Goal: Task Accomplishment & Management: Manage account settings

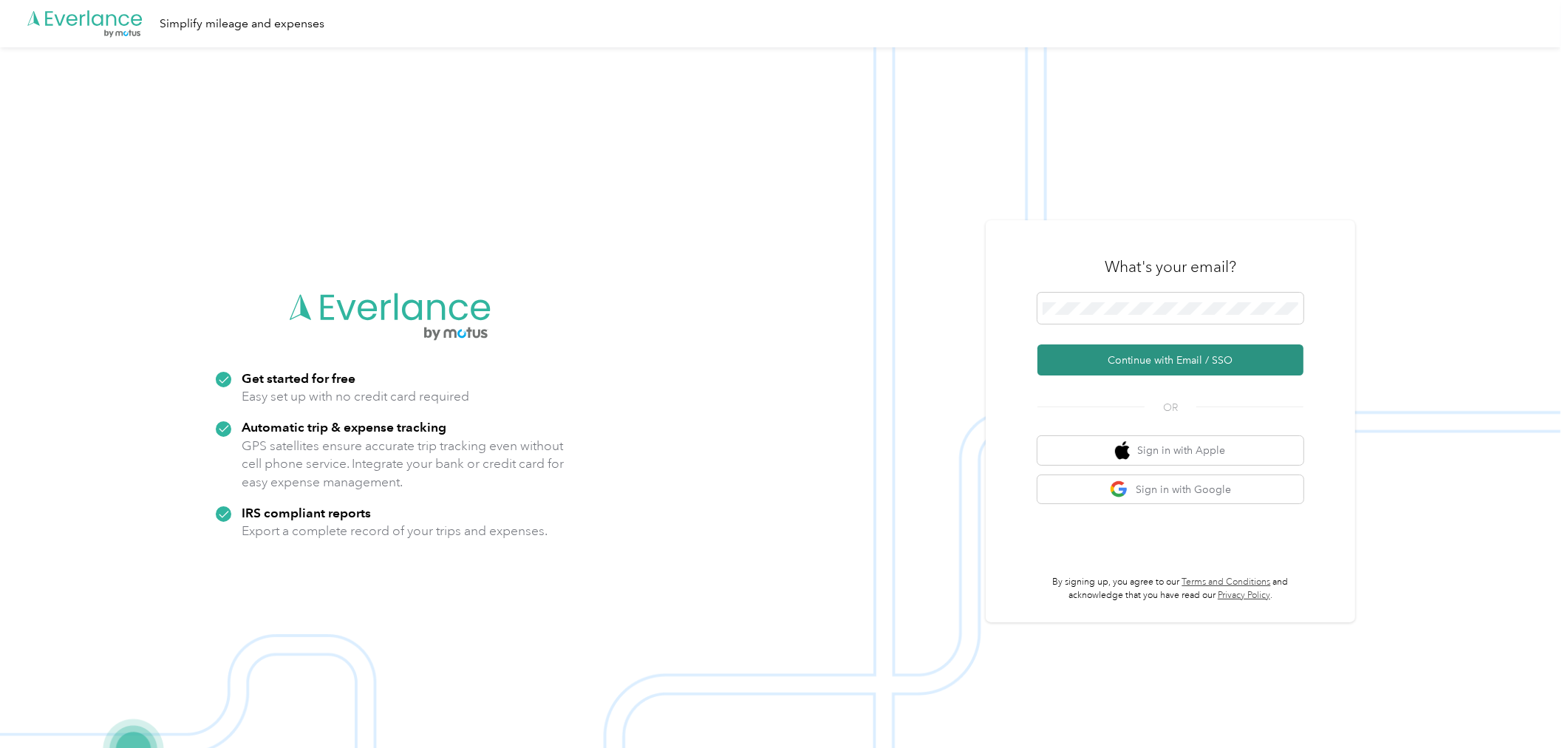
click at [1170, 360] on button "Continue with Email / SSO" at bounding box center [1170, 359] width 266 height 31
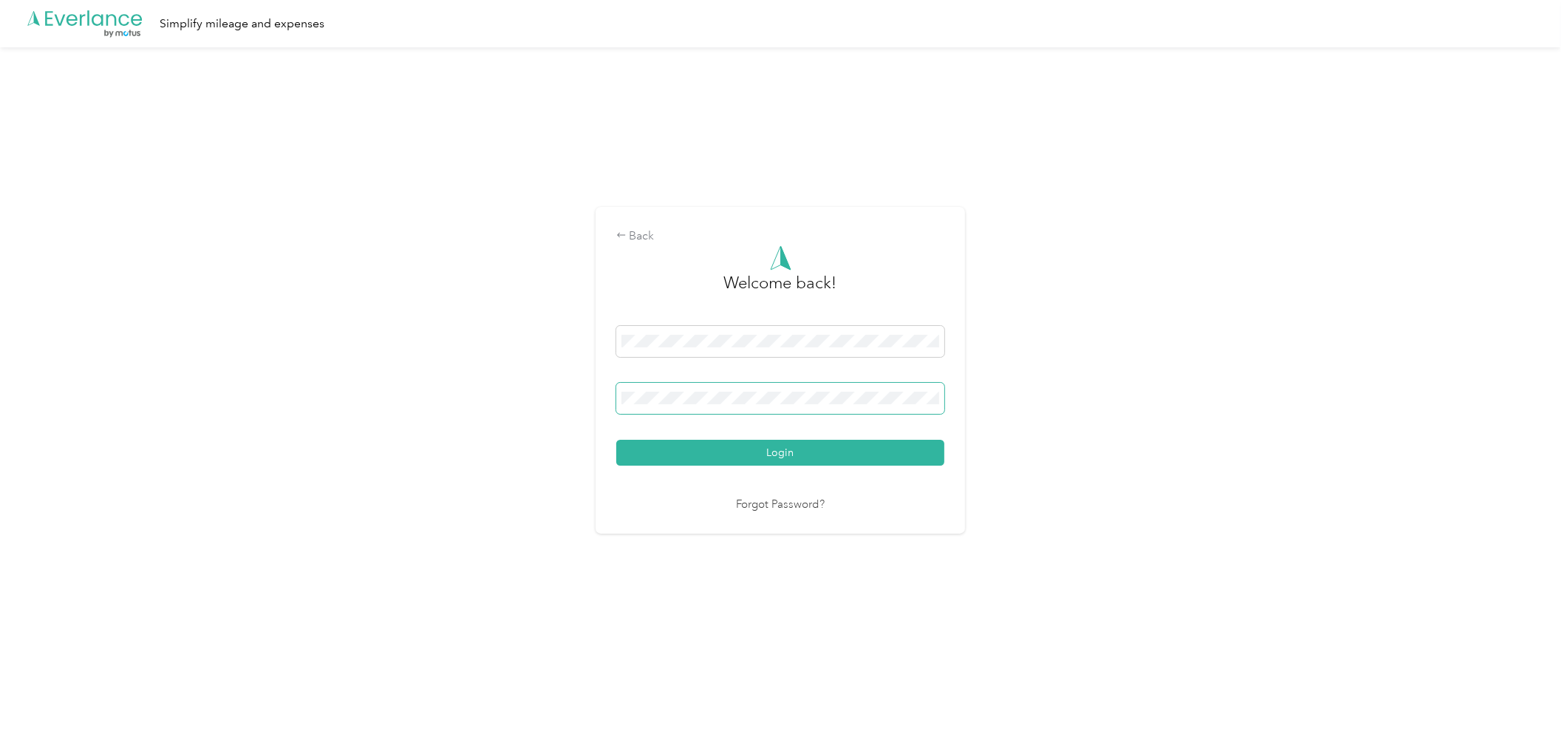
click at [638, 411] on span at bounding box center [780, 398] width 328 height 31
click at [616, 439] on button "Login" at bounding box center [780, 452] width 328 height 26
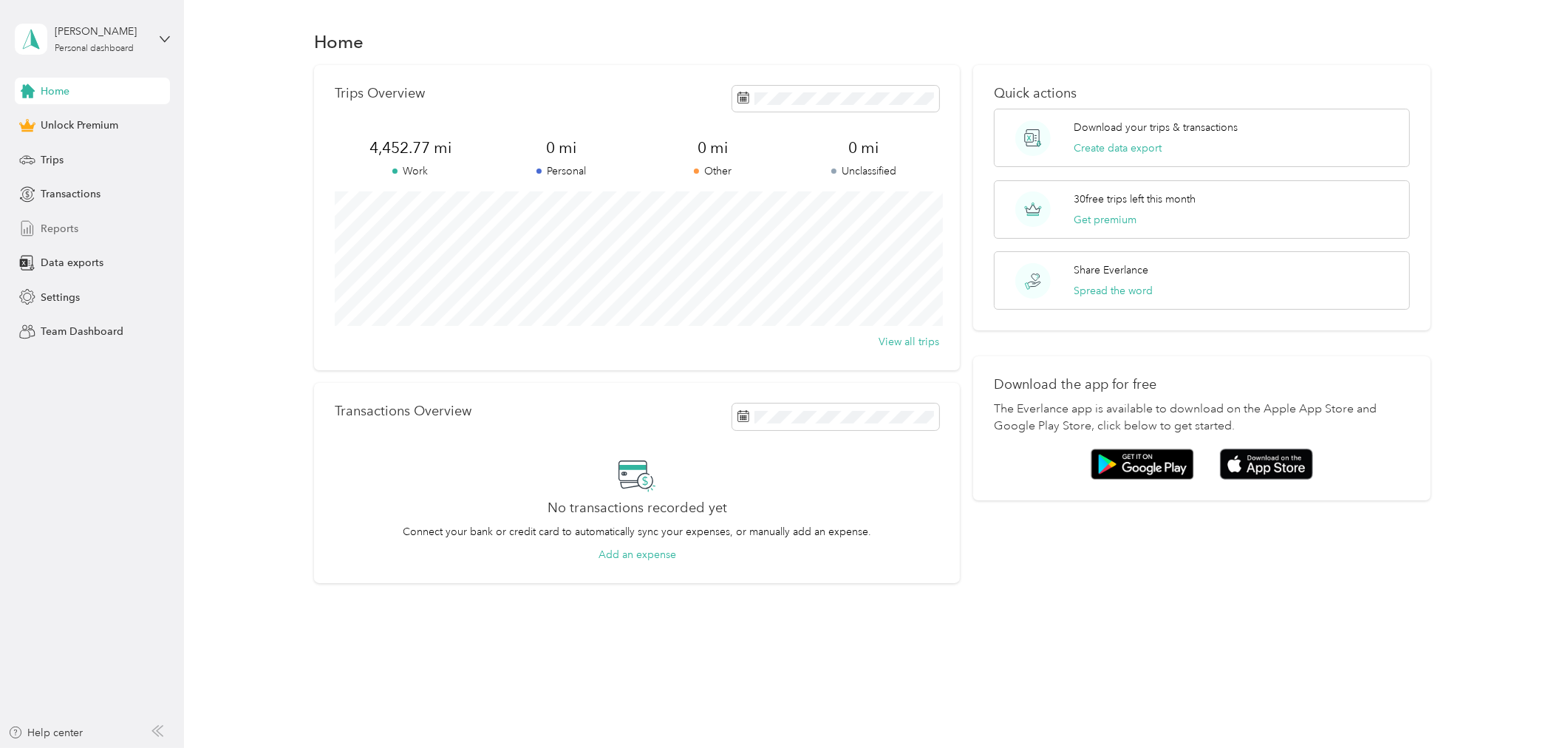
click at [54, 236] on div "Reports" at bounding box center [92, 228] width 155 height 27
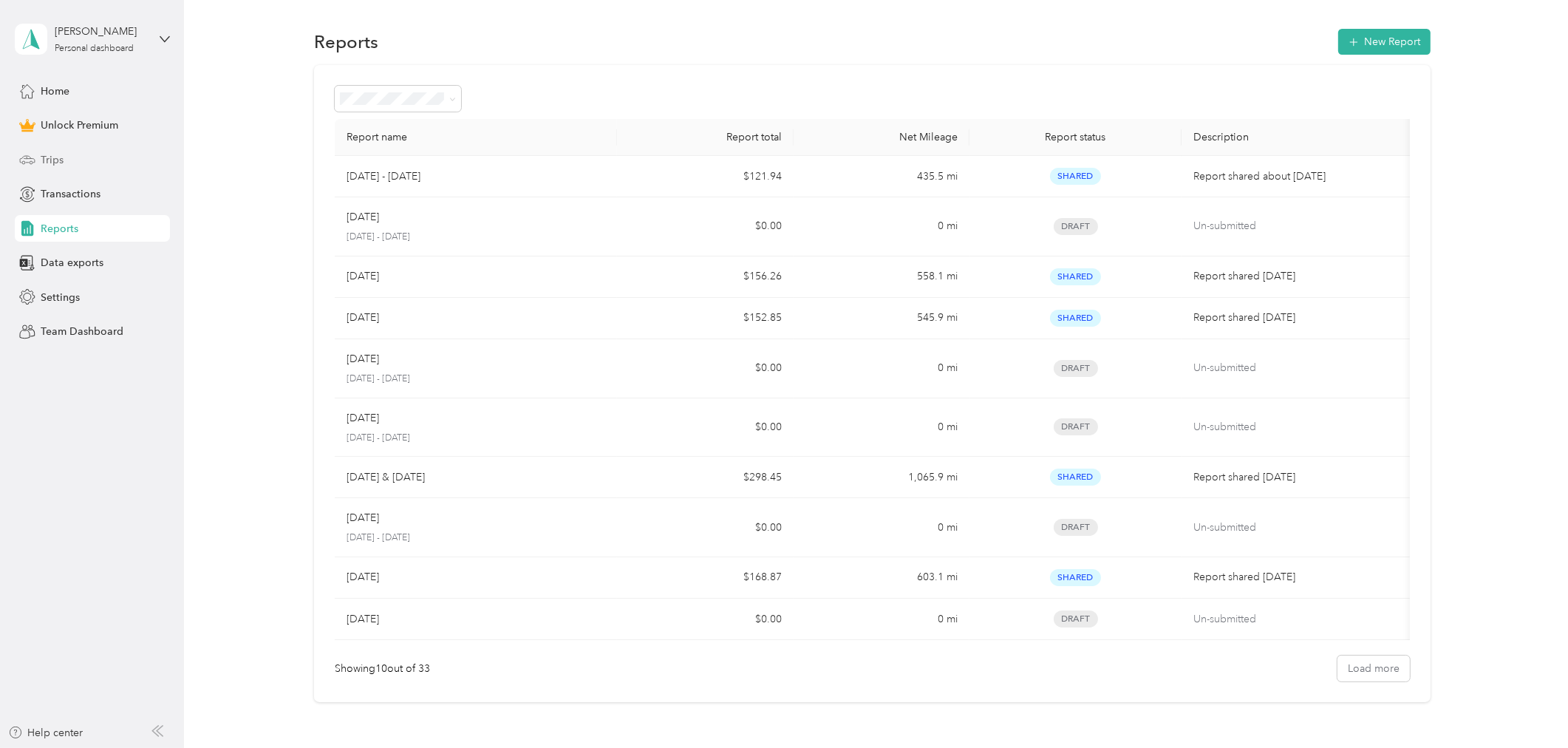
click at [71, 164] on div "Trips" at bounding box center [92, 159] width 155 height 27
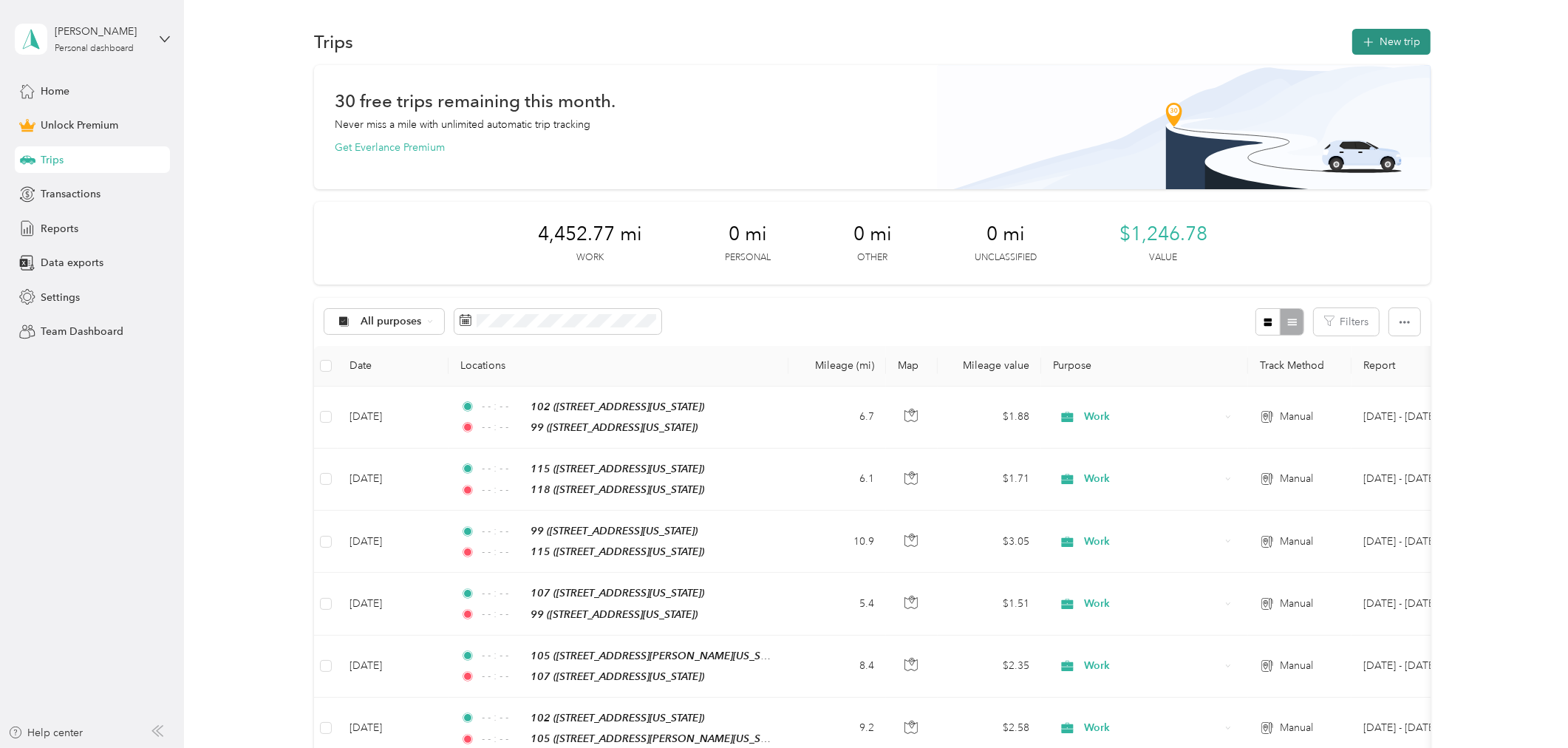
click at [1400, 43] on button "New trip" at bounding box center [1391, 42] width 78 height 26
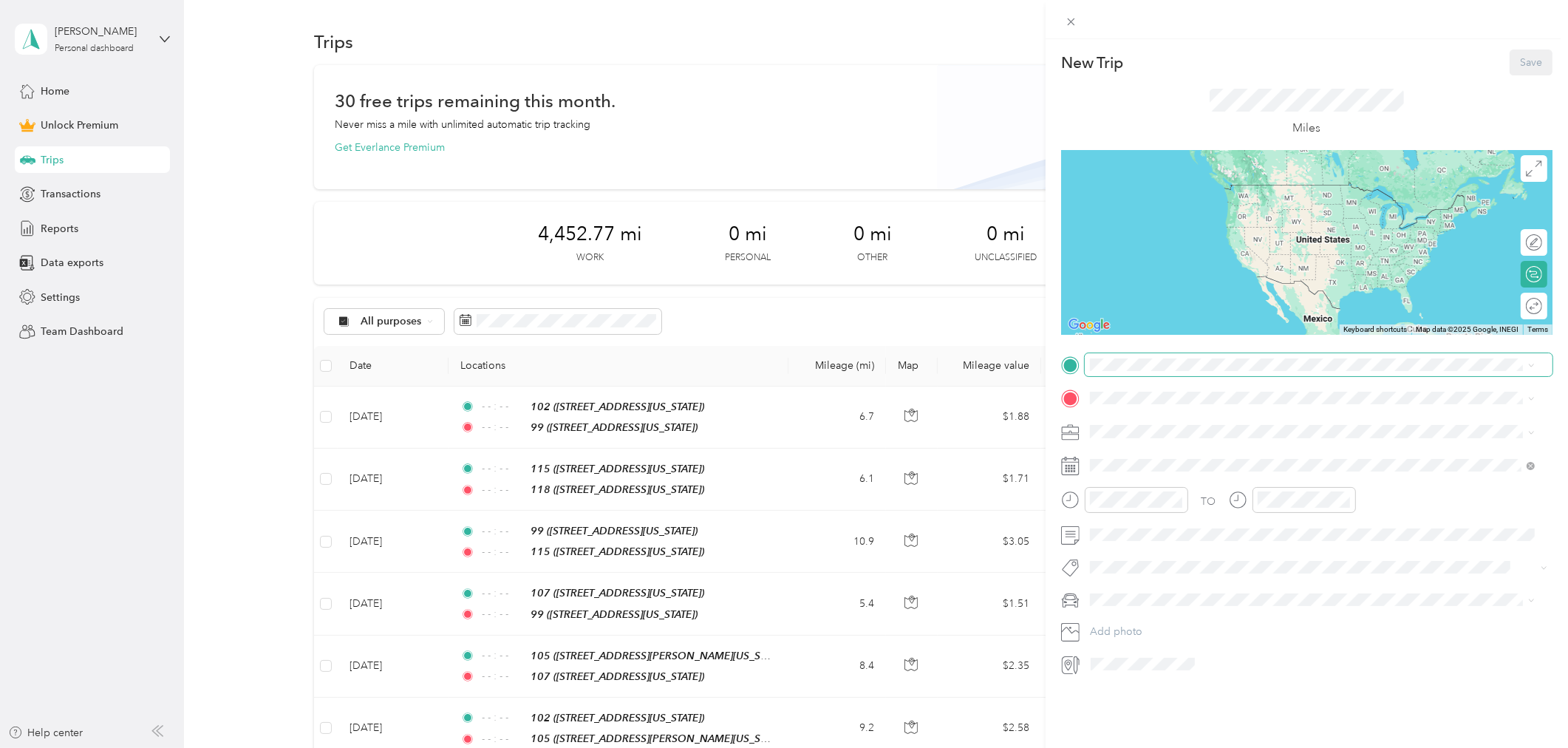
click at [1110, 356] on span at bounding box center [1318, 364] width 467 height 23
click at [1265, 427] on div "99 [STREET_ADDRESS][US_STATE]" at bounding box center [1191, 430] width 148 height 31
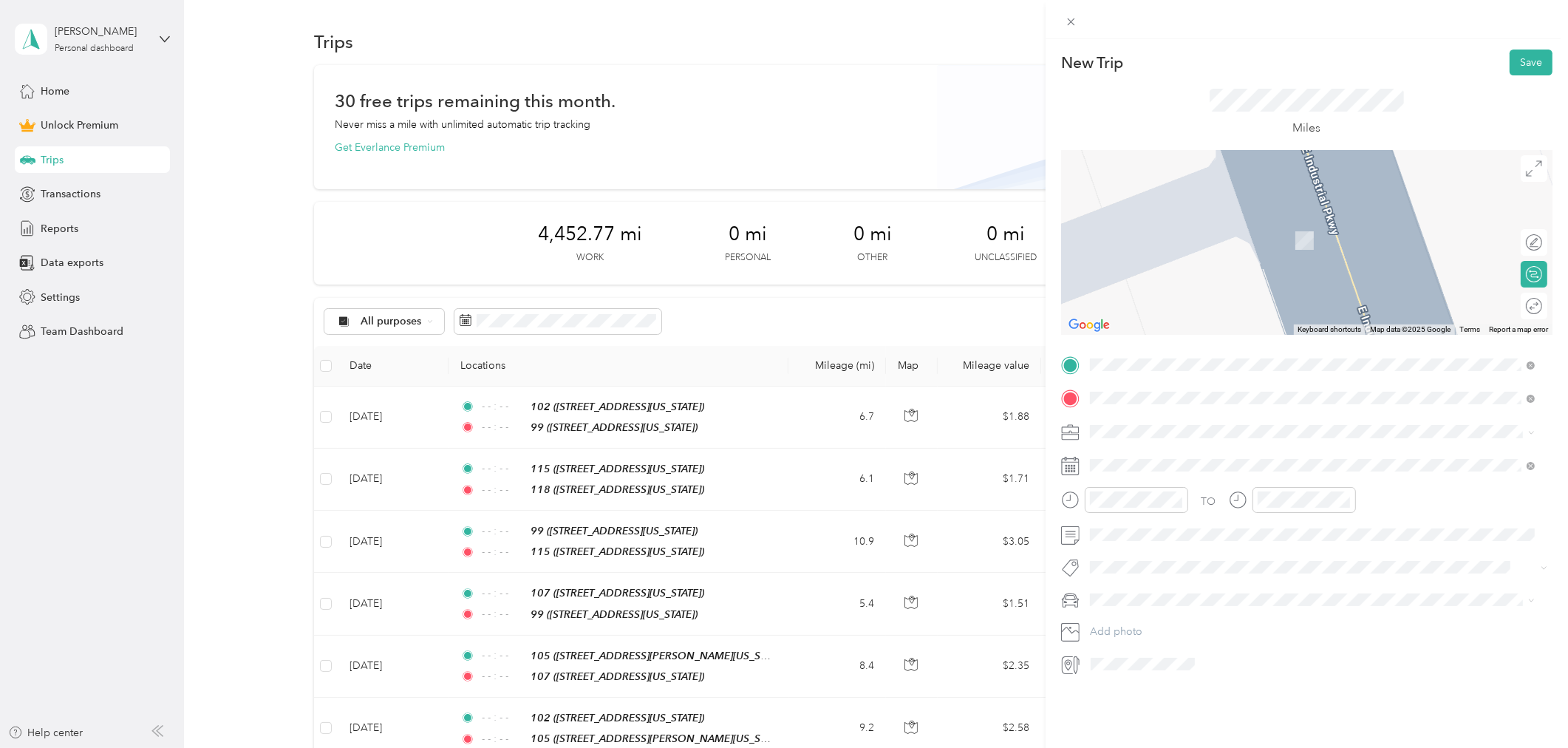
click at [1179, 455] on div "103" at bounding box center [1191, 455] width 148 height 13
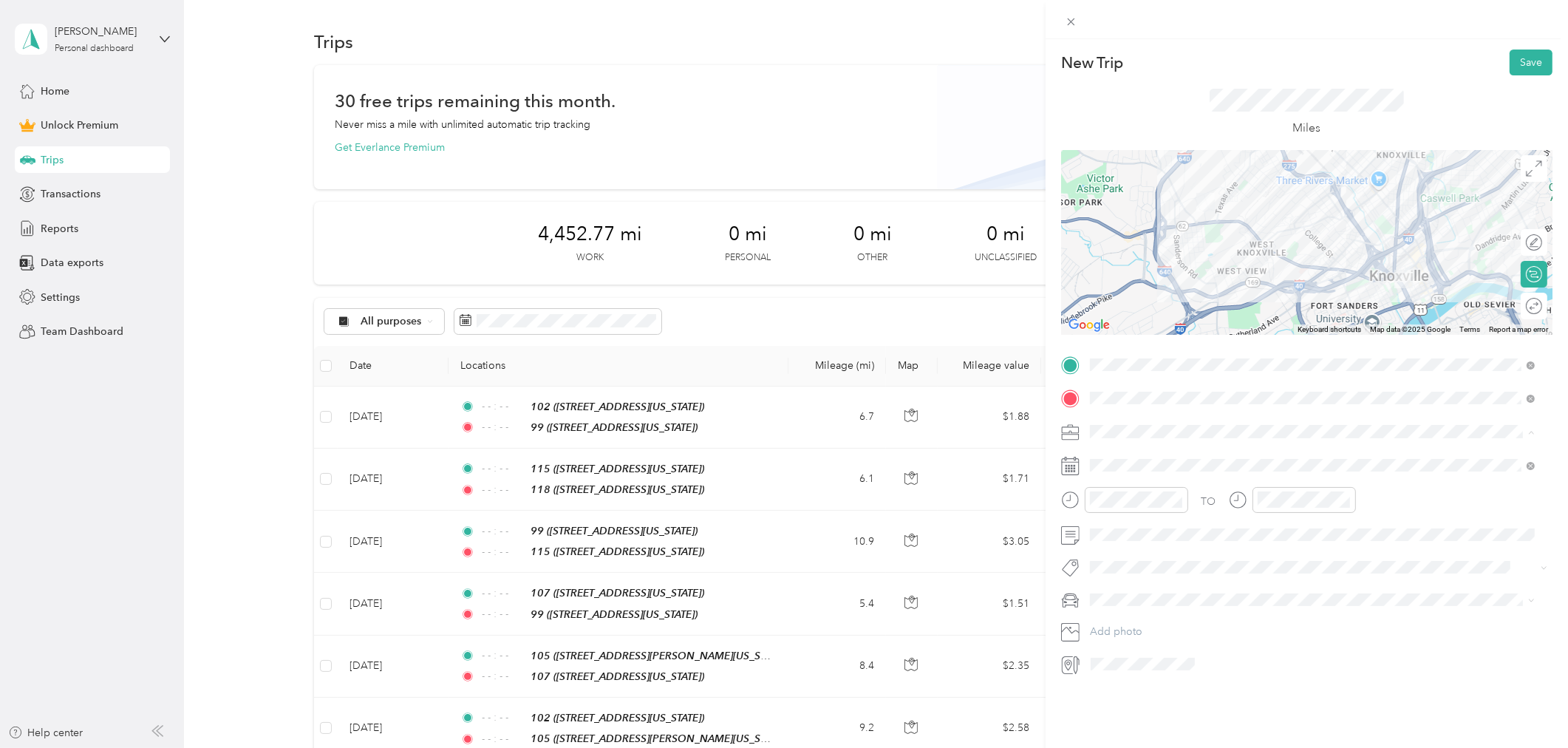
click at [1115, 455] on span "Work" at bounding box center [1108, 457] width 25 height 13
click at [1129, 544] on icon at bounding box center [1125, 549] width 15 height 15
click at [1140, 603] on div "1" at bounding box center [1139, 600] width 19 height 19
click at [1175, 499] on icon "close-circle" at bounding box center [1178, 499] width 10 height 10
click at [1342, 499] on icon "close-circle" at bounding box center [1346, 499] width 10 height 10
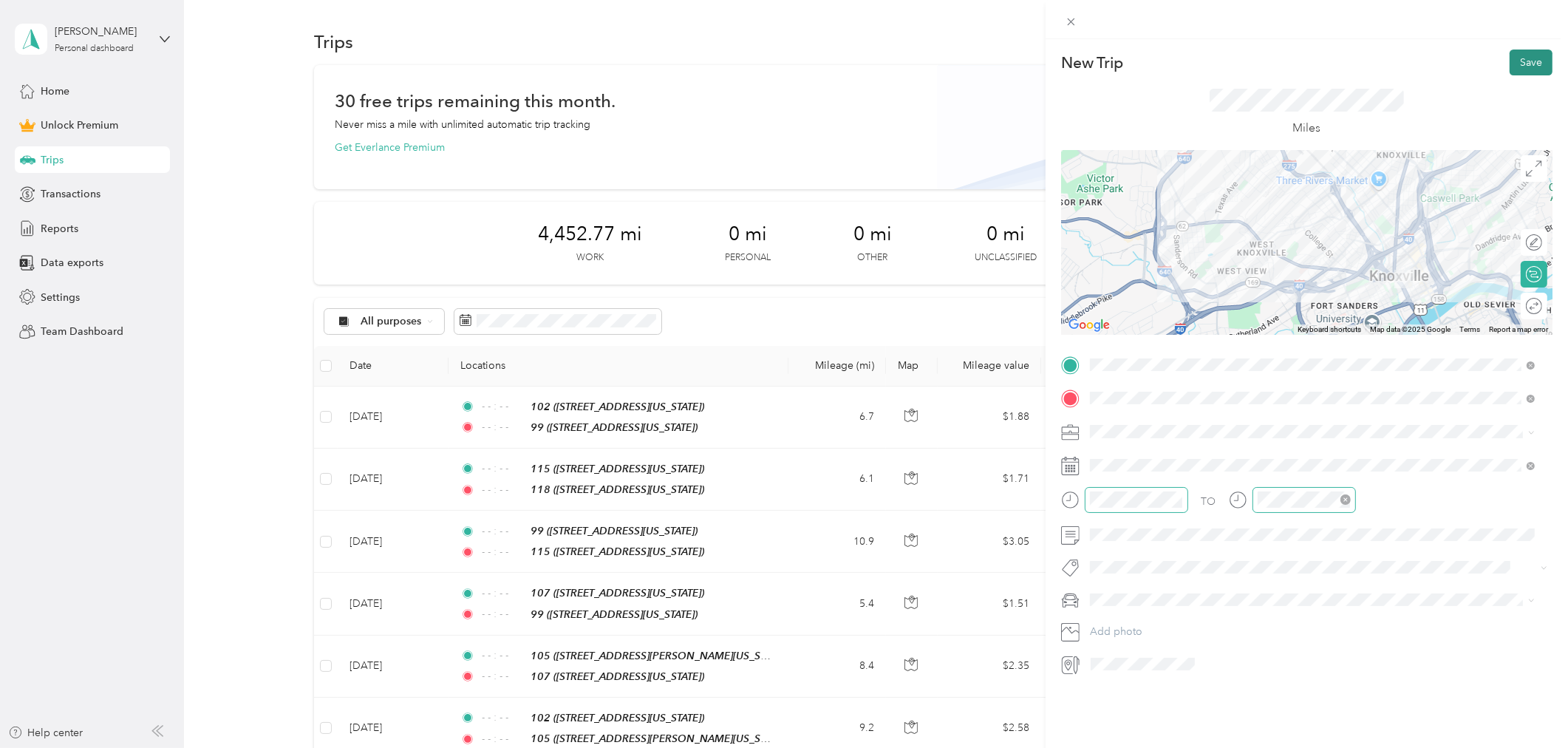
click at [1519, 66] on button "Save" at bounding box center [1530, 62] width 43 height 26
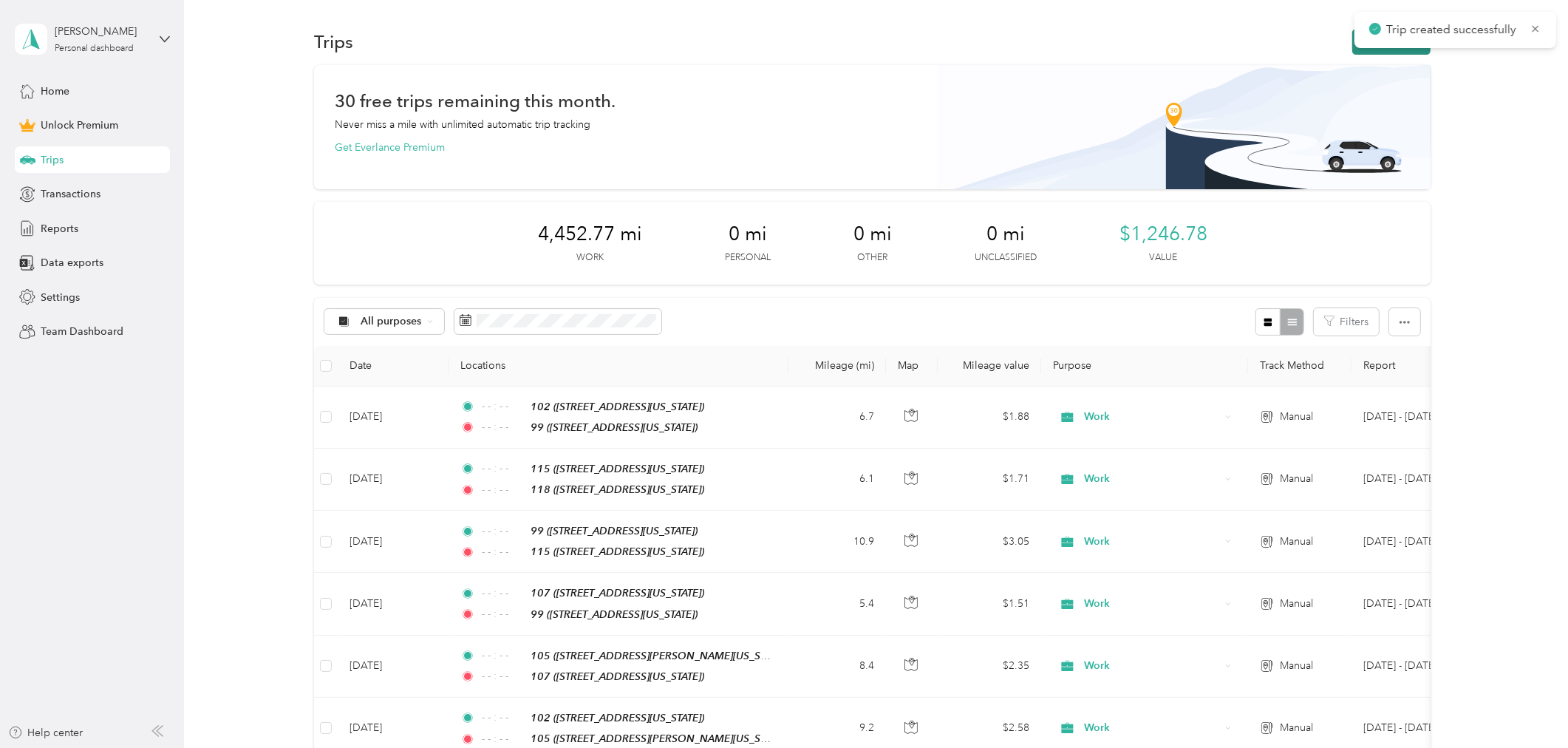
click at [1384, 49] on button "New trip" at bounding box center [1391, 42] width 78 height 26
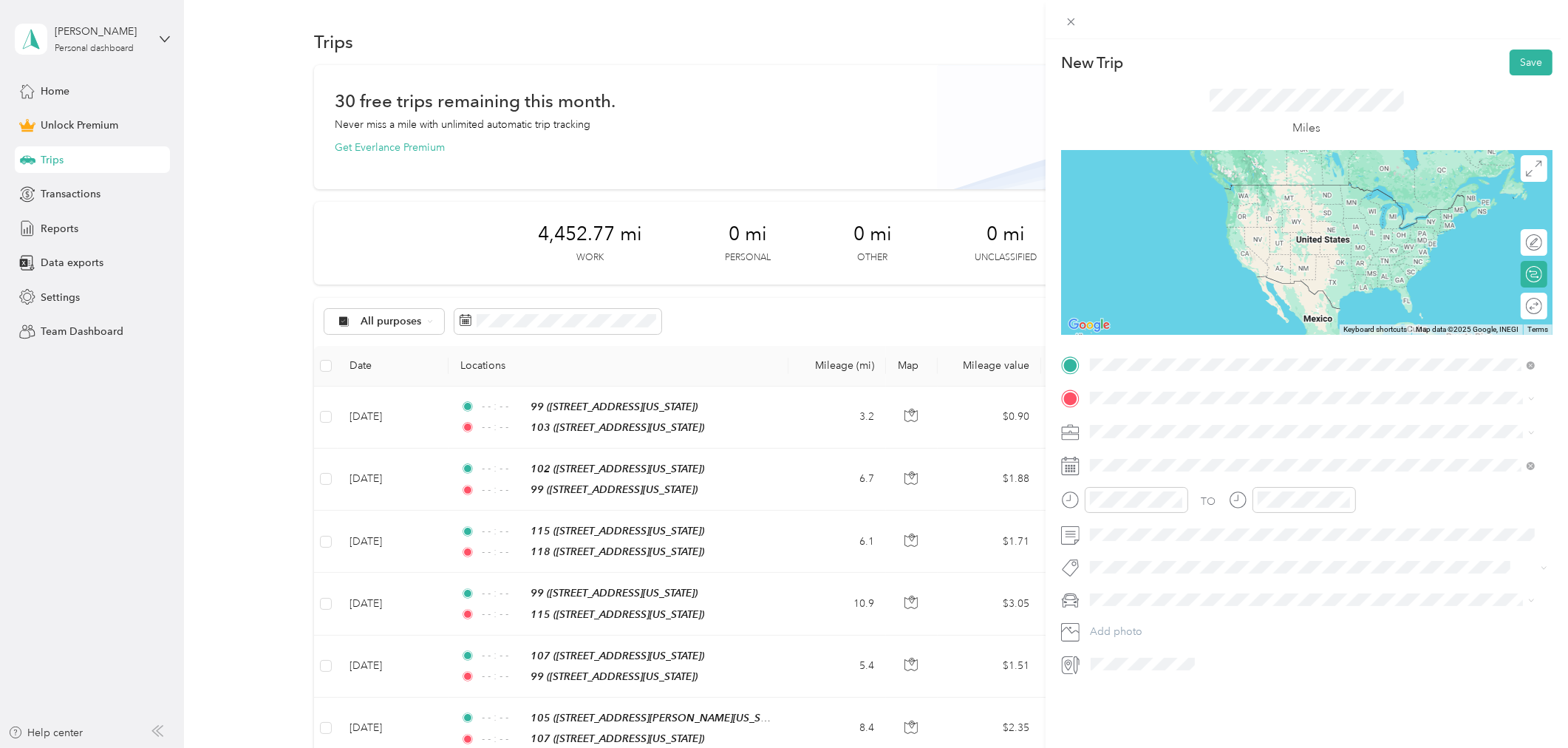
click at [1205, 420] on div "103" at bounding box center [1191, 423] width 148 height 13
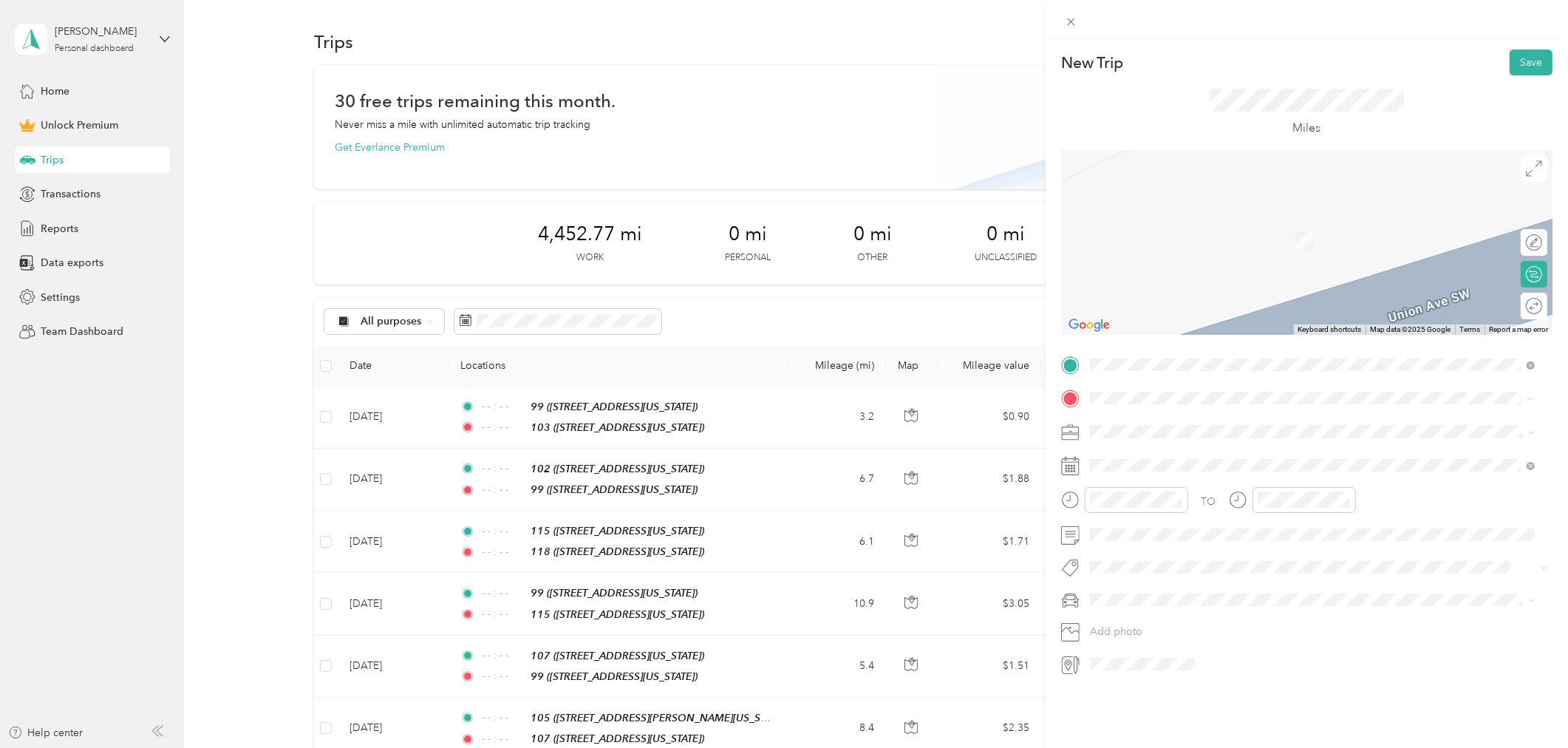
click at [1172, 467] on span "[STREET_ADDRESS][PERSON_NAME][US_STATE]" at bounding box center [1233, 473] width 230 height 13
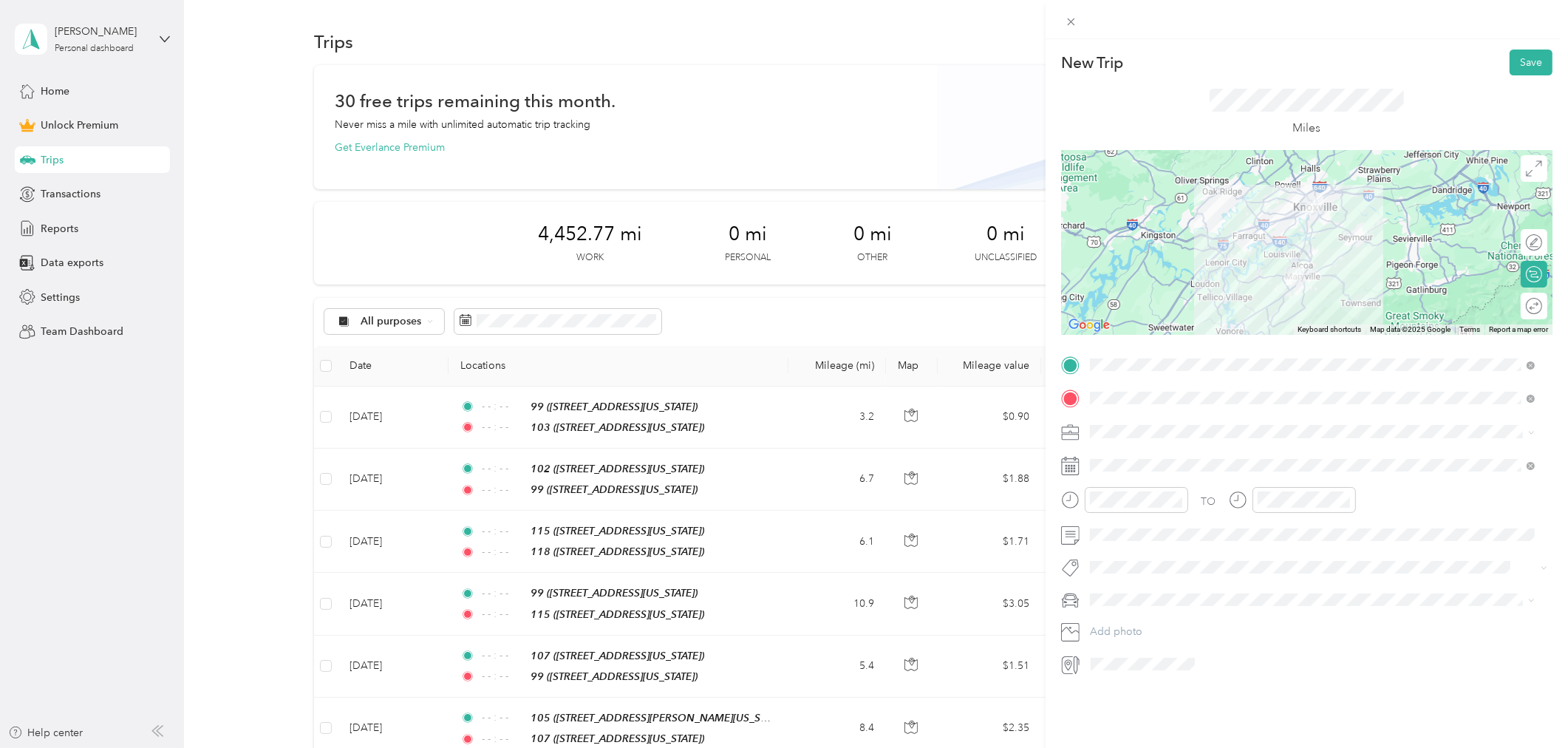
click at [1127, 458] on div "Work" at bounding box center [1313, 457] width 436 height 16
click at [1130, 552] on icon at bounding box center [1125, 549] width 15 height 15
click at [1142, 599] on div "1" at bounding box center [1139, 600] width 19 height 19
click at [1181, 500] on icon "close-circle" at bounding box center [1178, 499] width 10 height 10
click at [1346, 498] on icon "close-circle" at bounding box center [1346, 499] width 10 height 10
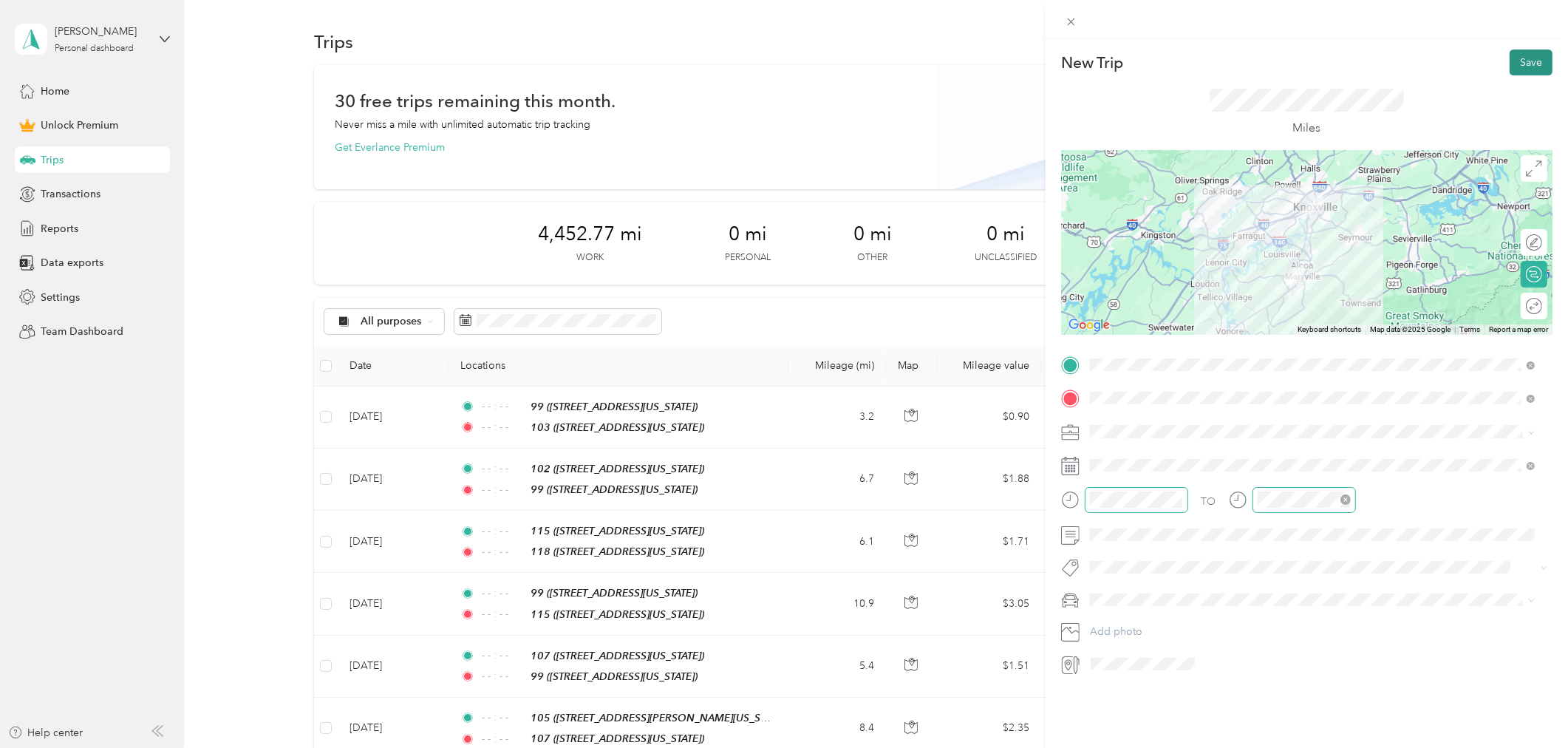
click at [1526, 61] on button "Save" at bounding box center [1530, 62] width 43 height 26
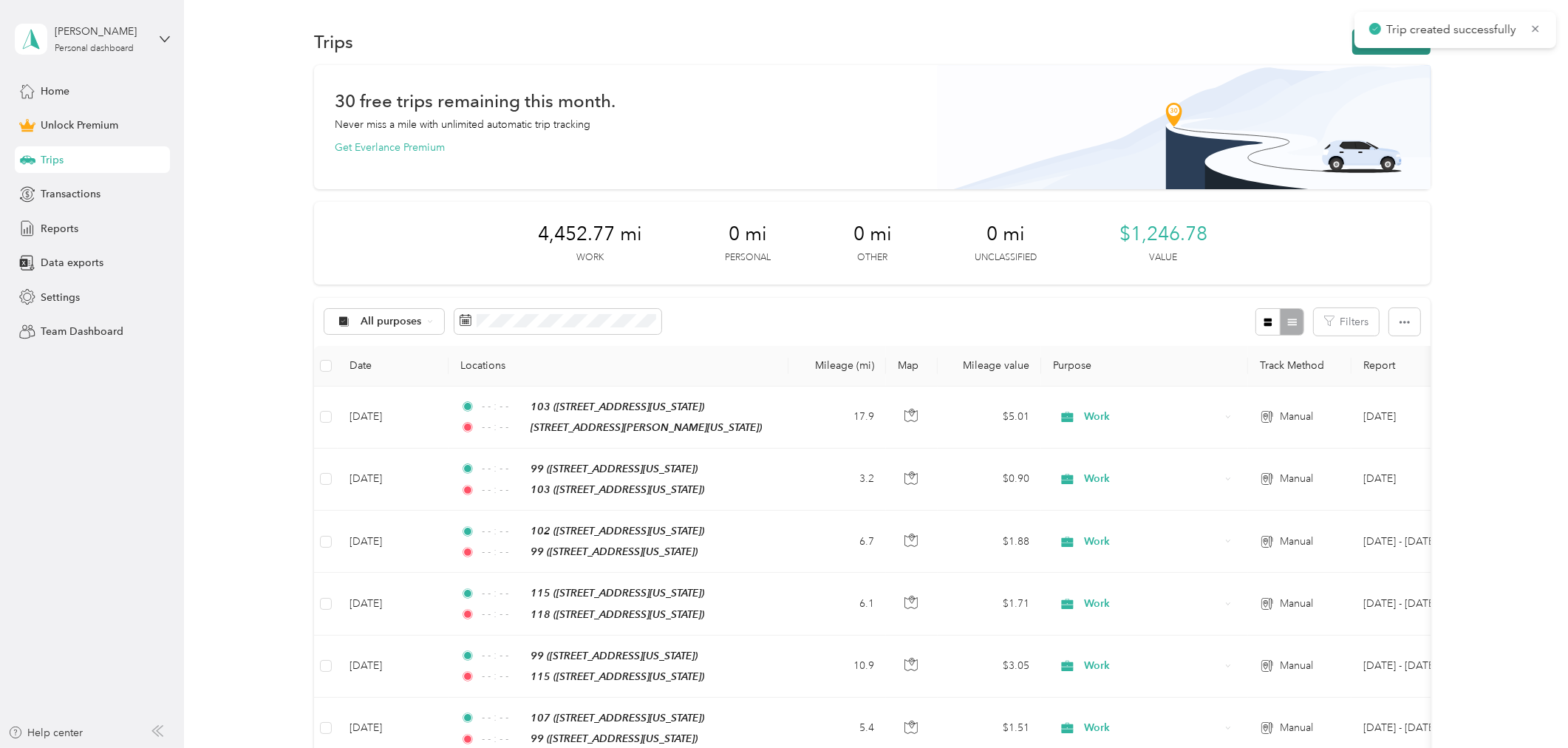
click at [1353, 50] on button "New trip" at bounding box center [1391, 42] width 78 height 26
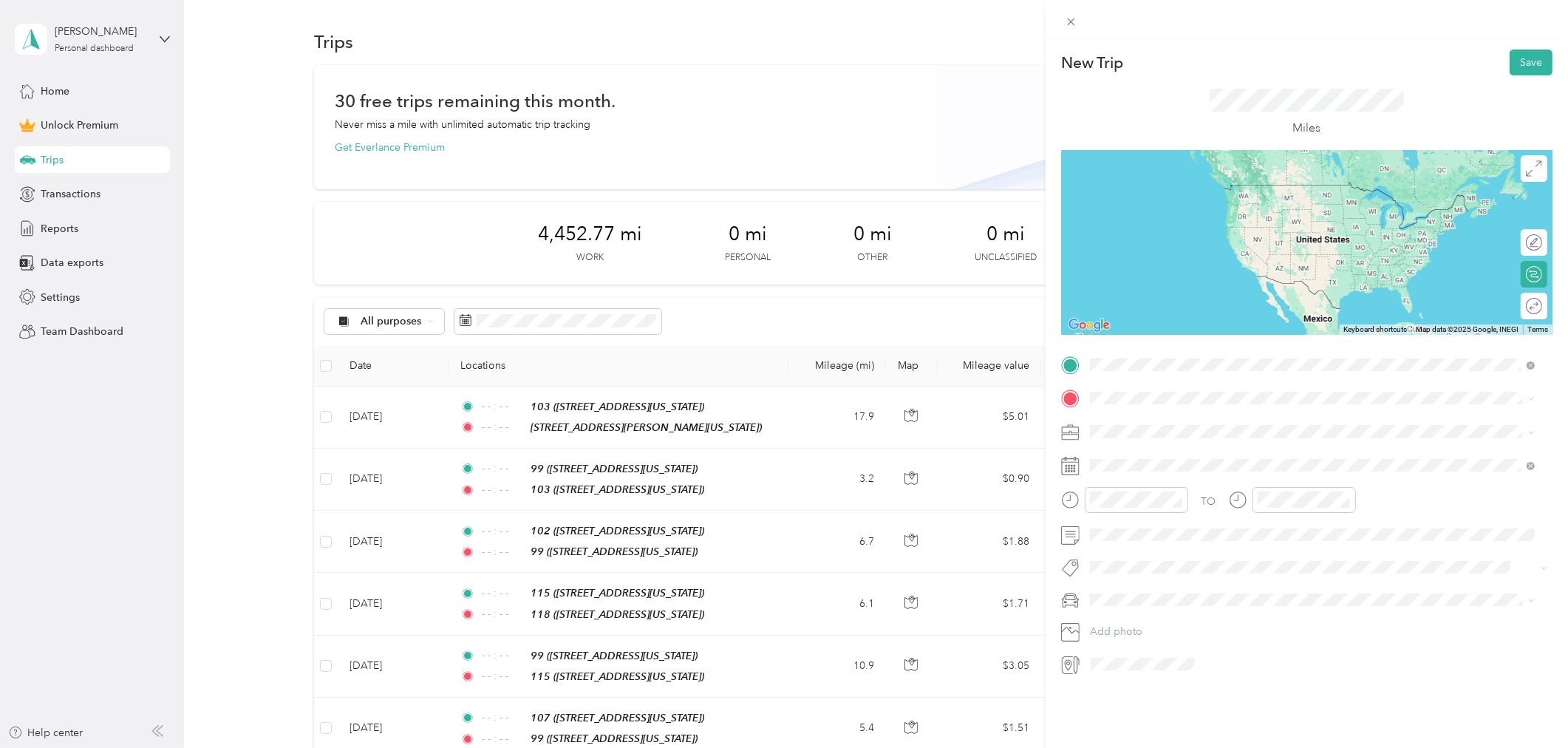
click at [1133, 424] on div "99" at bounding box center [1191, 423] width 148 height 13
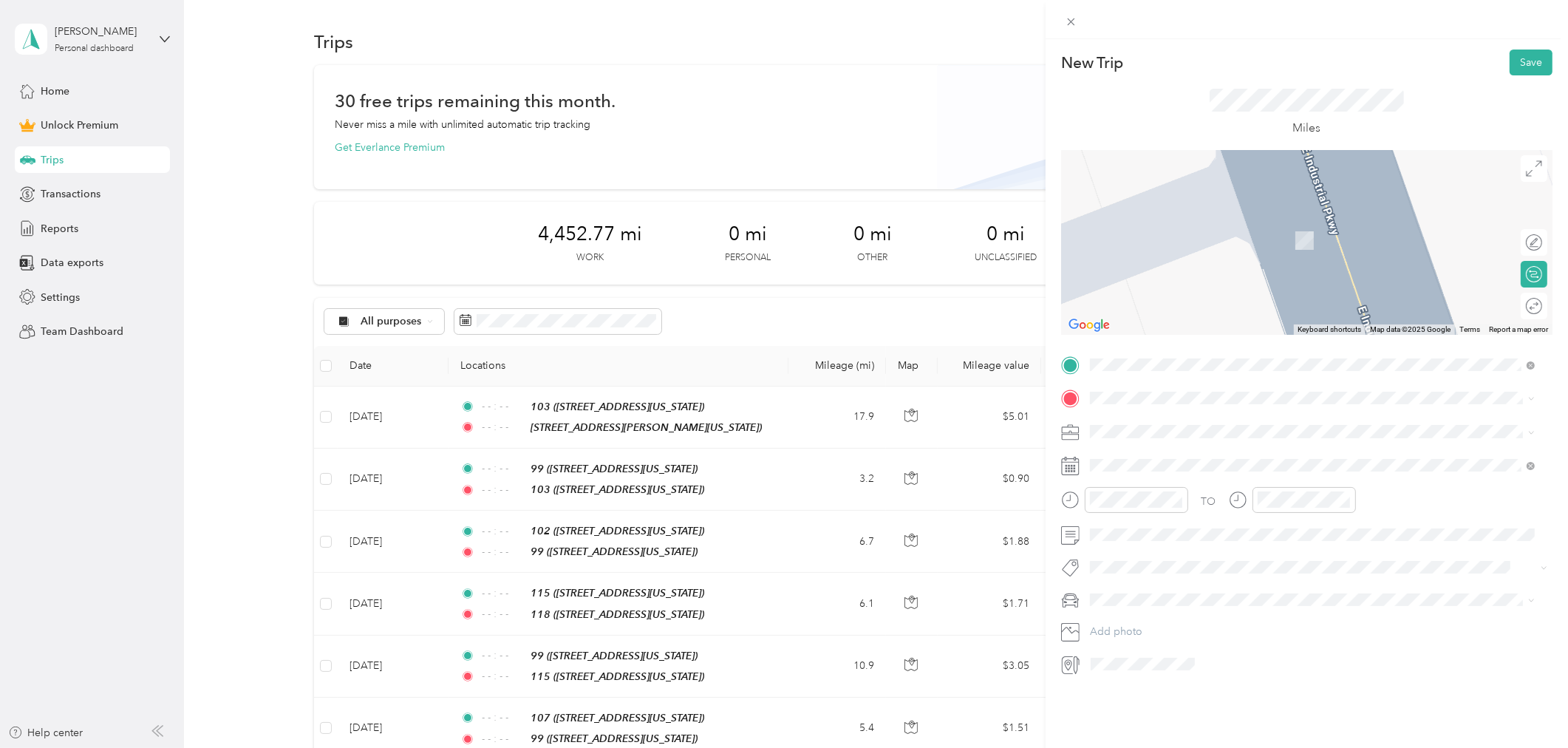
click at [1165, 470] on span "[STREET_ADDRESS][PERSON_NAME][US_STATE]" at bounding box center [1233, 471] width 230 height 13
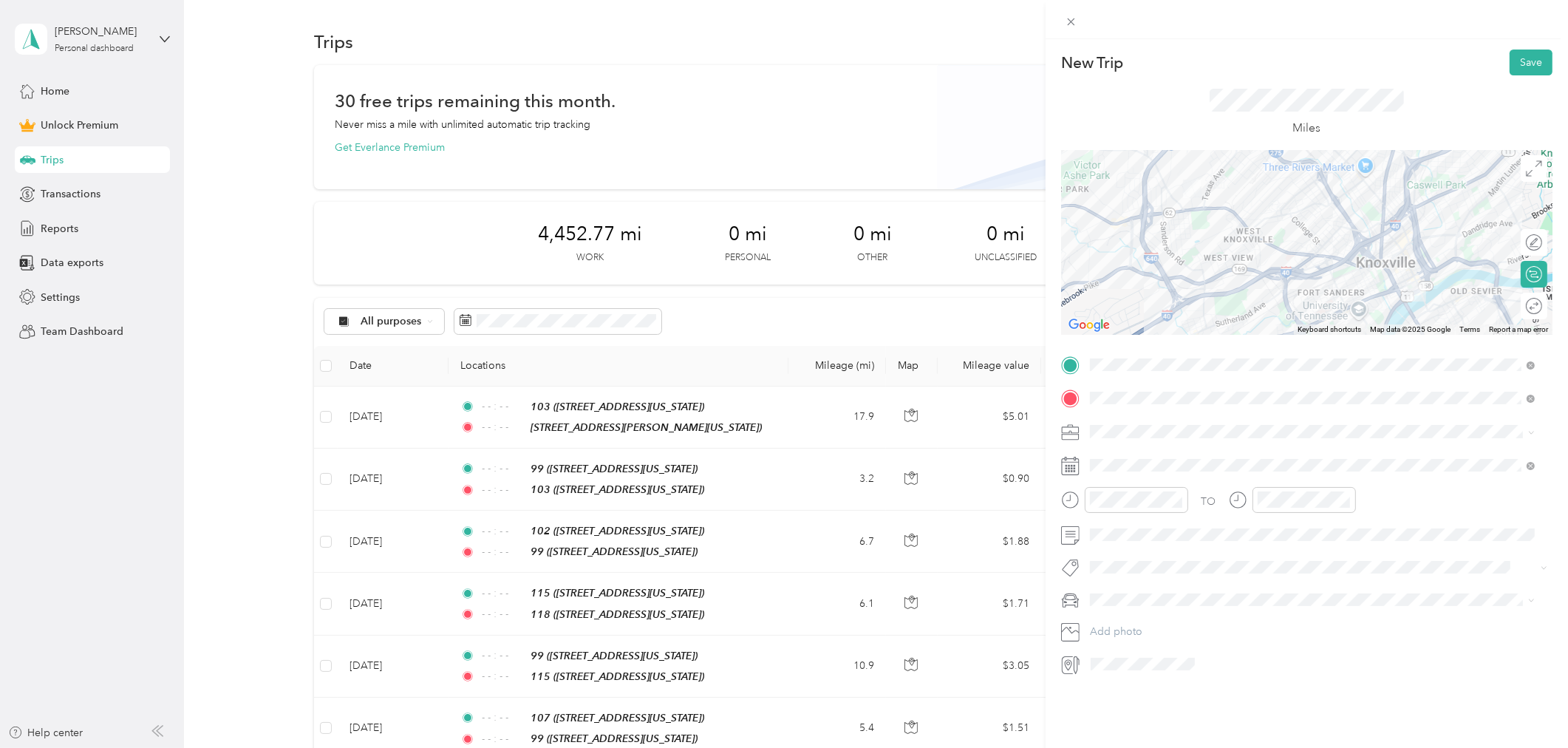
click at [1145, 460] on div "Work" at bounding box center [1313, 457] width 436 height 16
click at [1124, 545] on icon at bounding box center [1125, 549] width 15 height 15
click at [1155, 596] on div "2" at bounding box center [1158, 600] width 19 height 19
click at [1173, 504] on icon "close-circle" at bounding box center [1178, 499] width 10 height 10
click at [1344, 500] on icon "close-circle" at bounding box center [1346, 499] width 10 height 10
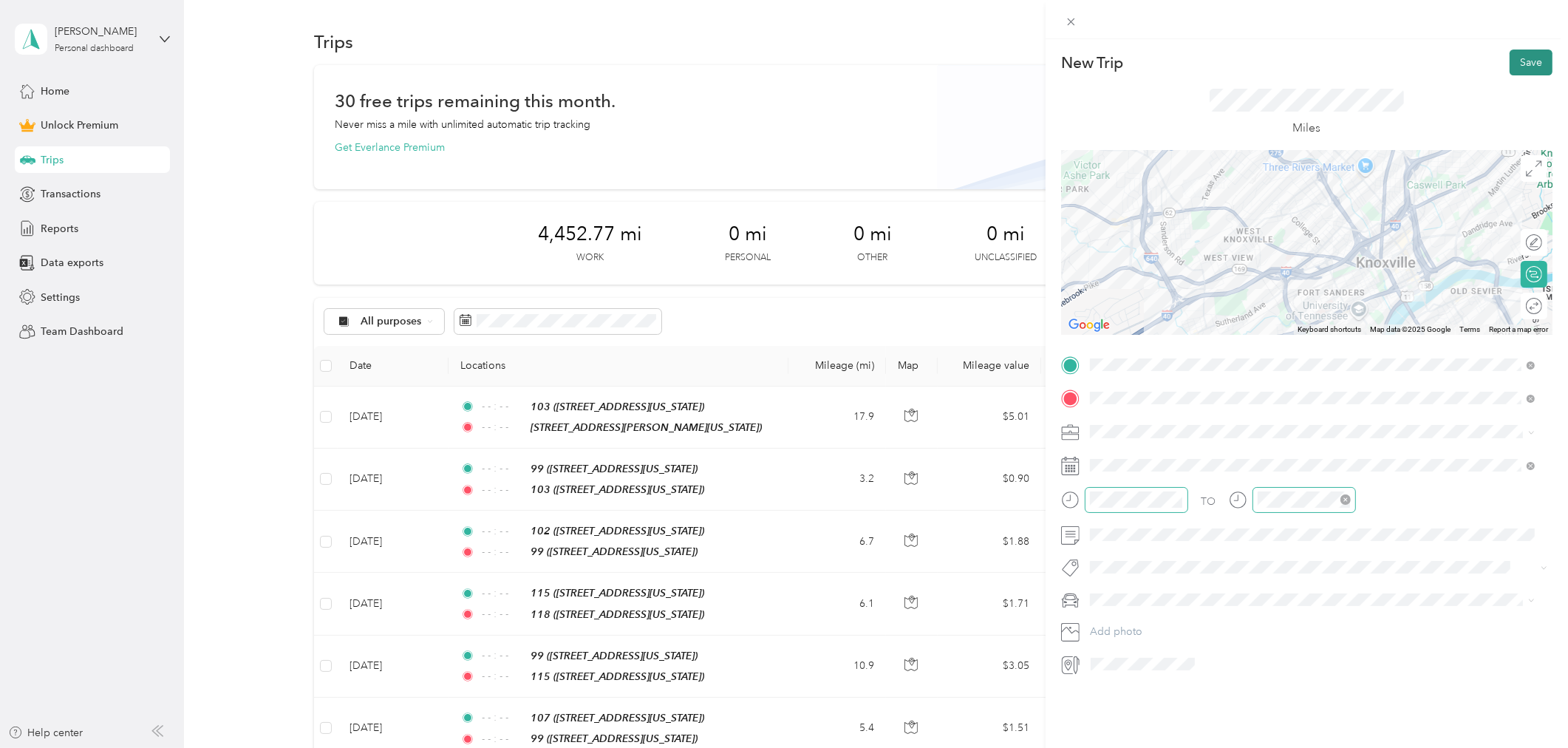
click at [1519, 62] on button "Save" at bounding box center [1530, 62] width 43 height 26
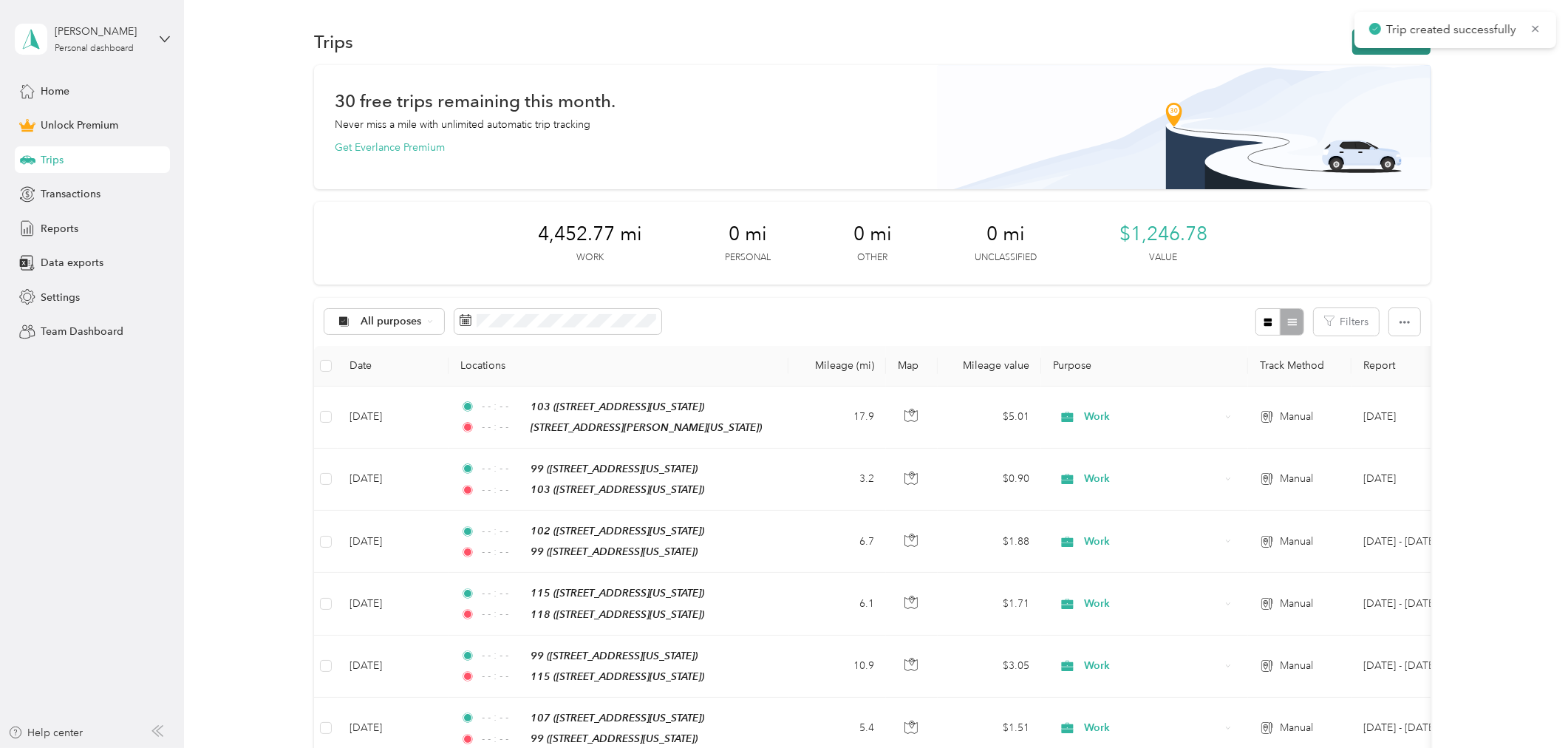
click at [1353, 51] on button "New trip" at bounding box center [1391, 42] width 78 height 26
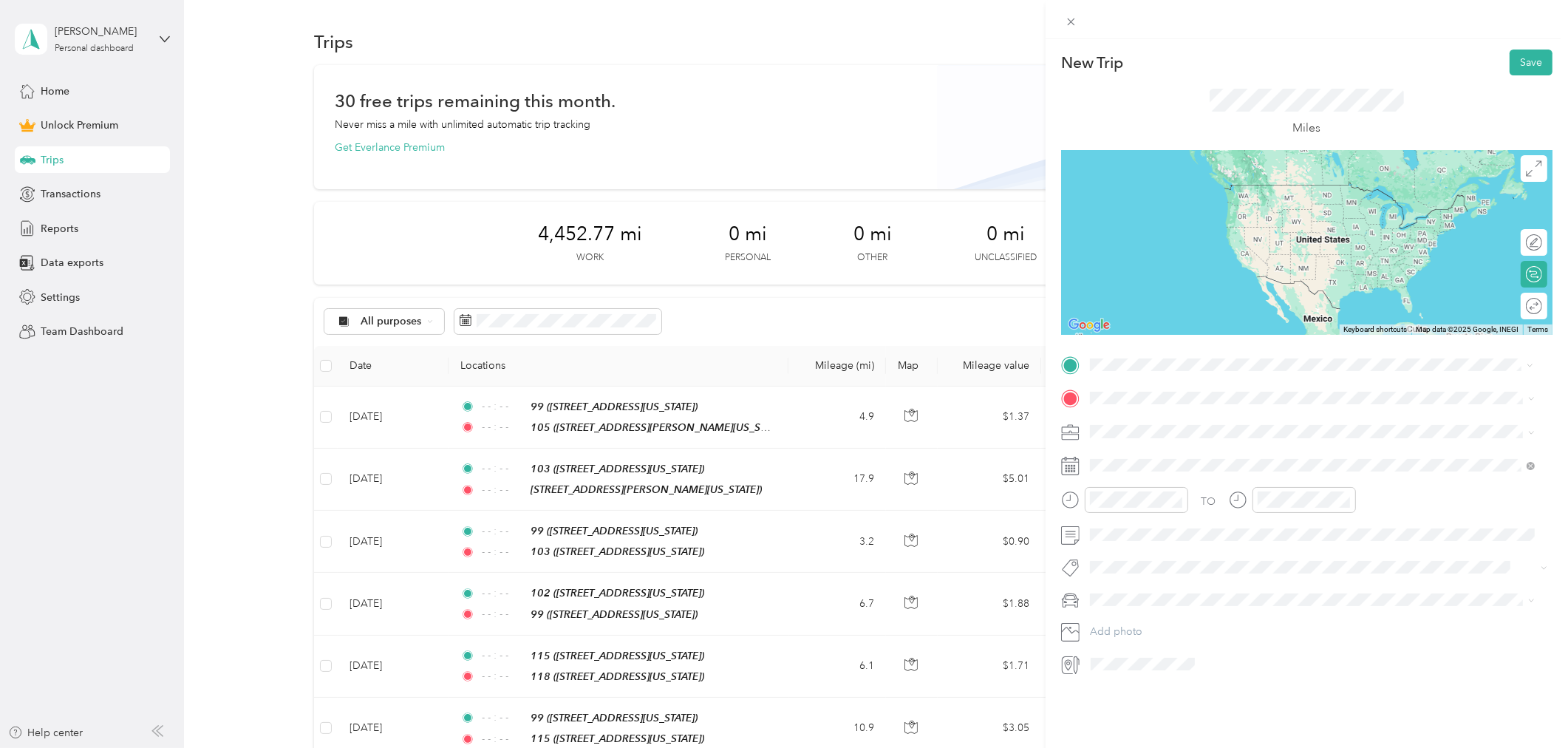
click at [1158, 433] on span "[STREET_ADDRESS][PERSON_NAME][US_STATE]" at bounding box center [1233, 438] width 230 height 13
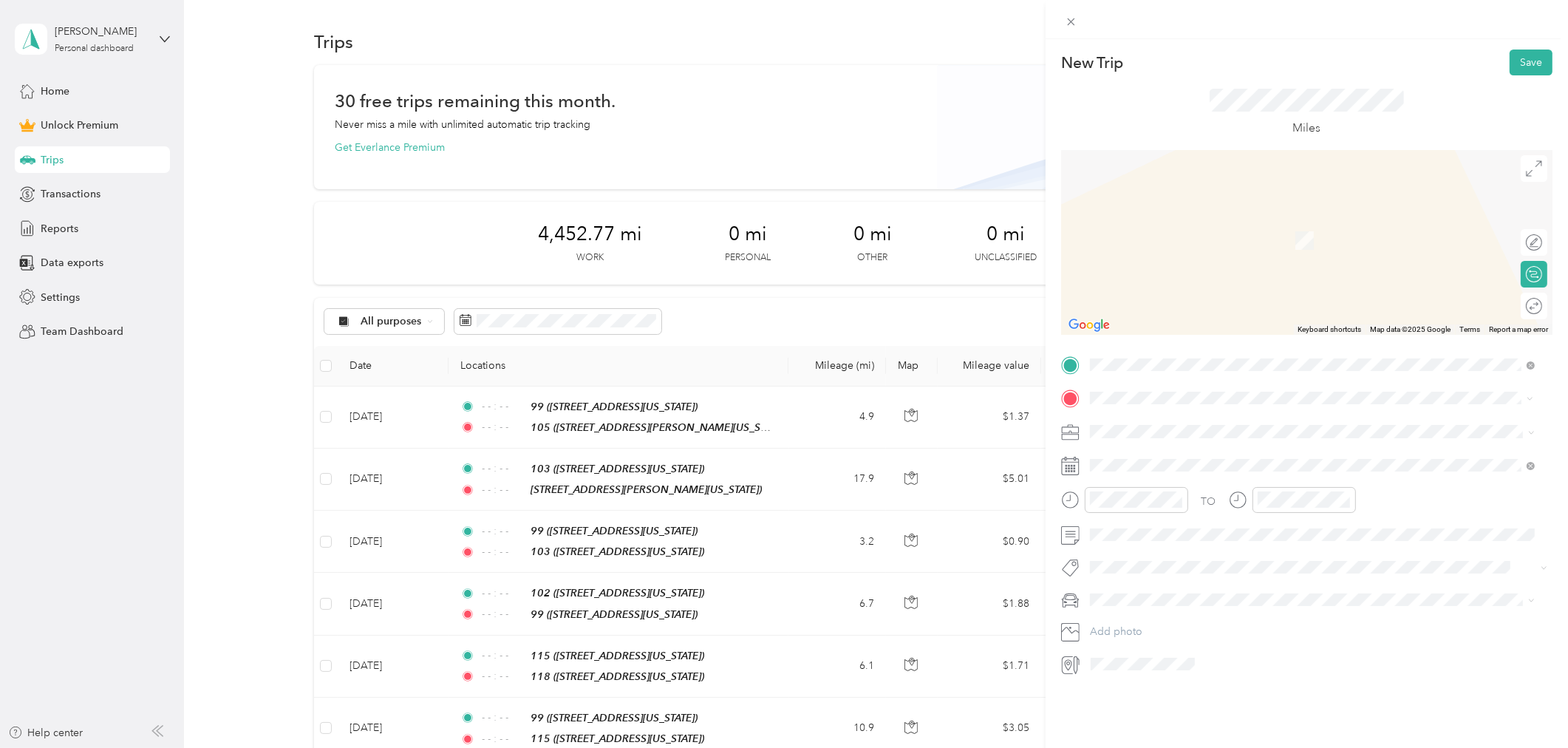
click at [1149, 454] on div "118" at bounding box center [1191, 455] width 148 height 13
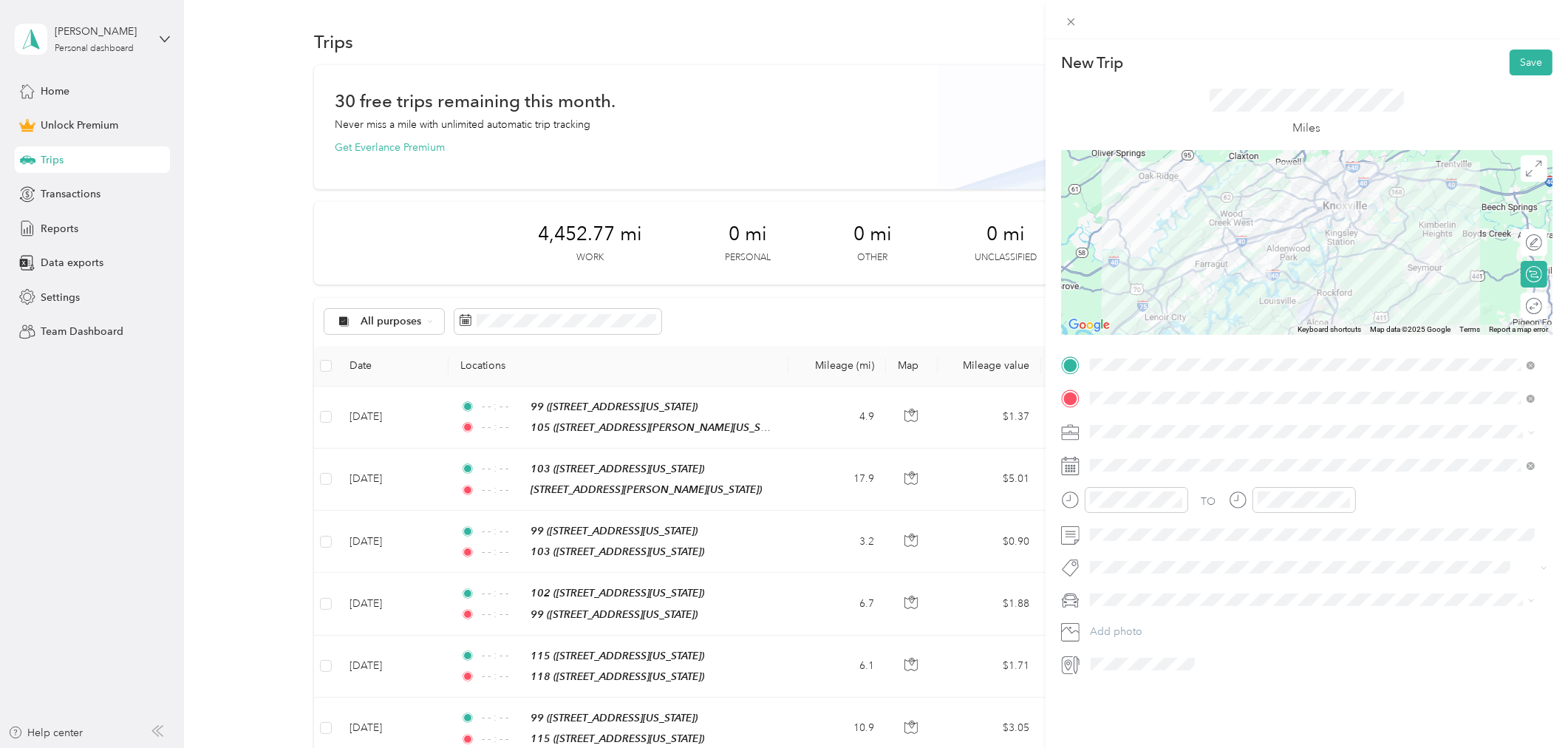
click at [1302, 440] on span at bounding box center [1318, 431] width 467 height 23
click at [1110, 452] on span "Work" at bounding box center [1108, 457] width 25 height 13
click at [1120, 550] on icon at bounding box center [1125, 549] width 15 height 15
click at [1162, 594] on div "2" at bounding box center [1158, 600] width 19 height 19
click at [1176, 500] on icon "close-circle" at bounding box center [1178, 499] width 10 height 10
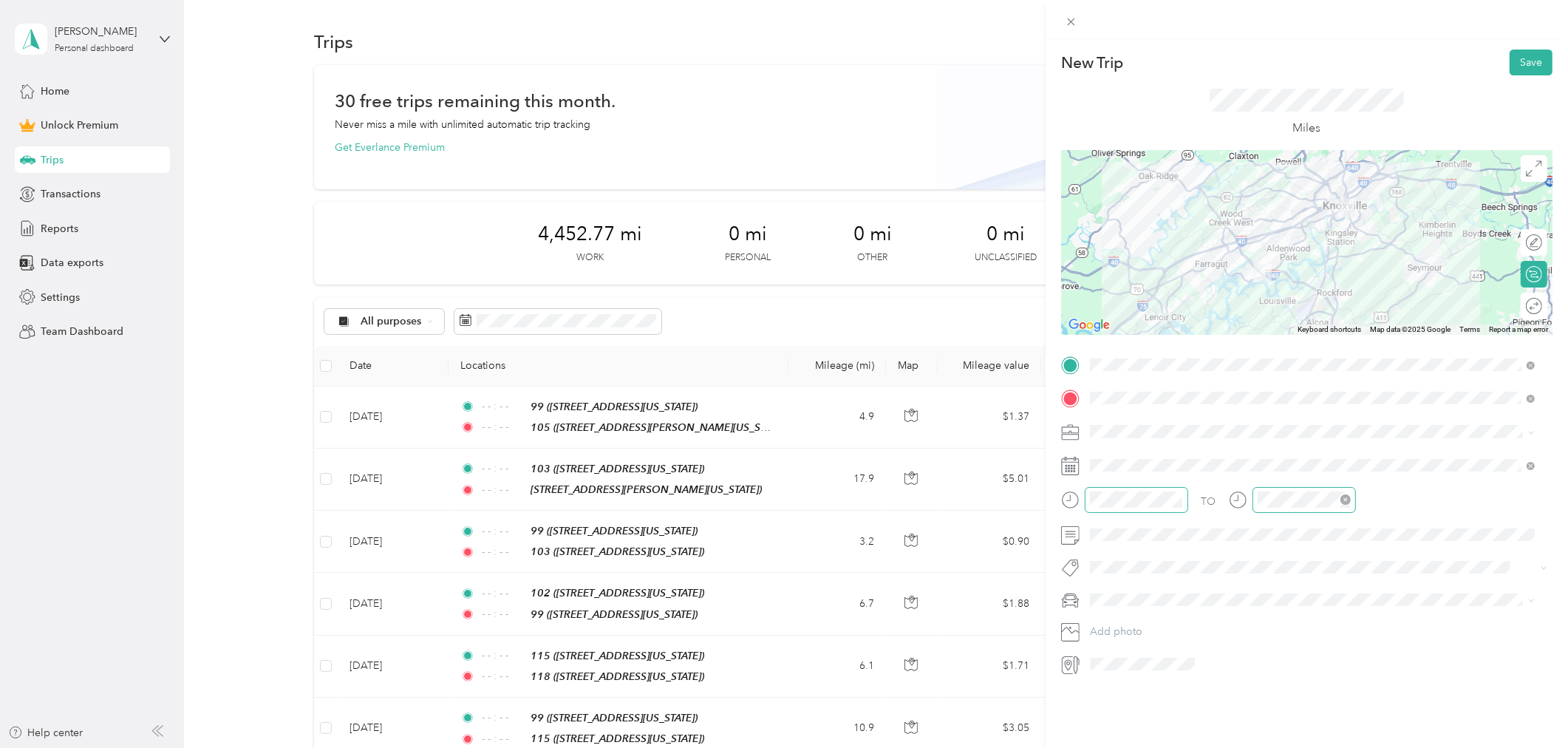
click at [1344, 499] on icon "close-circle" at bounding box center [1346, 499] width 10 height 10
click at [1526, 62] on button "Save" at bounding box center [1530, 62] width 43 height 26
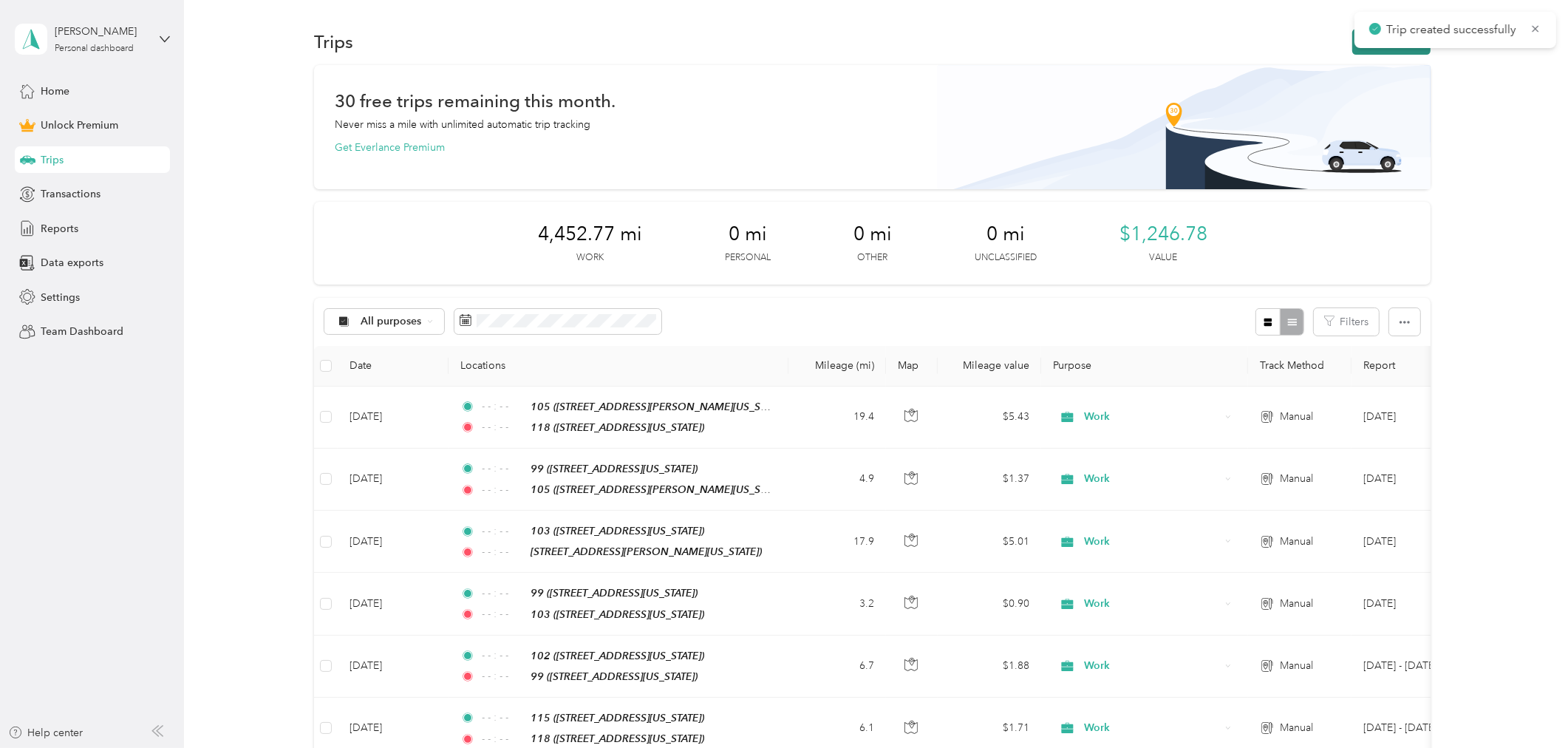
click at [1355, 47] on button "New trip" at bounding box center [1391, 42] width 78 height 26
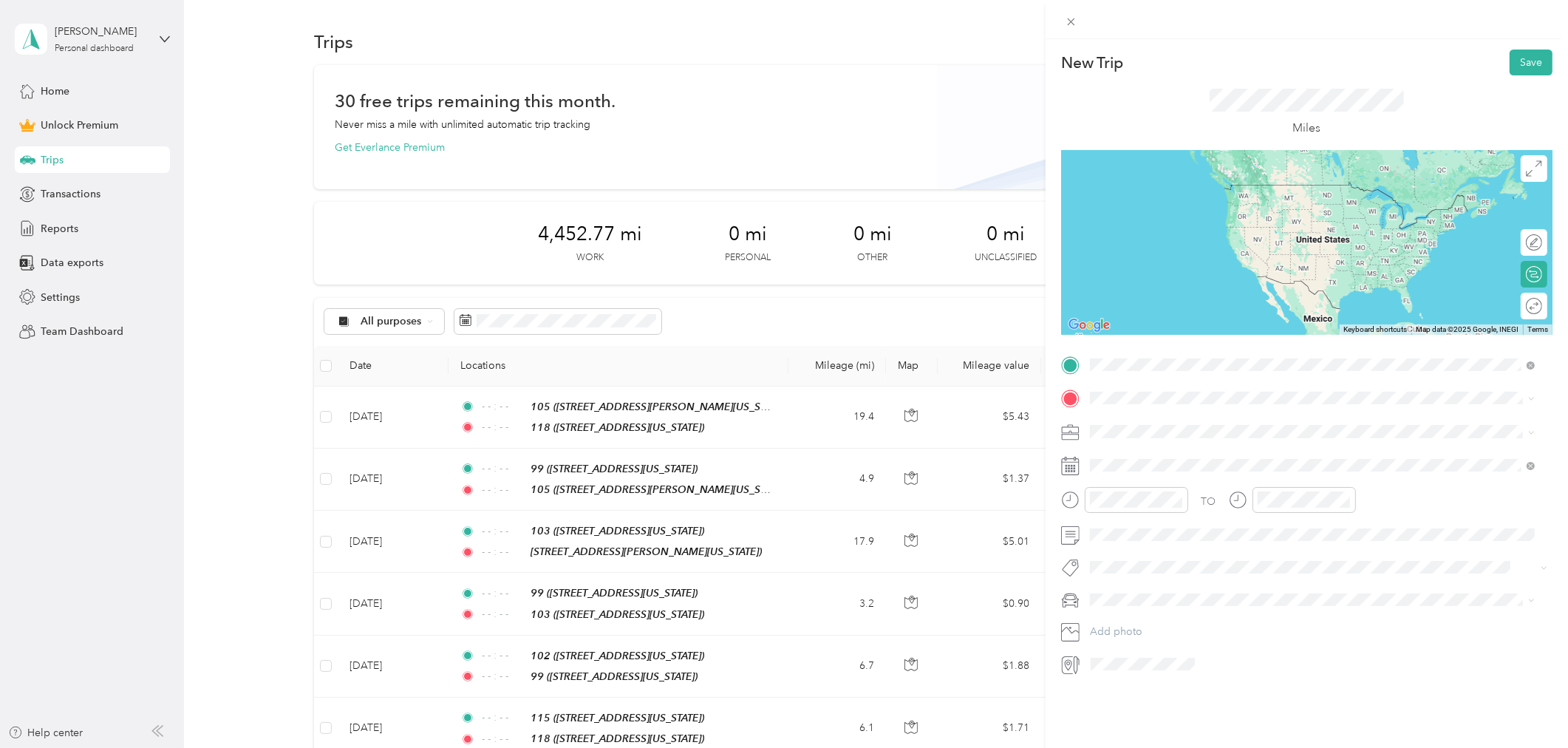
click at [1188, 422] on div "115" at bounding box center [1191, 423] width 148 height 13
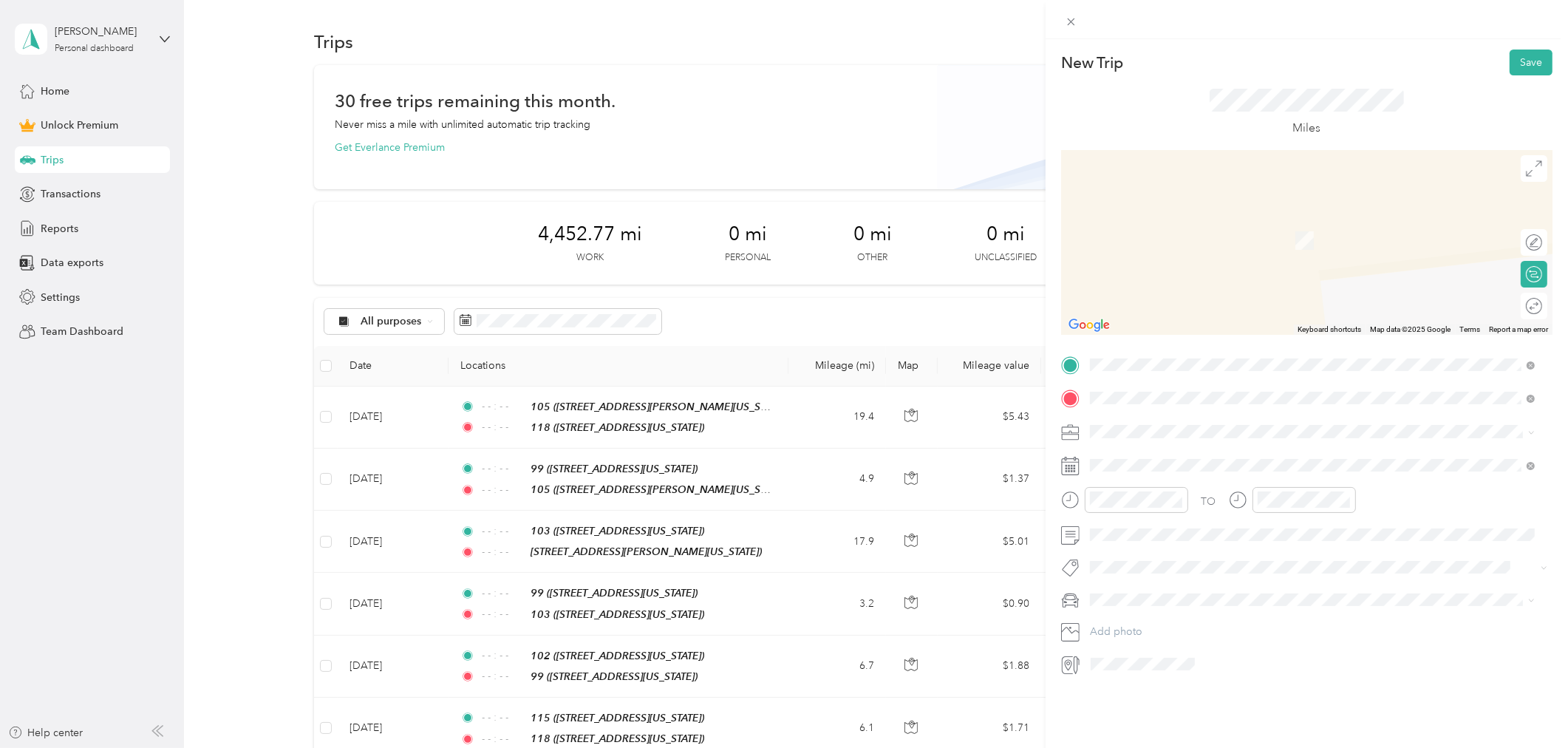
click at [1160, 458] on div "114" at bounding box center [1233, 455] width 230 height 13
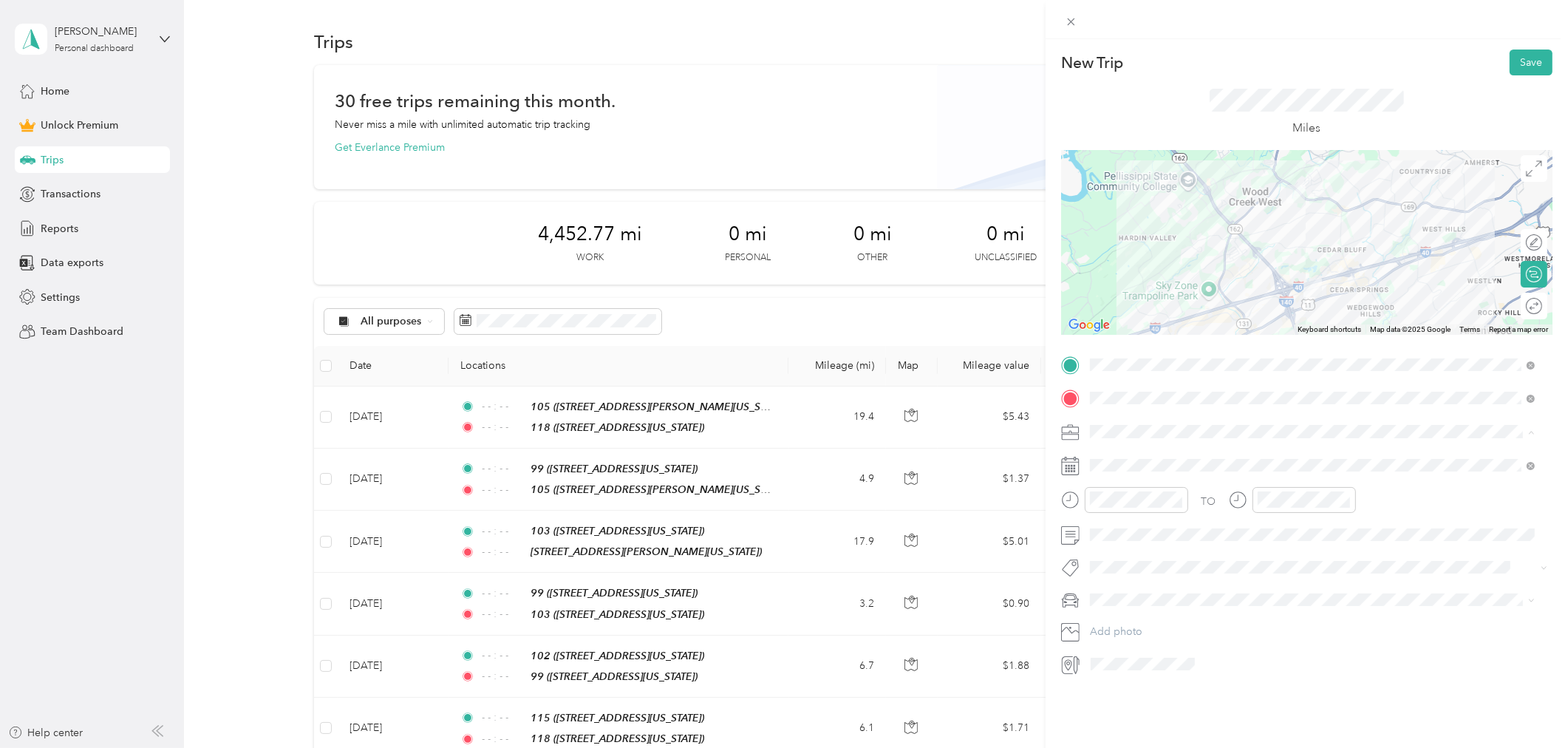
click at [1126, 453] on div "Work" at bounding box center [1313, 457] width 436 height 16
drag, startPoint x: 1123, startPoint y: 543, endPoint x: 1135, endPoint y: 564, distance: 24.2
click at [1124, 543] on icon at bounding box center [1125, 549] width 15 height 15
click at [1175, 598] on div "3" at bounding box center [1177, 600] width 19 height 19
click at [1176, 502] on icon "close-circle" at bounding box center [1178, 499] width 10 height 10
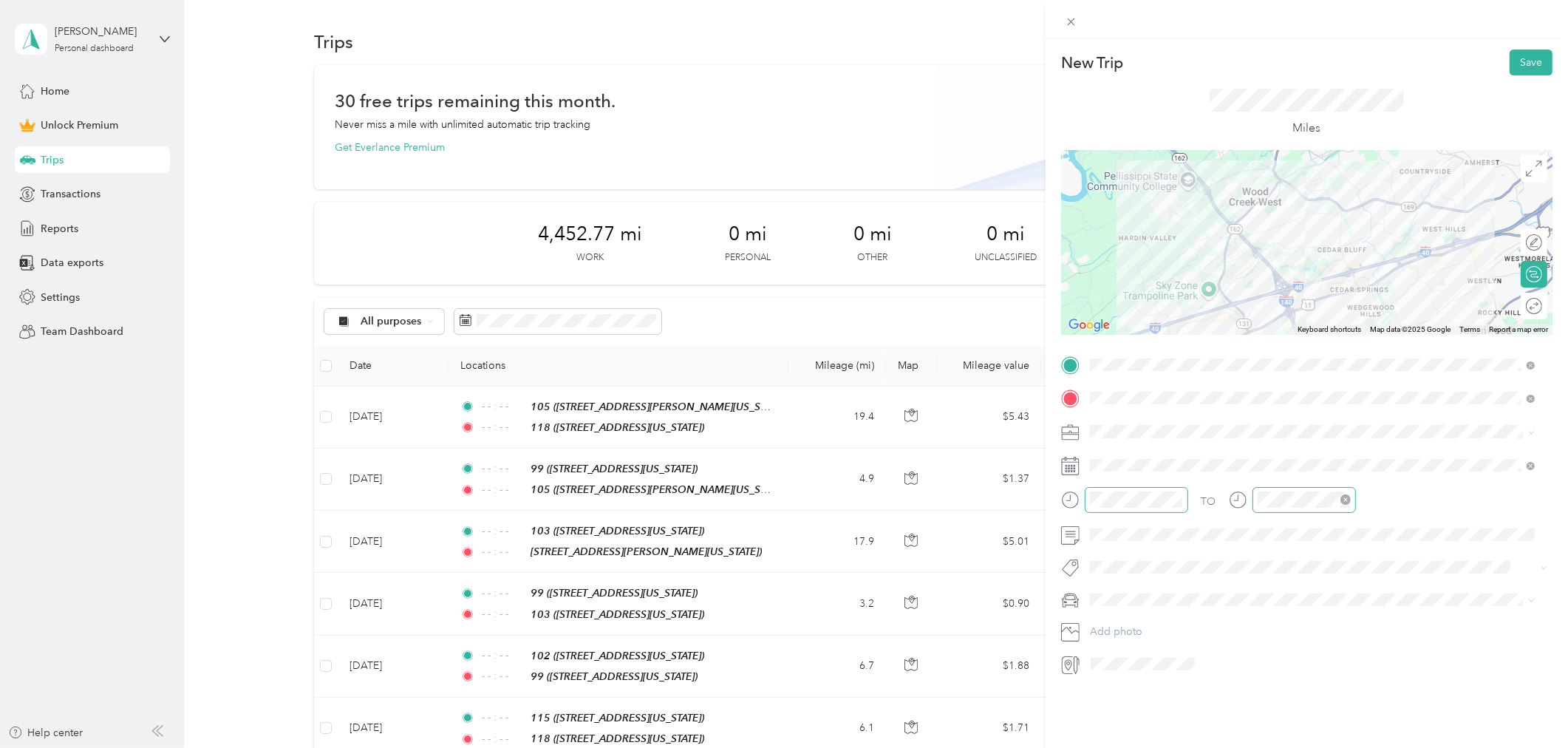
click at [1348, 503] on icon "close-circle" at bounding box center [1346, 499] width 10 height 10
click at [1513, 61] on button "Save" at bounding box center [1530, 62] width 43 height 26
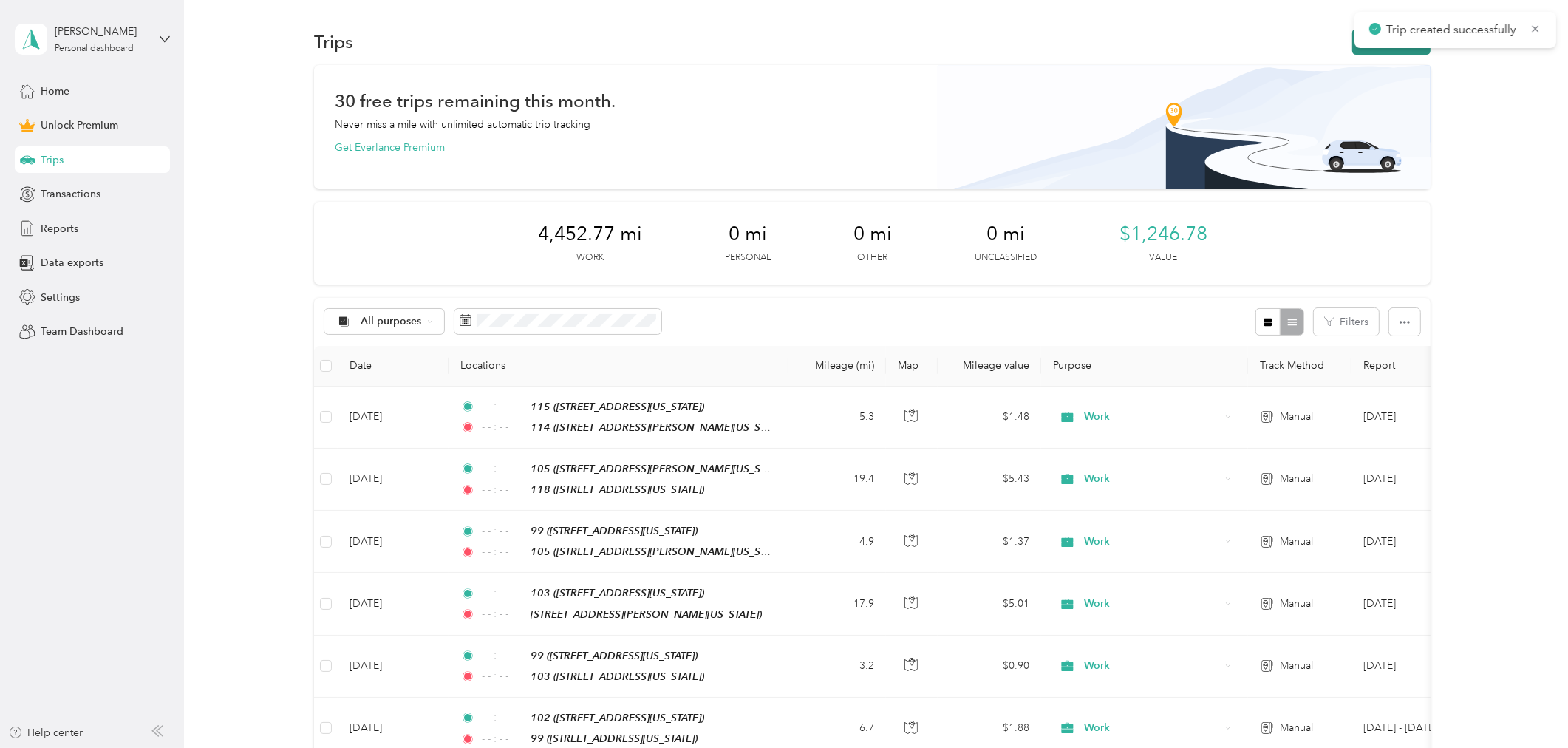
click at [1354, 47] on button "New trip" at bounding box center [1391, 42] width 78 height 26
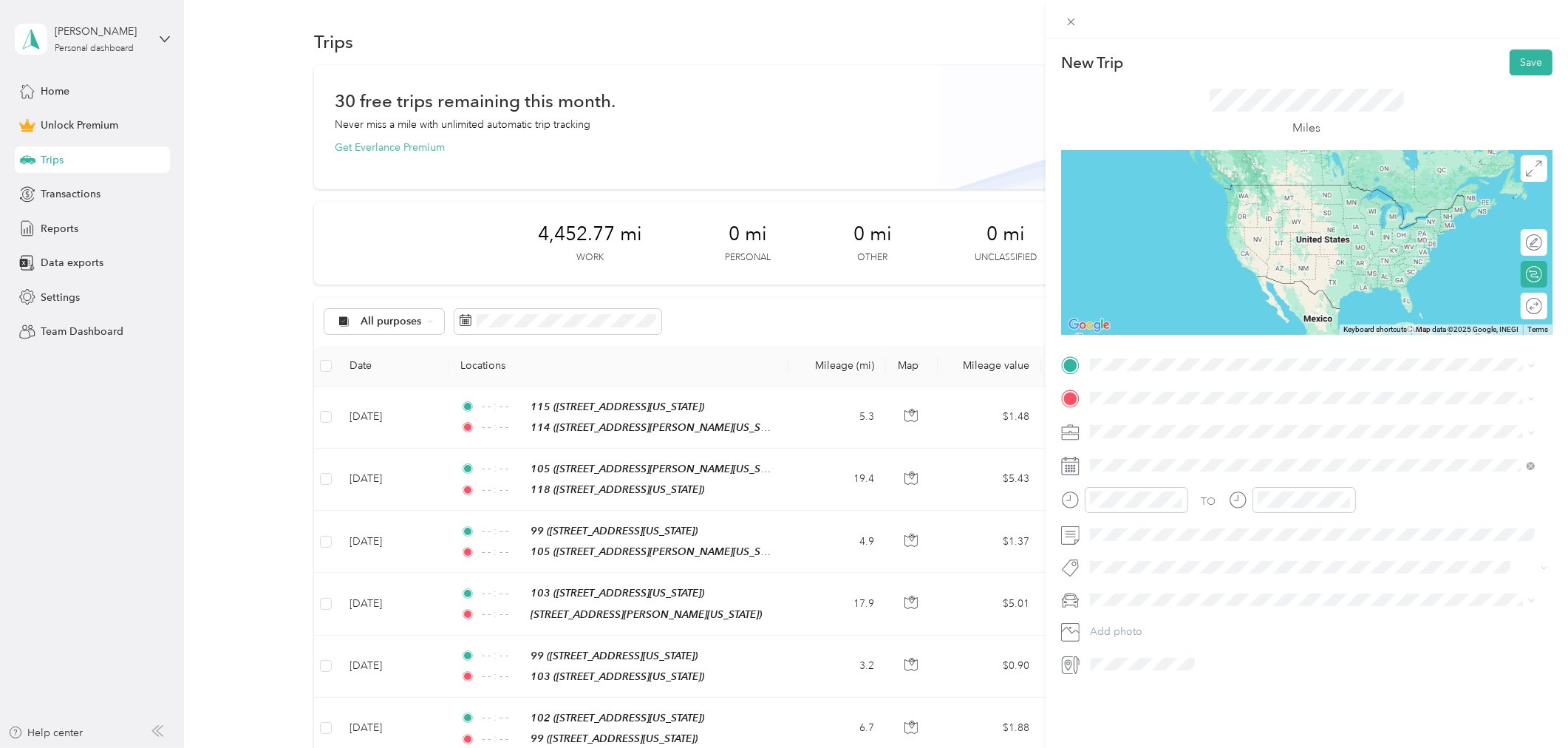
click at [1162, 433] on span "[STREET_ADDRESS][PERSON_NAME][US_STATE]" at bounding box center [1233, 438] width 230 height 13
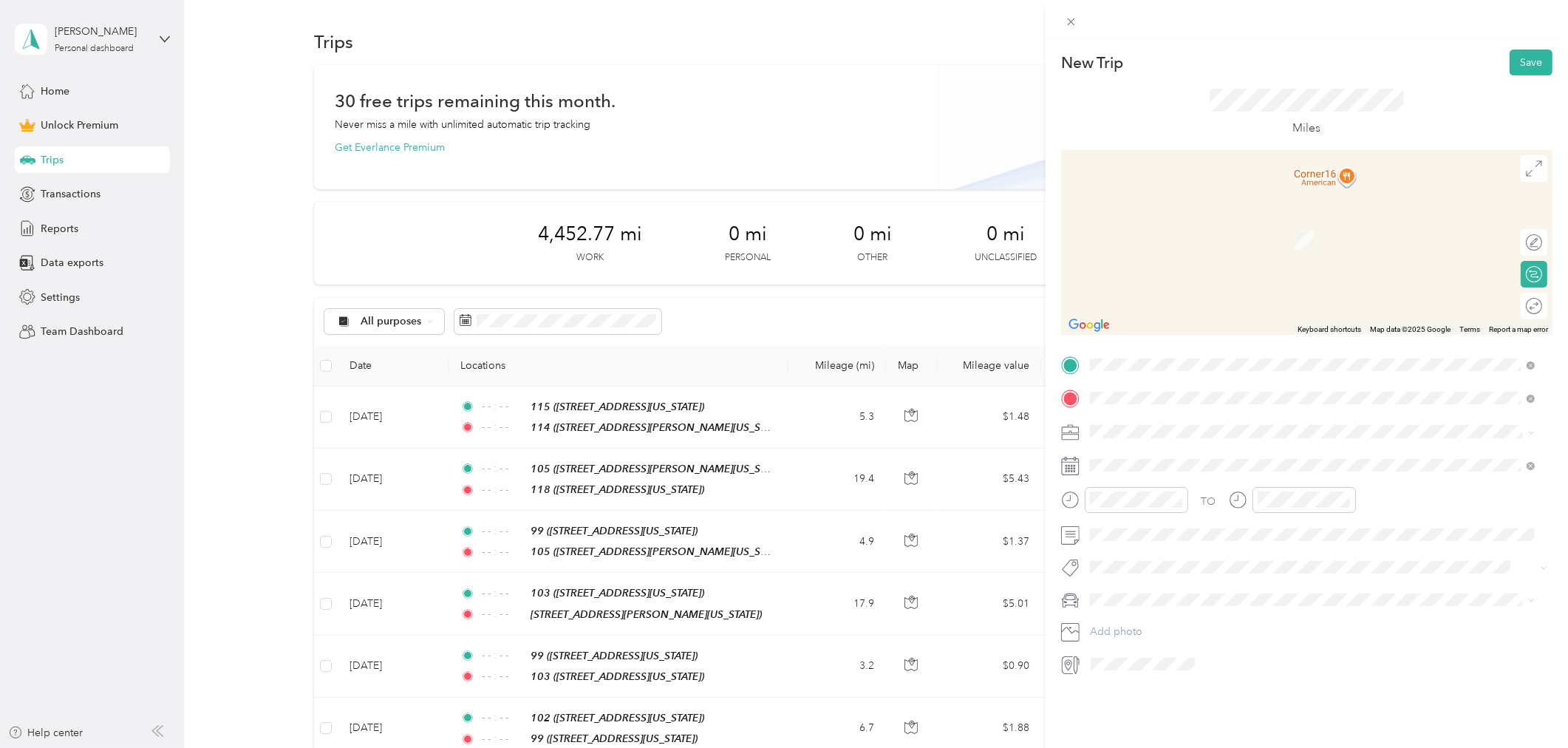
click at [1175, 454] on div "116" at bounding box center [1191, 455] width 148 height 13
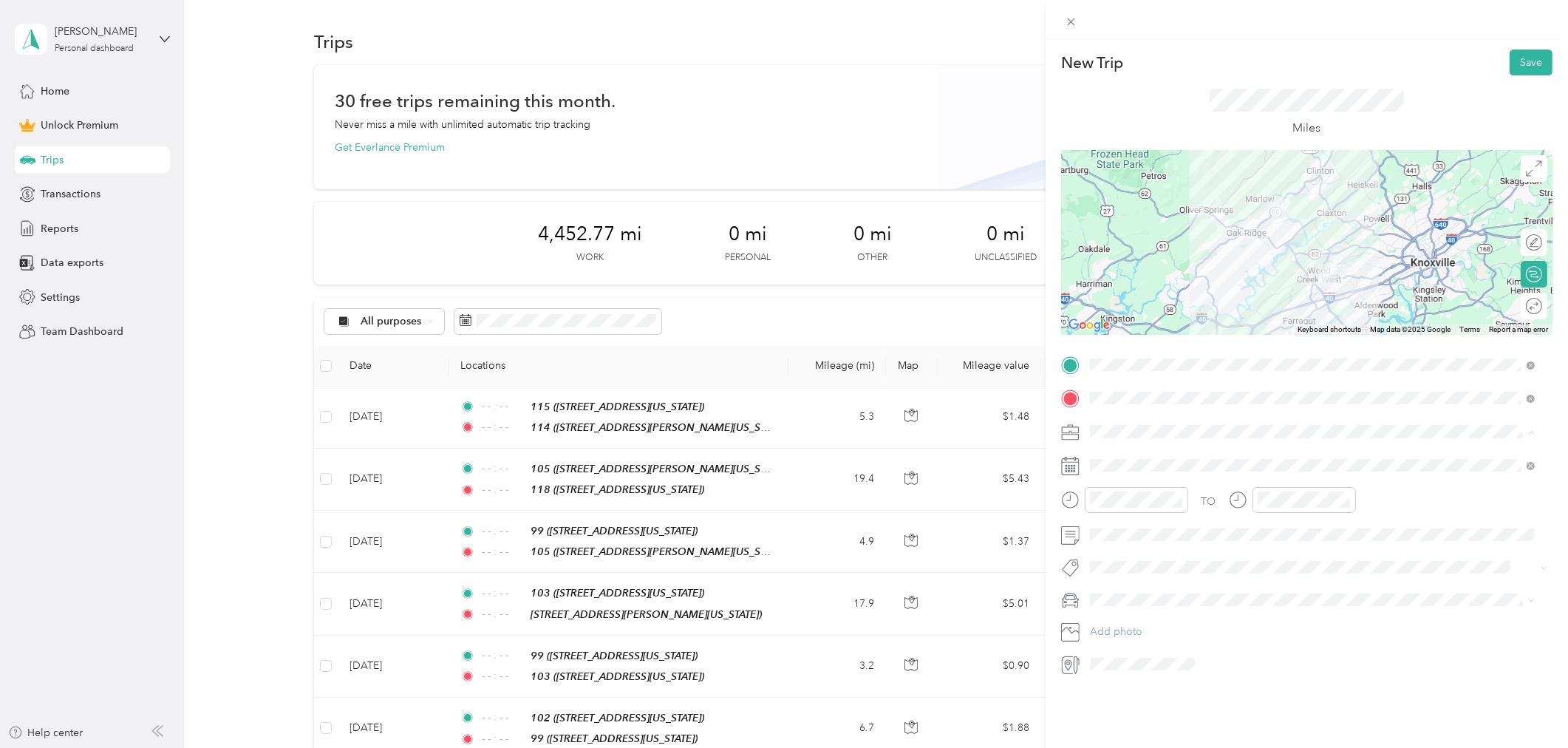
click at [1140, 464] on li "Work" at bounding box center [1312, 457] width 456 height 26
click at [1123, 552] on icon at bounding box center [1125, 549] width 15 height 15
click at [1177, 600] on div "3" at bounding box center [1177, 600] width 19 height 19
click at [1175, 500] on icon "close-circle" at bounding box center [1178, 499] width 10 height 10
click at [1341, 500] on icon "close-circle" at bounding box center [1346, 499] width 10 height 10
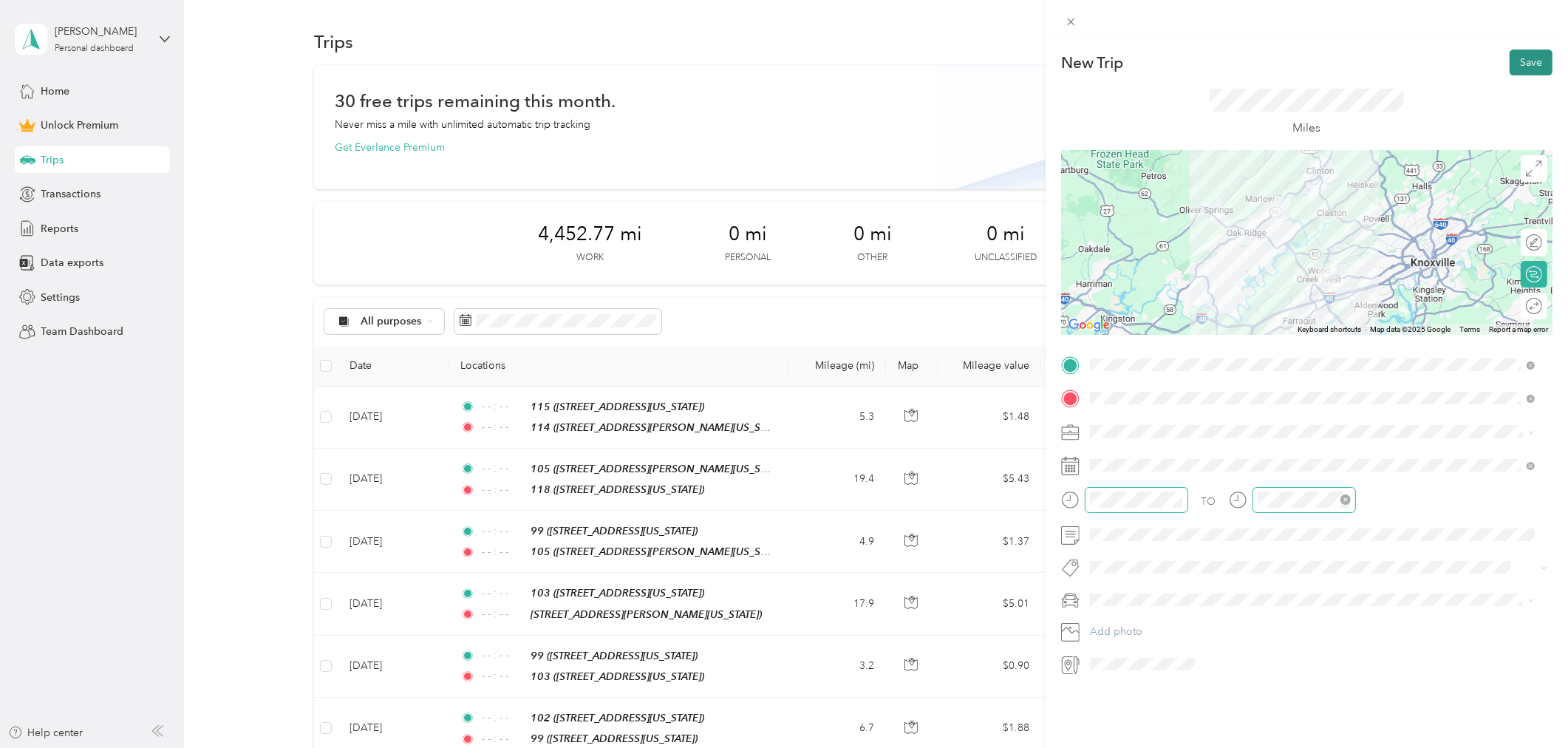
click at [1526, 58] on button "Save" at bounding box center [1530, 62] width 43 height 26
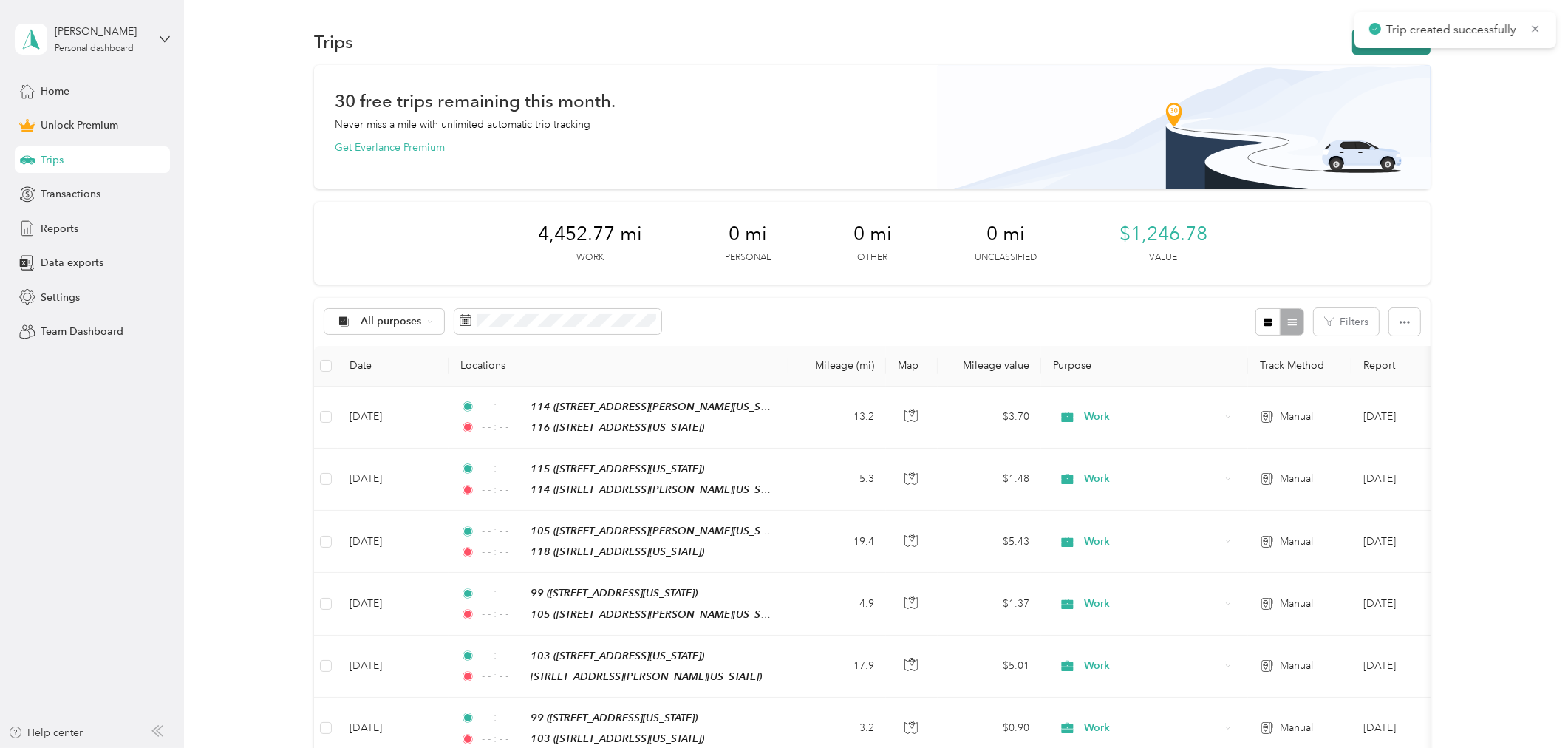
click at [1378, 48] on button "New trip" at bounding box center [1391, 42] width 78 height 26
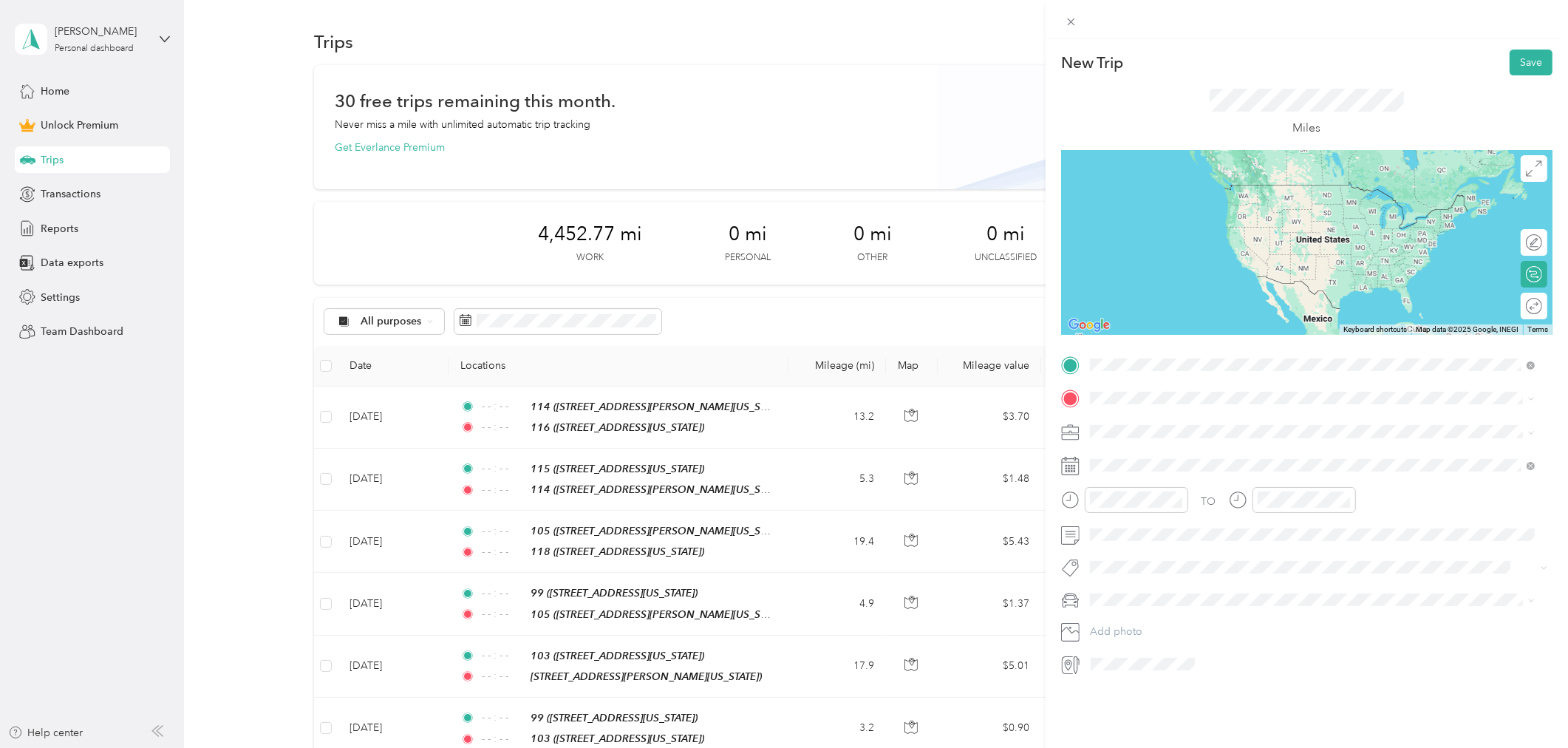
click at [1142, 434] on span "[STREET_ADDRESS][US_STATE]" at bounding box center [1191, 439] width 148 height 13
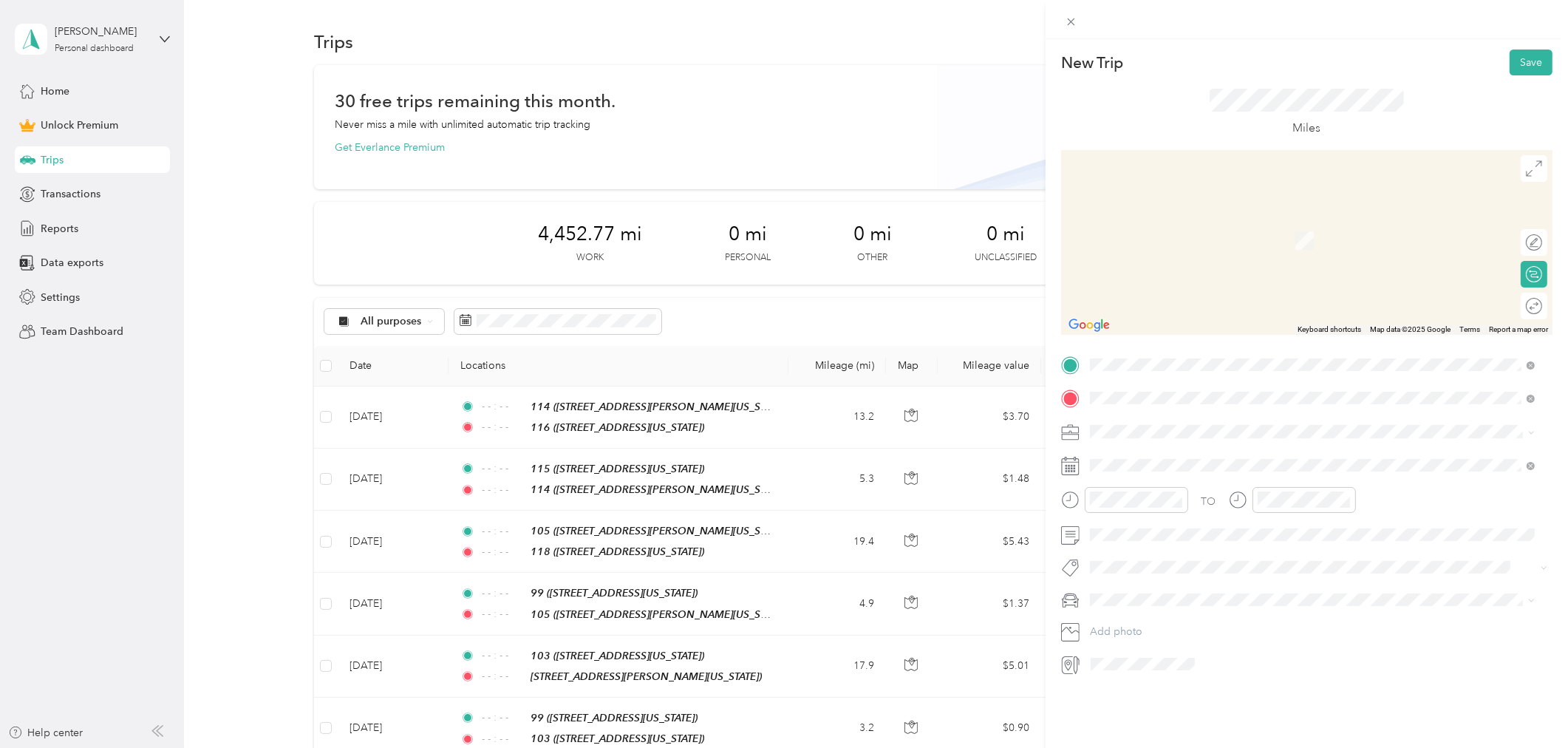
click at [1164, 460] on div "99" at bounding box center [1191, 455] width 148 height 13
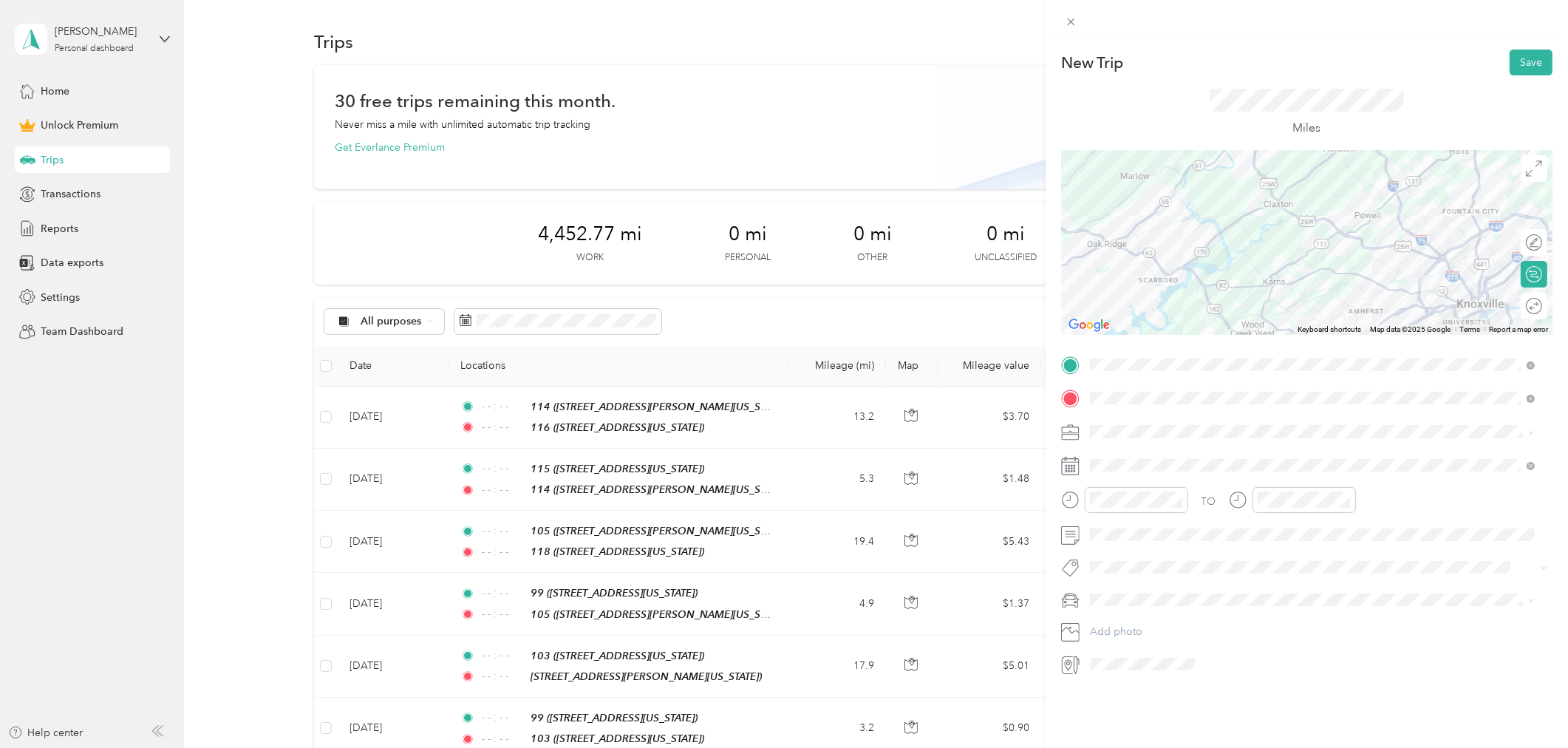
click at [1124, 465] on li "Work" at bounding box center [1312, 457] width 456 height 26
click at [1203, 456] on span at bounding box center [1318, 464] width 467 height 23
click at [1124, 551] on icon at bounding box center [1125, 549] width 15 height 15
click at [1176, 601] on div "3" at bounding box center [1177, 600] width 19 height 19
click at [1177, 502] on icon "close-circle" at bounding box center [1178, 499] width 10 height 10
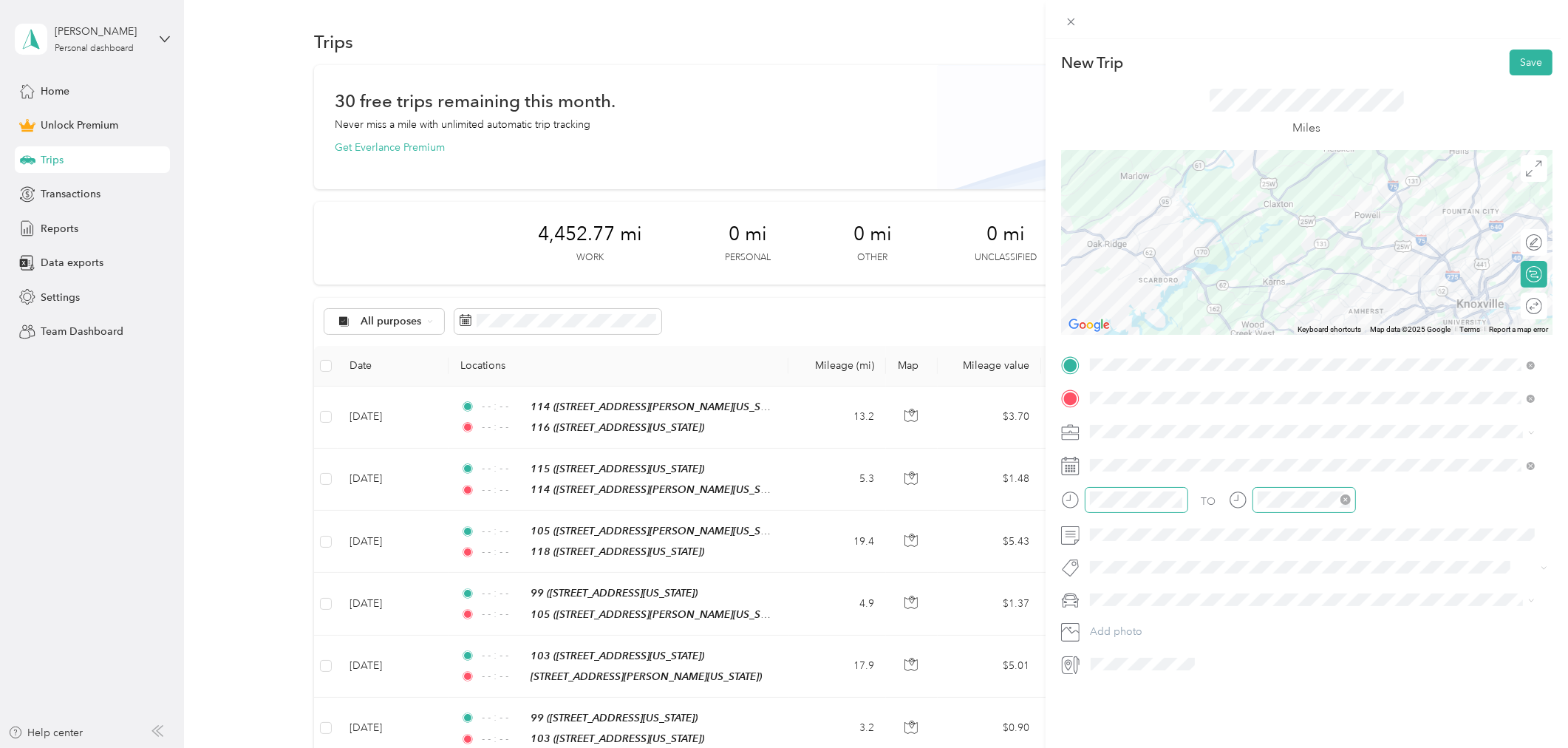
click at [1343, 498] on icon "close-circle" at bounding box center [1346, 499] width 10 height 10
click at [1520, 70] on button "Save" at bounding box center [1530, 62] width 43 height 26
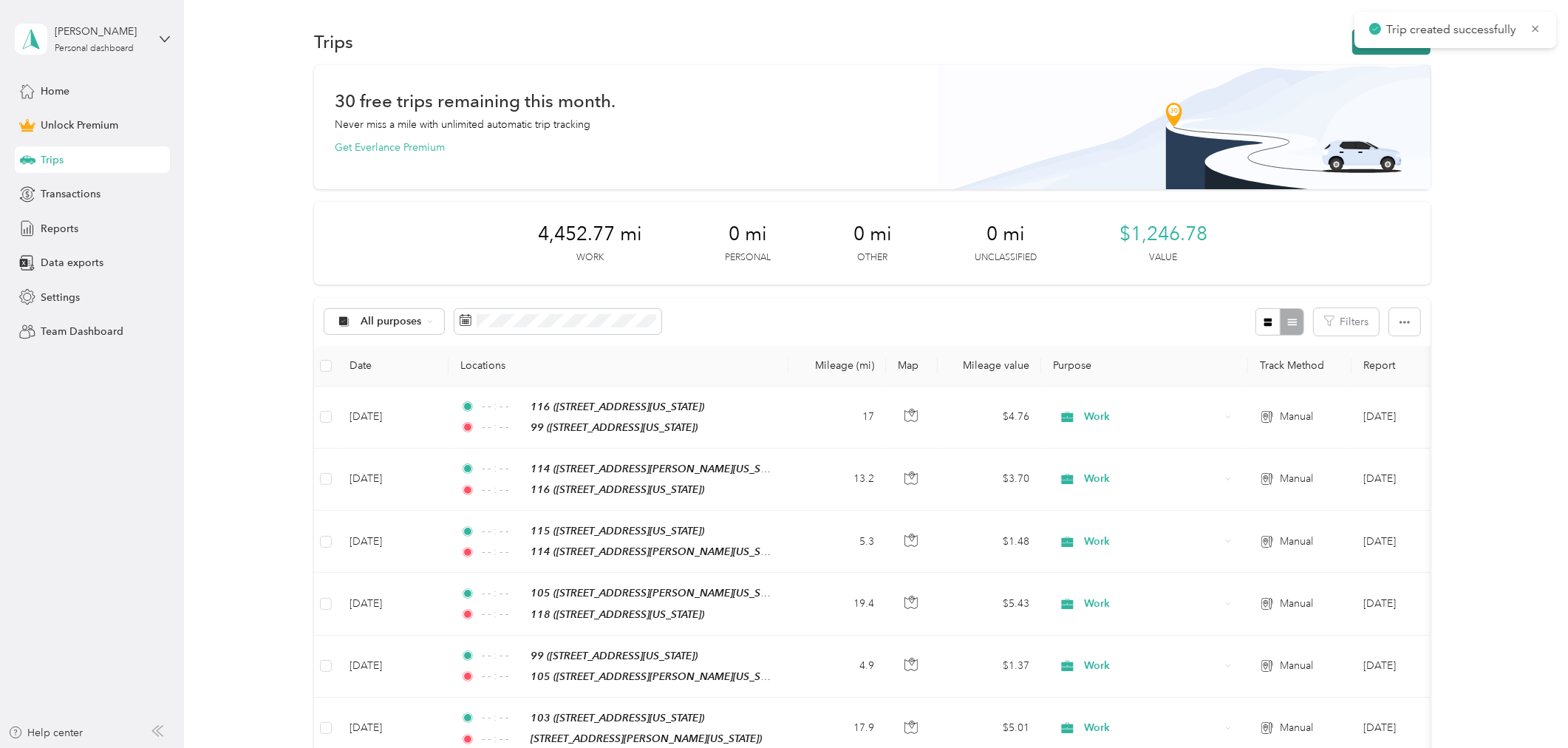
click at [1360, 51] on button "New trip" at bounding box center [1391, 42] width 78 height 26
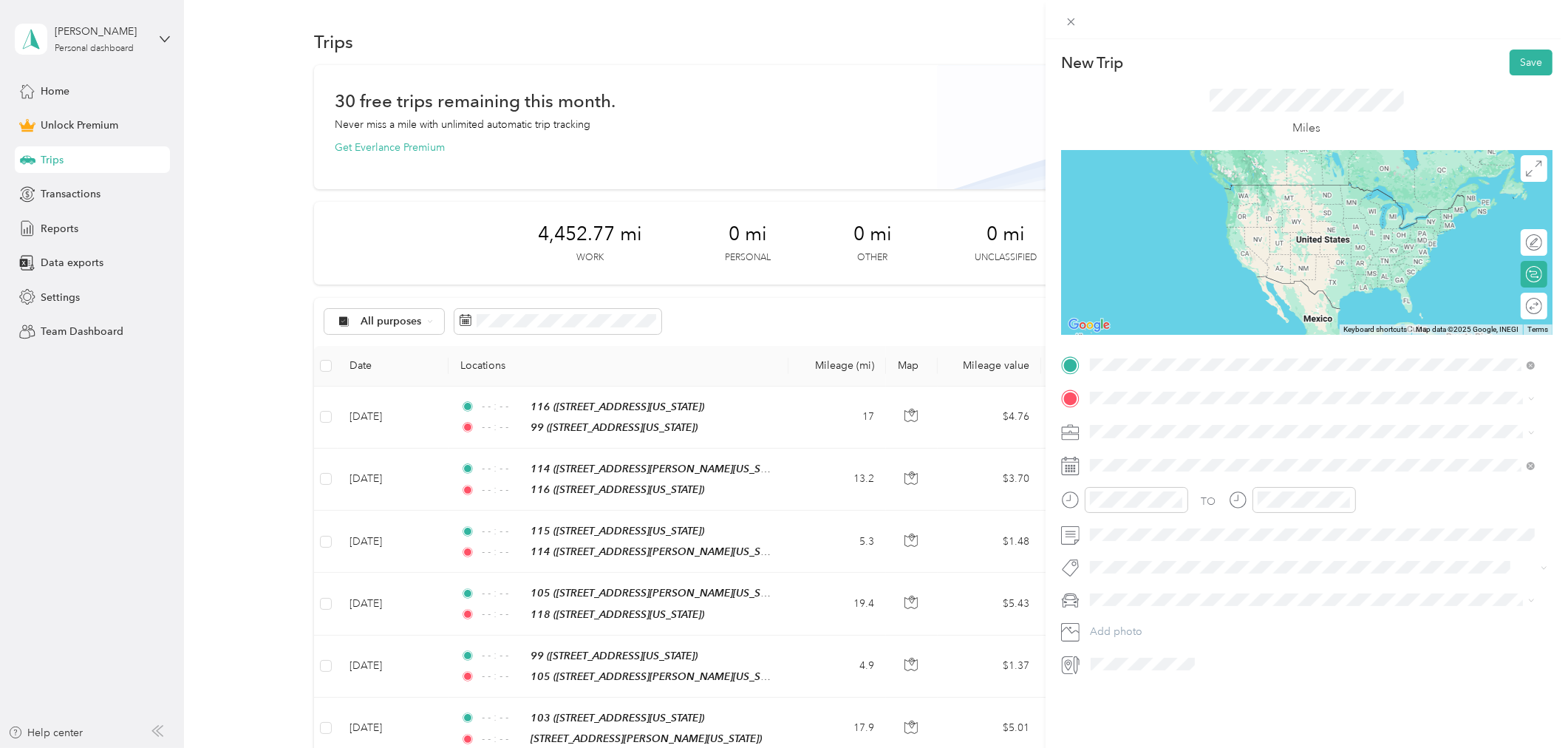
click at [1135, 417] on div "99" at bounding box center [1191, 423] width 148 height 13
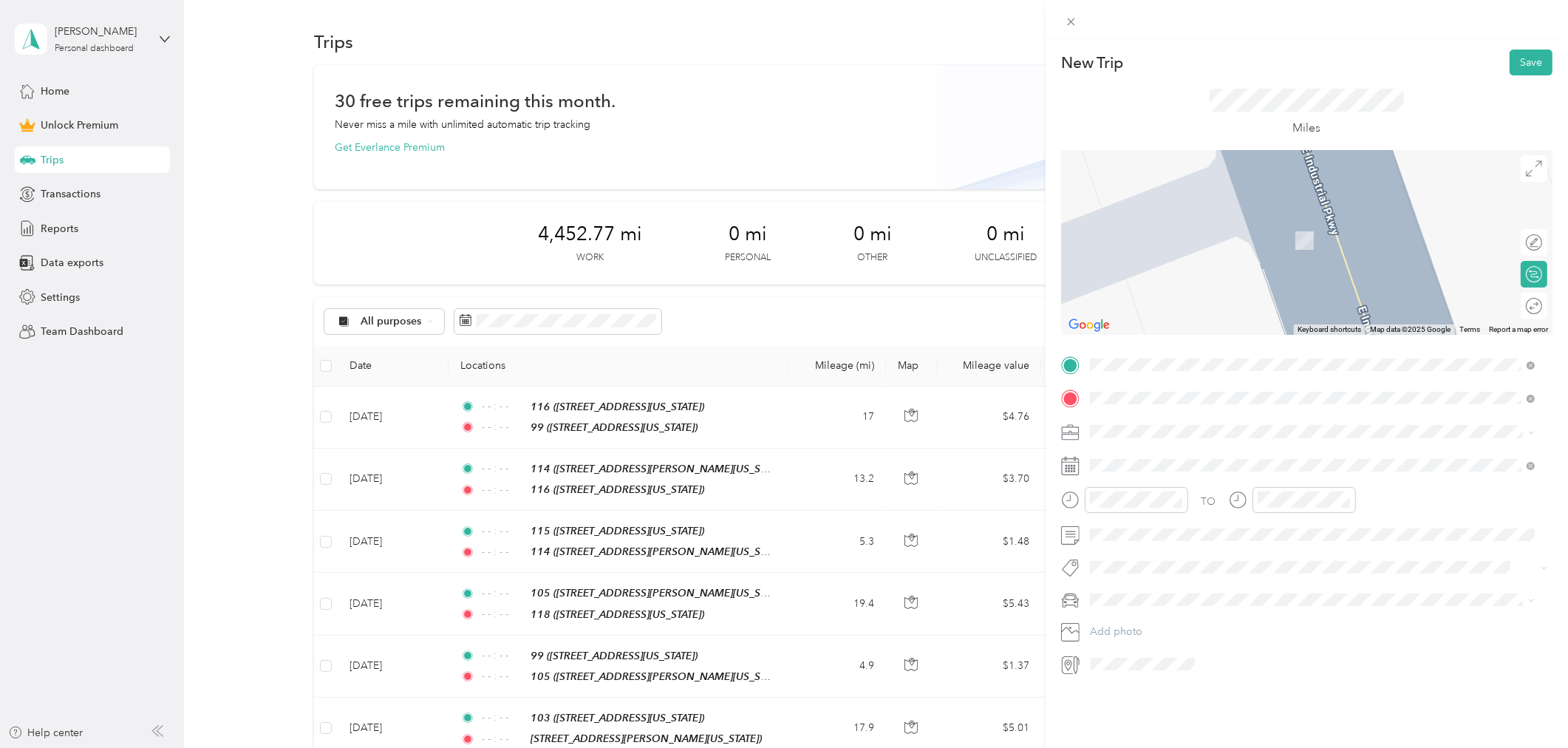
click at [1160, 467] on span "[STREET_ADDRESS][US_STATE]" at bounding box center [1191, 473] width 148 height 13
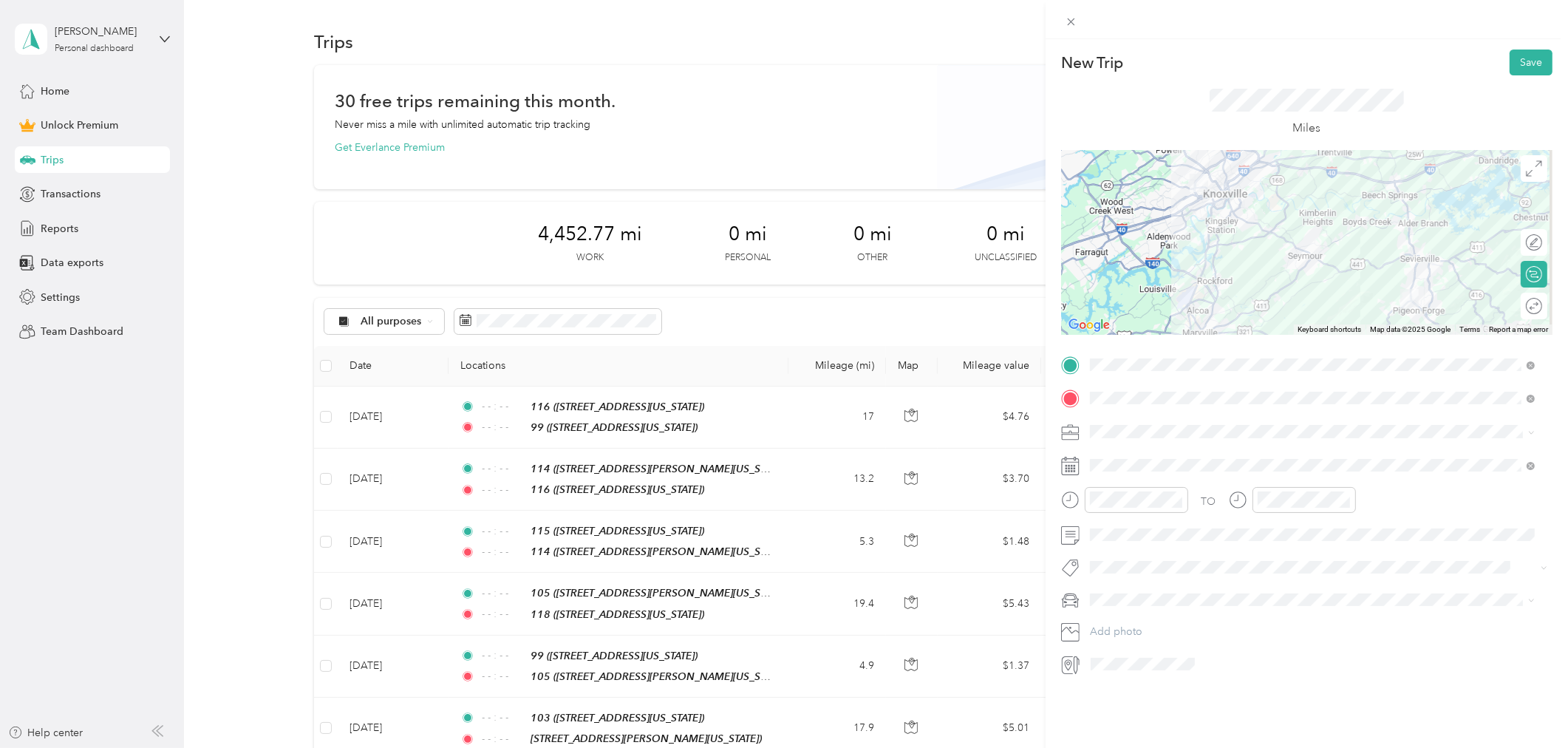
click at [1135, 452] on div "Work" at bounding box center [1313, 457] width 436 height 16
click at [1127, 549] on icon at bounding box center [1125, 549] width 15 height 15
click at [1198, 600] on div "4" at bounding box center [1197, 600] width 19 height 19
click at [1173, 500] on icon "close-circle" at bounding box center [1178, 499] width 10 height 10
click at [1347, 499] on icon "close-circle" at bounding box center [1346, 499] width 10 height 10
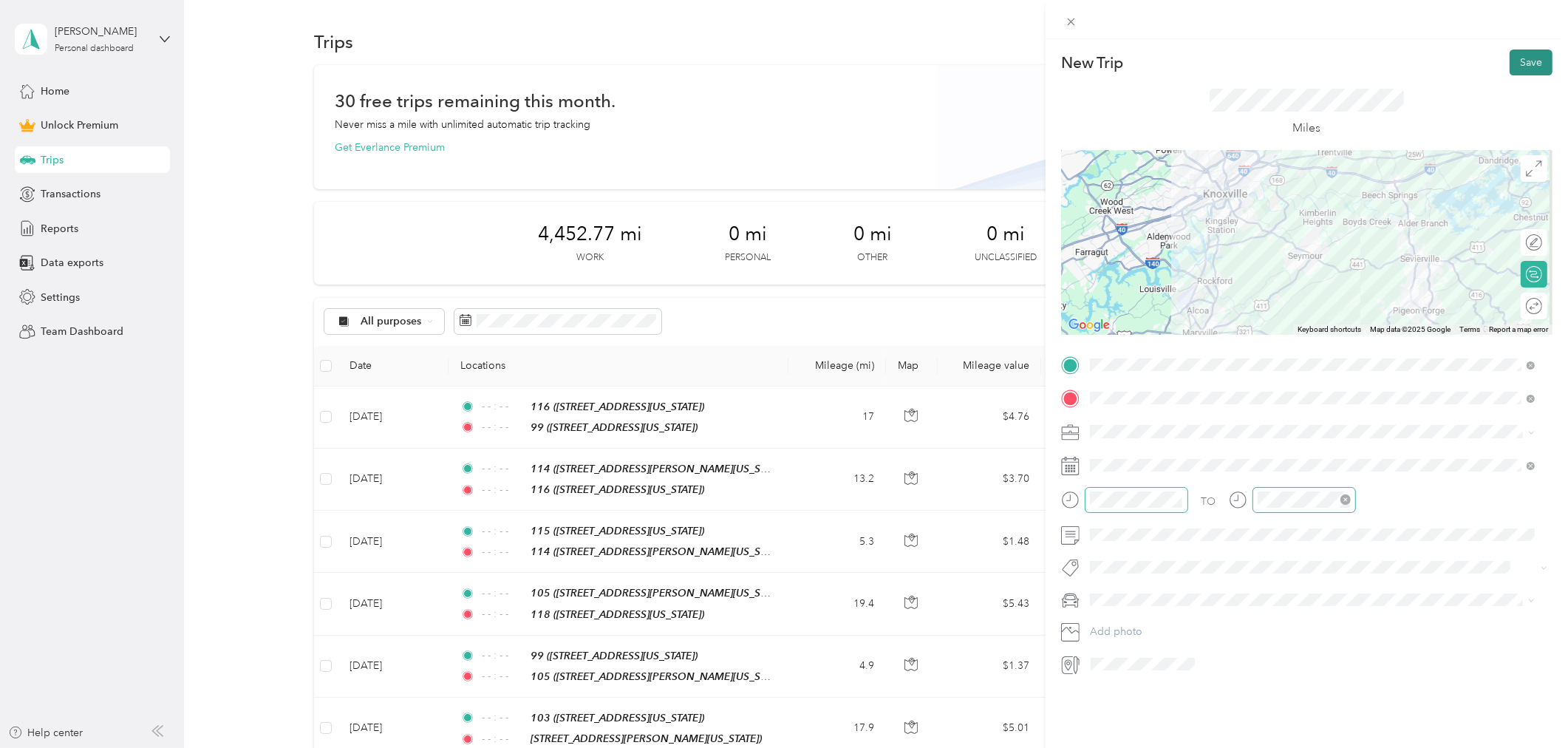
click at [1529, 58] on button "Save" at bounding box center [1530, 62] width 43 height 26
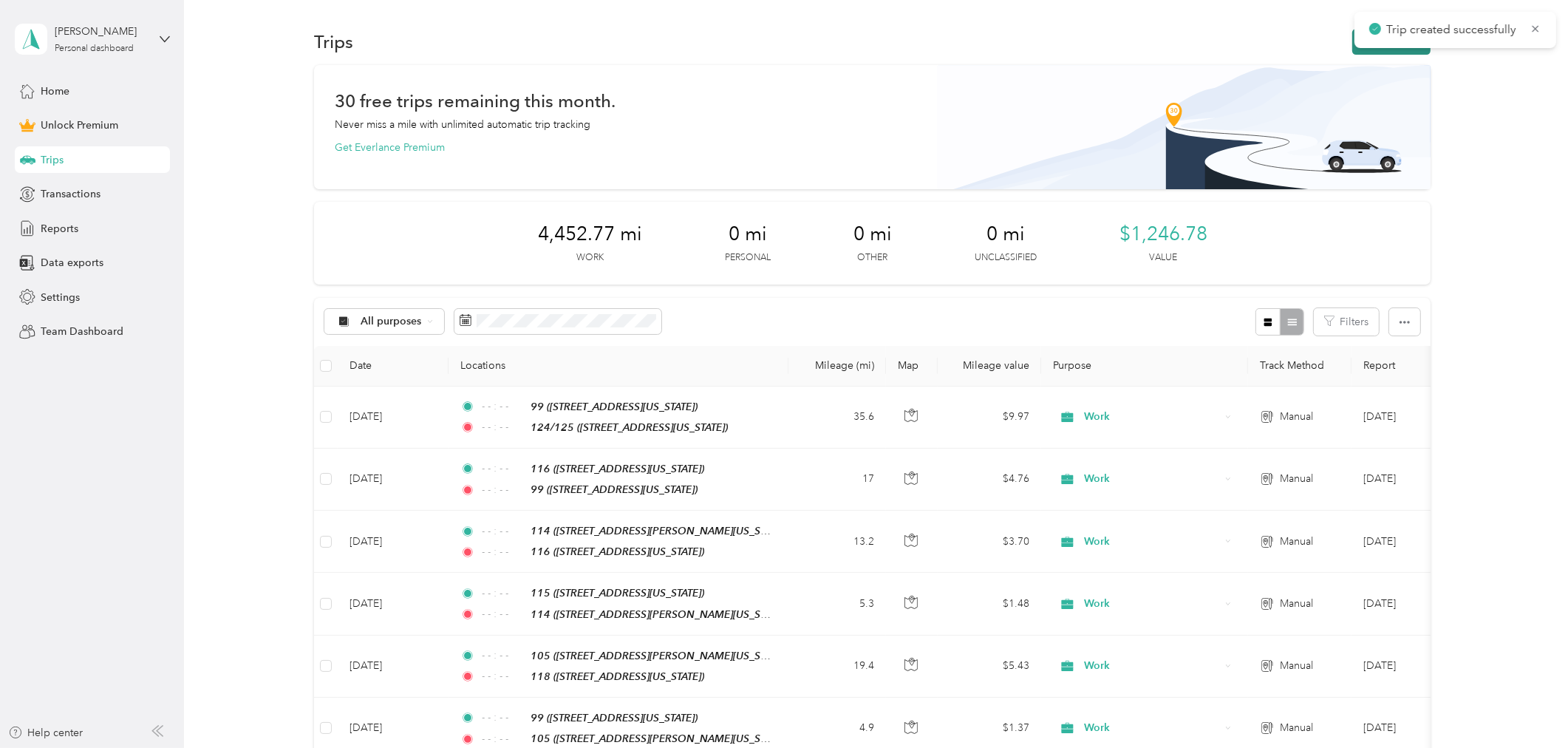
click at [1353, 53] on button "New trip" at bounding box center [1391, 42] width 78 height 26
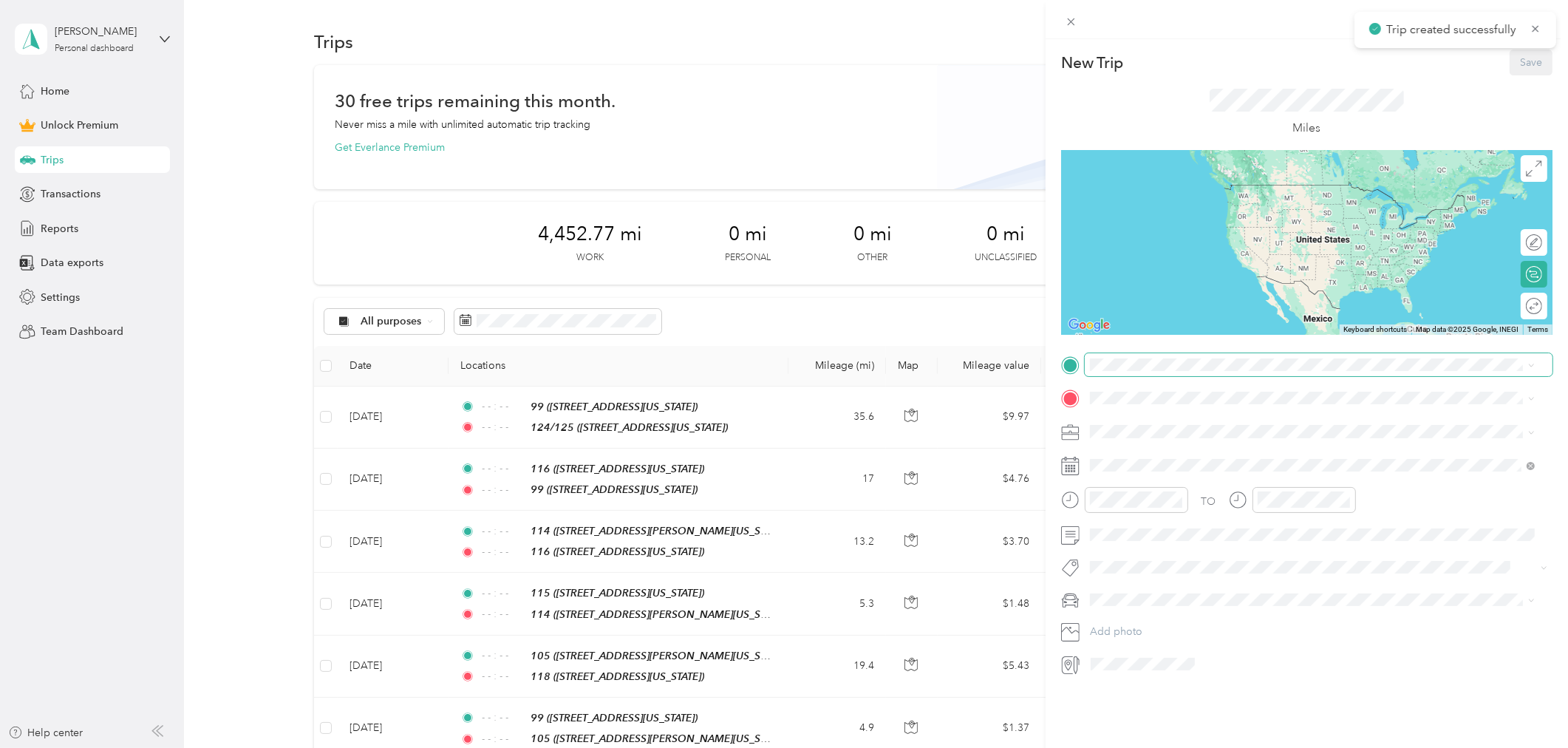
click at [1117, 372] on span at bounding box center [1318, 364] width 467 height 23
drag, startPoint x: 1156, startPoint y: 432, endPoint x: 1148, endPoint y: 417, distance: 17.0
click at [1156, 432] on div "124/125 [STREET_ADDRESS][US_STATE]" at bounding box center [1191, 432] width 148 height 31
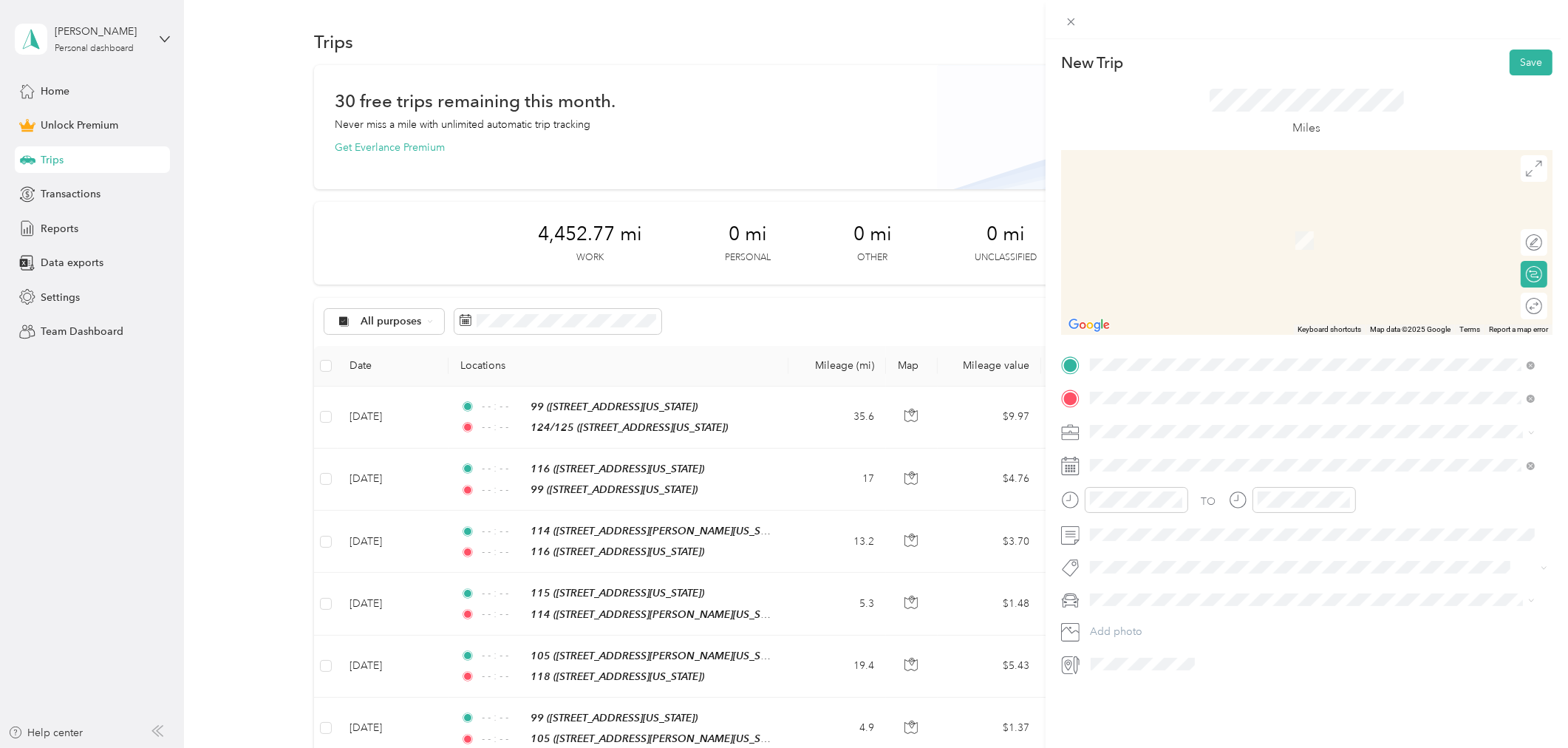
click at [1141, 463] on div "105 [STREET_ADDRESS][PERSON_NAME][US_STATE]" at bounding box center [1233, 464] width 230 height 31
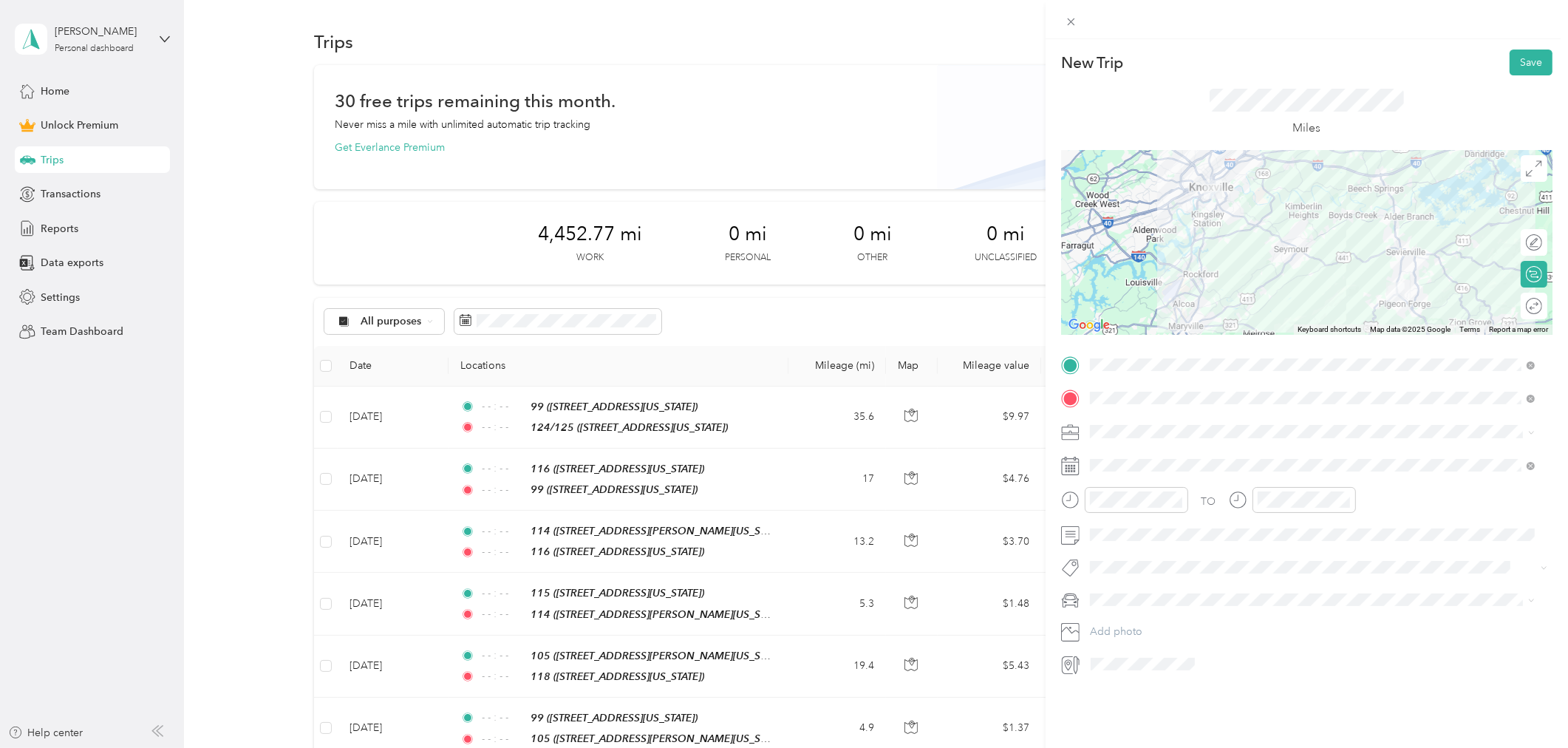
click at [1145, 438] on span at bounding box center [1318, 431] width 467 height 23
click at [1128, 458] on div "Work" at bounding box center [1313, 457] width 436 height 16
click at [1127, 543] on icon at bounding box center [1125, 549] width 15 height 15
click at [1197, 593] on div "4" at bounding box center [1197, 600] width 19 height 19
click at [1179, 498] on icon "close-circle" at bounding box center [1178, 499] width 10 height 10
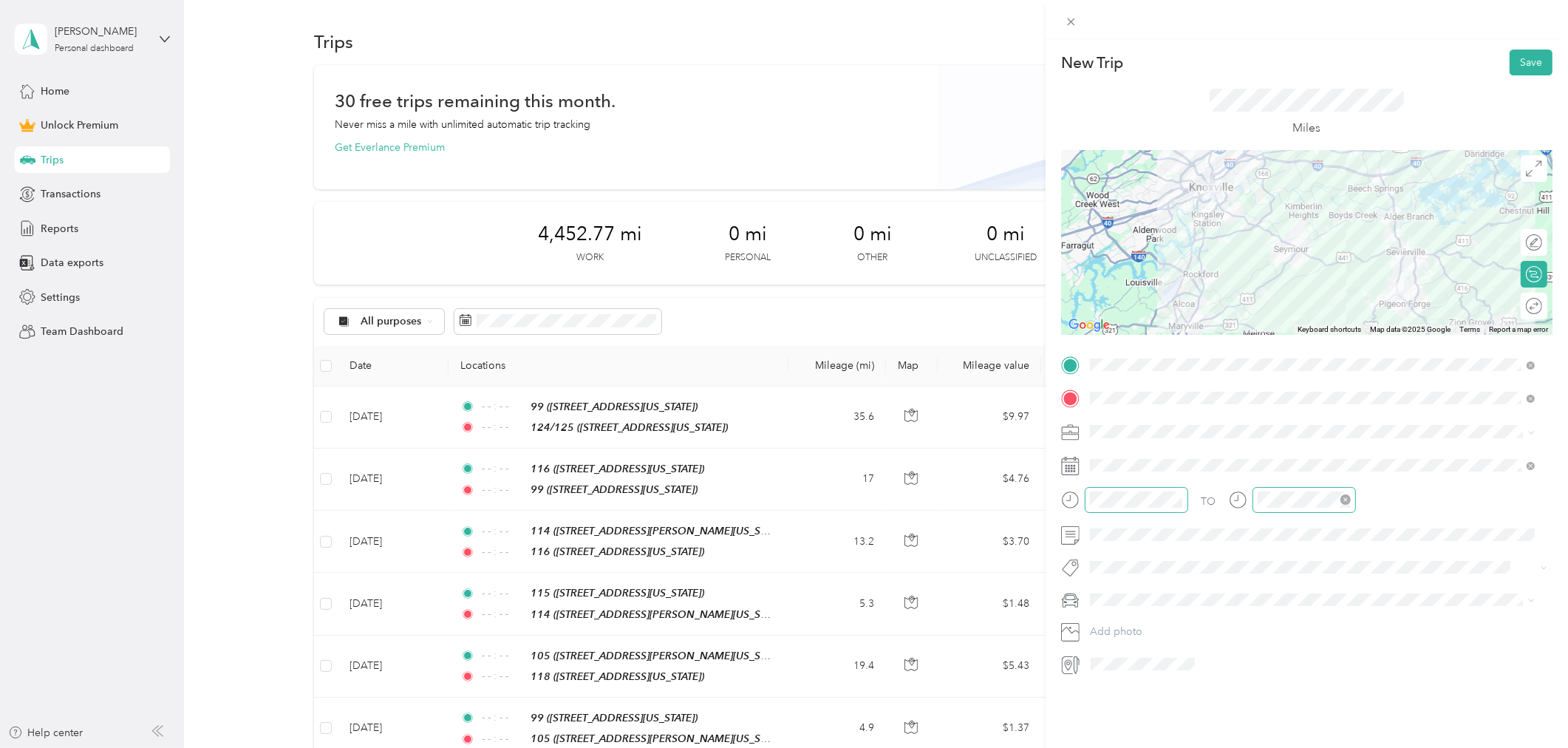
click at [1343, 494] on icon "close-circle" at bounding box center [1346, 499] width 10 height 10
click at [1524, 63] on button "Save" at bounding box center [1530, 62] width 43 height 26
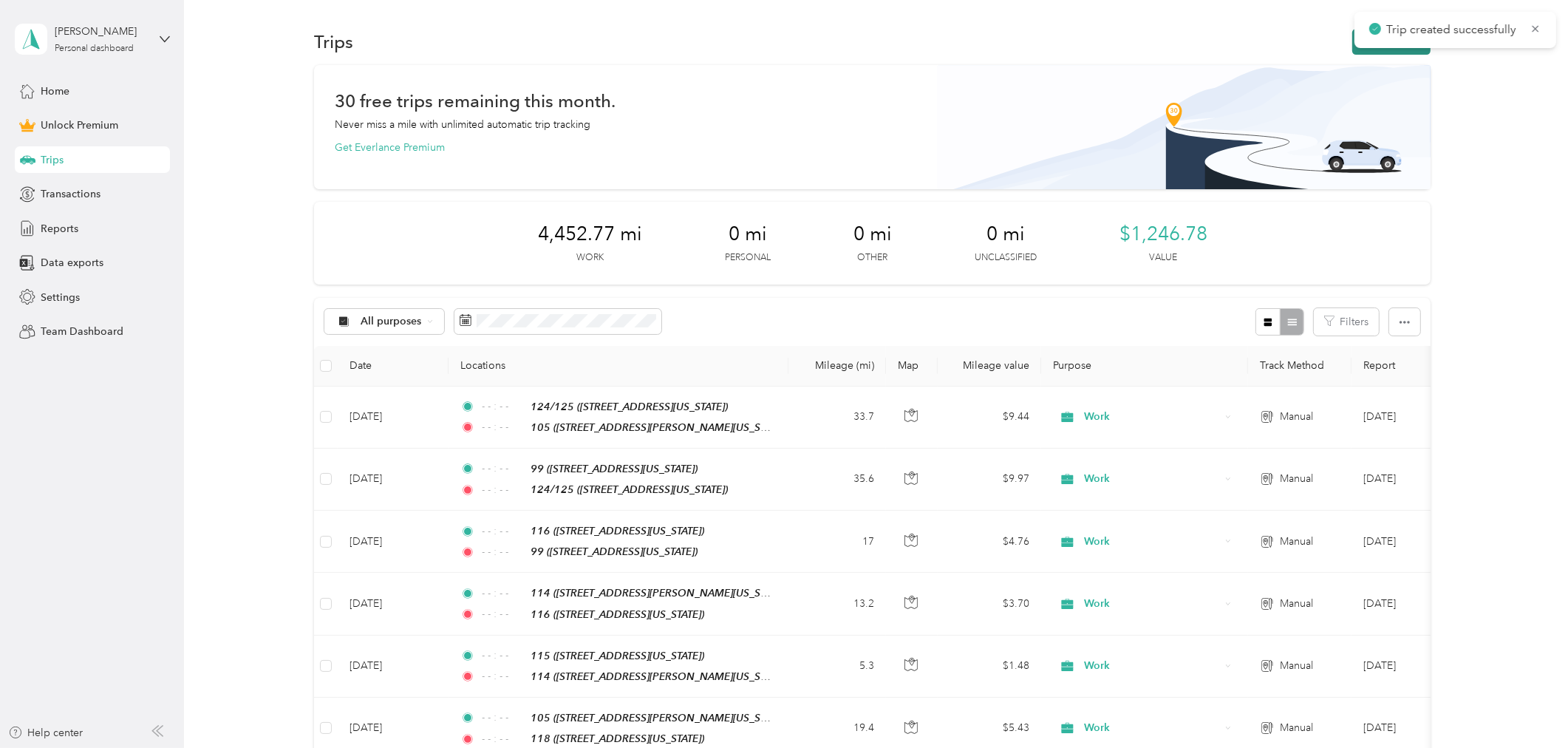
click at [1369, 52] on button "New trip" at bounding box center [1391, 42] width 78 height 26
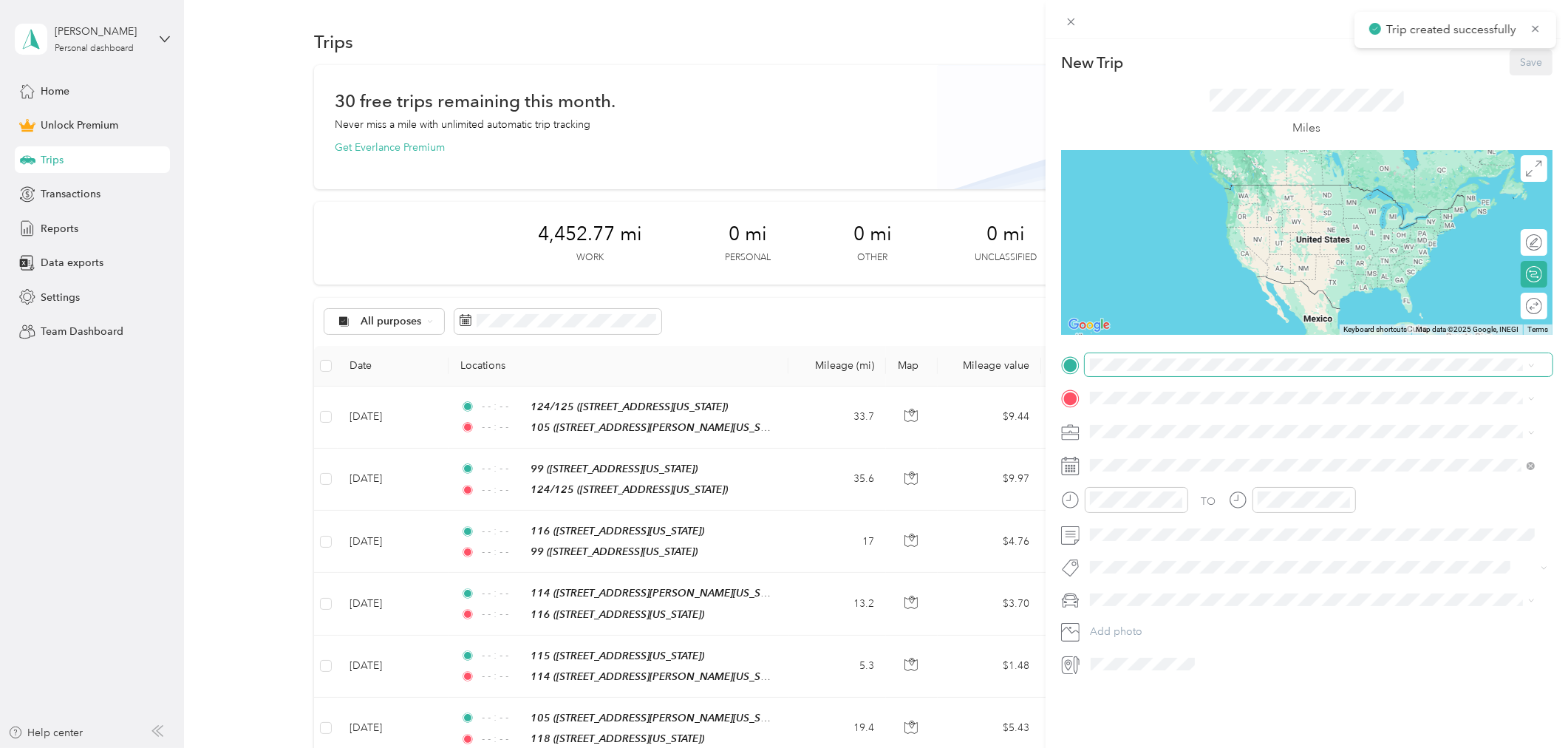
click at [1143, 355] on span at bounding box center [1318, 364] width 467 height 23
drag, startPoint x: 1142, startPoint y: 438, endPoint x: 1133, endPoint y: 416, distance: 23.8
click at [1141, 438] on span "[STREET_ADDRESS][US_STATE]" at bounding box center [1191, 439] width 148 height 13
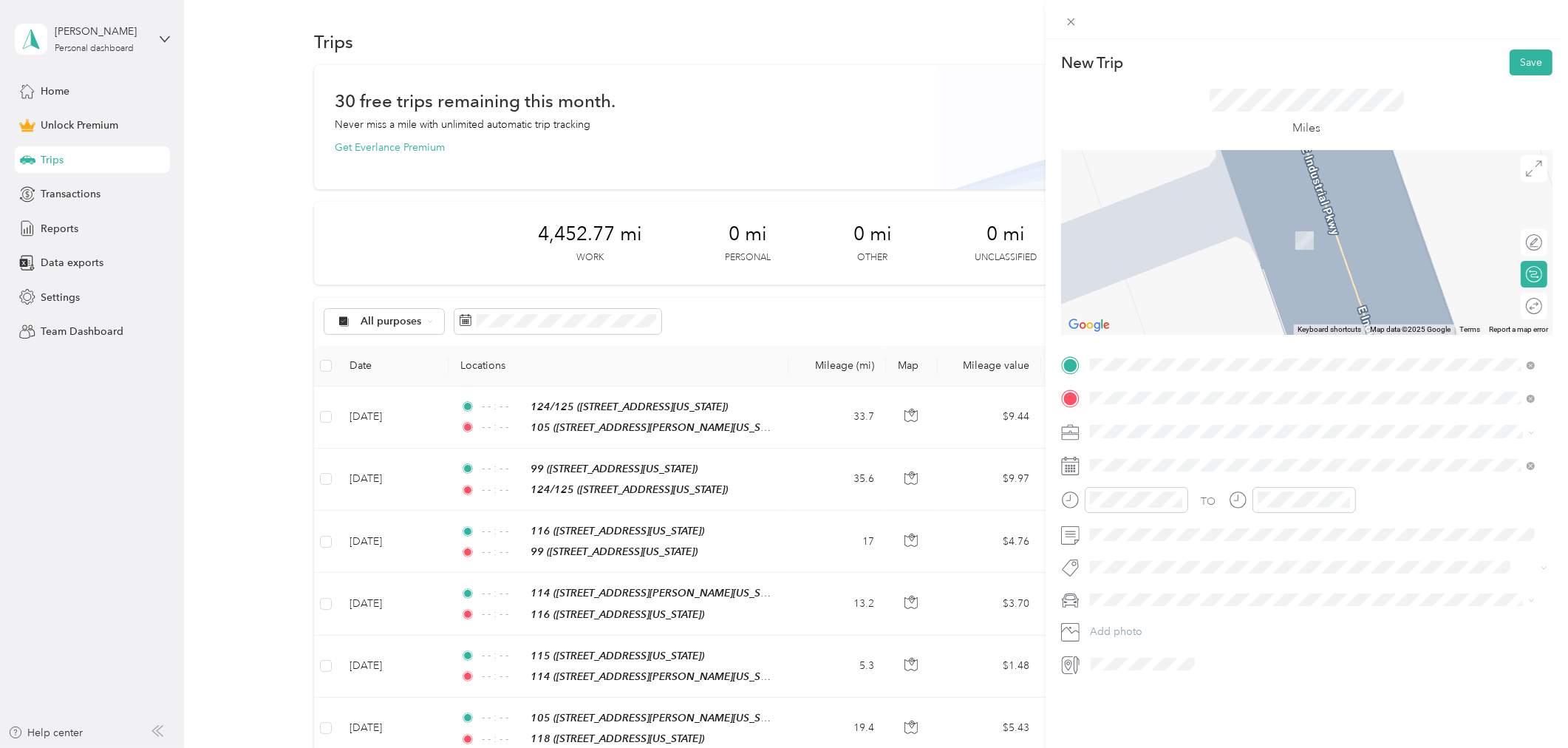
click at [1171, 455] on div "107" at bounding box center [1191, 455] width 148 height 13
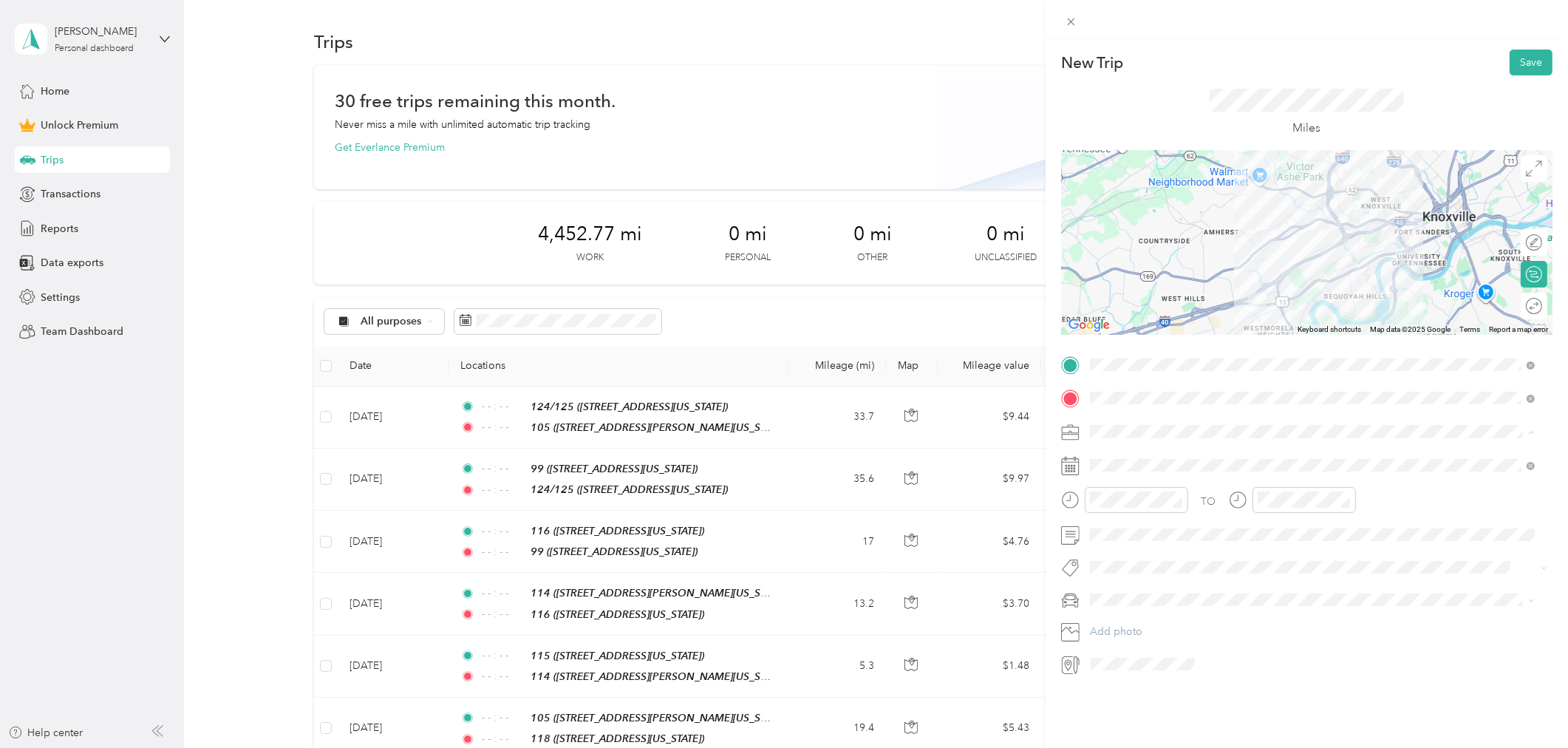
click at [1143, 460] on div "Work" at bounding box center [1313, 457] width 436 height 16
click at [1124, 543] on icon at bounding box center [1125, 549] width 15 height 15
click at [1216, 600] on div "5" at bounding box center [1215, 600] width 19 height 19
click at [1173, 501] on icon "close-circle" at bounding box center [1178, 499] width 10 height 10
click at [1347, 499] on icon "close-circle" at bounding box center [1346, 499] width 10 height 10
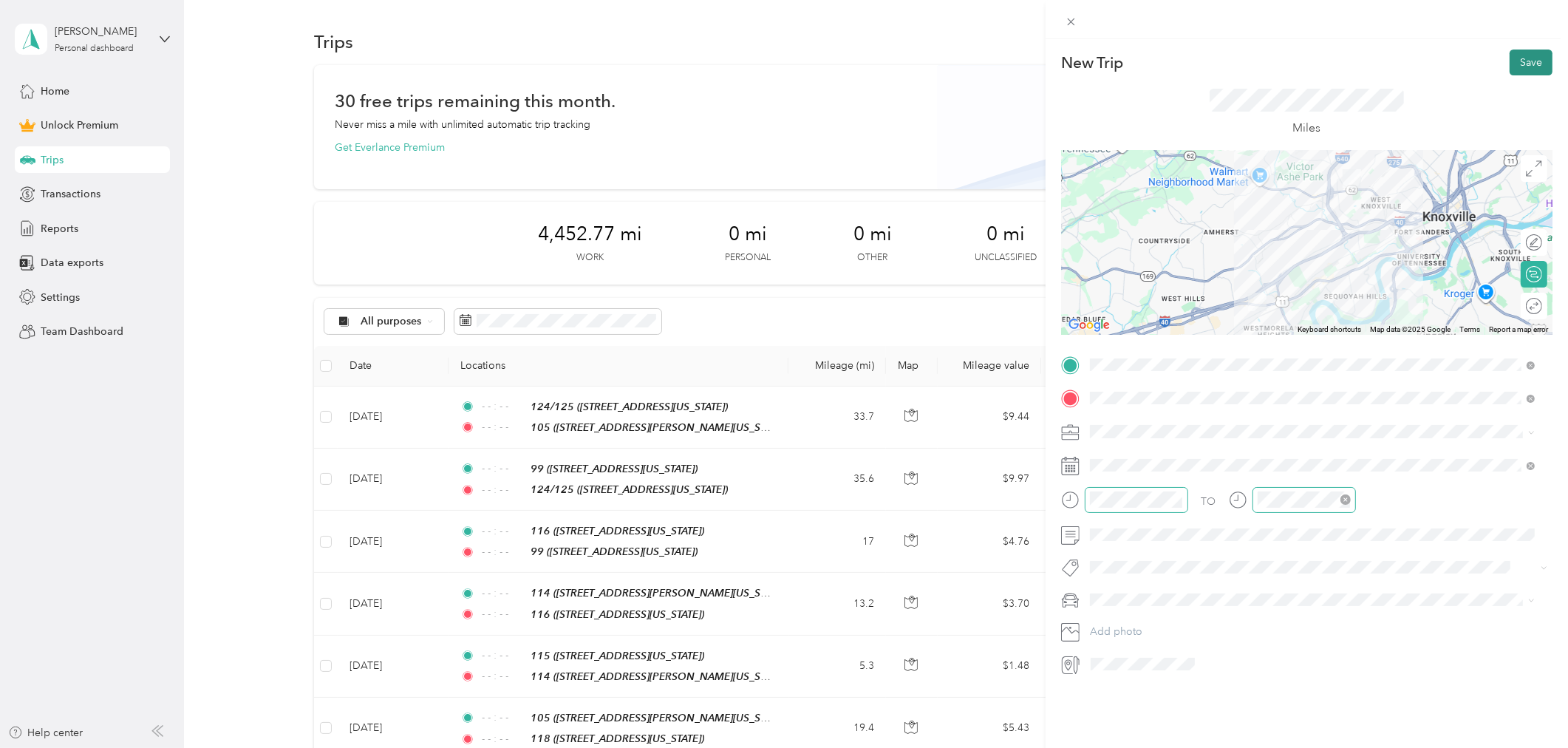
click at [1527, 50] on button "Save" at bounding box center [1530, 62] width 43 height 26
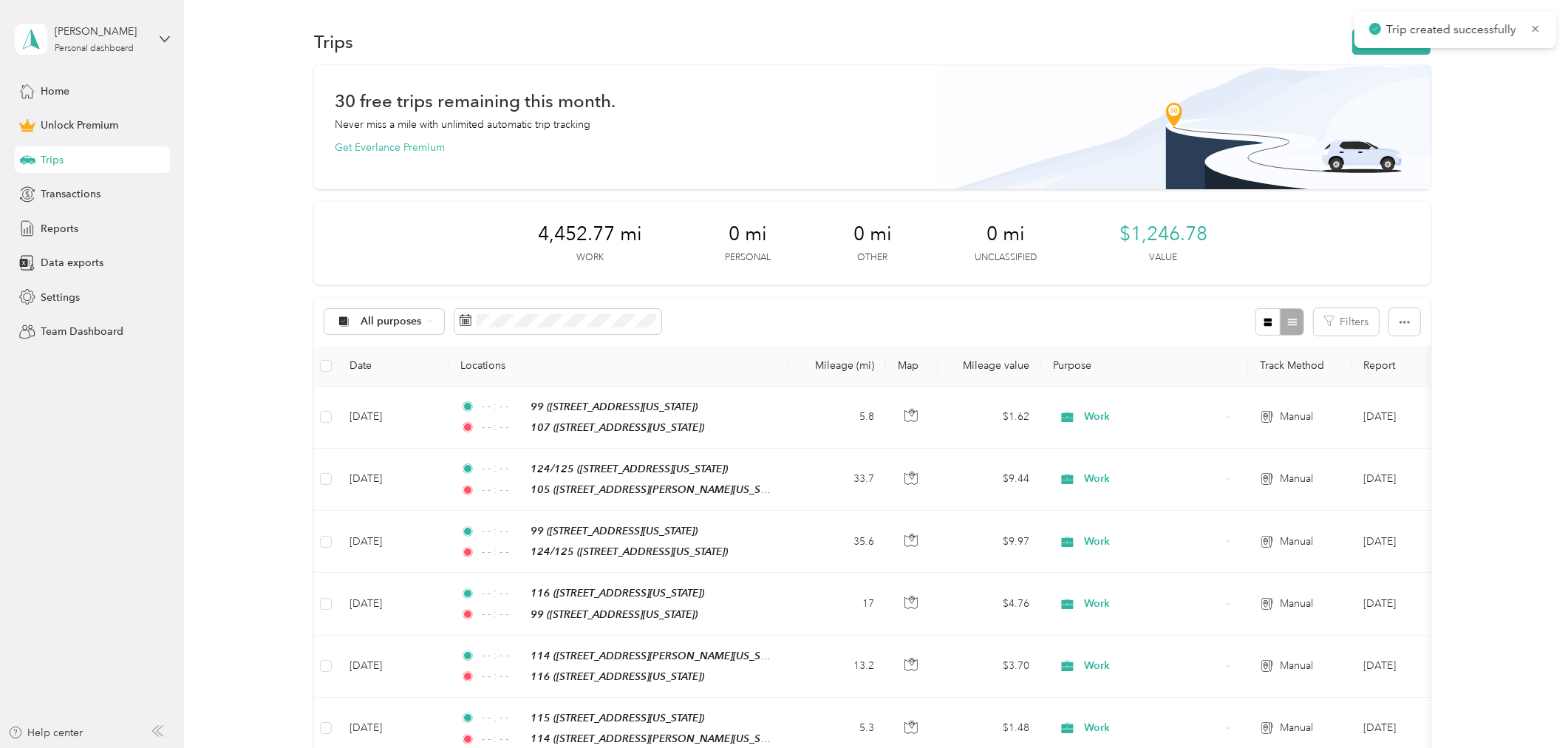
click at [1356, 42] on div "Trip created successfully" at bounding box center [1455, 30] width 201 height 36
click at [1353, 46] on button "New trip" at bounding box center [1391, 42] width 78 height 26
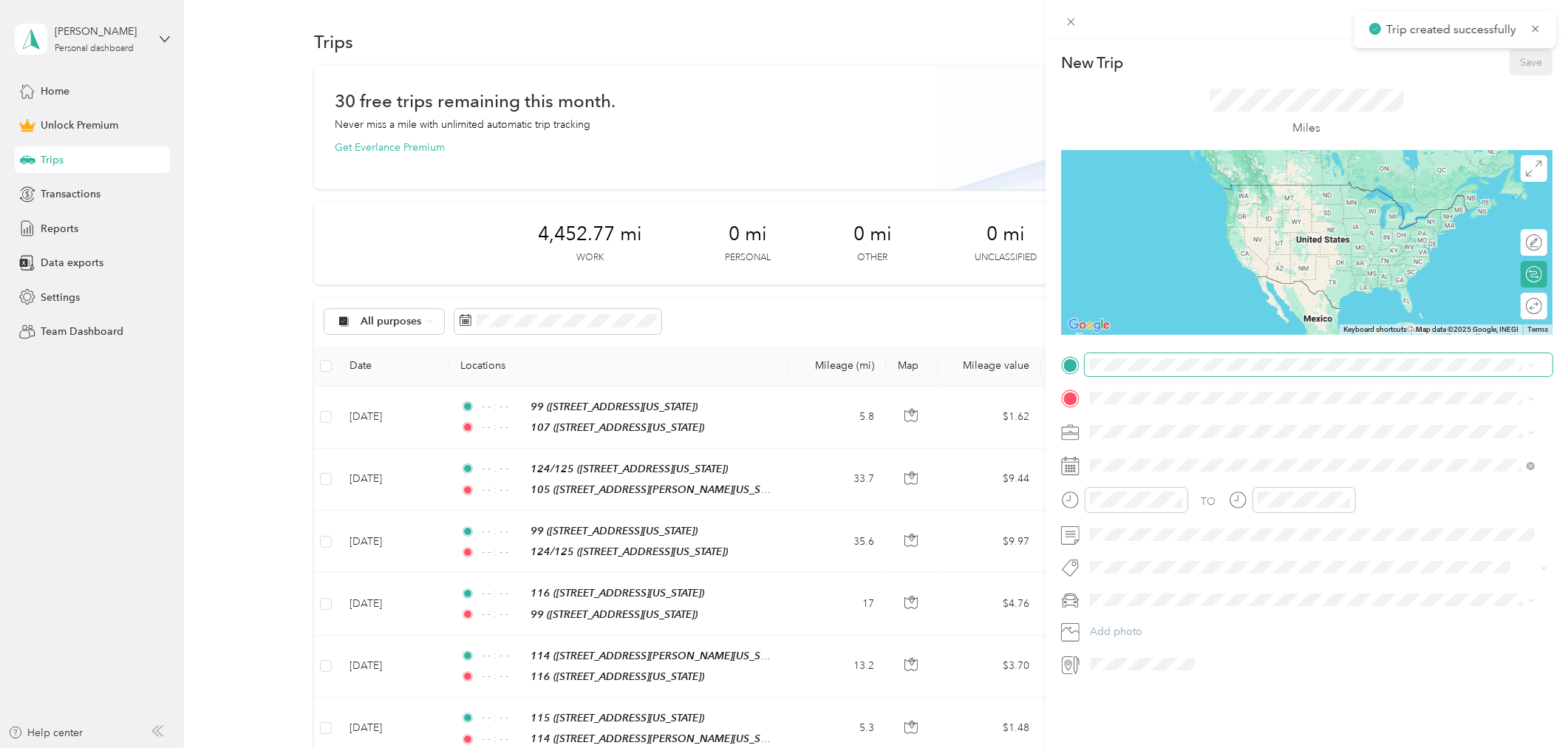
click at [1147, 372] on span at bounding box center [1318, 364] width 467 height 23
click at [1201, 430] on div "107 [STREET_ADDRESS][US_STATE]" at bounding box center [1191, 432] width 148 height 31
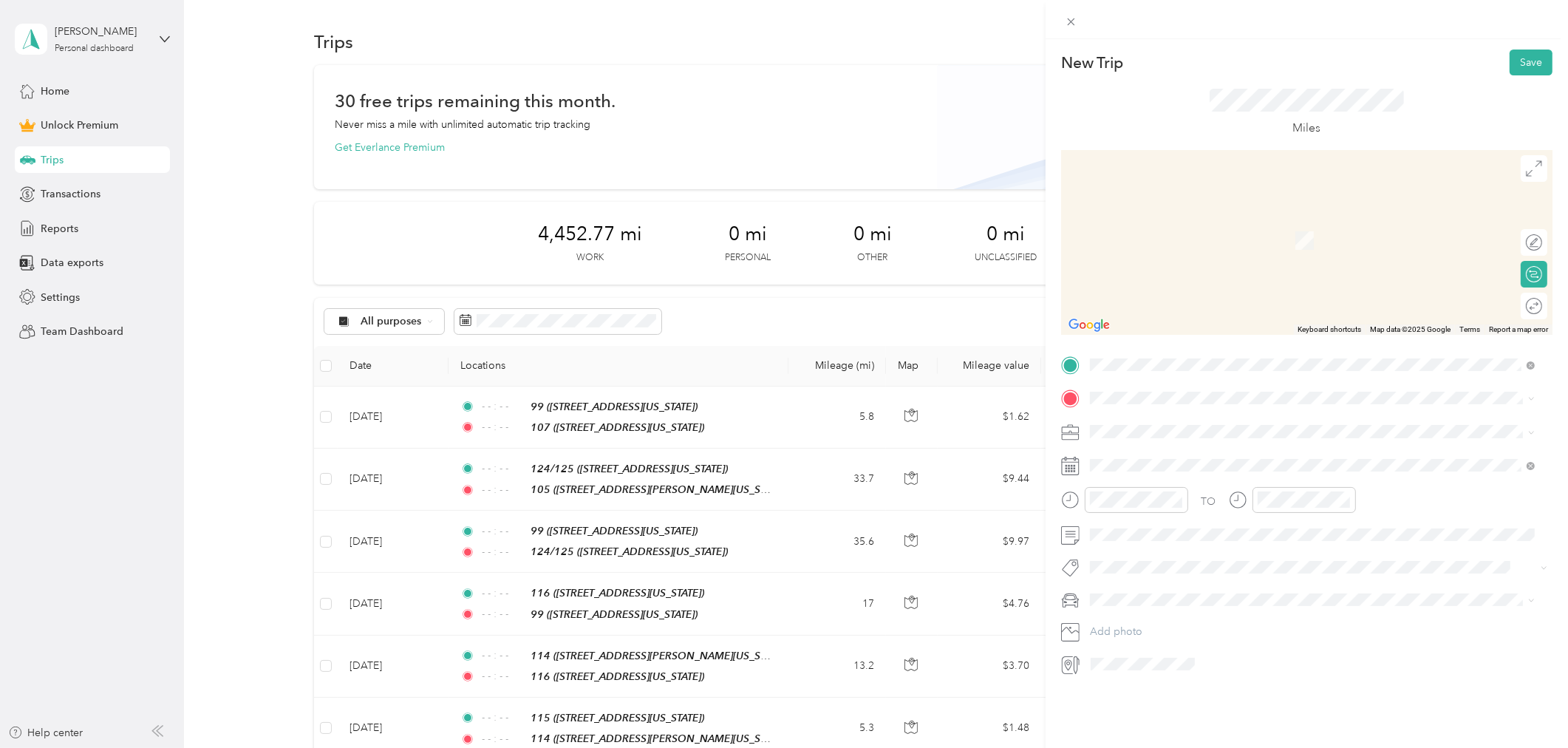
click at [1170, 452] on div "115" at bounding box center [1191, 454] width 148 height 13
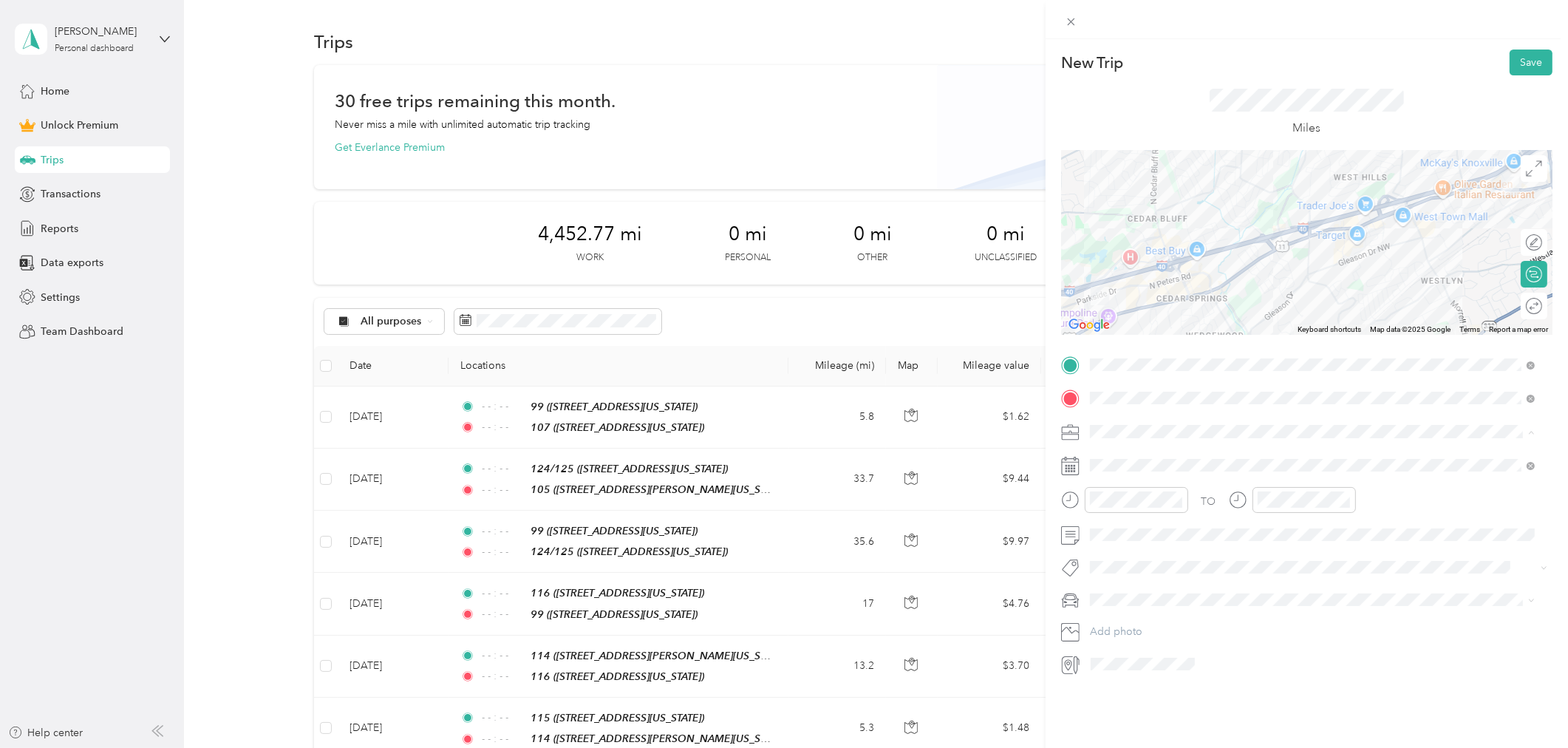
click at [1146, 462] on li "Work" at bounding box center [1312, 457] width 456 height 26
click at [1121, 544] on icon at bounding box center [1125, 549] width 15 height 15
click at [1217, 600] on div "5" at bounding box center [1215, 600] width 19 height 19
click at [1173, 499] on icon "close-circle" at bounding box center [1178, 499] width 10 height 10
click at [1341, 499] on icon "close-circle" at bounding box center [1346, 499] width 10 height 10
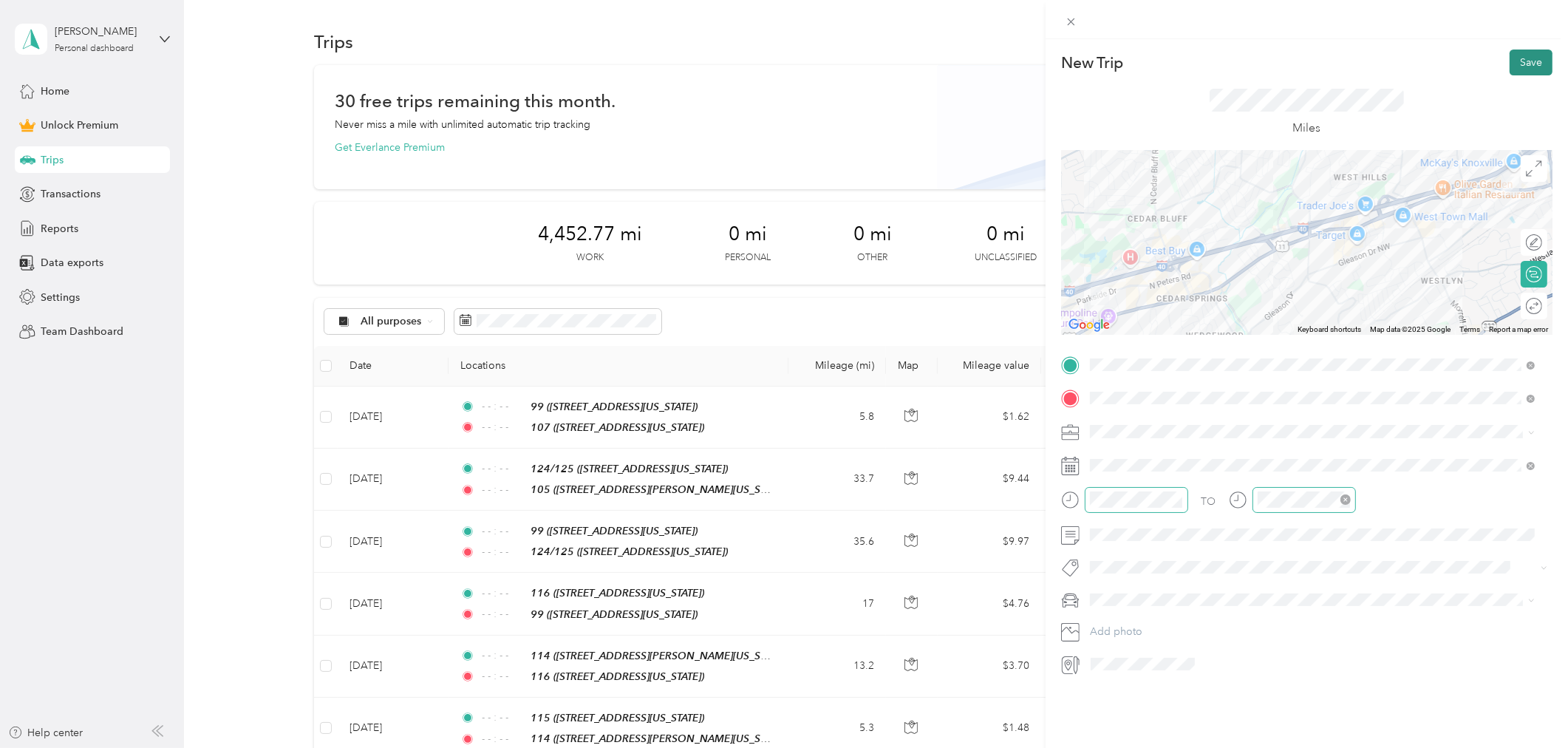
click at [1512, 70] on button "Save" at bounding box center [1530, 62] width 43 height 26
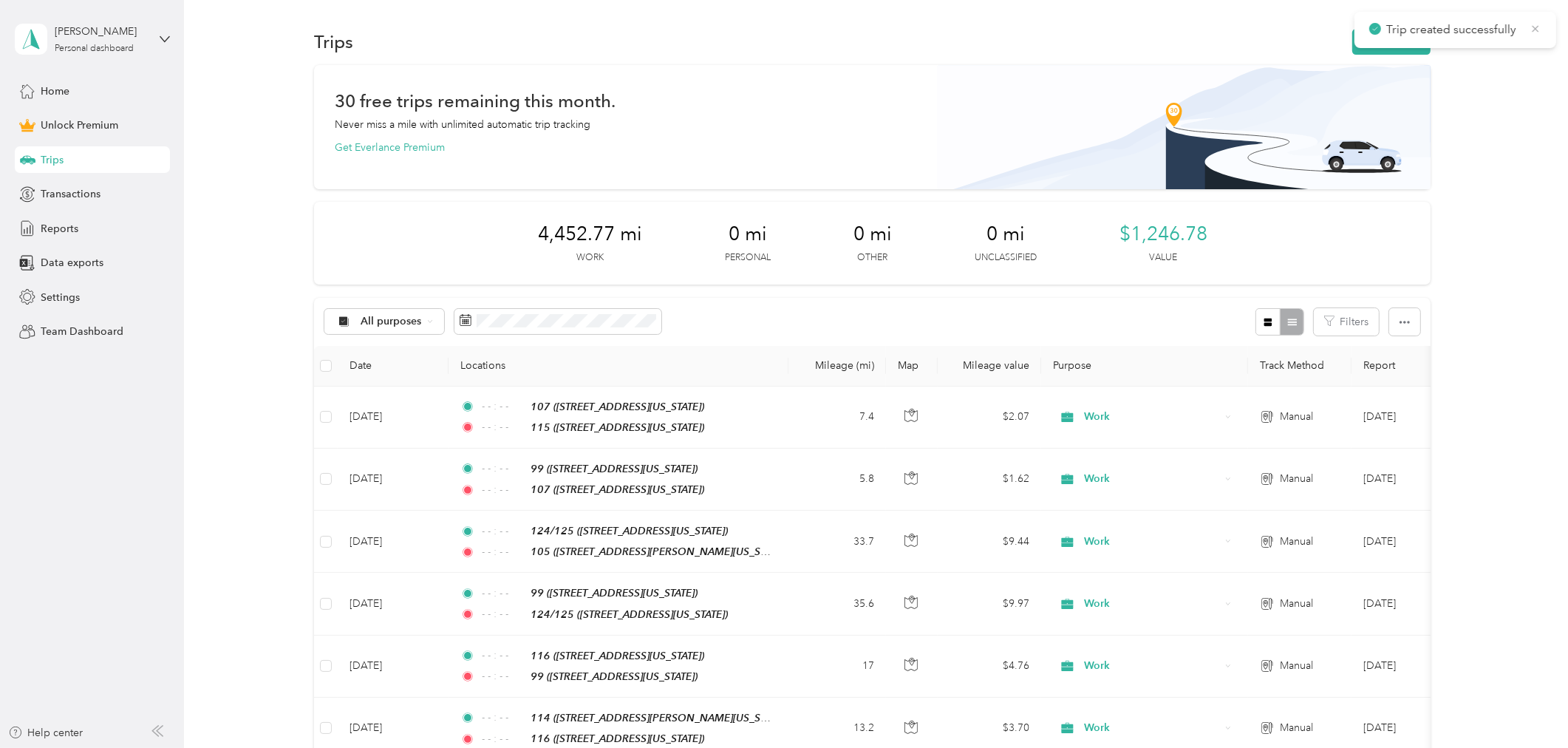
click at [1531, 30] on icon at bounding box center [1535, 28] width 12 height 13
click at [1369, 38] on icon "button" at bounding box center [1369, 42] width 17 height 17
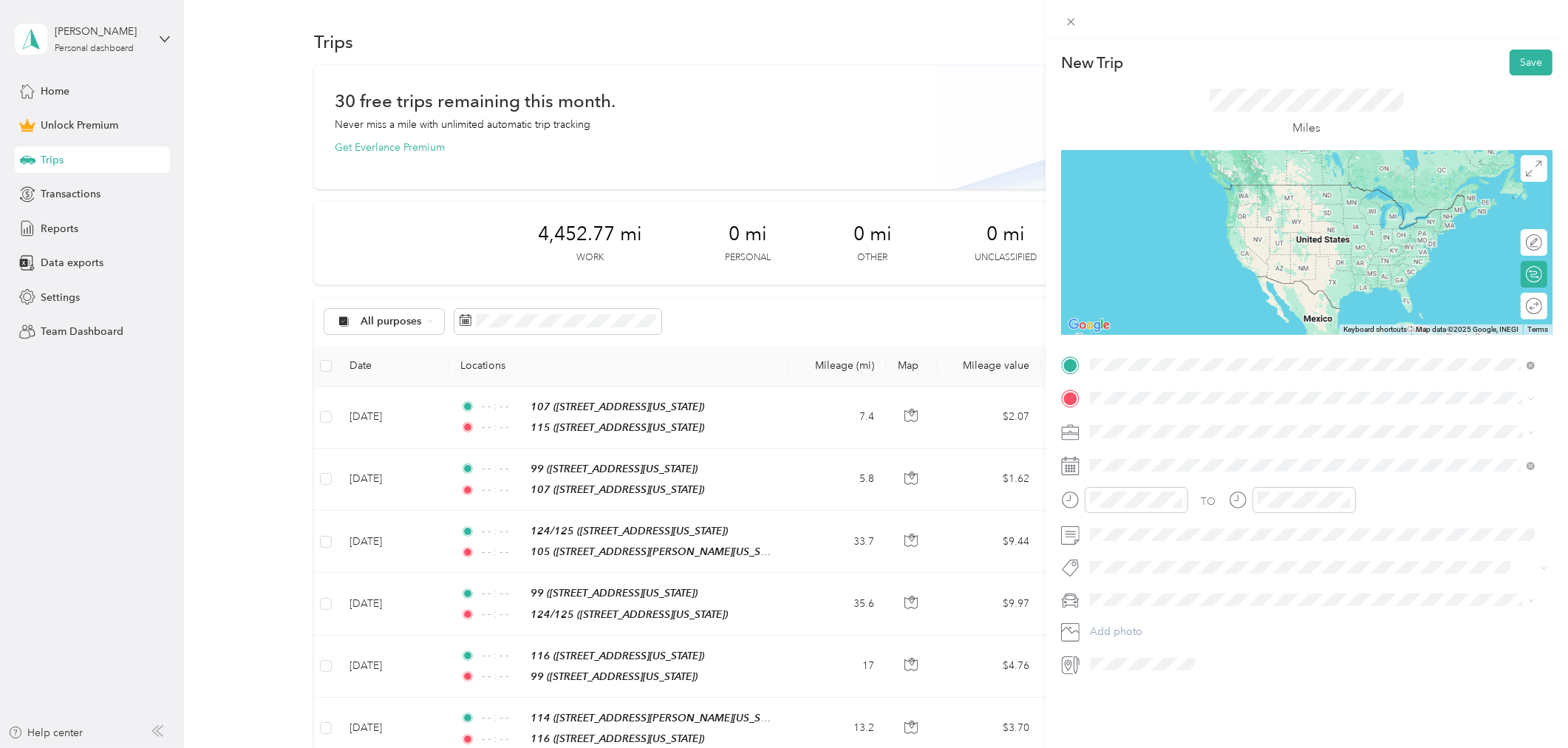
click at [1168, 438] on span "[STREET_ADDRESS][US_STATE]" at bounding box center [1191, 439] width 148 height 13
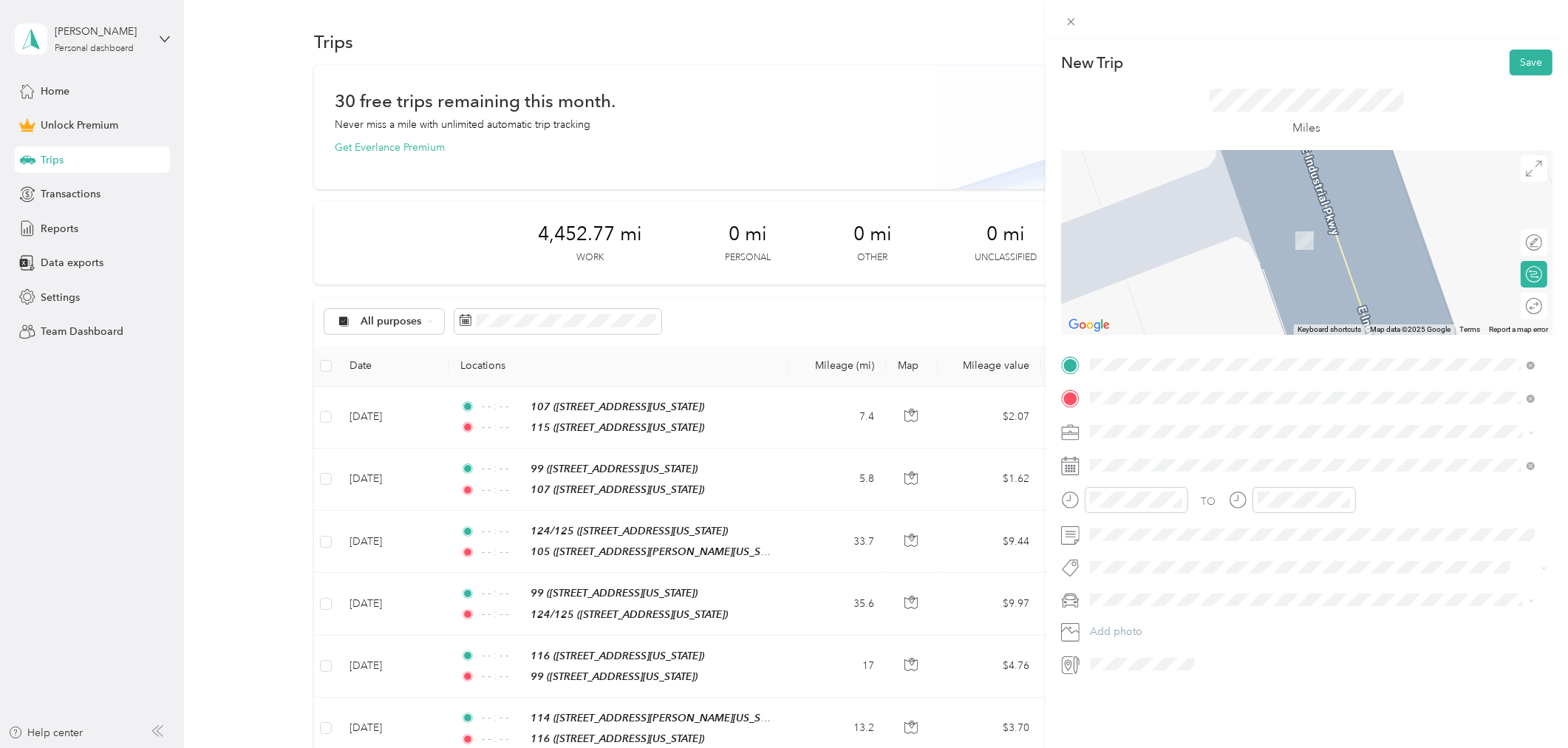
click at [1184, 468] on span "[STREET_ADDRESS][US_STATE]" at bounding box center [1191, 473] width 148 height 13
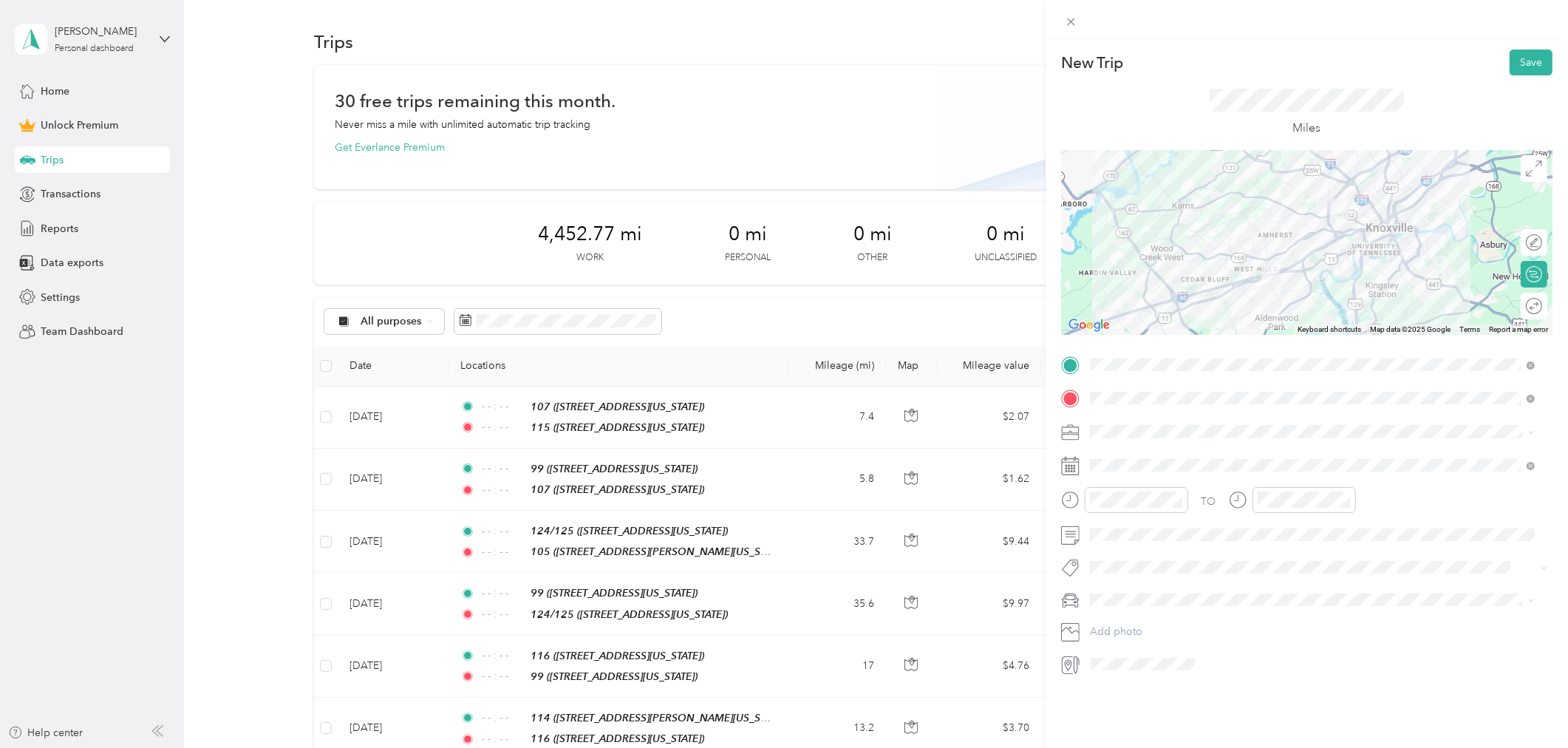
click at [1140, 461] on div "Work" at bounding box center [1313, 457] width 436 height 16
click at [1123, 543] on icon at bounding box center [1125, 549] width 15 height 15
click at [1138, 624] on div "8" at bounding box center [1139, 623] width 19 height 19
click at [1173, 498] on icon "close-circle" at bounding box center [1178, 499] width 10 height 10
click at [1341, 500] on icon "close-circle" at bounding box center [1346, 499] width 10 height 10
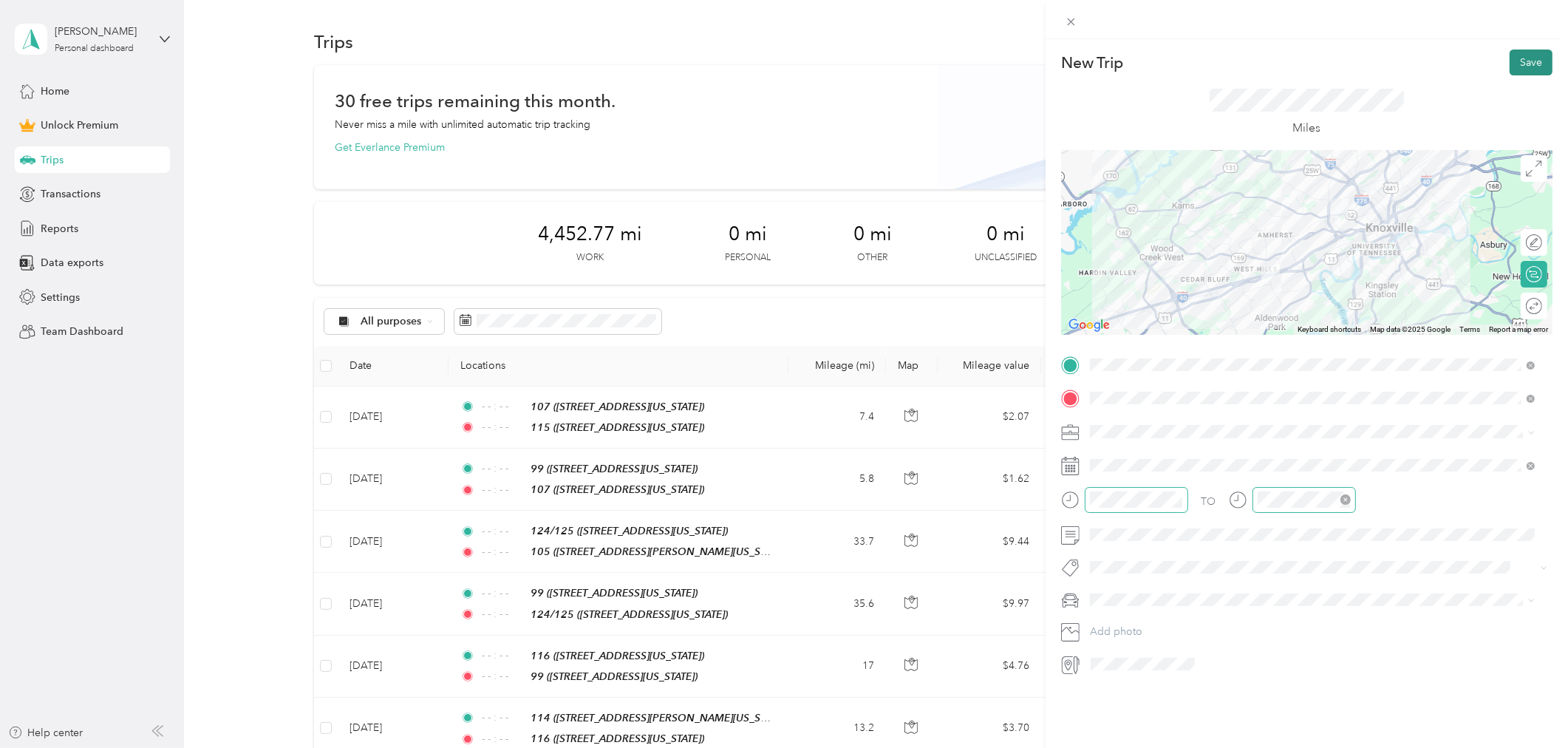
click at [1526, 54] on button "Save" at bounding box center [1530, 62] width 43 height 26
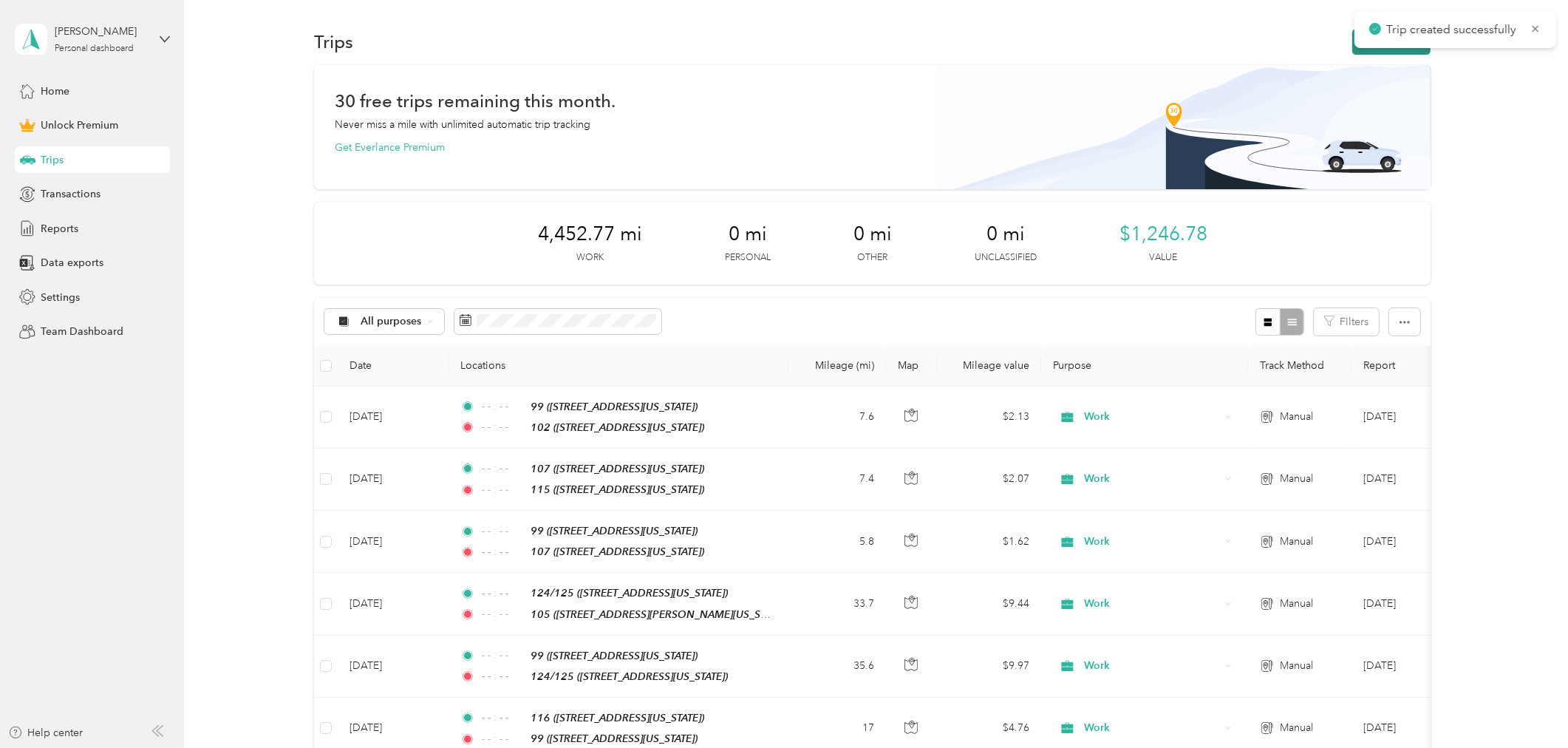
click at [1356, 48] on button "New trip" at bounding box center [1391, 42] width 78 height 26
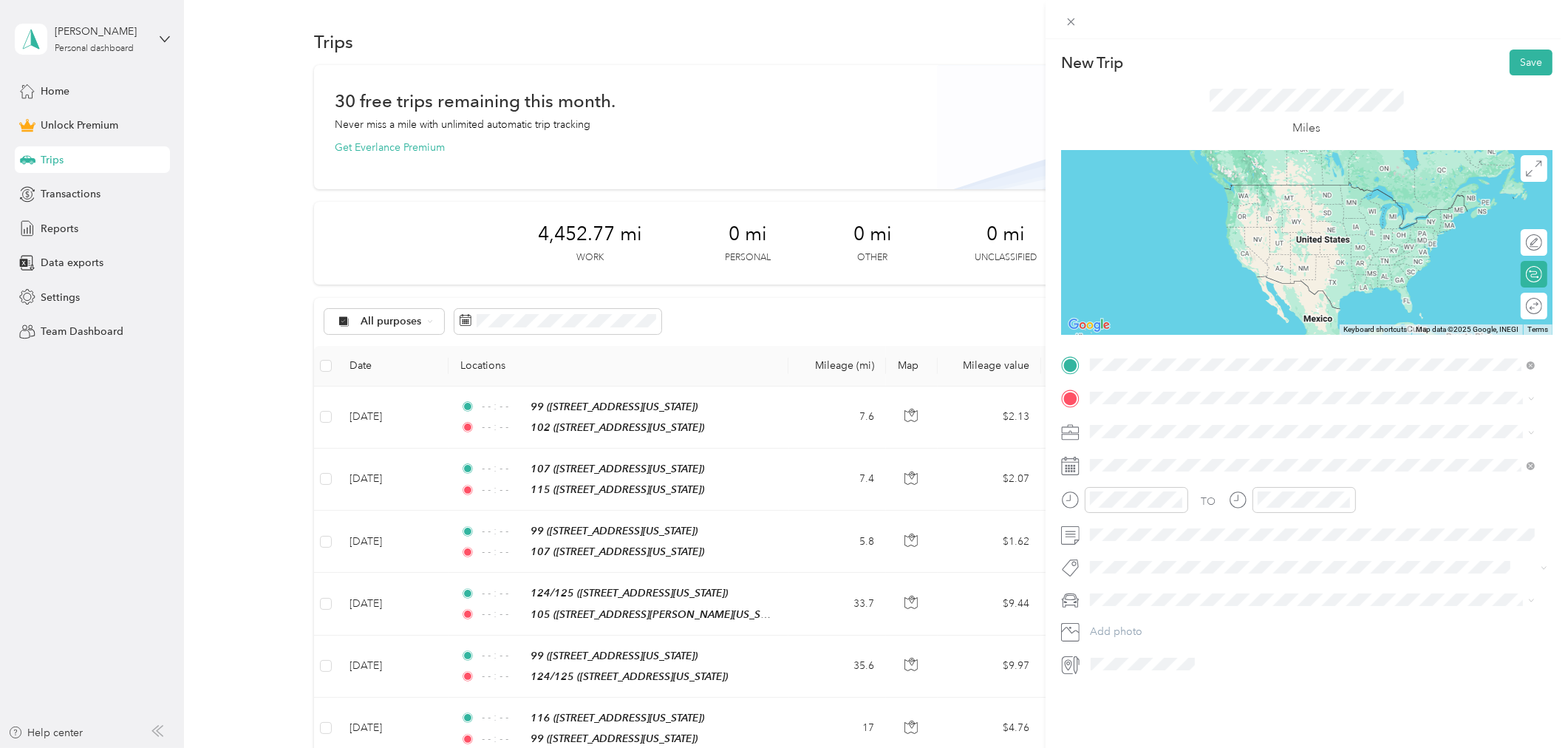
click at [1177, 444] on div "102 [STREET_ADDRESS][US_STATE]" at bounding box center [1191, 432] width 148 height 31
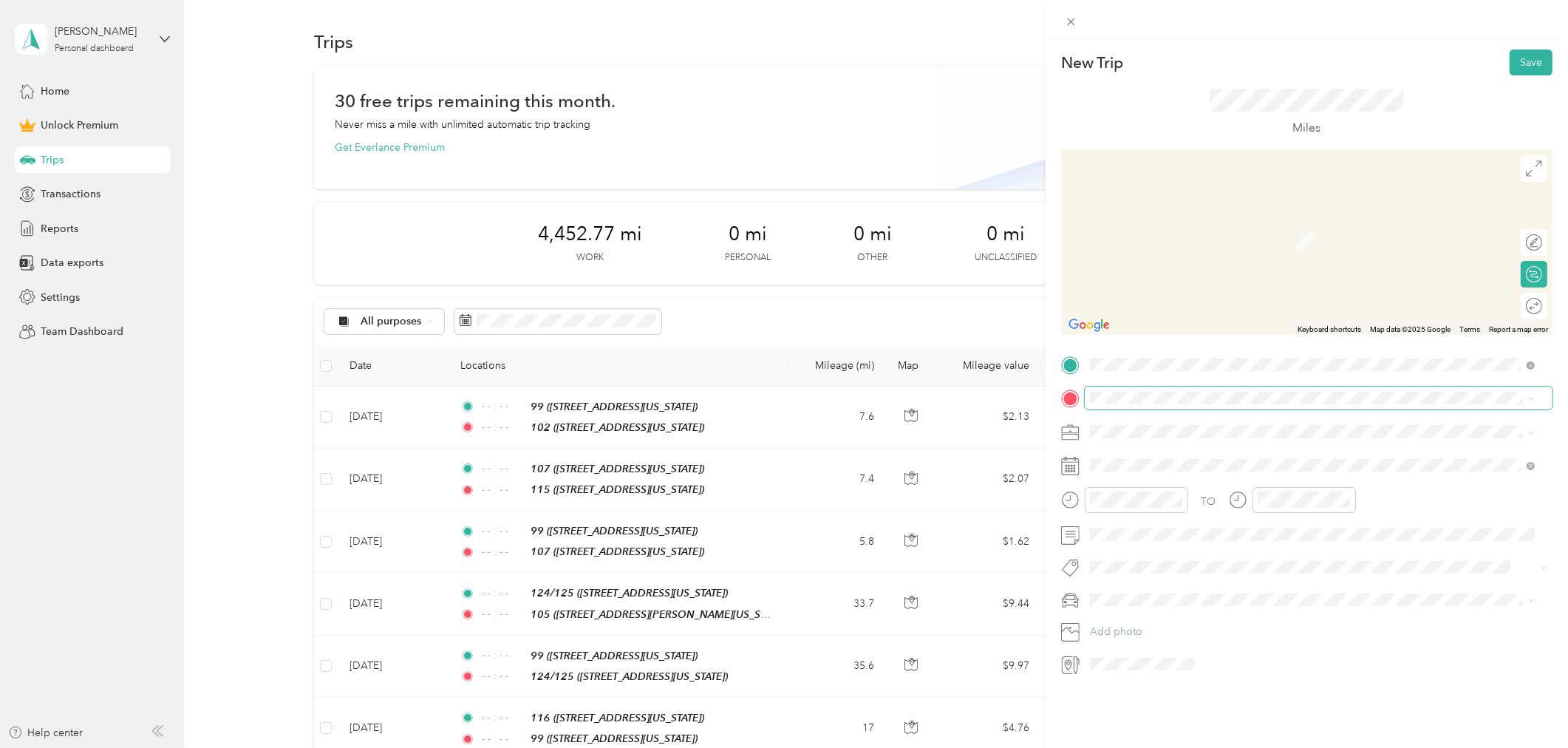
click at [1141, 404] on span at bounding box center [1318, 397] width 467 height 23
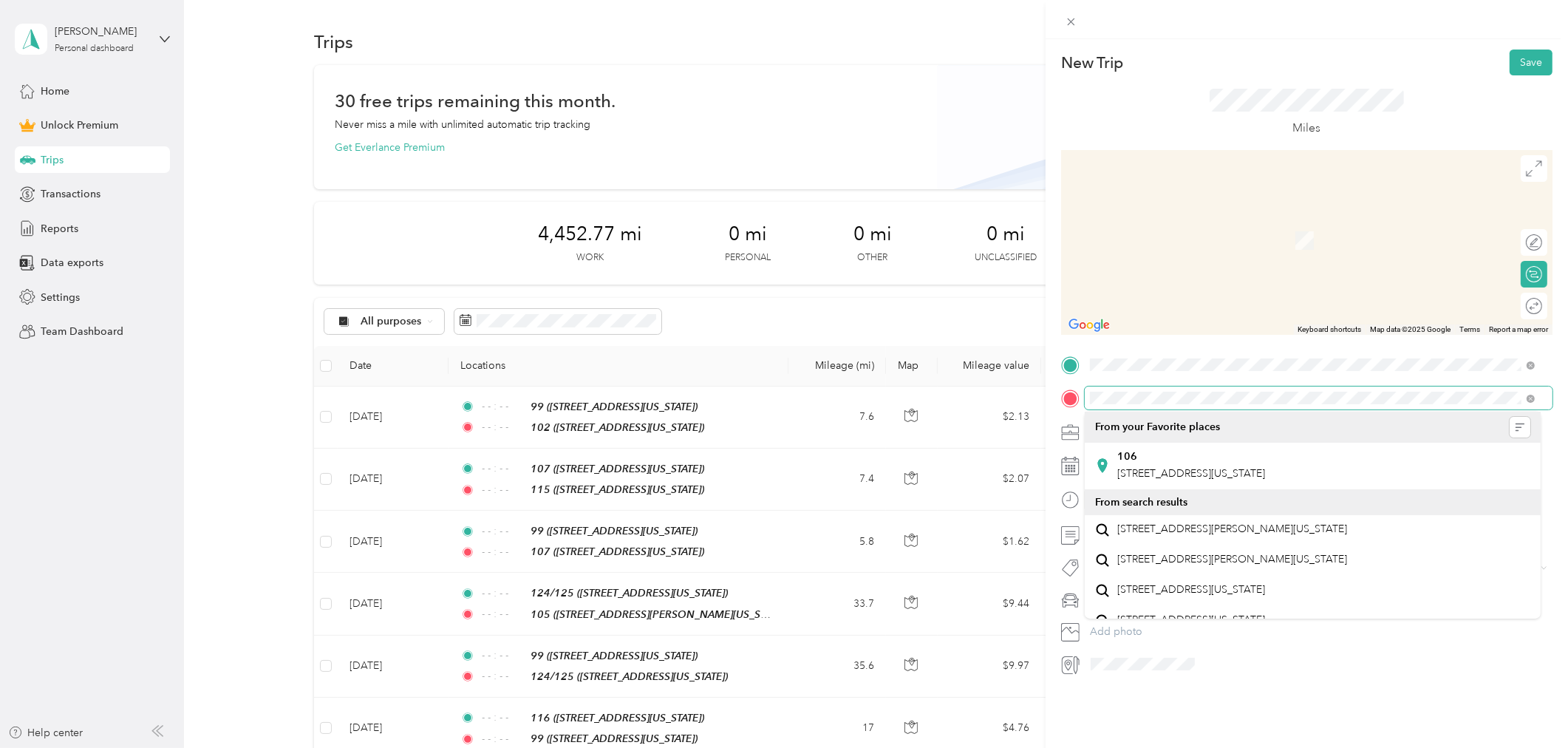
click at [1038, 389] on div "New Trip Save This trip cannot be edited because it is either under review, app…" at bounding box center [784, 374] width 1568 height 748
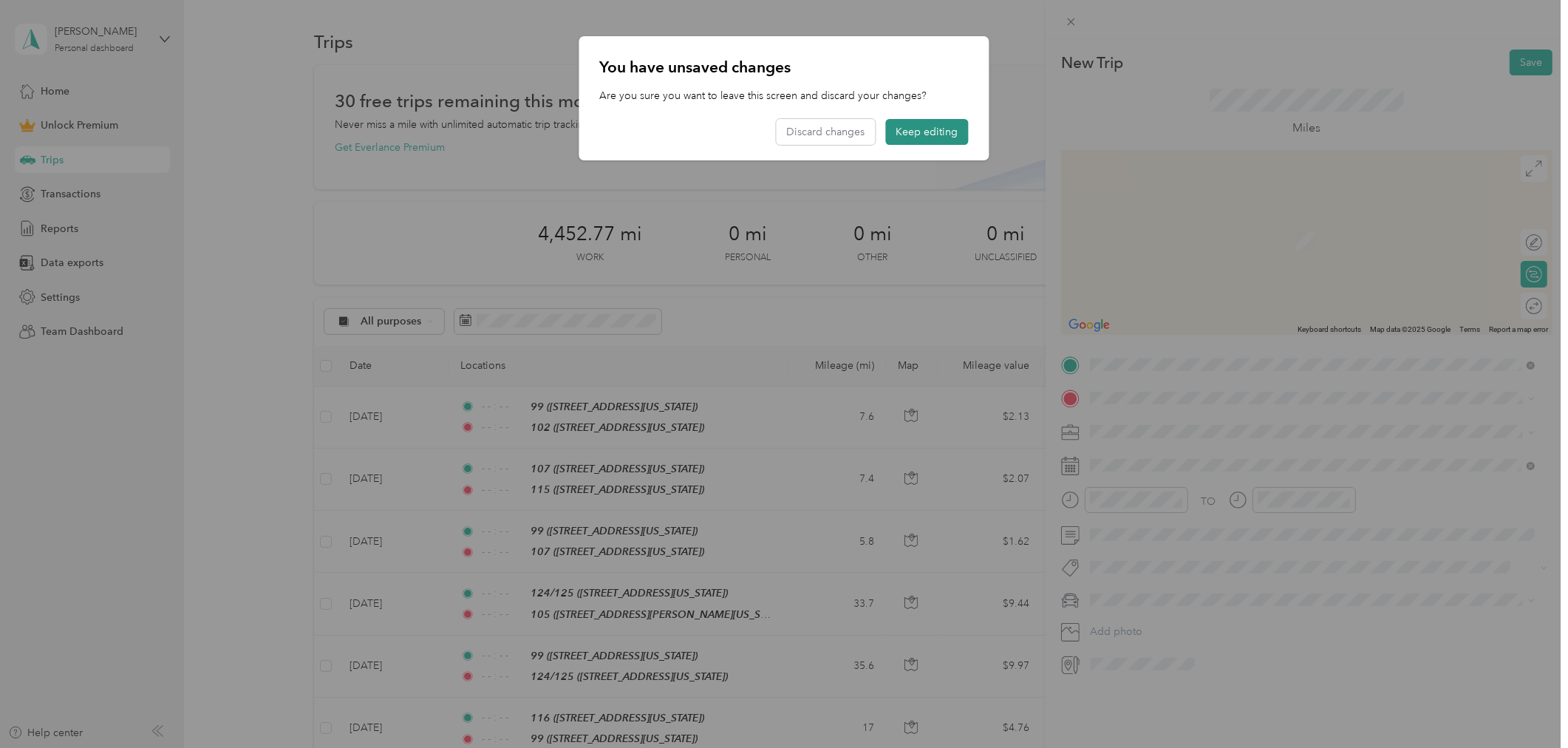
click at [933, 133] on button "Keep editing" at bounding box center [927, 132] width 82 height 26
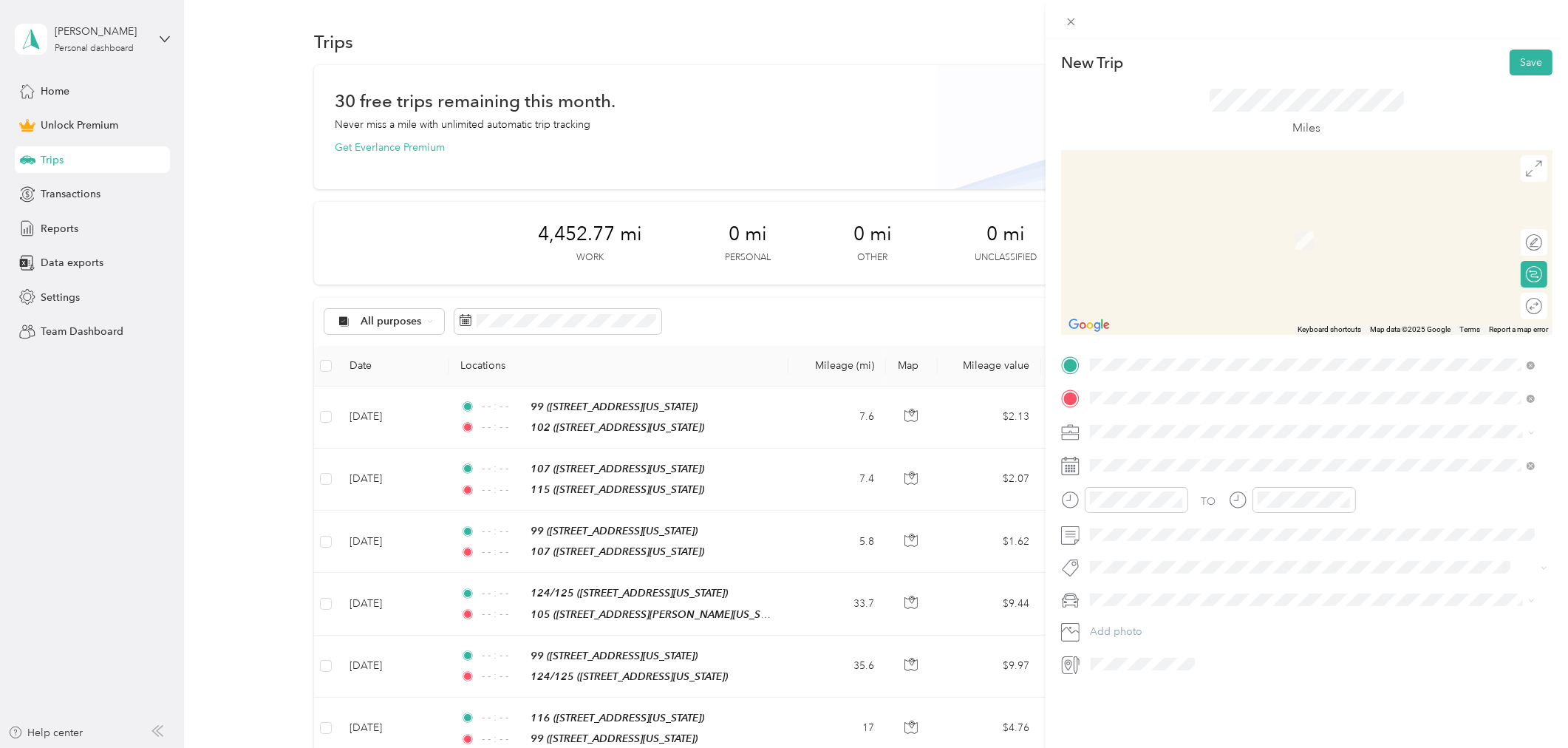
click at [1162, 455] on div "108/110" at bounding box center [1191, 455] width 148 height 13
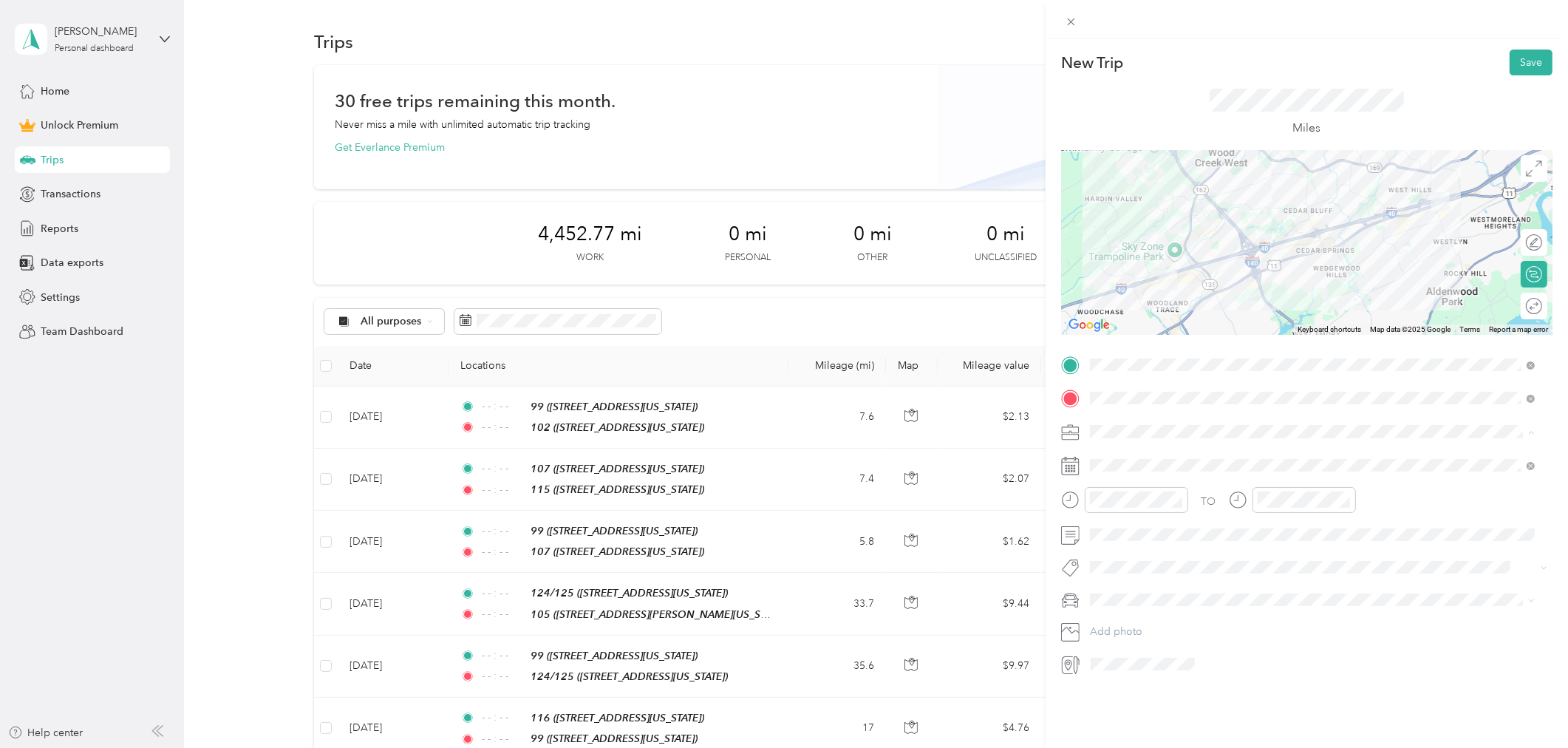
click at [1142, 454] on div "Work" at bounding box center [1313, 457] width 436 height 16
click at [1129, 543] on icon at bounding box center [1125, 549] width 7 height 13
click at [1134, 626] on div "8" at bounding box center [1139, 623] width 19 height 19
drag, startPoint x: 1175, startPoint y: 499, endPoint x: 1281, endPoint y: 508, distance: 106.4
click at [1176, 499] on icon "close-circle" at bounding box center [1178, 499] width 10 height 10
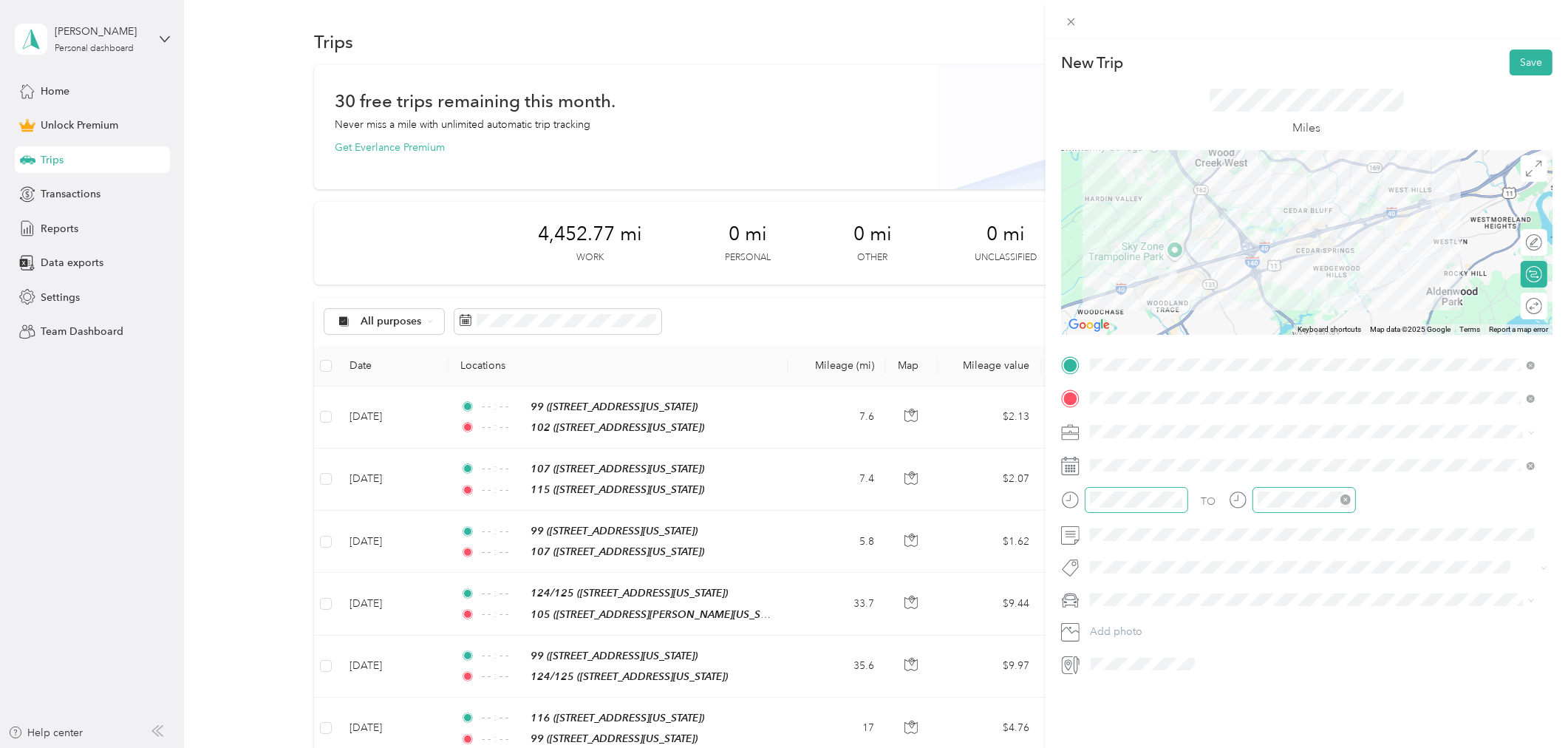
click at [1348, 502] on icon "close-circle" at bounding box center [1346, 499] width 10 height 10
click at [1509, 62] on button "Save" at bounding box center [1530, 62] width 43 height 26
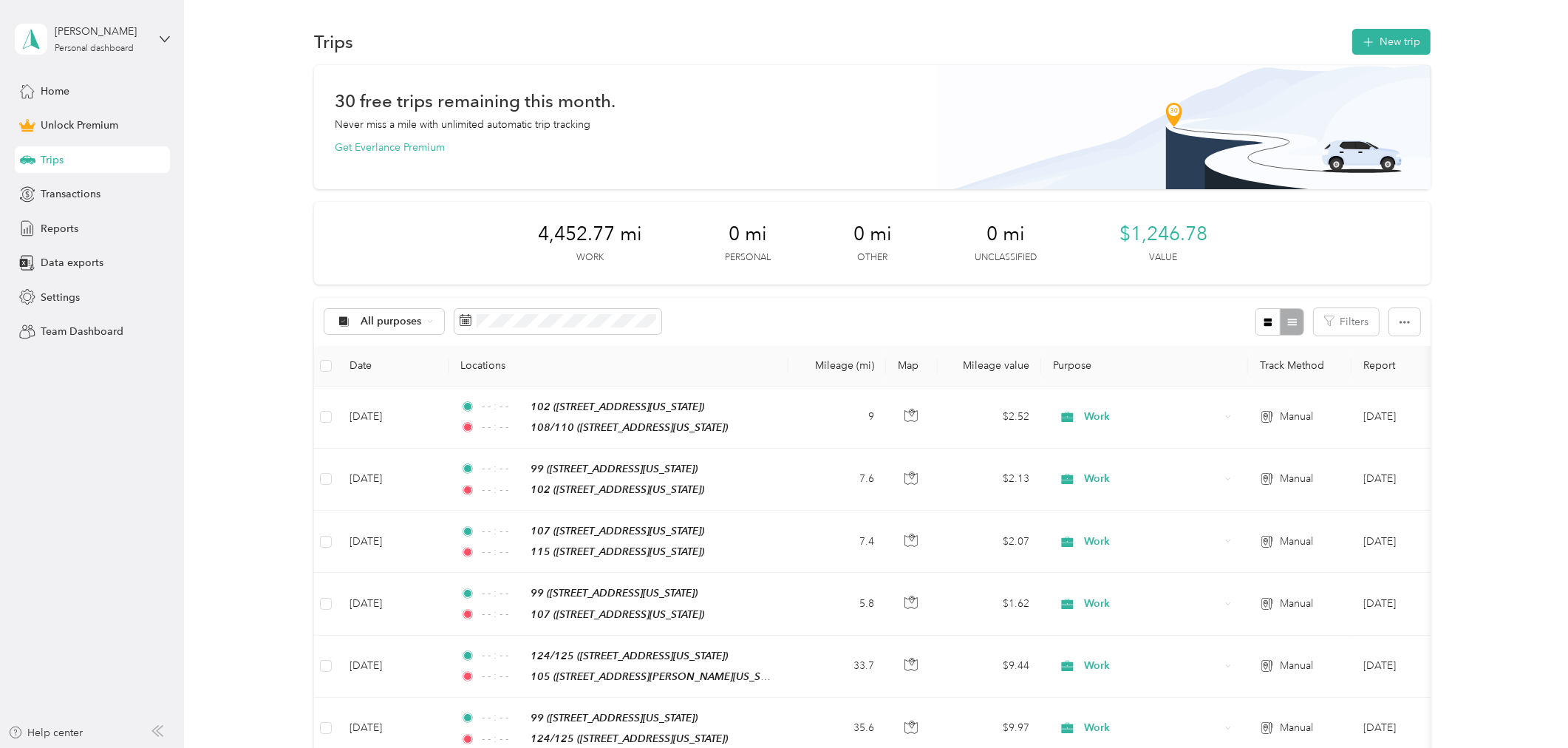
click at [1356, 55] on div "Trips New trip" at bounding box center [871, 41] width 1116 height 31
click at [1356, 48] on button "New trip" at bounding box center [1391, 42] width 78 height 26
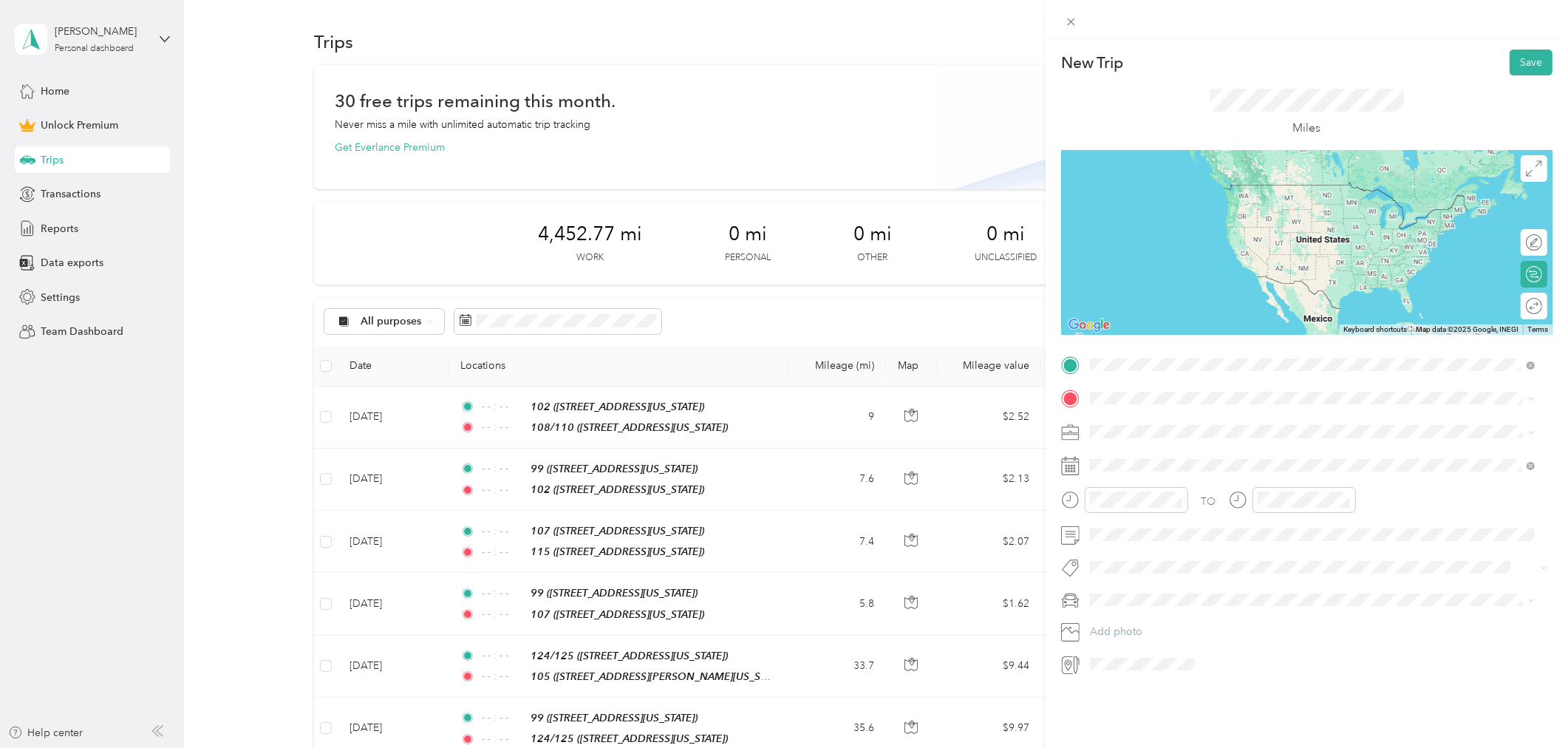
click at [1151, 418] on strong "108/110" at bounding box center [1139, 423] width 44 height 13
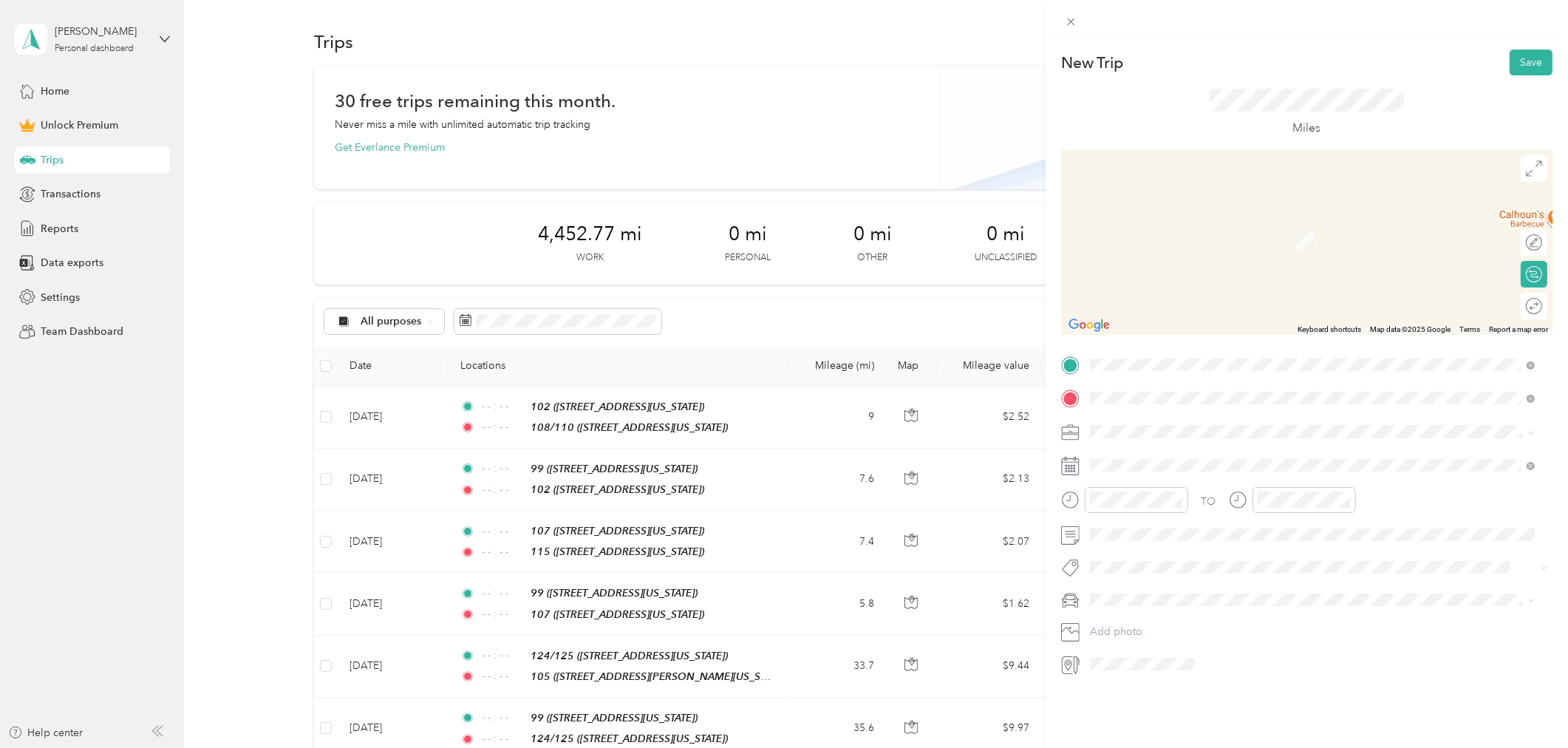
click at [1153, 461] on div "104" at bounding box center [1191, 455] width 148 height 13
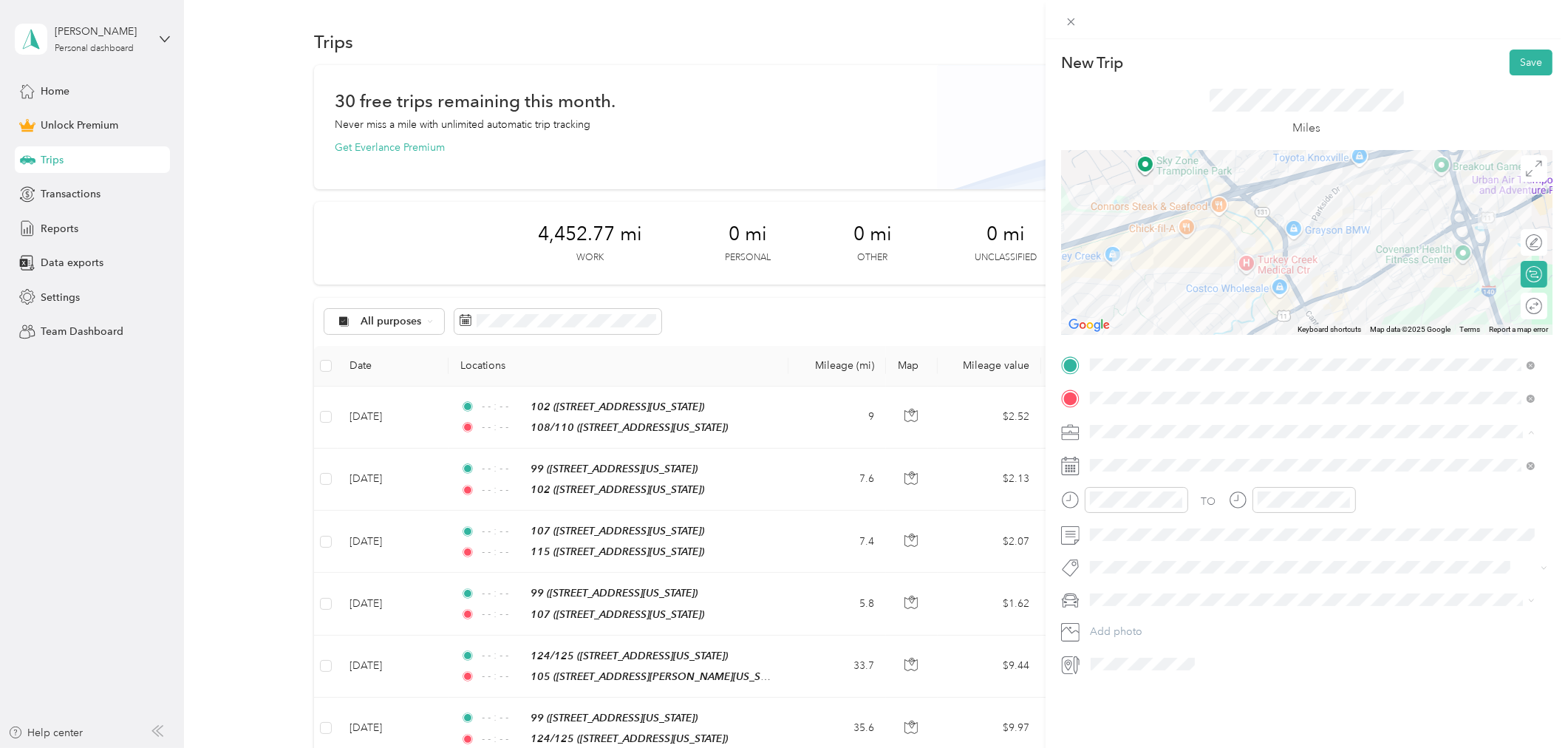
click at [1126, 458] on div "Work" at bounding box center [1313, 457] width 436 height 16
click at [1125, 547] on icon at bounding box center [1125, 549] width 7 height 13
click at [1138, 618] on div "8" at bounding box center [1139, 623] width 19 height 19
click at [1178, 500] on icon "close-circle" at bounding box center [1178, 499] width 10 height 10
click at [1345, 498] on icon "close-circle" at bounding box center [1346, 499] width 10 height 10
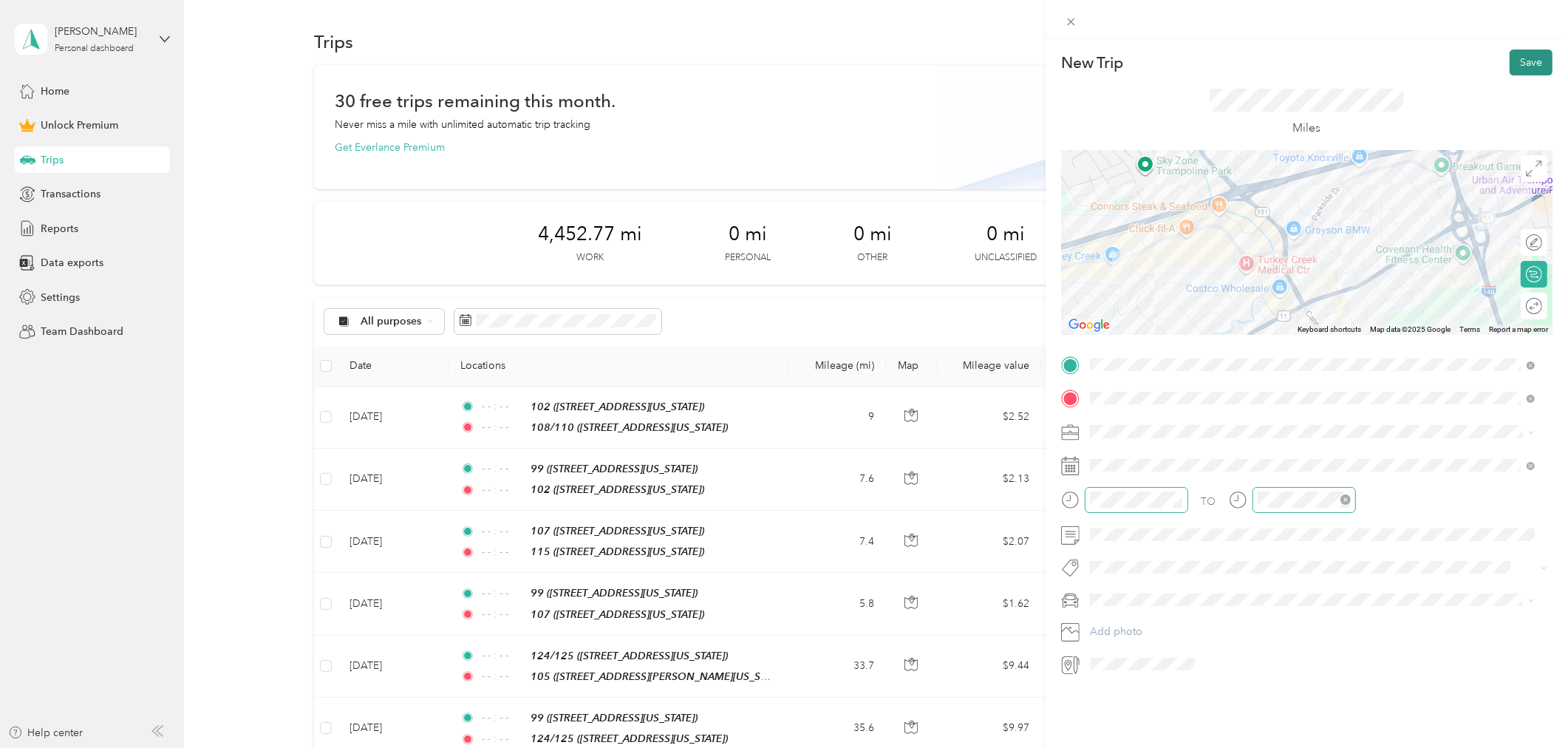
click at [1516, 53] on button "Save" at bounding box center [1530, 62] width 43 height 26
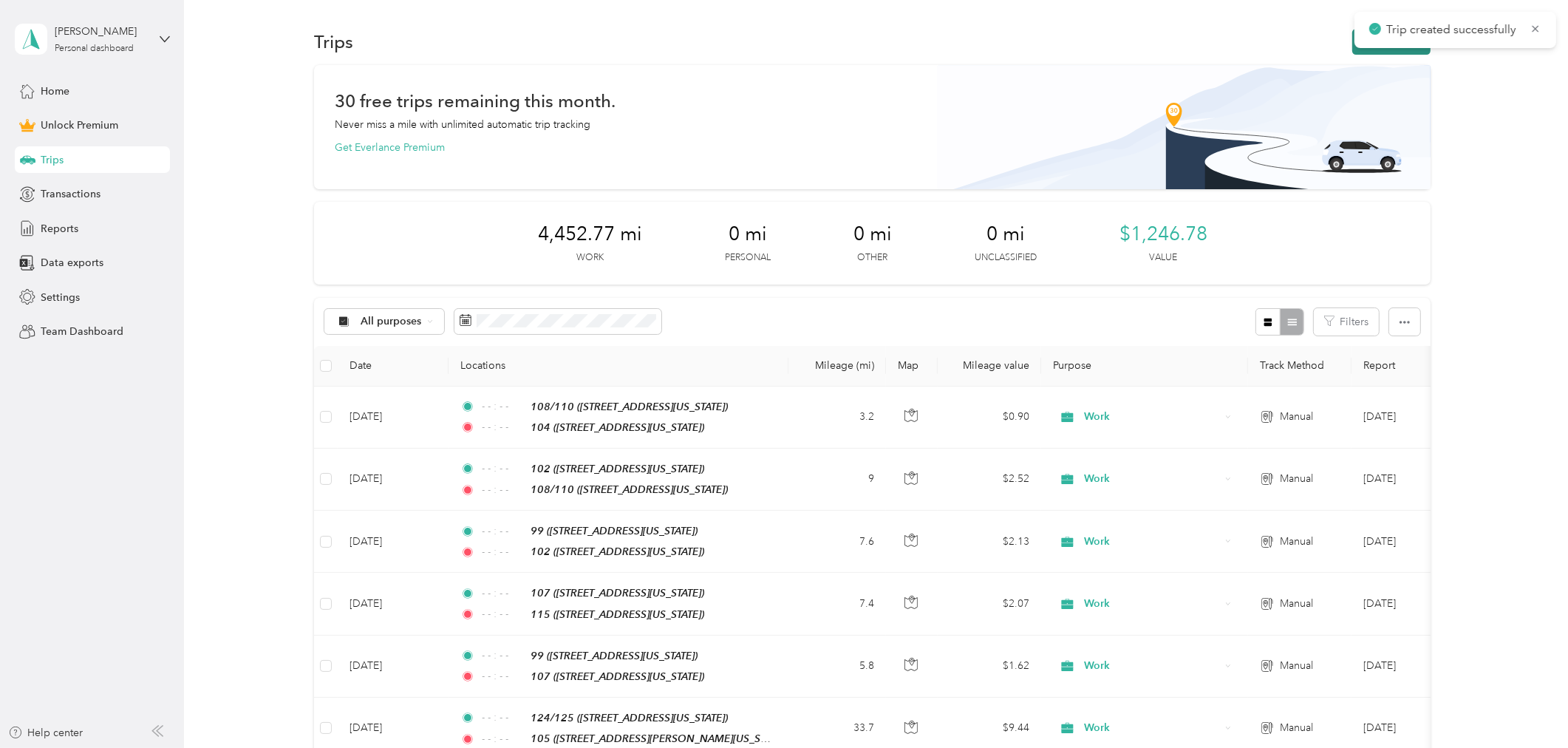
click at [1353, 49] on button "New trip" at bounding box center [1391, 42] width 78 height 26
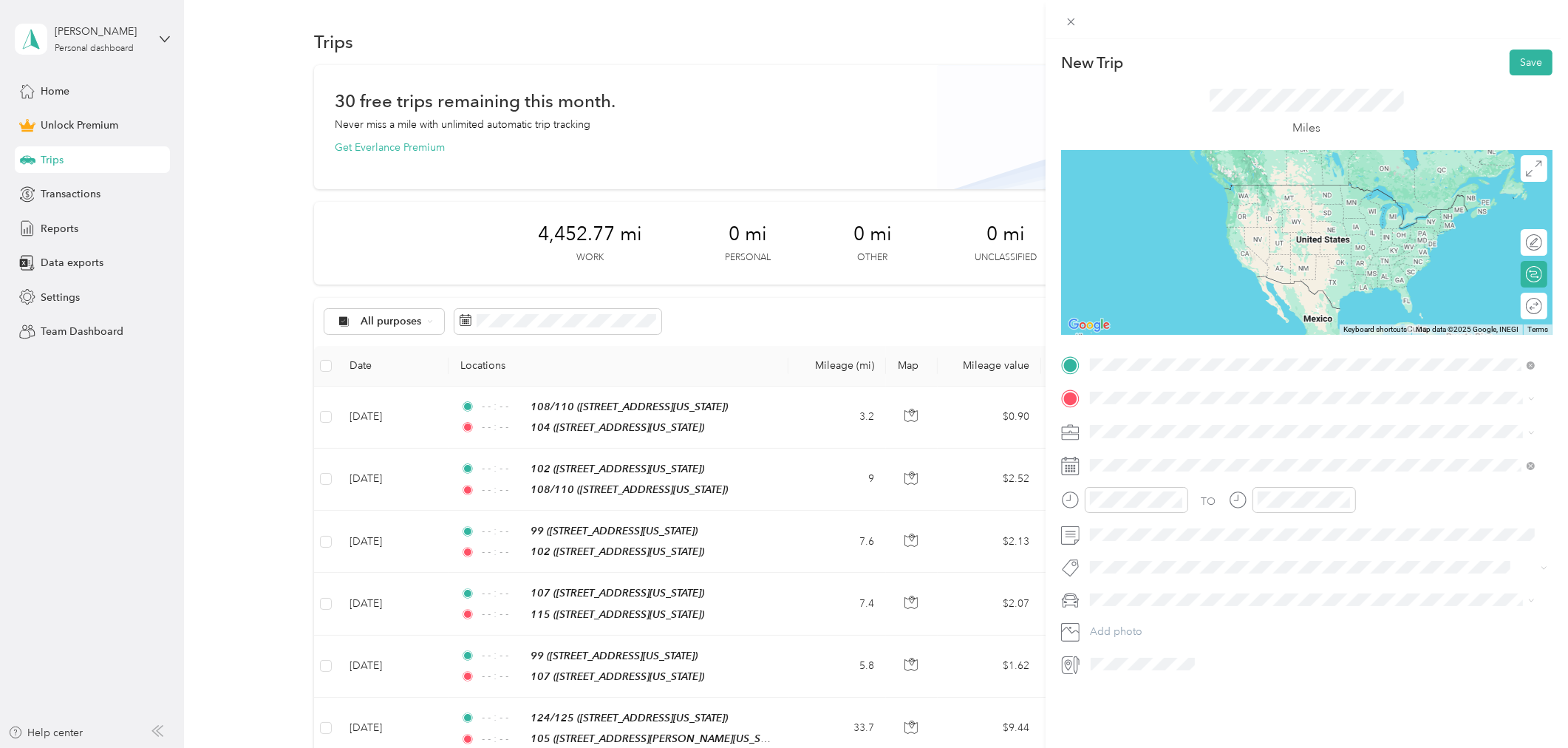
click at [1156, 435] on span "[STREET_ADDRESS][US_STATE]" at bounding box center [1191, 439] width 148 height 13
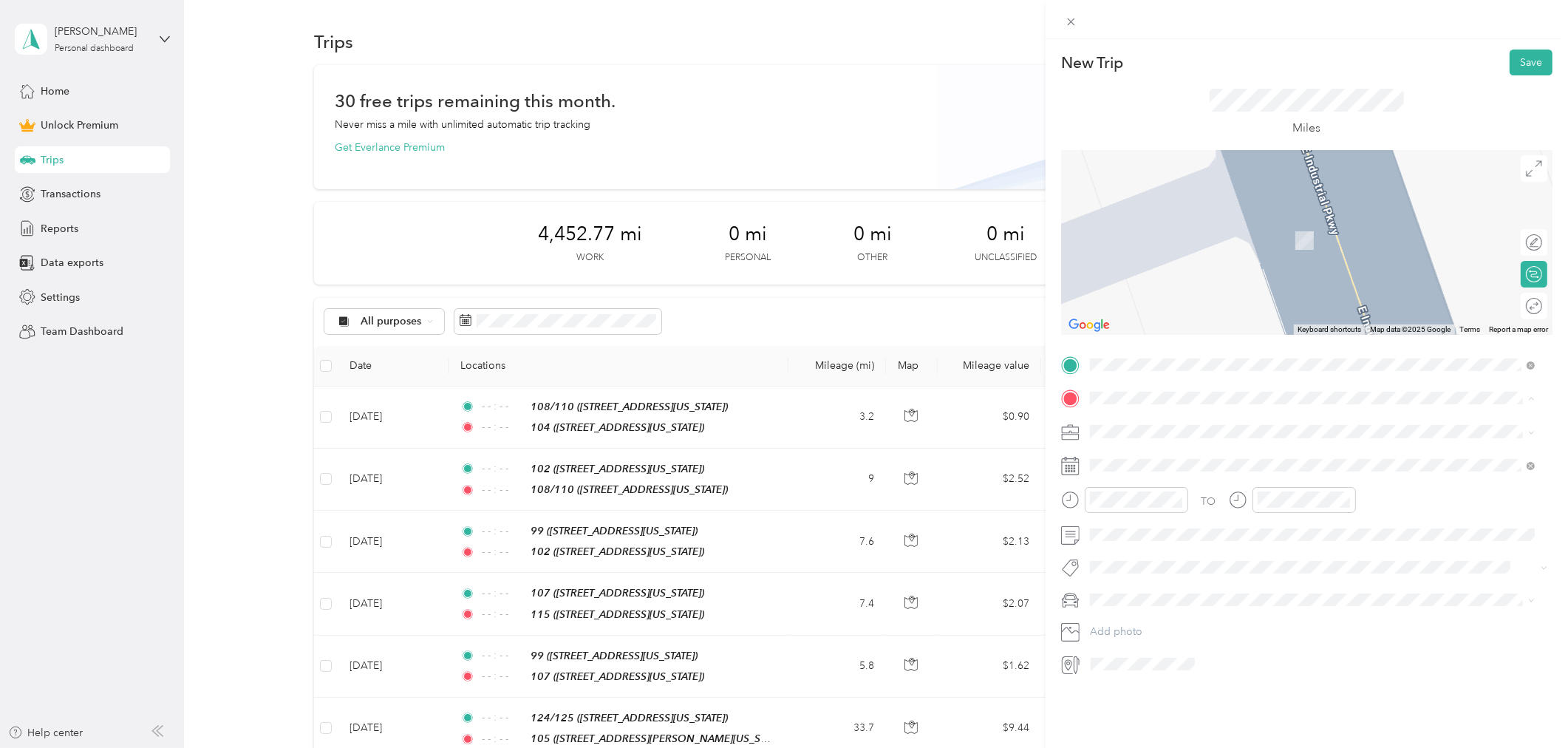
click at [1159, 599] on div "TIS" at bounding box center [1191, 595] width 148 height 13
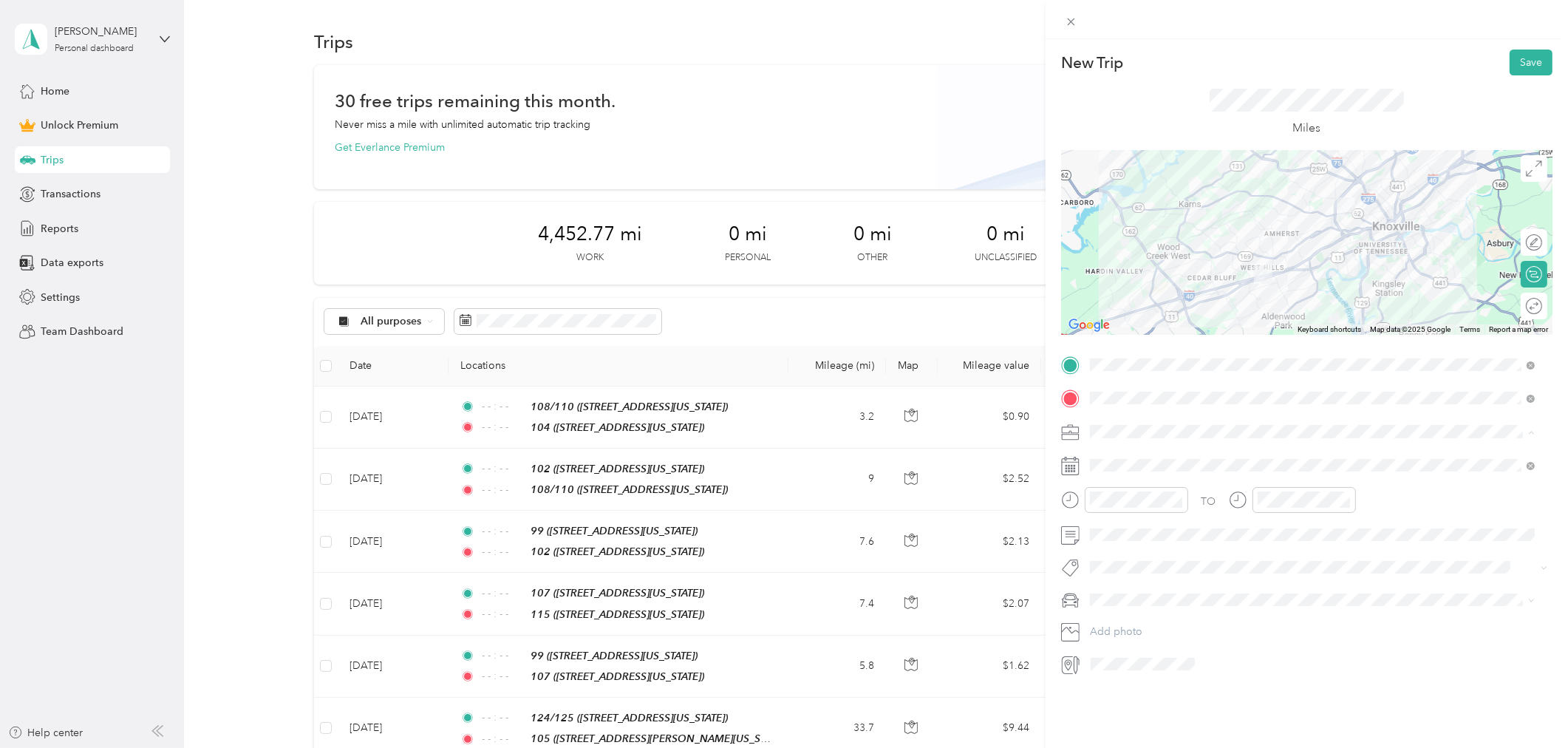
click at [1115, 455] on span "Work" at bounding box center [1108, 457] width 25 height 13
click at [1124, 550] on icon at bounding box center [1125, 549] width 7 height 13
click at [1156, 629] on div "9" at bounding box center [1158, 623] width 19 height 19
click at [1175, 496] on icon "close-circle" at bounding box center [1178, 499] width 10 height 10
click at [1343, 499] on icon "close-circle" at bounding box center [1346, 499] width 10 height 10
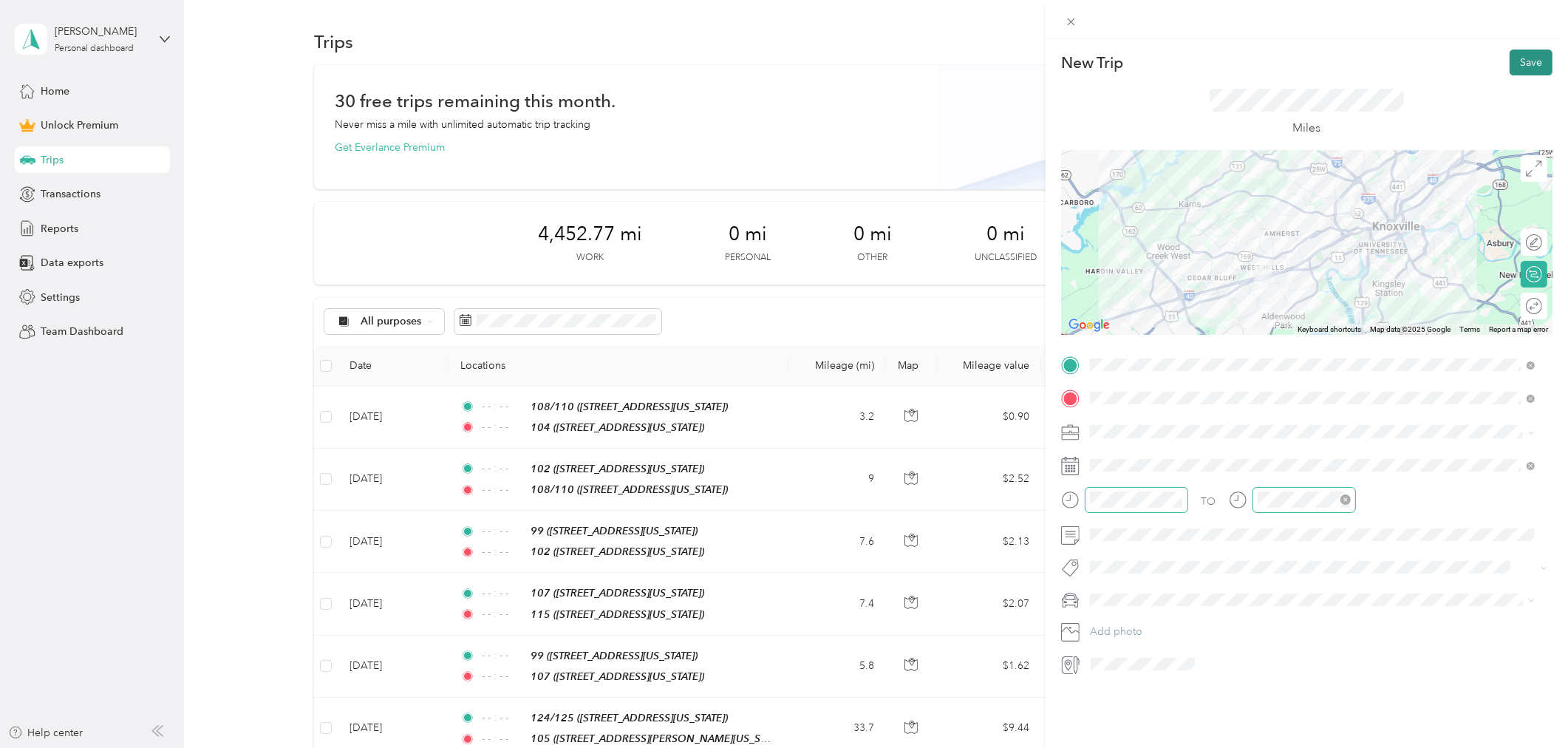
click at [1523, 62] on button "Save" at bounding box center [1530, 62] width 43 height 26
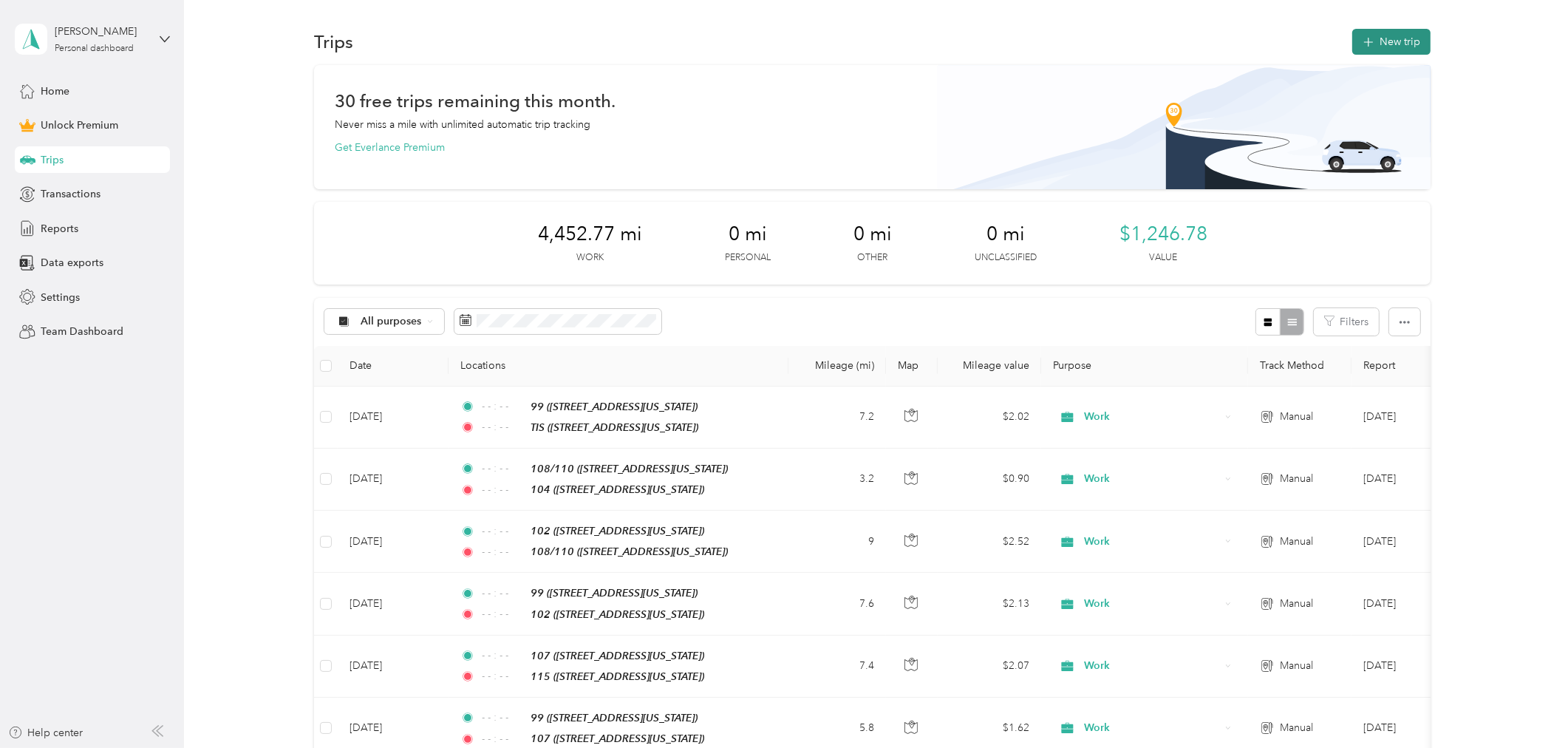
click at [1354, 51] on button "New trip" at bounding box center [1391, 42] width 78 height 26
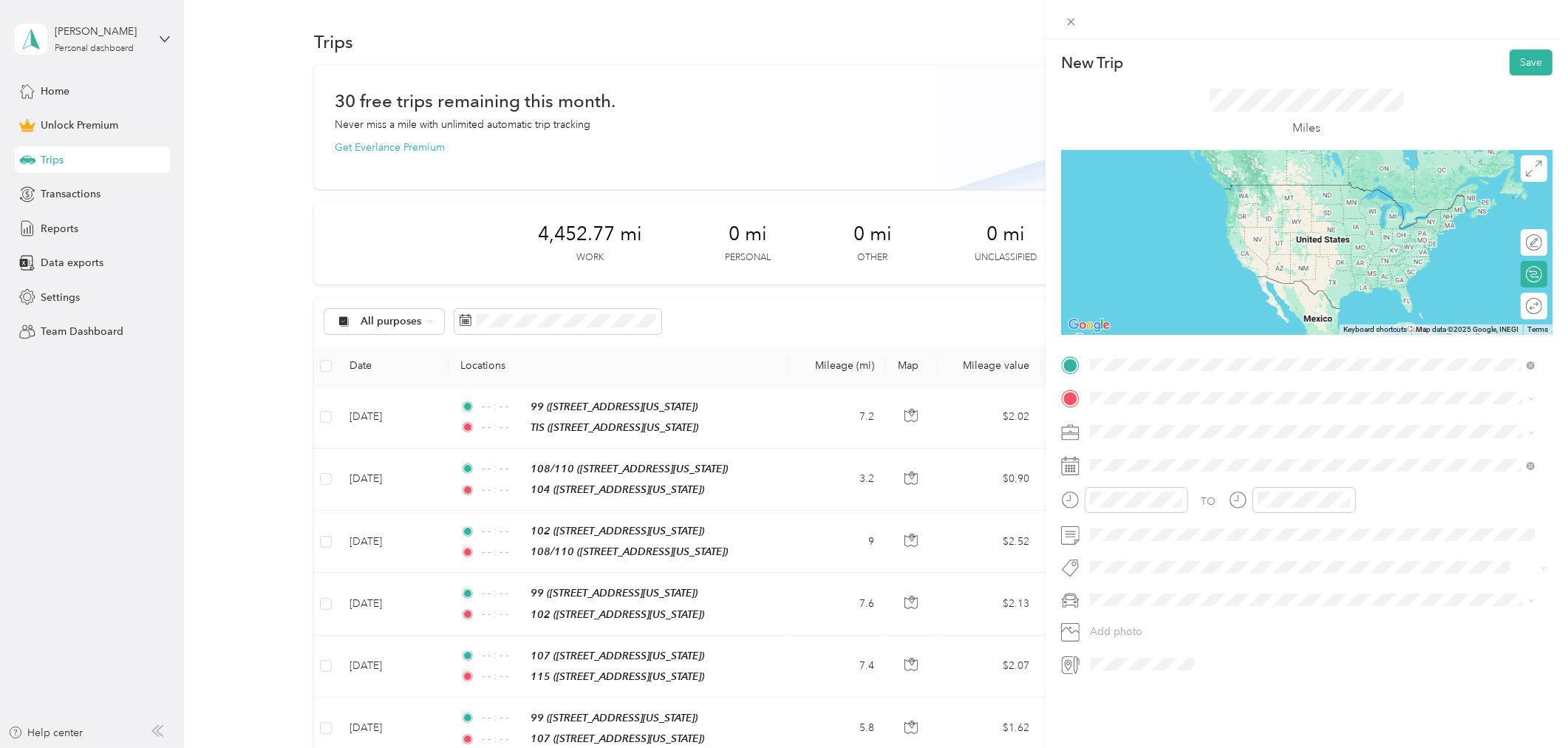
click at [1151, 415] on div "TIS [STREET_ADDRESS][US_STATE]" at bounding box center [1313, 432] width 436 height 36
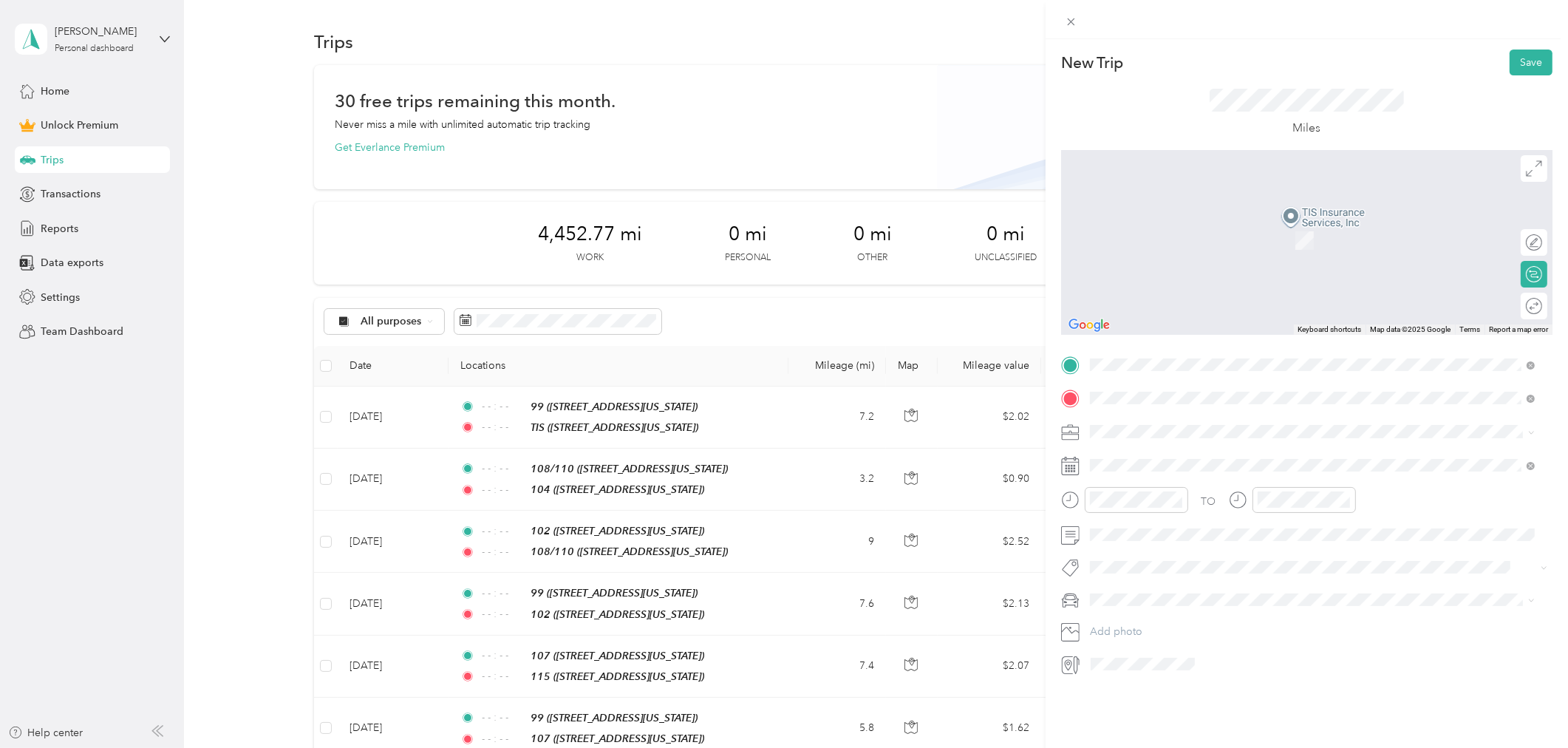
click at [1194, 467] on span "[STREET_ADDRESS][PERSON_NAME][US_STATE]" at bounding box center [1233, 473] width 230 height 13
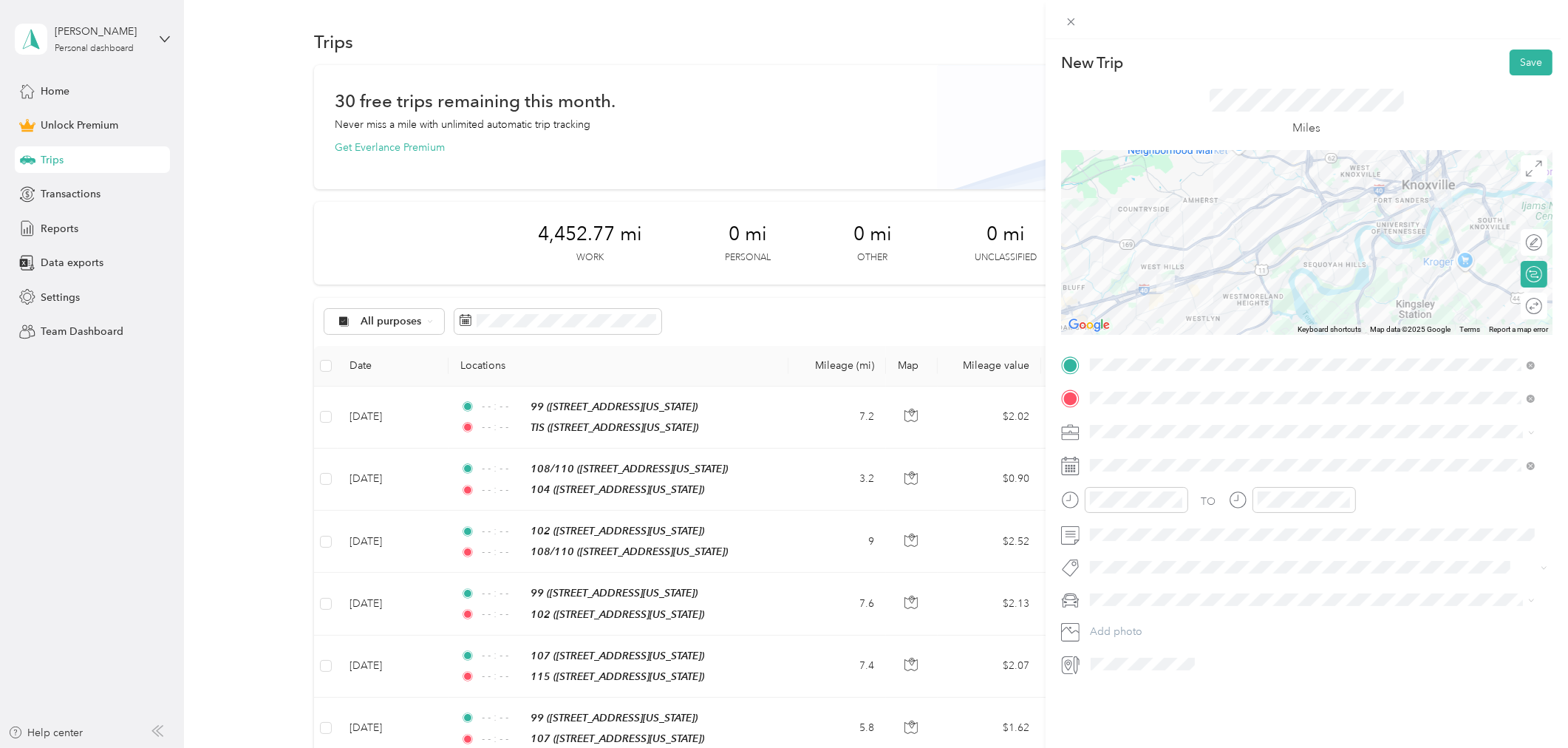
click at [1106, 458] on span "Work" at bounding box center [1108, 456] width 25 height 13
click at [1196, 621] on div "9" at bounding box center [1197, 623] width 19 height 19
click at [1125, 543] on icon at bounding box center [1125, 549] width 15 height 15
click at [1154, 626] on div "9" at bounding box center [1158, 623] width 19 height 19
click at [1175, 498] on icon "close-circle" at bounding box center [1178, 499] width 10 height 10
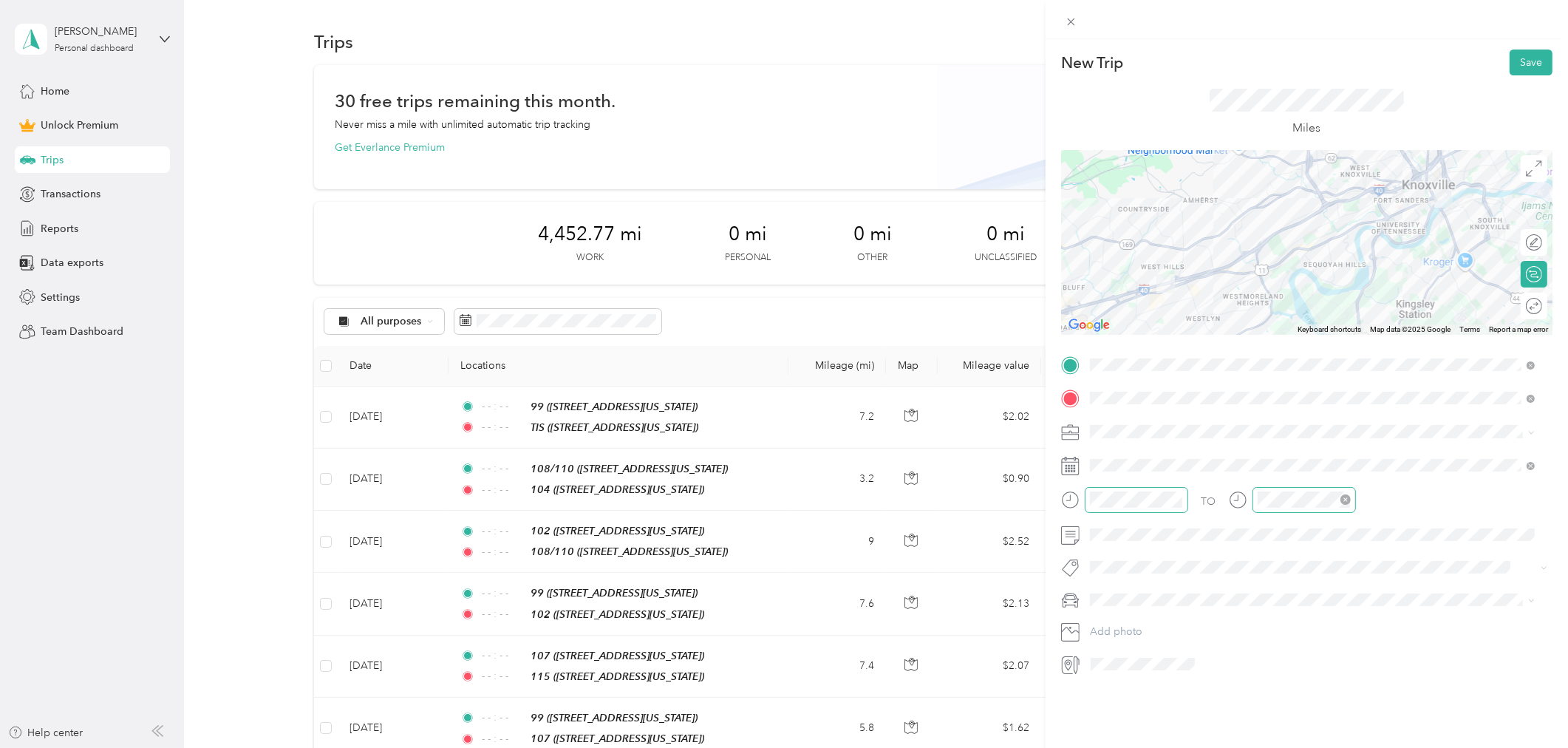
click at [1347, 499] on icon "close-circle" at bounding box center [1346, 499] width 10 height 10
click at [1510, 68] on button "Save" at bounding box center [1530, 62] width 43 height 26
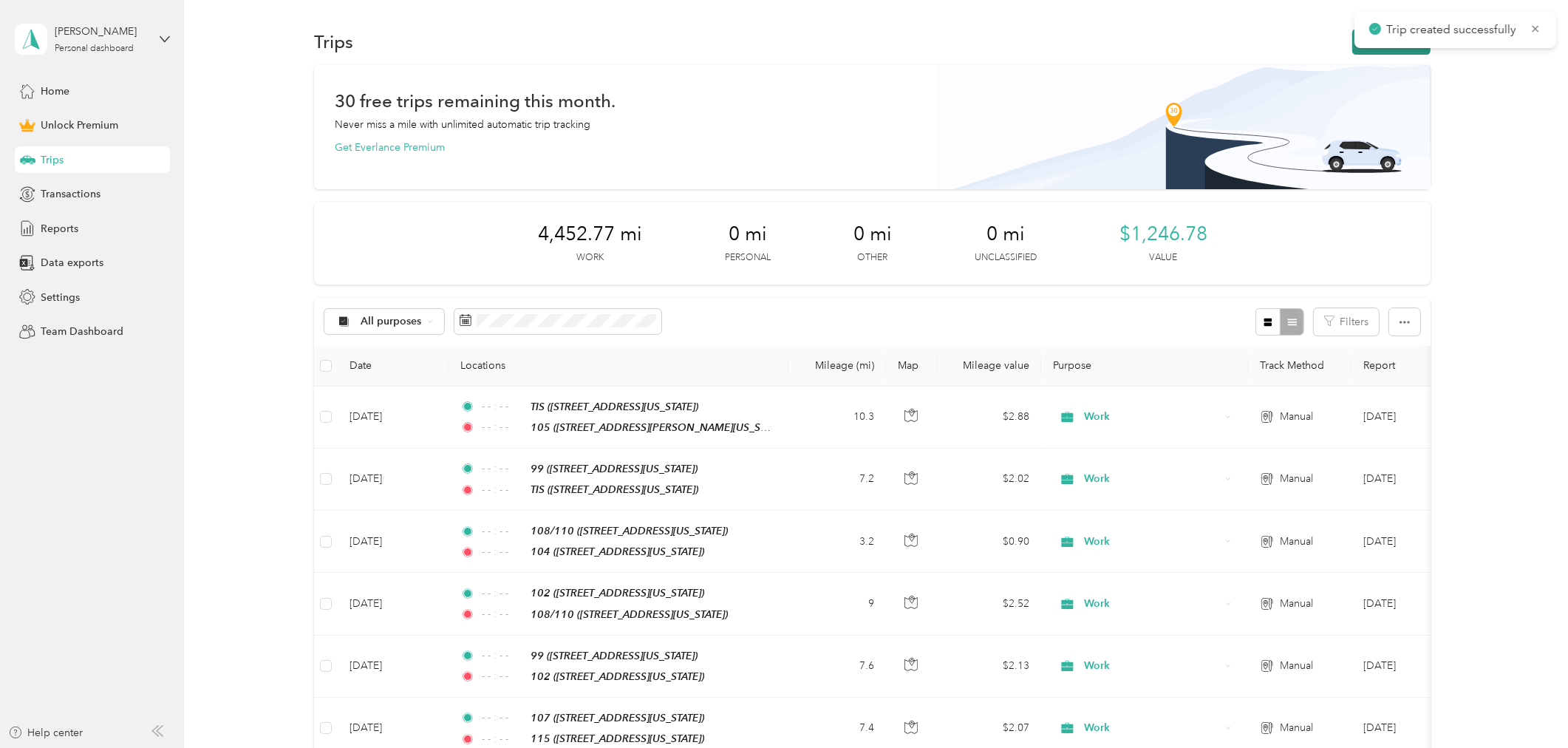
click at [1365, 53] on button "New trip" at bounding box center [1391, 42] width 78 height 26
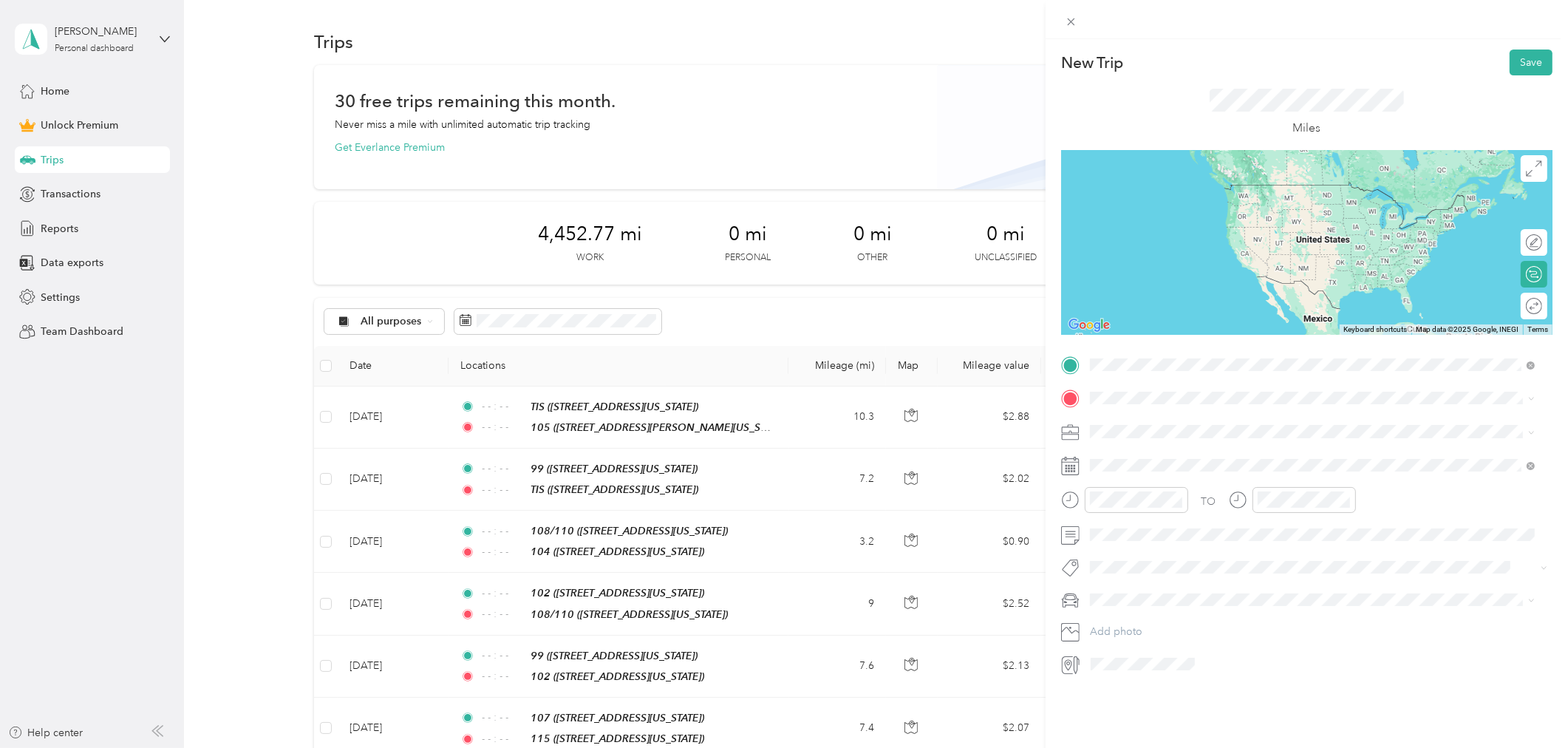
click at [1147, 426] on div "99" at bounding box center [1191, 423] width 148 height 13
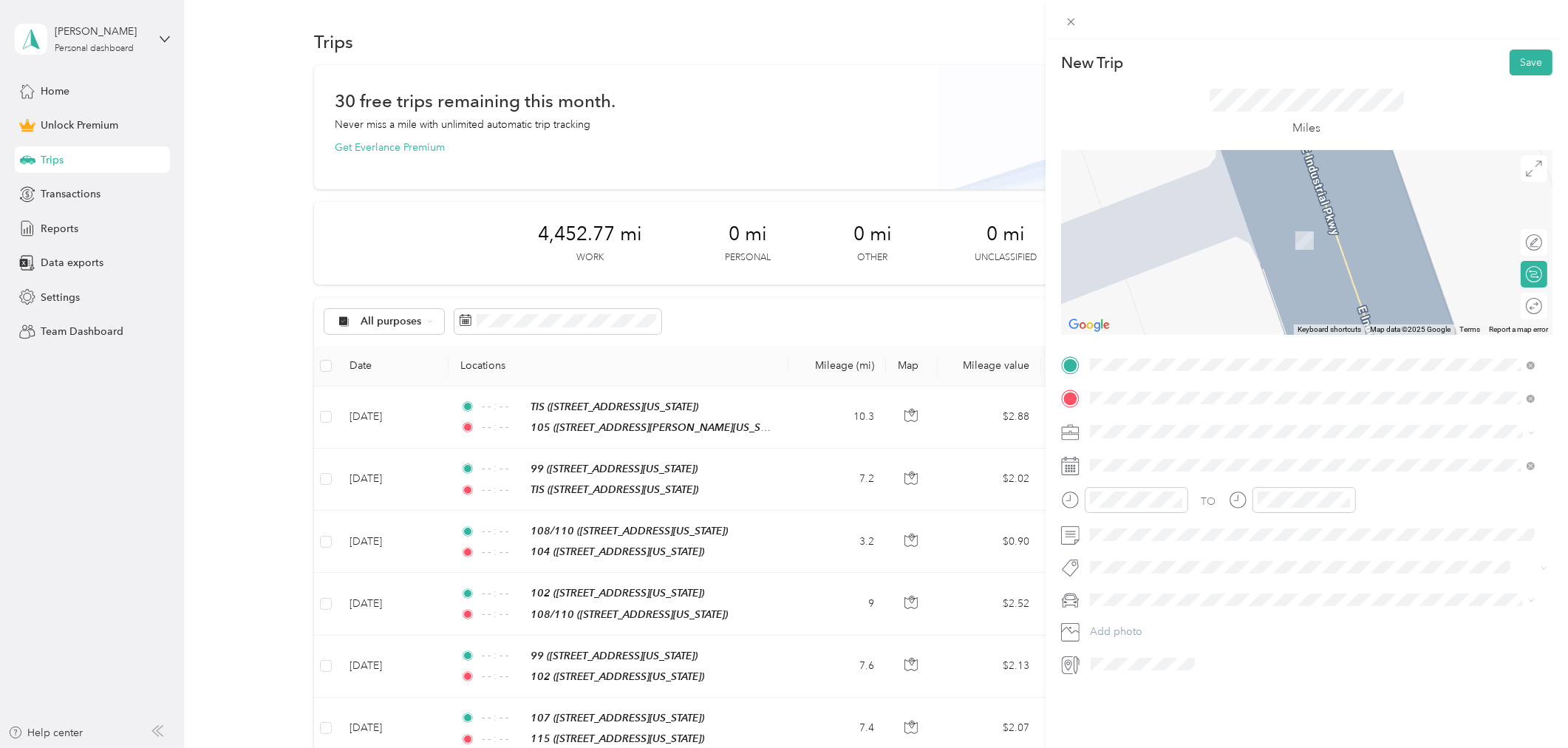
click at [1109, 461] on icon at bounding box center [1103, 465] width 15 height 15
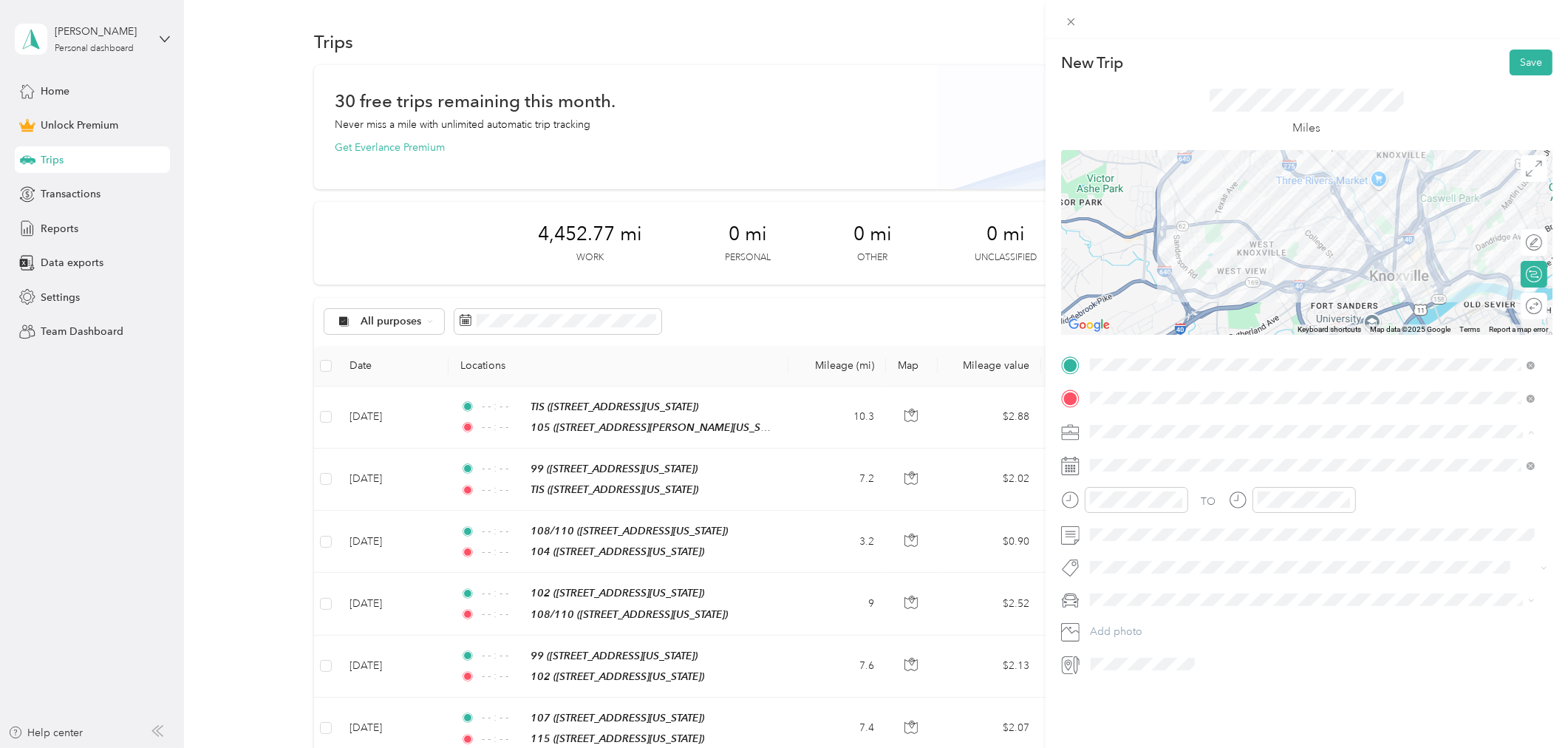
click at [1126, 460] on li "Work" at bounding box center [1312, 457] width 456 height 26
click at [1414, 473] on span at bounding box center [1318, 464] width 467 height 23
click at [1200, 445] on div "TO Add photo" at bounding box center [1306, 514] width 491 height 322
click at [1121, 545] on icon at bounding box center [1125, 549] width 15 height 15
click at [1180, 629] on div "10" at bounding box center [1177, 623] width 19 height 19
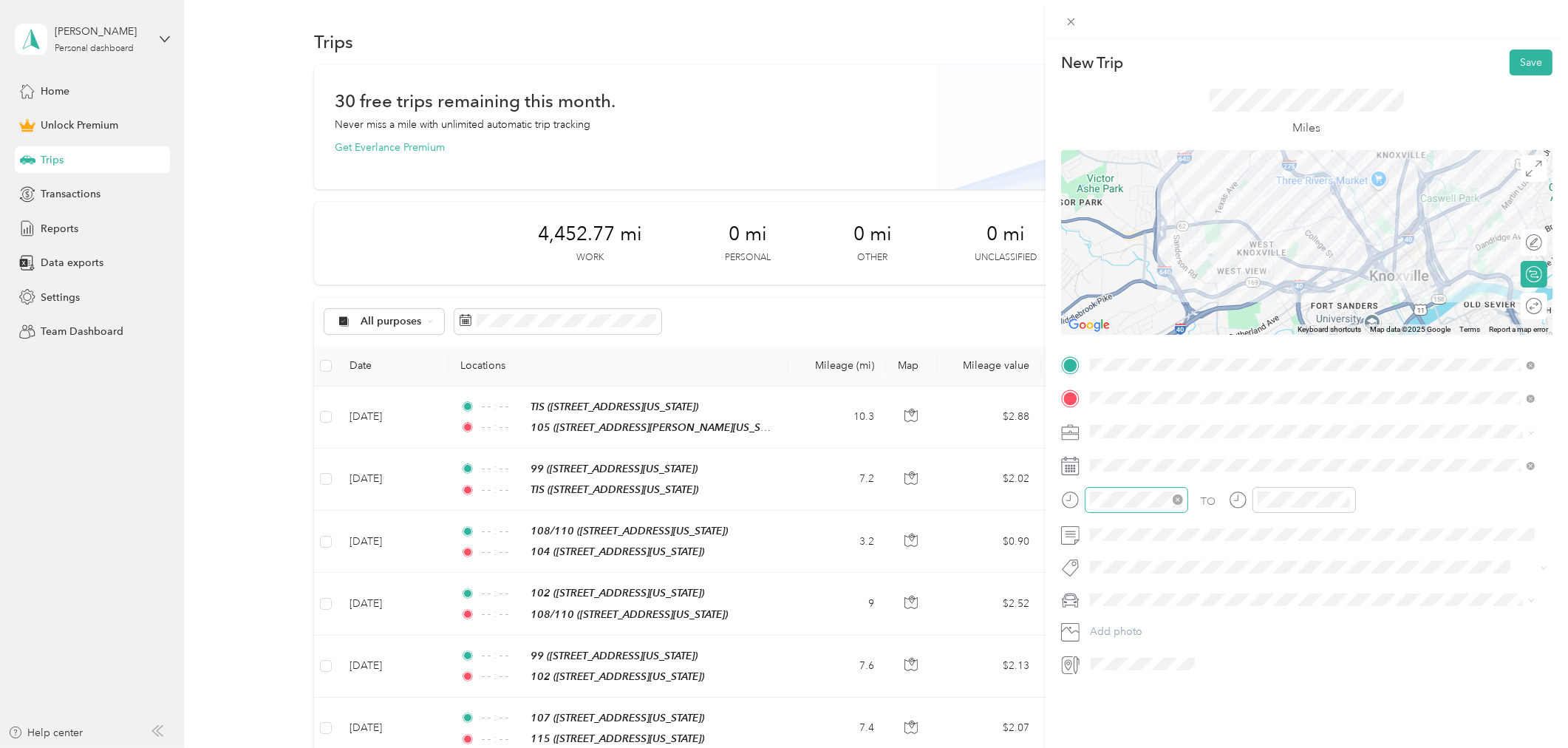
click at [1179, 500] on icon "close-circle" at bounding box center [1178, 499] width 10 height 10
click at [1347, 500] on icon "close-circle" at bounding box center [1346, 499] width 10 height 10
click at [1518, 64] on button "Save" at bounding box center [1530, 62] width 43 height 26
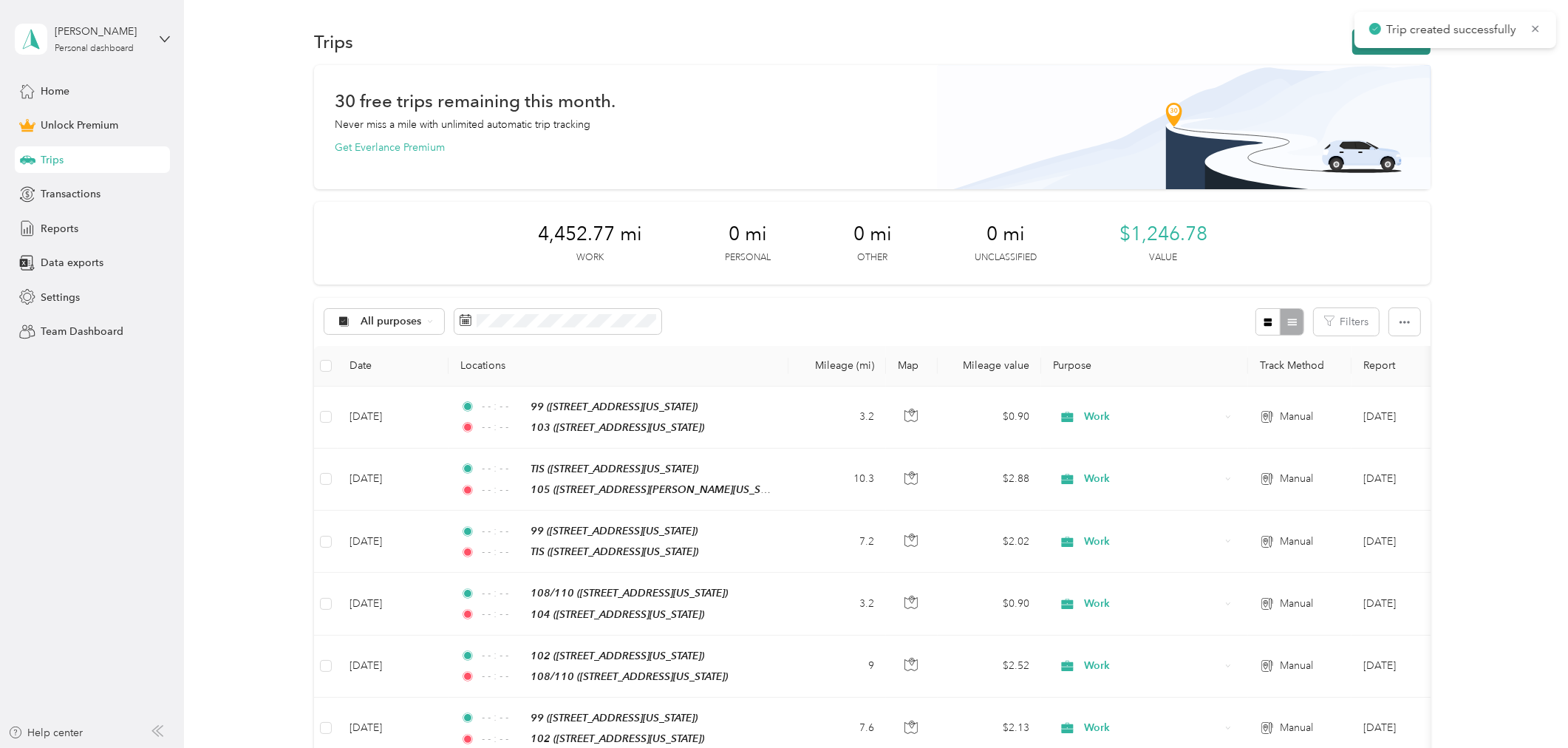
click at [1353, 47] on button "New trip" at bounding box center [1391, 42] width 78 height 26
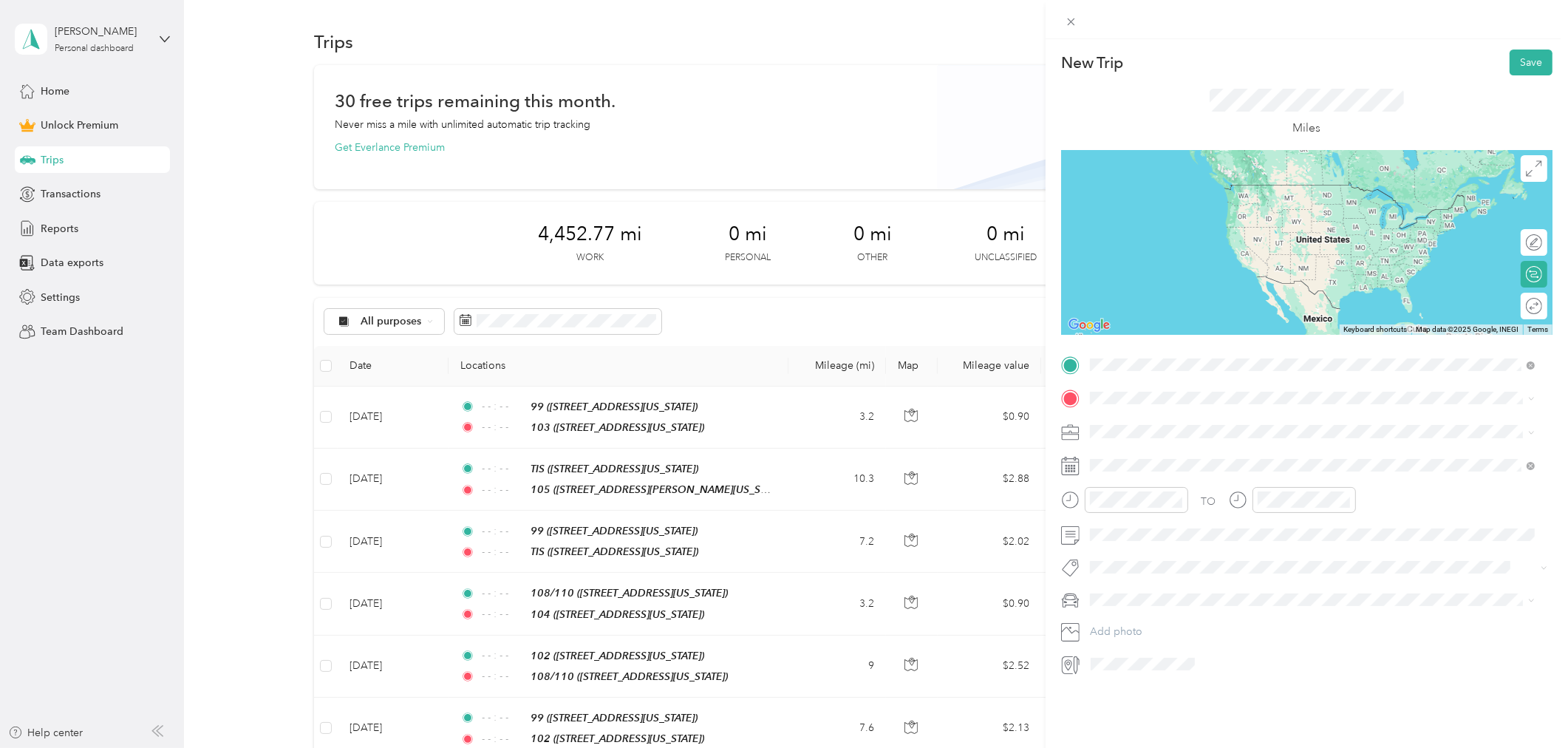
click at [1177, 418] on div "103" at bounding box center [1191, 423] width 148 height 13
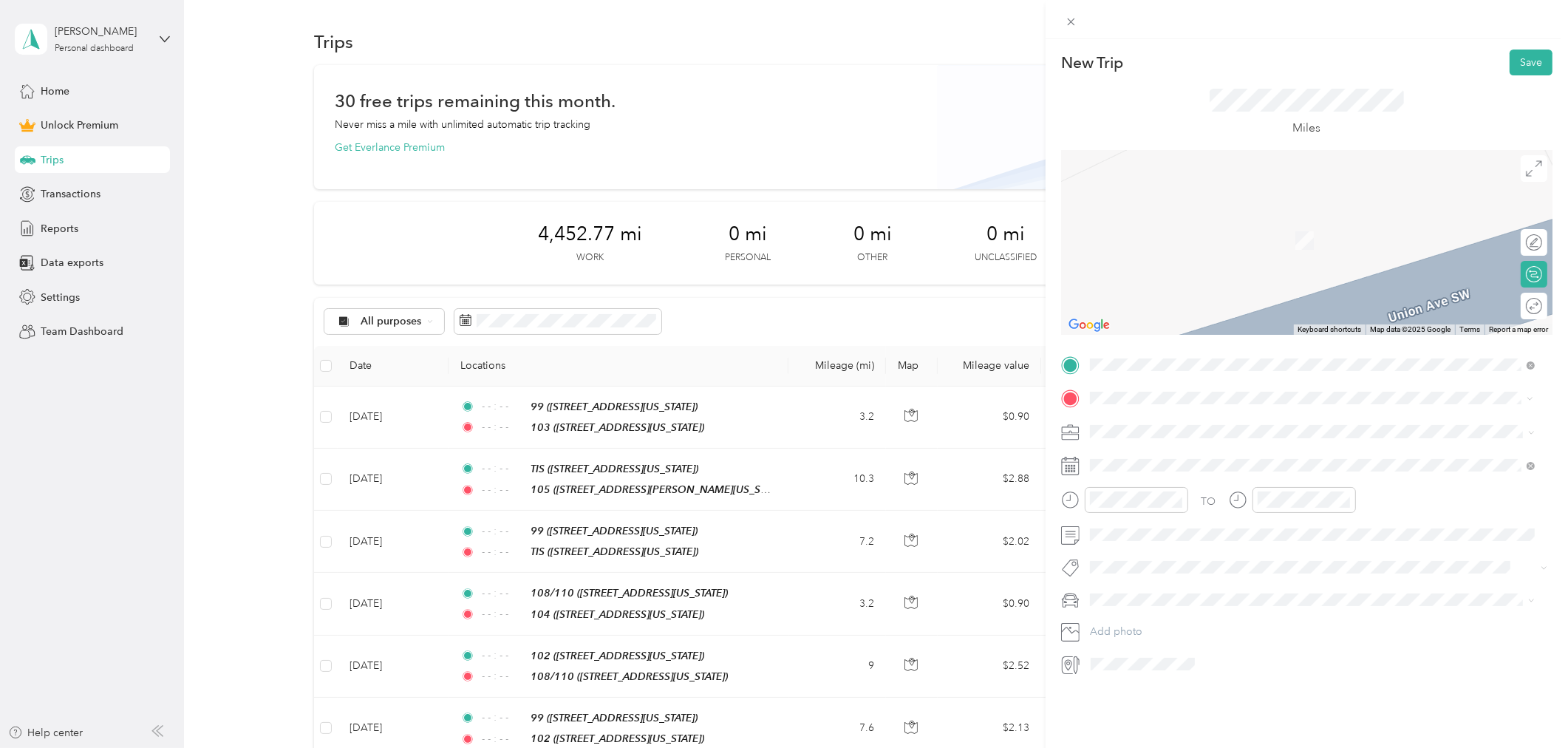
click at [1133, 455] on strong "114" at bounding box center [1127, 455] width 20 height 13
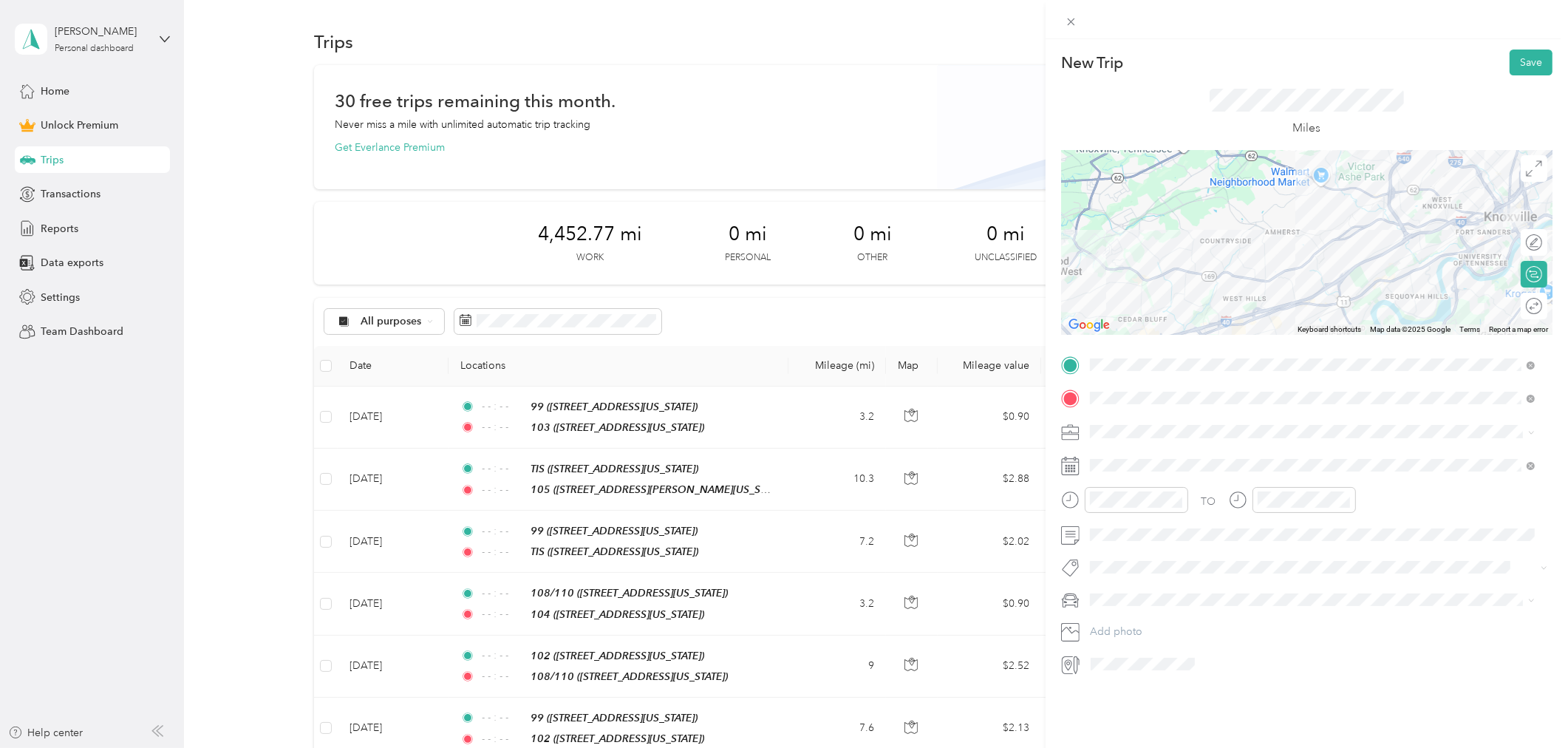
click at [1103, 458] on span "Work" at bounding box center [1108, 456] width 25 height 13
click at [1121, 553] on icon at bounding box center [1125, 549] width 15 height 15
click at [1176, 628] on div "10" at bounding box center [1177, 623] width 19 height 19
click at [1178, 500] on icon "close-circle" at bounding box center [1178, 499] width 10 height 10
click at [1341, 501] on icon "close-circle" at bounding box center [1346, 499] width 10 height 10
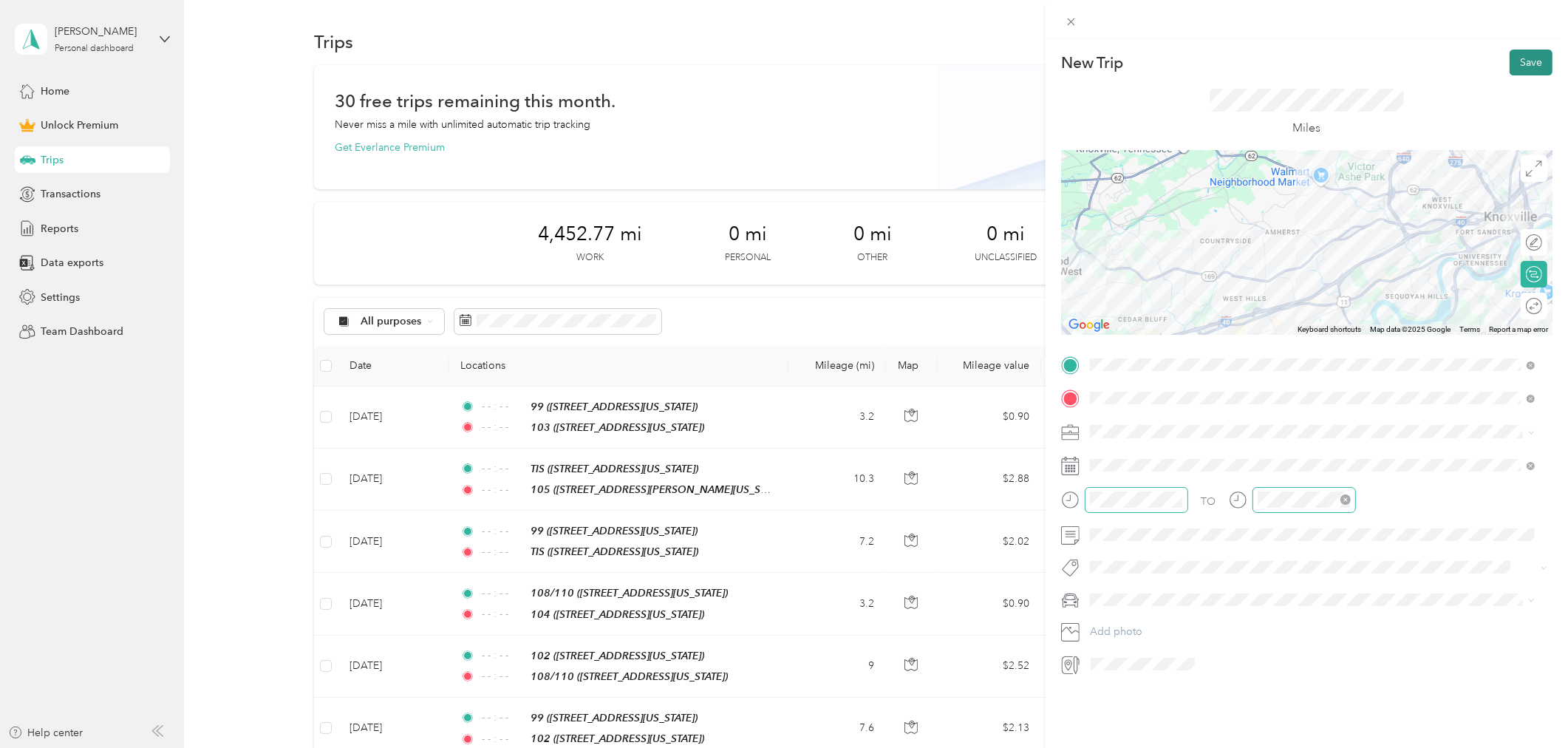
click at [1515, 61] on button "Save" at bounding box center [1530, 62] width 43 height 26
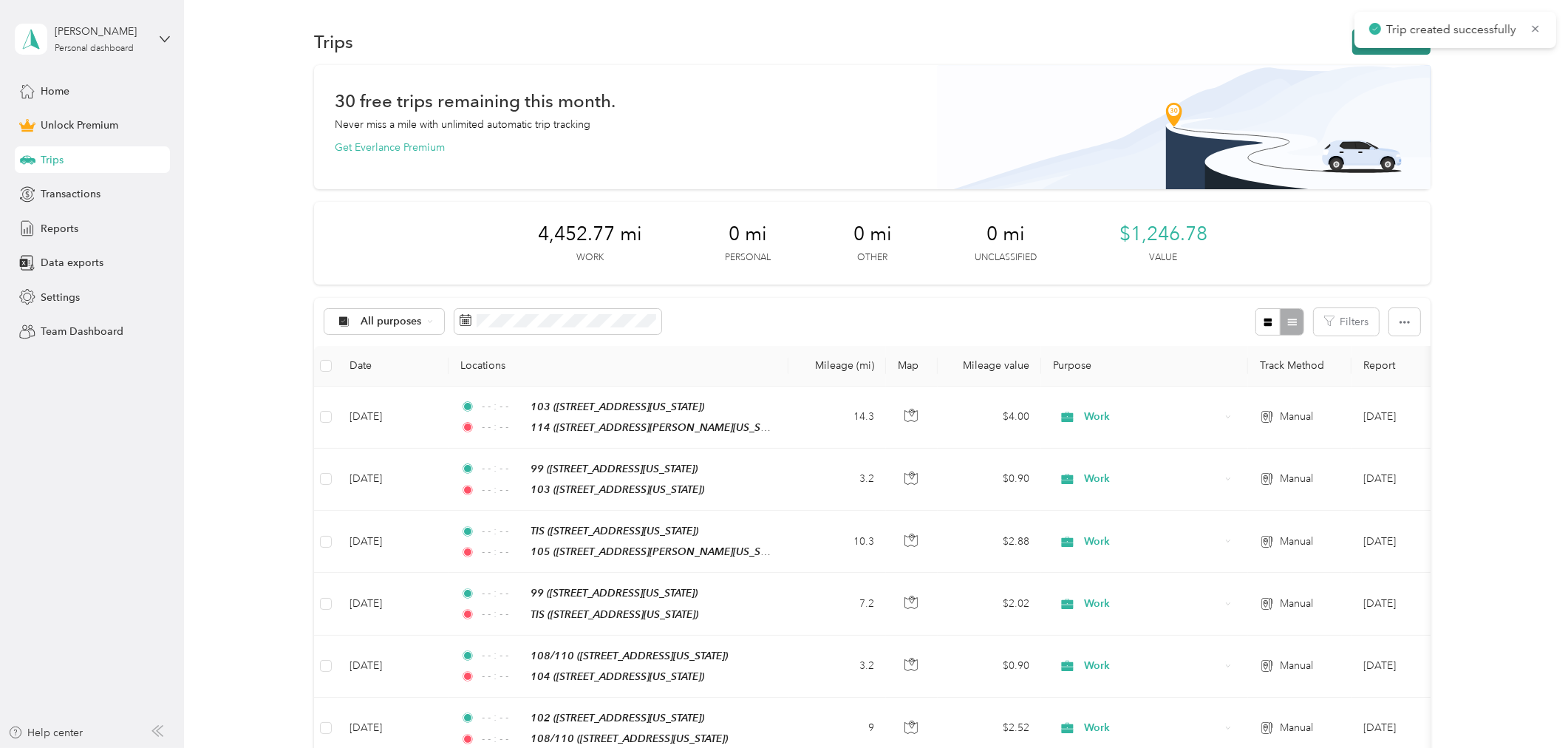
click at [1356, 51] on button "New trip" at bounding box center [1391, 42] width 78 height 26
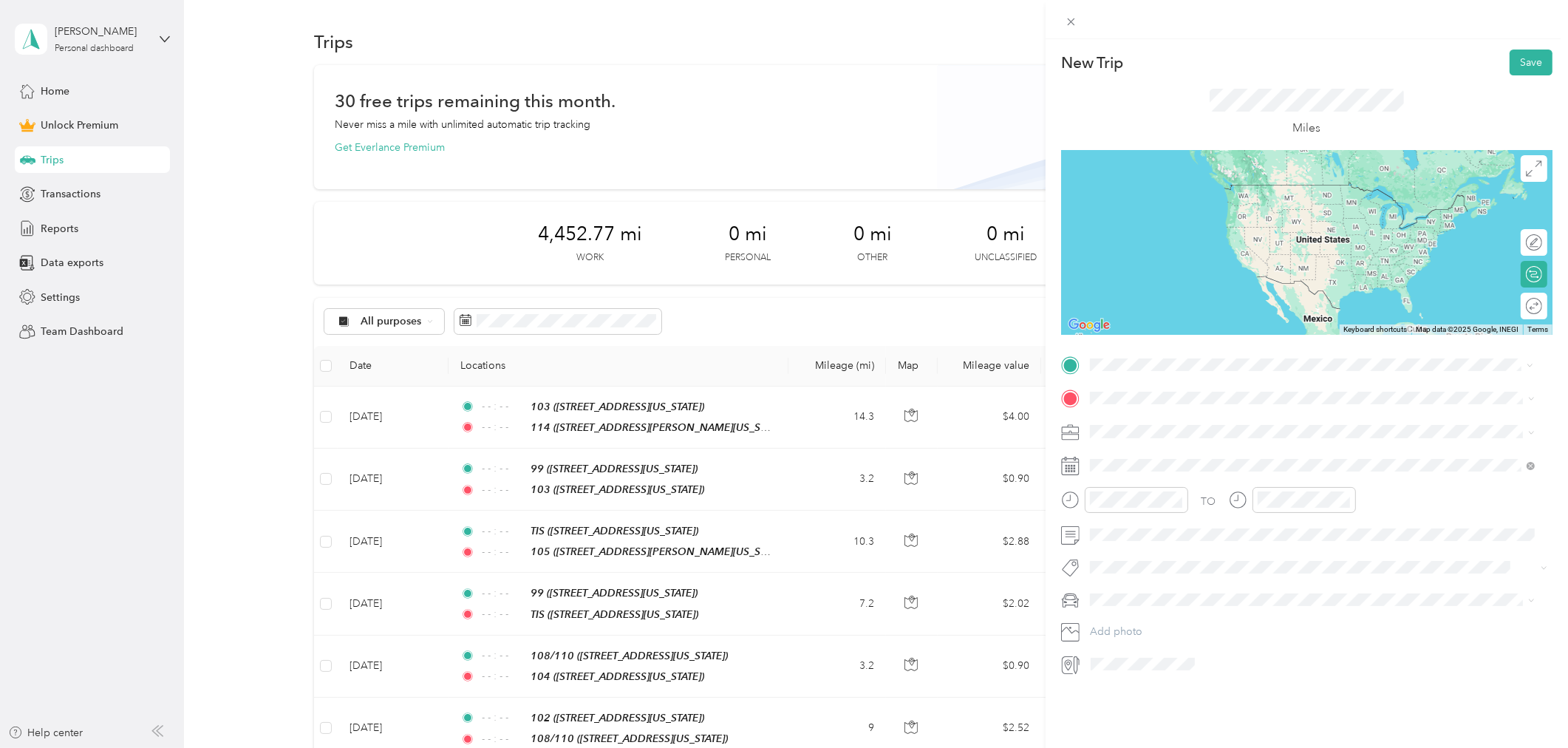
click at [1173, 432] on div "[STREET_ADDRESS][PERSON_NAME][US_STATE]" at bounding box center [1233, 432] width 230 height 31
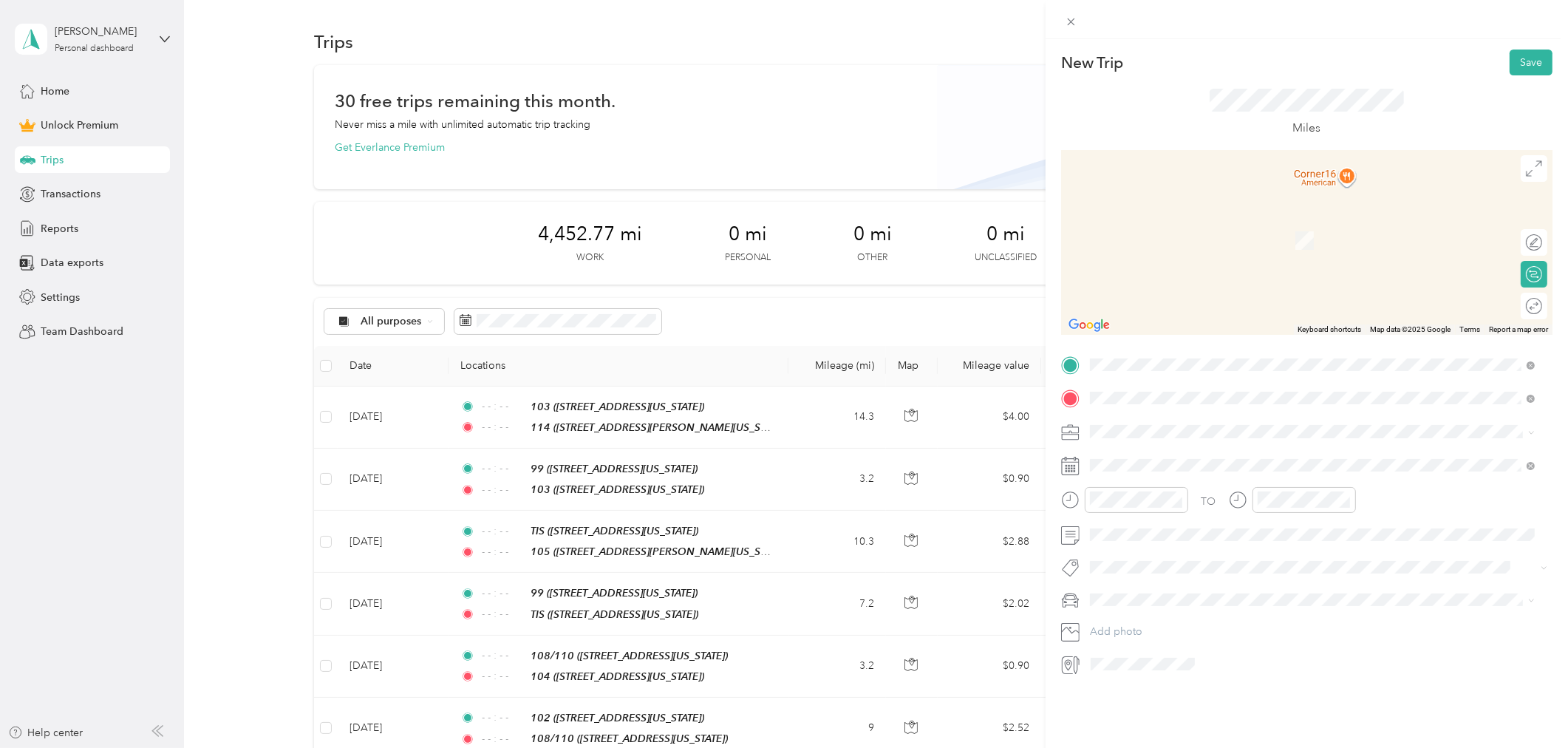
click at [1156, 470] on span "[STREET_ADDRESS][US_STATE]" at bounding box center [1191, 473] width 148 height 13
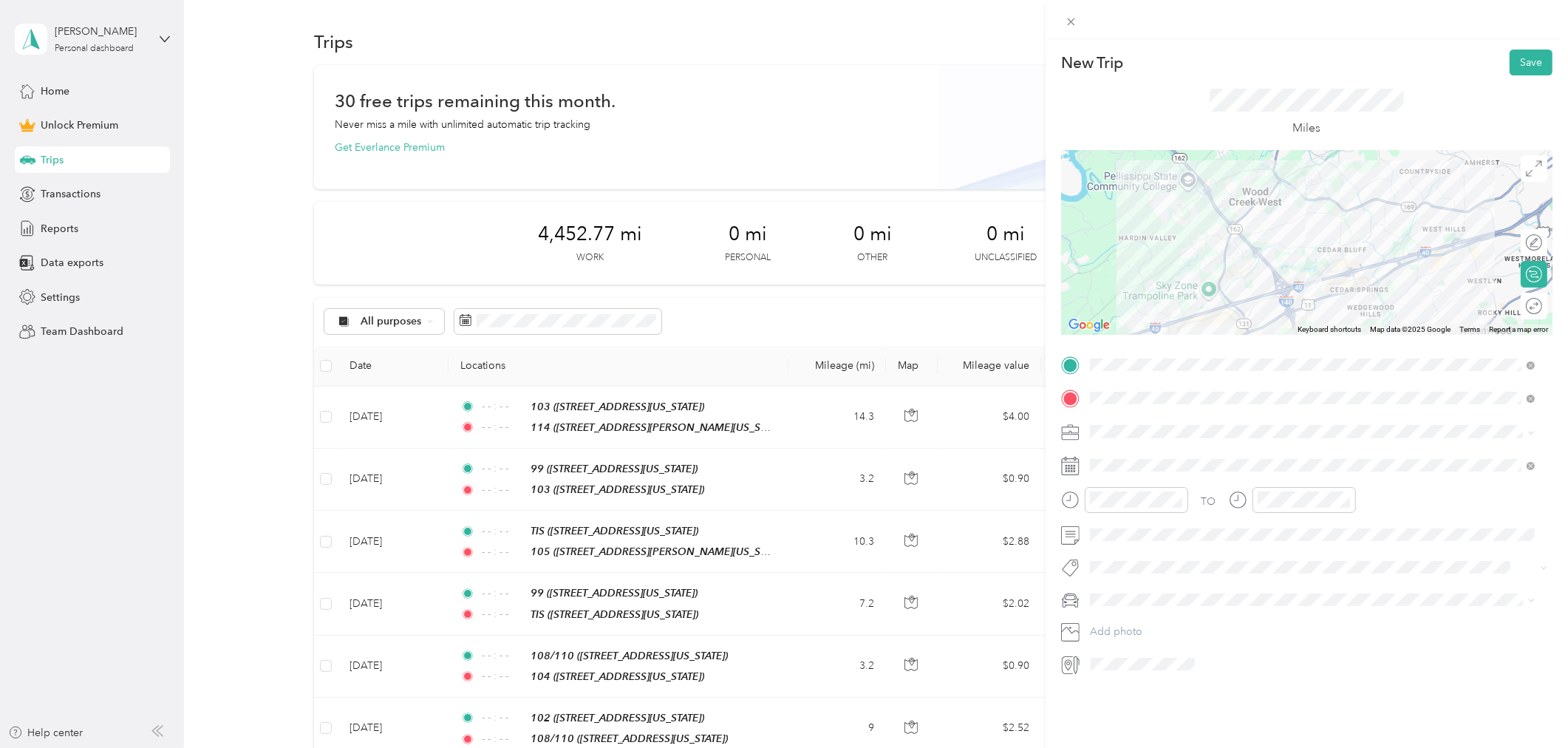
click at [1106, 456] on span "Work" at bounding box center [1108, 455] width 25 height 13
click at [1123, 543] on icon at bounding box center [1125, 549] width 15 height 15
click at [1183, 623] on div "10" at bounding box center [1177, 623] width 19 height 19
click at [1179, 501] on icon "close-circle" at bounding box center [1178, 499] width 10 height 10
click at [1349, 502] on icon "close-circle" at bounding box center [1346, 499] width 10 height 10
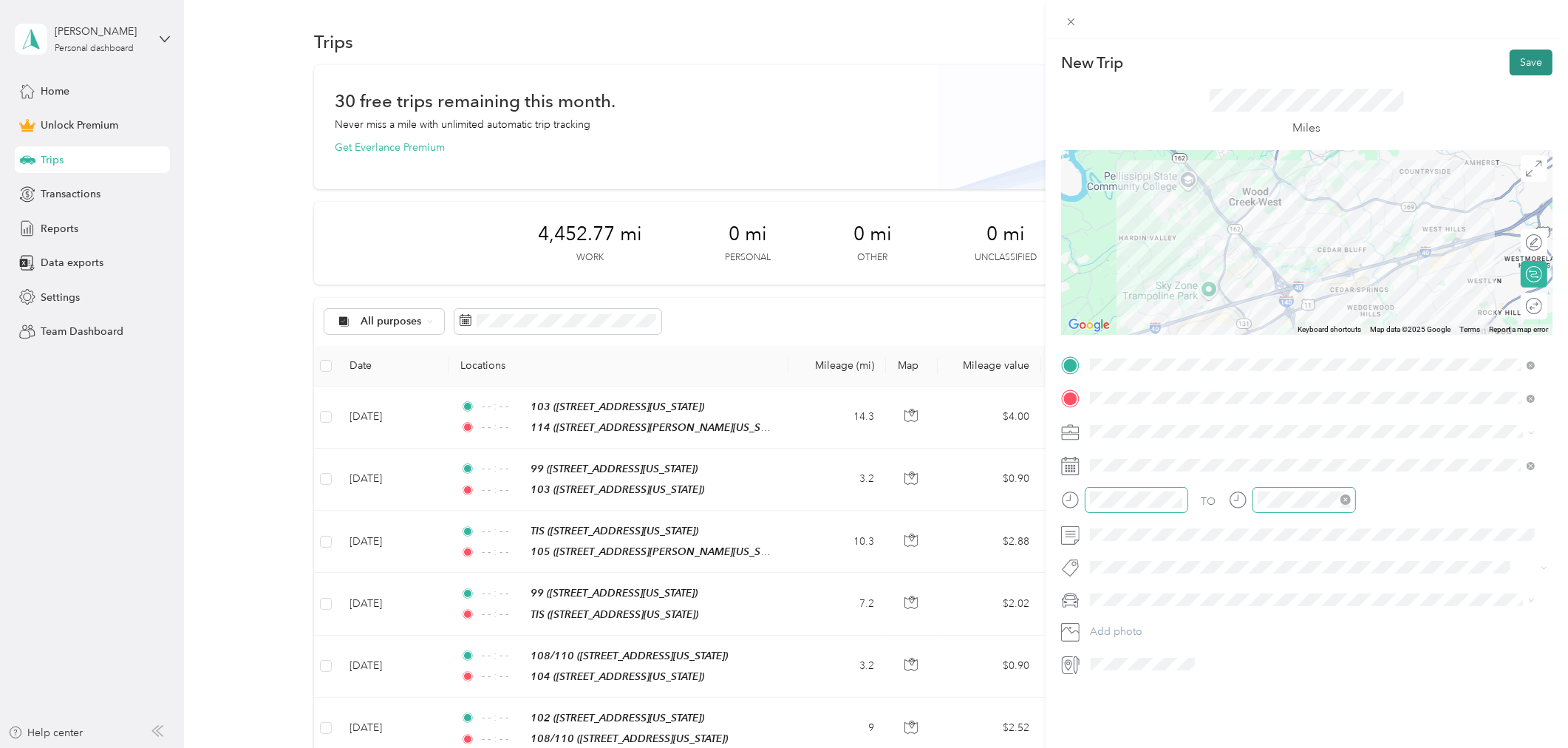
click at [1509, 62] on button "Save" at bounding box center [1530, 62] width 43 height 26
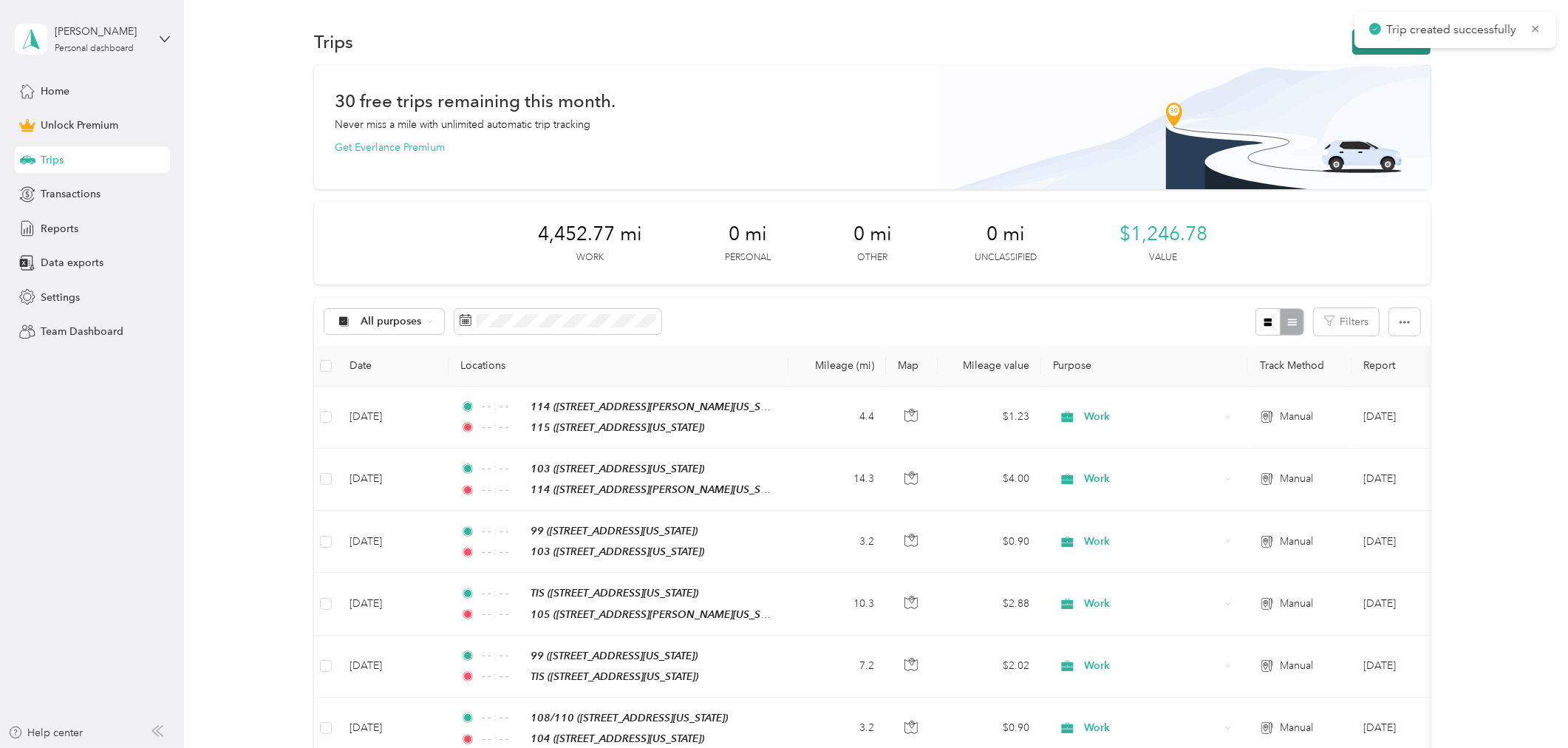
click at [1356, 50] on button "New trip" at bounding box center [1391, 42] width 78 height 26
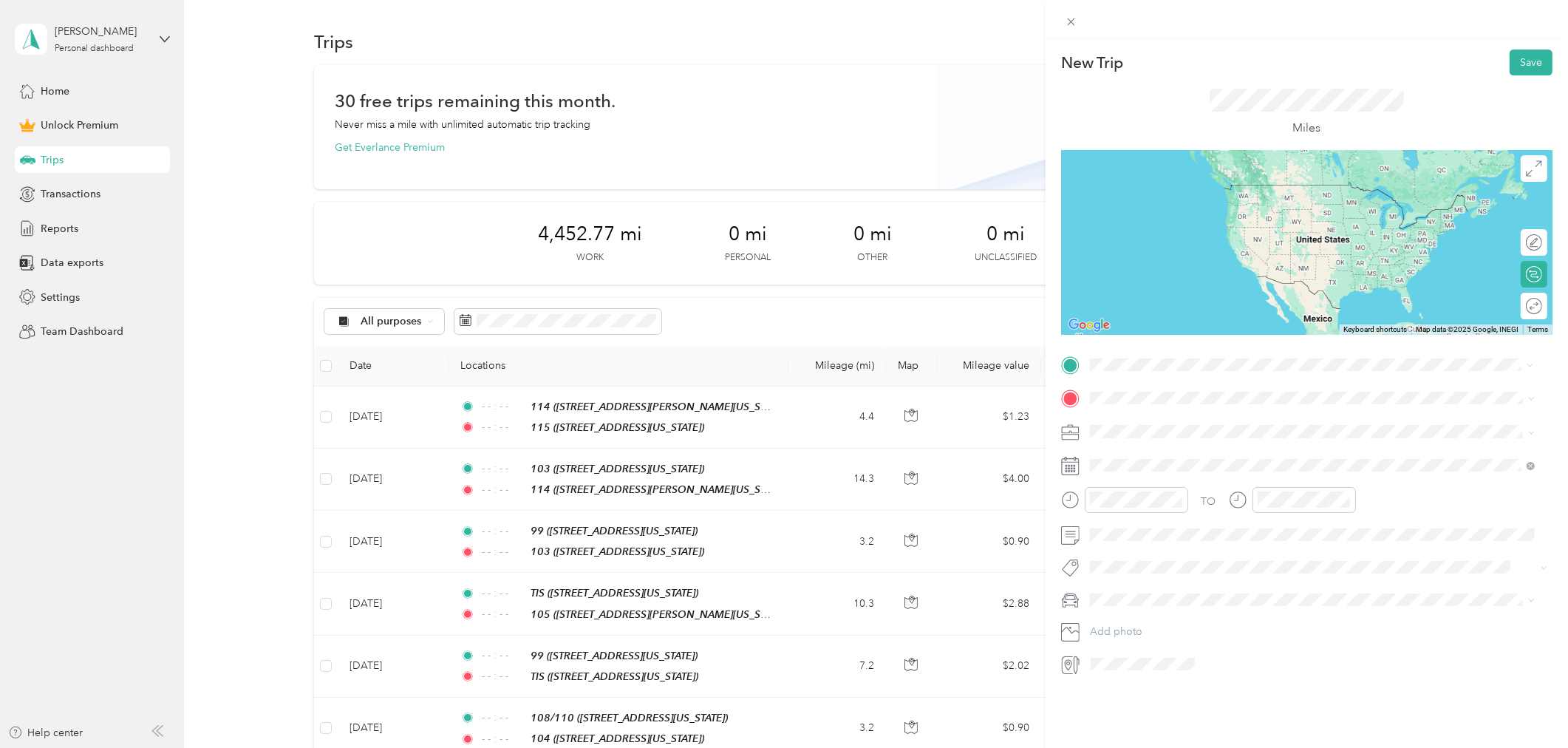
click at [1173, 430] on div "99 [STREET_ADDRESS][US_STATE]" at bounding box center [1191, 432] width 148 height 31
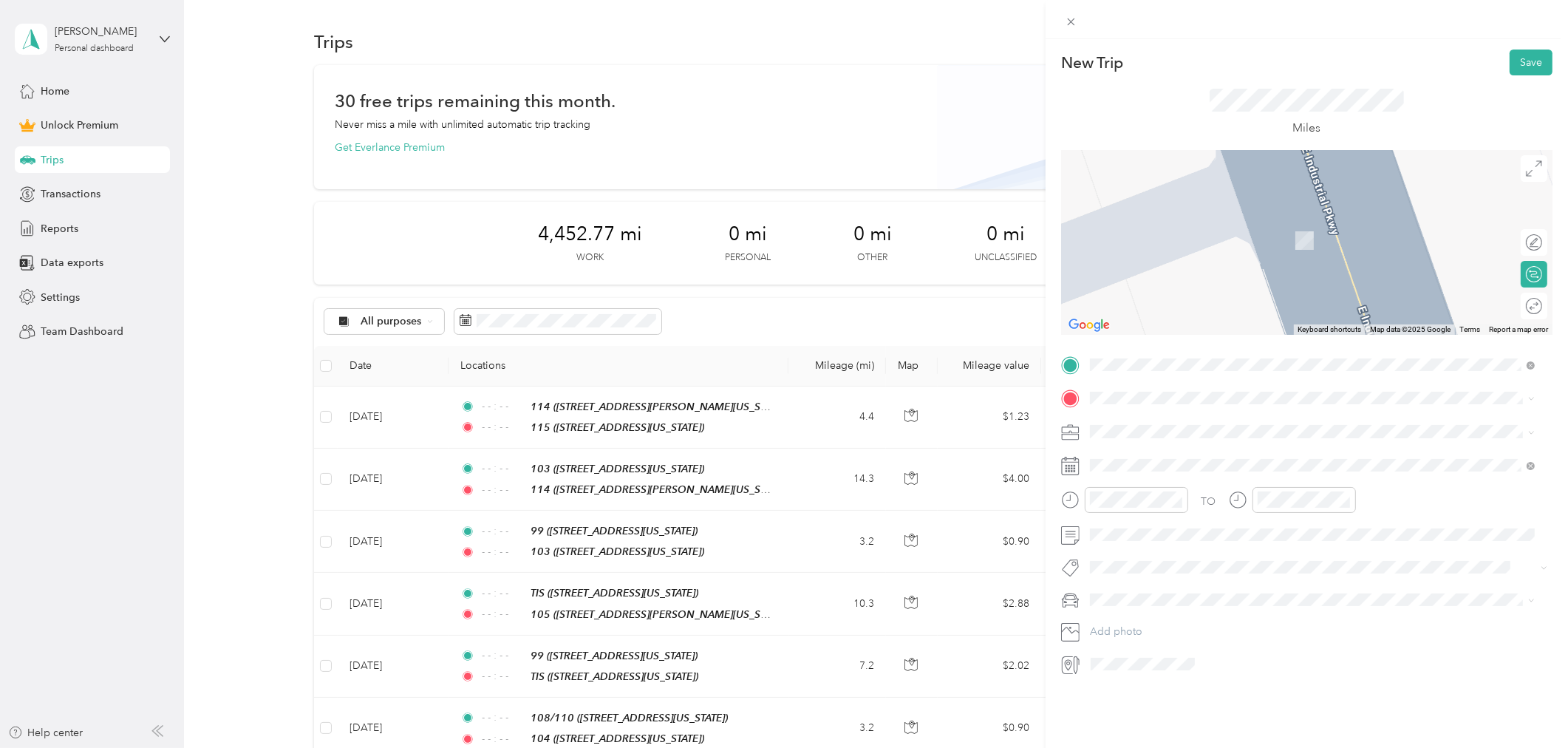
click at [1139, 470] on span "[STREET_ADDRESS][PERSON_NAME][US_STATE]" at bounding box center [1233, 473] width 230 height 13
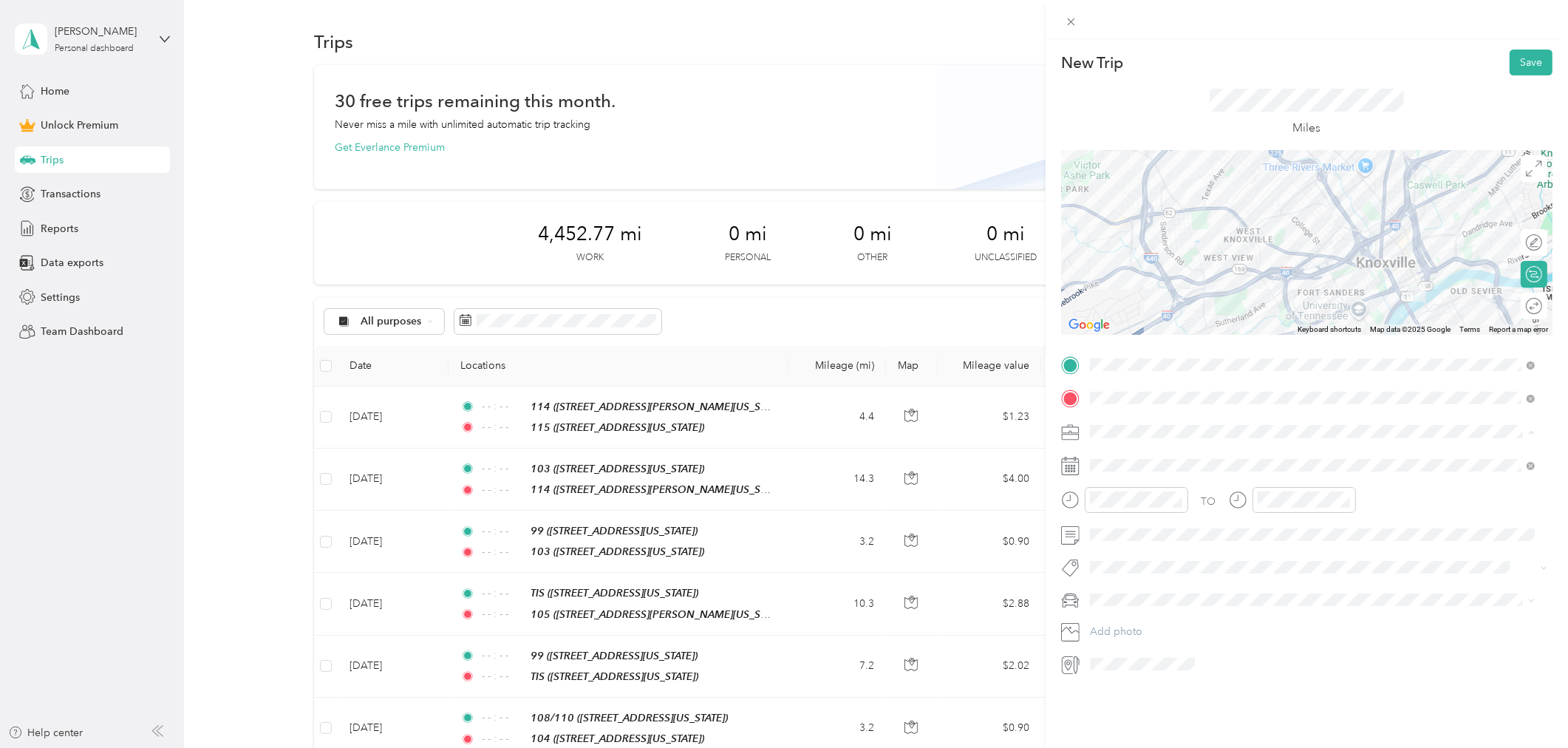
click at [1131, 456] on div "Work" at bounding box center [1313, 457] width 436 height 16
click at [1126, 548] on icon at bounding box center [1125, 549] width 15 height 15
click at [1200, 626] on div "11" at bounding box center [1197, 623] width 19 height 19
click at [1176, 502] on icon "close-circle" at bounding box center [1178, 499] width 10 height 10
click at [1343, 499] on icon "close-circle" at bounding box center [1346, 499] width 10 height 10
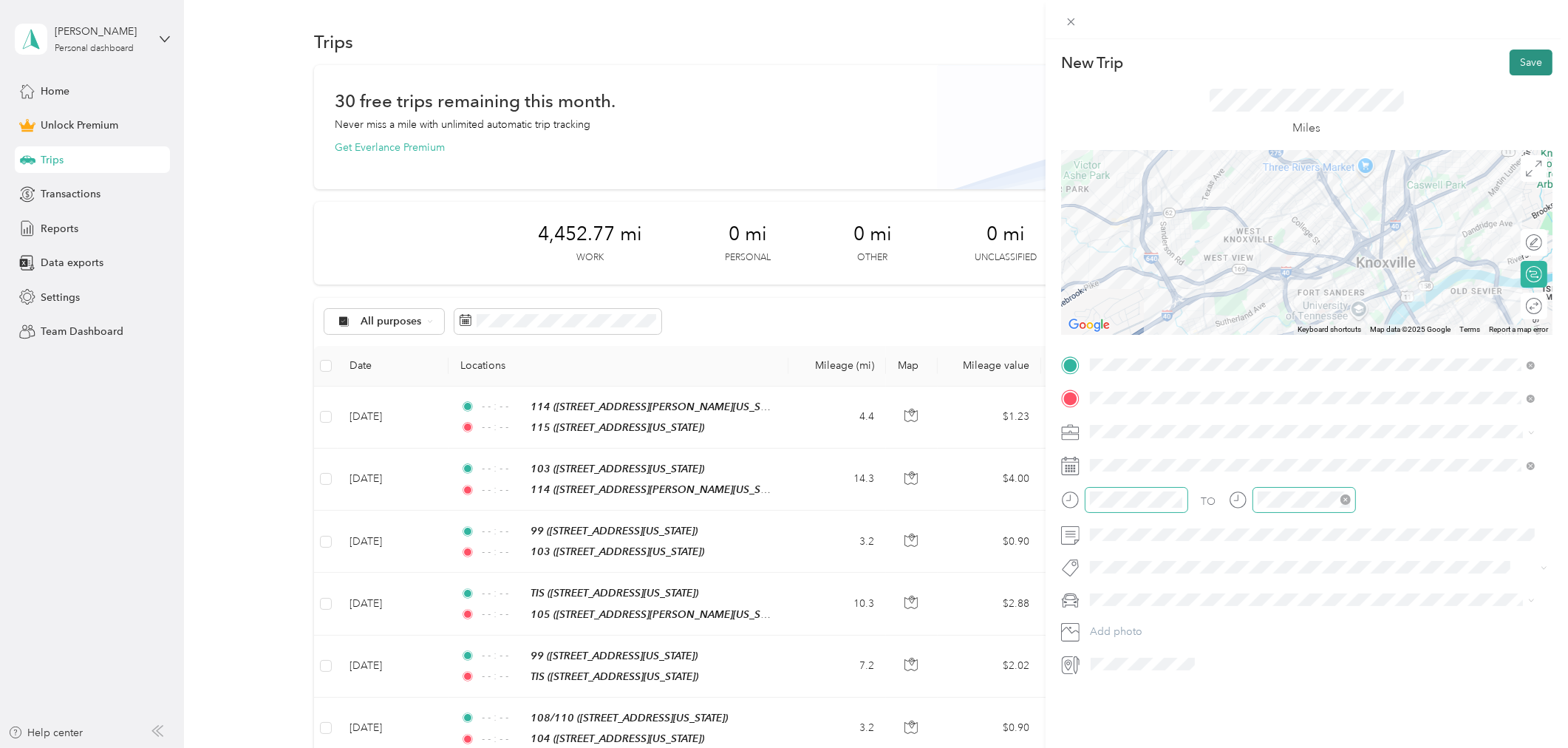
click at [1519, 67] on button "Save" at bounding box center [1530, 62] width 43 height 26
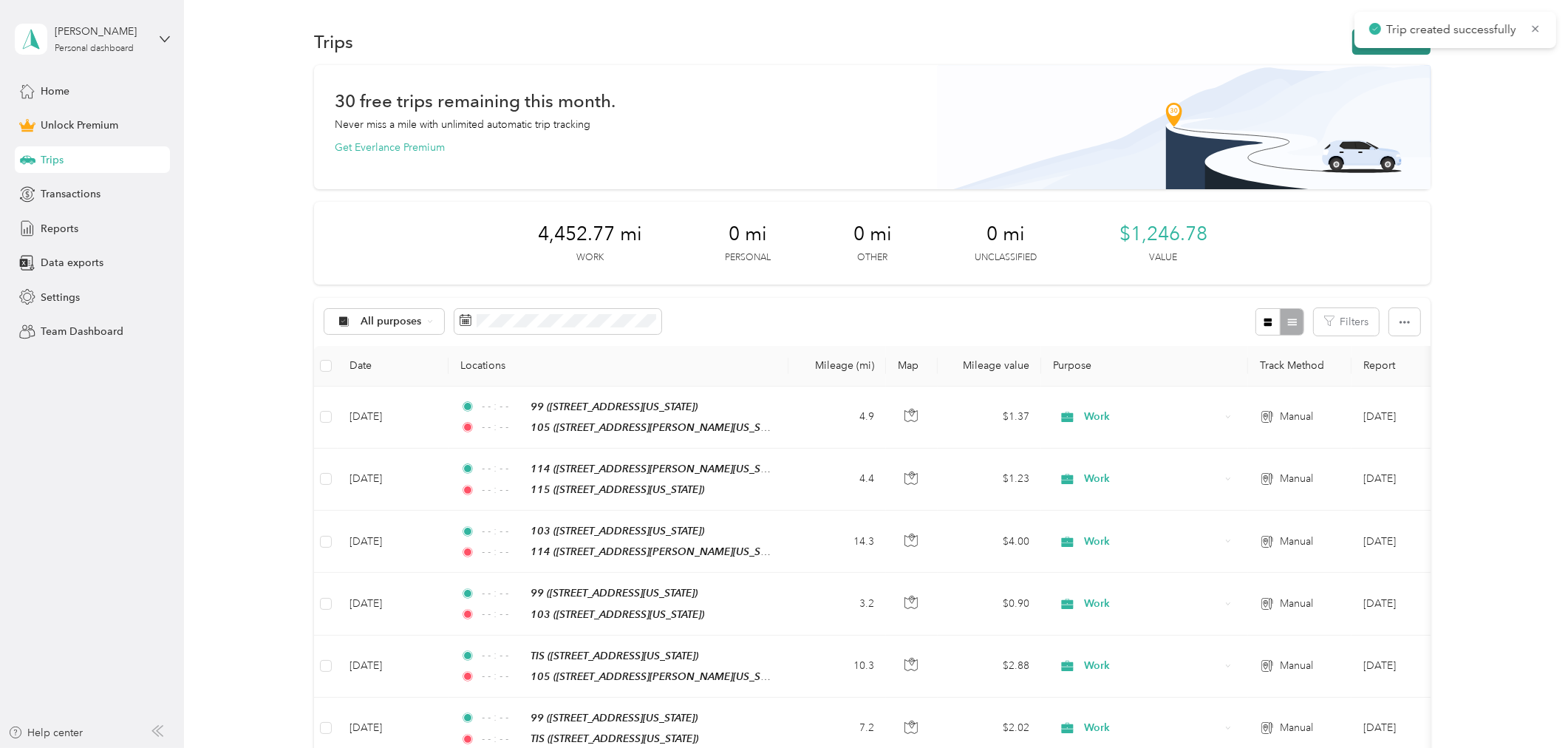
click at [1353, 54] on button "New trip" at bounding box center [1391, 42] width 78 height 26
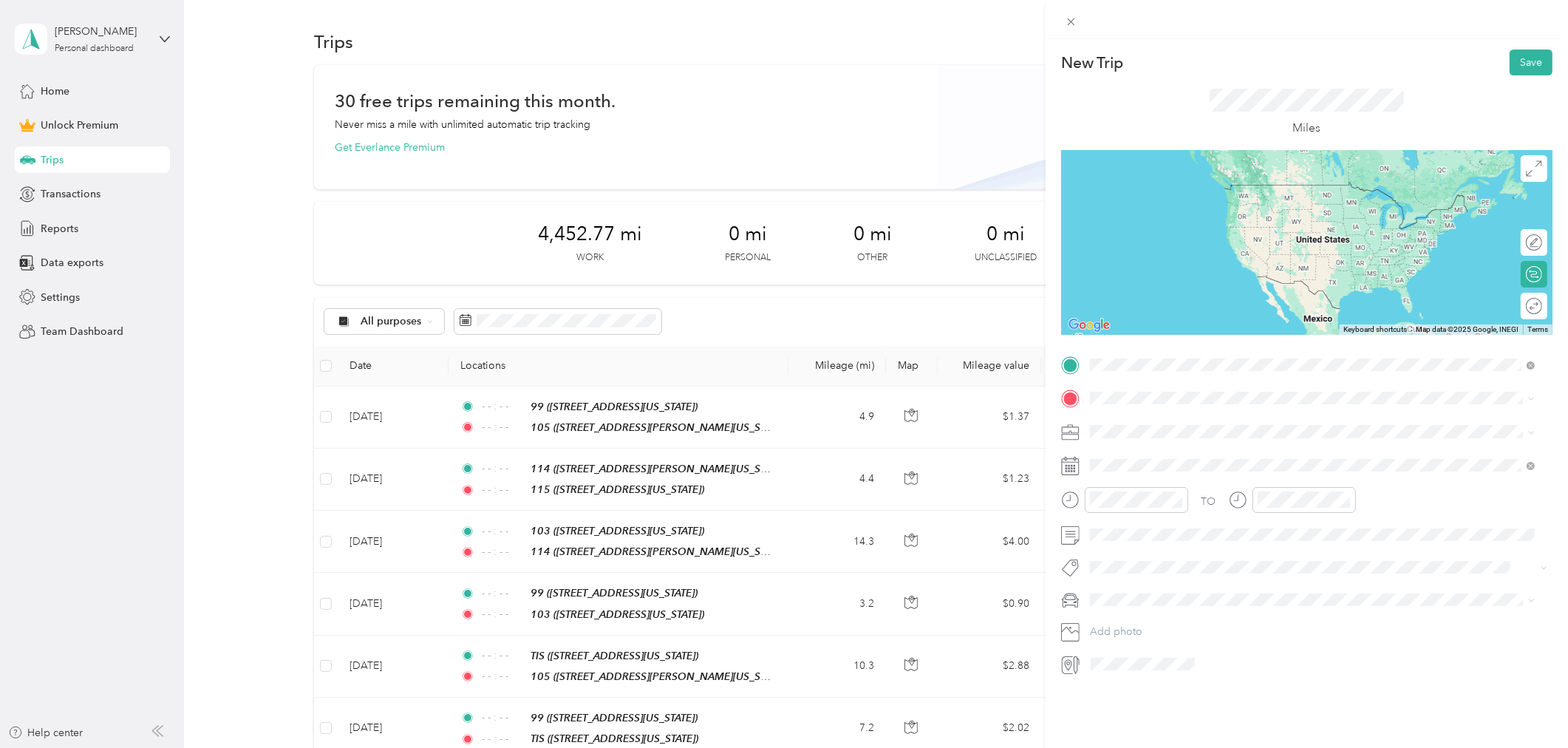
click at [1227, 431] on div "105 [STREET_ADDRESS][PERSON_NAME][US_STATE]" at bounding box center [1233, 432] width 230 height 31
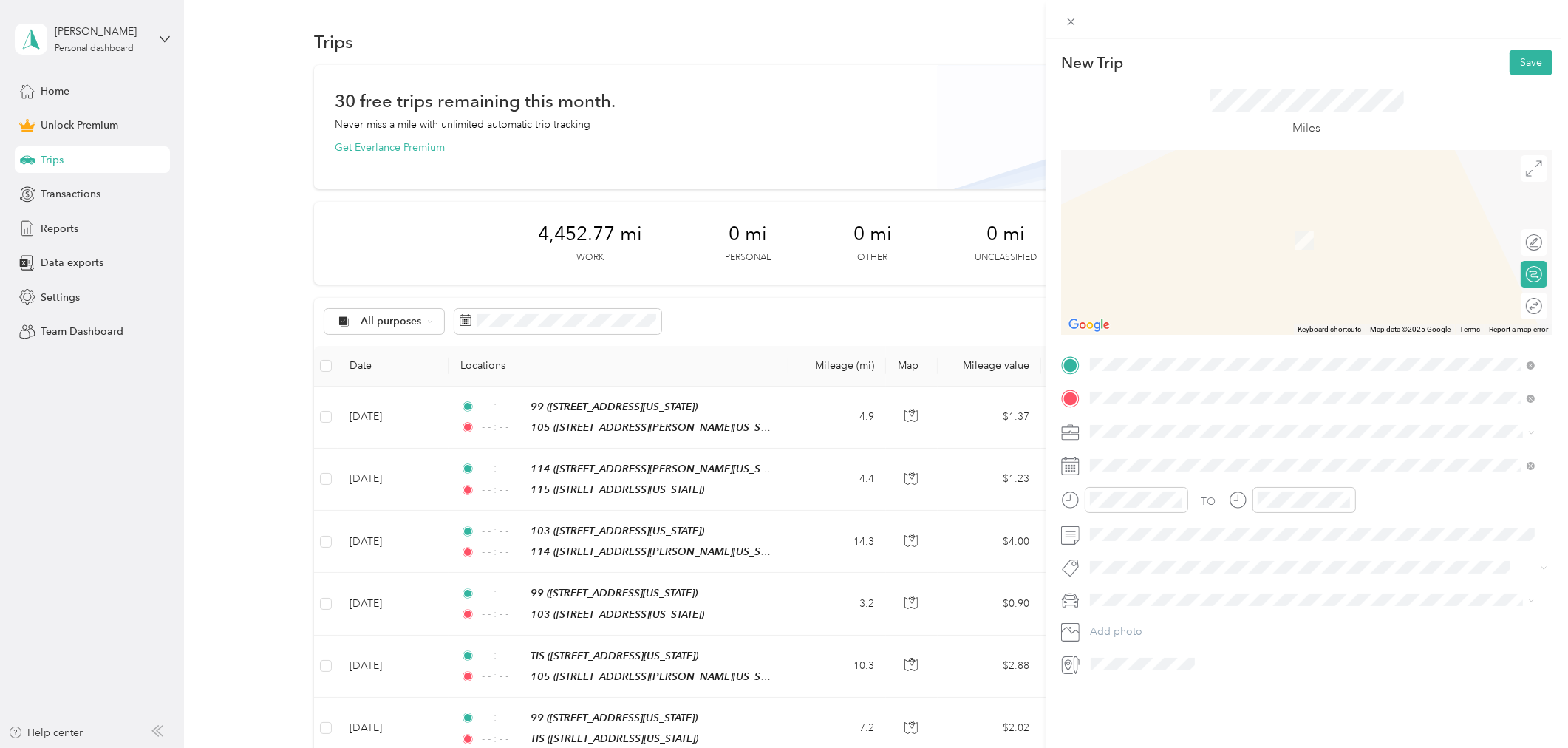
click at [1133, 463] on div "[STREET_ADDRESS][PERSON_NAME][US_STATE]" at bounding box center [1233, 464] width 230 height 31
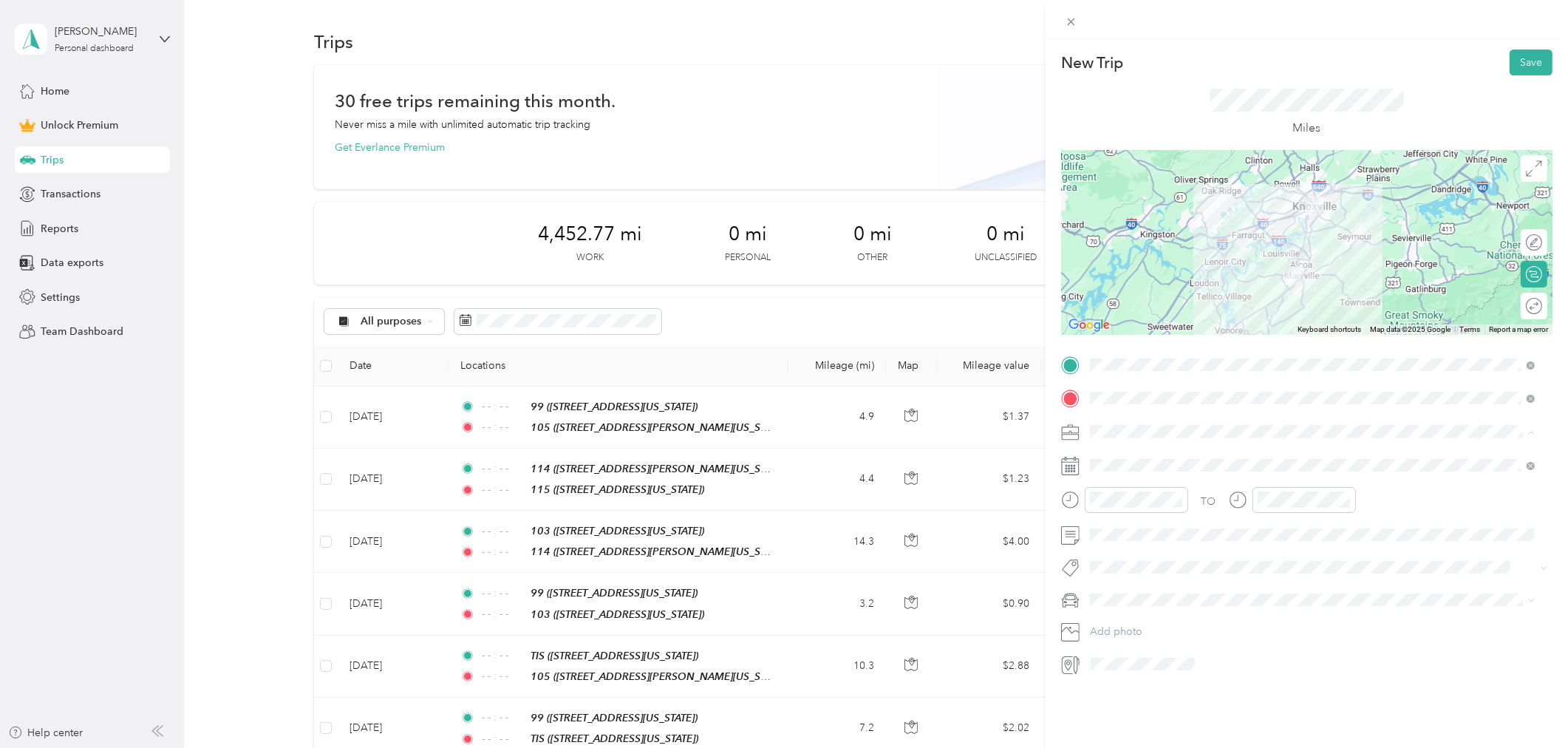
click at [1119, 459] on div "Work" at bounding box center [1313, 457] width 436 height 16
click at [1125, 549] on icon at bounding box center [1125, 549] width 15 height 15
click at [1192, 625] on div "11" at bounding box center [1197, 623] width 19 height 19
click at [1178, 499] on icon "close-circle" at bounding box center [1178, 499] width 10 height 10
click at [1347, 501] on icon "close-circle" at bounding box center [1346, 499] width 10 height 10
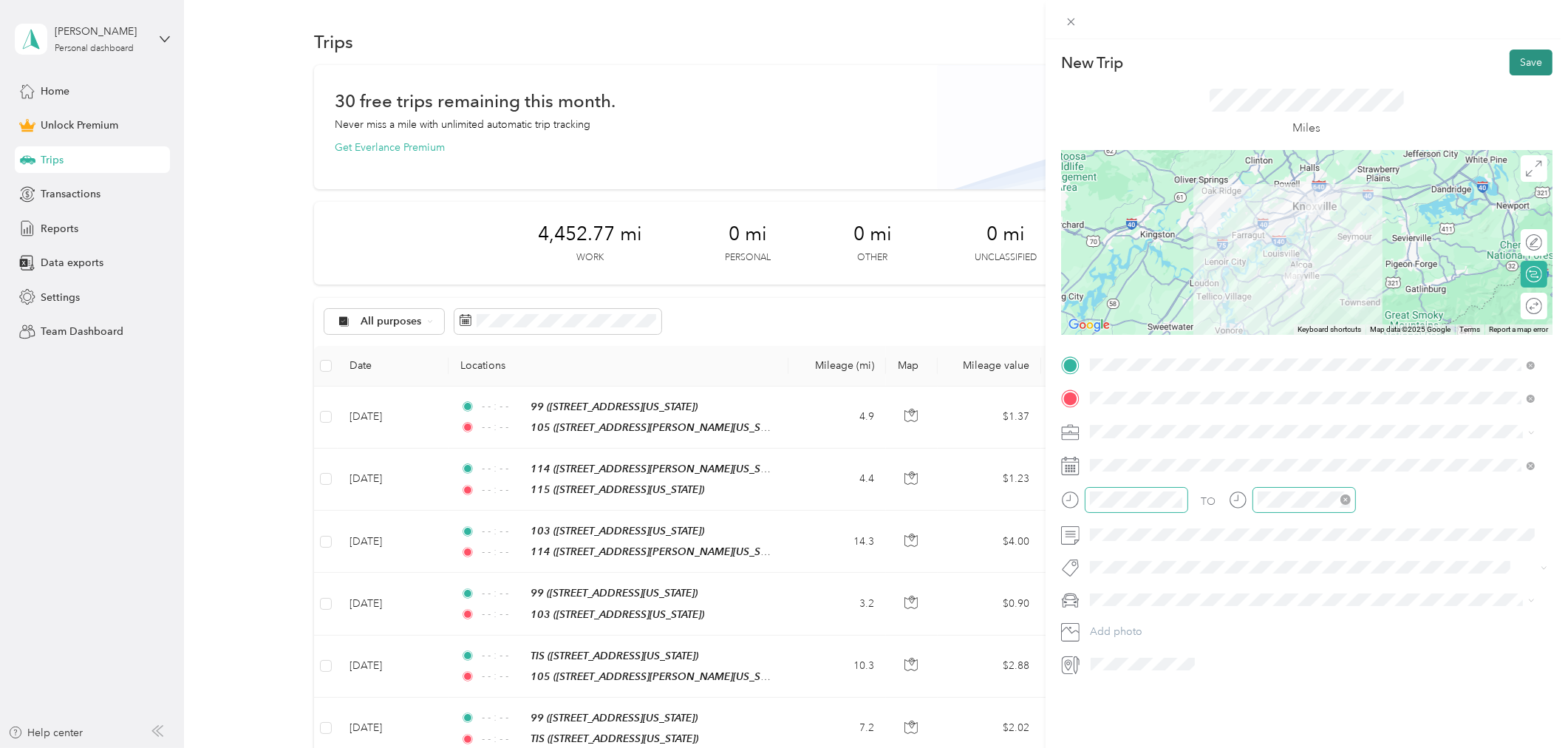
click at [1525, 65] on button "Save" at bounding box center [1530, 62] width 43 height 26
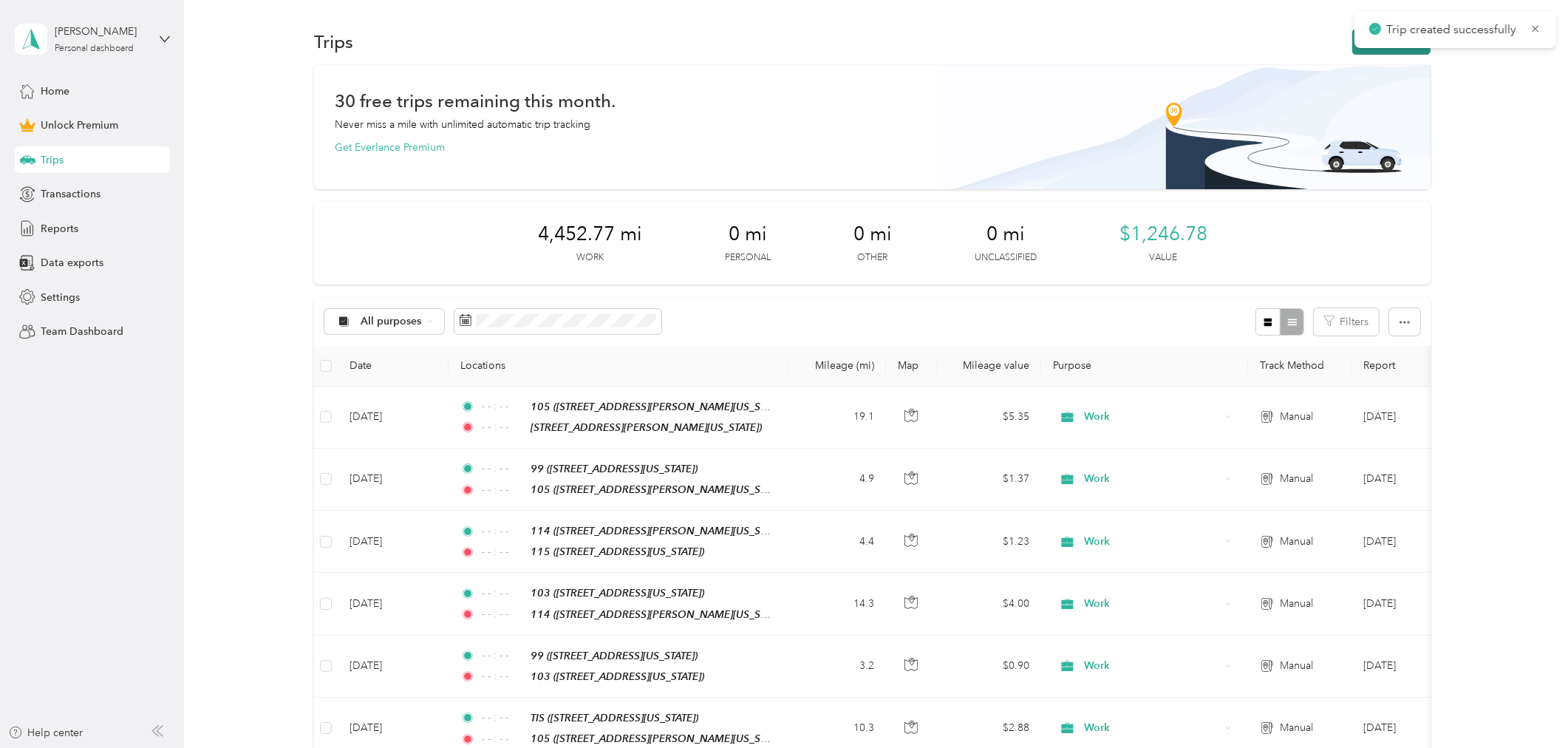
click at [1353, 45] on button "New trip" at bounding box center [1391, 42] width 78 height 26
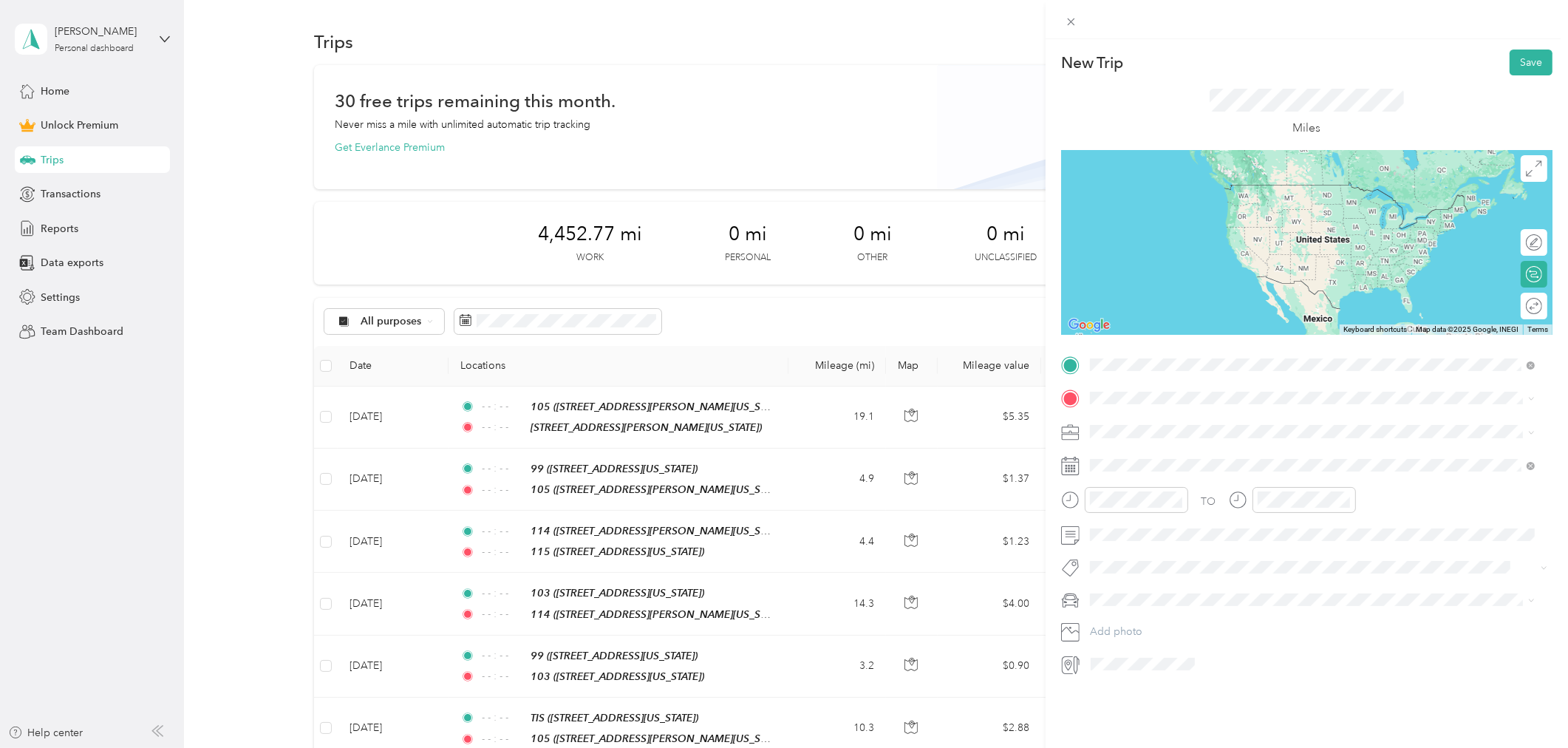
click at [1170, 434] on span "[STREET_ADDRESS][US_STATE]" at bounding box center [1191, 439] width 148 height 13
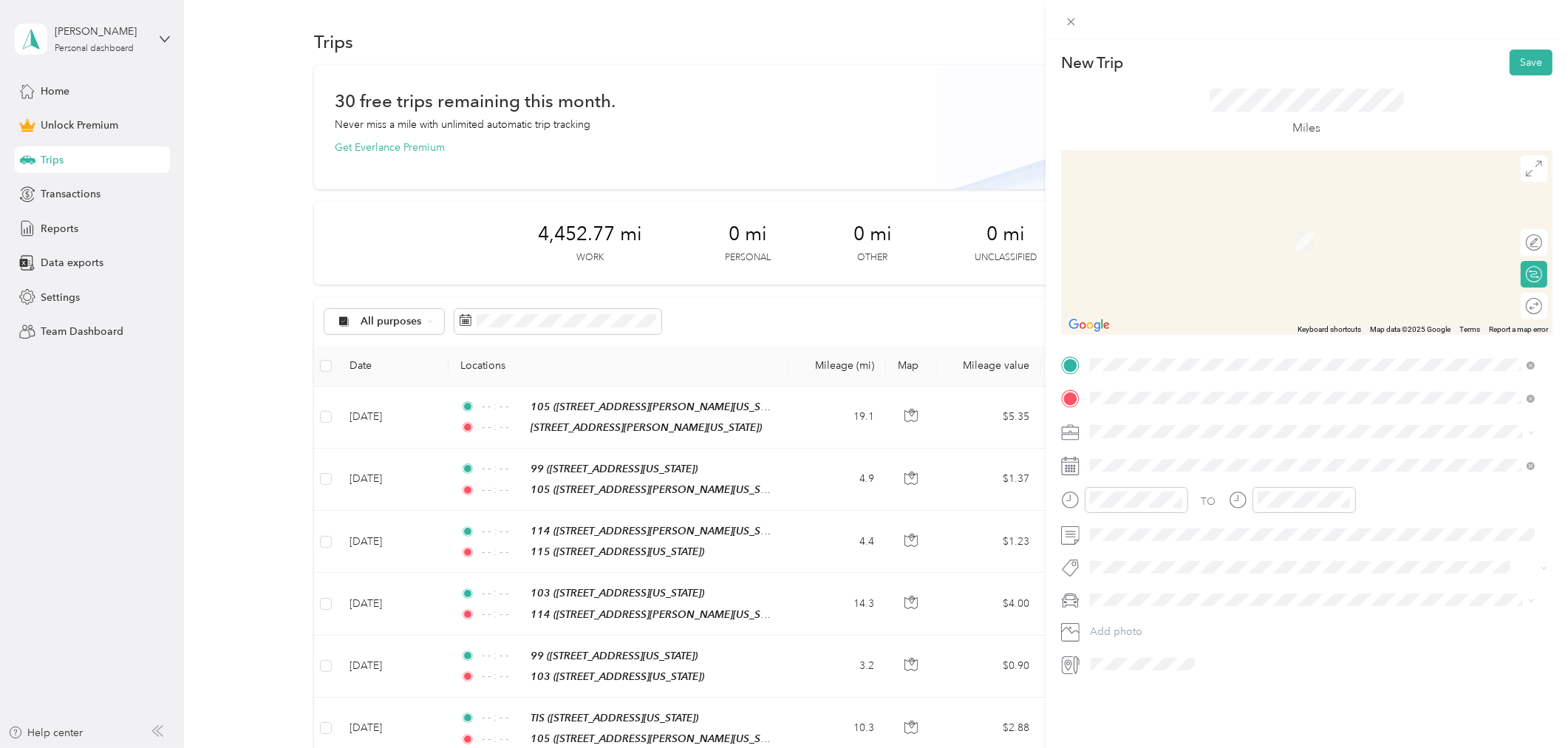
click at [1175, 476] on span "[STREET_ADDRESS][US_STATE]" at bounding box center [1191, 473] width 148 height 13
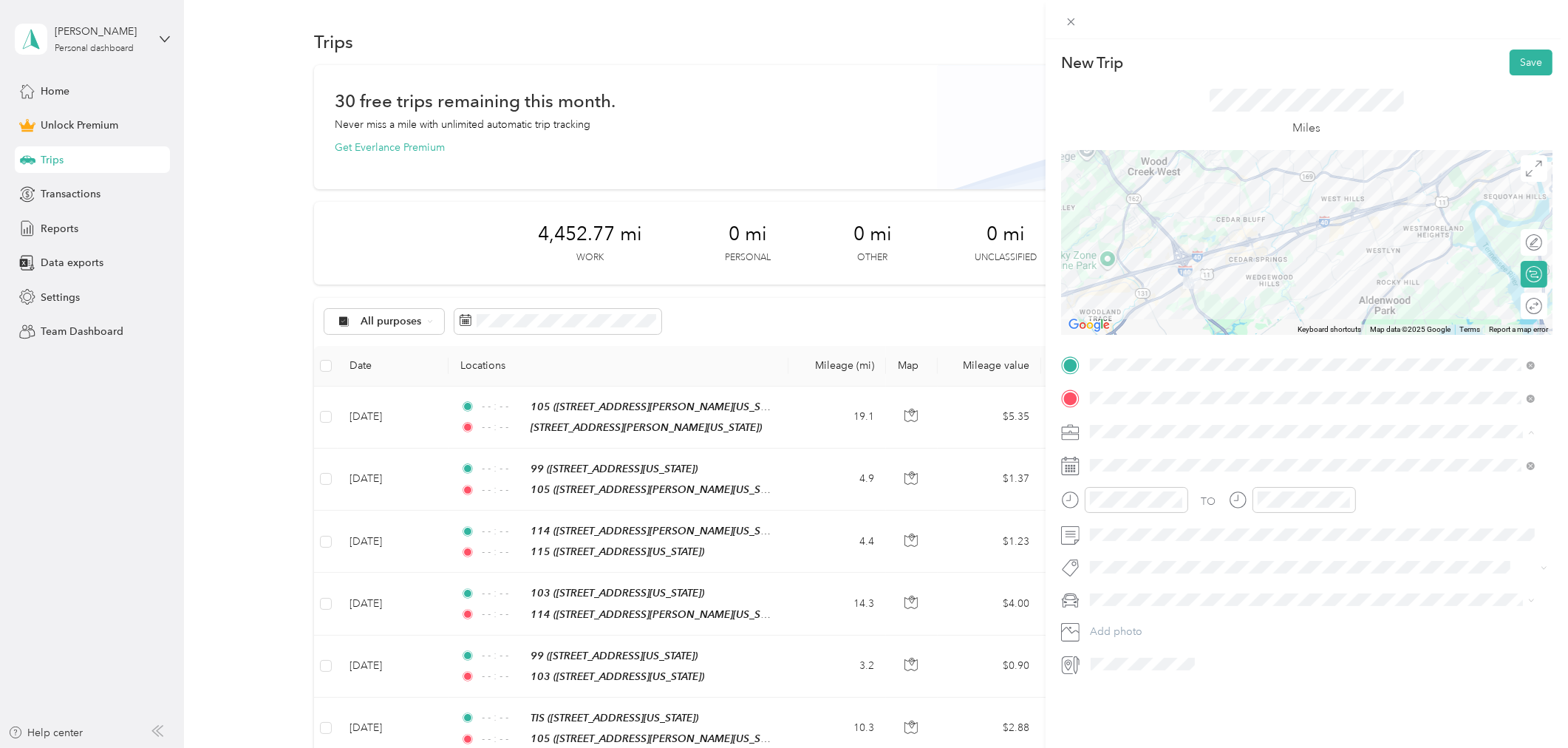
click at [1143, 465] on li "Work" at bounding box center [1312, 457] width 456 height 26
click at [1127, 544] on icon at bounding box center [1125, 549] width 7 height 13
click at [1215, 620] on div "12" at bounding box center [1215, 623] width 19 height 19
click at [1173, 496] on icon "close-circle" at bounding box center [1178, 499] width 10 height 10
click at [1349, 499] on icon "close-circle" at bounding box center [1346, 499] width 10 height 10
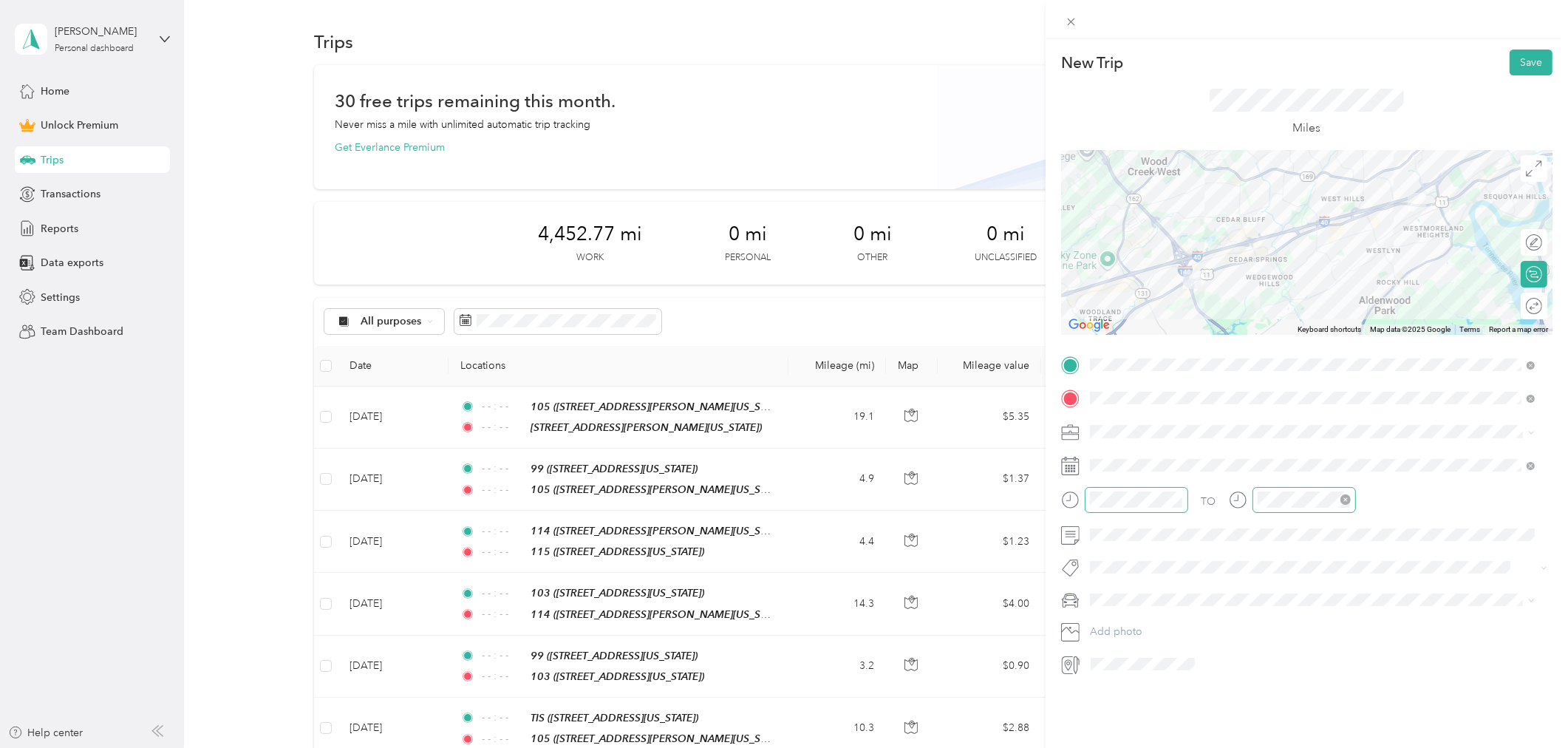
click at [1526, 76] on div "Miles" at bounding box center [1306, 112] width 491 height 74
click at [1522, 68] on button "Save" at bounding box center [1530, 62] width 43 height 26
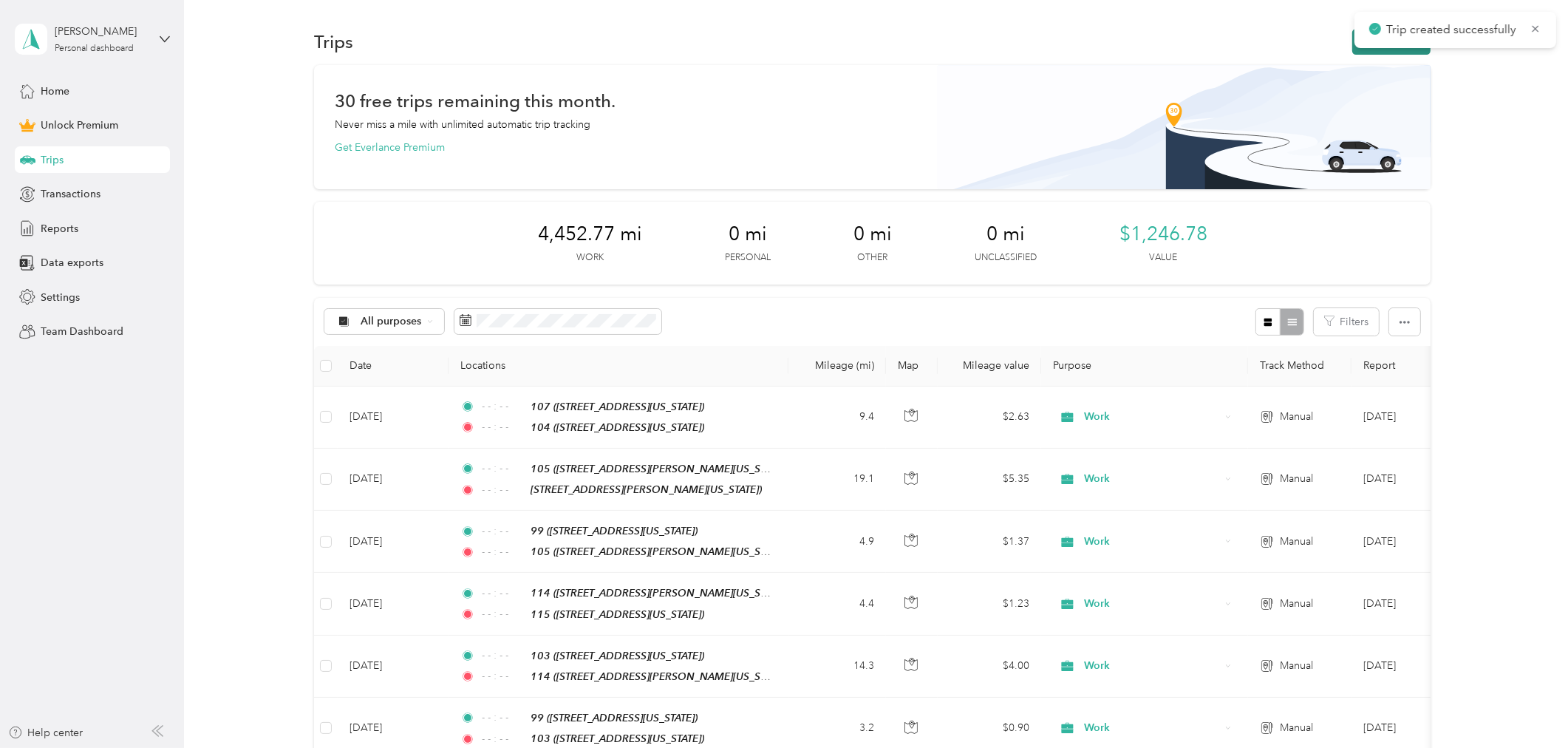
click at [1353, 48] on button "New trip" at bounding box center [1391, 42] width 78 height 26
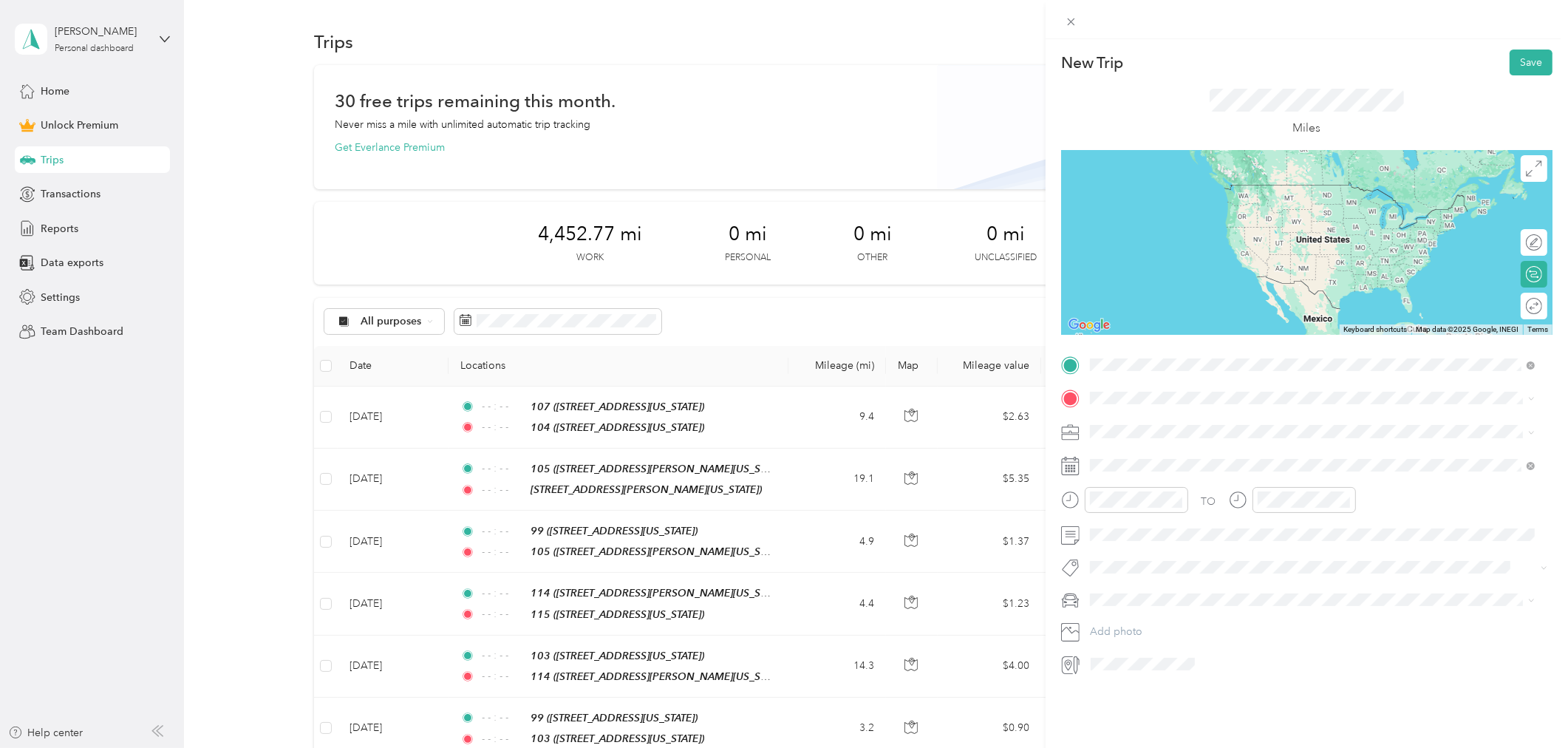
click at [1135, 419] on div "104" at bounding box center [1191, 423] width 148 height 13
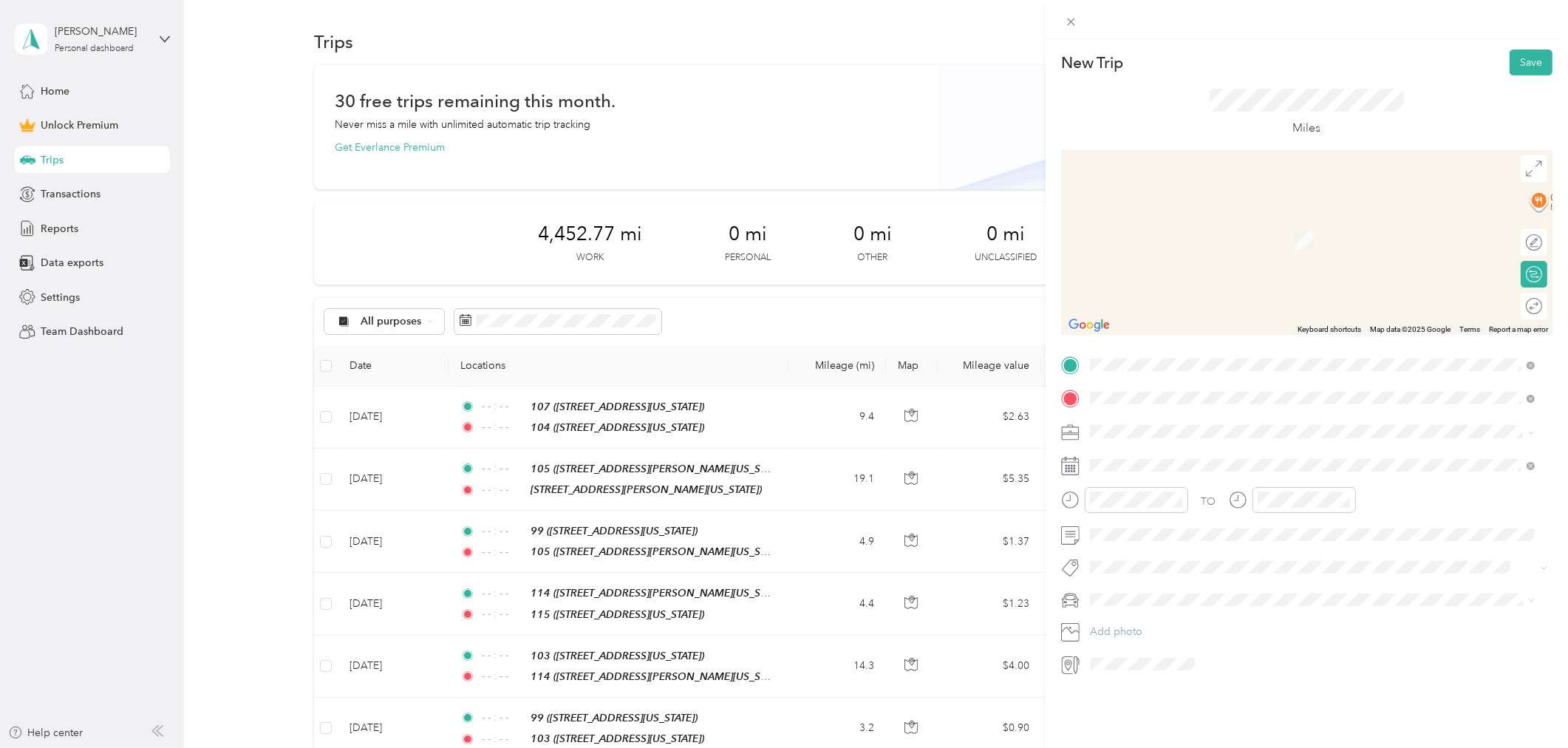
click at [1150, 462] on div "[STREET_ADDRESS][US_STATE]" at bounding box center [1191, 464] width 148 height 31
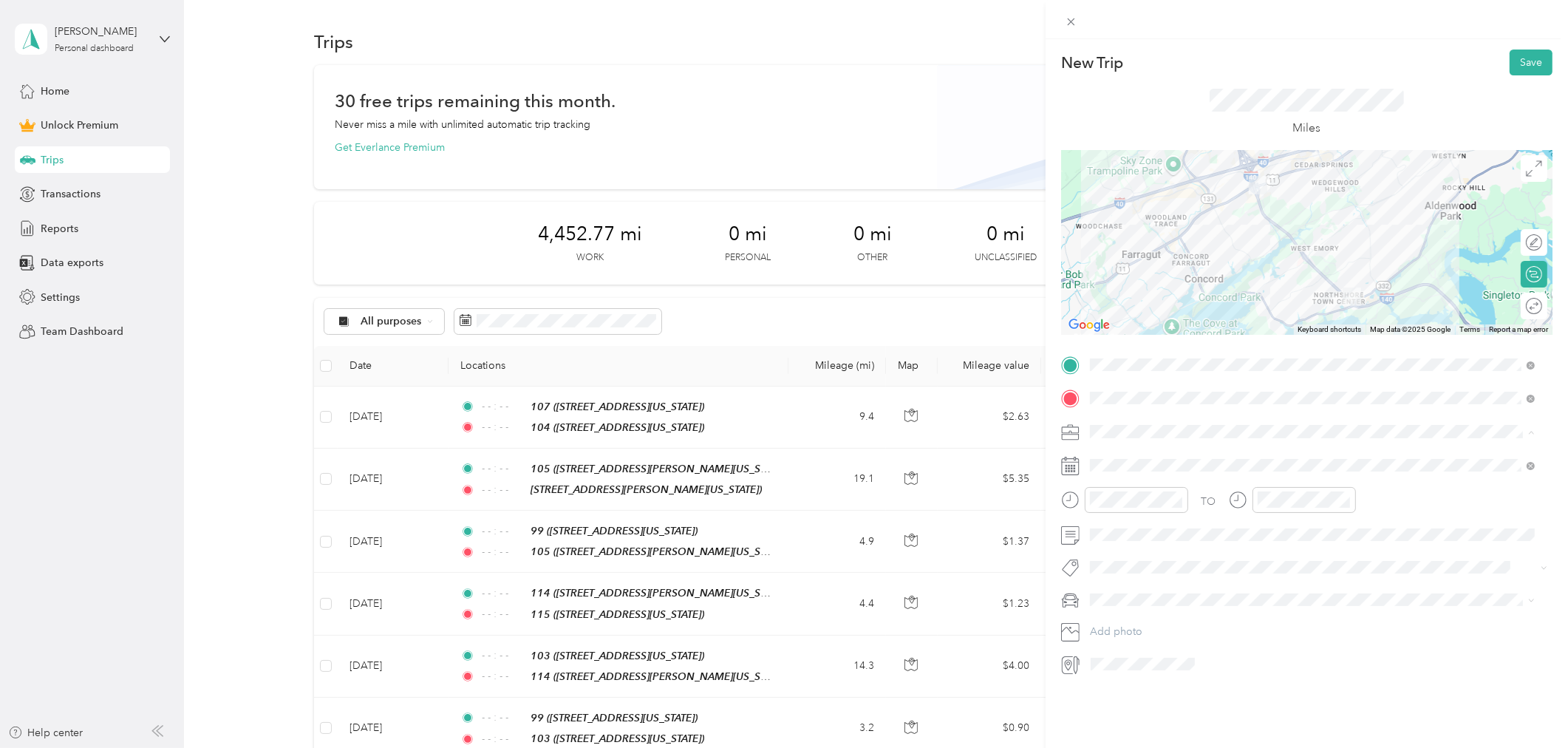
click at [1136, 453] on div "Work" at bounding box center [1313, 457] width 436 height 16
click at [1124, 546] on icon at bounding box center [1125, 549] width 15 height 15
click at [1222, 623] on div "12" at bounding box center [1215, 623] width 19 height 19
click at [1179, 500] on icon "close-circle" at bounding box center [1178, 499] width 10 height 10
click at [1342, 498] on icon "close-circle" at bounding box center [1346, 499] width 10 height 10
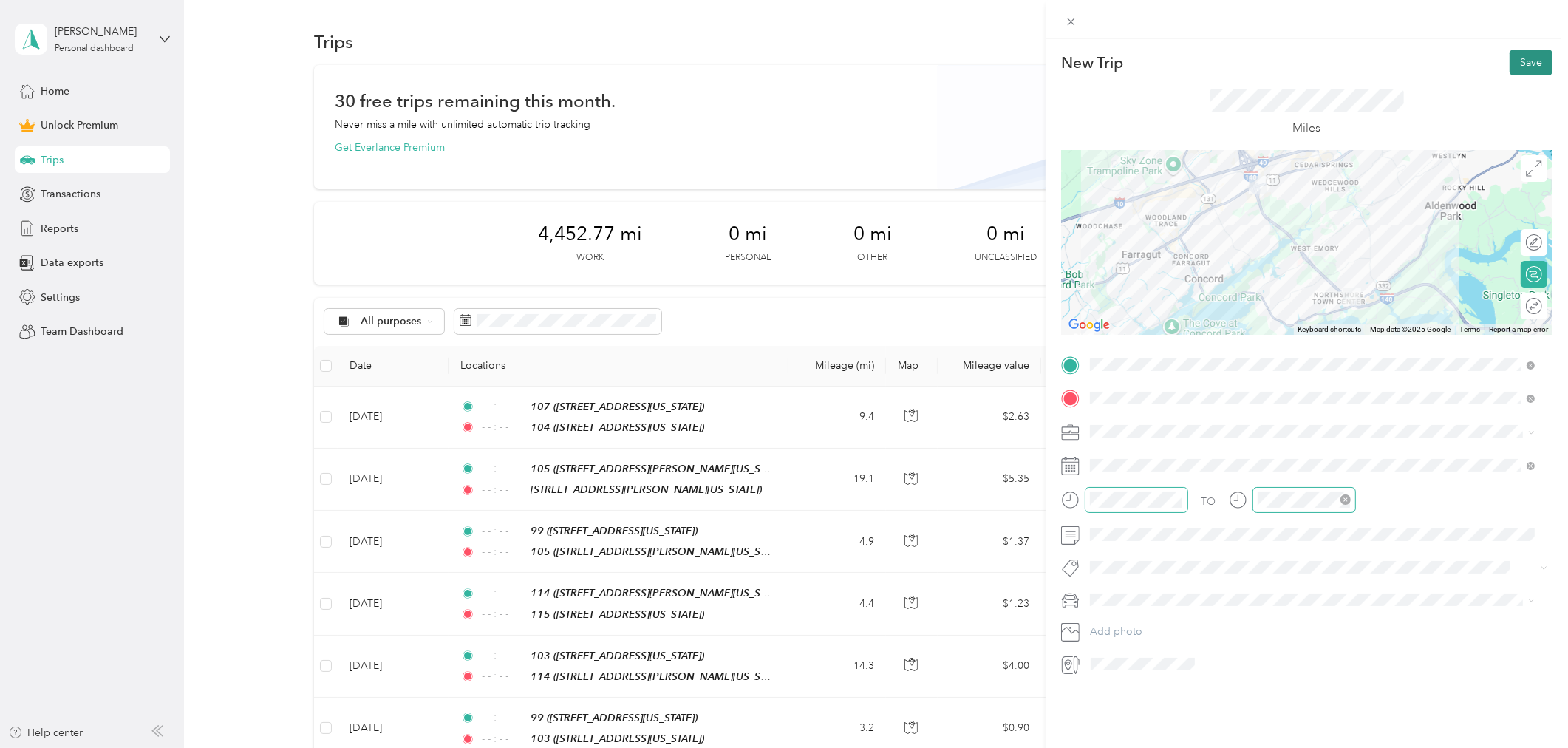
click at [1517, 61] on button "Save" at bounding box center [1530, 62] width 43 height 26
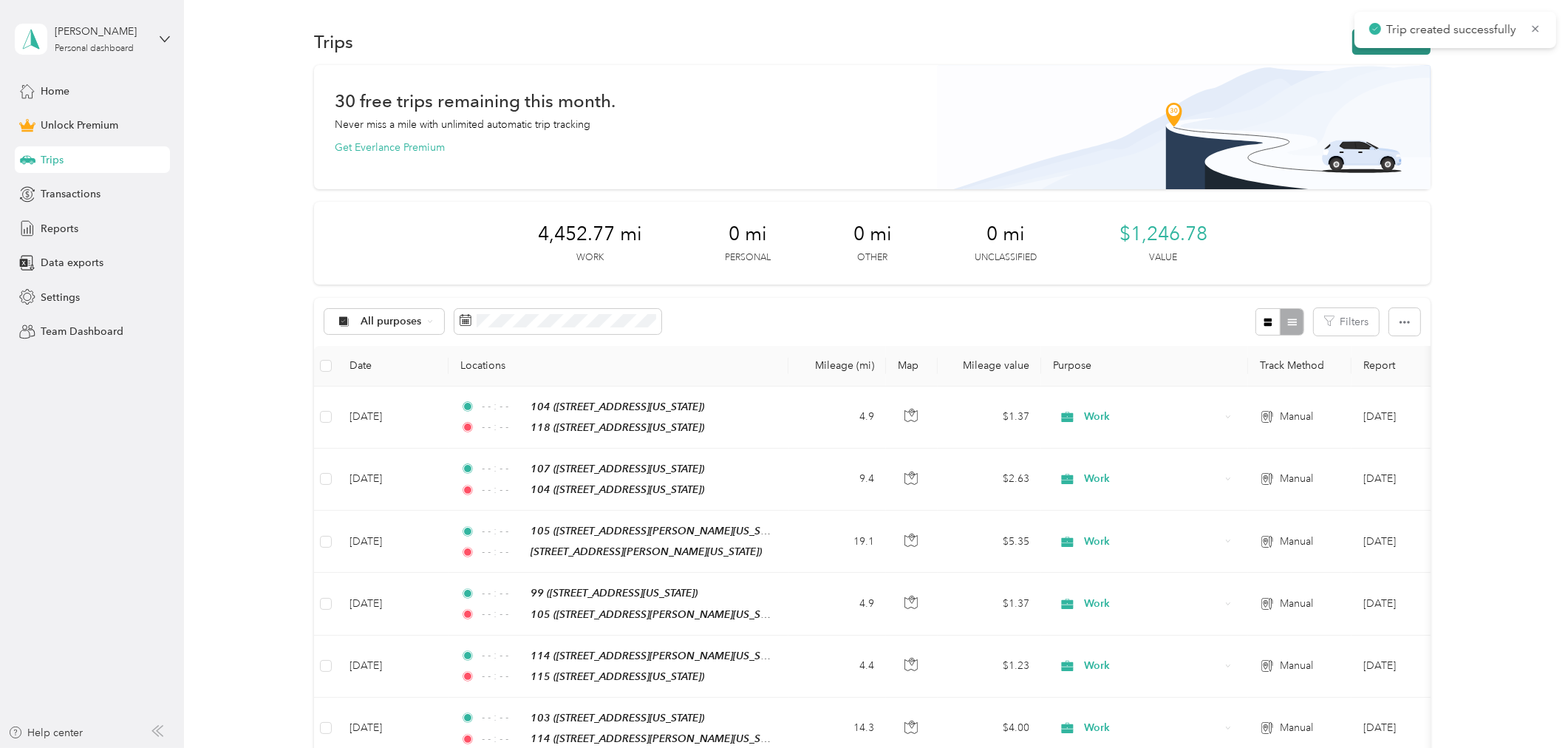
click at [1382, 51] on button "New trip" at bounding box center [1391, 42] width 78 height 26
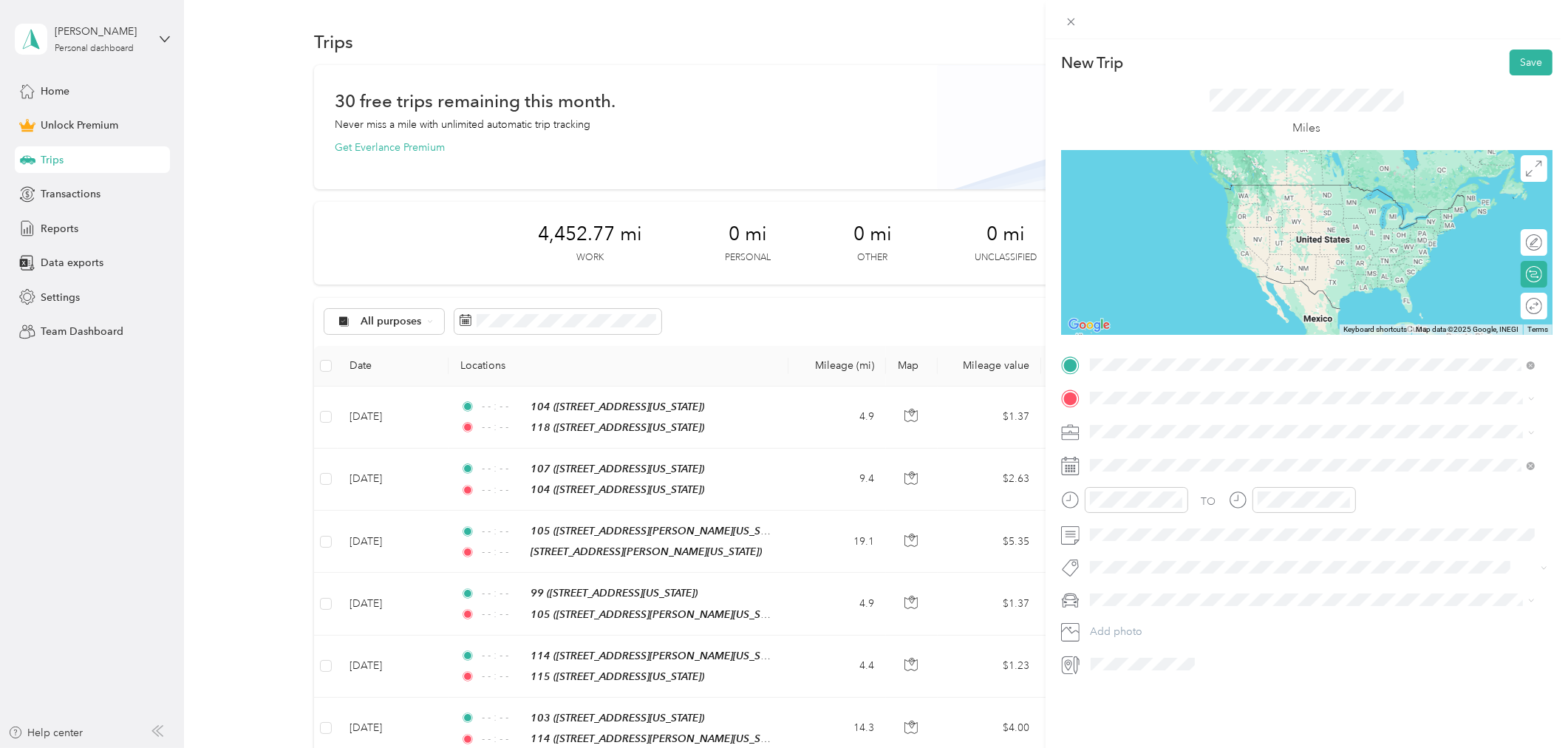
click at [1265, 439] on span "[STREET_ADDRESS][US_STATE]" at bounding box center [1191, 439] width 148 height 13
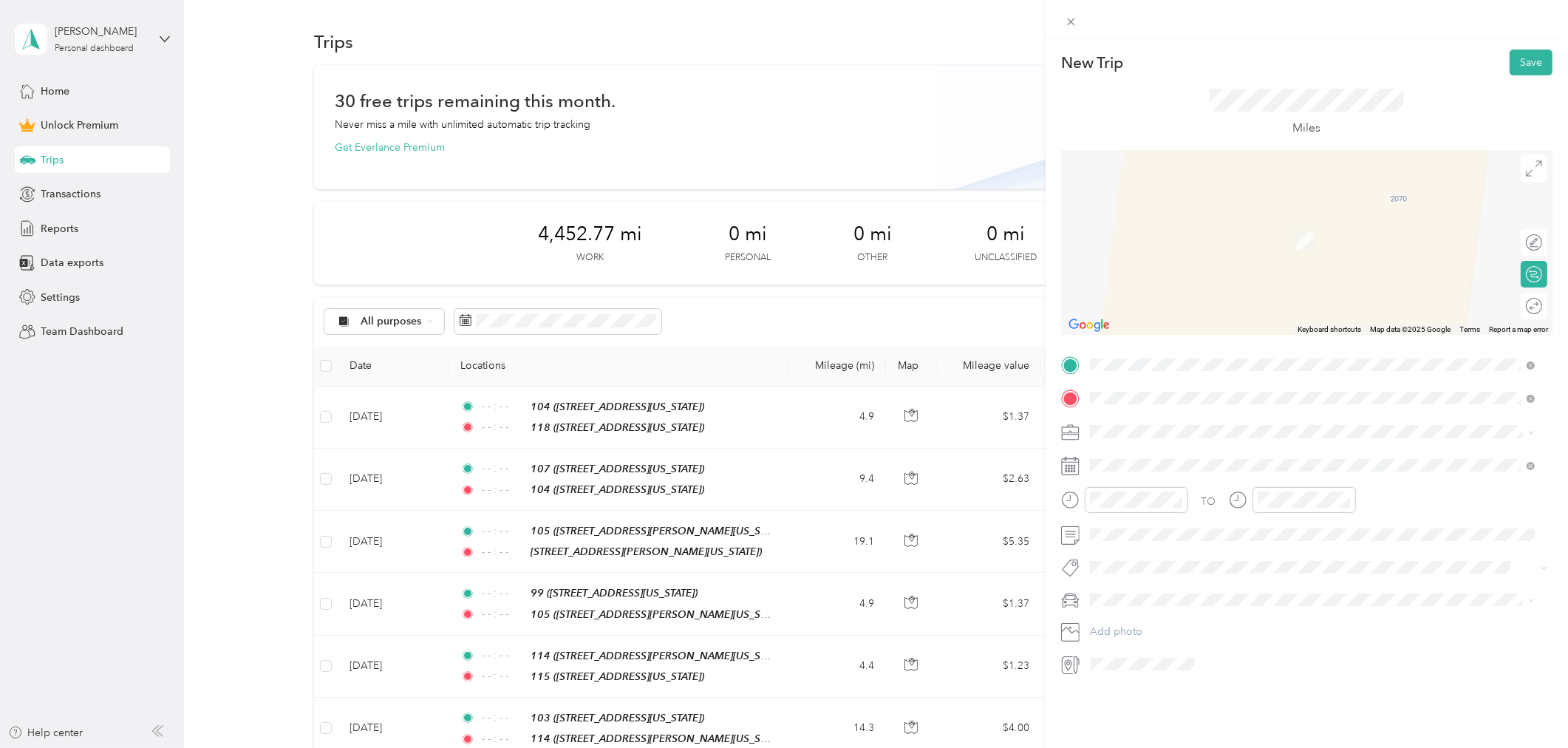
click at [1211, 470] on span "[STREET_ADDRESS][US_STATE]" at bounding box center [1191, 473] width 148 height 13
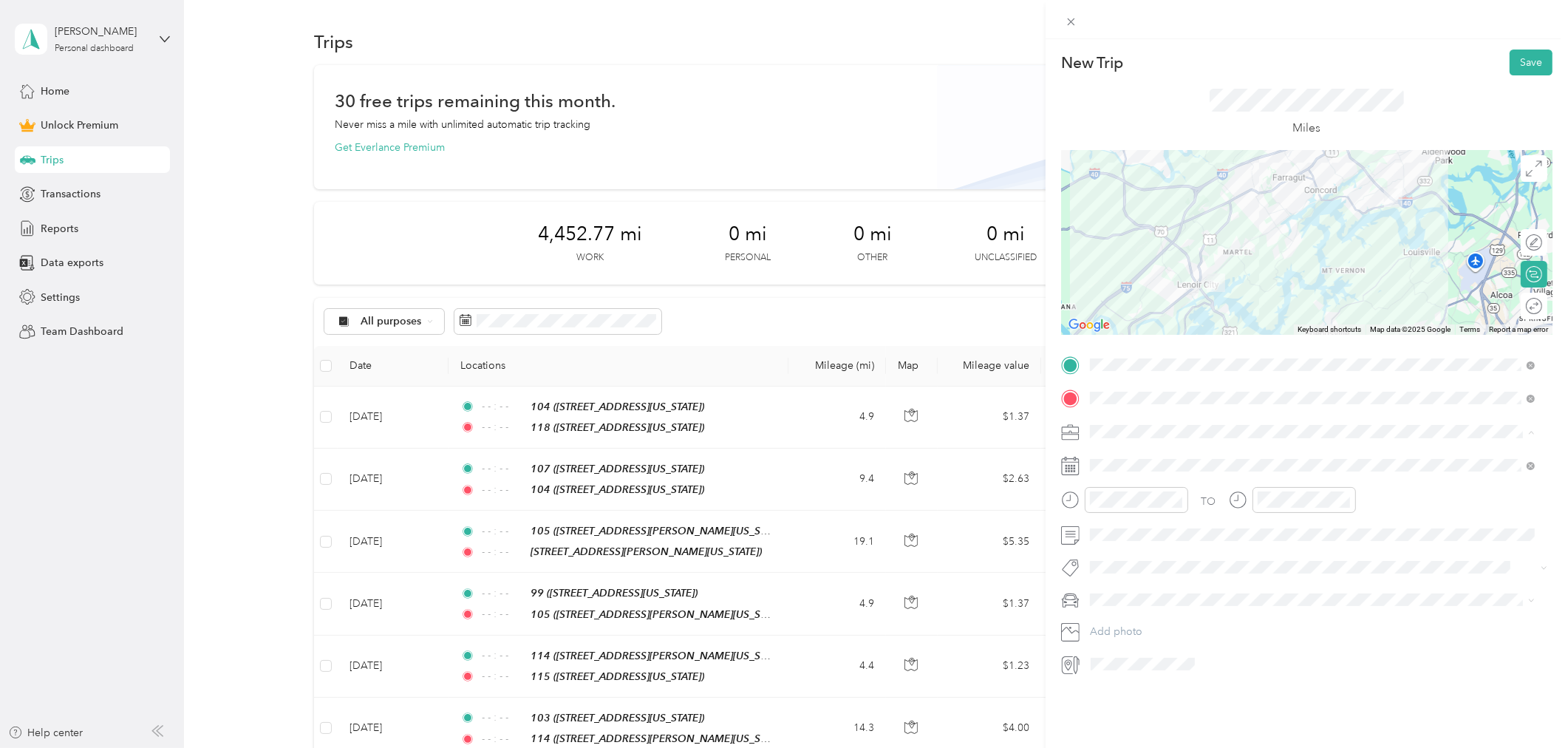
click at [1147, 460] on div "Work" at bounding box center [1313, 457] width 436 height 16
click at [1127, 547] on icon at bounding box center [1125, 549] width 15 height 15
click at [1214, 623] on div "12" at bounding box center [1215, 623] width 19 height 19
drag, startPoint x: 1173, startPoint y: 504, endPoint x: 1249, endPoint y: 504, distance: 76.0
click at [1175, 504] on icon "close-circle" at bounding box center [1178, 499] width 10 height 10
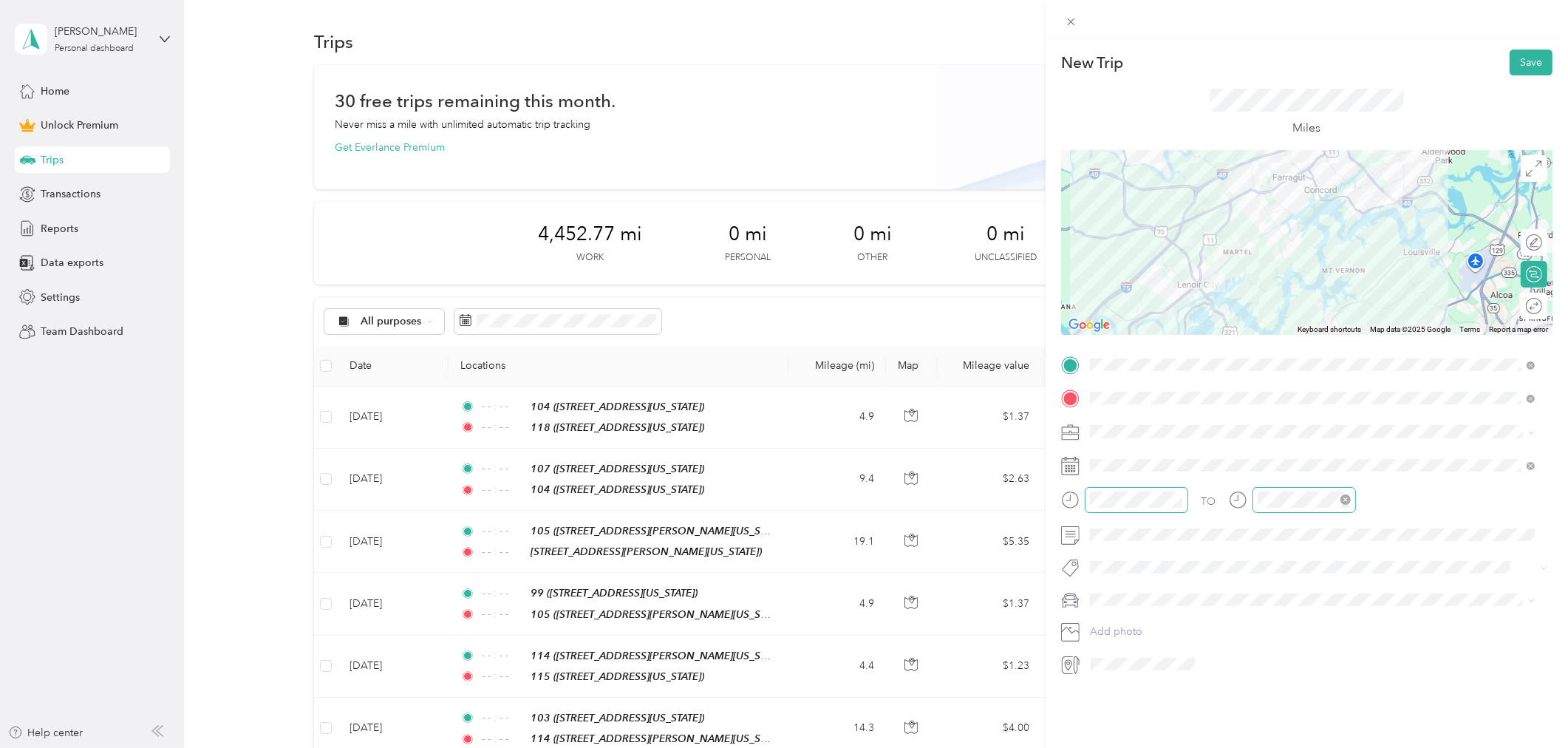
click at [1345, 500] on icon "close-circle" at bounding box center [1346, 499] width 10 height 10
click at [1509, 64] on button "Save" at bounding box center [1530, 62] width 43 height 26
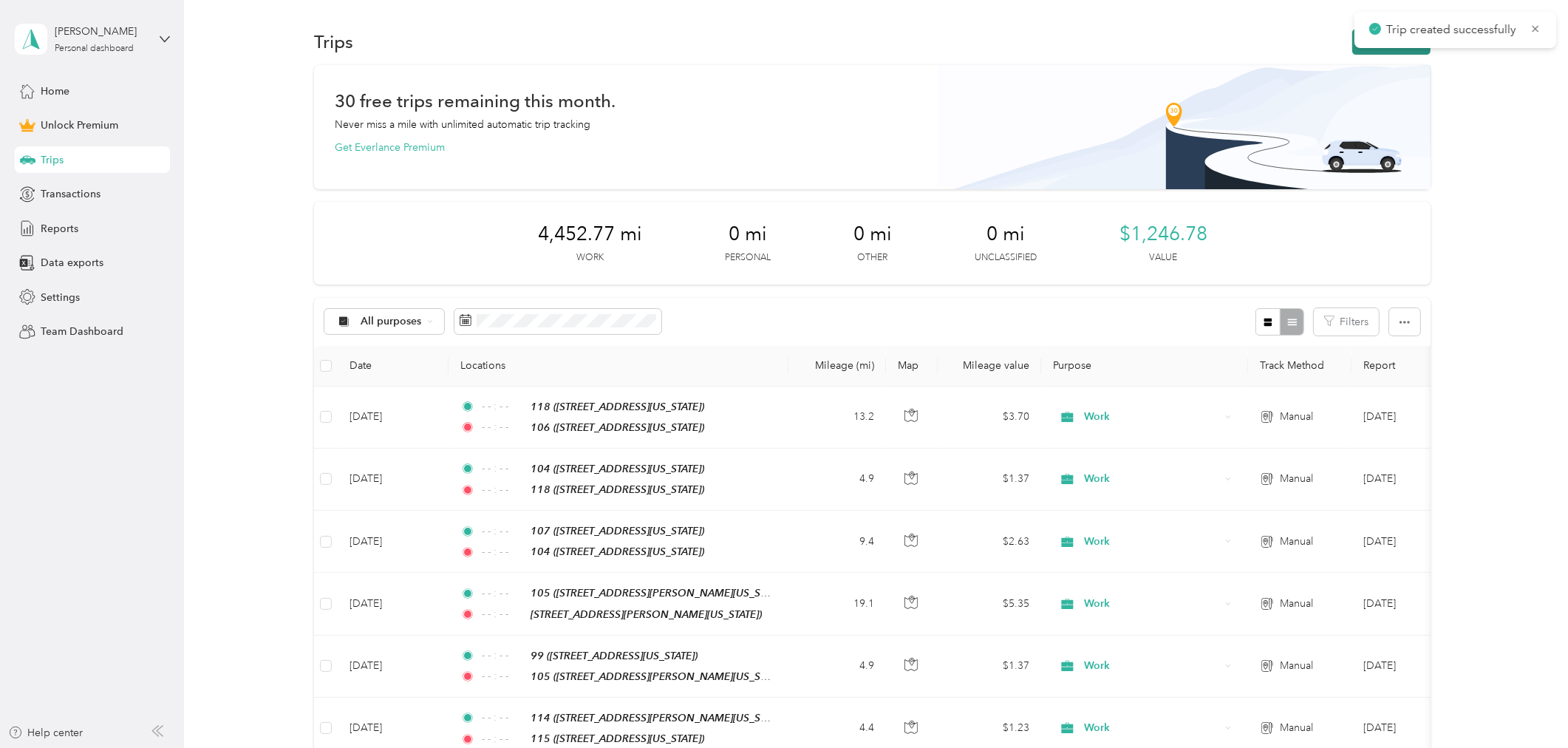
click at [1359, 49] on button "New trip" at bounding box center [1391, 42] width 78 height 26
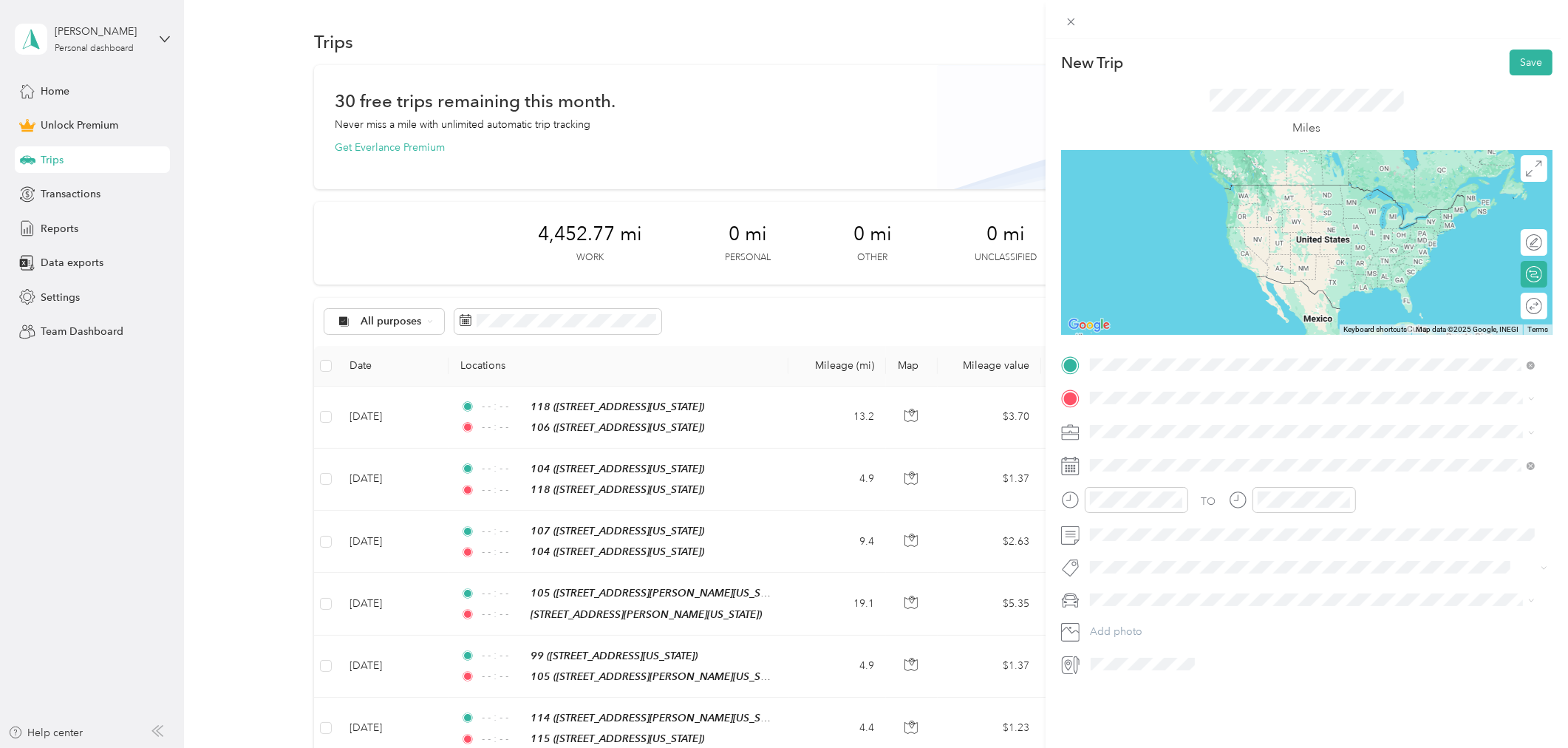
click at [1233, 424] on div "106" at bounding box center [1191, 423] width 148 height 13
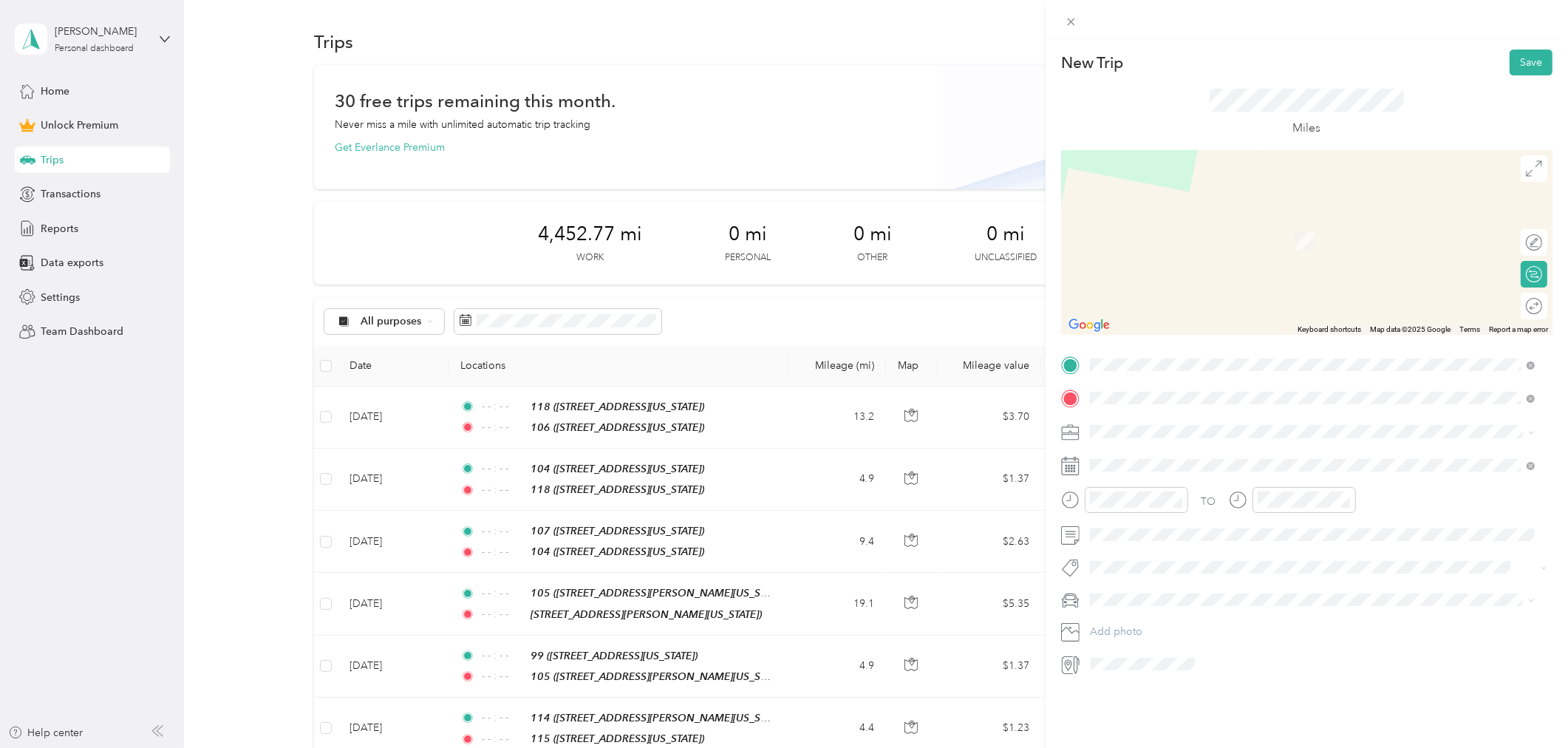
click at [1150, 460] on strong "108/110" at bounding box center [1139, 455] width 44 height 13
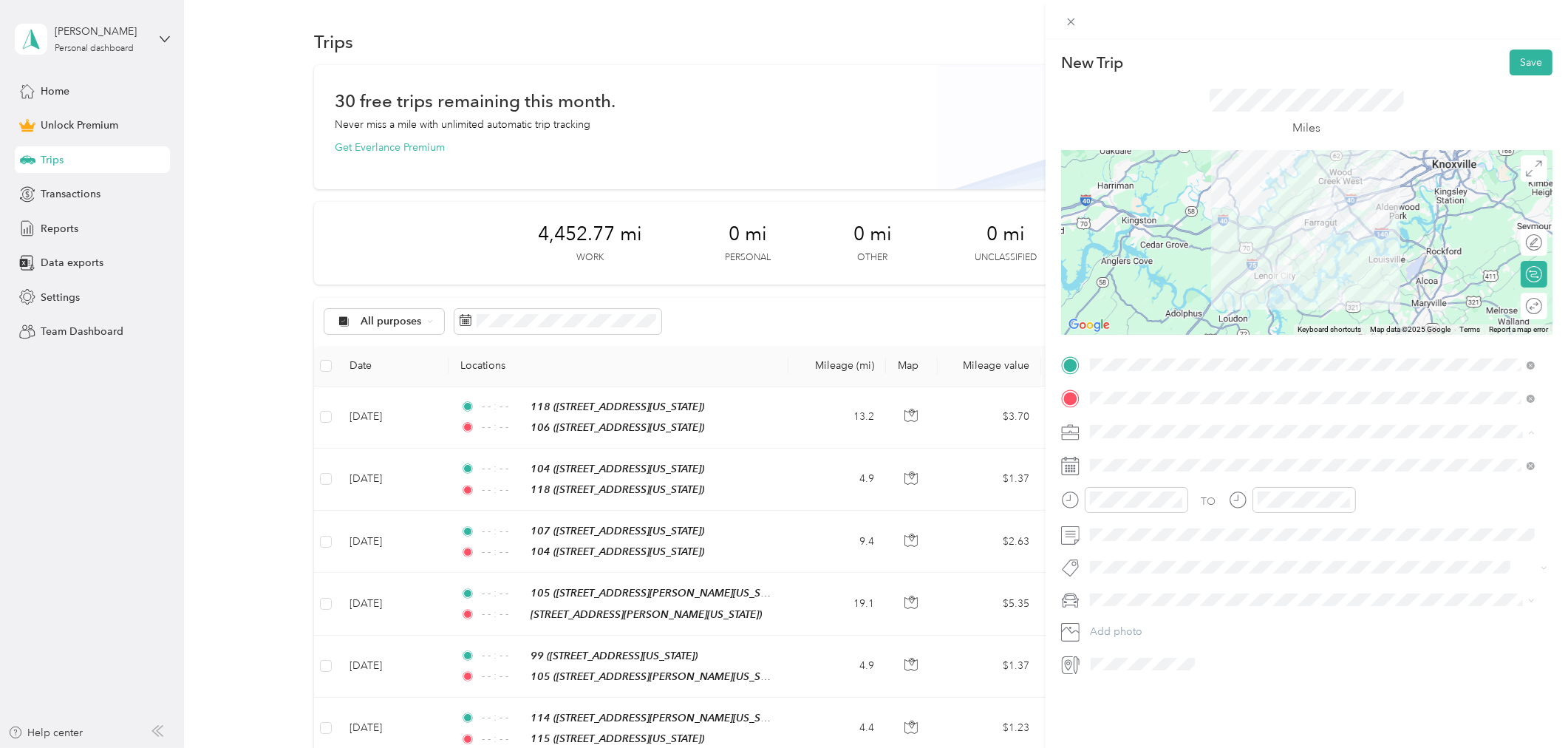
click at [1129, 458] on div "Work" at bounding box center [1313, 457] width 436 height 16
click at [1127, 550] on icon at bounding box center [1125, 549] width 15 height 15
click at [1214, 624] on div "12" at bounding box center [1215, 623] width 19 height 19
click at [1176, 503] on icon "close-circle" at bounding box center [1178, 499] width 10 height 10
click at [1346, 499] on icon "close-circle" at bounding box center [1346, 499] width 10 height 10
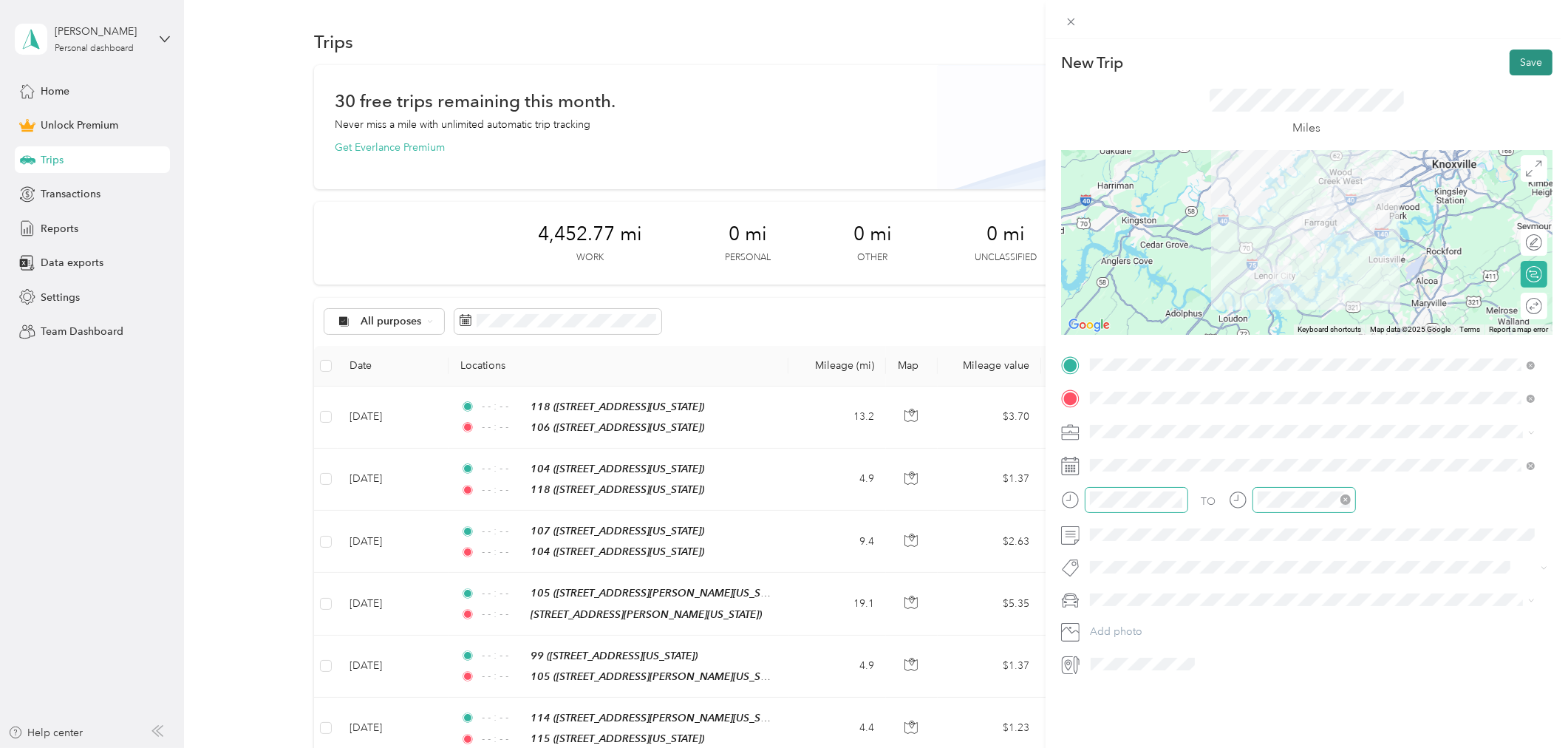
click at [1520, 63] on button "Save" at bounding box center [1530, 62] width 43 height 26
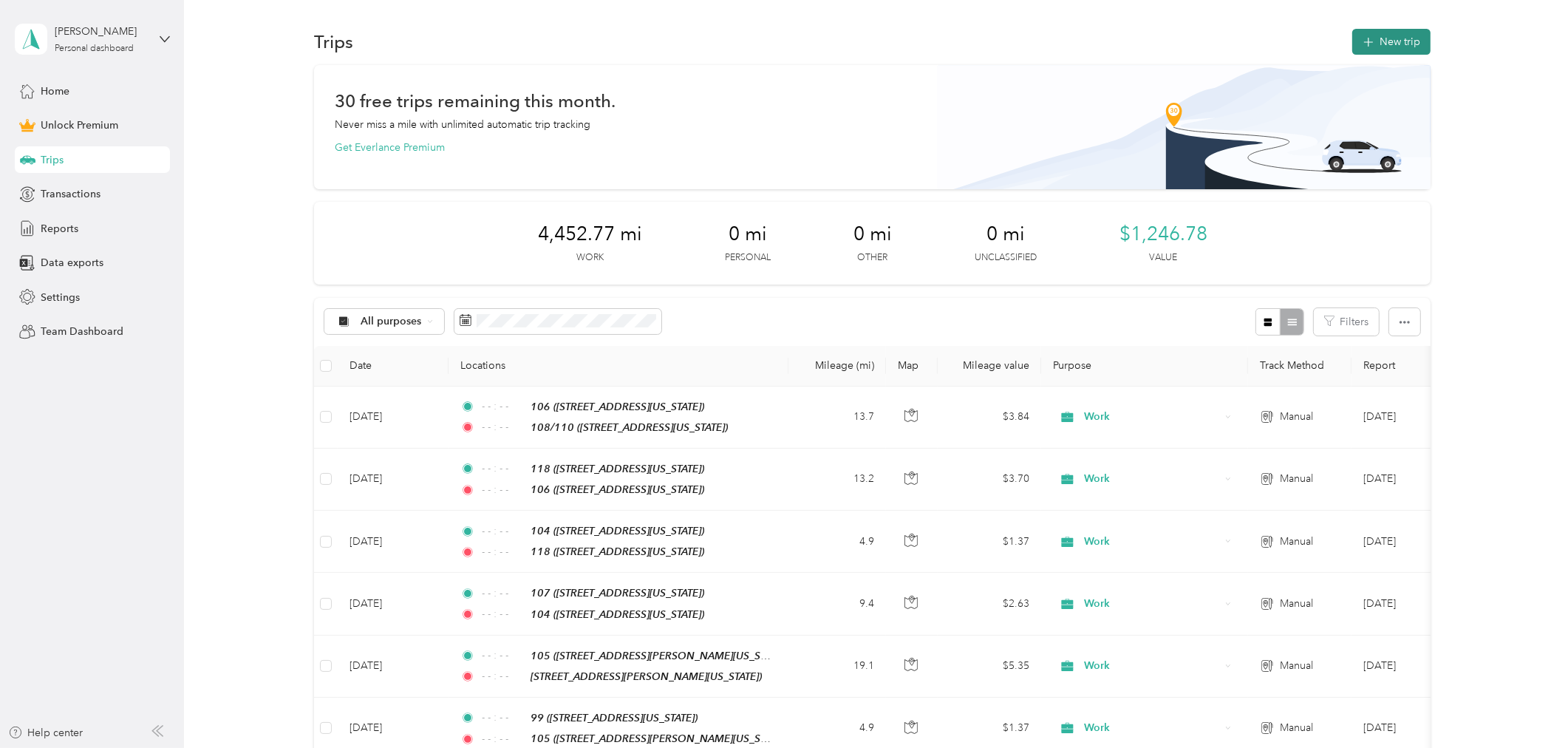
click at [1369, 36] on span "button" at bounding box center [1369, 42] width 12 height 13
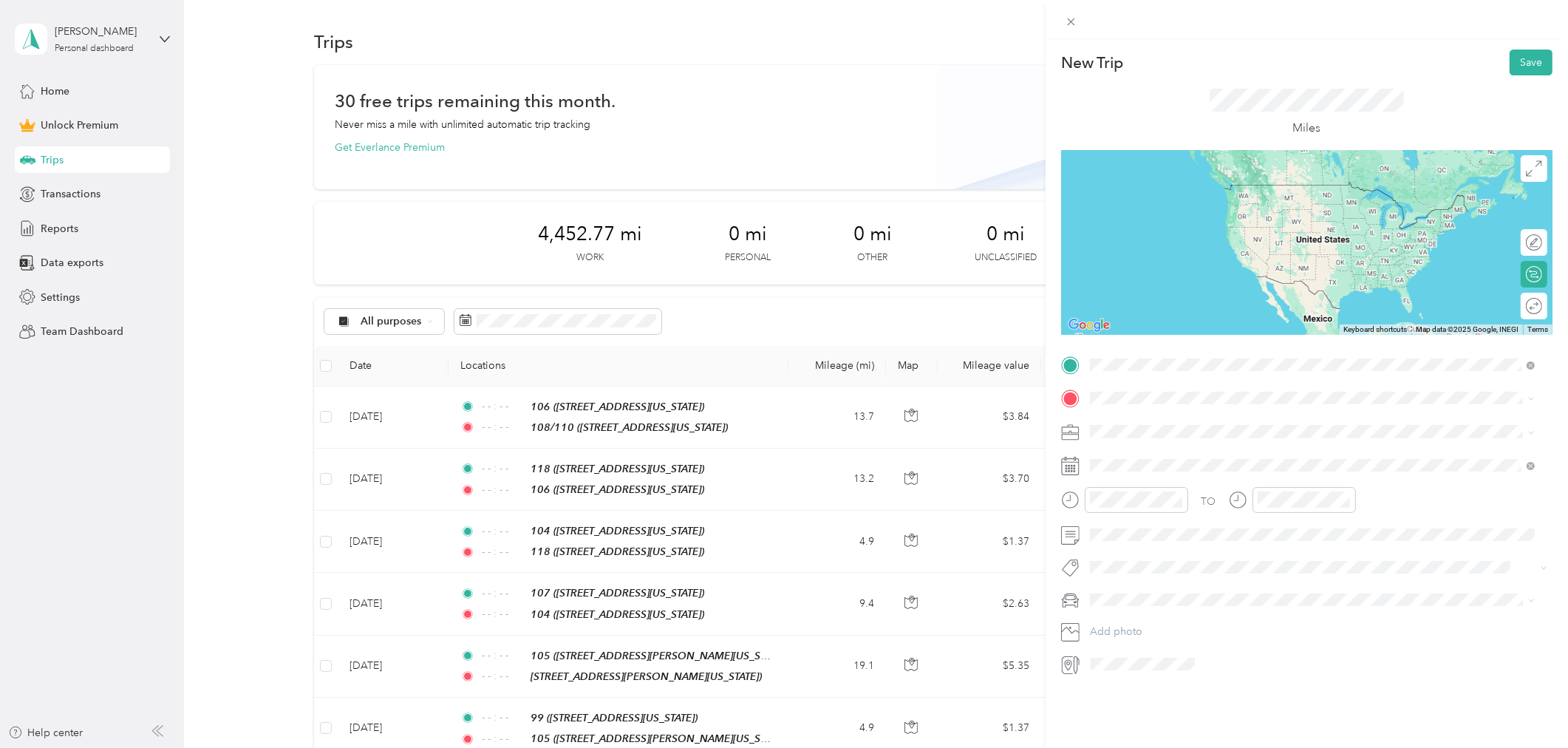
click at [1139, 417] on div "99" at bounding box center [1191, 423] width 148 height 13
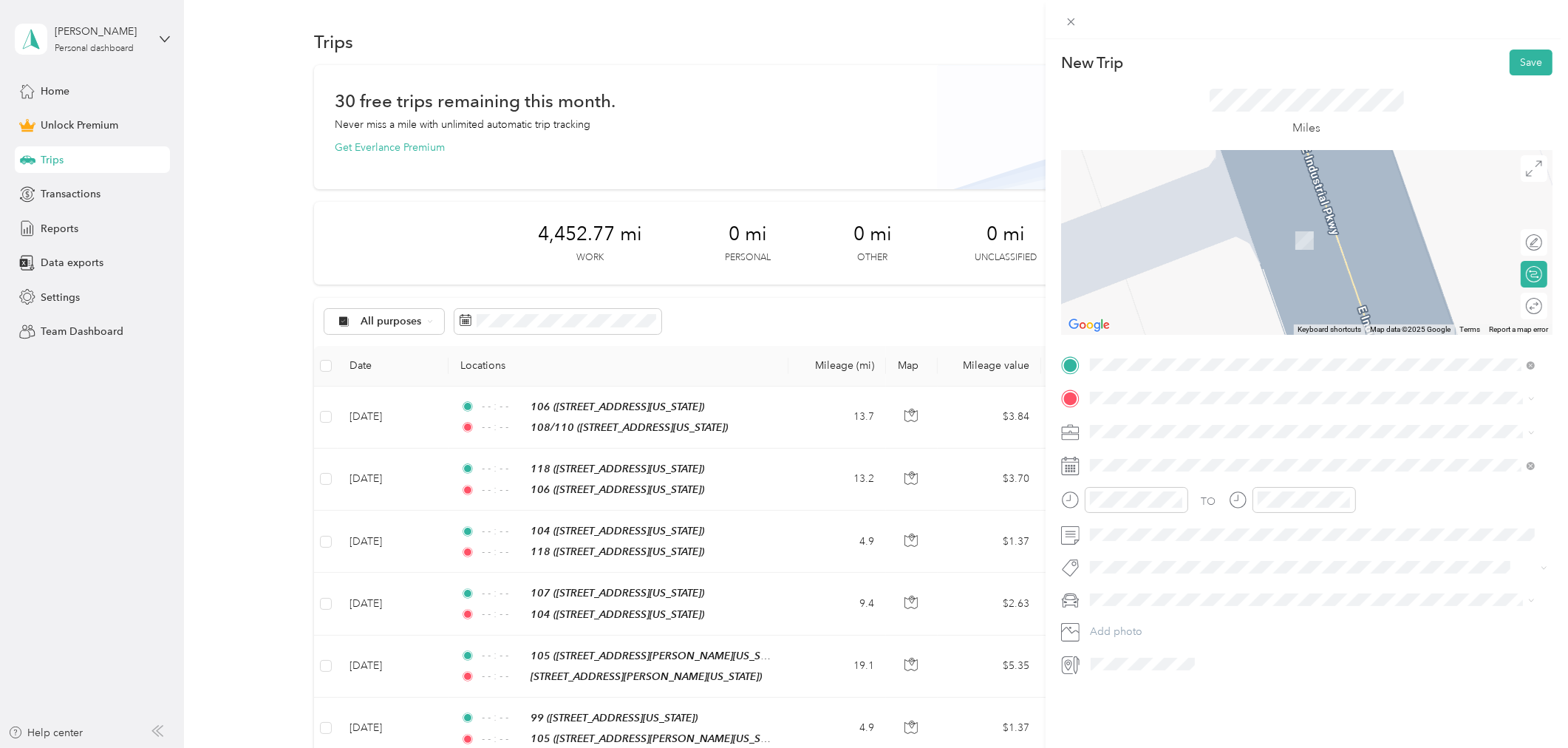
click at [1158, 460] on div "[STREET_ADDRESS][US_STATE]" at bounding box center [1191, 463] width 148 height 31
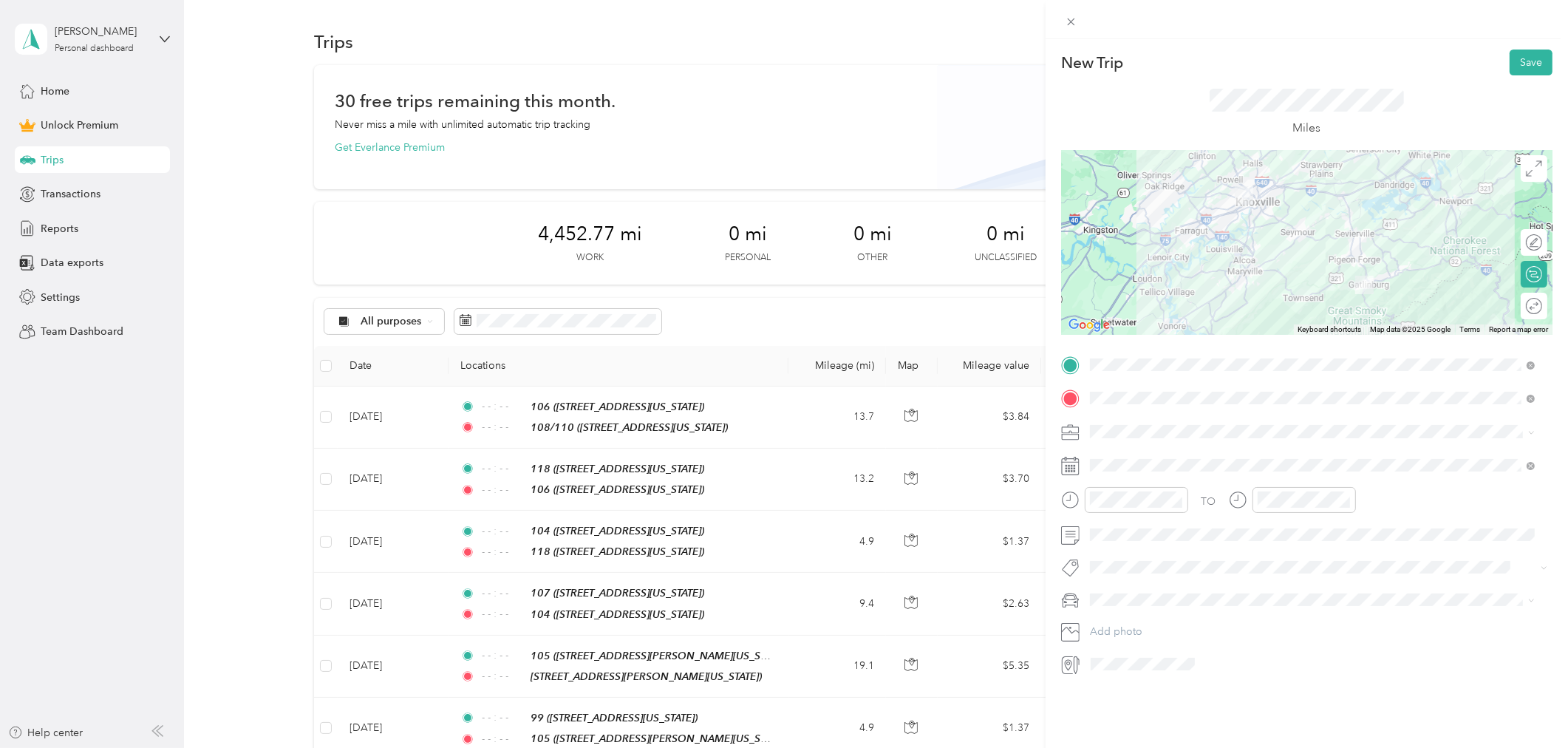
click at [1127, 458] on div "Work" at bounding box center [1313, 457] width 436 height 16
click at [1128, 547] on icon at bounding box center [1125, 549] width 15 height 15
click at [1135, 647] on div "15" at bounding box center [1139, 647] width 19 height 19
click at [1530, 70] on button "Save" at bounding box center [1530, 62] width 43 height 26
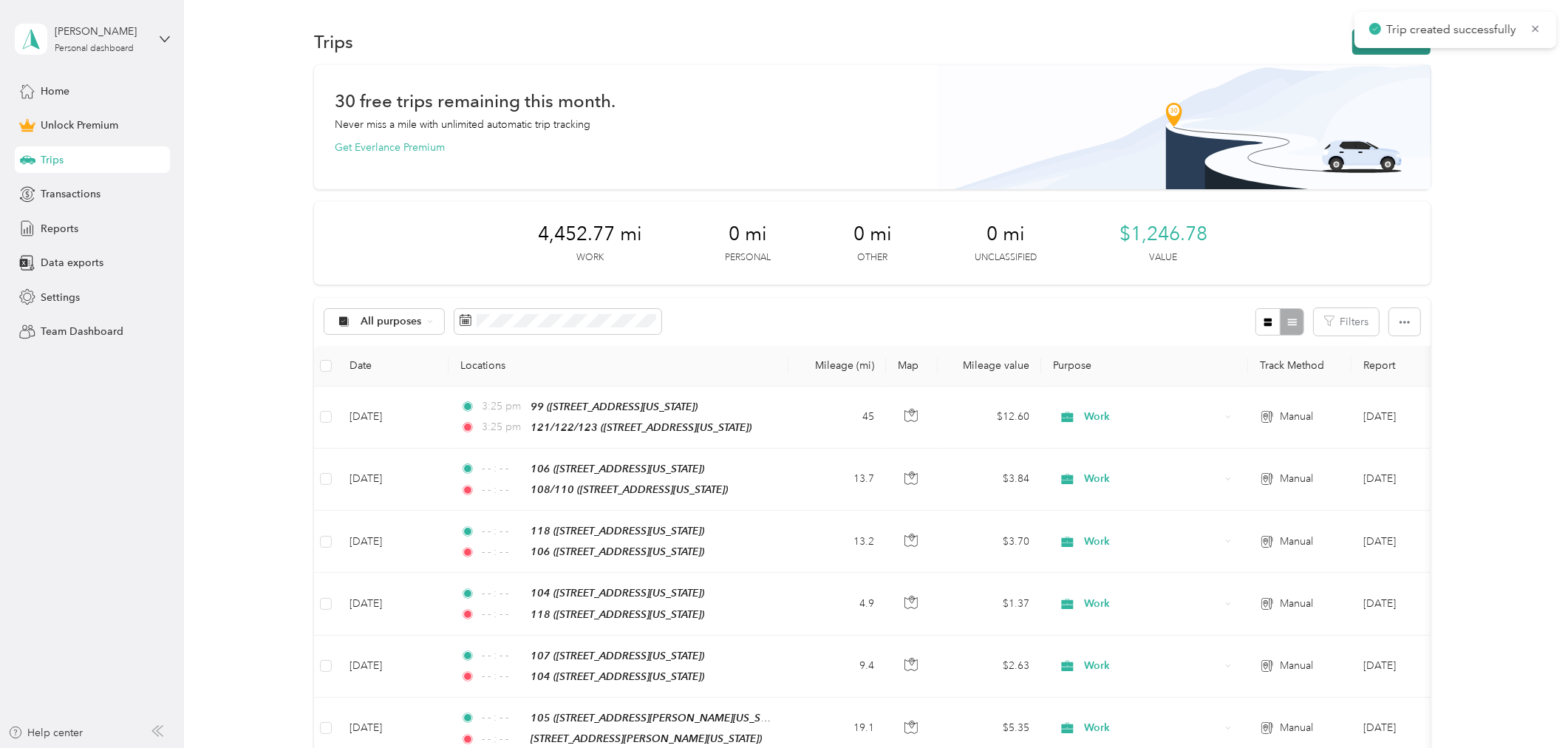
click at [1398, 49] on button "New trip" at bounding box center [1391, 42] width 78 height 26
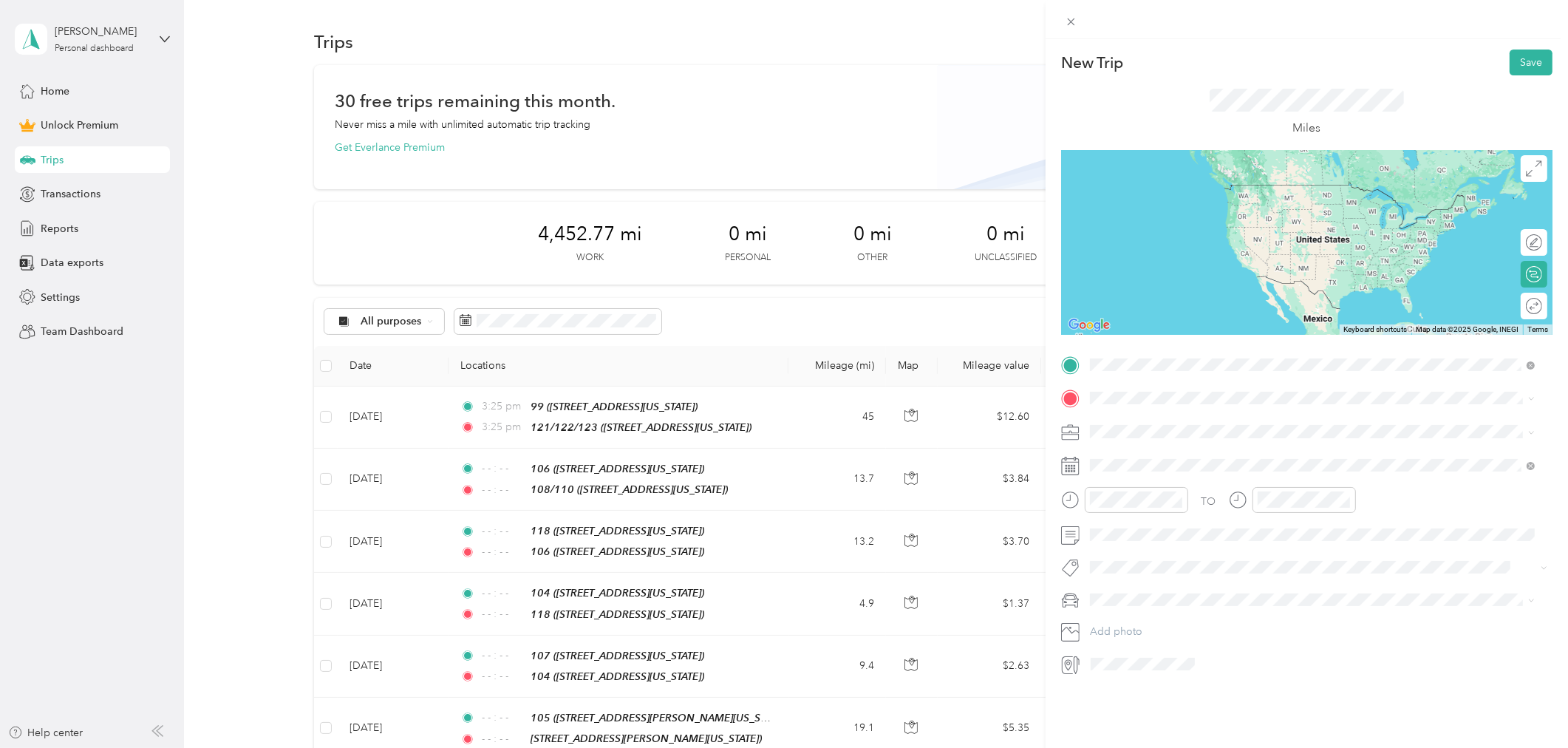
click at [1147, 424] on strong "121/122/123" at bounding box center [1151, 423] width 67 height 13
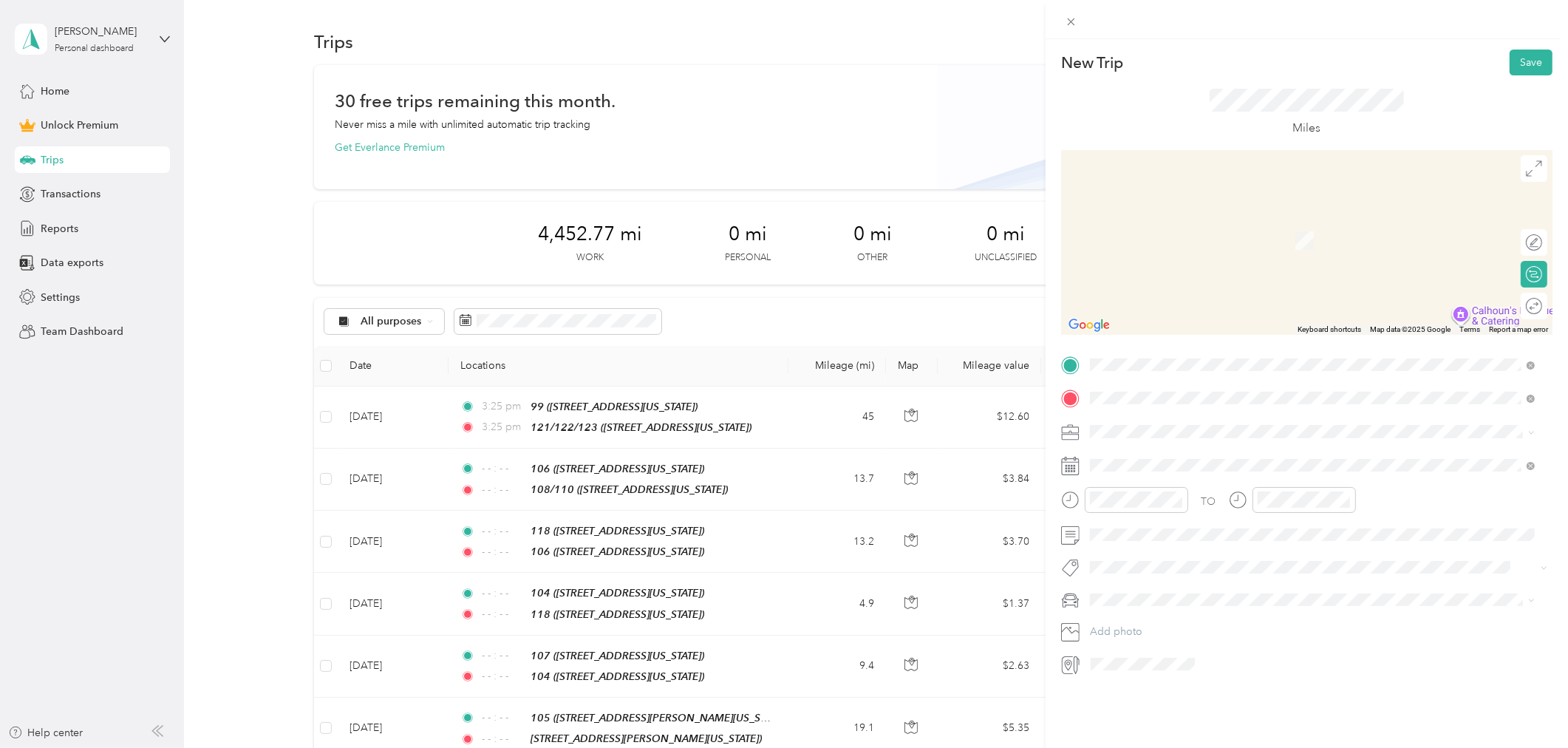
click at [1143, 455] on div "107" at bounding box center [1191, 455] width 148 height 13
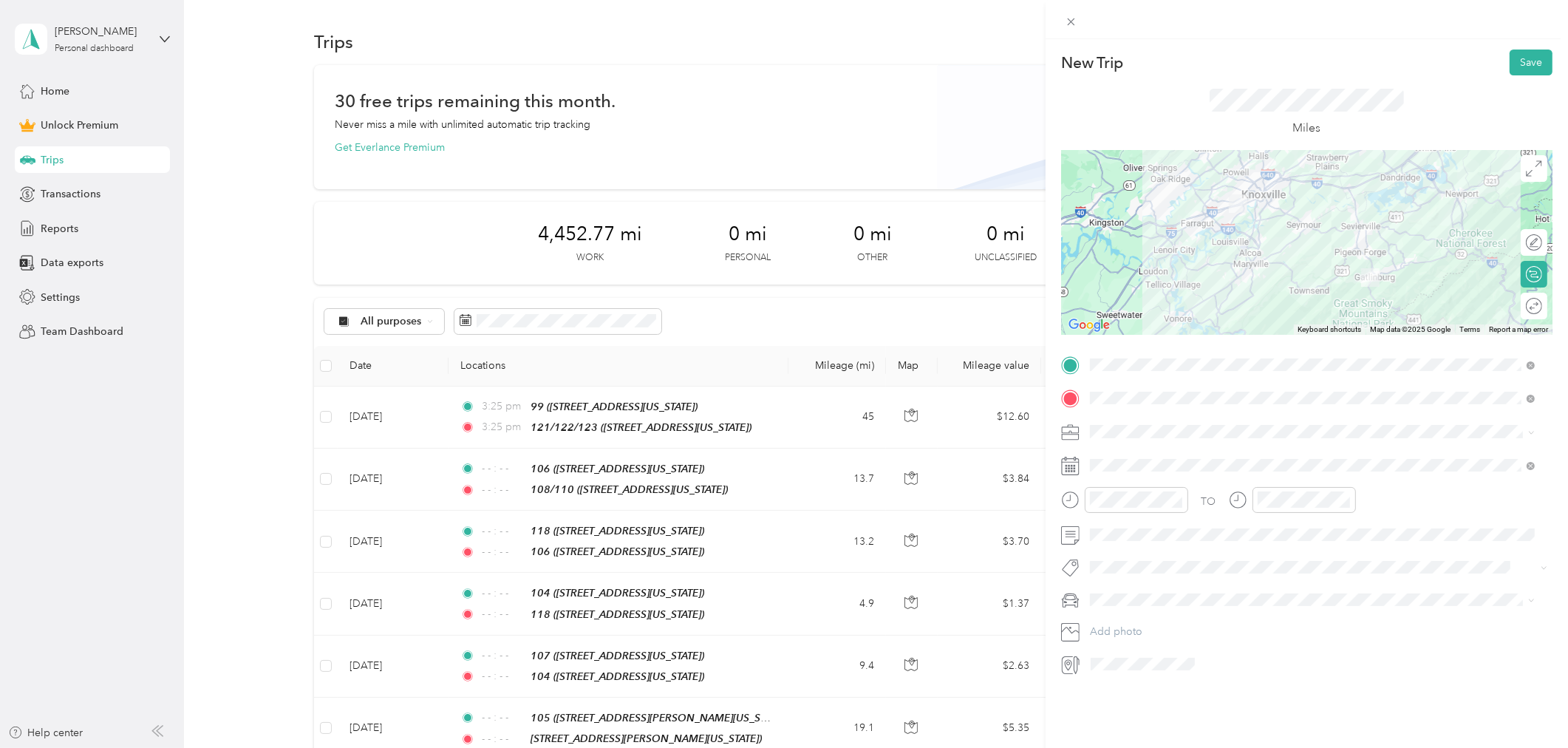
click at [1136, 423] on span at bounding box center [1318, 431] width 467 height 23
click at [1130, 456] on div "Work" at bounding box center [1313, 457] width 436 height 16
click at [1126, 547] on icon at bounding box center [1125, 549] width 15 height 15
click at [1141, 646] on div "15" at bounding box center [1139, 647] width 19 height 19
click at [1173, 495] on icon "close-circle" at bounding box center [1178, 499] width 10 height 10
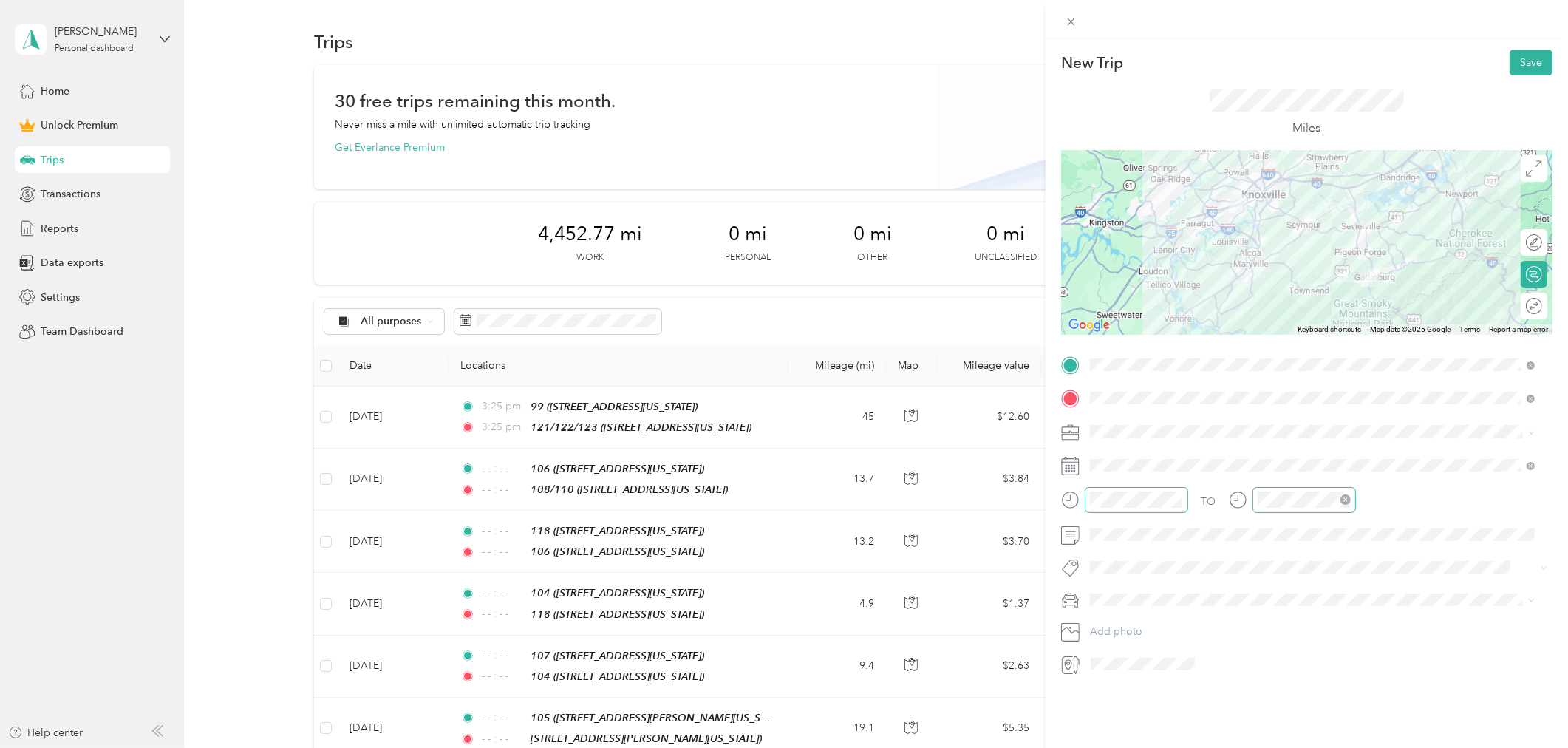
click at [1342, 501] on icon "close-circle" at bounding box center [1346, 499] width 10 height 10
click at [1525, 66] on button "Save" at bounding box center [1530, 62] width 43 height 26
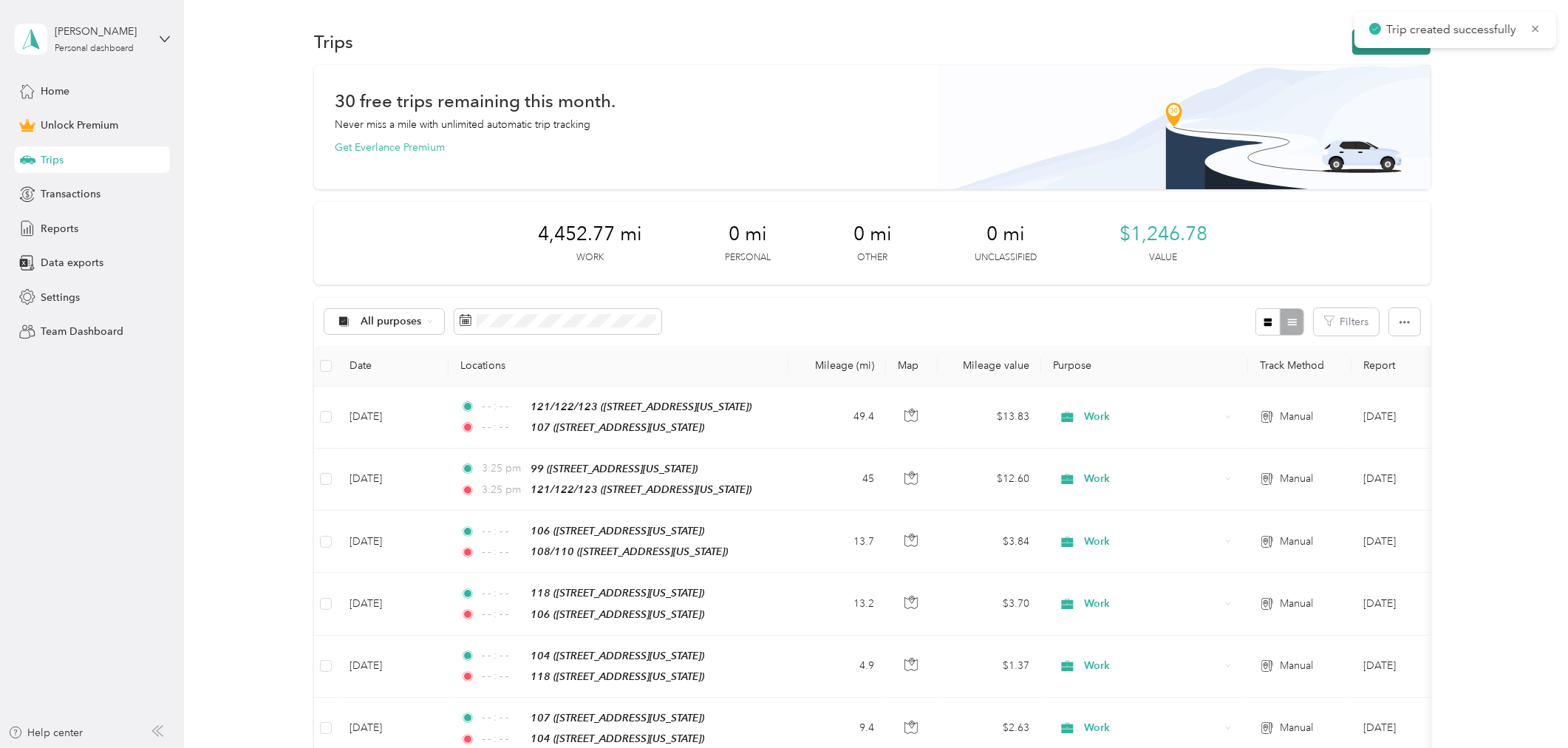
click at [1353, 51] on button "New trip" at bounding box center [1391, 42] width 78 height 26
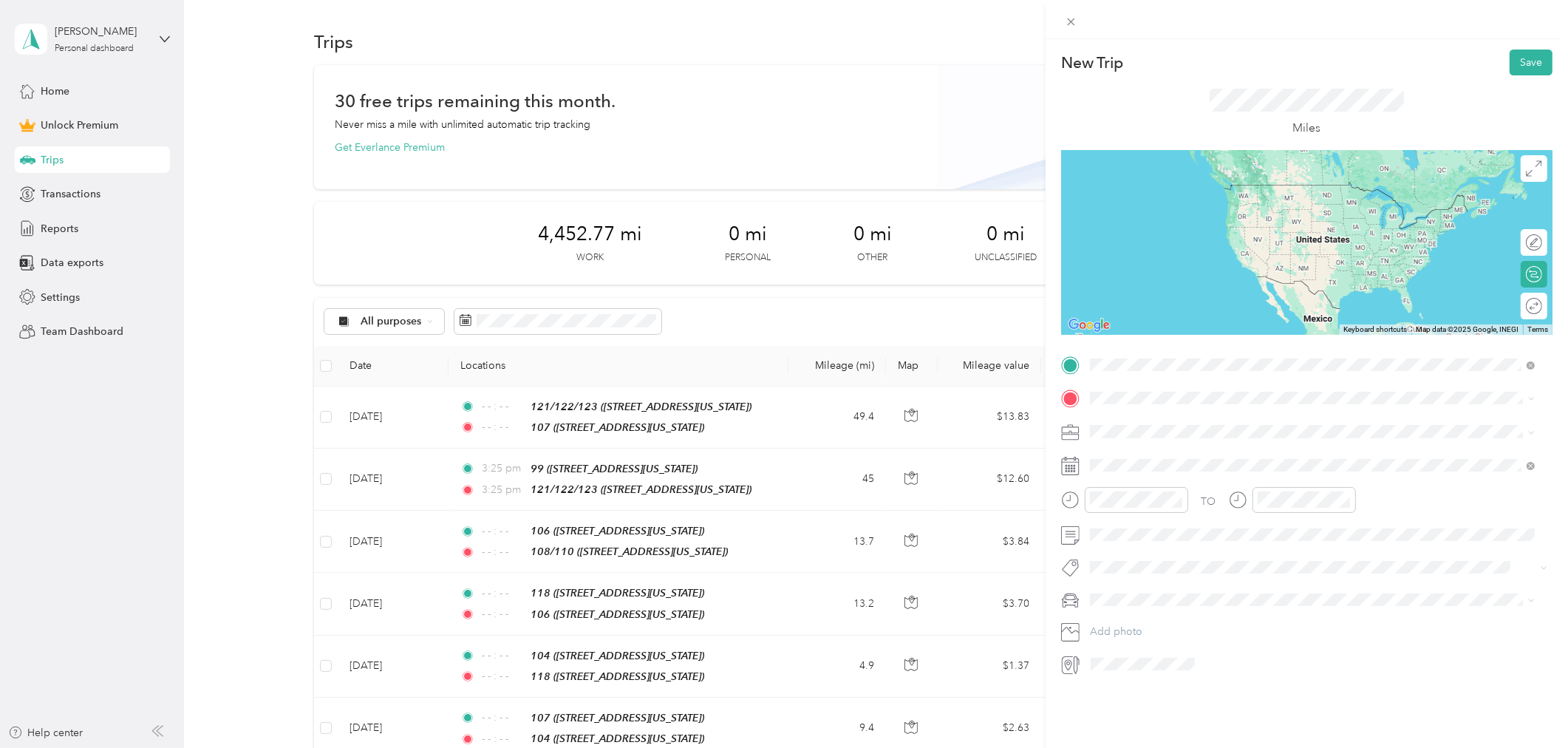
click at [1153, 430] on div "99 [STREET_ADDRESS][US_STATE]" at bounding box center [1191, 432] width 148 height 31
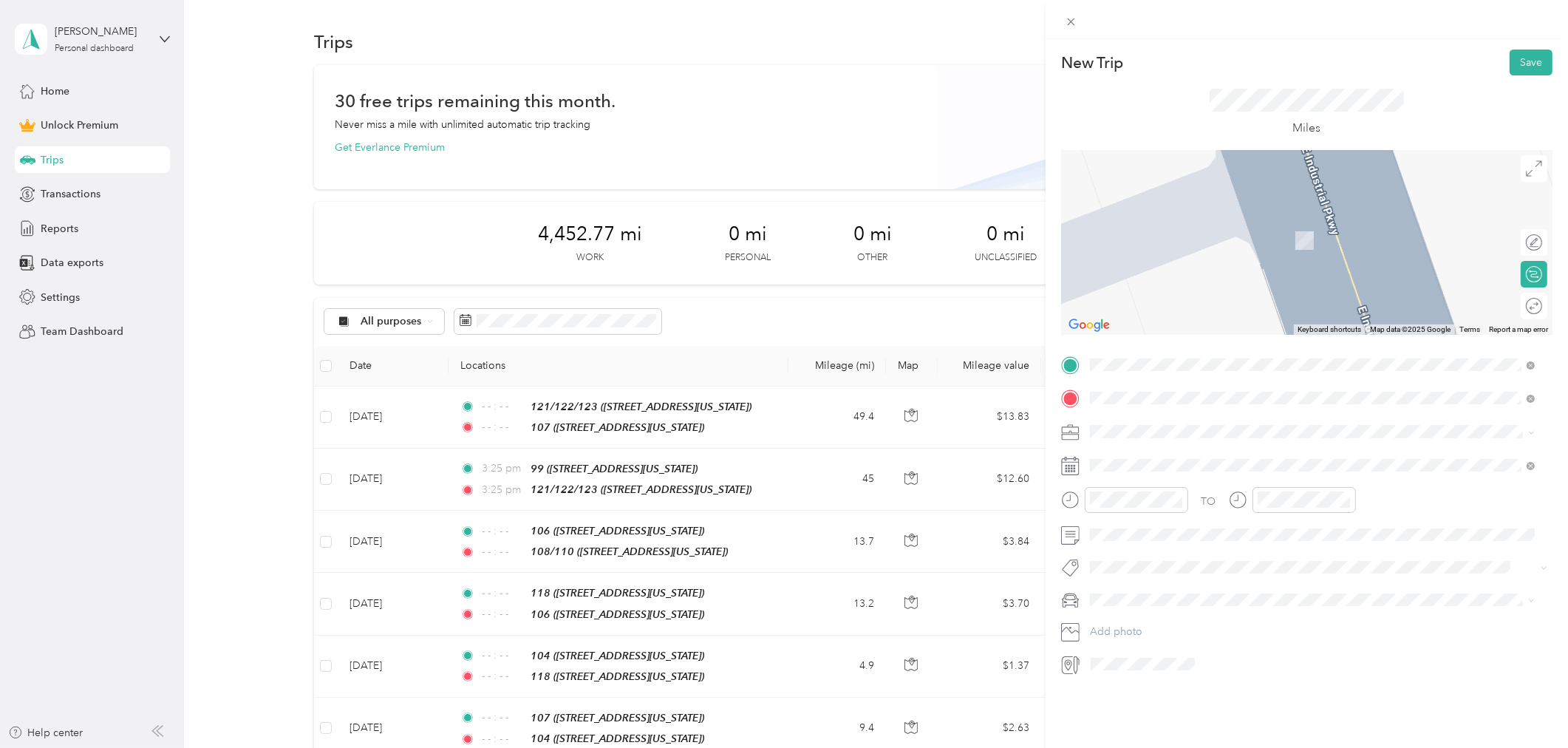
click at [1170, 461] on div "115 [STREET_ADDRESS][US_STATE]" at bounding box center [1191, 464] width 148 height 31
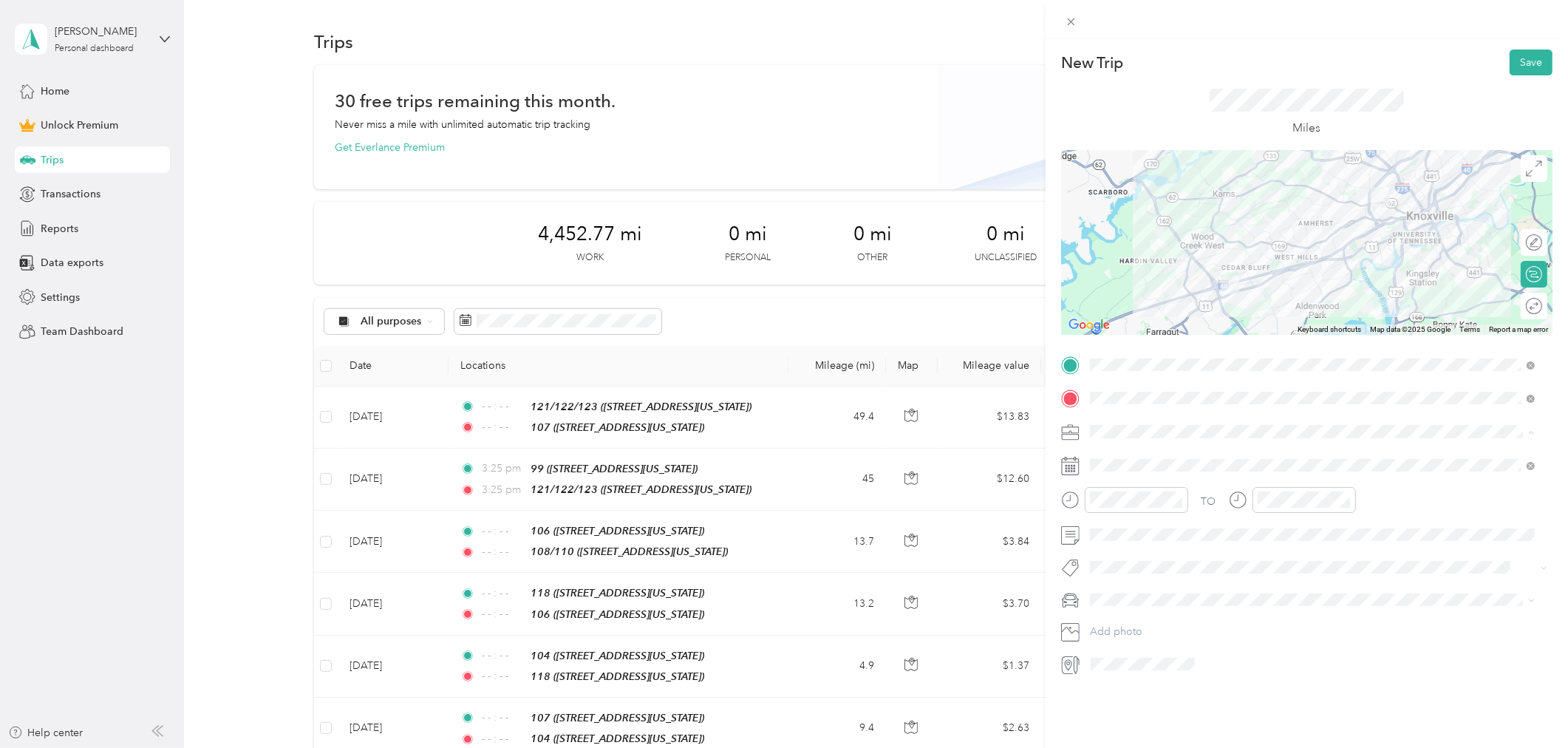
click at [1144, 466] on li "Work" at bounding box center [1312, 457] width 456 height 26
drag, startPoint x: 1127, startPoint y: 542, endPoint x: 1126, endPoint y: 552, distance: 10.0
click at [1127, 543] on icon at bounding box center [1125, 549] width 15 height 15
click at [1153, 640] on div "16" at bounding box center [1158, 647] width 19 height 19
click at [1176, 494] on icon "close-circle" at bounding box center [1178, 499] width 10 height 10
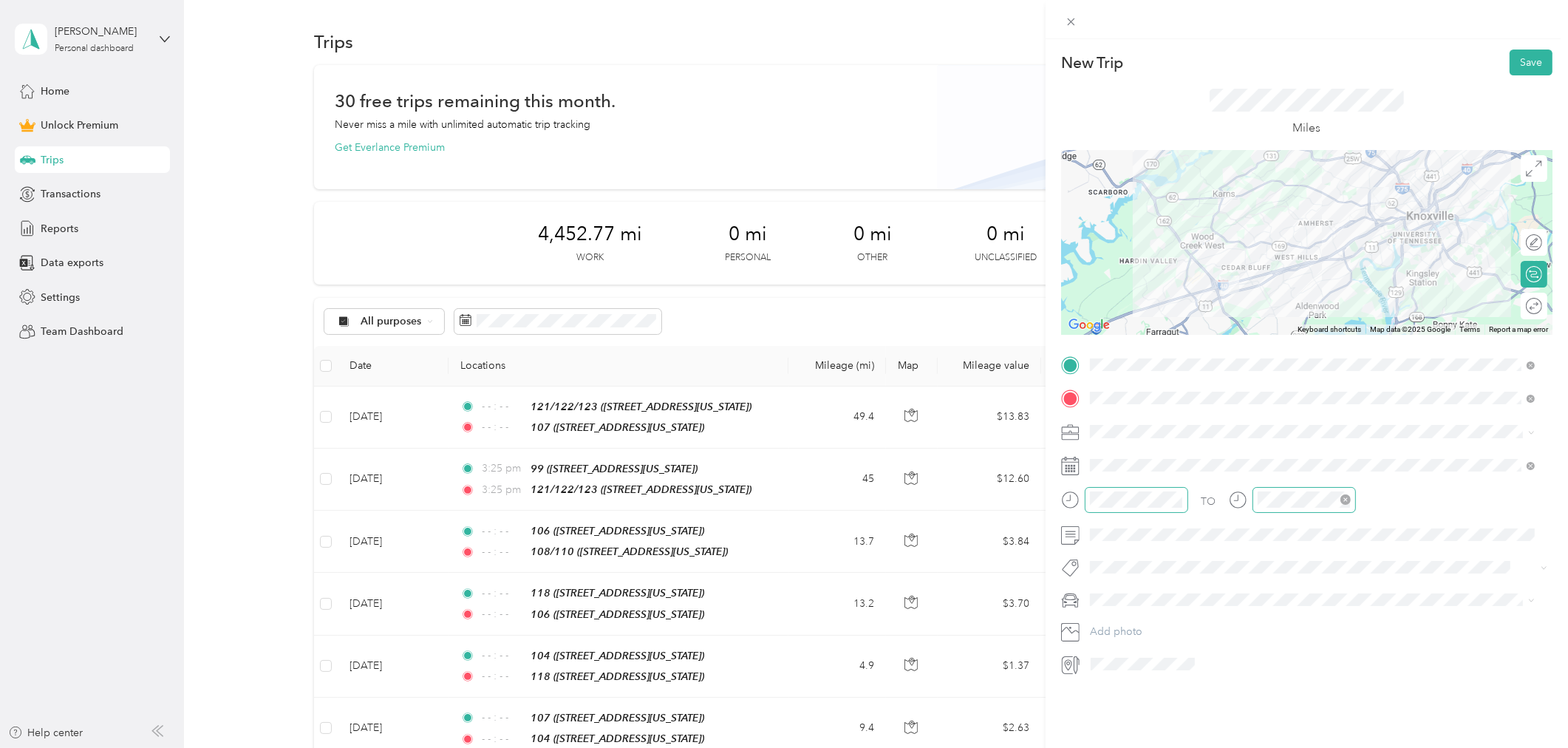
click at [1350, 499] on icon "close-circle" at bounding box center [1346, 499] width 10 height 10
click at [1523, 50] on button "Save" at bounding box center [1530, 62] width 43 height 26
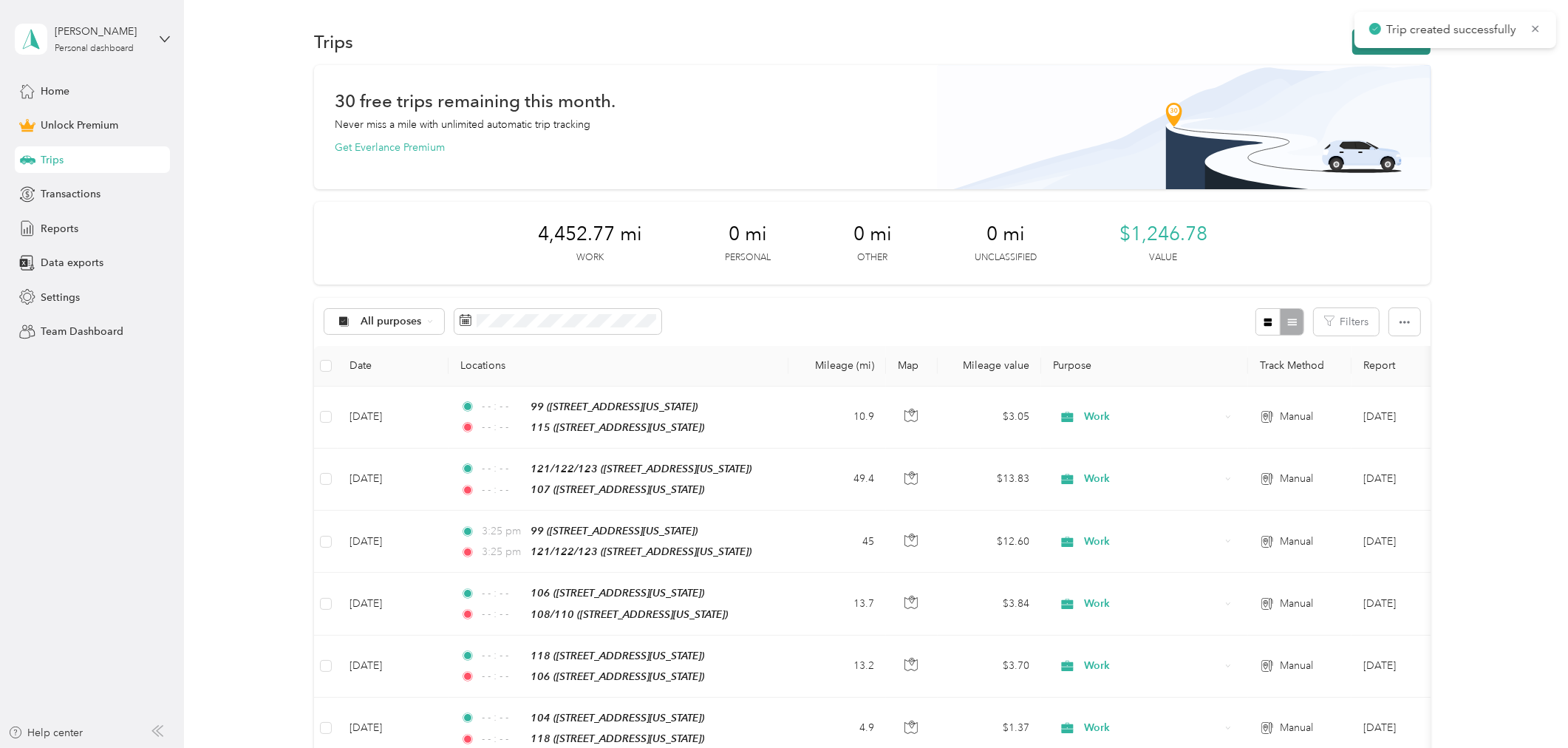
click at [1353, 48] on button "New trip" at bounding box center [1391, 42] width 78 height 26
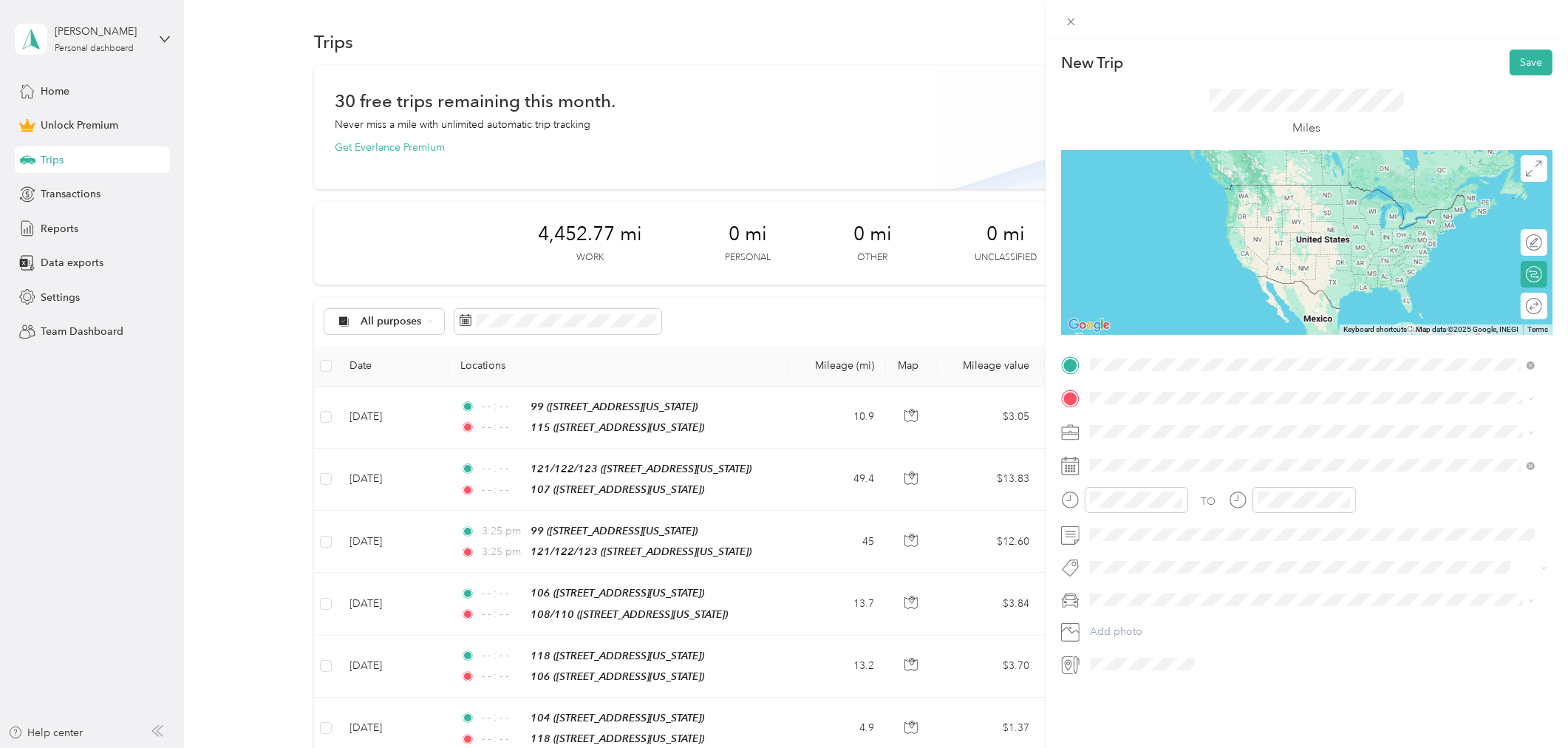
click at [1147, 427] on div "99" at bounding box center [1191, 423] width 148 height 13
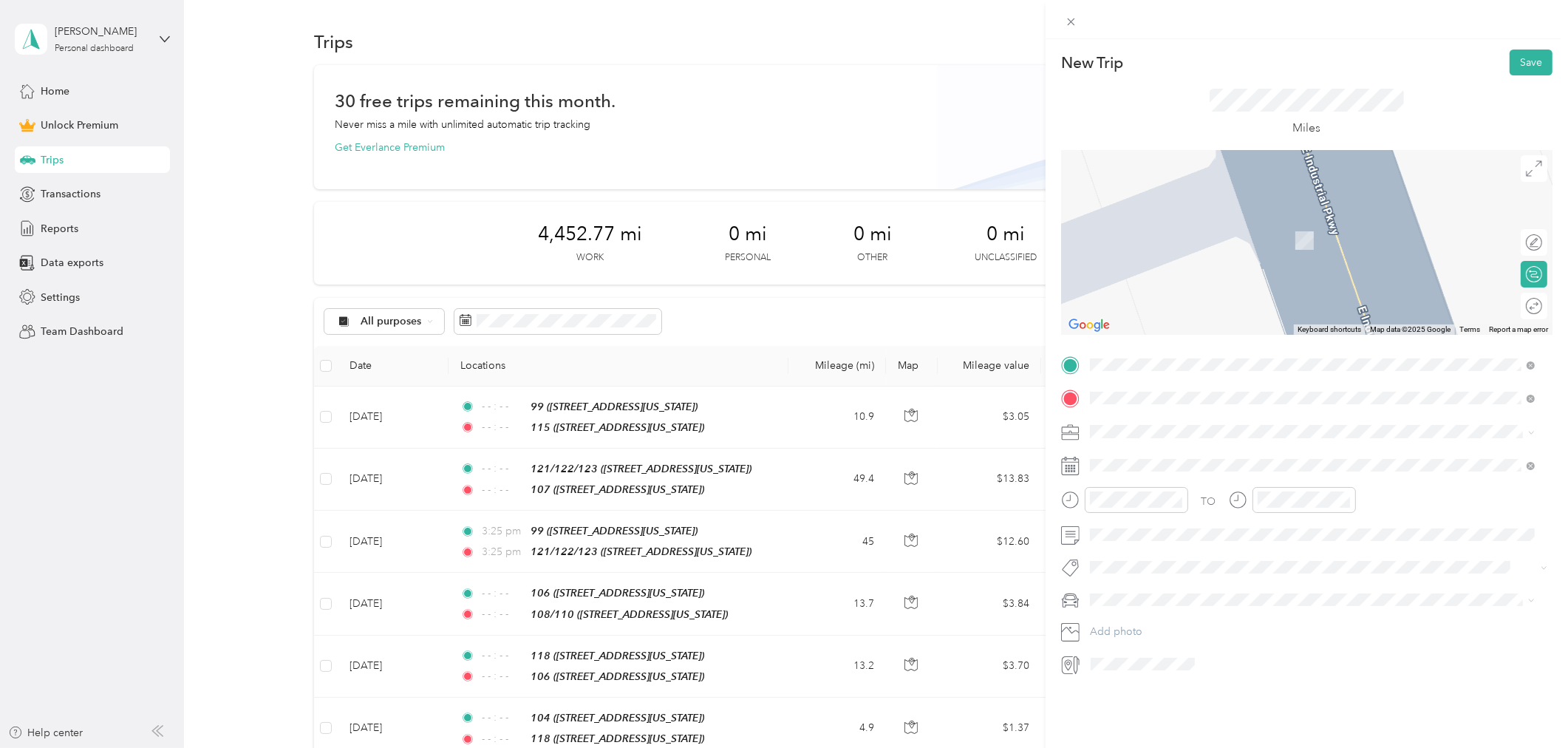
click at [1162, 460] on div "114" at bounding box center [1233, 455] width 230 height 13
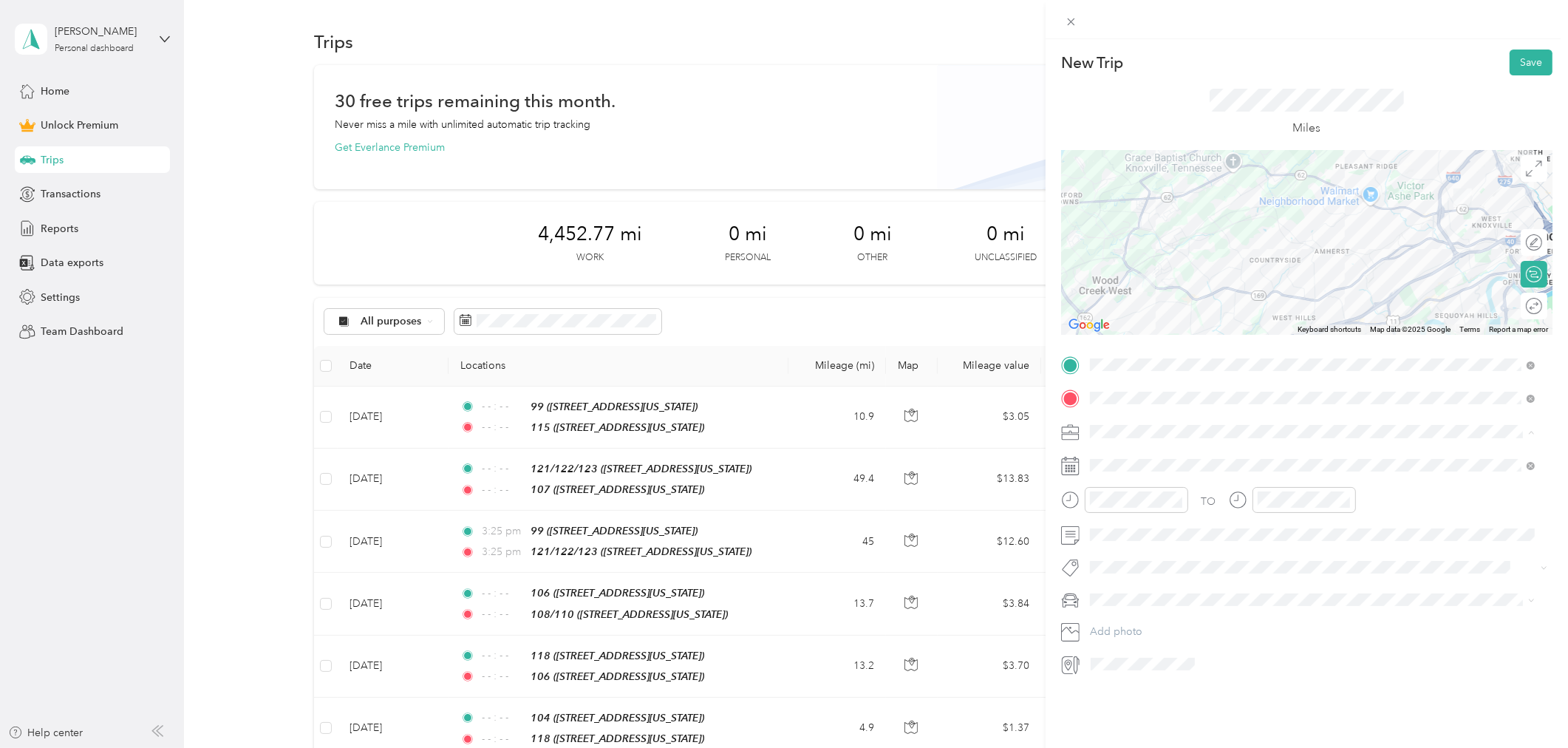
click at [1135, 465] on li "Work" at bounding box center [1312, 457] width 456 height 26
click at [1173, 648] on div "15" at bounding box center [1177, 647] width 19 height 19
click at [1119, 542] on icon at bounding box center [1125, 549] width 15 height 15
click at [1171, 648] on div "17" at bounding box center [1177, 647] width 19 height 19
click at [1177, 498] on icon "close-circle" at bounding box center [1178, 499] width 10 height 10
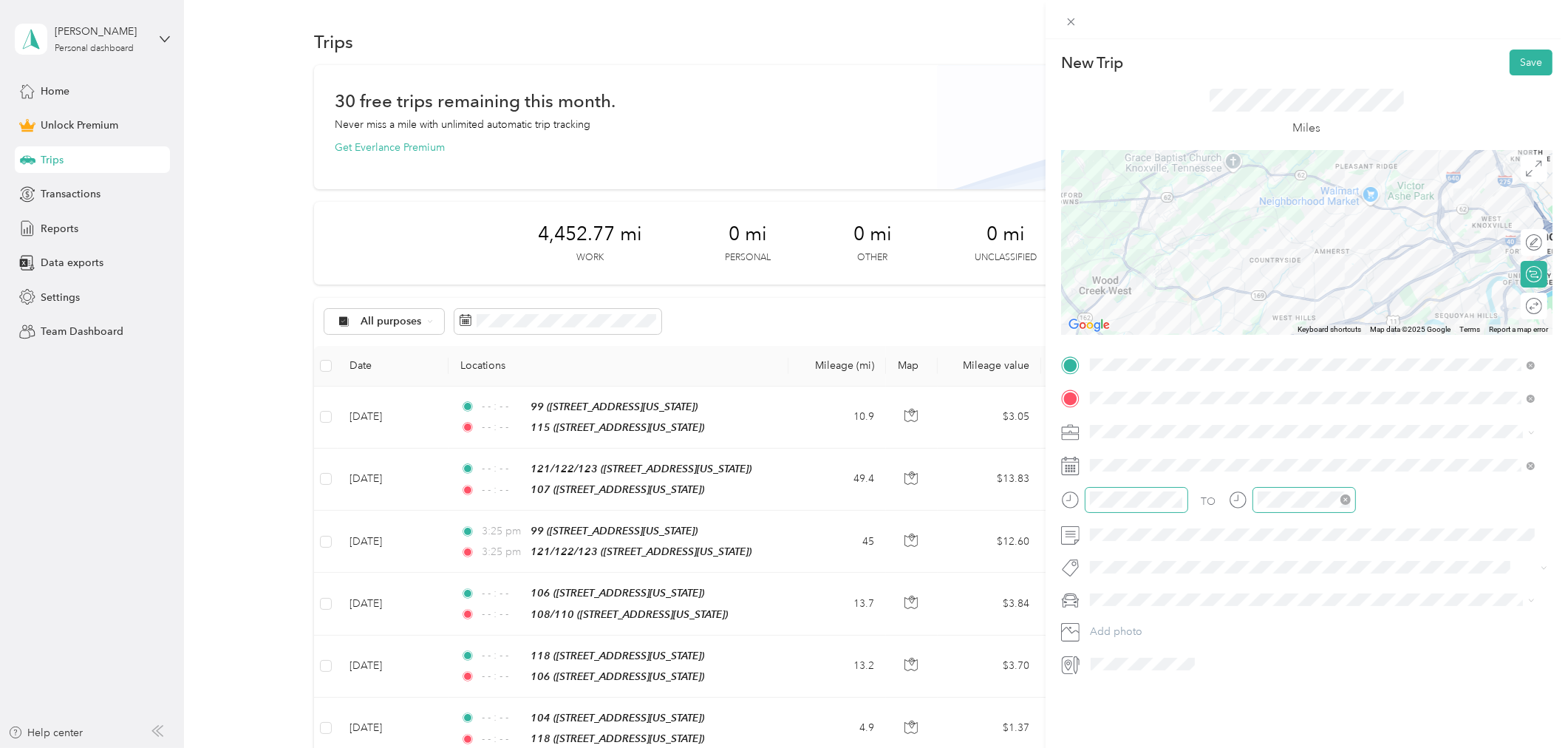
click at [1346, 496] on icon "close-circle" at bounding box center [1346, 499] width 10 height 10
click at [1532, 62] on button "Save" at bounding box center [1530, 62] width 43 height 26
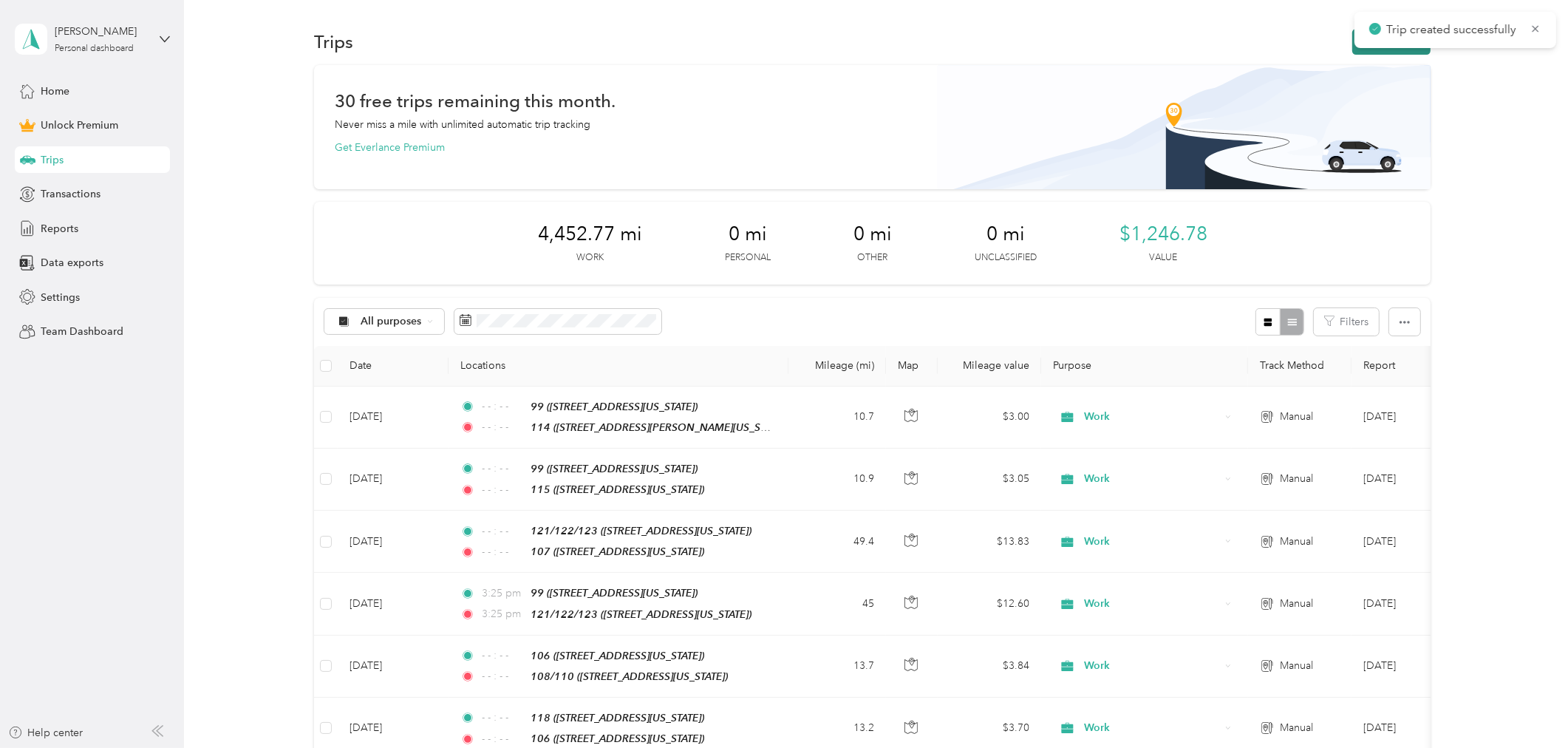
click at [1353, 52] on button "New trip" at bounding box center [1391, 42] width 78 height 26
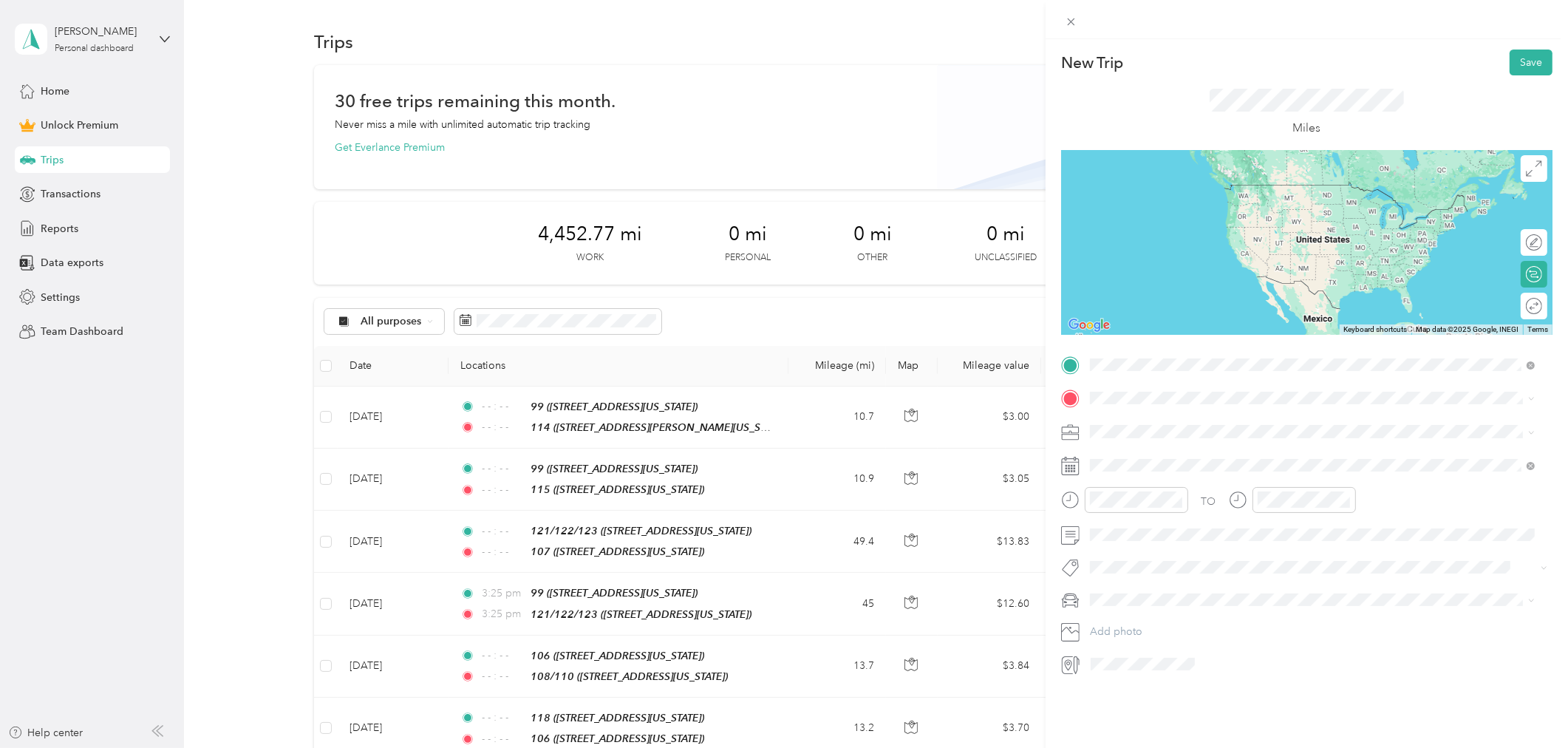
click at [1133, 424] on strong "114" at bounding box center [1127, 423] width 20 height 13
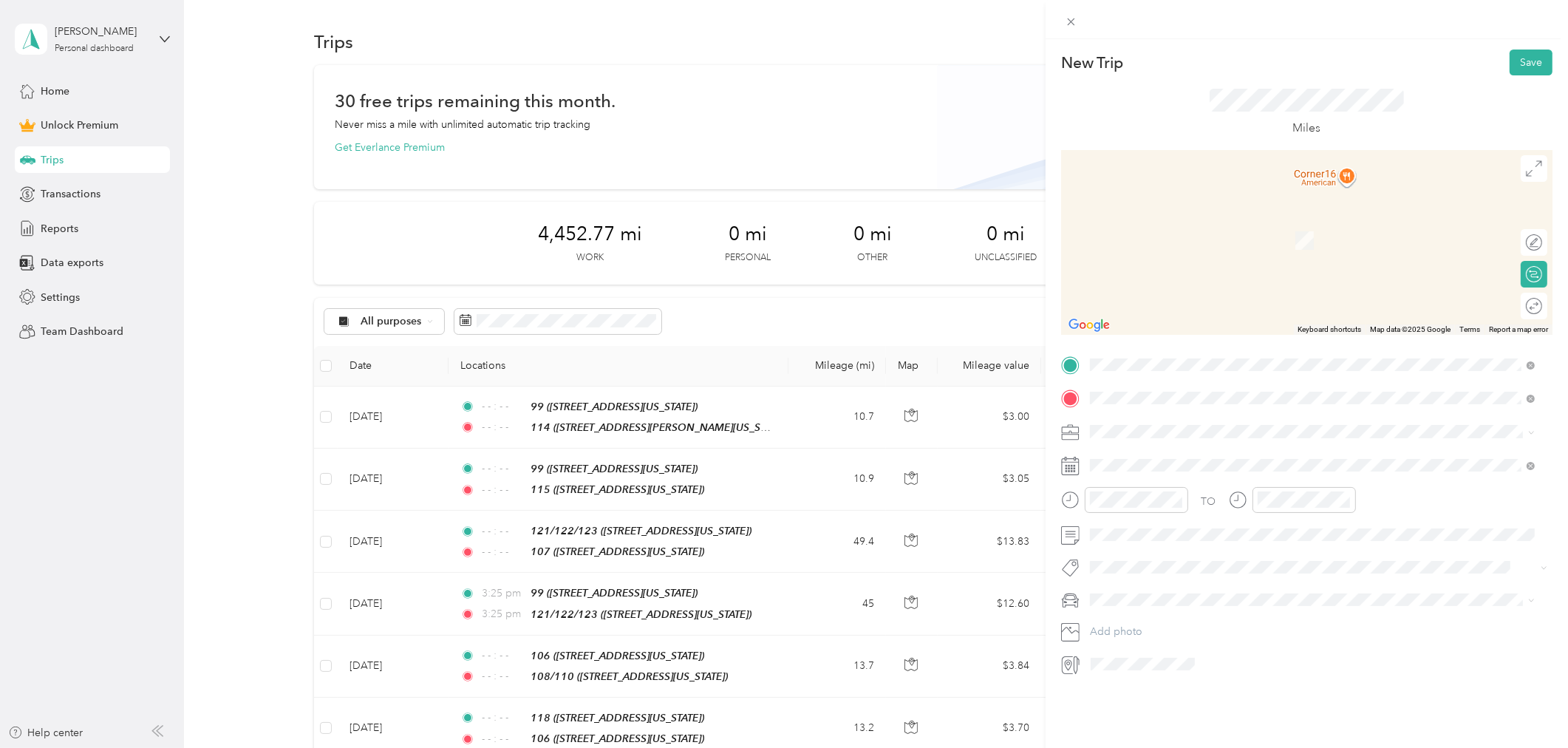
click at [1125, 456] on strong "116" at bounding box center [1127, 455] width 20 height 13
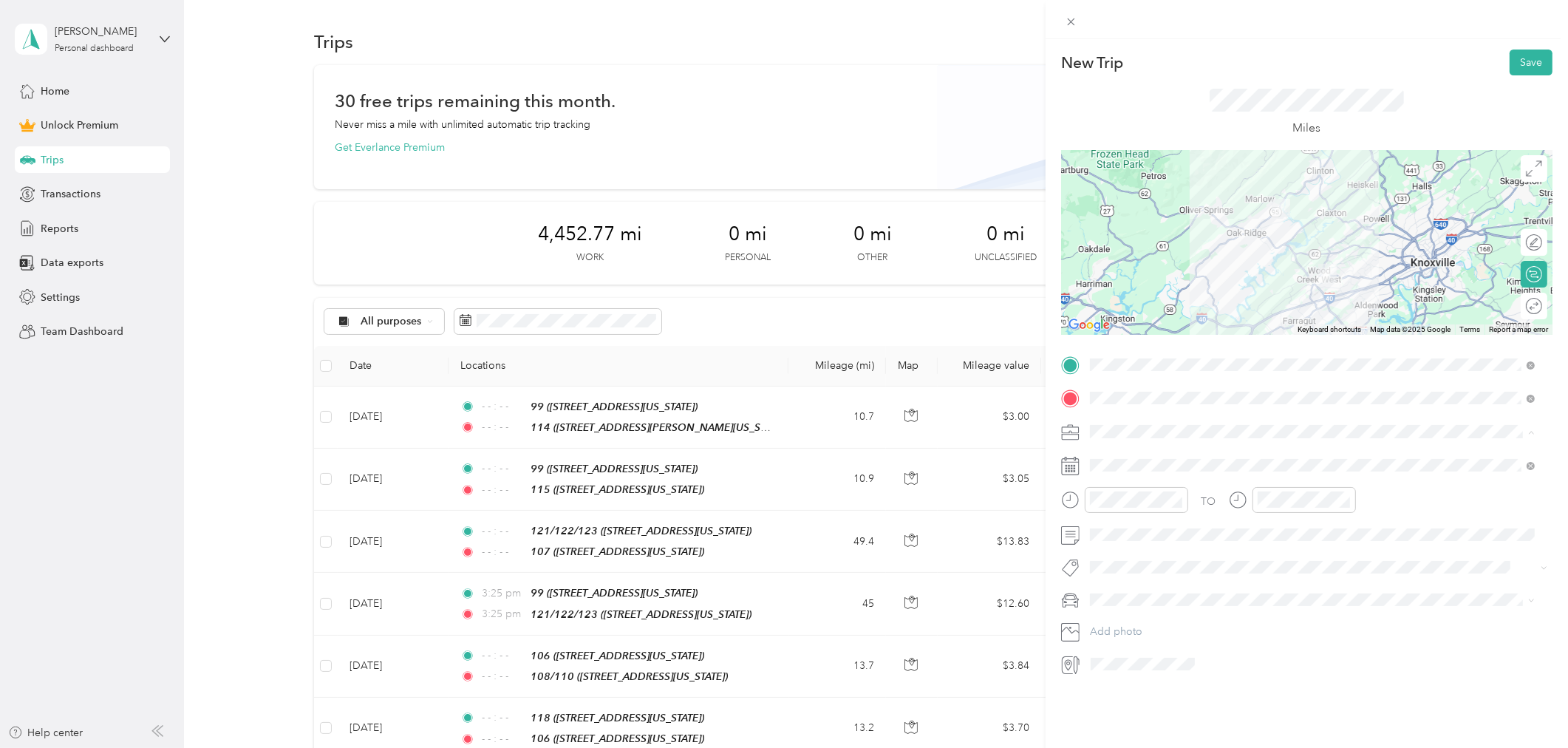
click at [1132, 458] on div "Work" at bounding box center [1313, 457] width 436 height 16
click at [1126, 545] on icon at bounding box center [1125, 549] width 7 height 13
click at [1175, 643] on div "17" at bounding box center [1177, 647] width 19 height 19
click at [1173, 499] on icon "close-circle" at bounding box center [1178, 499] width 10 height 10
click at [1346, 503] on icon "close-circle" at bounding box center [1346, 499] width 10 height 10
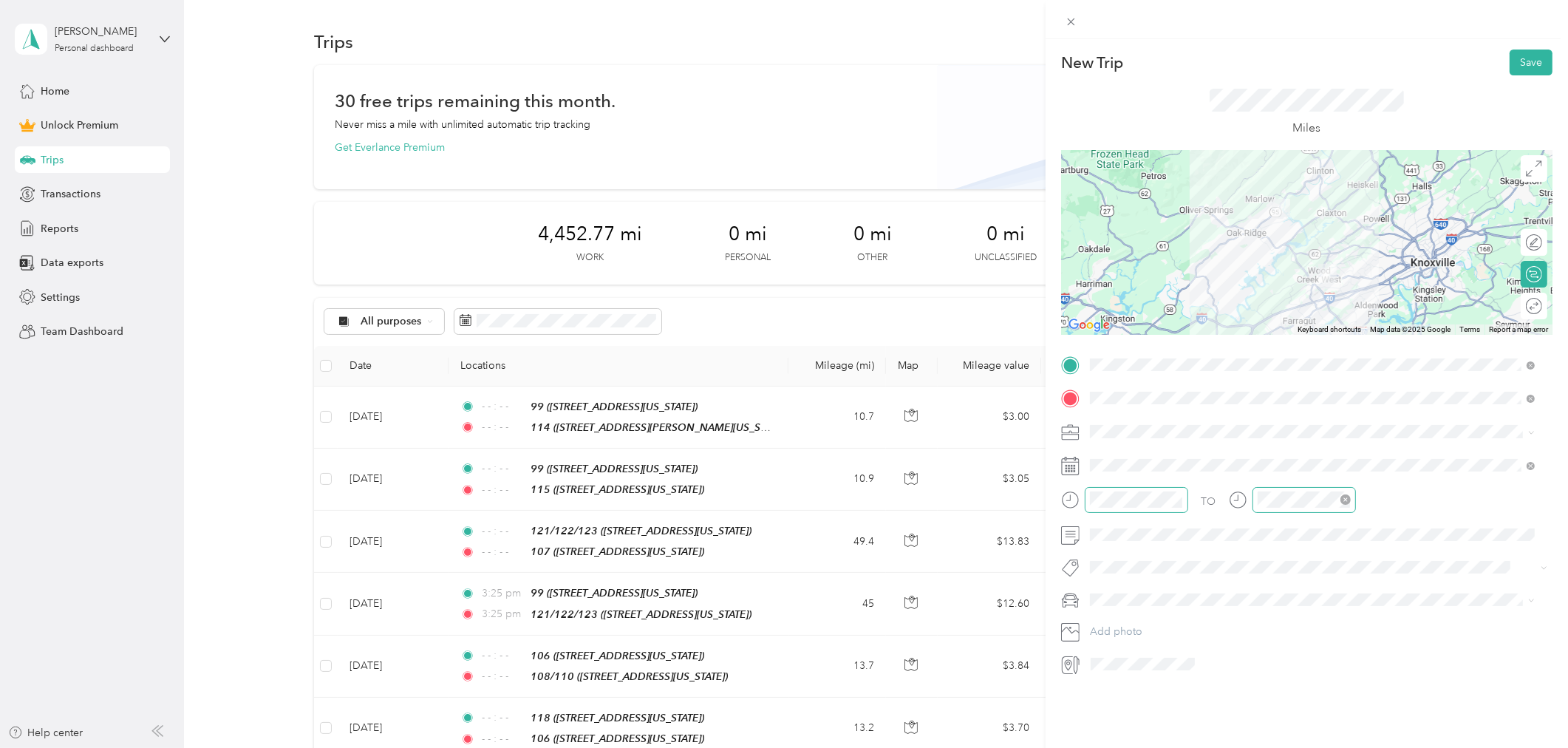
click at [1517, 46] on div "New Trip Save This trip cannot be edited because it is either under review, app…" at bounding box center [1307, 413] width 522 height 748
click at [1516, 55] on button "Save" at bounding box center [1530, 62] width 43 height 26
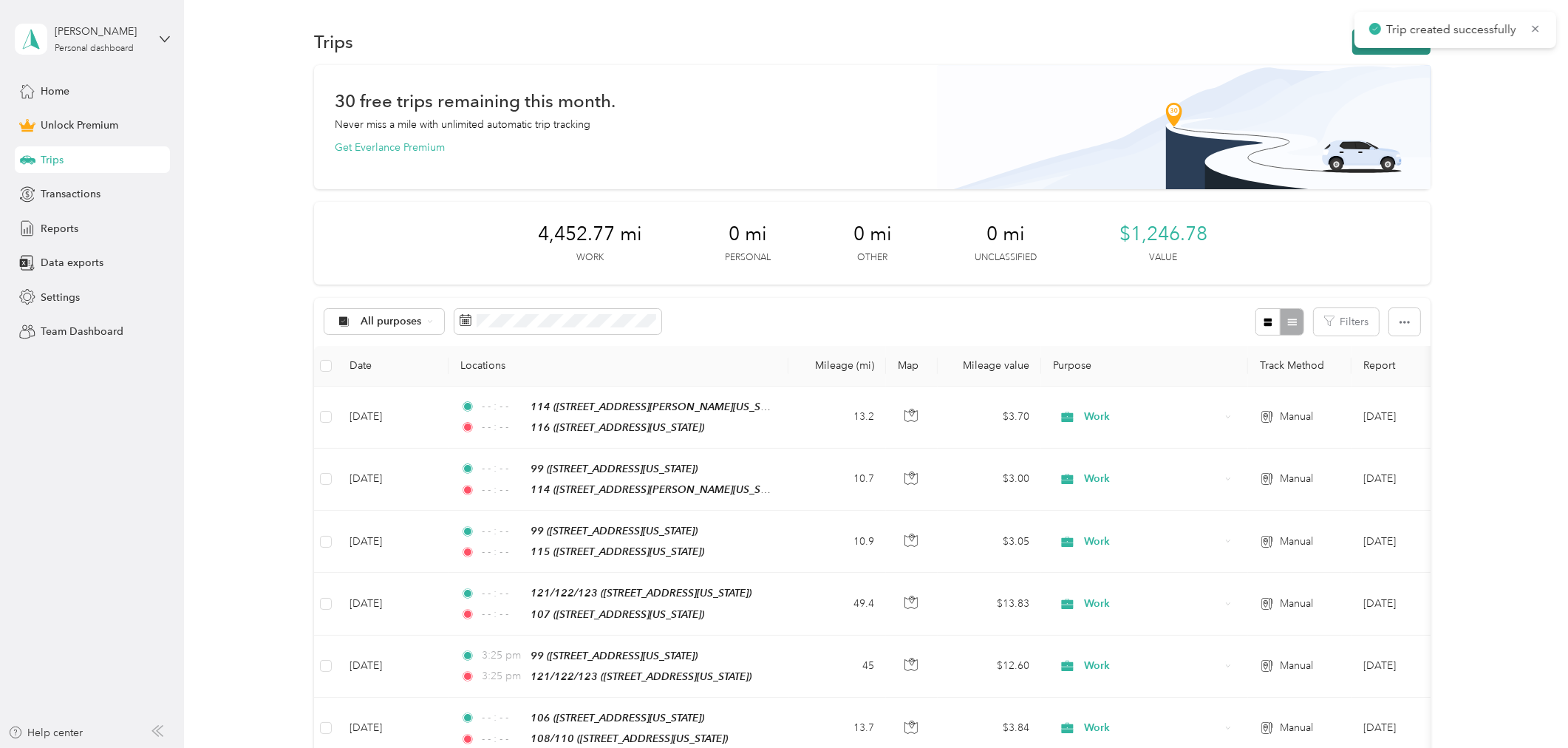
click at [1353, 45] on button "New trip" at bounding box center [1391, 42] width 78 height 26
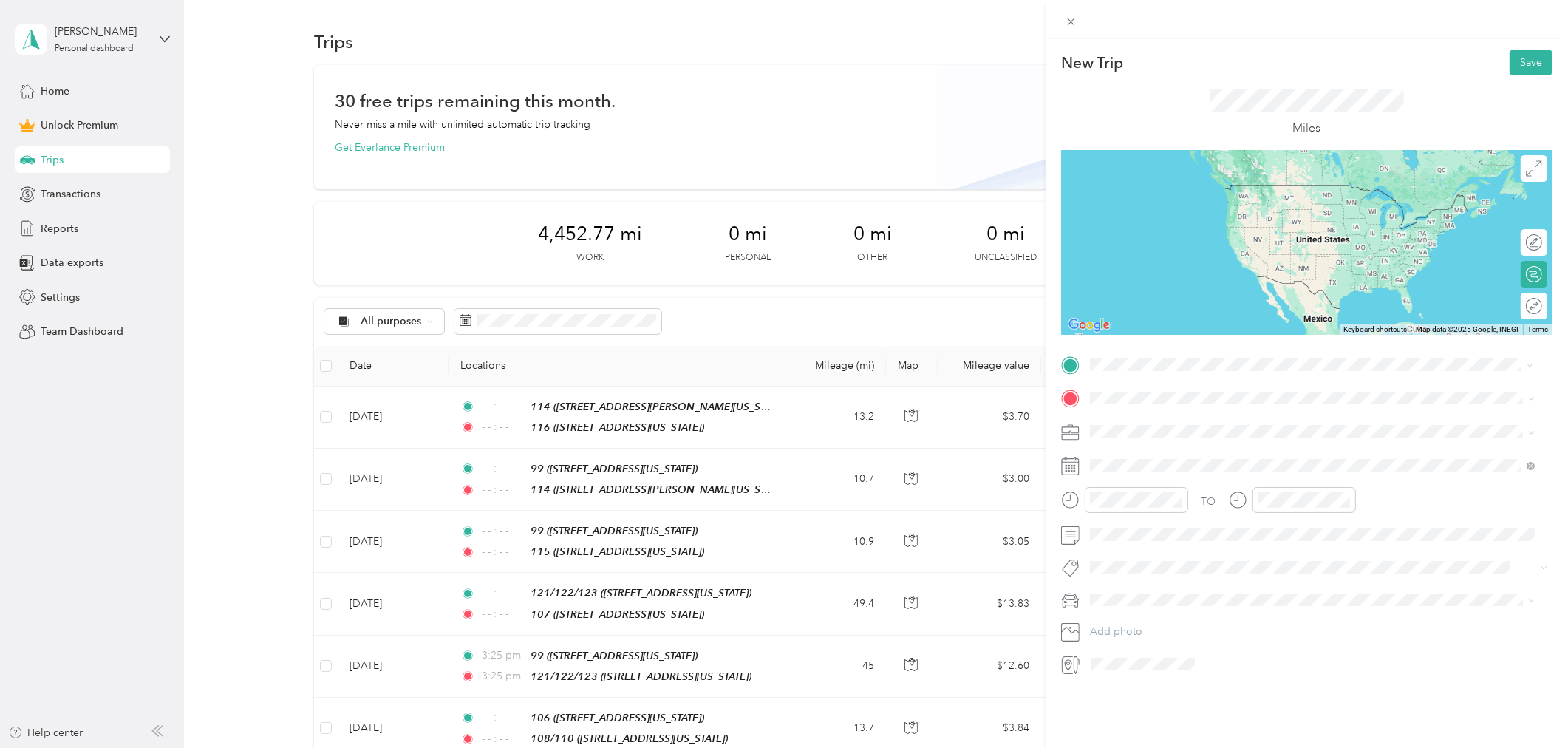
click at [1164, 425] on div "102" at bounding box center [1191, 423] width 148 height 13
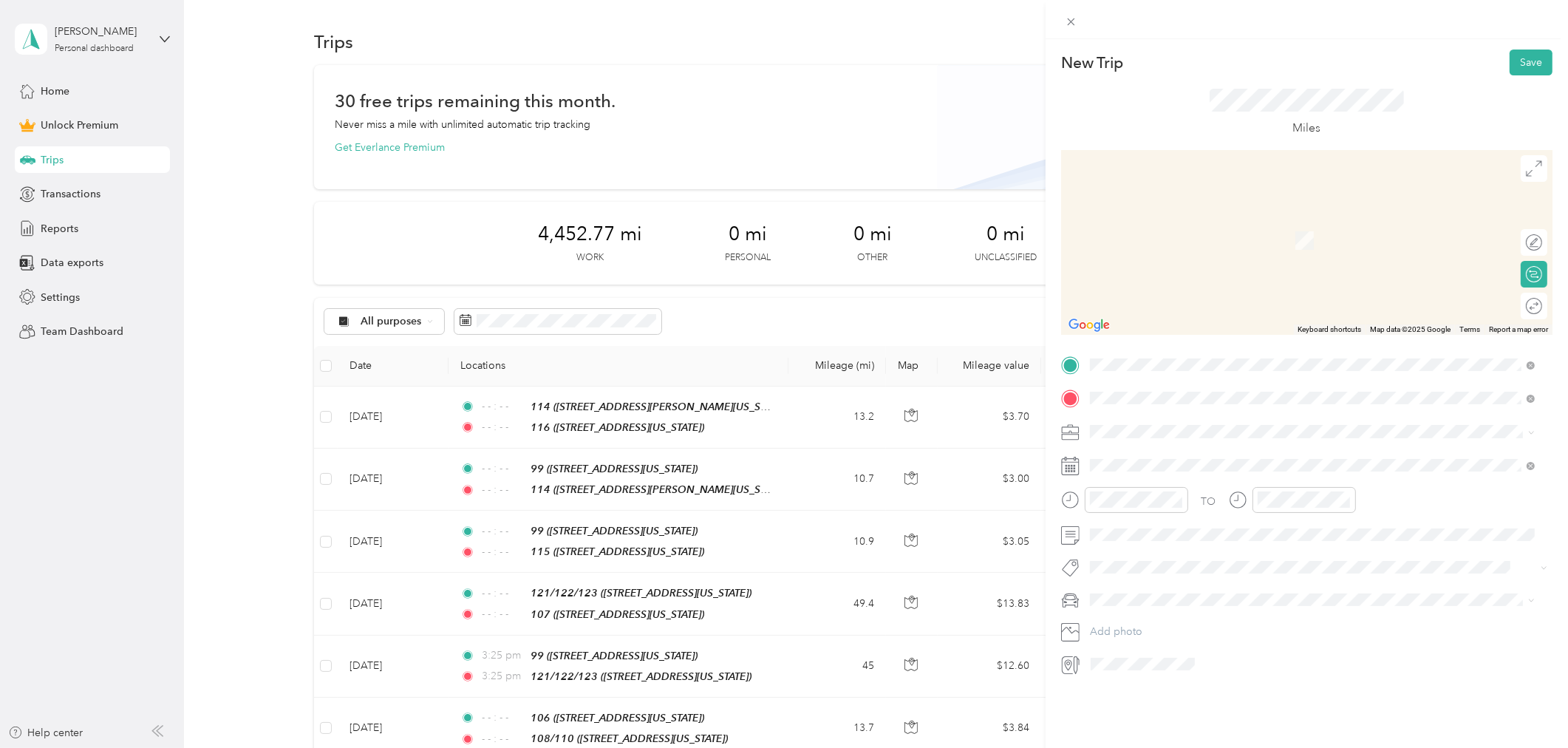
click at [1141, 458] on div "115" at bounding box center [1191, 455] width 148 height 13
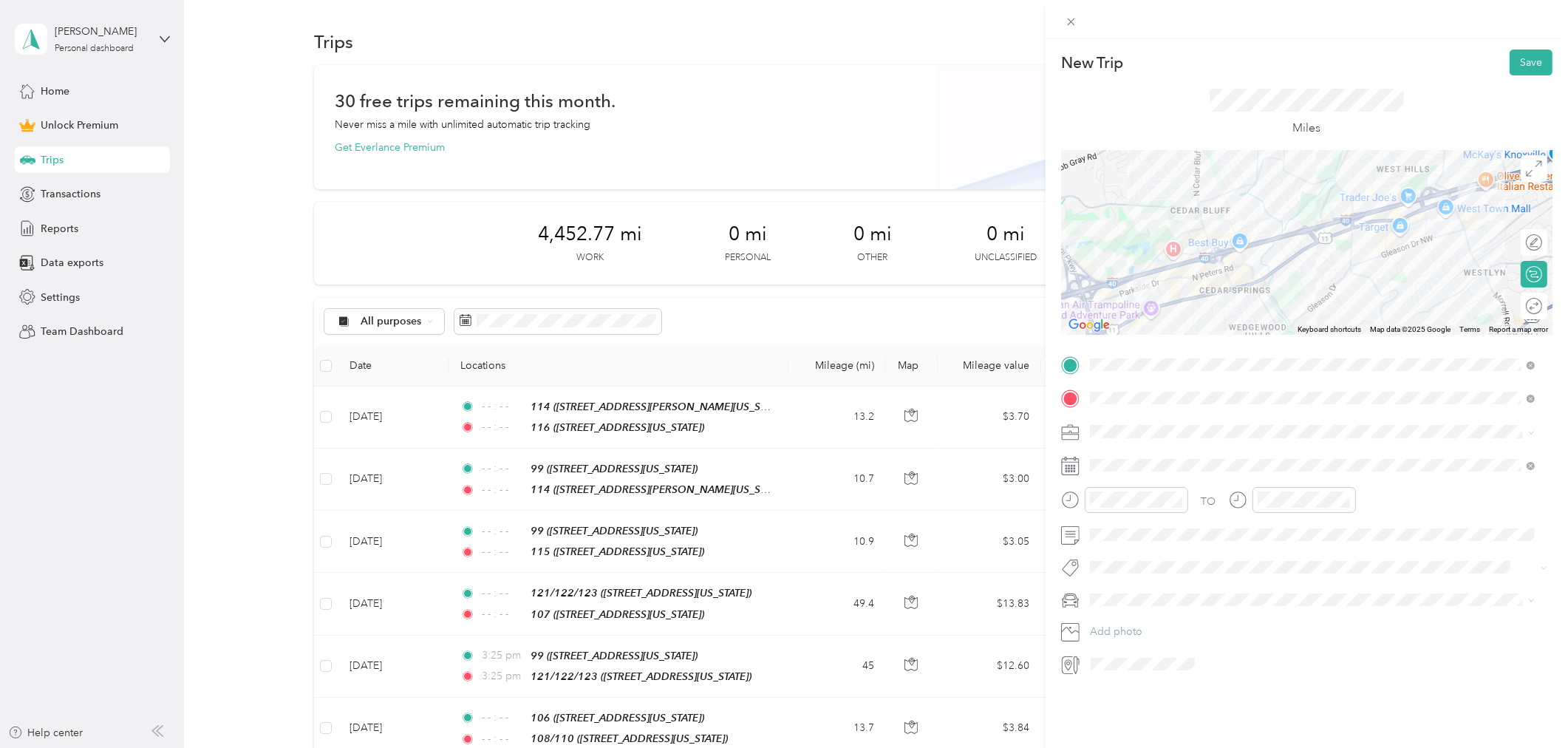
click at [1136, 459] on div "Work" at bounding box center [1313, 457] width 436 height 16
click at [1124, 543] on icon at bounding box center [1125, 549] width 15 height 15
click at [1200, 645] on div "18" at bounding box center [1197, 647] width 19 height 19
click at [1178, 499] on icon "close-circle" at bounding box center [1178, 499] width 10 height 10
click at [1346, 499] on icon "close-circle" at bounding box center [1346, 499] width 10 height 10
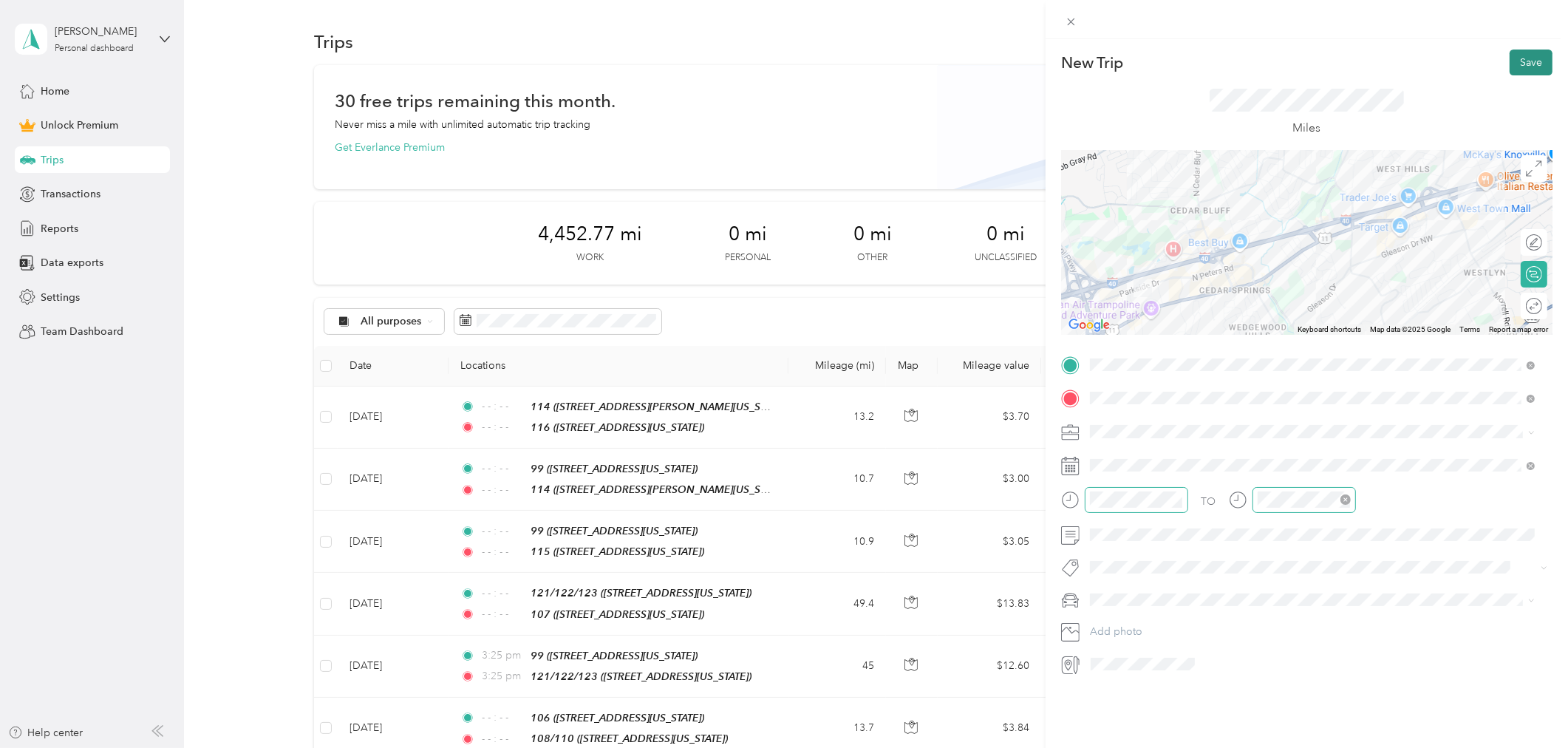
click at [1514, 57] on button "Save" at bounding box center [1530, 62] width 43 height 26
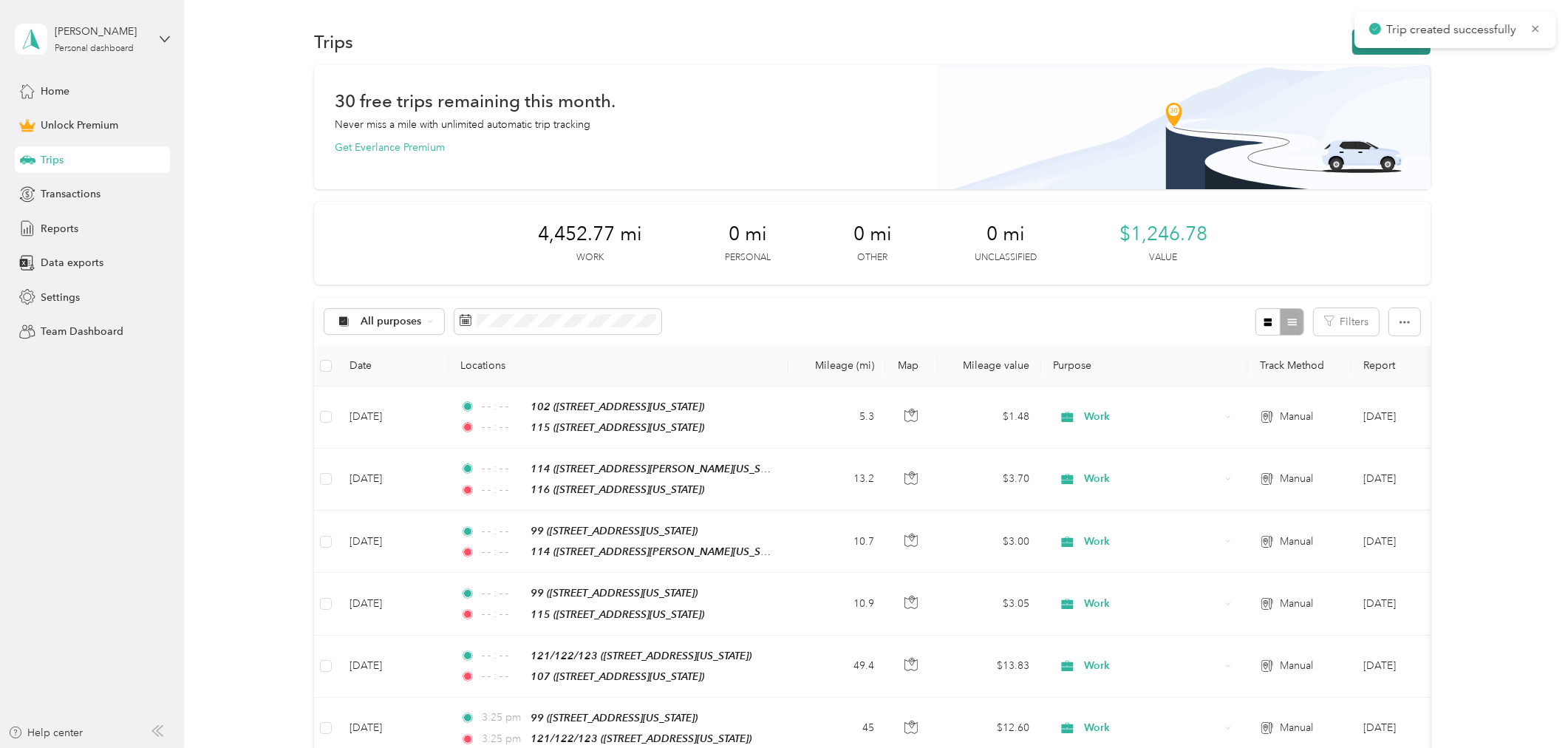
click at [1354, 53] on button "New trip" at bounding box center [1391, 42] width 78 height 26
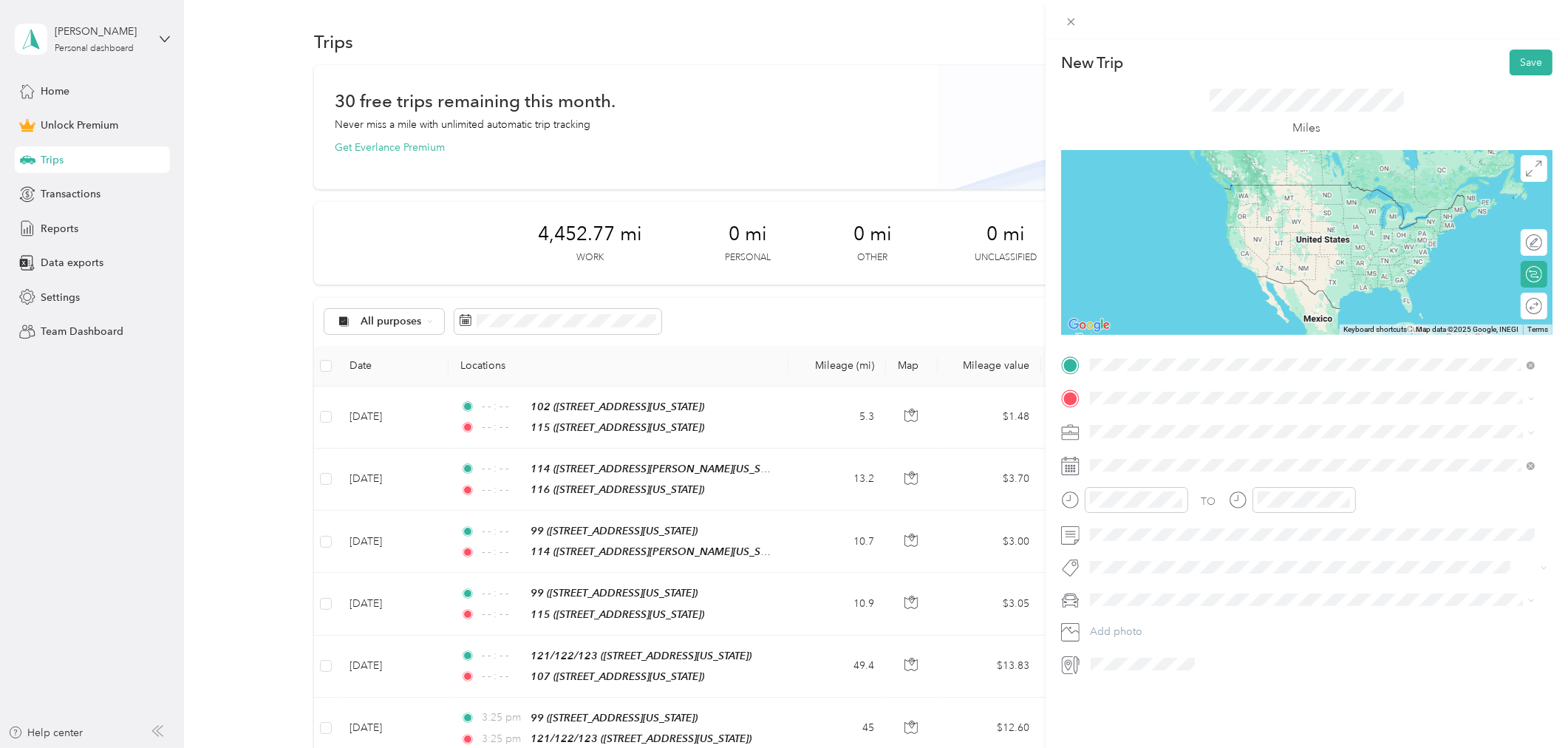
click at [1168, 421] on div "99" at bounding box center [1191, 423] width 148 height 13
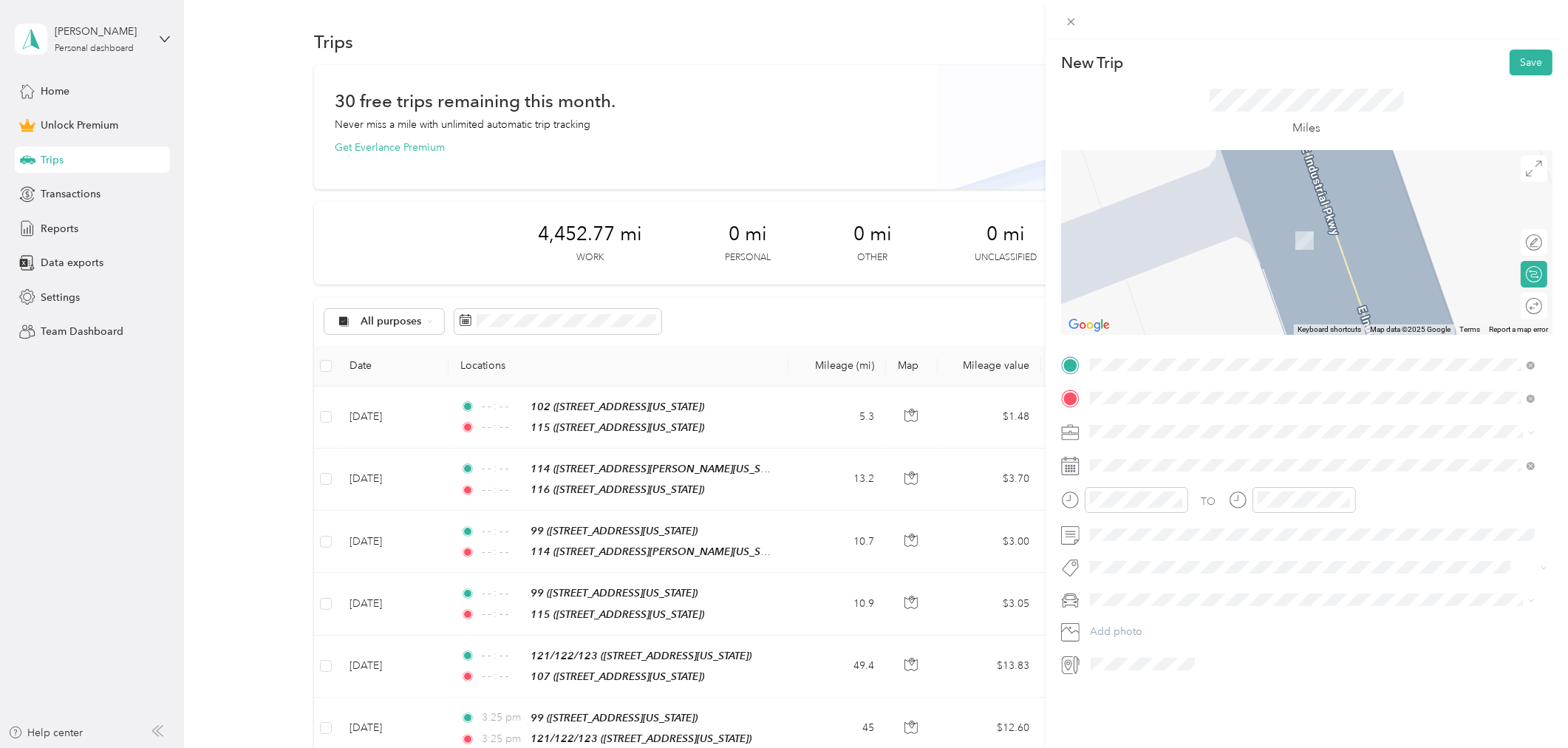
click at [1141, 458] on div "106" at bounding box center [1191, 455] width 148 height 13
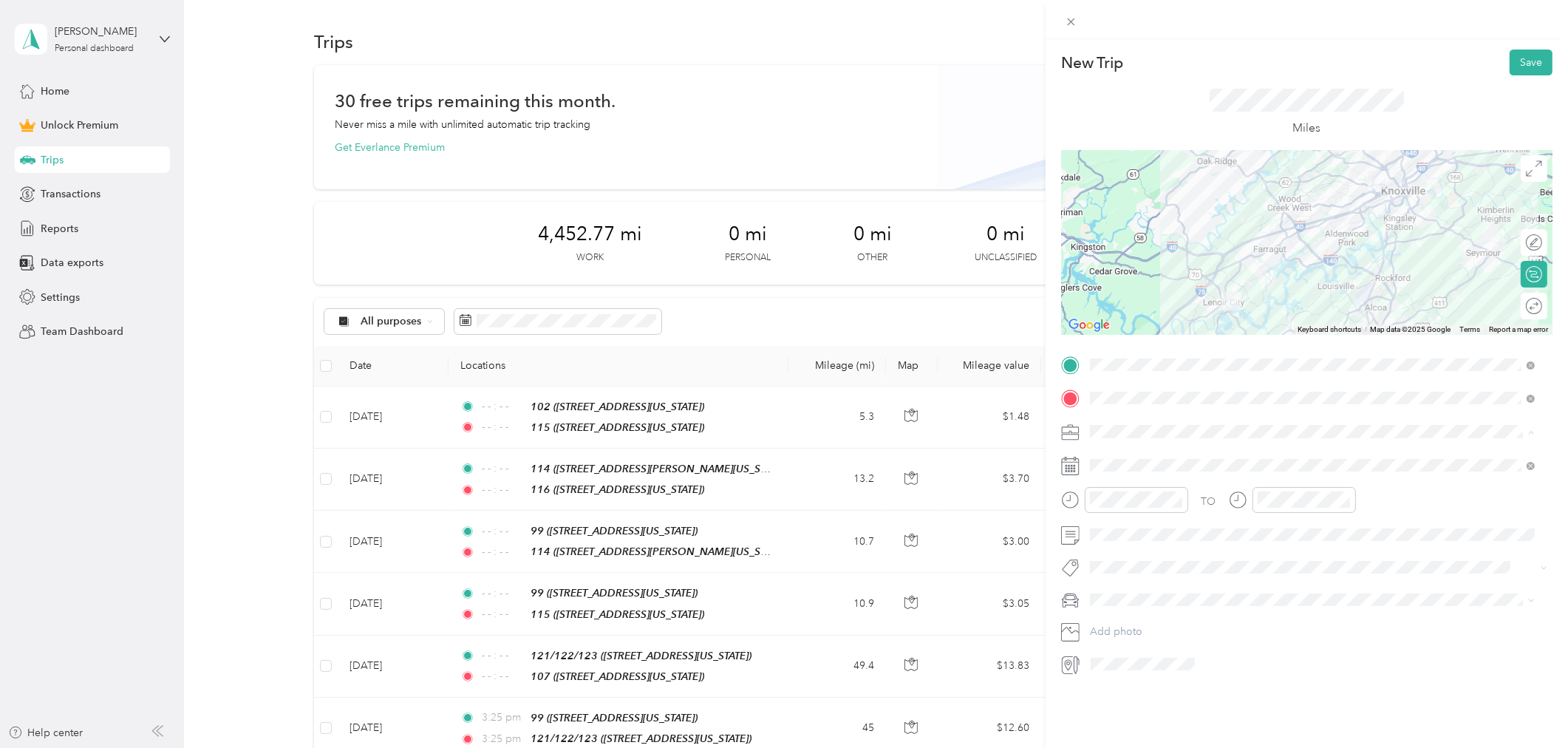
click at [1127, 455] on div "Work" at bounding box center [1313, 457] width 436 height 16
click at [1124, 546] on icon at bounding box center [1125, 549] width 15 height 15
click at [1211, 648] on div "19" at bounding box center [1215, 647] width 19 height 19
click at [1176, 499] on icon "close-circle" at bounding box center [1178, 499] width 10 height 10
click at [1344, 502] on icon "close-circle" at bounding box center [1346, 499] width 10 height 10
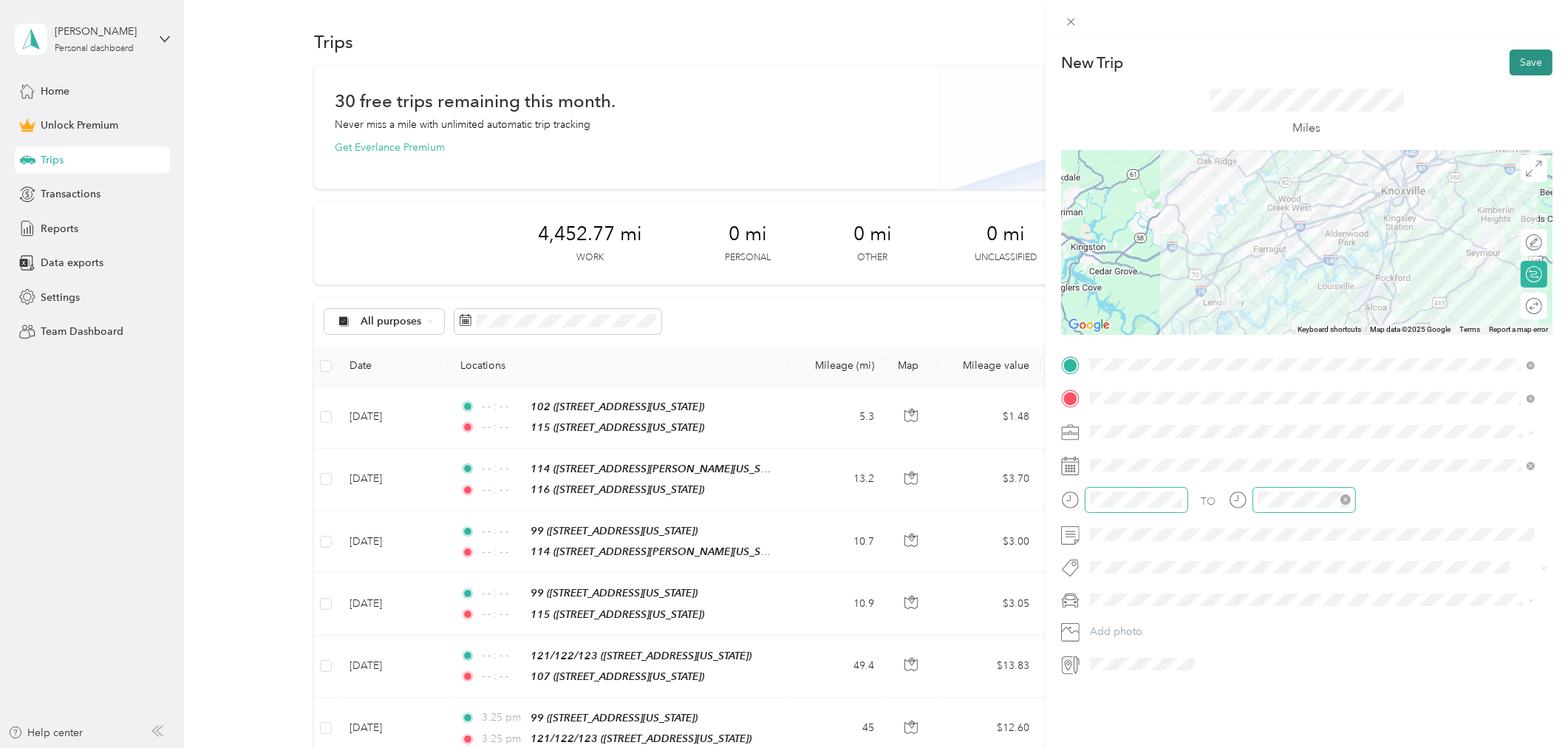
click at [1520, 57] on button "Save" at bounding box center [1530, 62] width 43 height 26
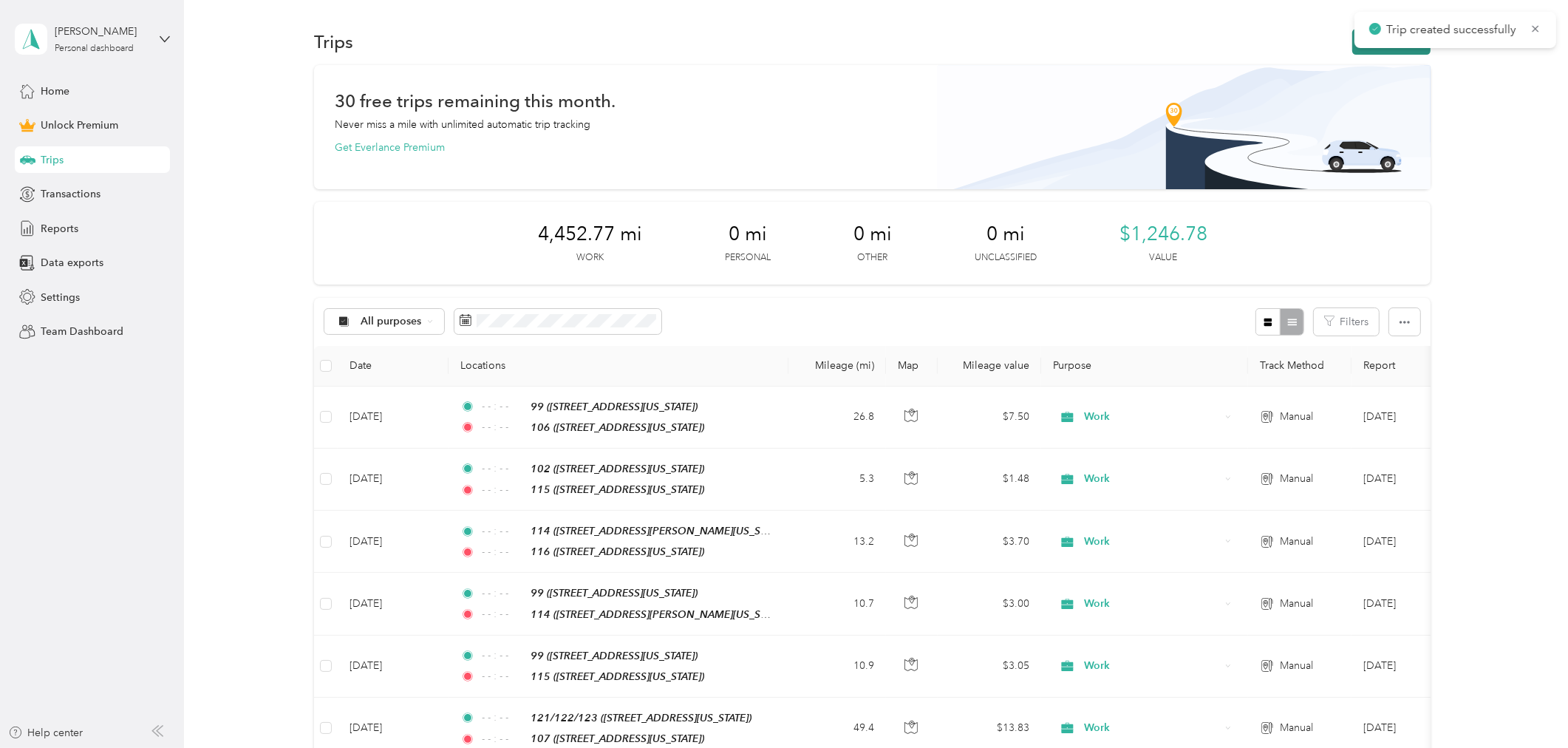
click at [1353, 46] on button "New trip" at bounding box center [1391, 42] width 78 height 26
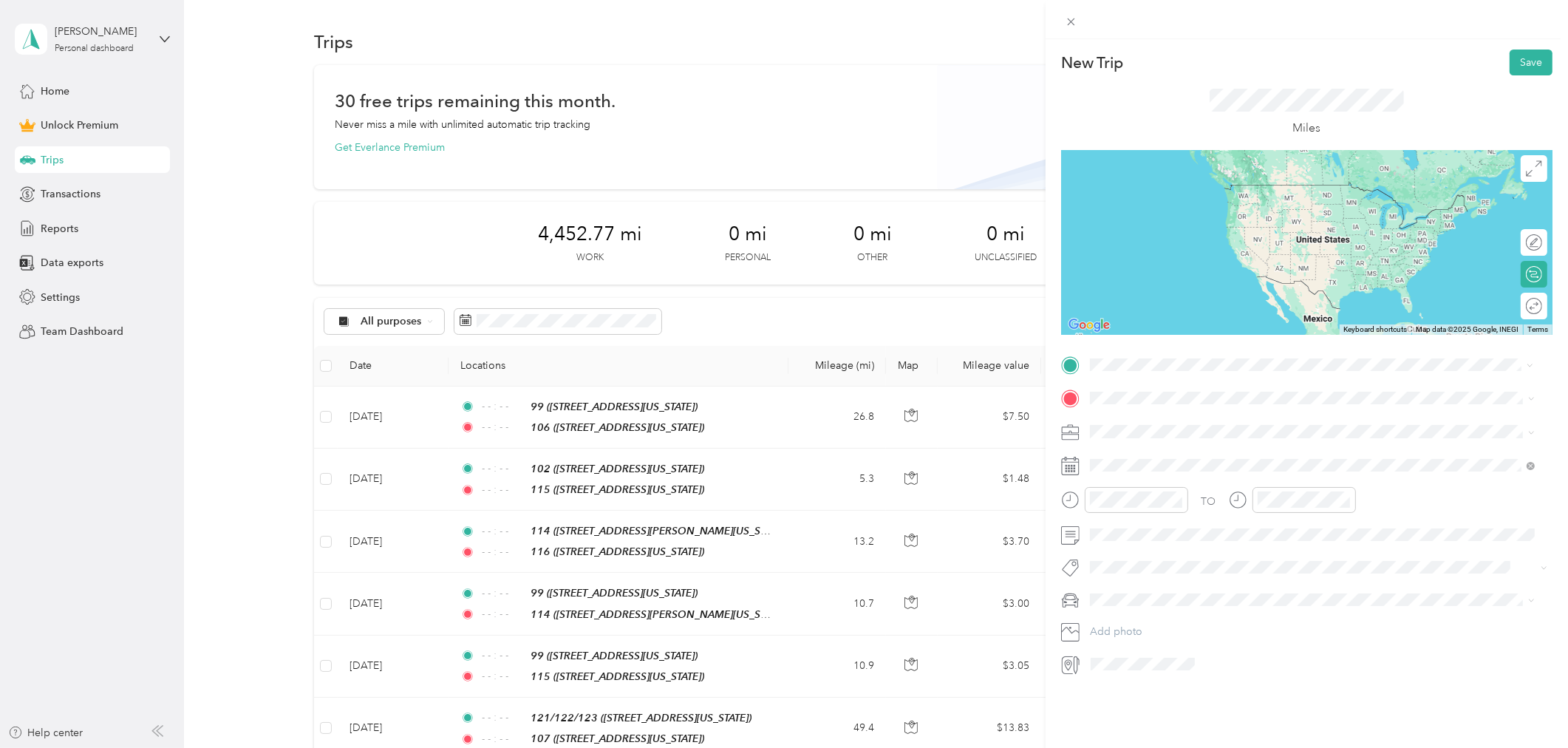
click at [1147, 434] on span "[STREET_ADDRESS][US_STATE]" at bounding box center [1191, 439] width 148 height 13
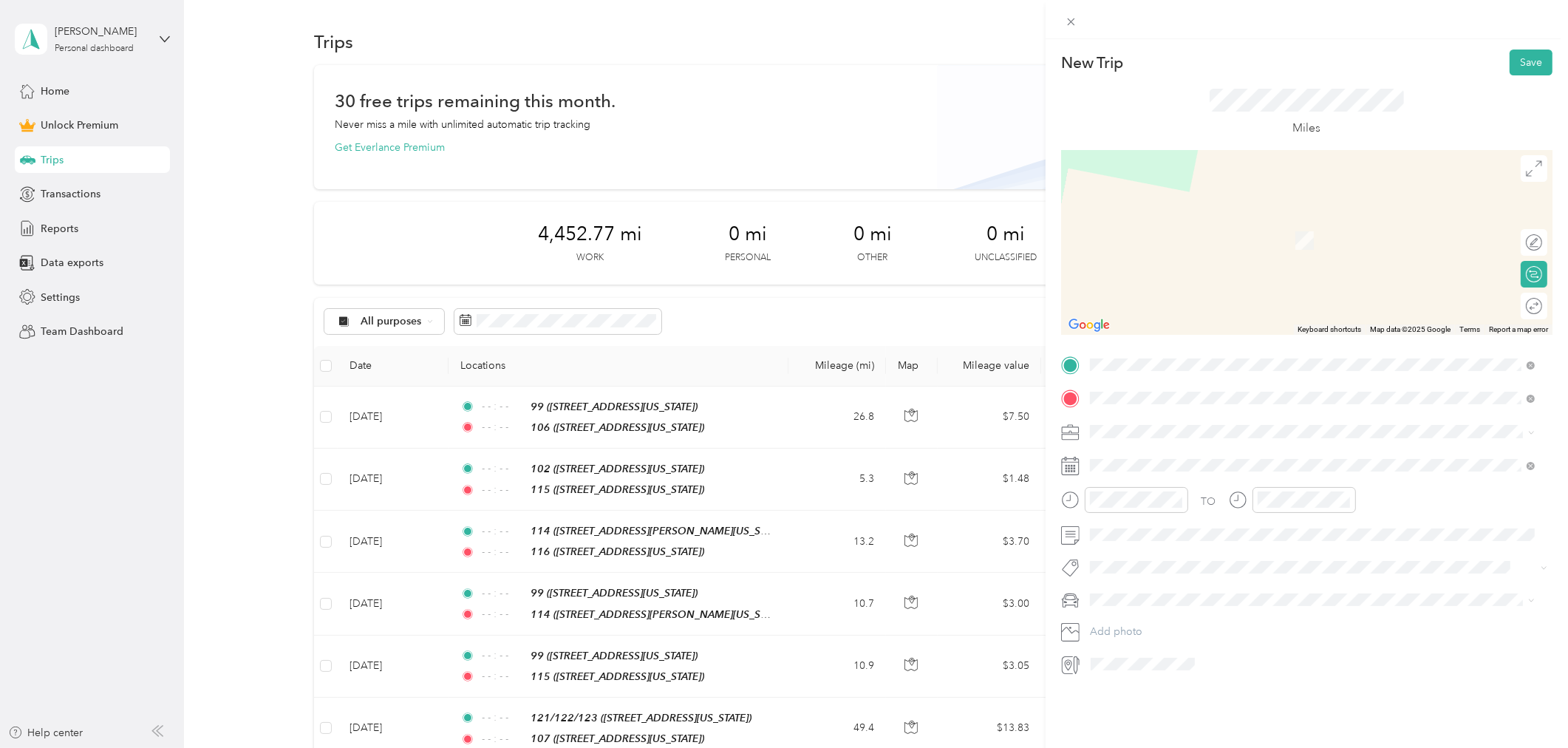
click at [1141, 467] on span "[STREET_ADDRESS][US_STATE]" at bounding box center [1191, 473] width 148 height 13
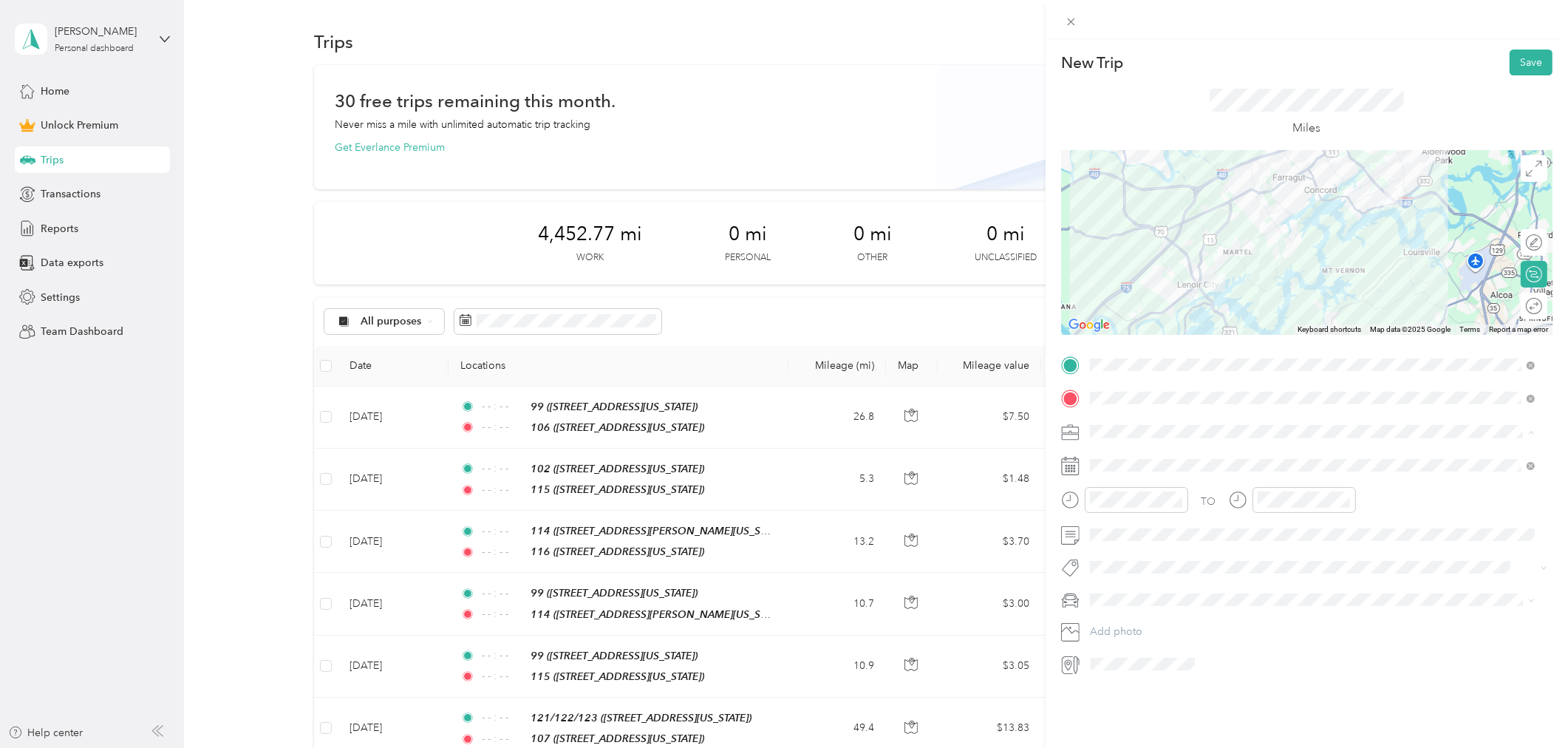
click at [1113, 460] on div "Work" at bounding box center [1313, 457] width 436 height 16
click at [1228, 559] on div "[DATE]" at bounding box center [1178, 549] width 187 height 28
click at [1126, 547] on icon at bounding box center [1125, 549] width 15 height 15
click at [1213, 648] on div "19" at bounding box center [1215, 647] width 19 height 19
click at [1176, 496] on icon "close-circle" at bounding box center [1178, 499] width 10 height 10
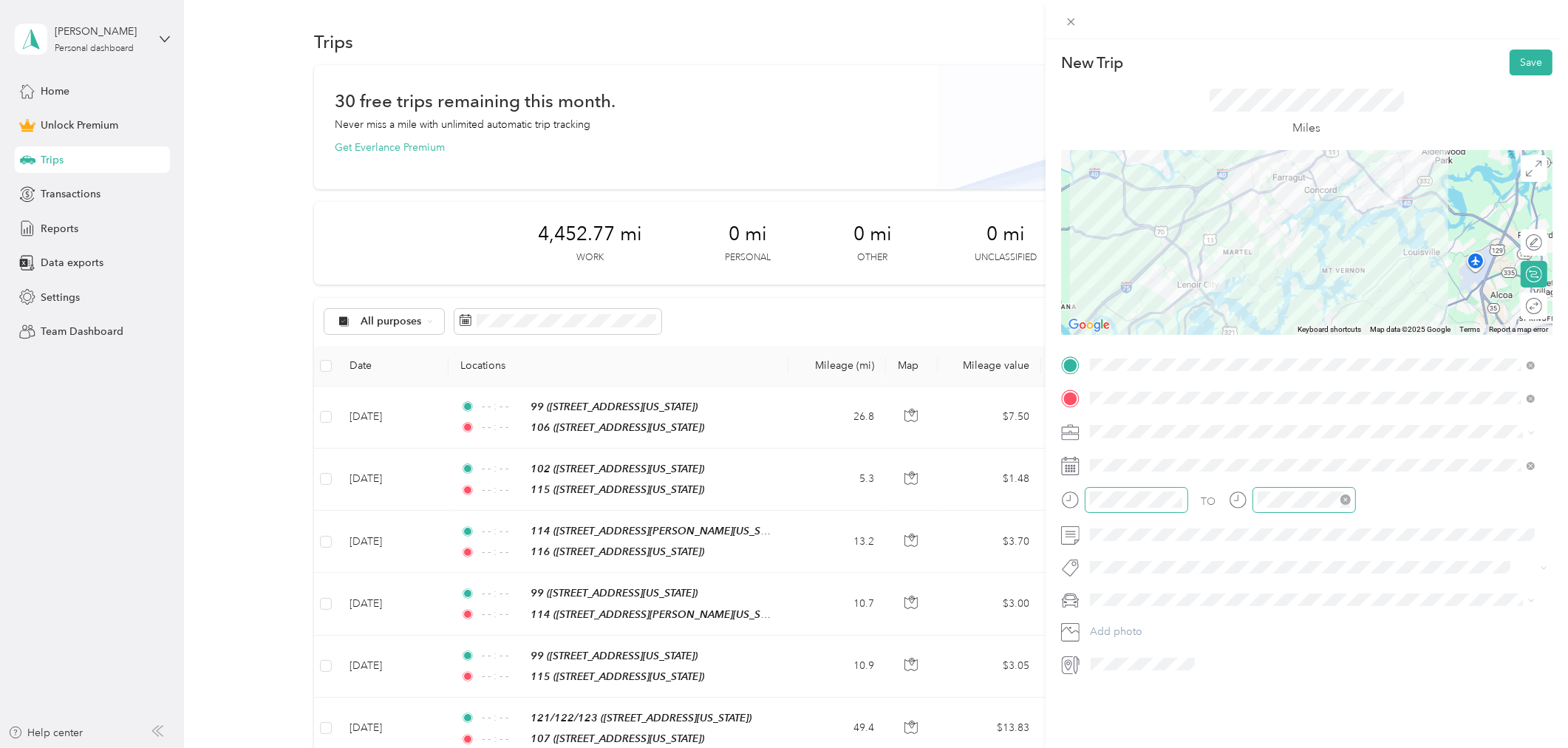
click at [1345, 502] on icon "close-circle" at bounding box center [1346, 499] width 10 height 10
click at [1520, 65] on button "Save" at bounding box center [1530, 62] width 43 height 26
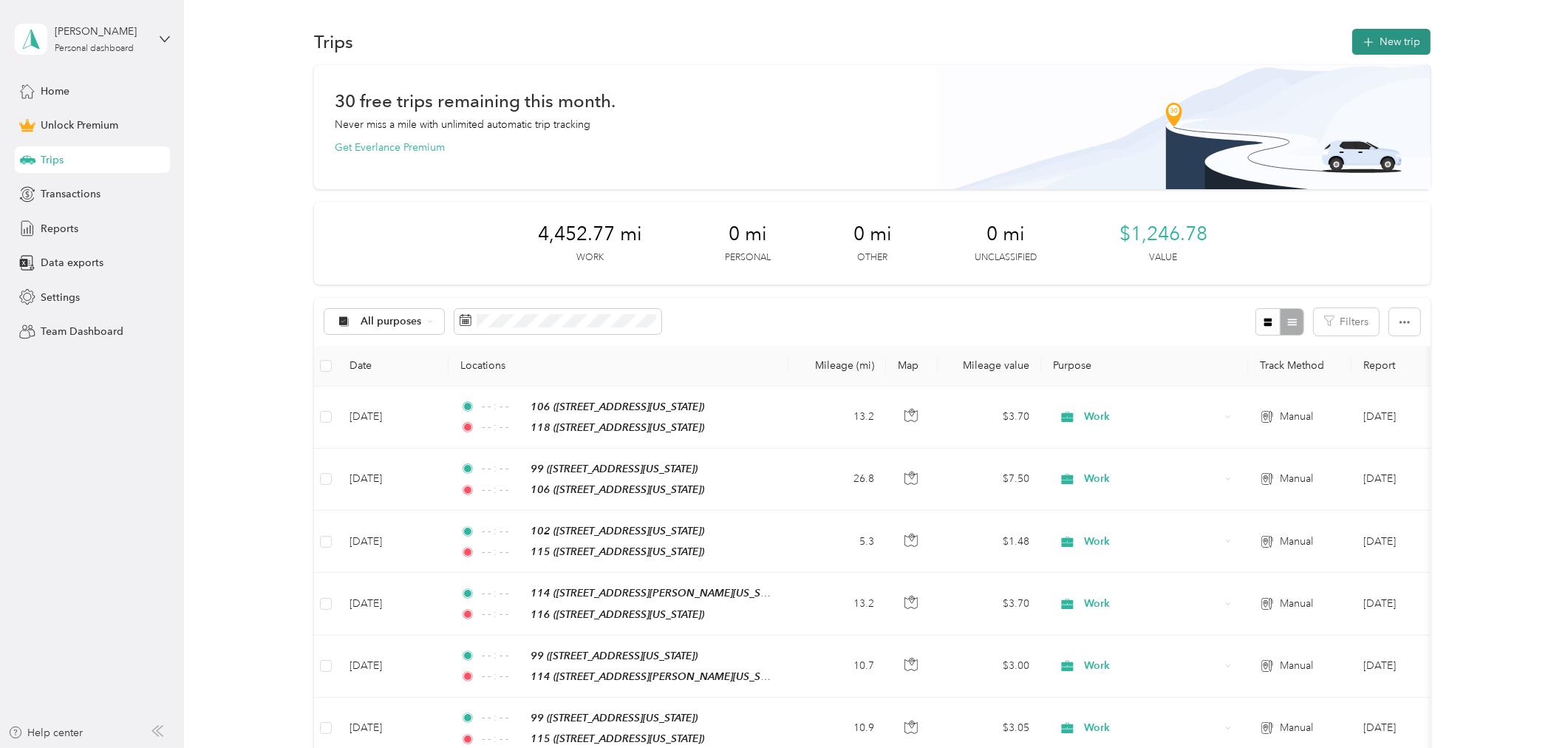
click at [1353, 47] on button "New trip" at bounding box center [1391, 42] width 78 height 26
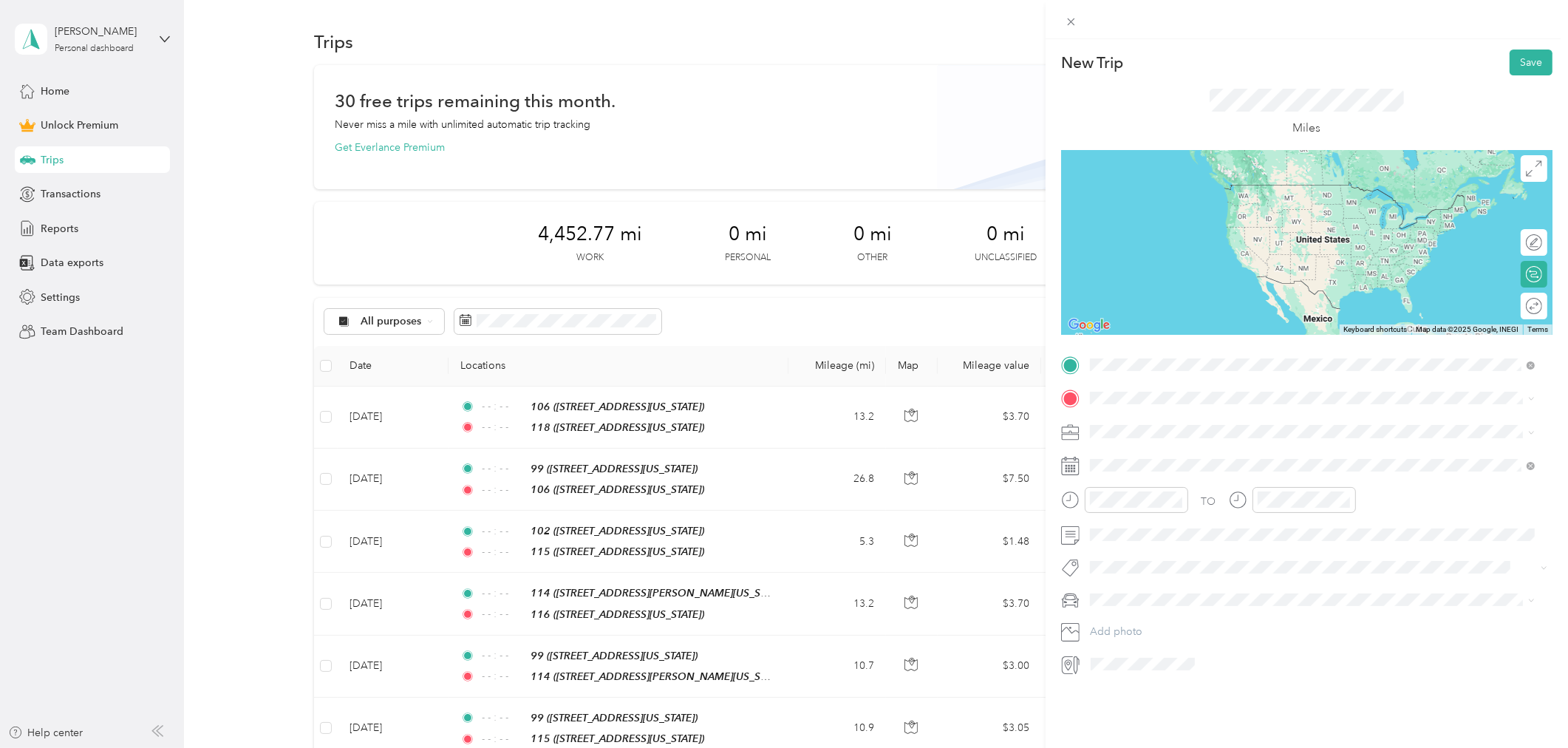
click at [1153, 431] on div "99 [STREET_ADDRESS][US_STATE]" at bounding box center [1191, 432] width 148 height 31
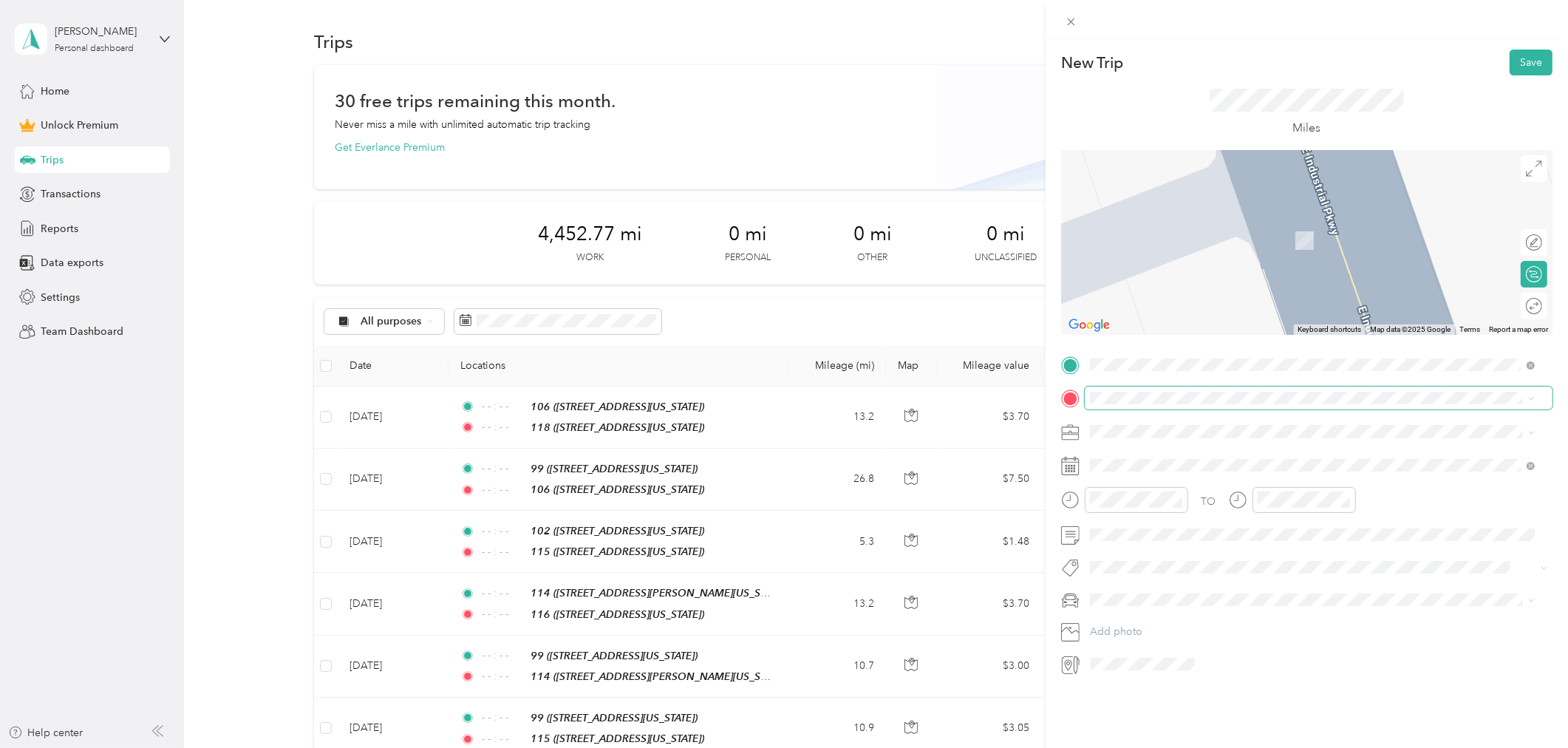
click at [1124, 388] on span at bounding box center [1318, 397] width 467 height 23
click at [1126, 404] on span at bounding box center [1318, 397] width 467 height 23
click at [1265, 458] on span "[STREET_ADDRESS][US_STATE]" at bounding box center [1191, 450] width 148 height 13
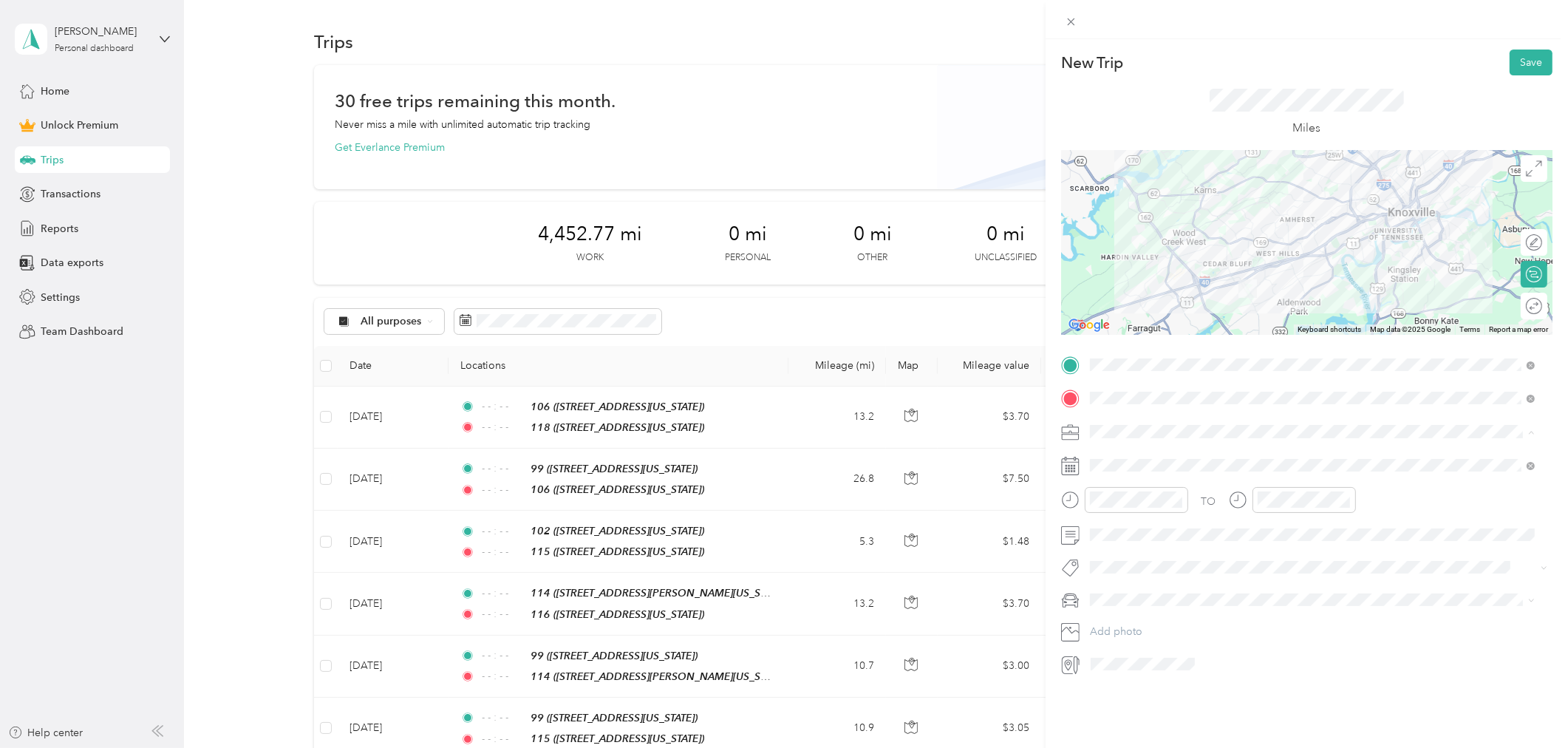
click at [1133, 455] on div "Work" at bounding box center [1313, 457] width 436 height 16
click at [1128, 552] on icon at bounding box center [1125, 549] width 15 height 15
click at [1140, 666] on div "22" at bounding box center [1139, 670] width 19 height 19
click at [1517, 68] on button "Save" at bounding box center [1530, 62] width 43 height 26
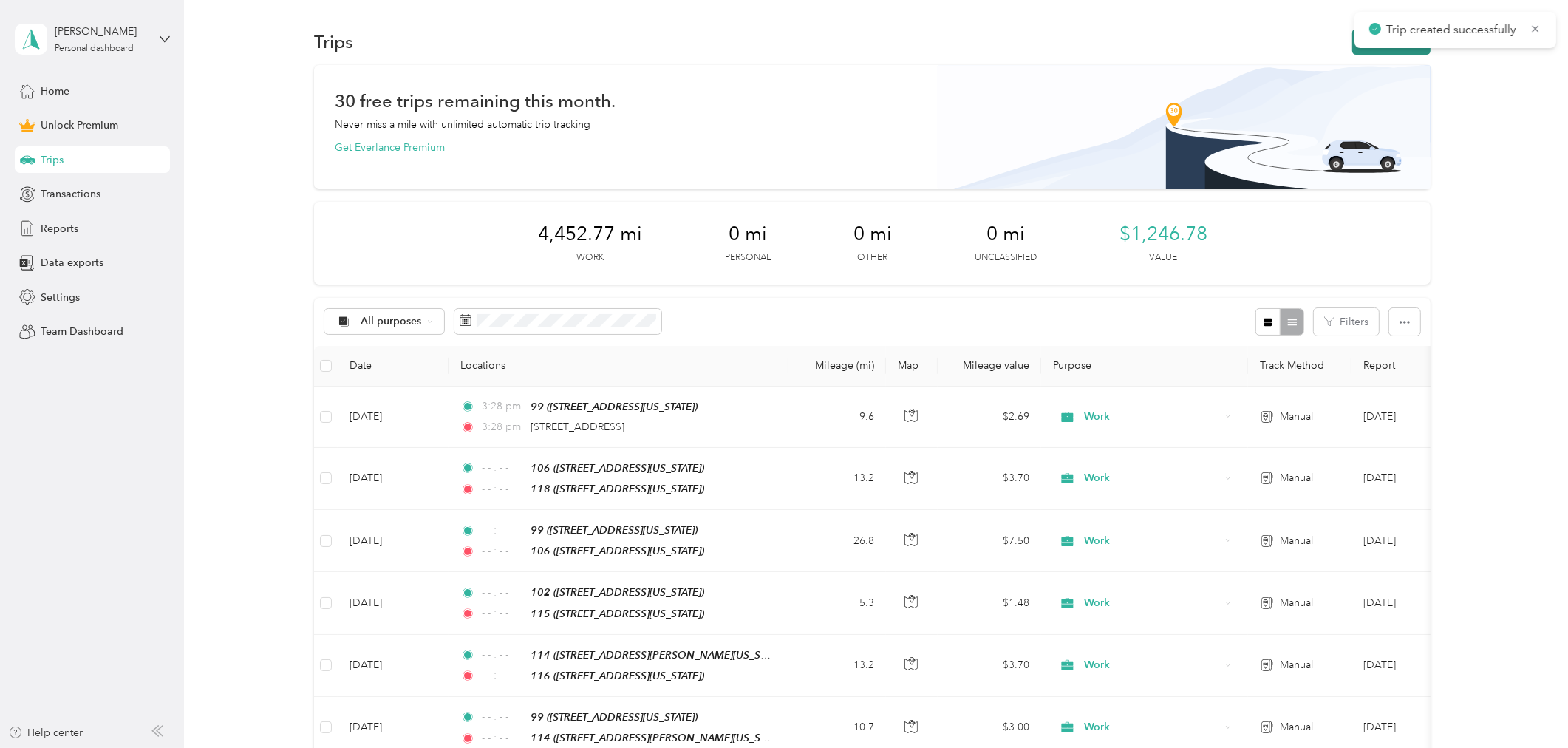
click at [1382, 54] on button "New trip" at bounding box center [1391, 42] width 78 height 26
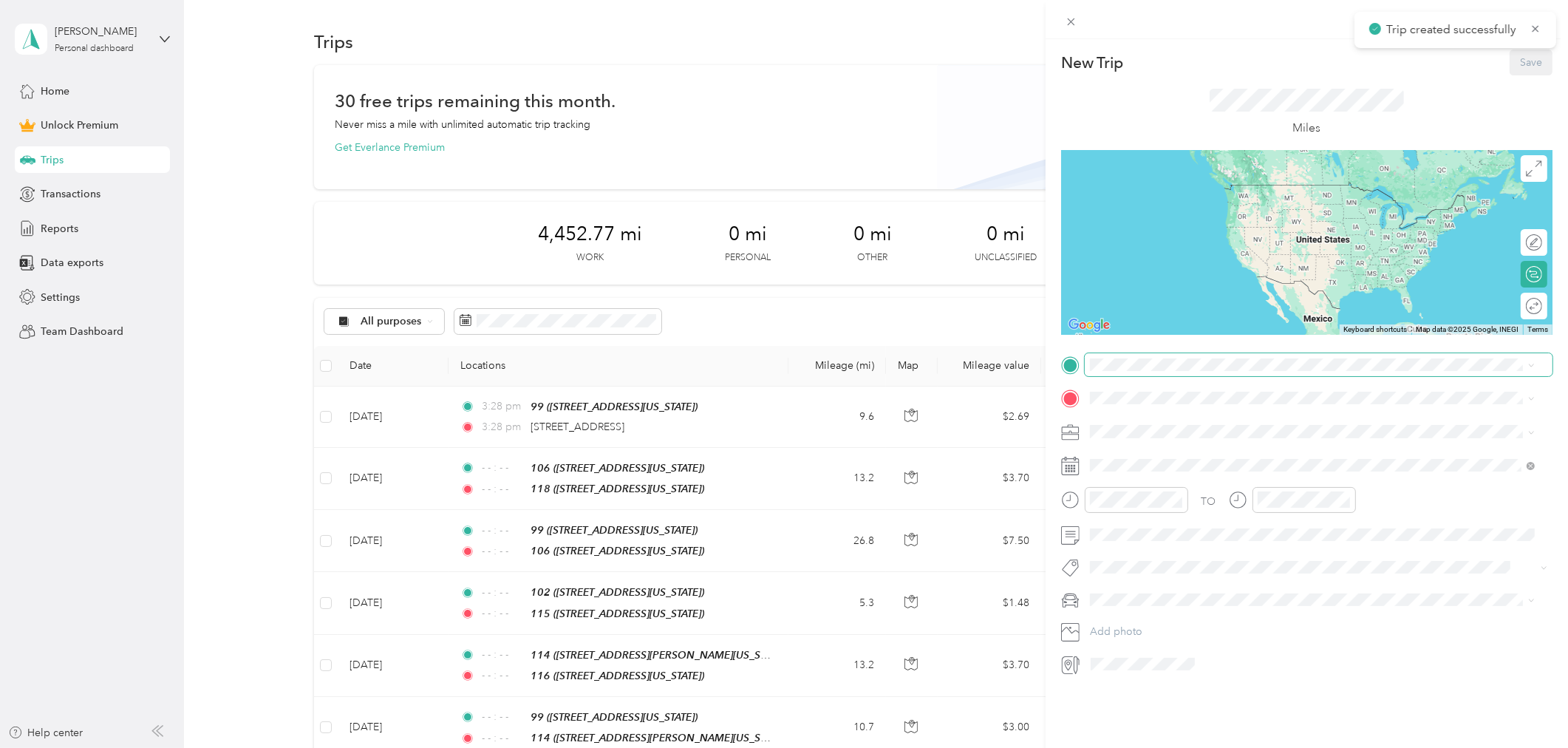
click at [1130, 375] on span at bounding box center [1318, 364] width 467 height 23
click at [1138, 431] on div "[STREET_ADDRESS][US_STATE]" at bounding box center [1191, 432] width 148 height 31
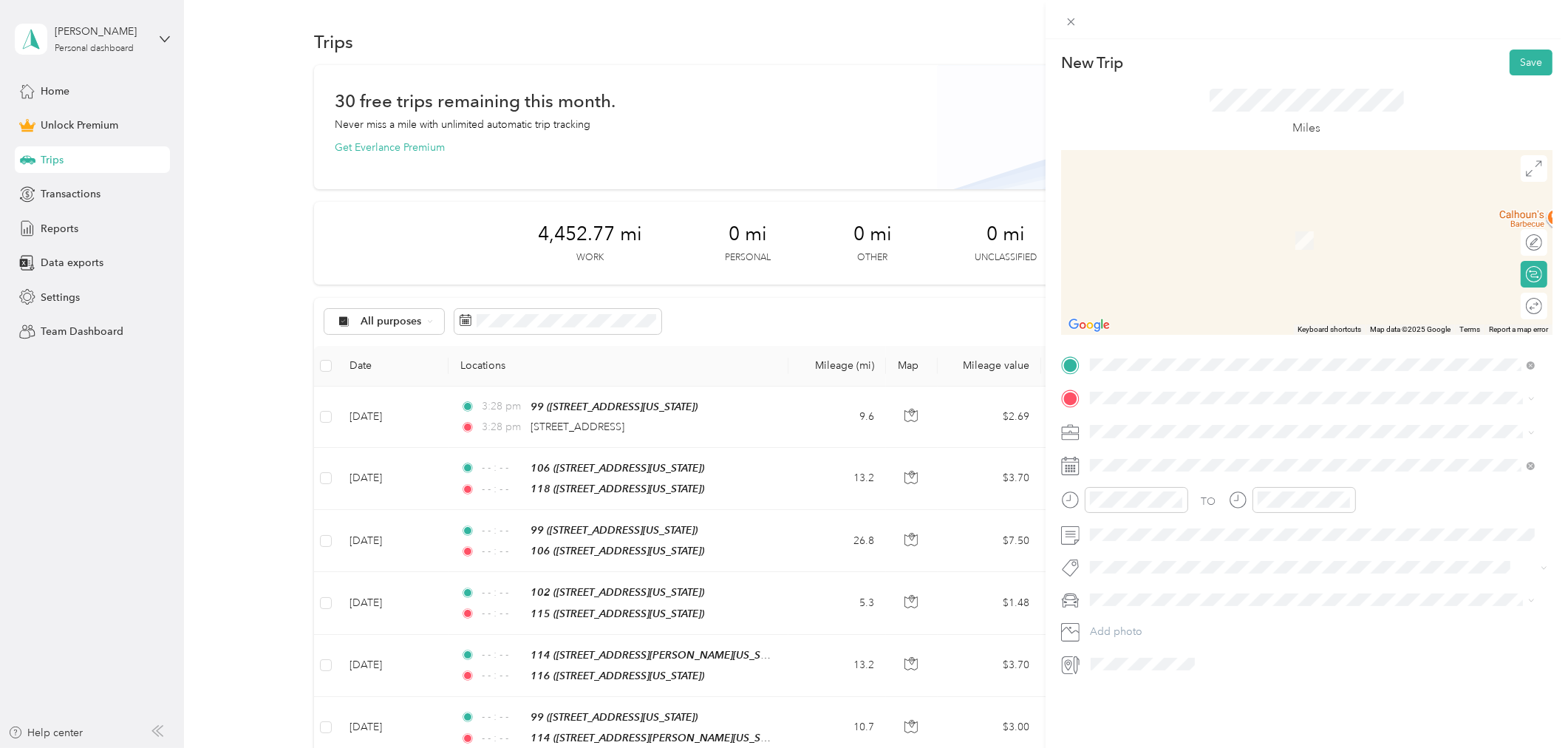
click at [1128, 404] on span at bounding box center [1318, 397] width 467 height 23
click at [1161, 458] on span "[STREET_ADDRESS][US_STATE]" at bounding box center [1191, 450] width 148 height 13
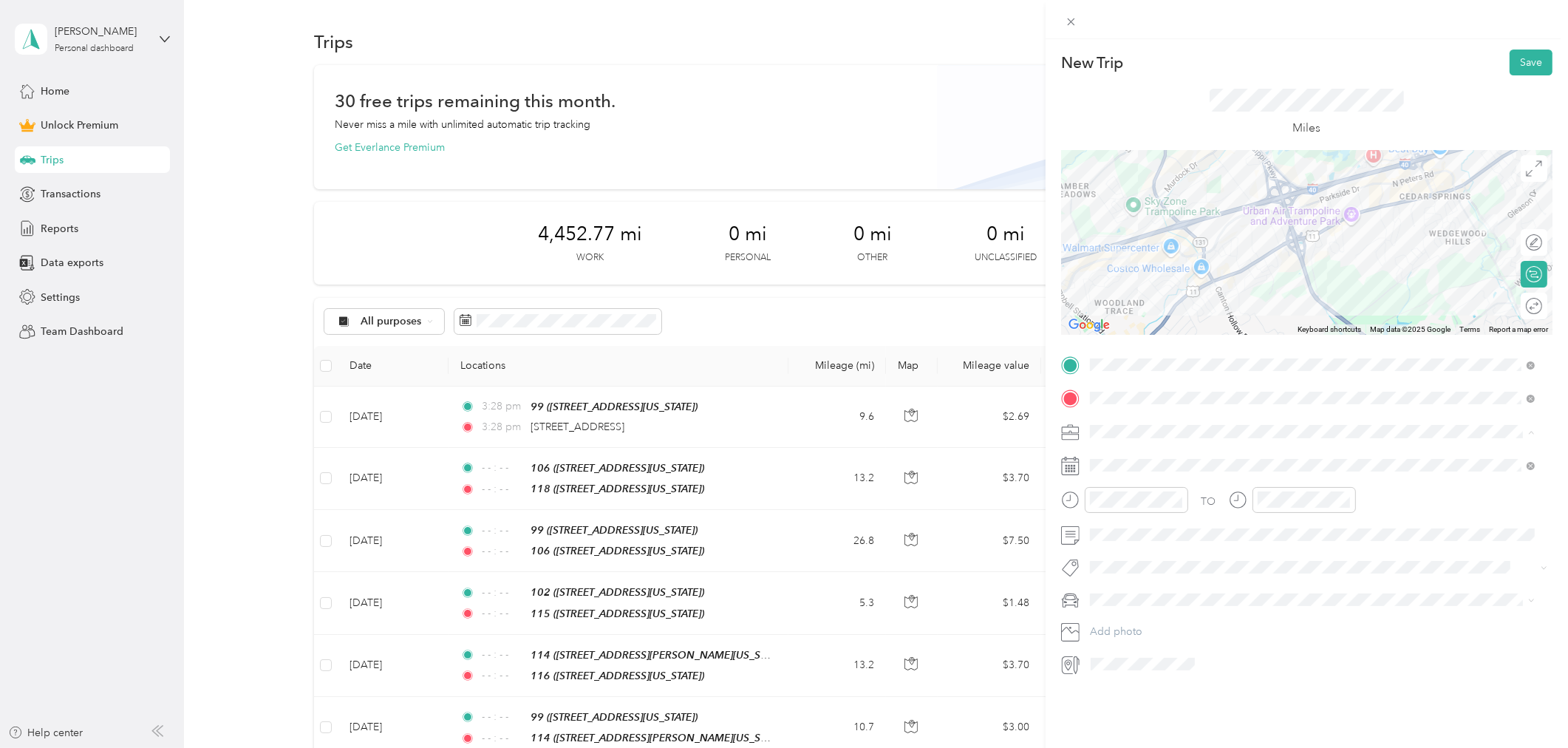
click at [1129, 452] on div "Work" at bounding box center [1313, 457] width 436 height 16
click at [1153, 668] on div "21" at bounding box center [1158, 670] width 19 height 19
click at [1509, 66] on button "Save" at bounding box center [1530, 62] width 43 height 26
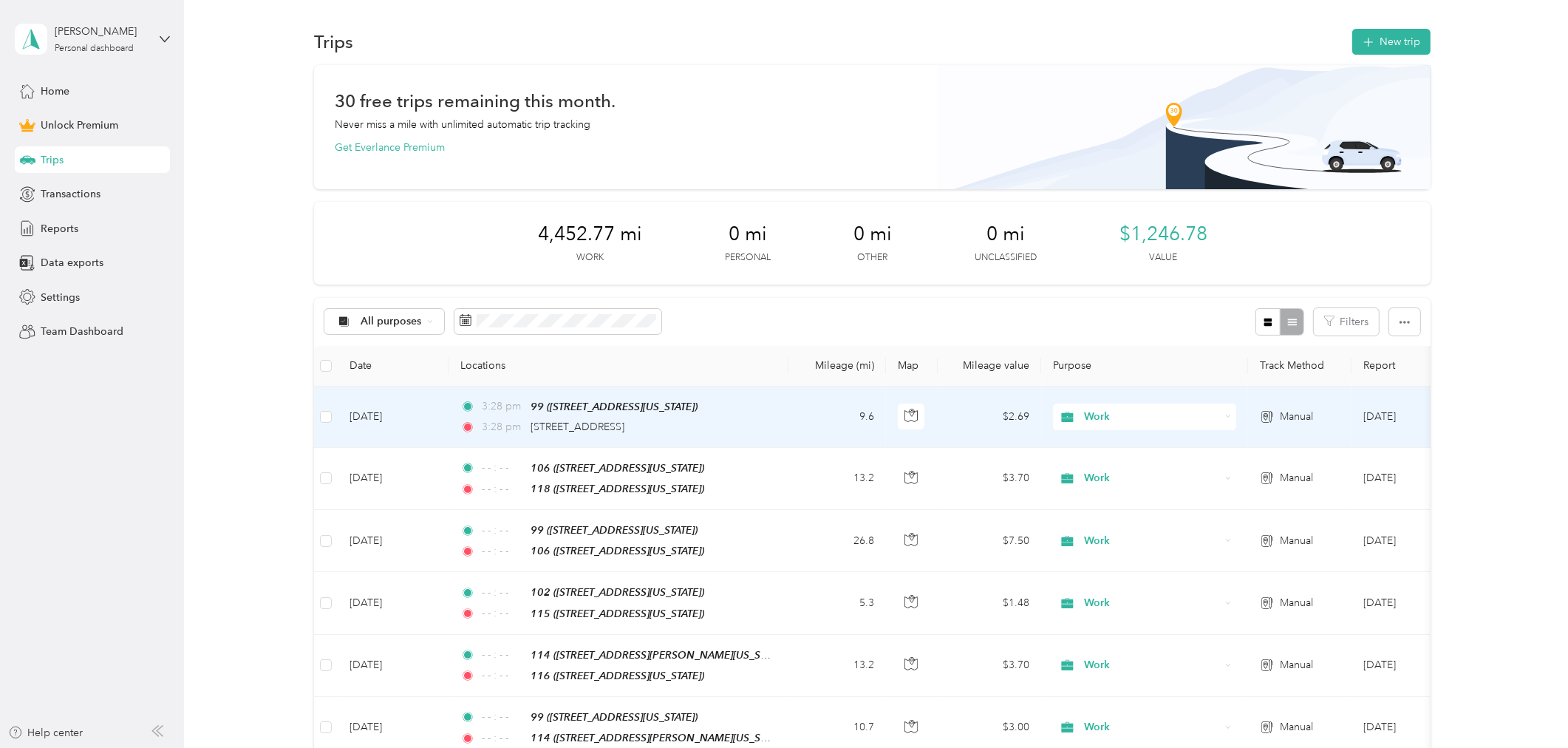
click at [383, 419] on td "[DATE]" at bounding box center [393, 417] width 111 height 62
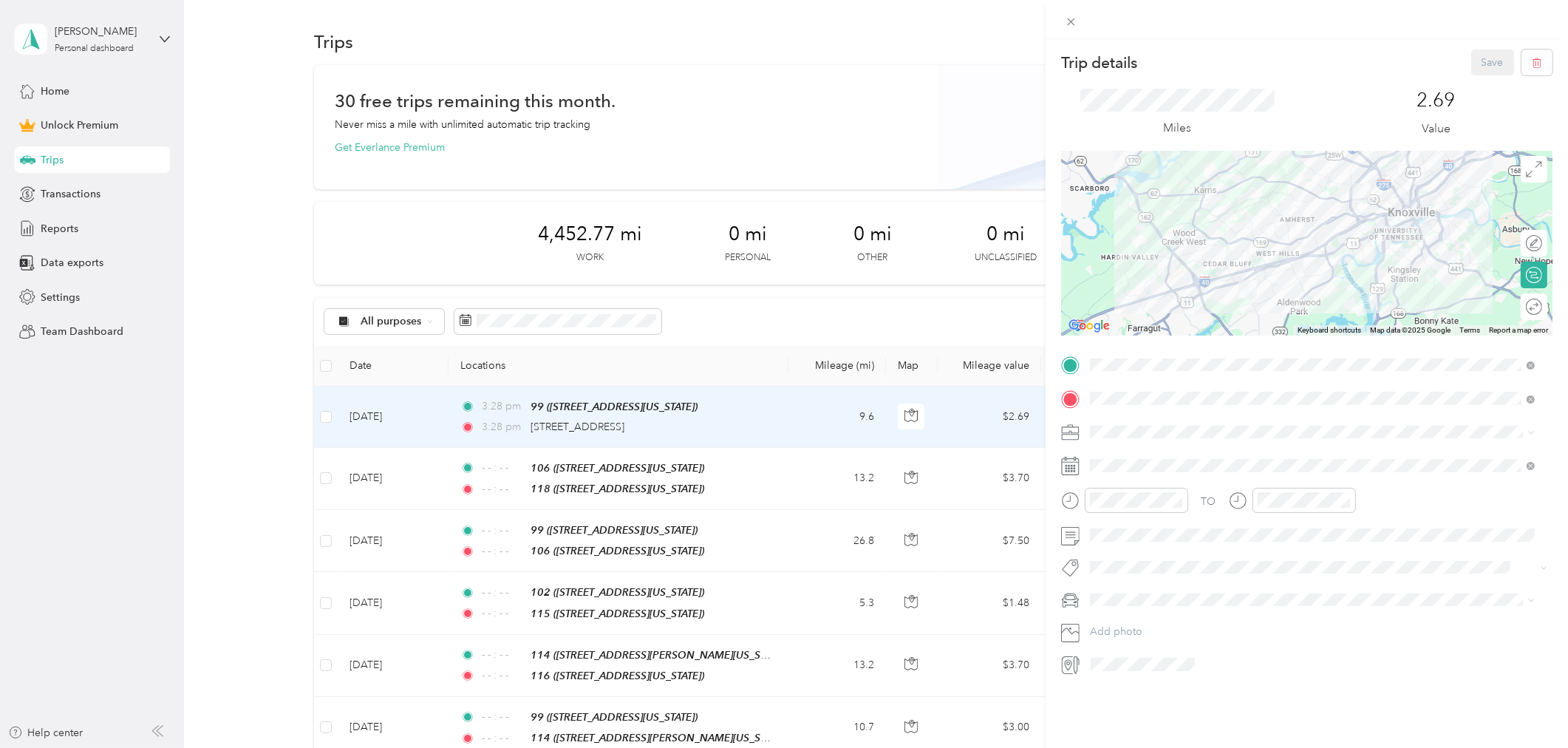
click at [718, 176] on div "Trip details Save This trip cannot be edited because it is either under review,…" at bounding box center [784, 374] width 1568 height 748
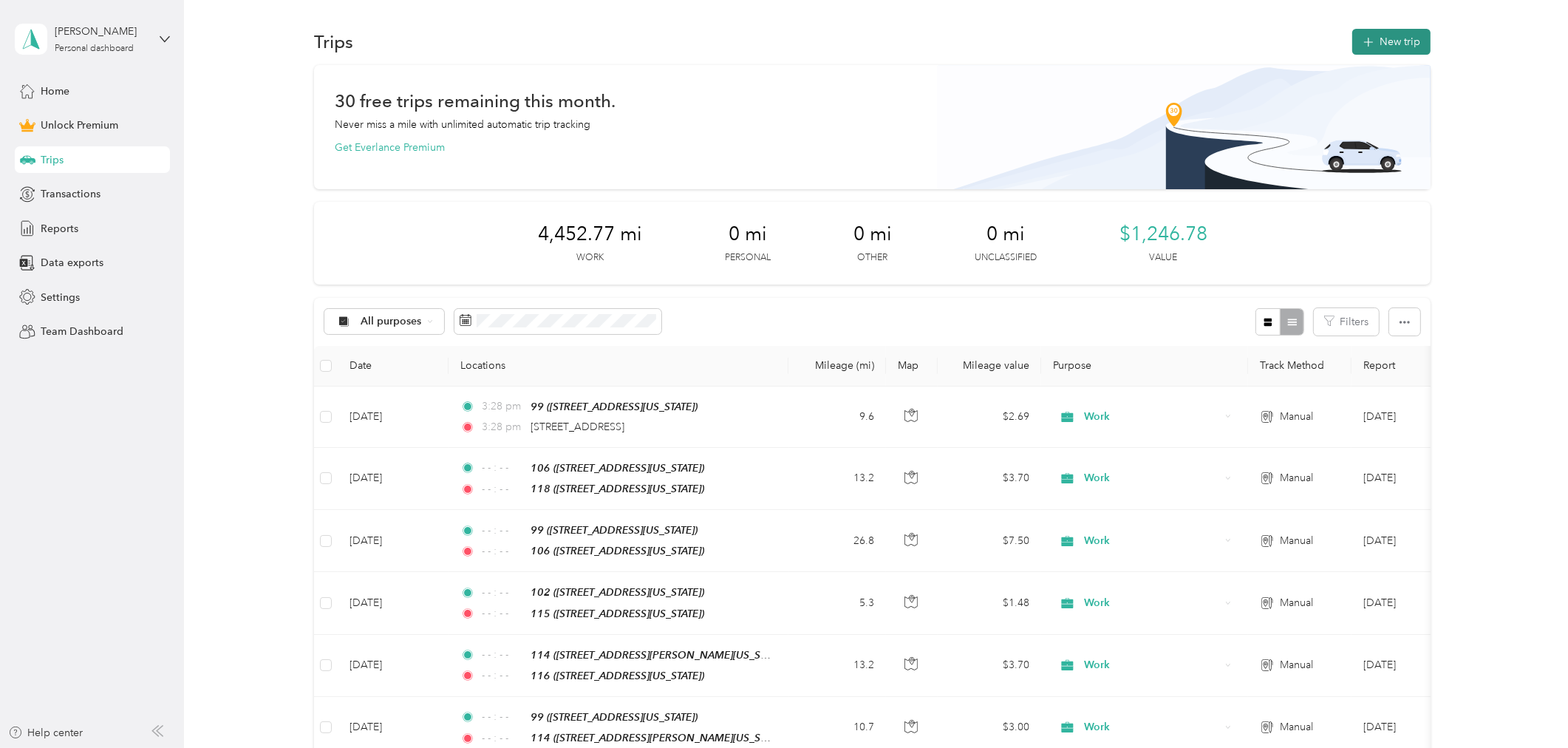
click at [1361, 45] on icon "button" at bounding box center [1369, 42] width 17 height 17
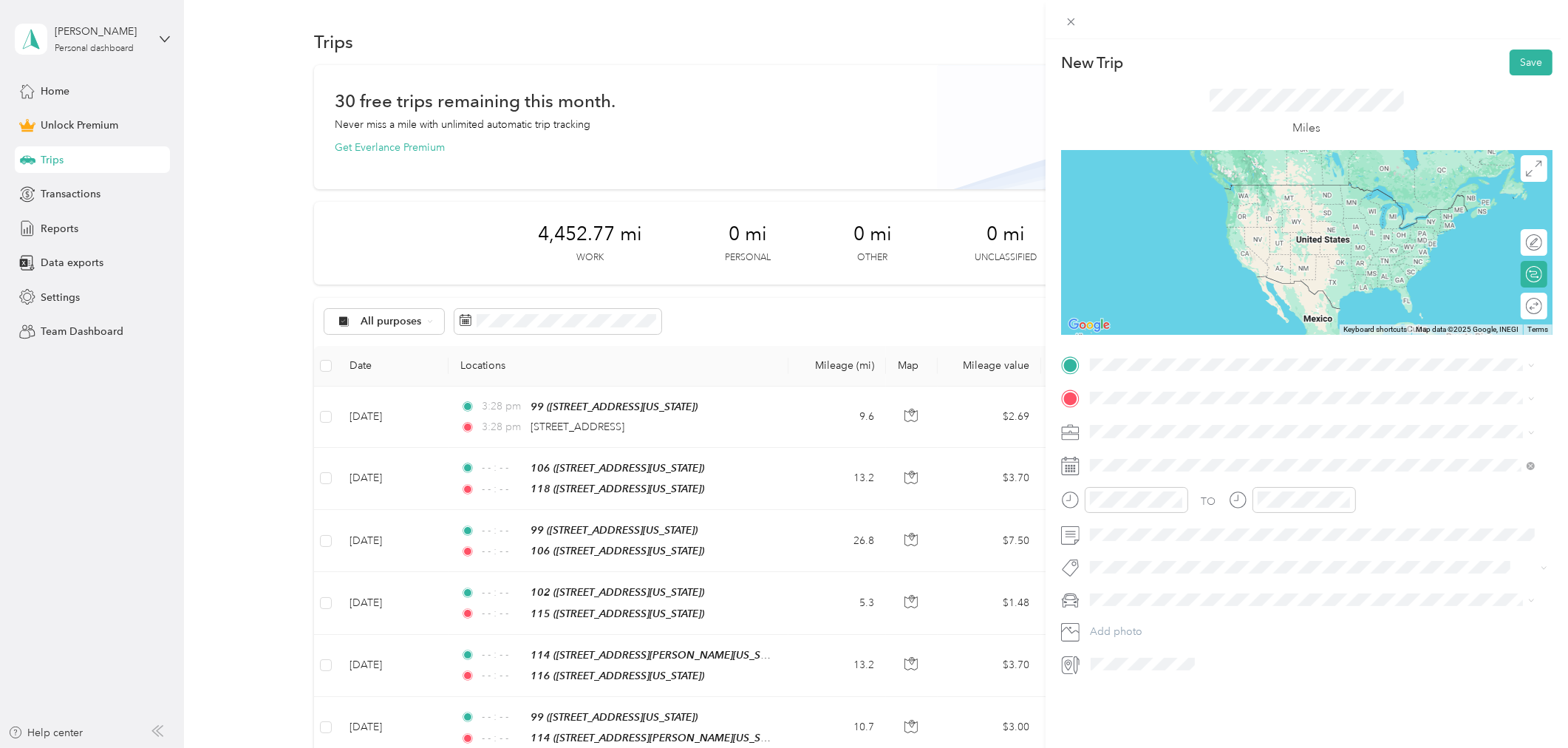
click at [1143, 430] on div "99 [STREET_ADDRESS][US_STATE]" at bounding box center [1191, 430] width 148 height 31
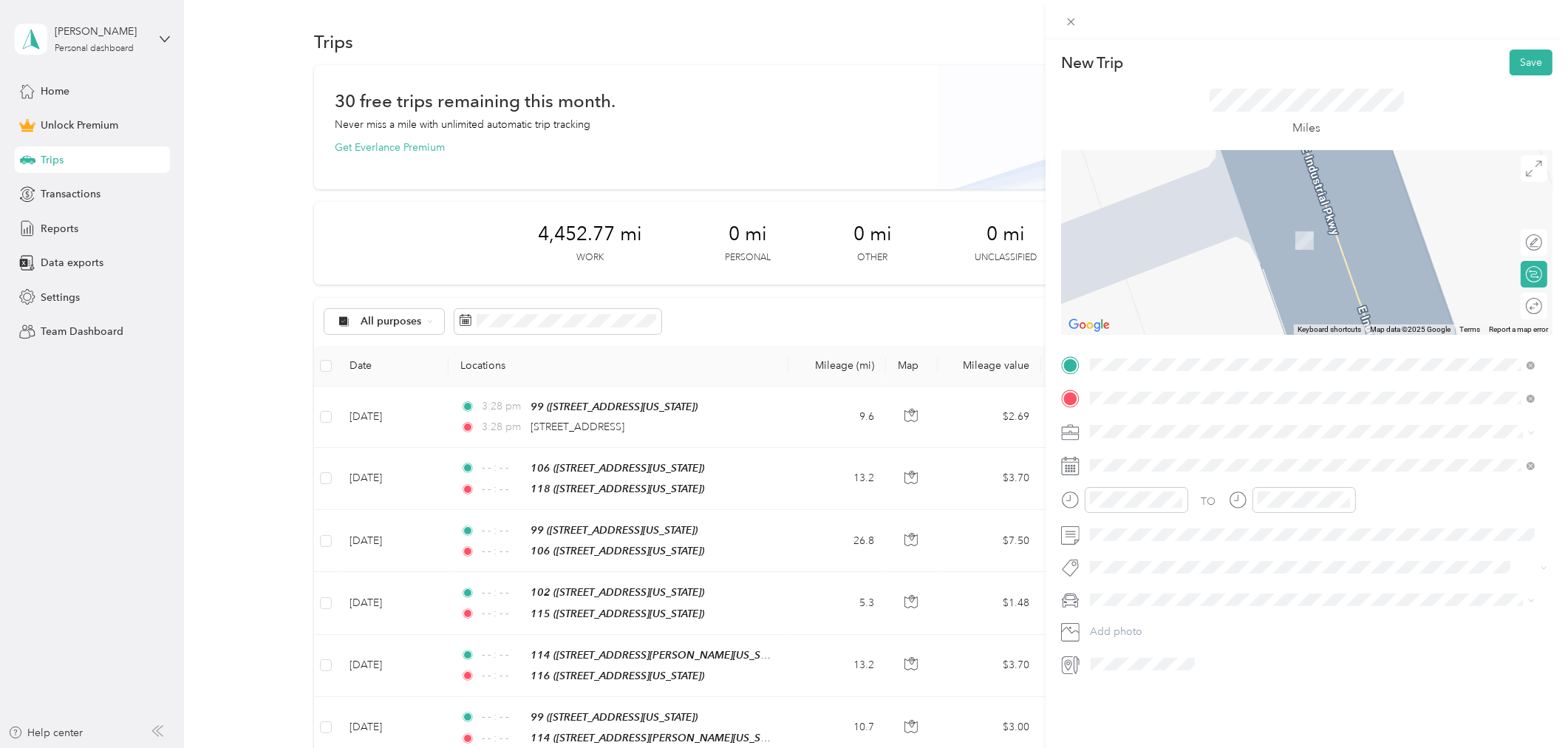
click at [1153, 458] on span "[STREET_ADDRESS][US_STATE]" at bounding box center [1191, 450] width 148 height 13
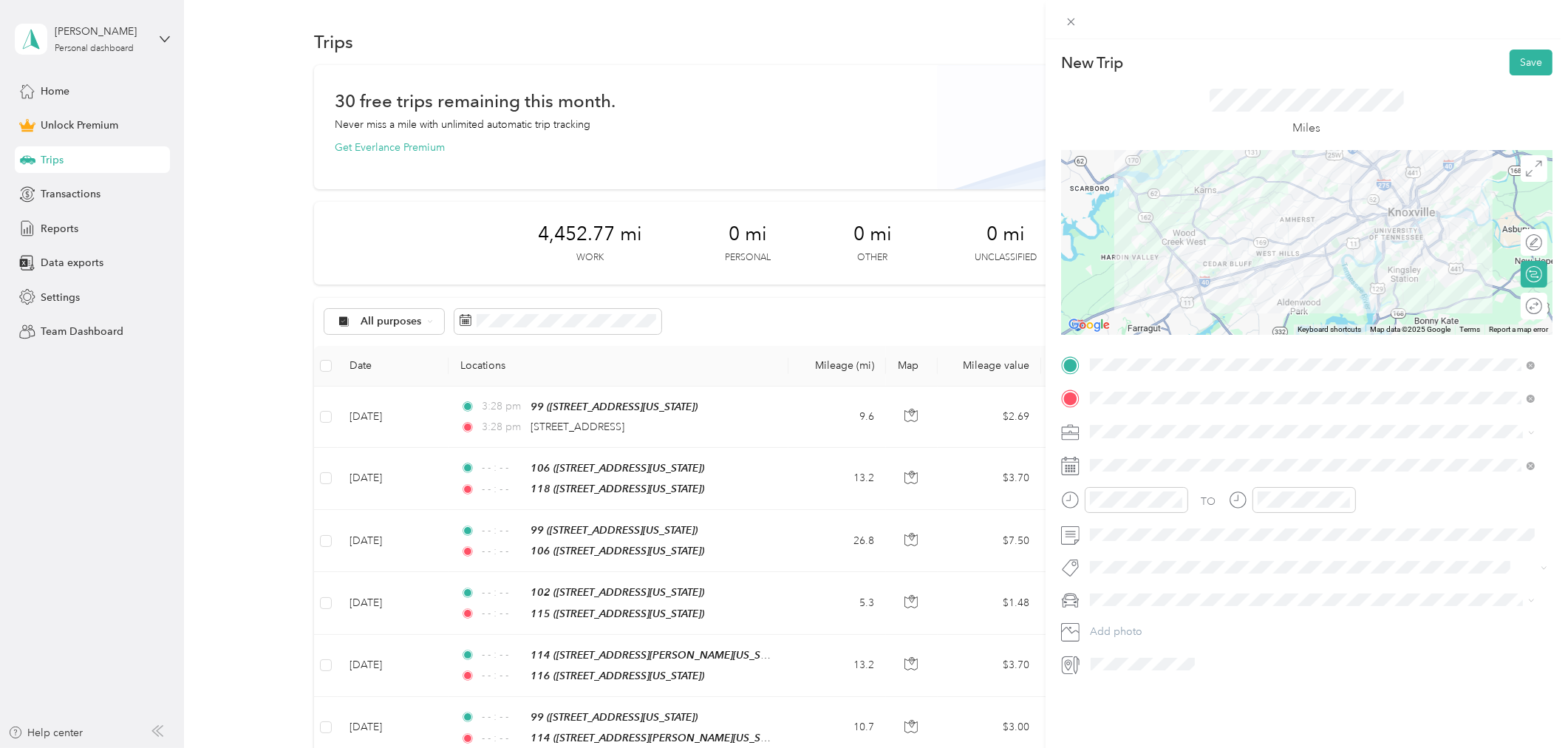
click at [1140, 453] on div "Work" at bounding box center [1313, 457] width 436 height 16
click at [1131, 549] on icon at bounding box center [1125, 549] width 15 height 15
click at [1153, 667] on div "23" at bounding box center [1158, 670] width 19 height 19
click at [1182, 496] on icon "close-circle" at bounding box center [1178, 499] width 10 height 10
click at [1343, 499] on icon "close-circle" at bounding box center [1346, 499] width 10 height 10
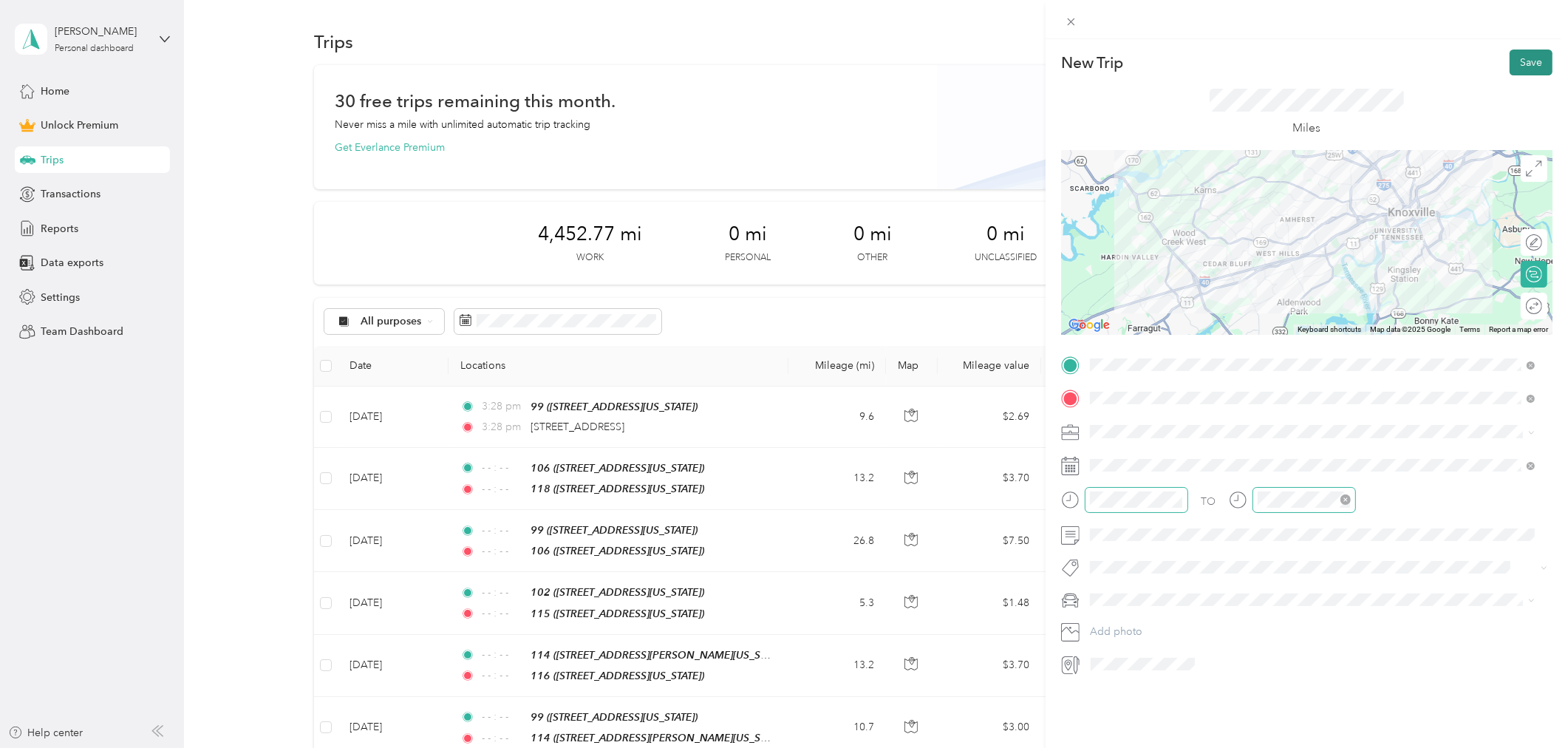
click at [1516, 62] on button "Save" at bounding box center [1530, 62] width 43 height 26
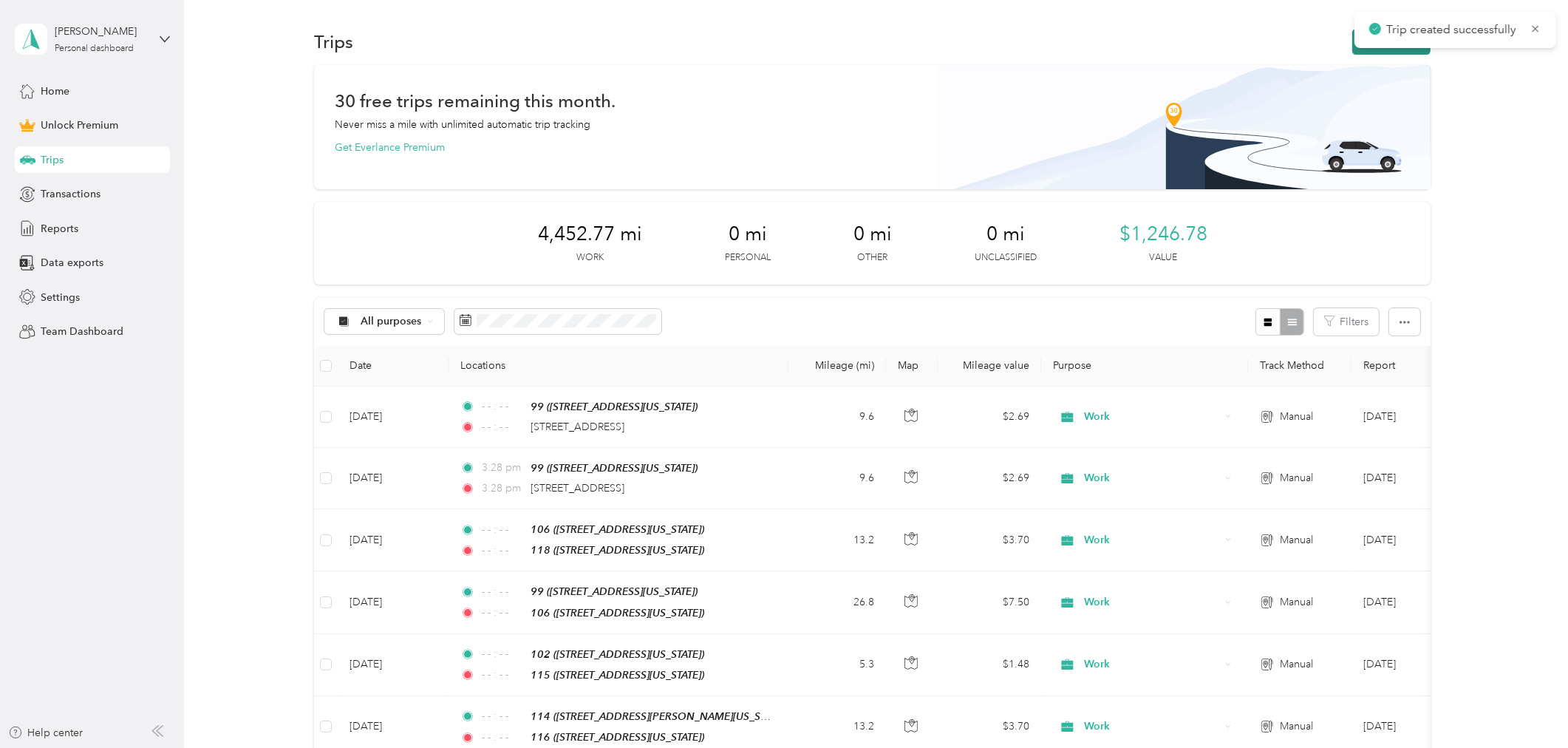
click at [1353, 52] on button "New trip" at bounding box center [1391, 42] width 78 height 26
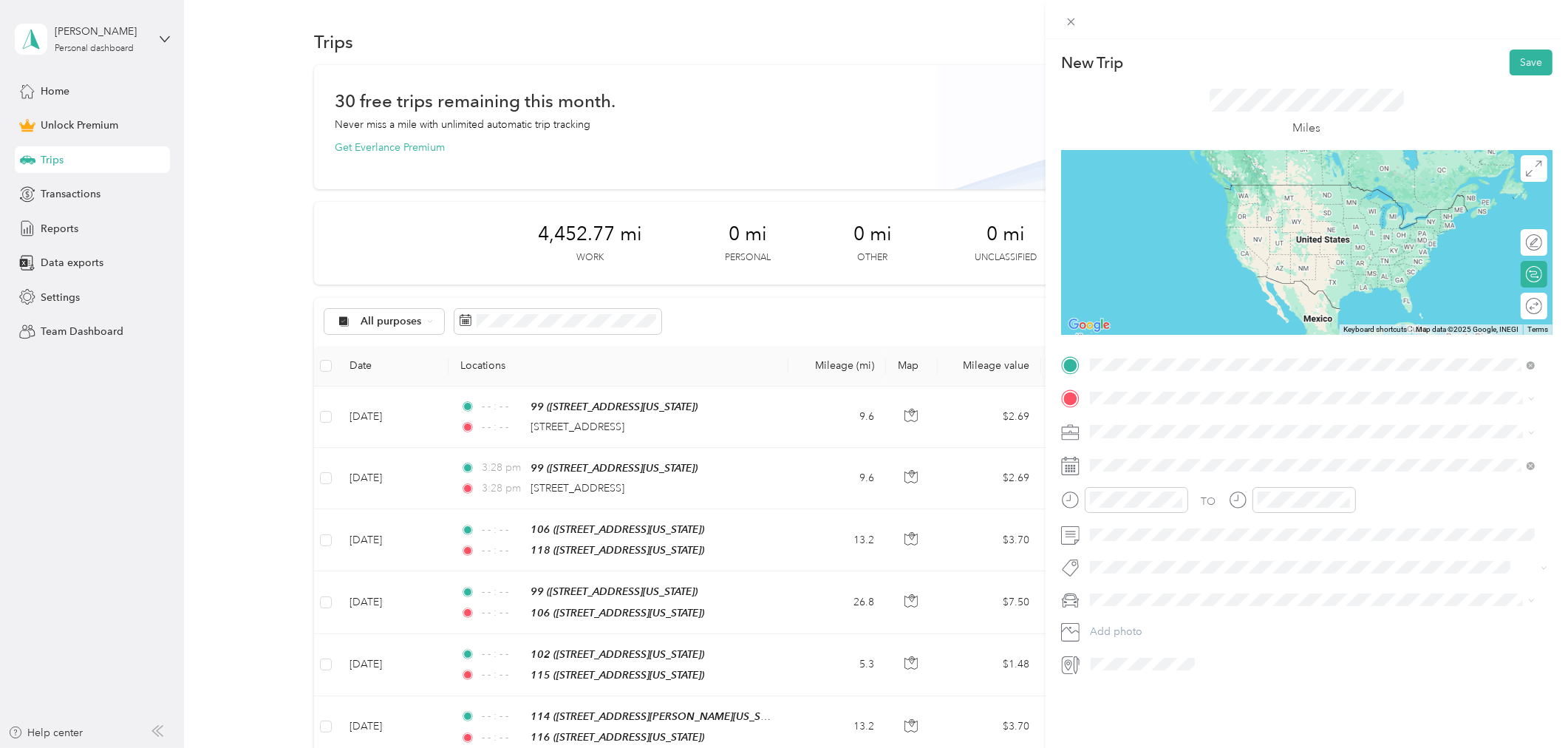
click at [1144, 424] on div "99" at bounding box center [1191, 423] width 148 height 13
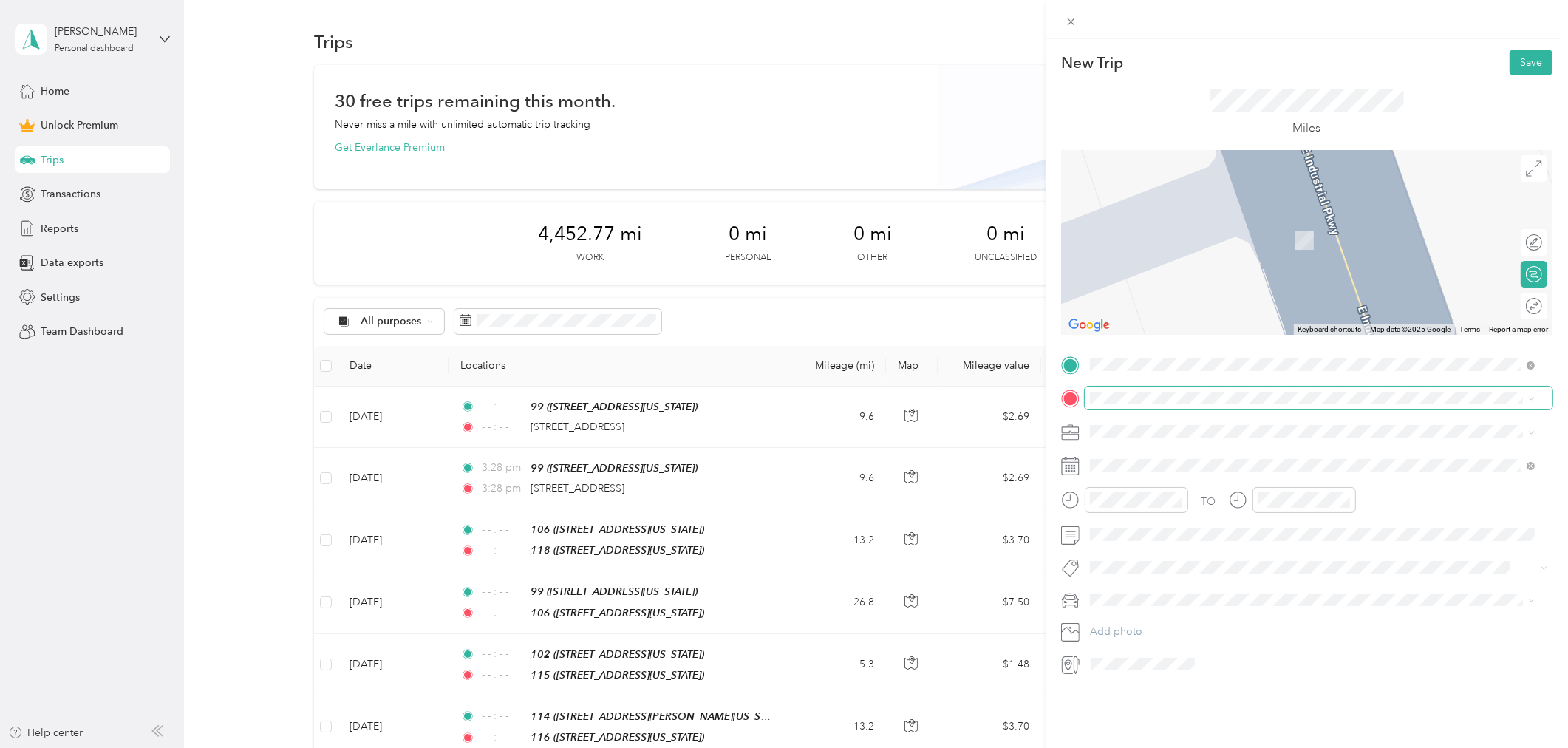
click at [1127, 405] on span at bounding box center [1318, 397] width 467 height 23
click at [1141, 454] on div "105" at bounding box center [1233, 455] width 230 height 13
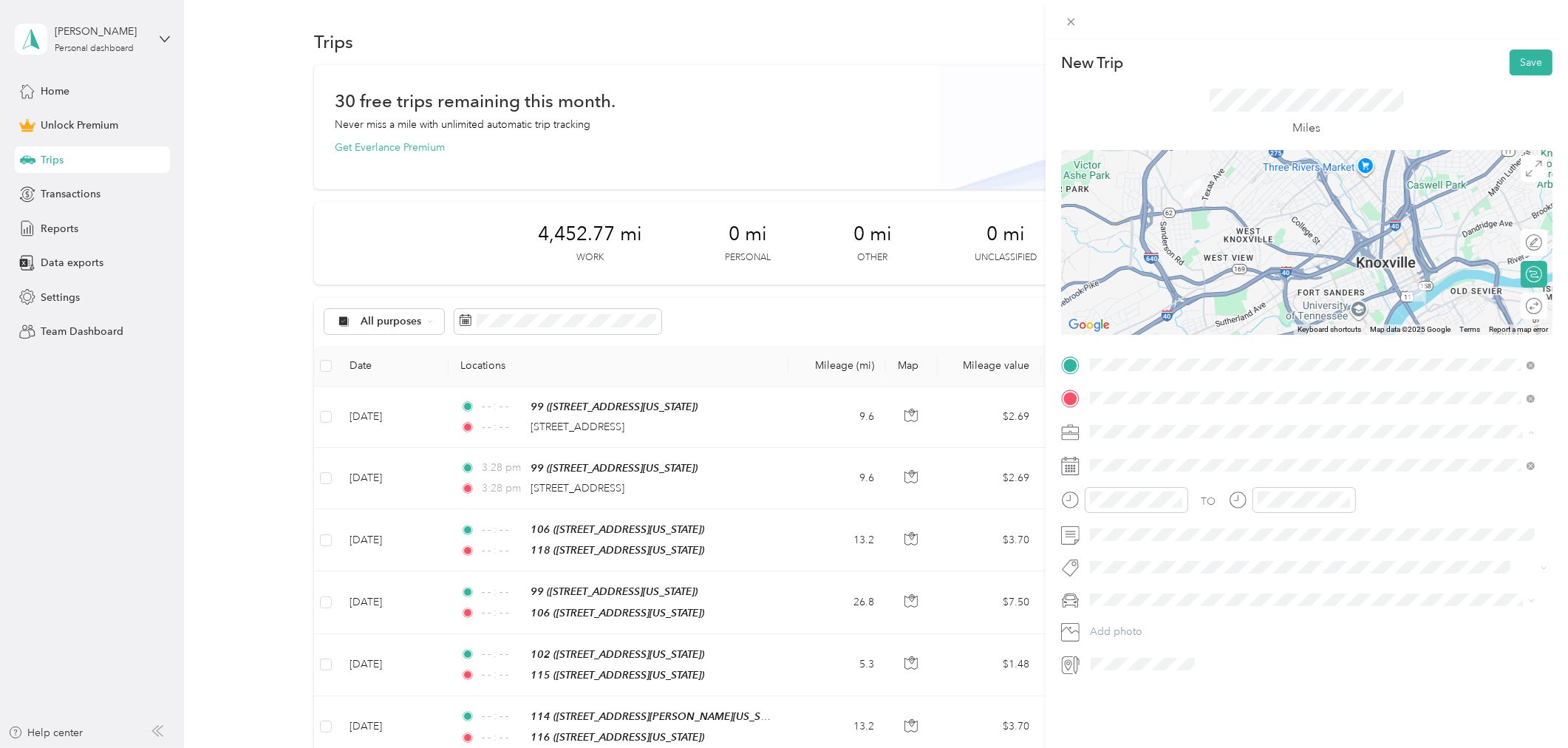
click at [1128, 463] on li "Work" at bounding box center [1312, 457] width 456 height 26
click at [1126, 547] on icon at bounding box center [1125, 549] width 15 height 15
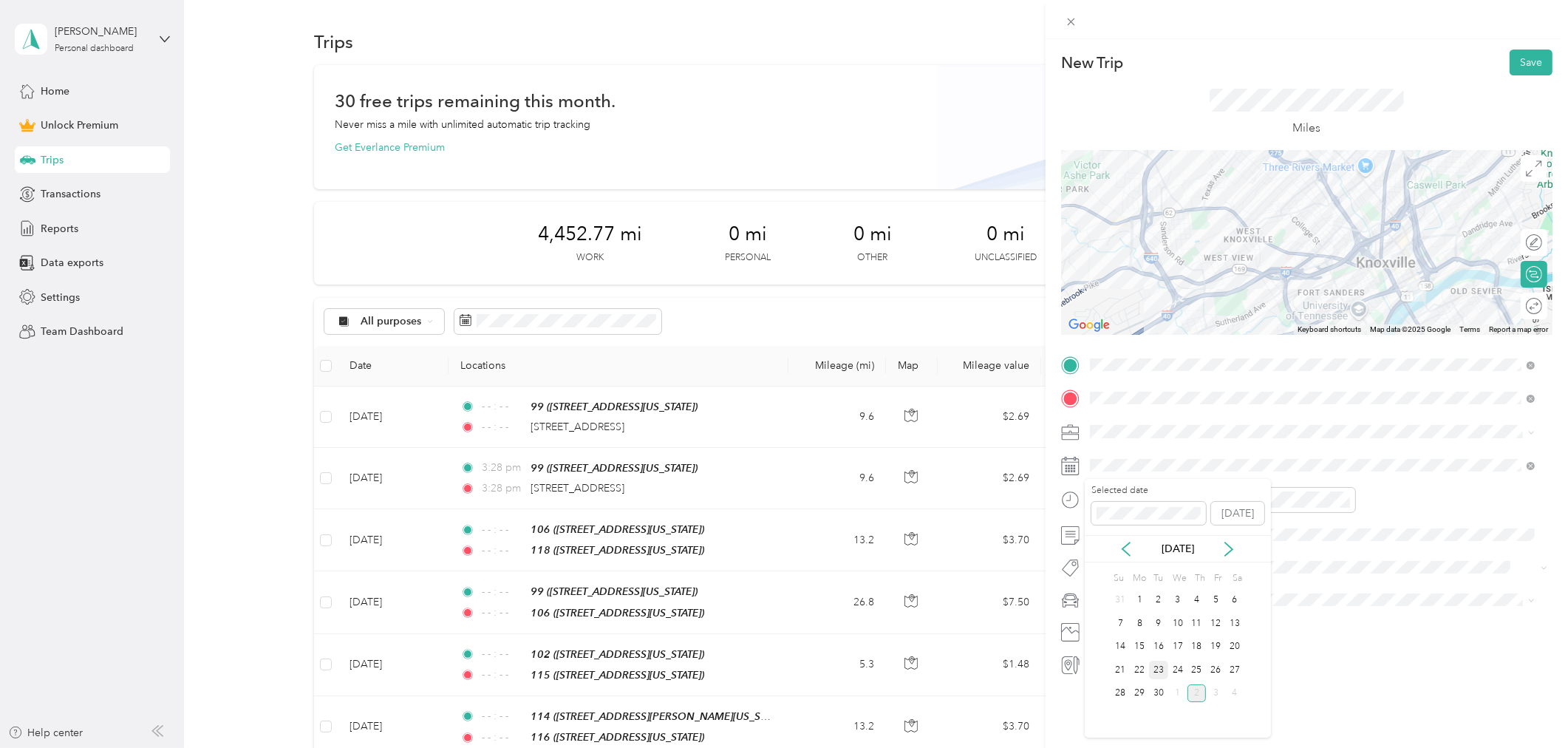
click at [1162, 671] on div "23" at bounding box center [1158, 670] width 19 height 19
click at [1116, 455] on span "Work" at bounding box center [1108, 457] width 25 height 13
click at [1175, 499] on icon "close-circle" at bounding box center [1178, 499] width 10 height 10
click at [1347, 498] on icon "close-circle" at bounding box center [1346, 499] width 10 height 10
click at [1176, 667] on div "24" at bounding box center [1177, 670] width 19 height 19
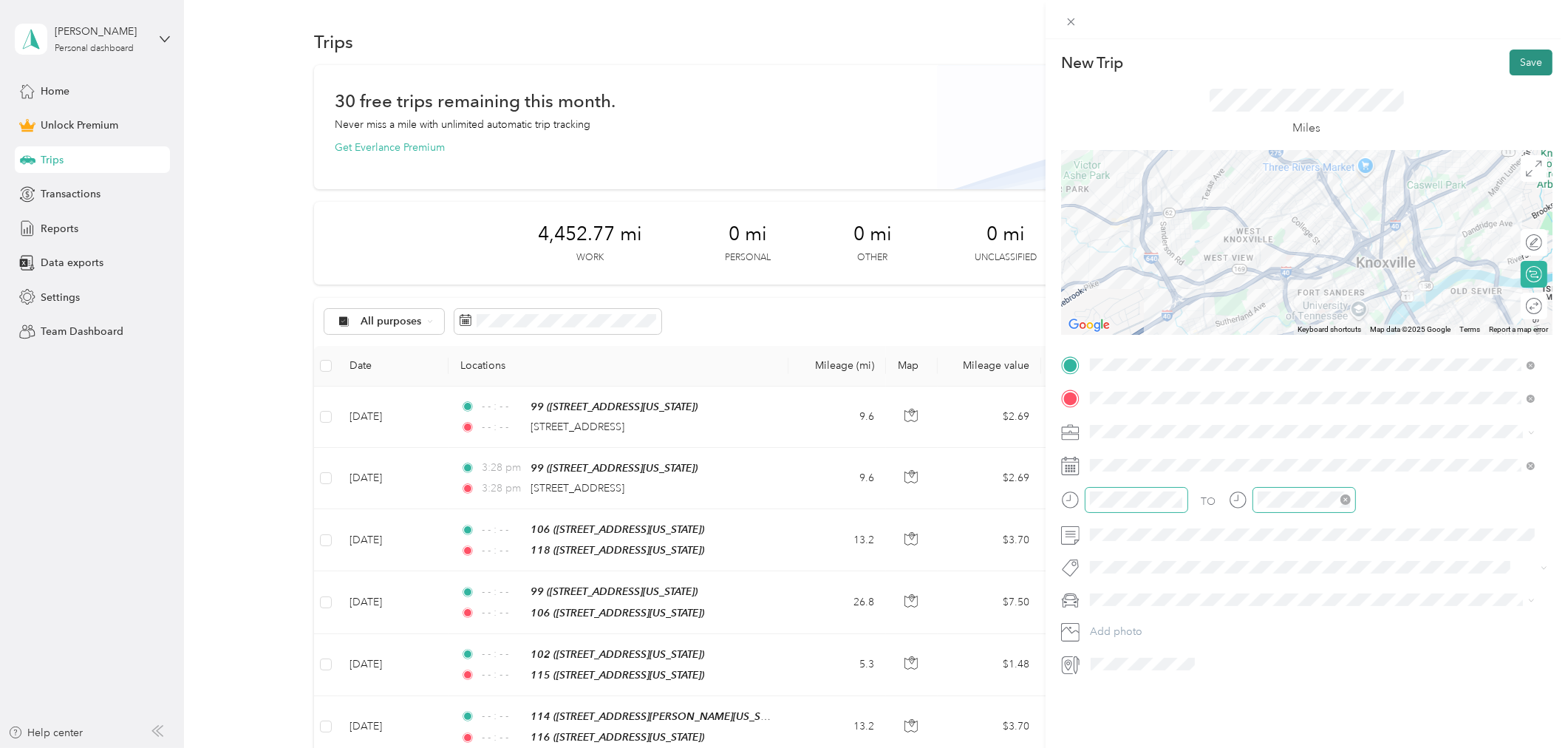
drag, startPoint x: 1503, startPoint y: 62, endPoint x: 1498, endPoint y: 71, distance: 10.3
click at [1509, 62] on button "Save" at bounding box center [1530, 62] width 43 height 26
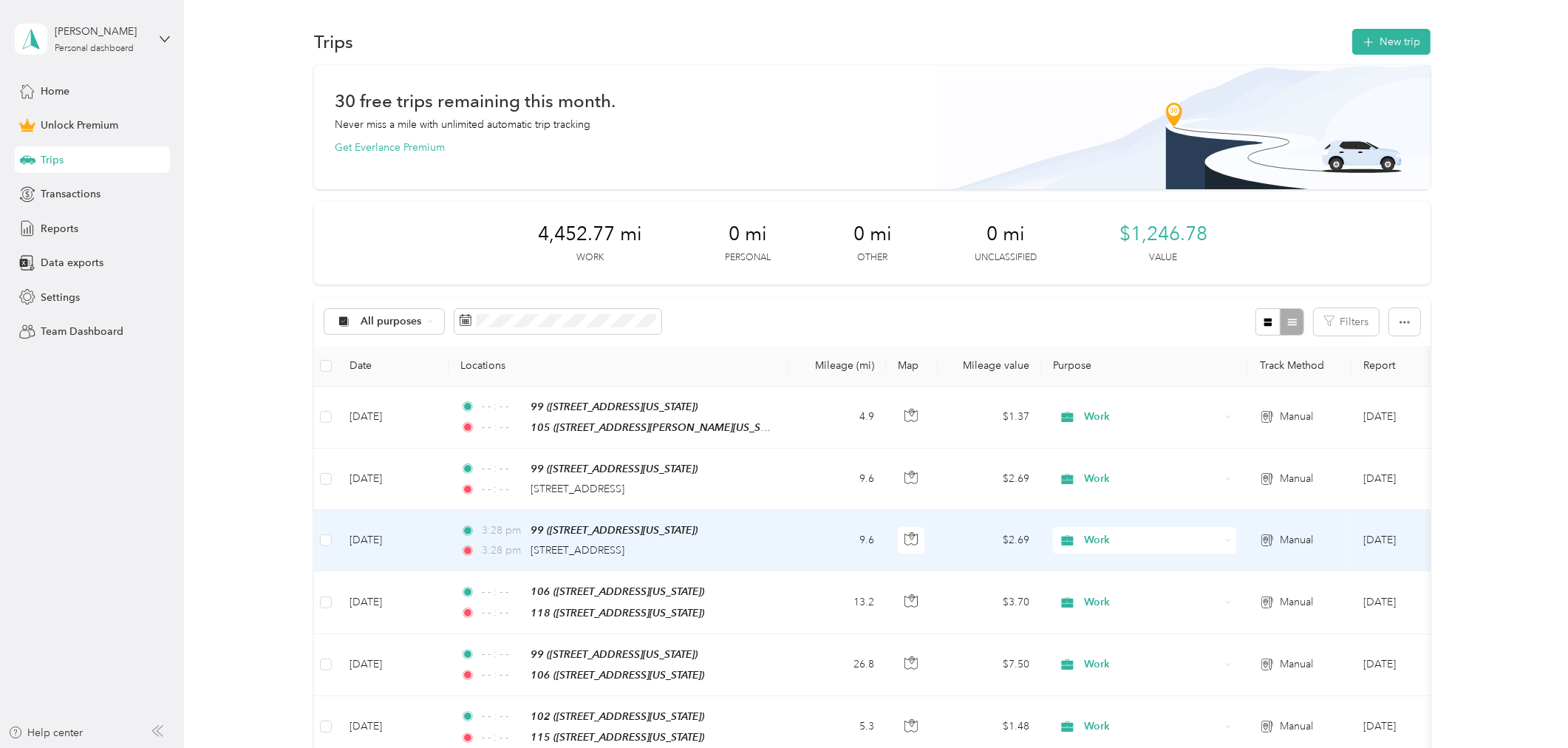
click at [684, 546] on div "3:28 pm [STREET_ADDRESS]" at bounding box center [615, 551] width 311 height 16
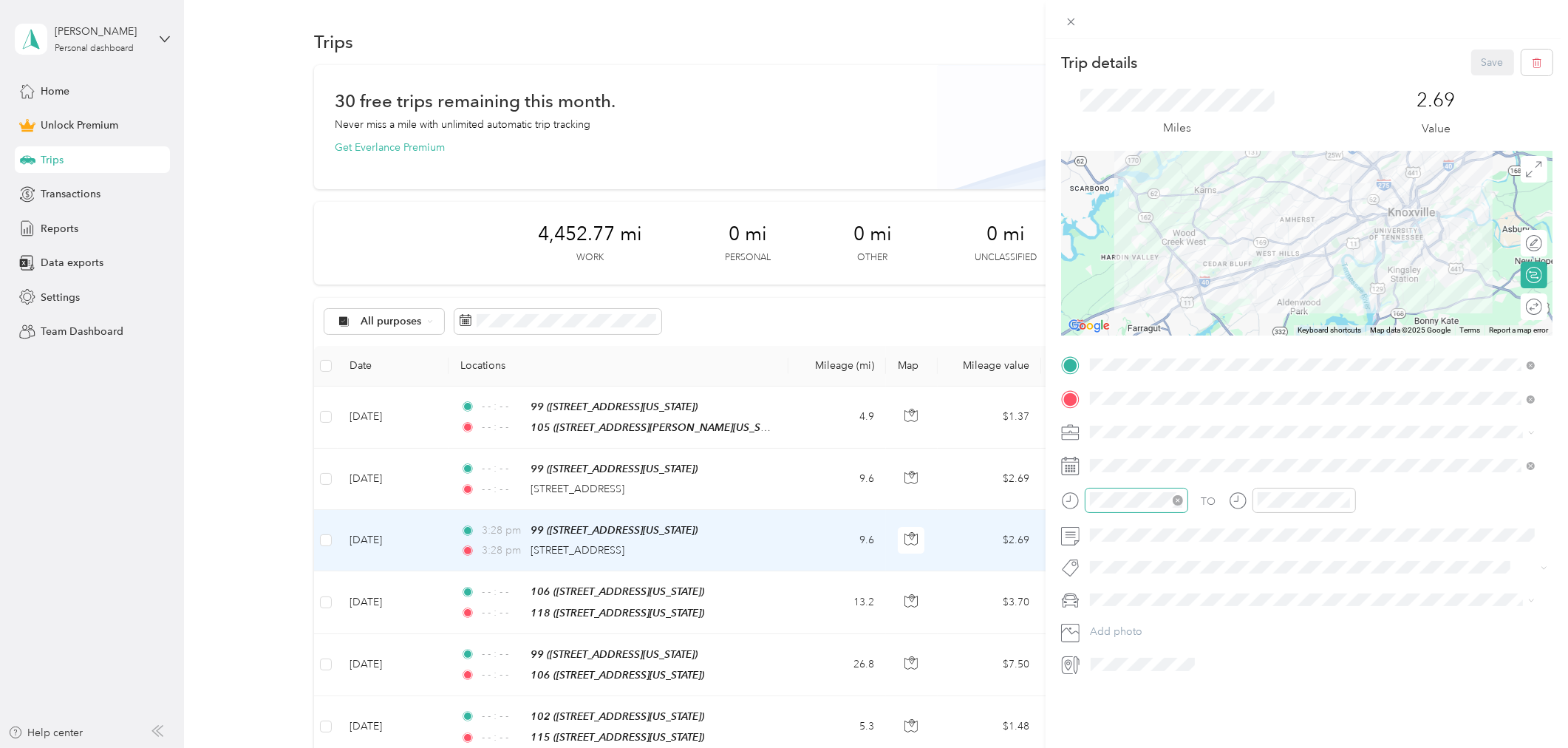
click at [1175, 497] on icon "close-circle" at bounding box center [1178, 500] width 10 height 10
click at [1348, 500] on icon "close-circle" at bounding box center [1346, 500] width 10 height 10
click at [1482, 58] on button "Save" at bounding box center [1493, 62] width 43 height 26
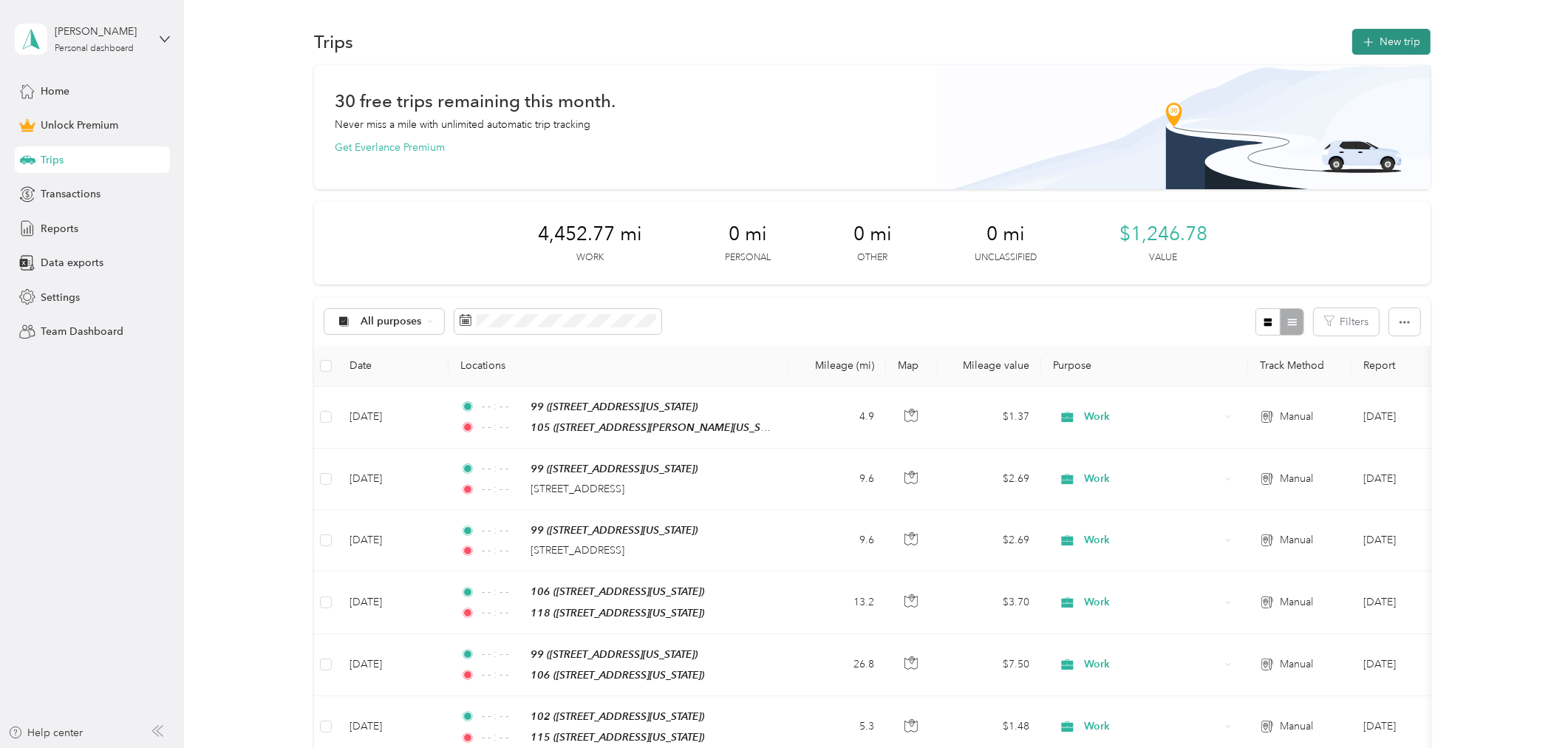
click at [1361, 45] on icon "button" at bounding box center [1369, 42] width 17 height 17
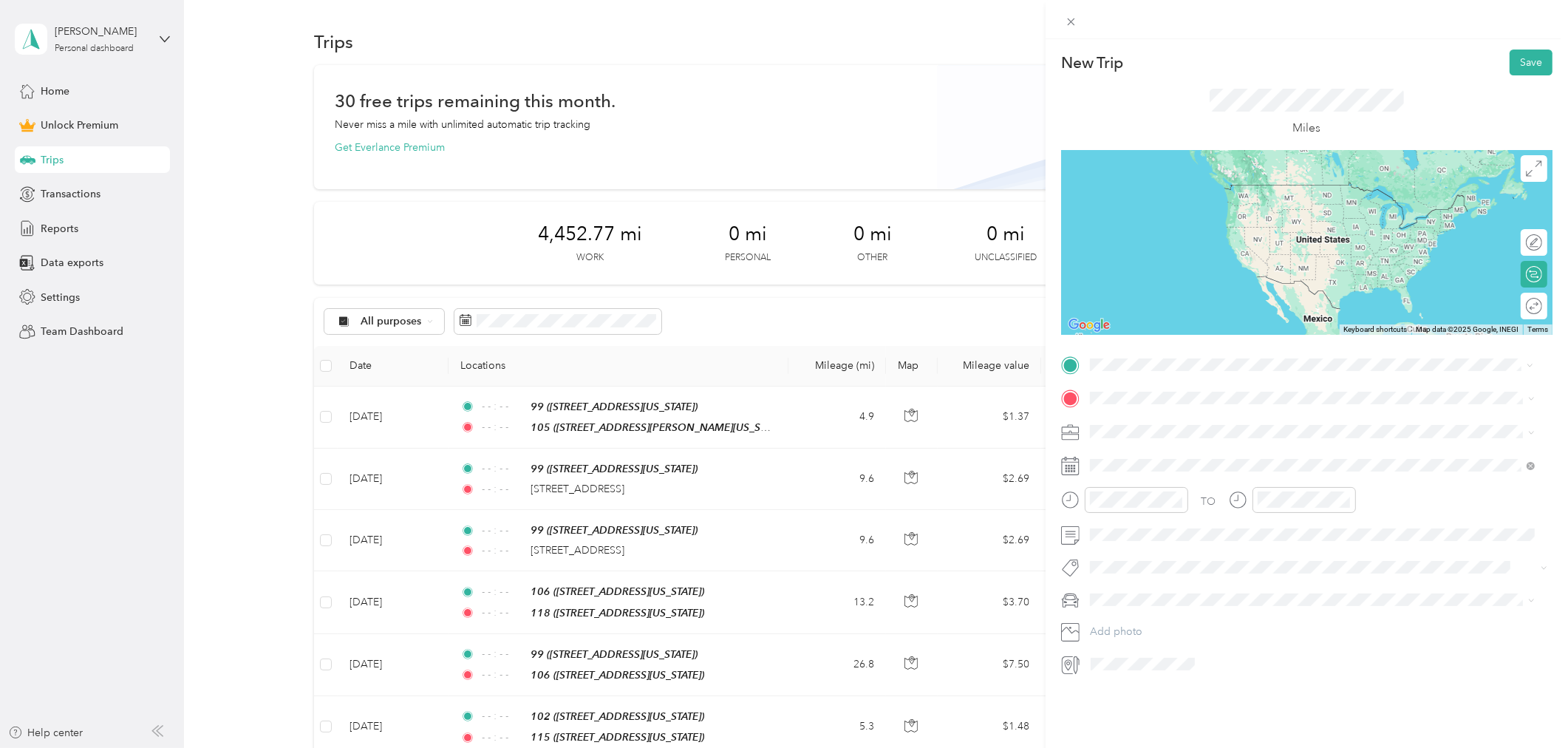
click at [1157, 430] on div "[STREET_ADDRESS][US_STATE]" at bounding box center [1191, 432] width 148 height 31
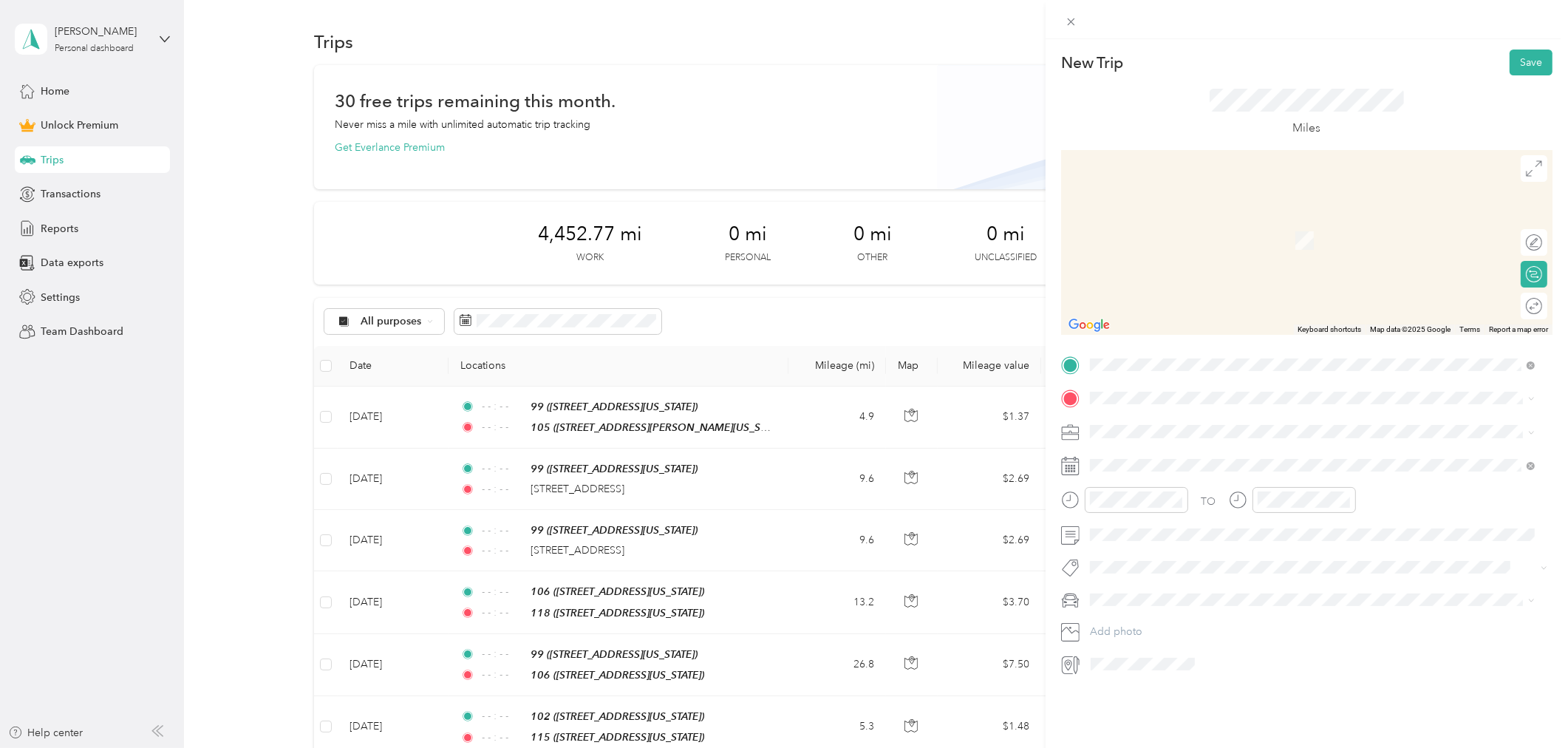
click at [1133, 465] on div "[STREET_ADDRESS][US_STATE]" at bounding box center [1191, 463] width 148 height 31
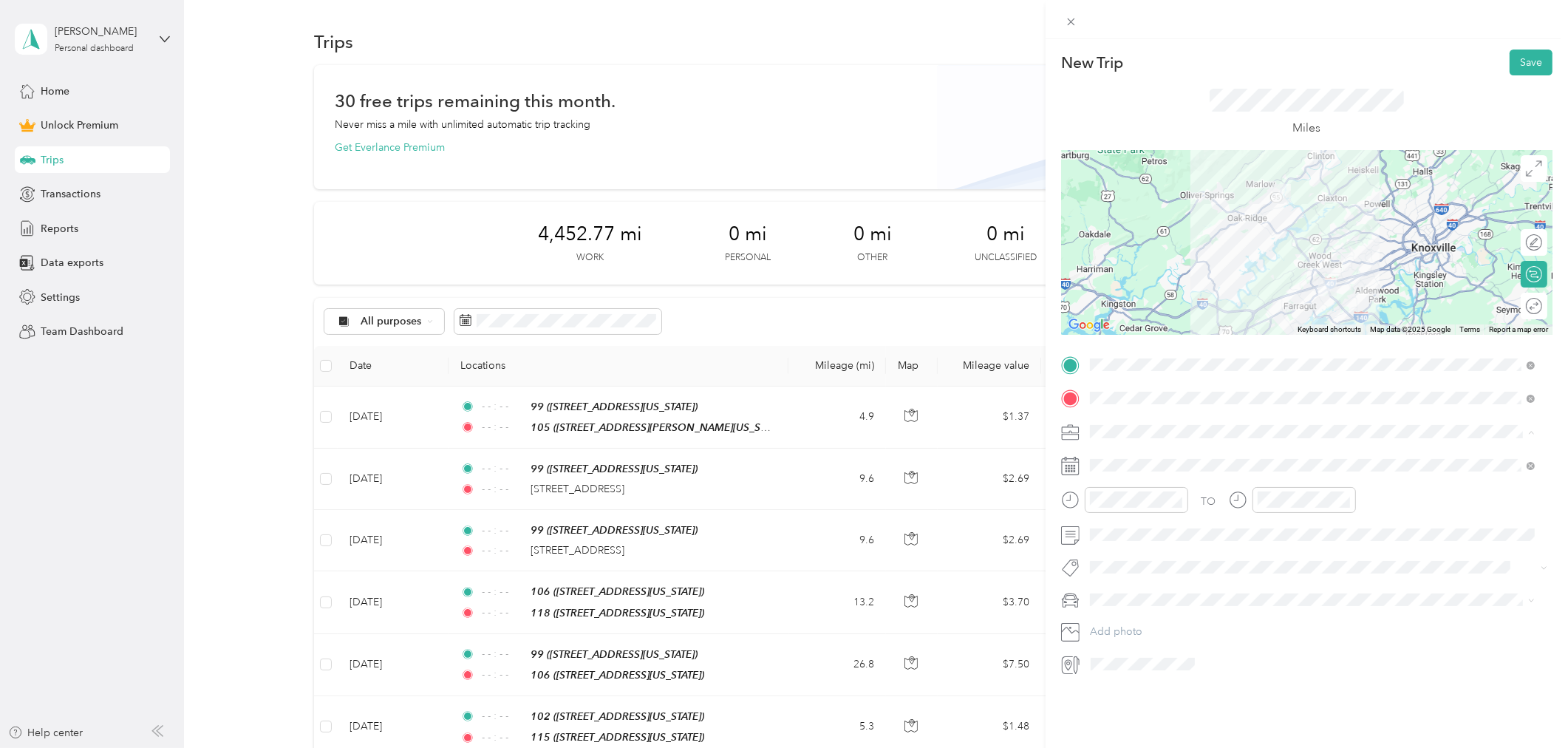
click at [1116, 454] on span "Work" at bounding box center [1108, 457] width 25 height 13
click at [1127, 549] on icon at bounding box center [1125, 549] width 15 height 15
click at [1197, 671] on div "25" at bounding box center [1197, 670] width 19 height 19
click at [1178, 499] on icon "close-circle" at bounding box center [1178, 499] width 10 height 10
click at [1347, 499] on icon "close-circle" at bounding box center [1346, 499] width 10 height 10
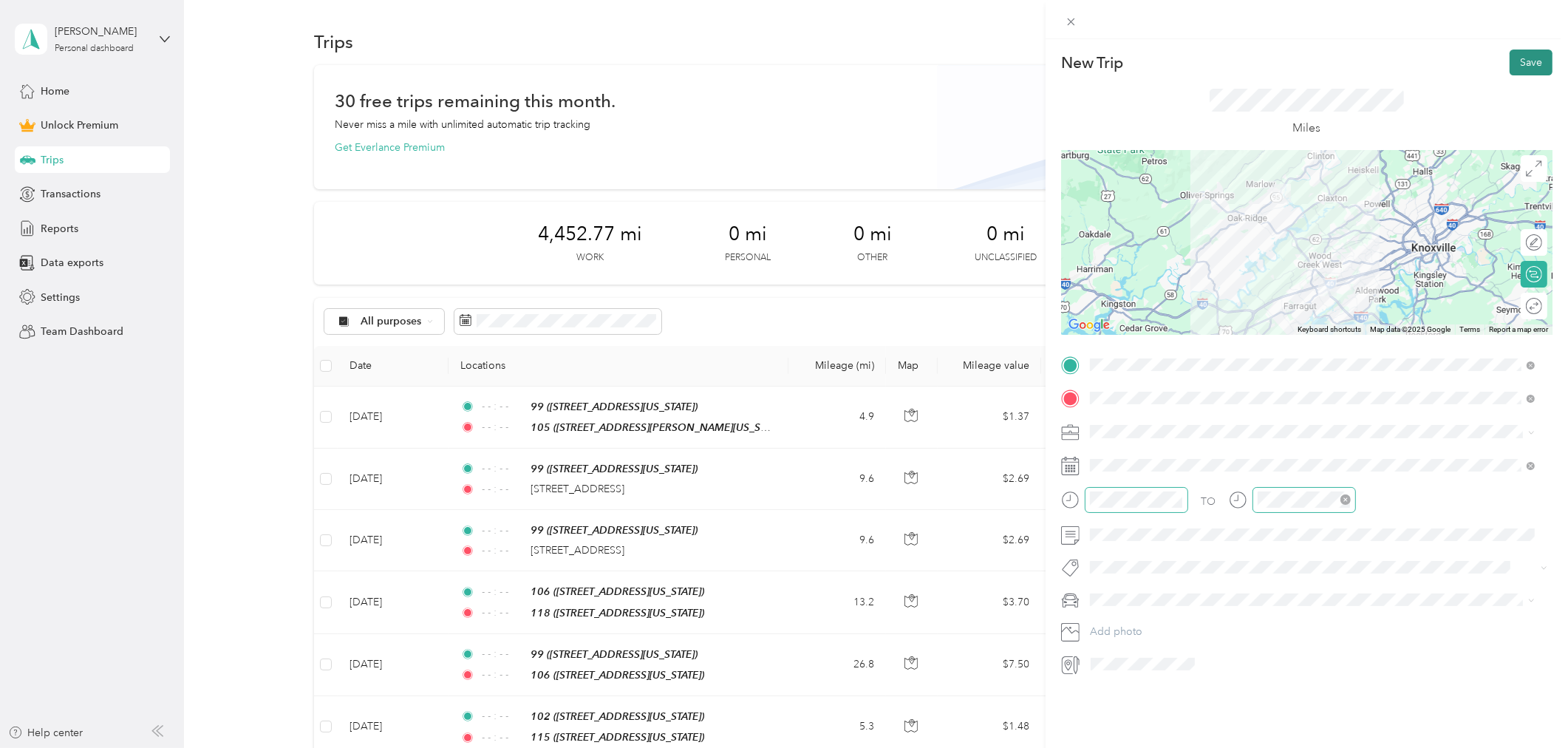
click at [1526, 66] on button "Save" at bounding box center [1530, 62] width 43 height 26
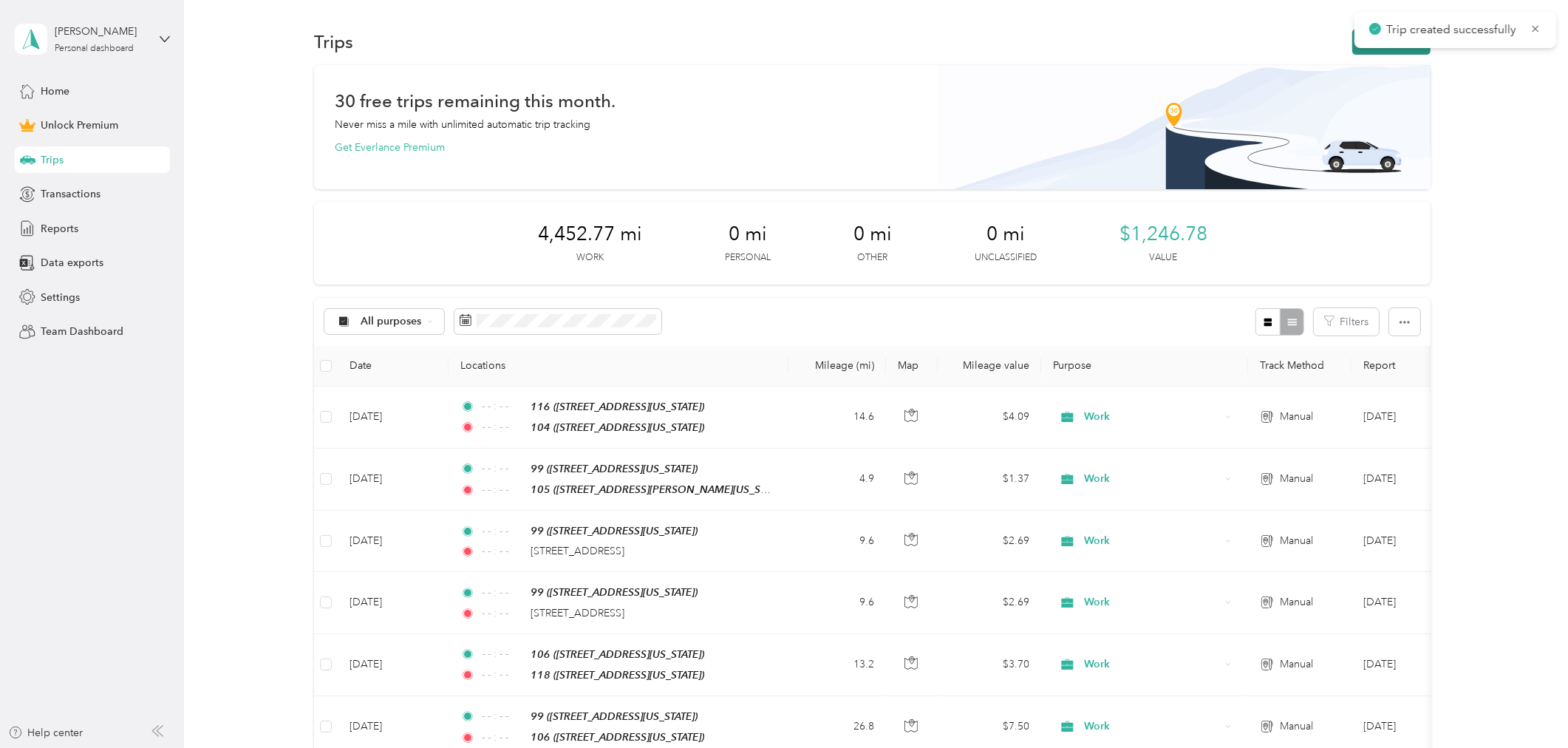
click at [1359, 50] on button "New trip" at bounding box center [1391, 42] width 78 height 26
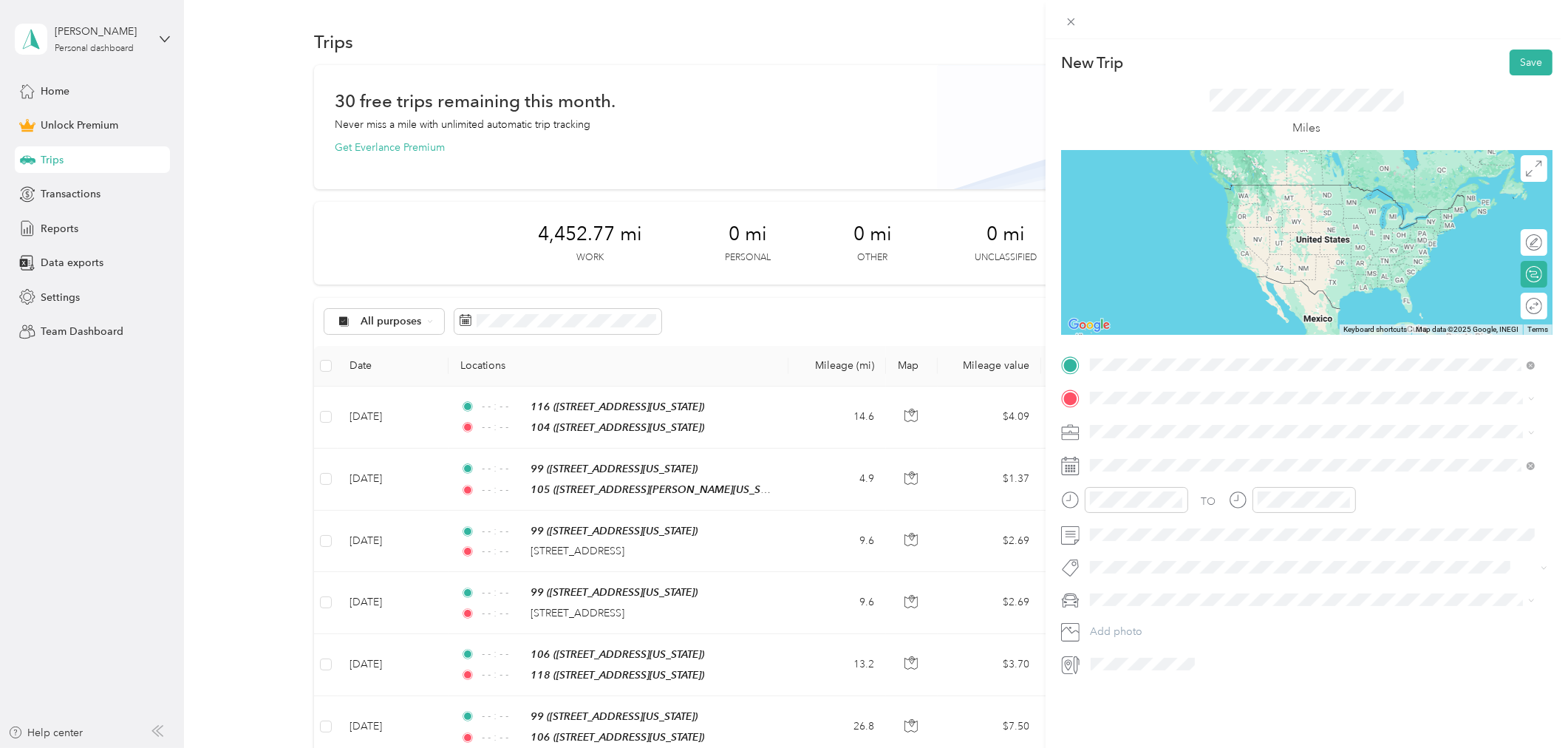
click at [1160, 426] on div "104" at bounding box center [1191, 423] width 148 height 13
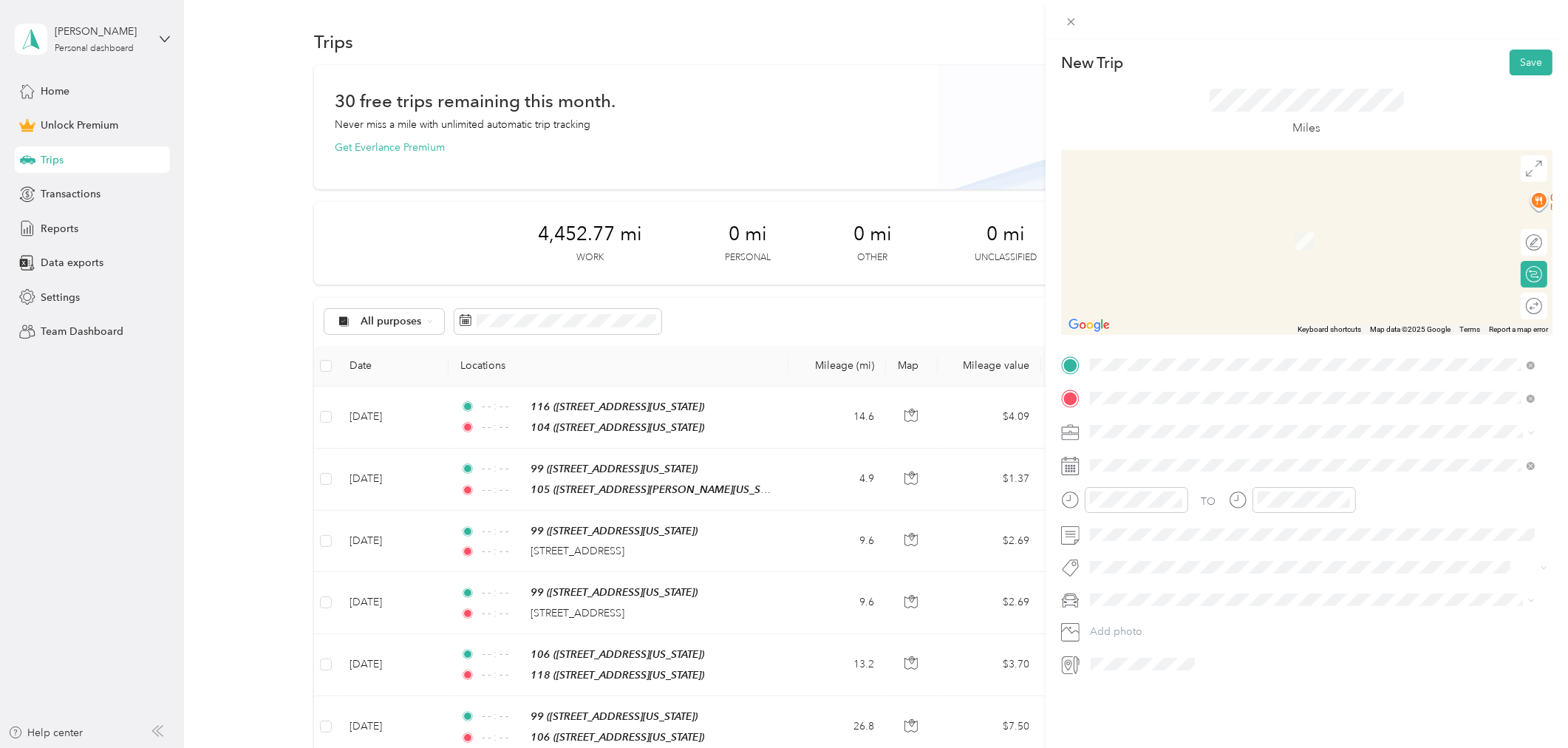
click at [1173, 455] on span "[STREET_ADDRESS][US_STATE]" at bounding box center [1191, 450] width 148 height 13
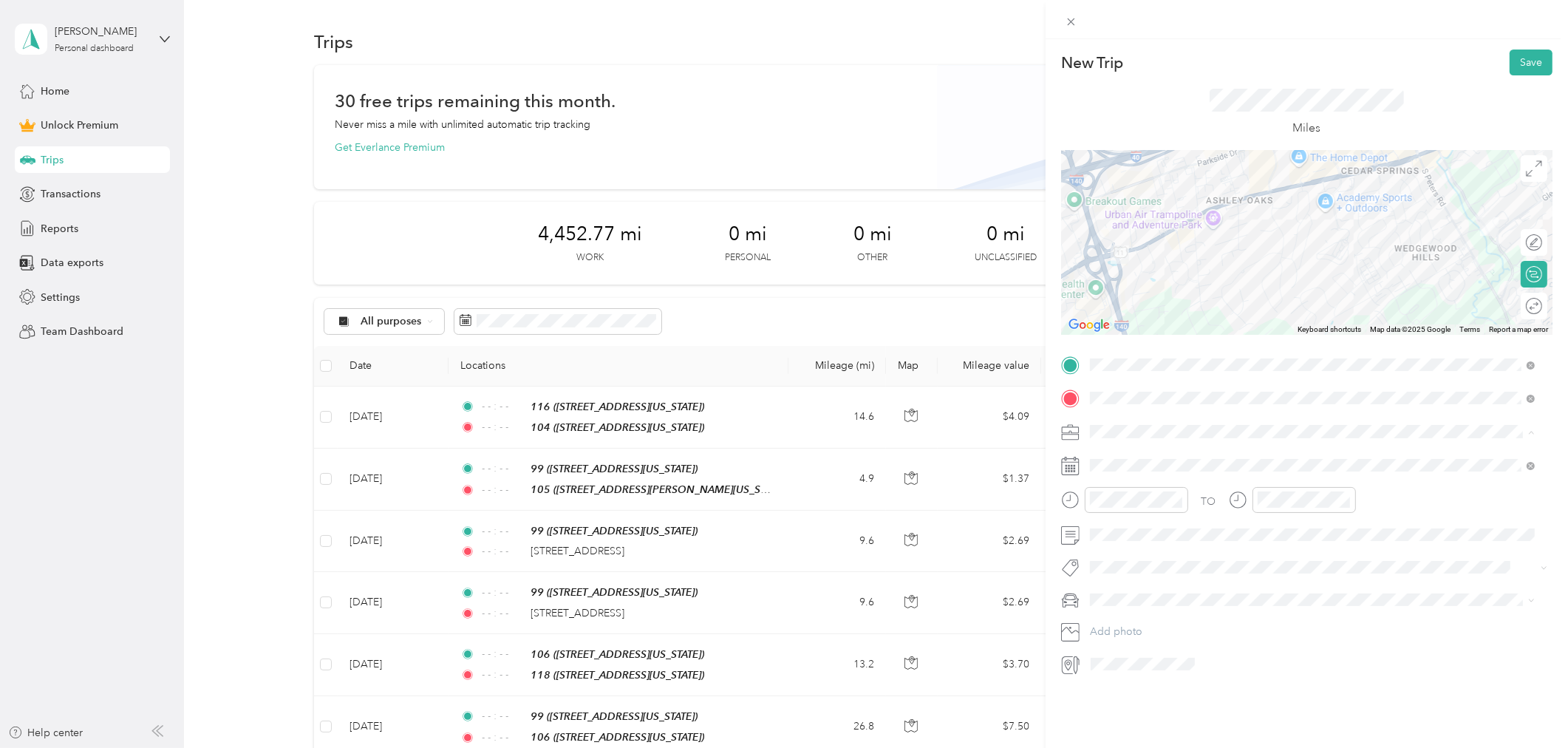
click at [1132, 459] on div "Work" at bounding box center [1313, 457] width 436 height 16
click at [1124, 551] on icon at bounding box center [1125, 549] width 15 height 15
click at [1199, 670] on div "25" at bounding box center [1197, 670] width 19 height 19
click at [1177, 501] on icon "close-circle" at bounding box center [1178, 499] width 10 height 10
click at [1349, 499] on icon "close-circle" at bounding box center [1346, 499] width 10 height 10
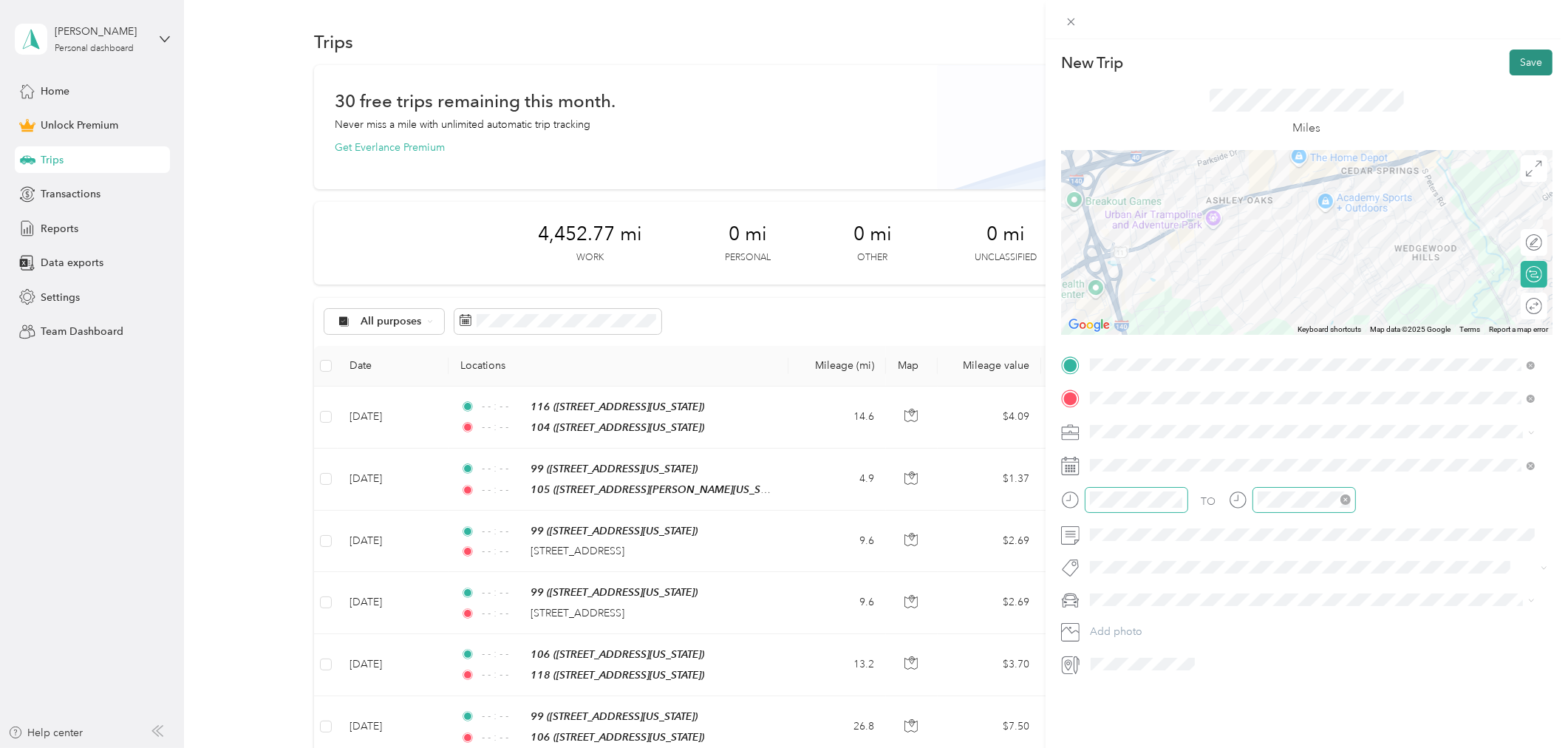
click at [1510, 62] on button "Save" at bounding box center [1530, 62] width 43 height 26
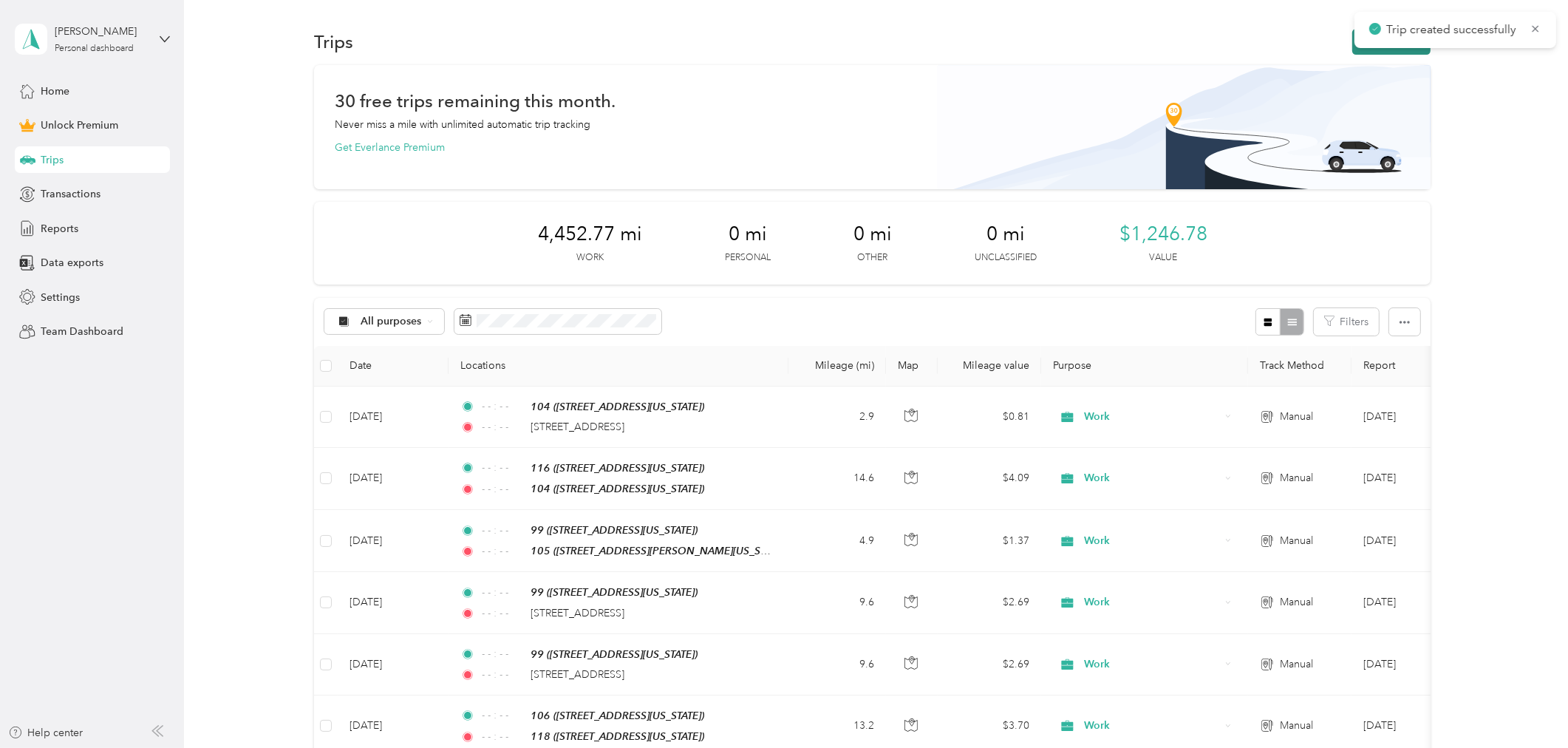
click at [1356, 52] on button "New trip" at bounding box center [1391, 42] width 78 height 26
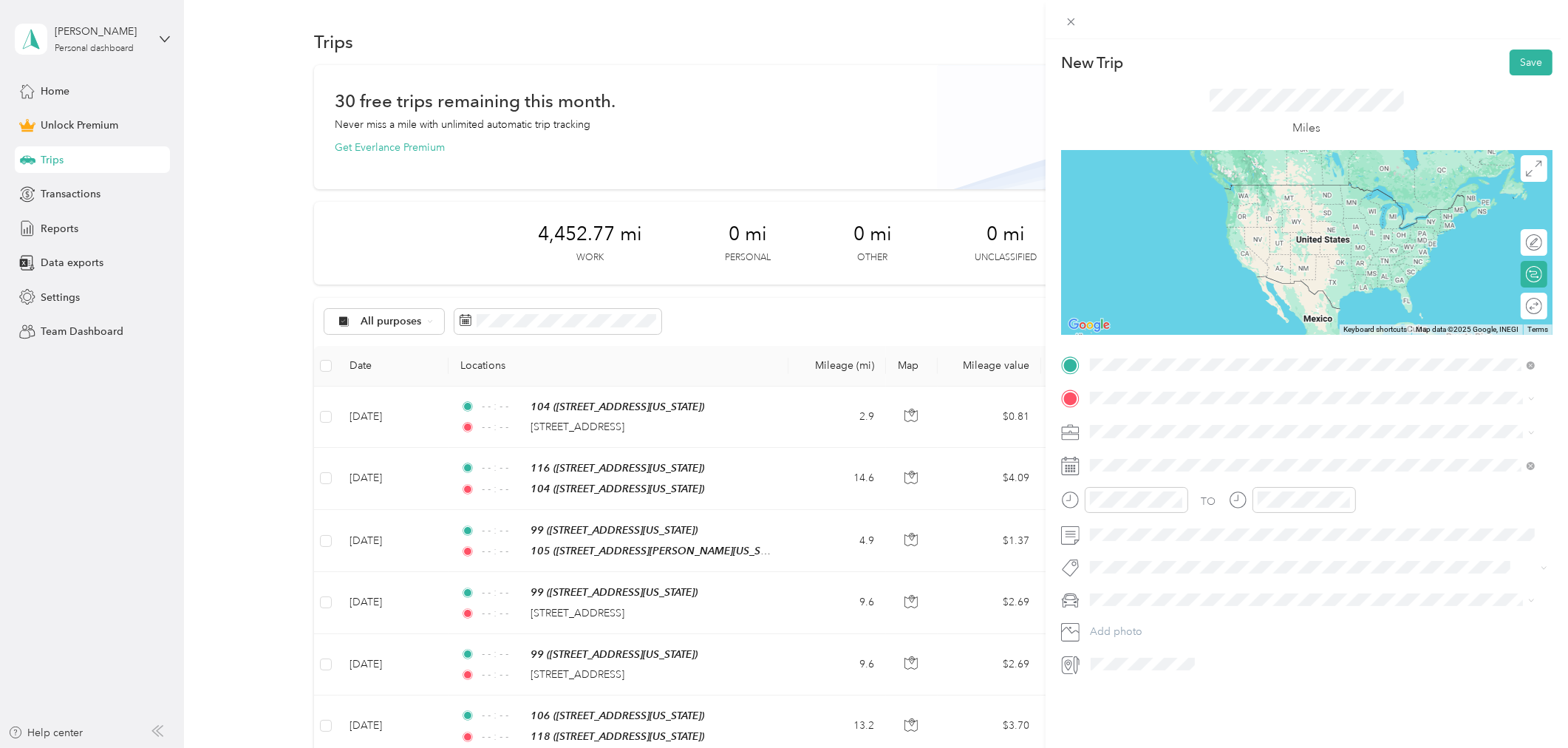
click at [1147, 434] on span "[STREET_ADDRESS][US_STATE]" at bounding box center [1191, 439] width 148 height 13
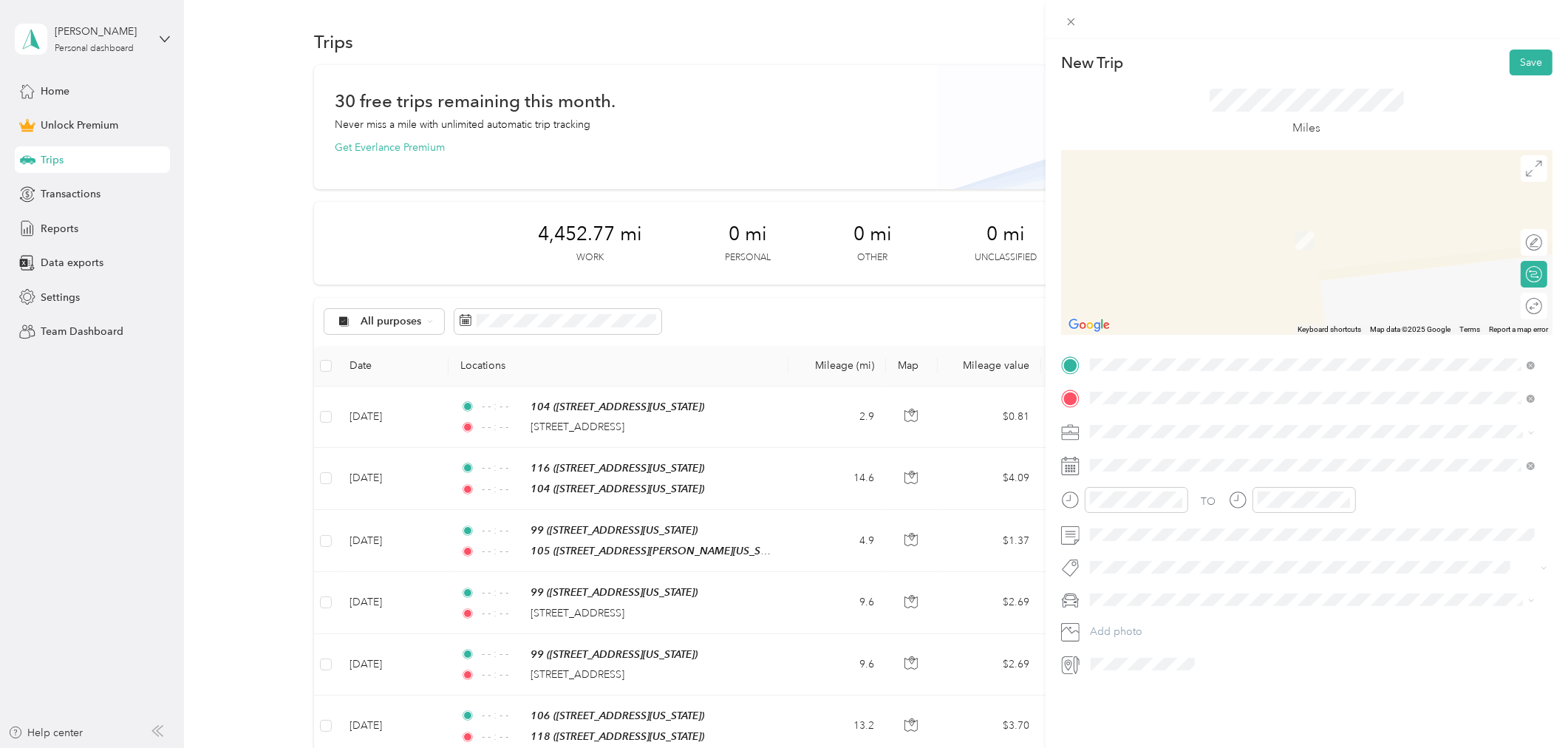
click at [1142, 460] on strong "108/110" at bounding box center [1139, 455] width 44 height 13
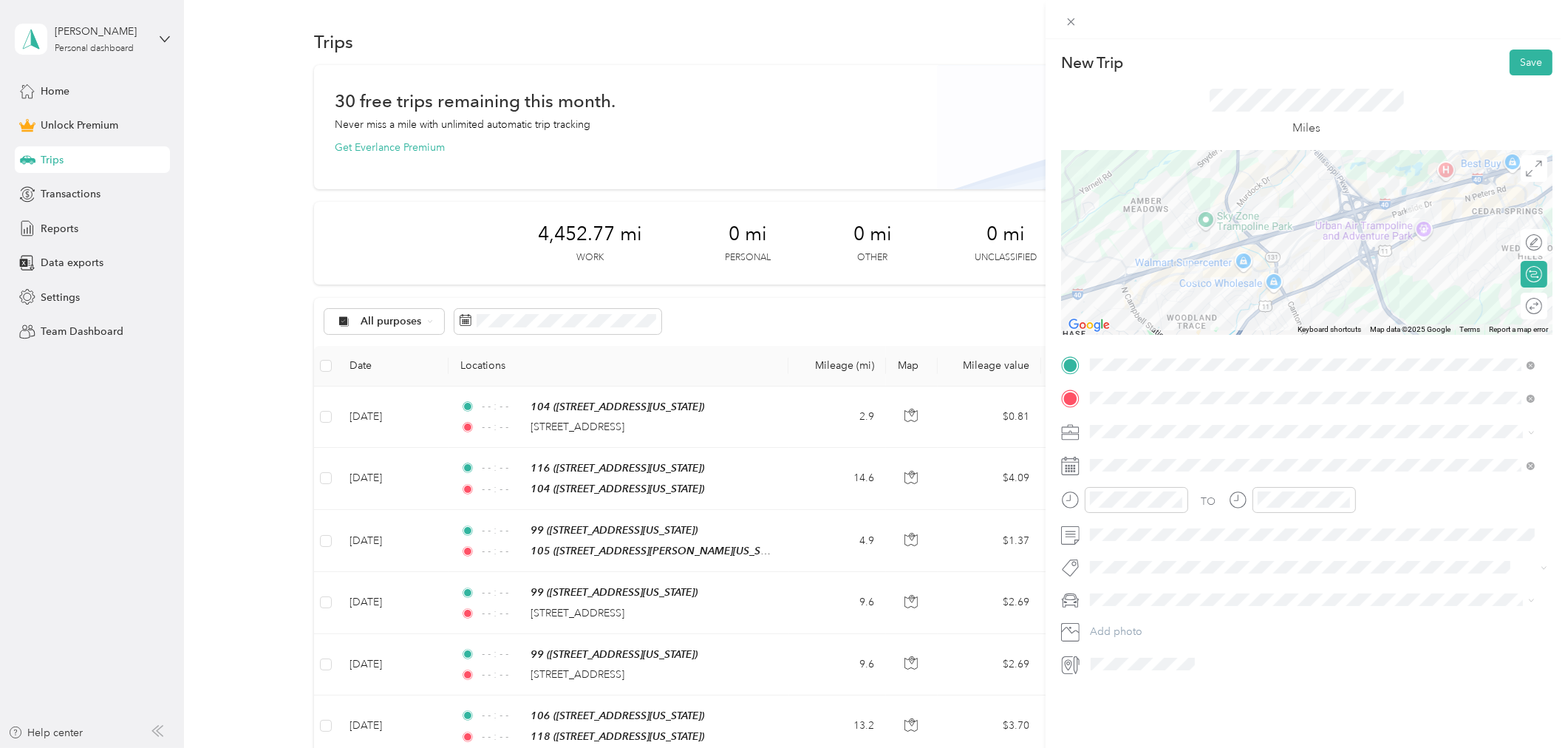
click at [1127, 456] on div "Work" at bounding box center [1313, 457] width 436 height 16
click at [1118, 544] on icon at bounding box center [1125, 549] width 15 height 15
click at [1215, 671] on div "26" at bounding box center [1215, 670] width 19 height 19
click at [1173, 502] on icon "close-circle" at bounding box center [1178, 499] width 10 height 10
click at [1341, 503] on icon "close-circle" at bounding box center [1346, 499] width 10 height 10
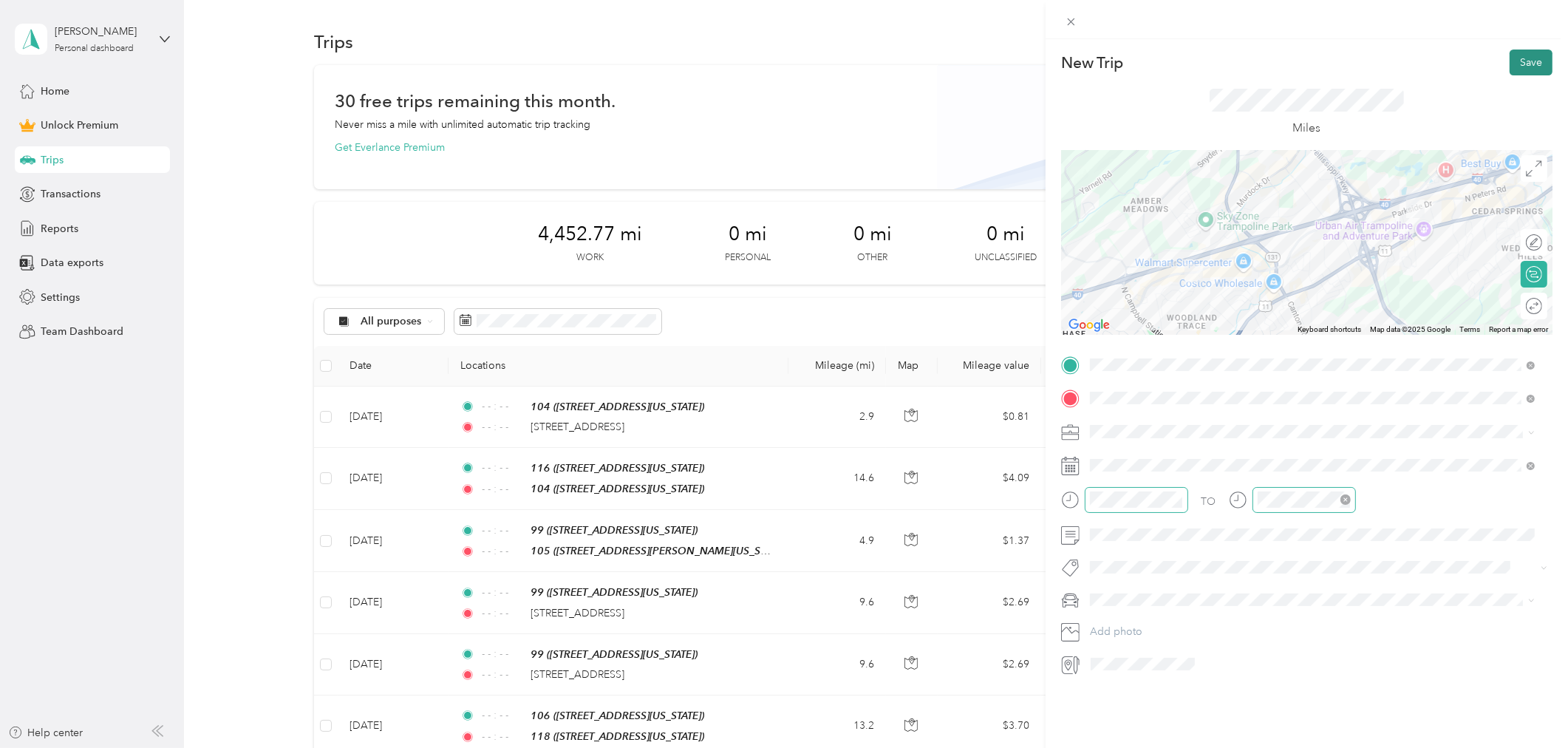
click at [1513, 56] on button "Save" at bounding box center [1530, 62] width 43 height 26
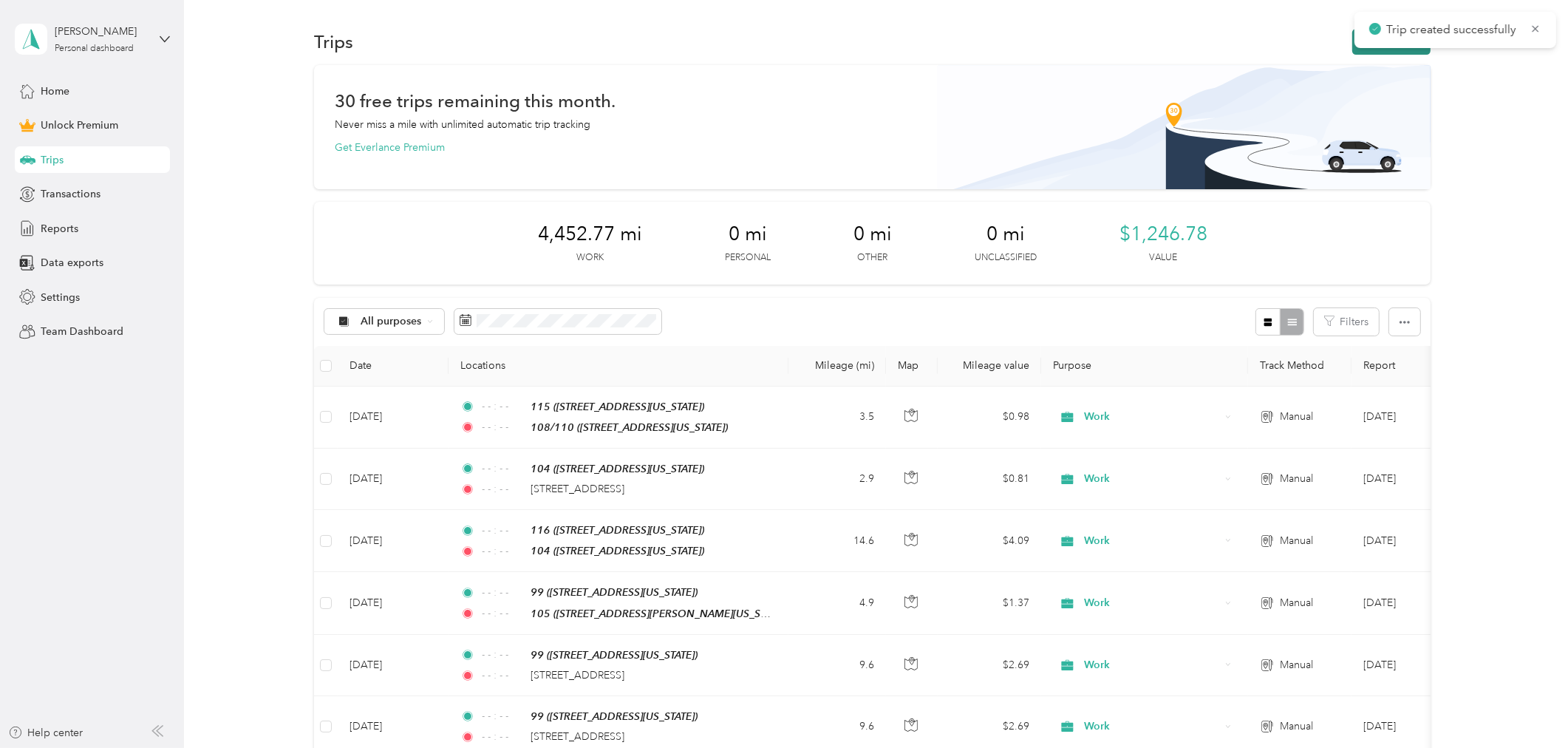
click at [1387, 54] on button "New trip" at bounding box center [1391, 42] width 78 height 26
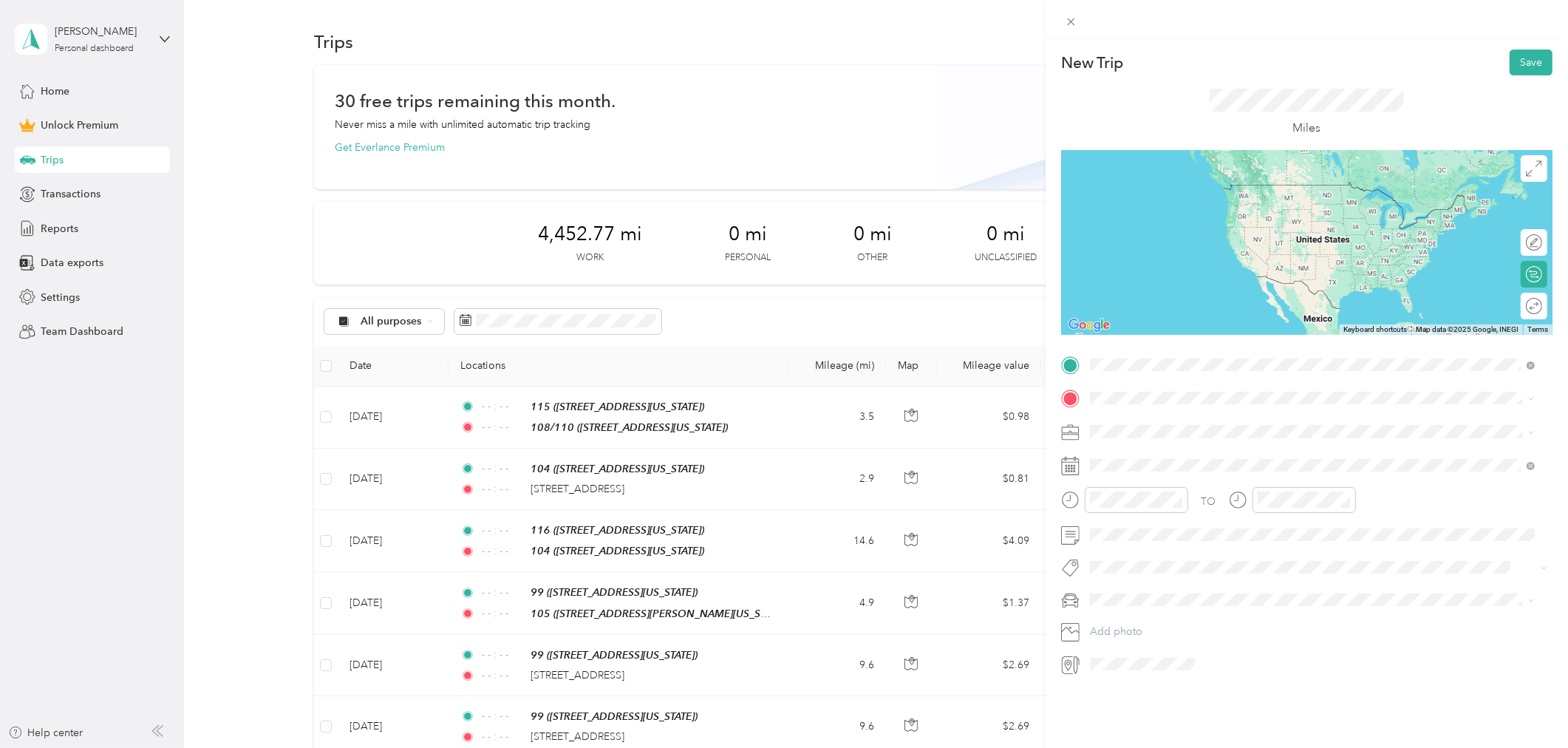
click at [1155, 424] on strong "108/110" at bounding box center [1139, 423] width 44 height 13
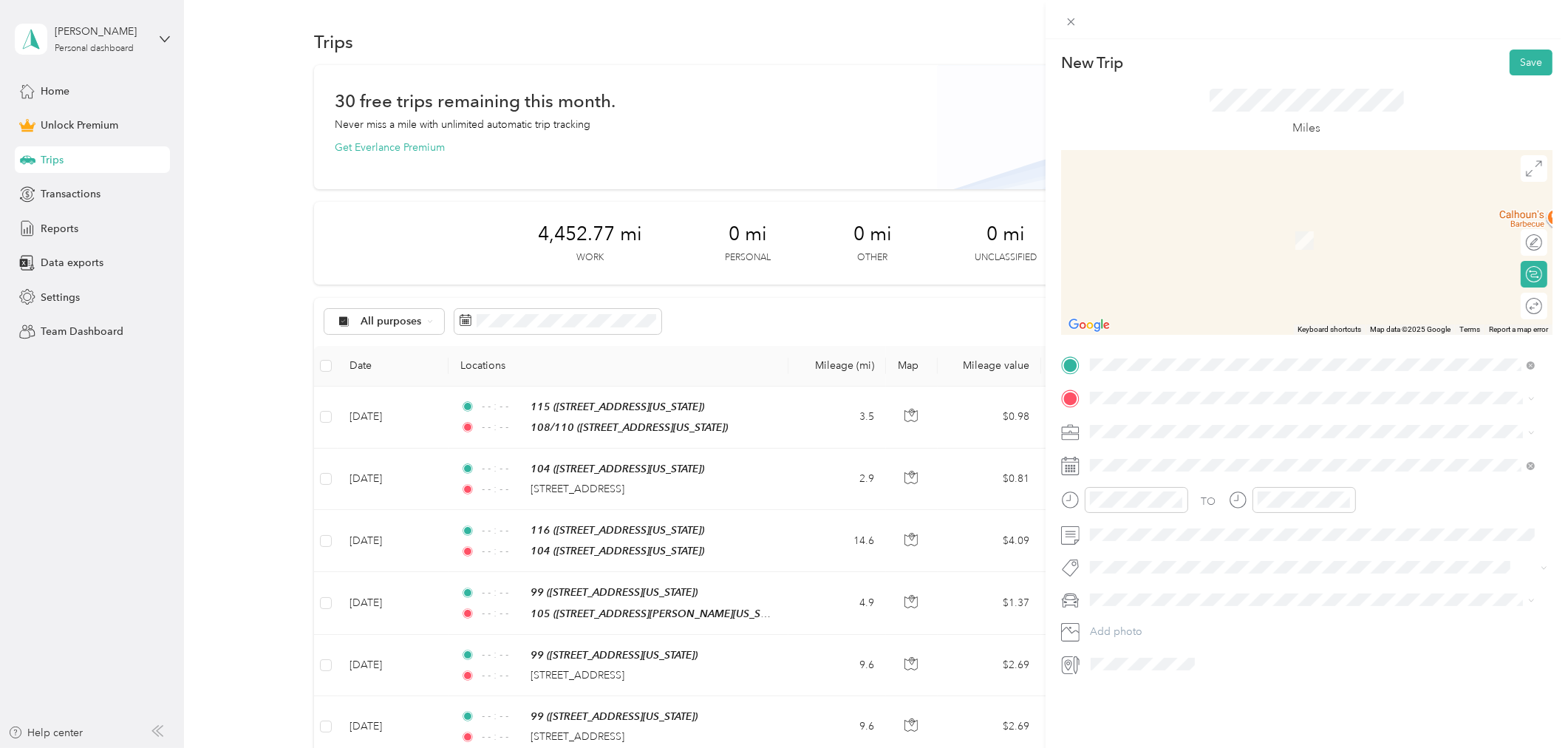
click at [1153, 462] on div "106 [STREET_ADDRESS][US_STATE]" at bounding box center [1191, 464] width 148 height 31
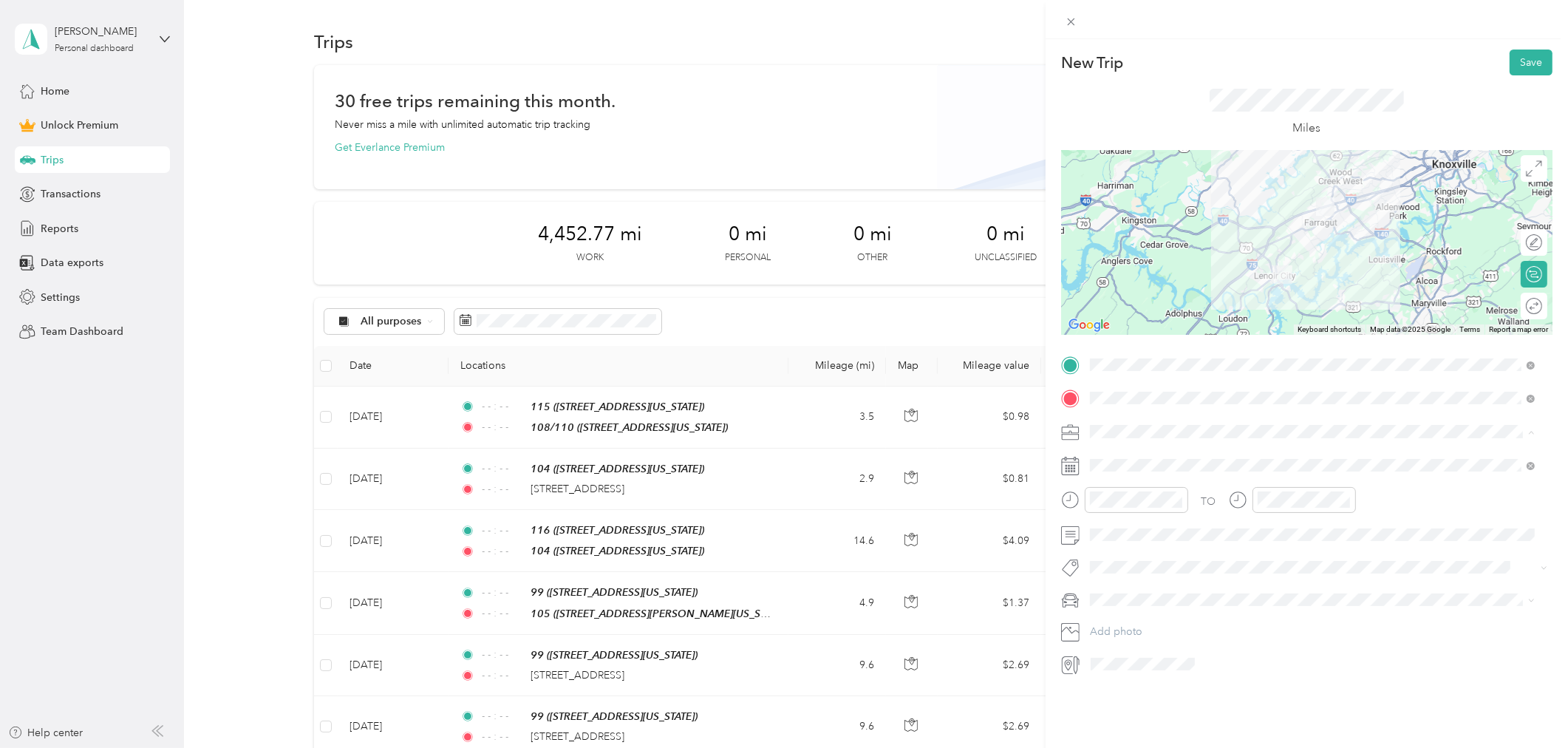
click at [1141, 464] on li "Work" at bounding box center [1312, 457] width 456 height 26
drag, startPoint x: 1123, startPoint y: 548, endPoint x: 1145, endPoint y: 585, distance: 43.0
click at [1124, 548] on icon at bounding box center [1125, 549] width 7 height 13
click at [1215, 669] on div "26" at bounding box center [1215, 670] width 19 height 19
click at [1176, 501] on icon "close-circle" at bounding box center [1178, 499] width 10 height 10
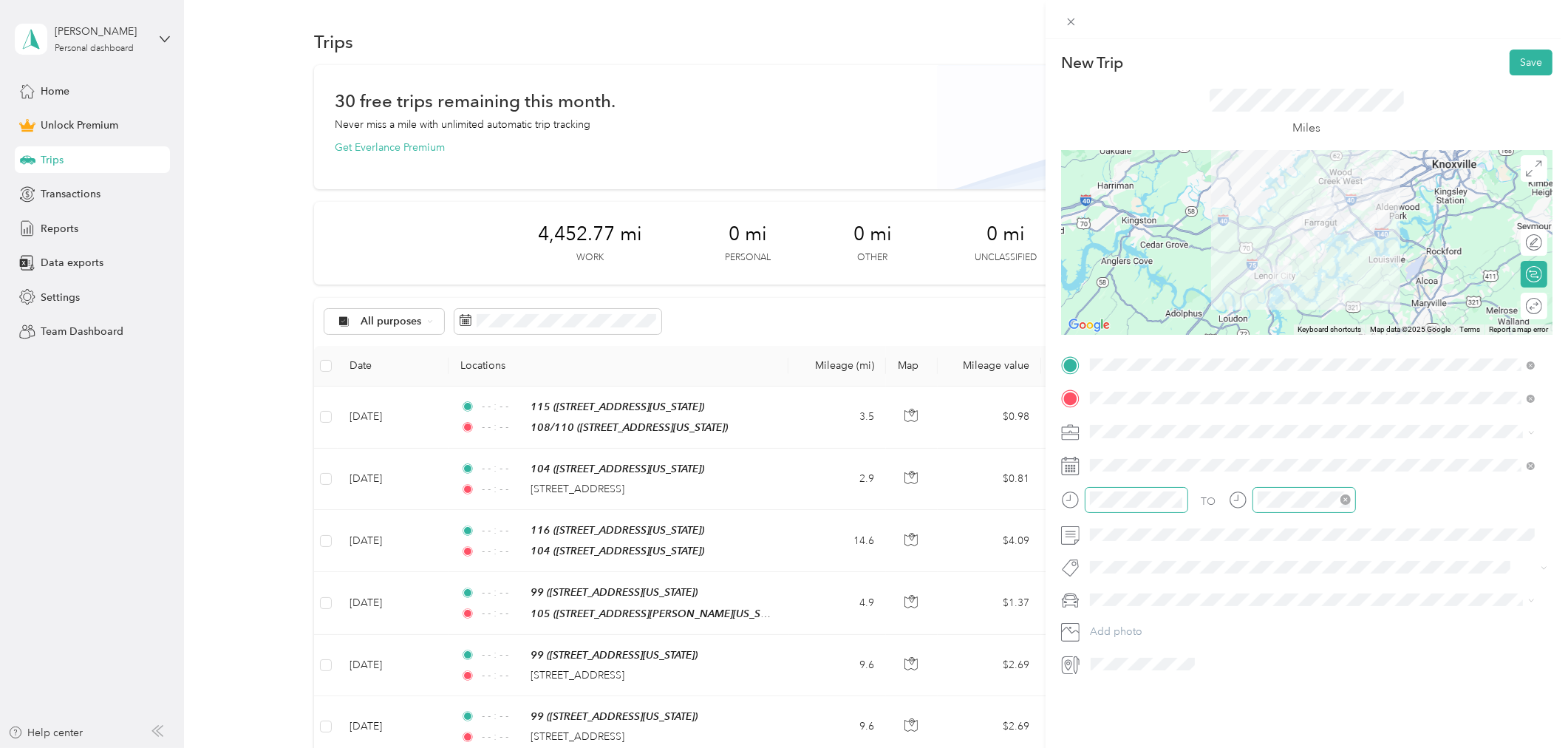
click at [1347, 500] on icon "close-circle" at bounding box center [1346, 499] width 10 height 10
click at [1526, 66] on button "Save" at bounding box center [1530, 62] width 43 height 26
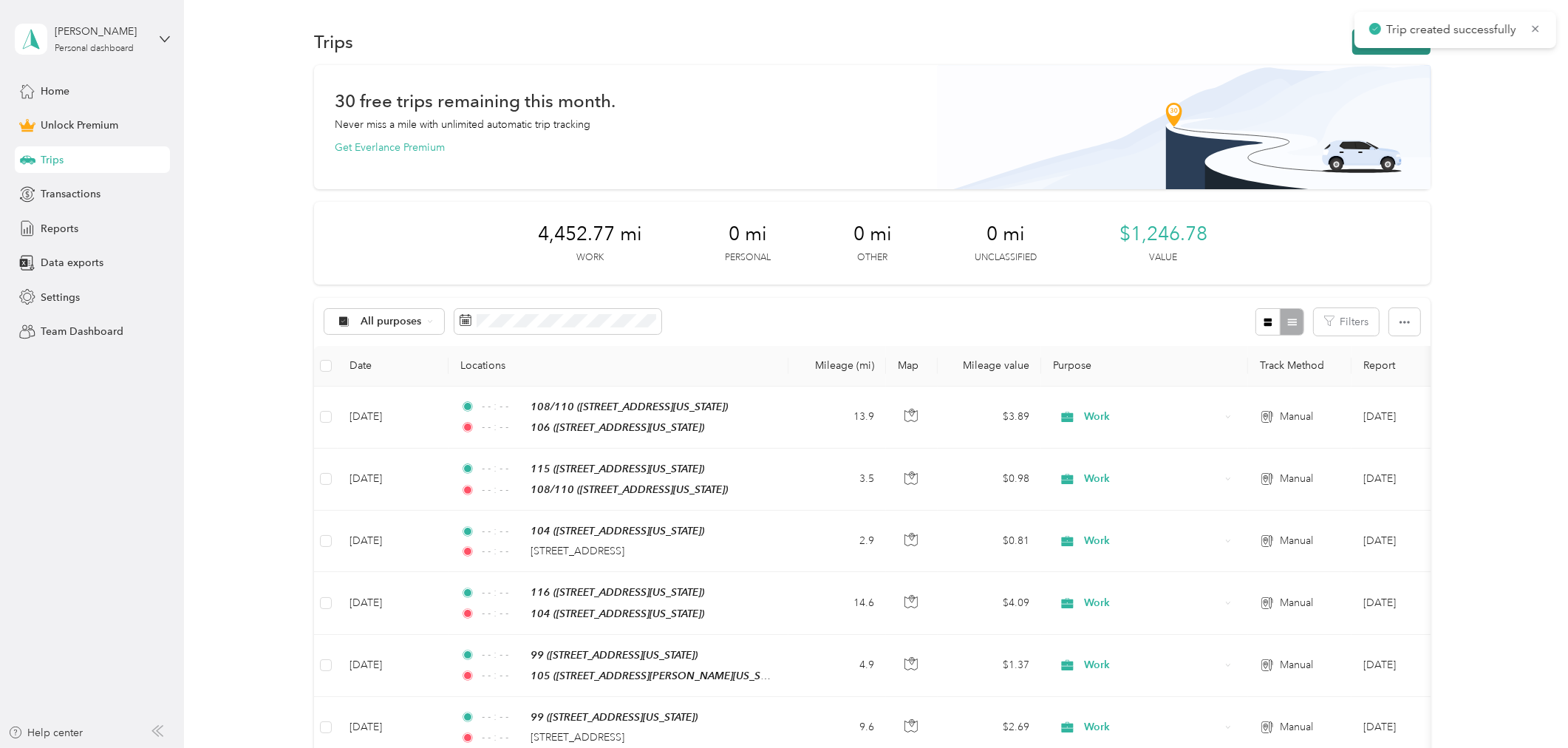
click at [1356, 48] on button "New trip" at bounding box center [1391, 42] width 78 height 26
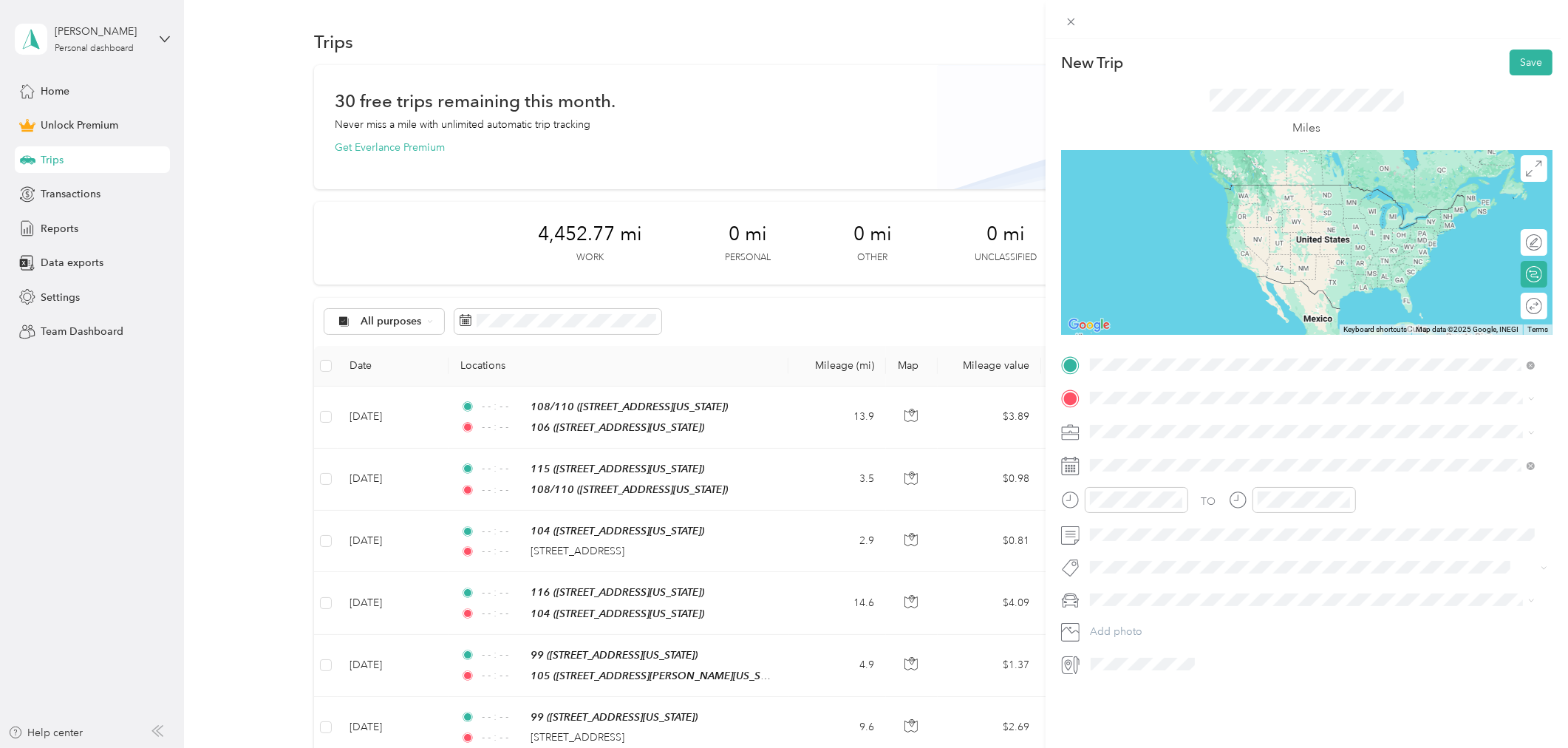
click at [1158, 419] on div "106" at bounding box center [1191, 423] width 148 height 13
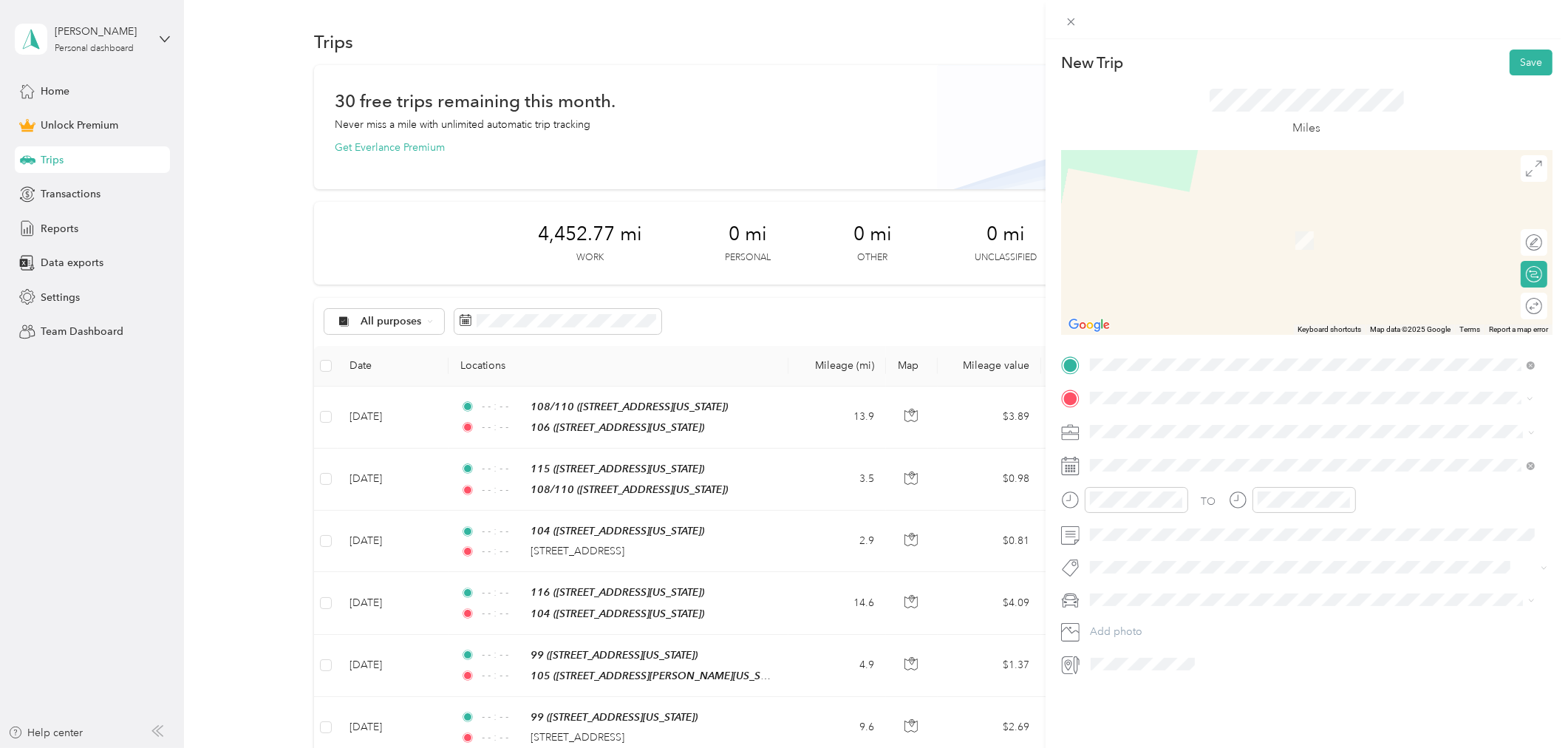
click at [1138, 446] on div "[STREET_ADDRESS][PERSON_NAME][US_STATE]" at bounding box center [1313, 464] width 436 height 36
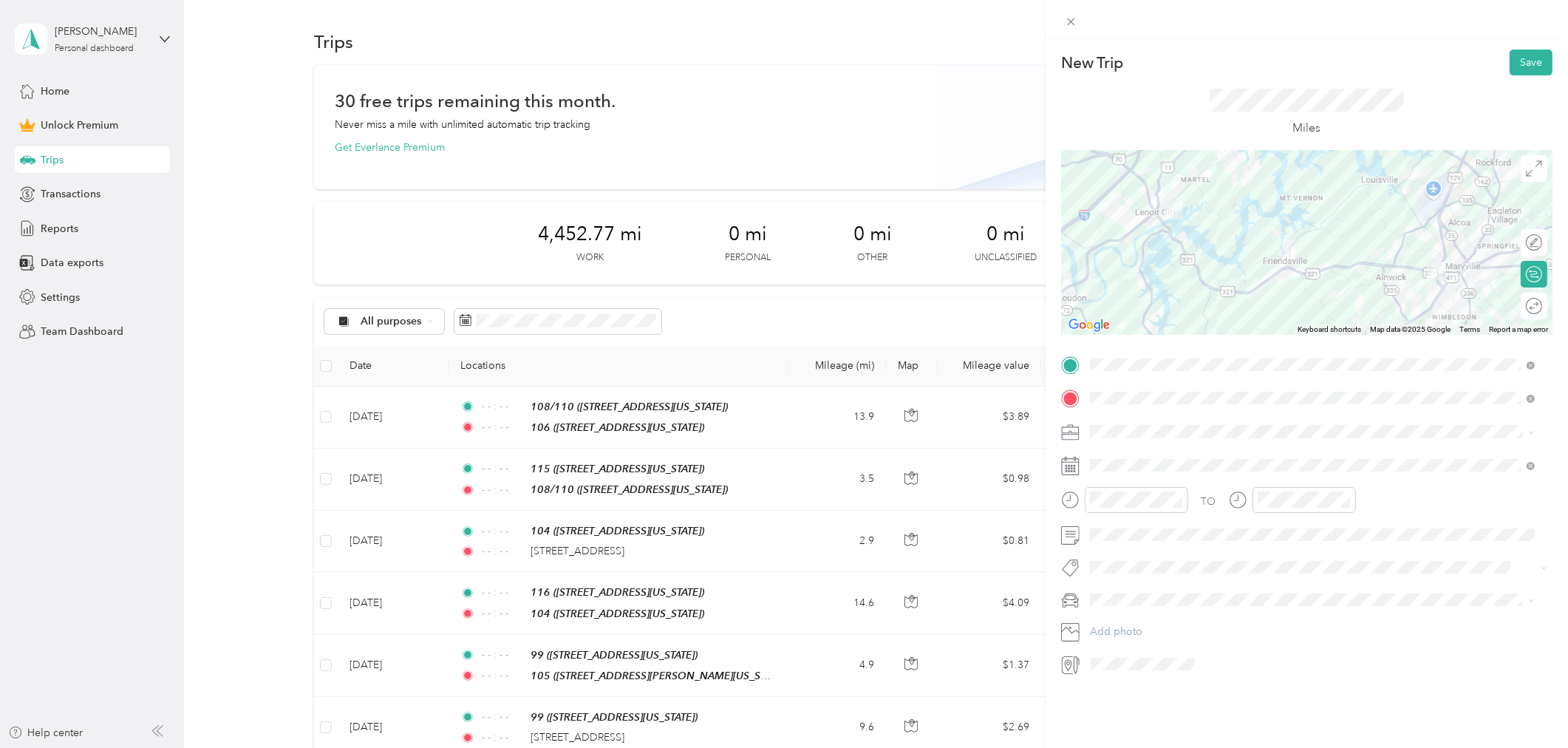
click at [1133, 461] on div "Work" at bounding box center [1313, 457] width 436 height 16
click at [1124, 544] on icon at bounding box center [1125, 549] width 15 height 15
click at [1208, 667] on div "26" at bounding box center [1215, 670] width 19 height 19
click at [1178, 500] on icon "close-circle" at bounding box center [1178, 499] width 10 height 10
click at [1344, 503] on icon "close-circle" at bounding box center [1346, 499] width 10 height 10
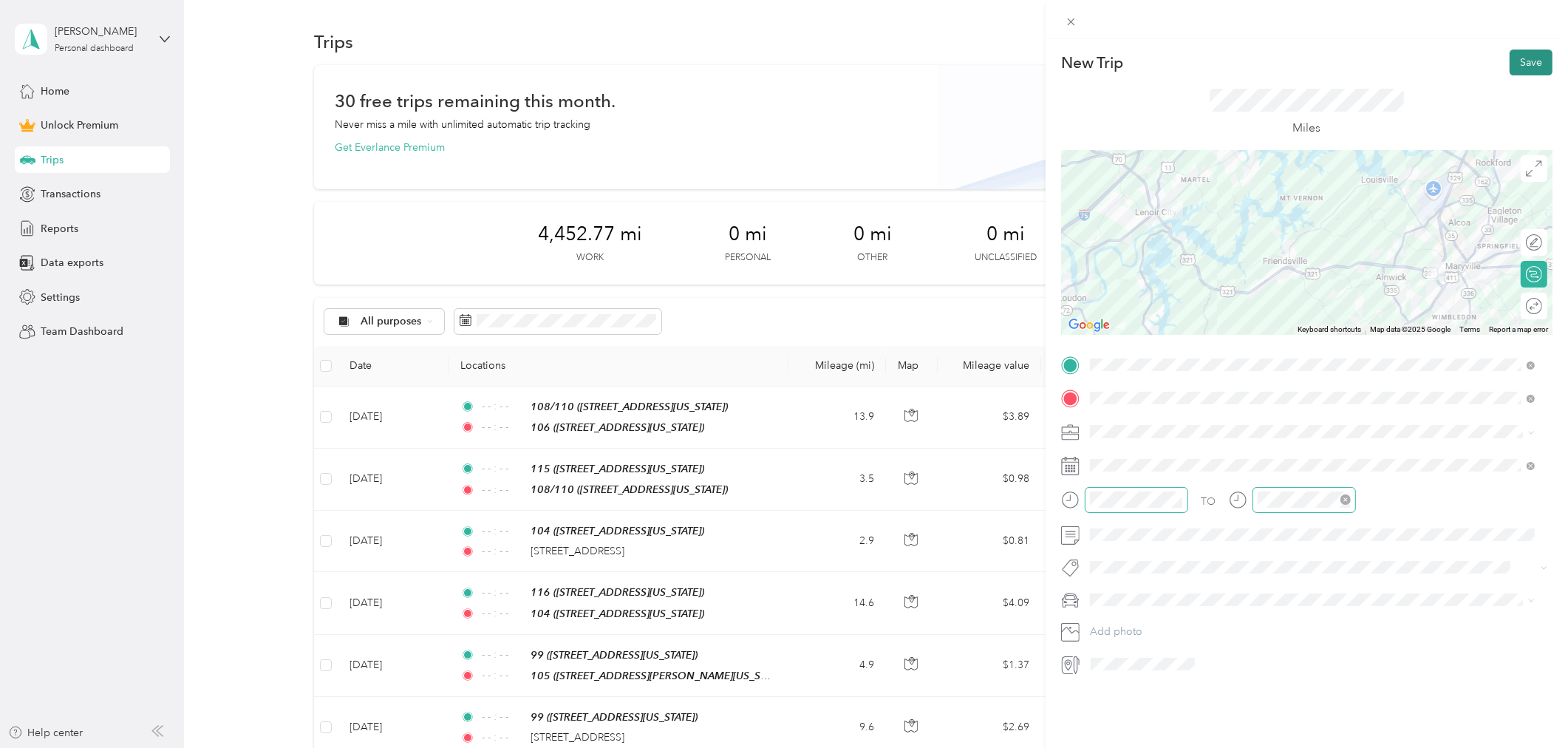
click at [1523, 68] on button "Save" at bounding box center [1530, 62] width 43 height 26
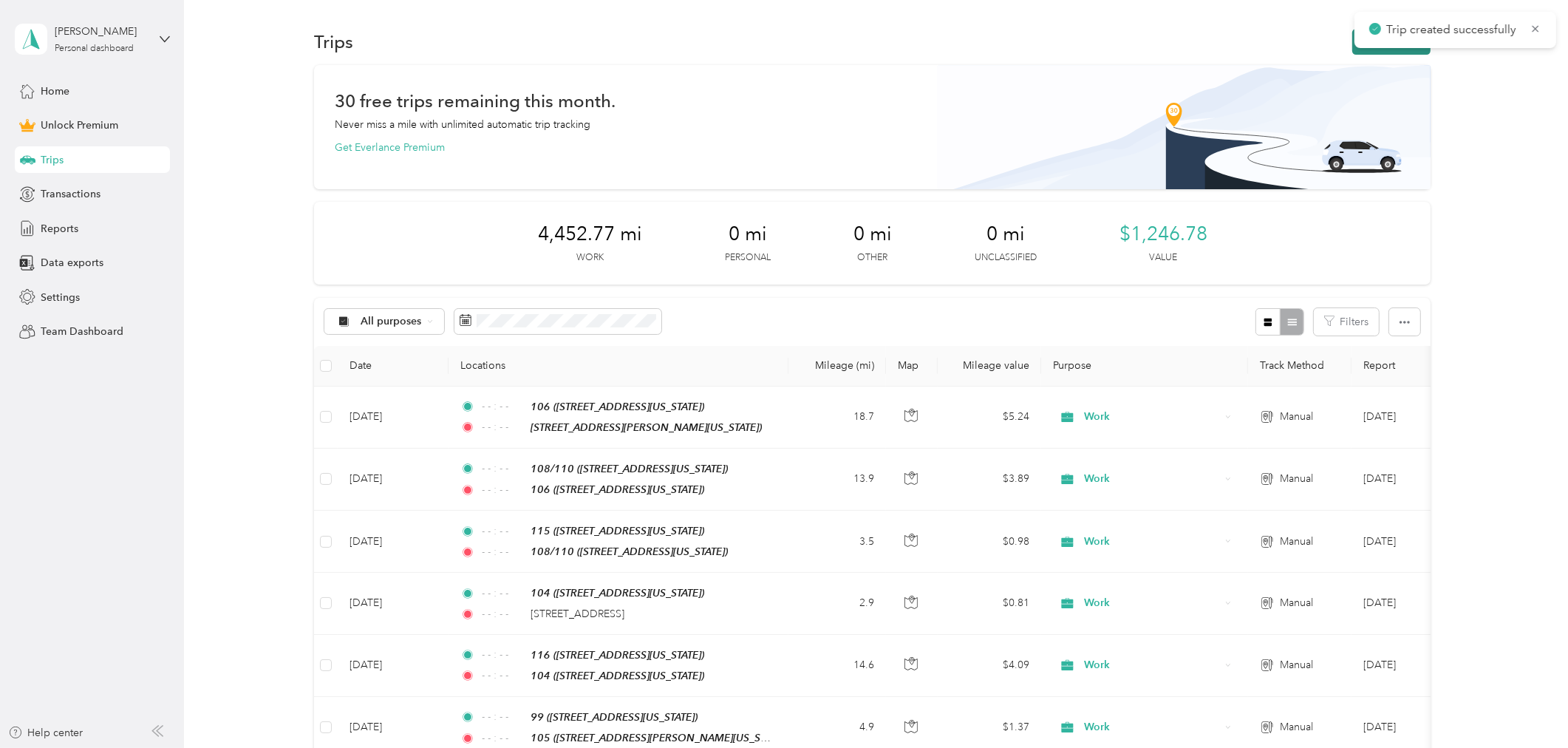
click at [1375, 51] on button "New trip" at bounding box center [1391, 42] width 78 height 26
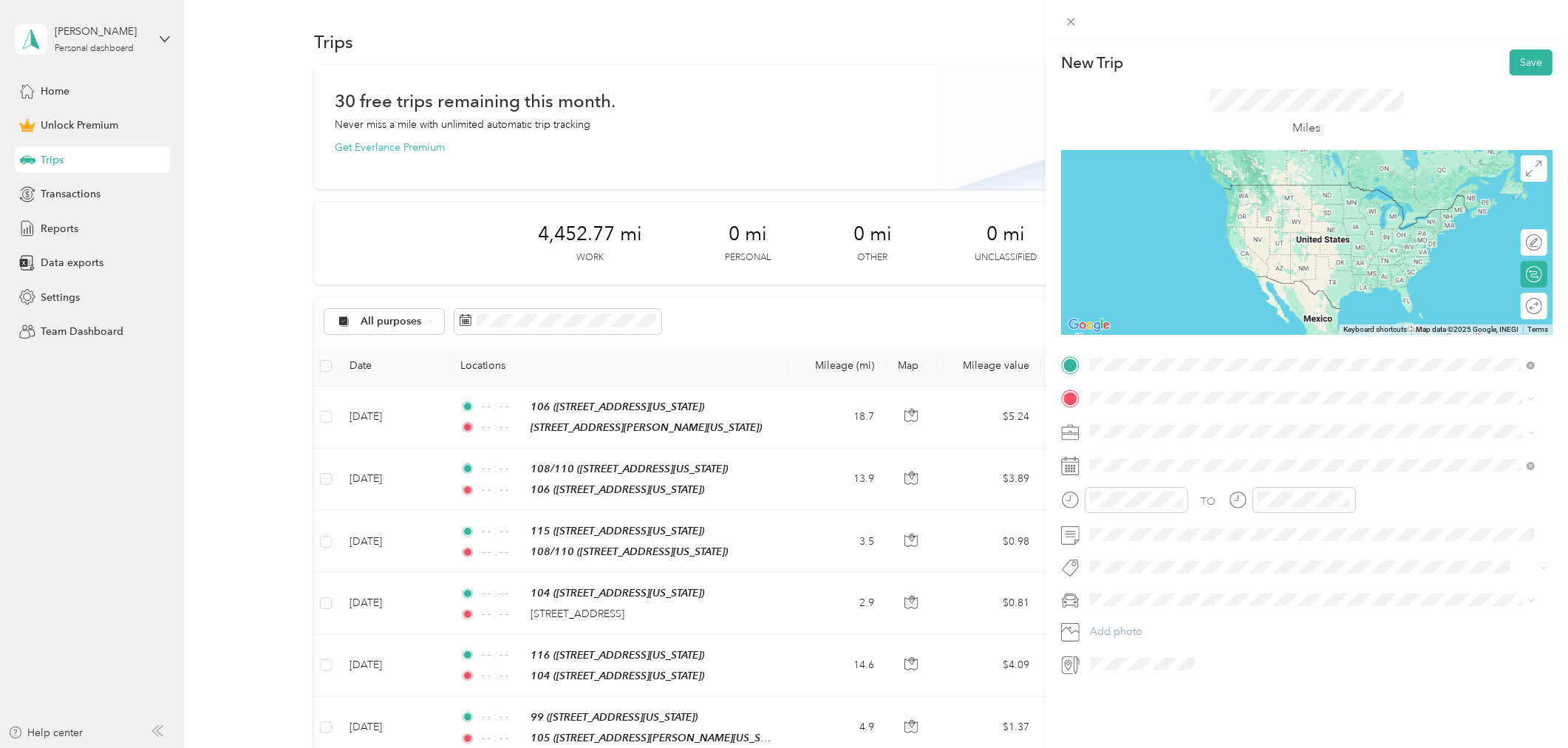
click at [1153, 434] on span "[STREET_ADDRESS][US_STATE]" at bounding box center [1191, 439] width 148 height 13
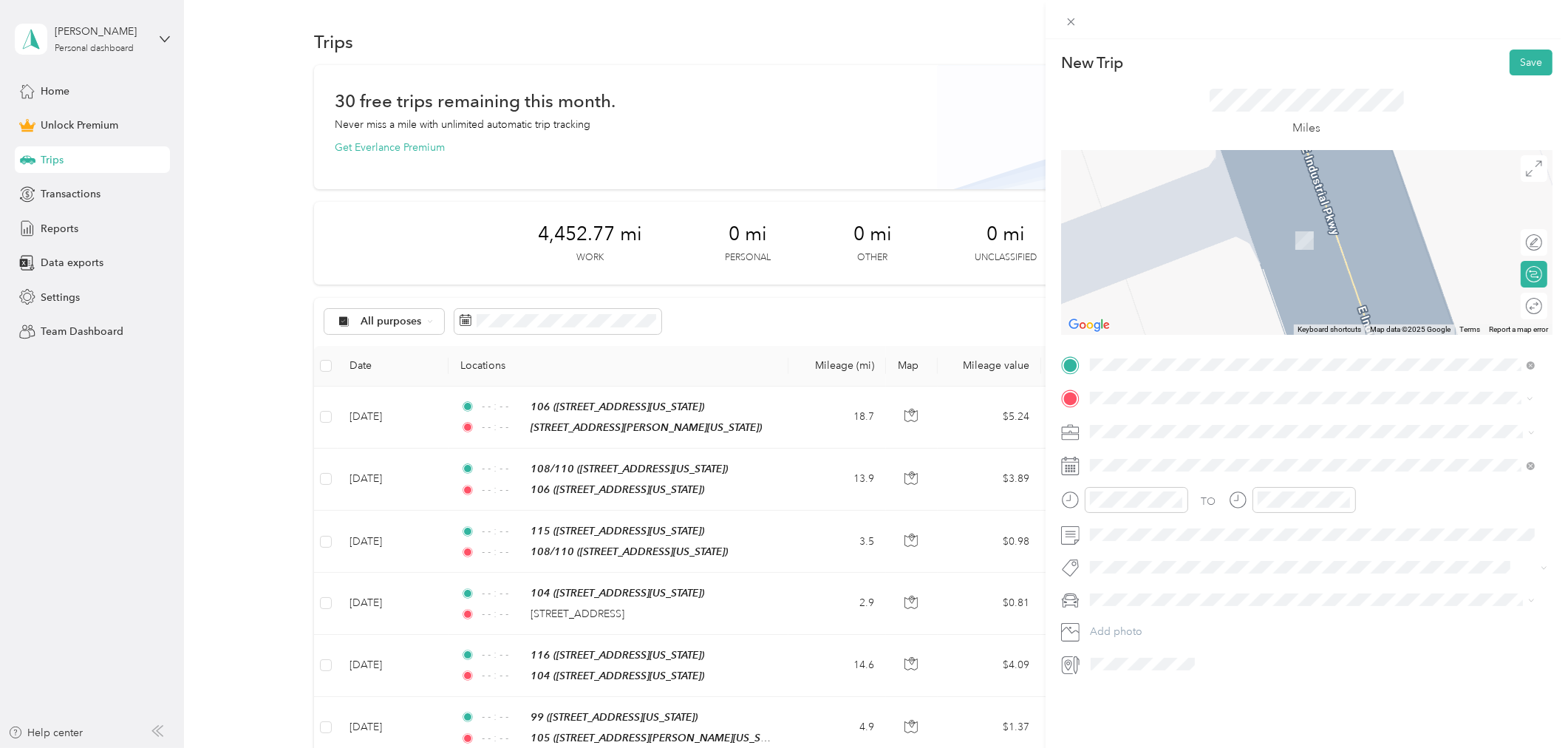
click at [1172, 458] on span "[STREET_ADDRESS][US_STATE]" at bounding box center [1191, 450] width 148 height 13
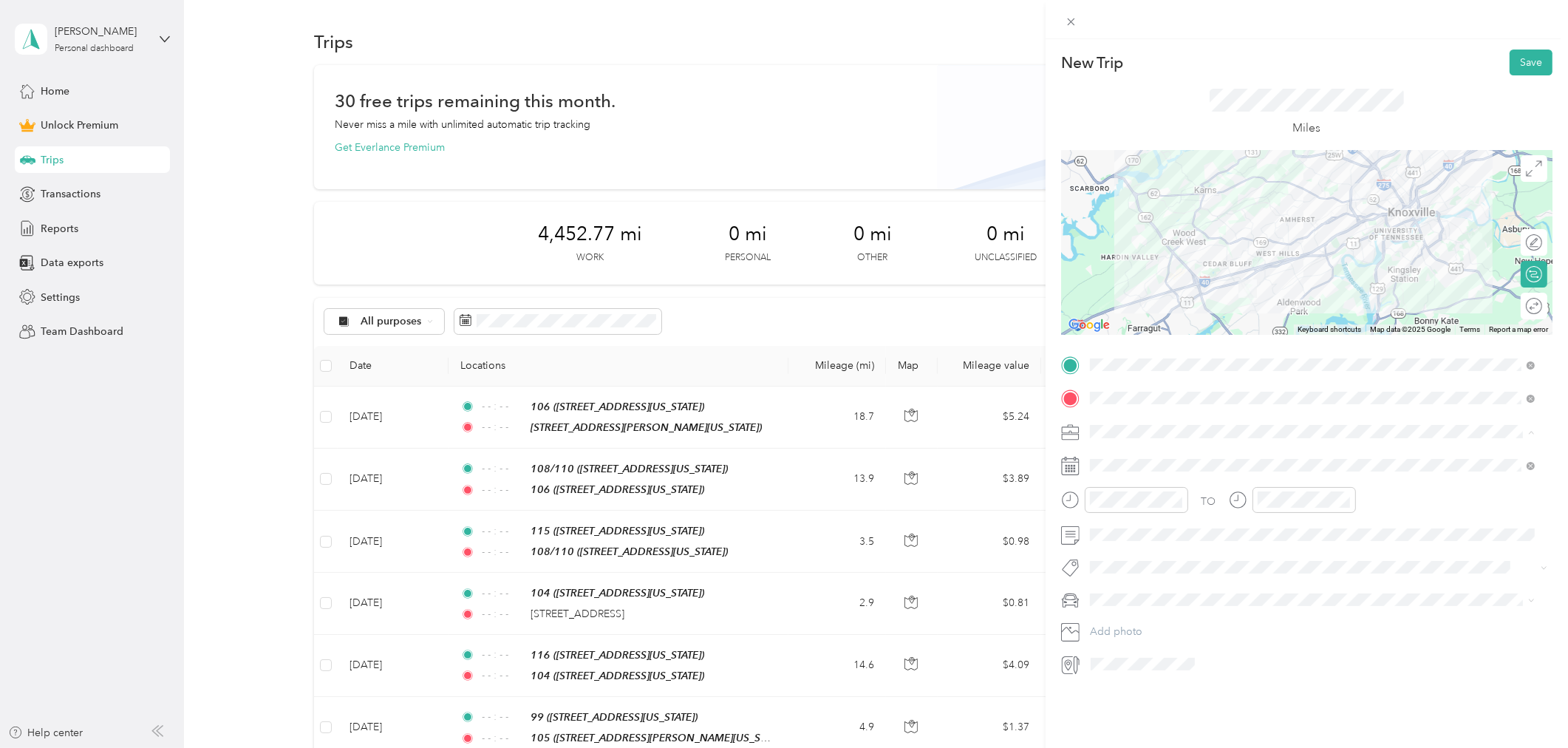
click at [1119, 458] on div "Work" at bounding box center [1313, 457] width 436 height 16
click at [1129, 554] on icon at bounding box center [1125, 549] width 15 height 15
click at [1140, 694] on div "29" at bounding box center [1139, 693] width 19 height 19
click at [1181, 503] on icon "close-circle" at bounding box center [1178, 499] width 10 height 10
click at [1348, 502] on icon "close-circle" at bounding box center [1346, 499] width 10 height 10
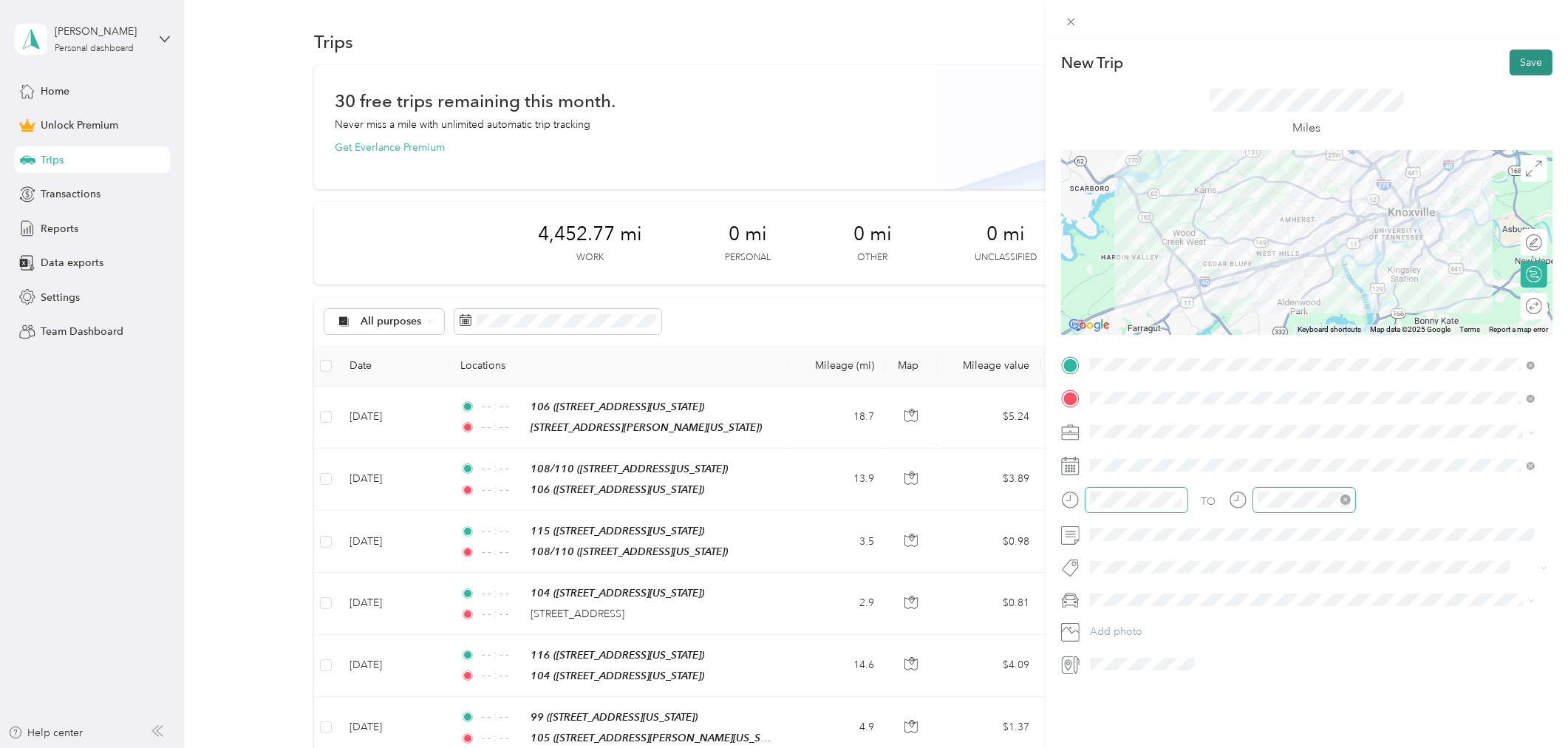
click at [1520, 62] on button "Save" at bounding box center [1530, 62] width 43 height 26
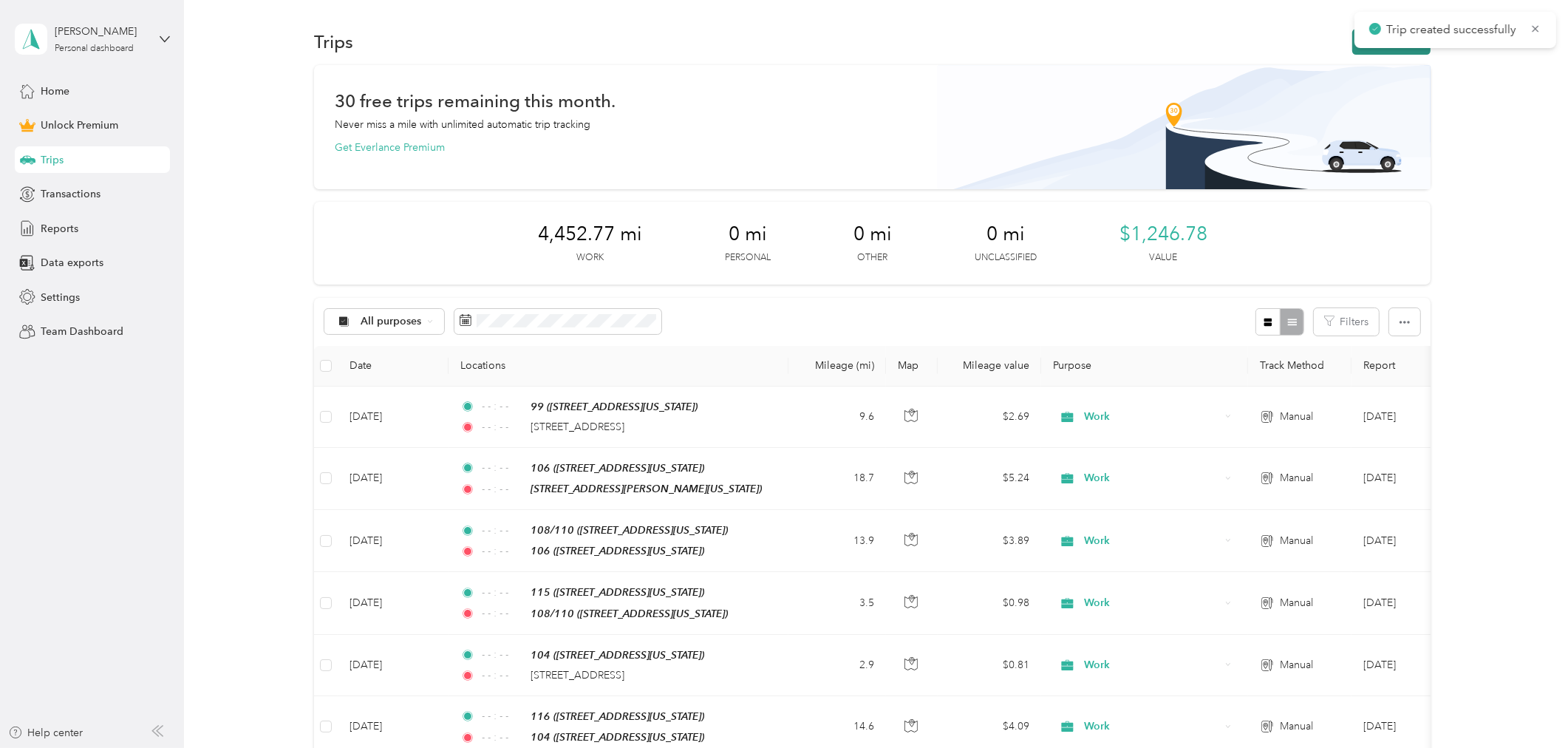
click at [1366, 52] on button "New trip" at bounding box center [1391, 42] width 78 height 26
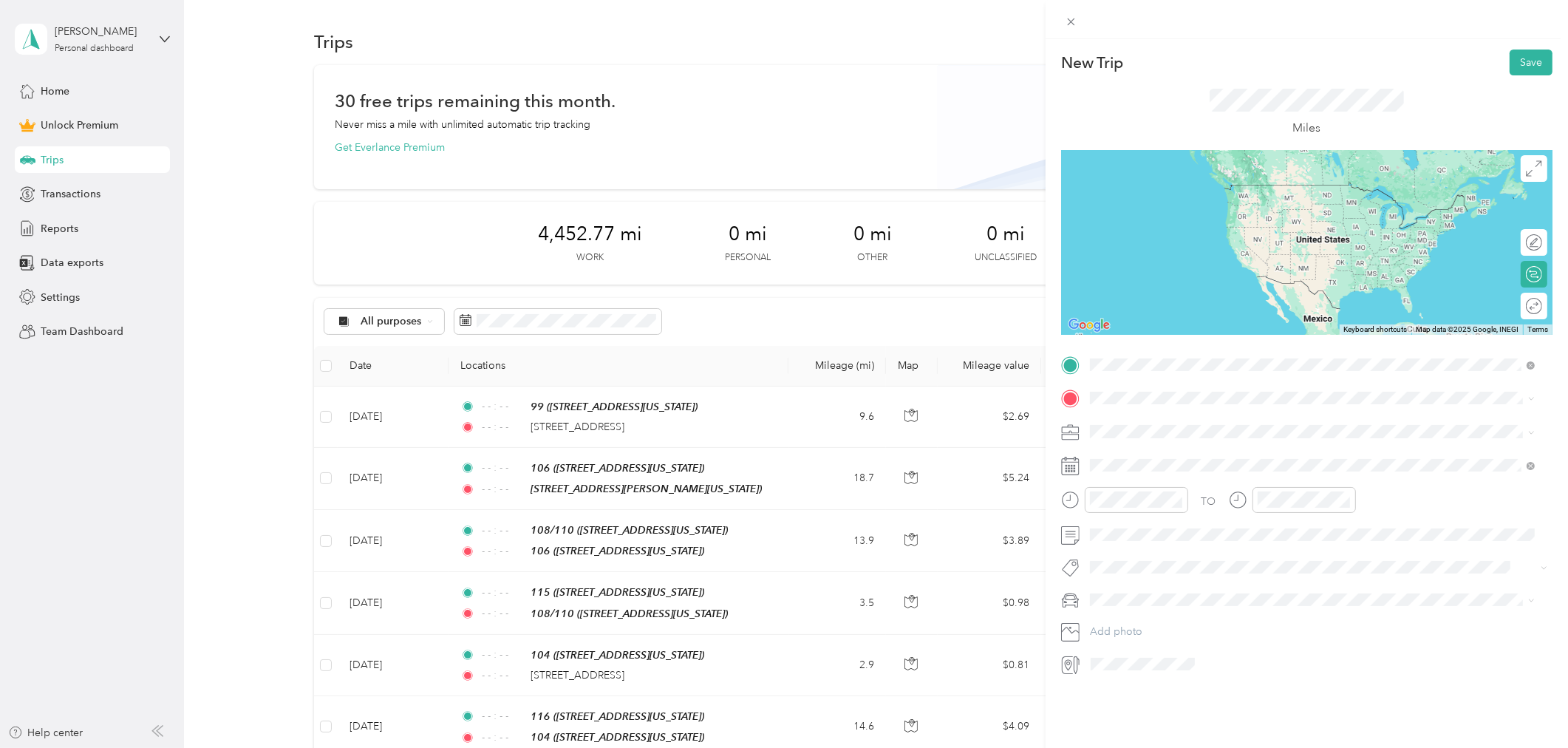
click at [1128, 436] on span "[STREET_ADDRESS][US_STATE]" at bounding box center [1191, 439] width 148 height 13
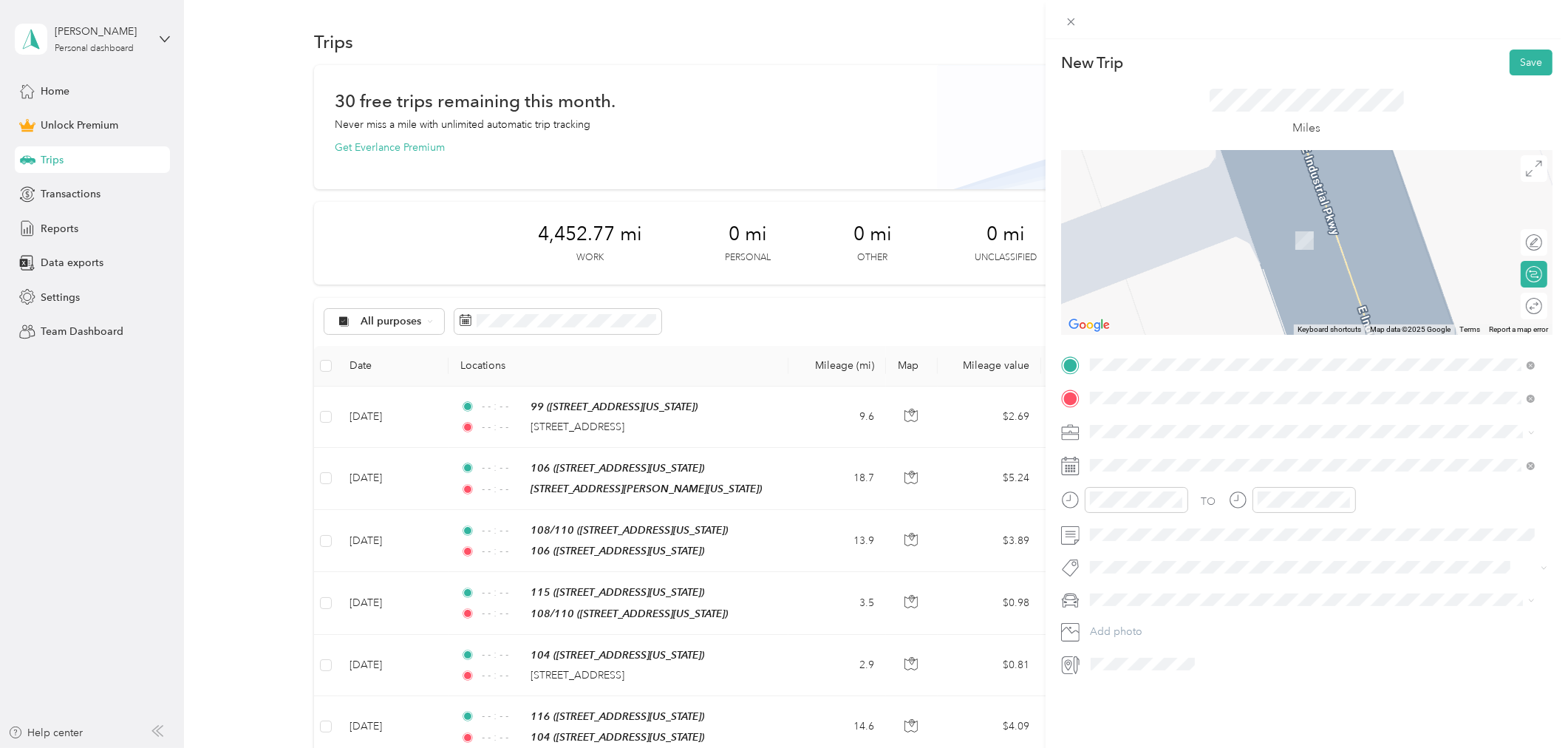
click at [1141, 460] on div "102" at bounding box center [1191, 455] width 148 height 13
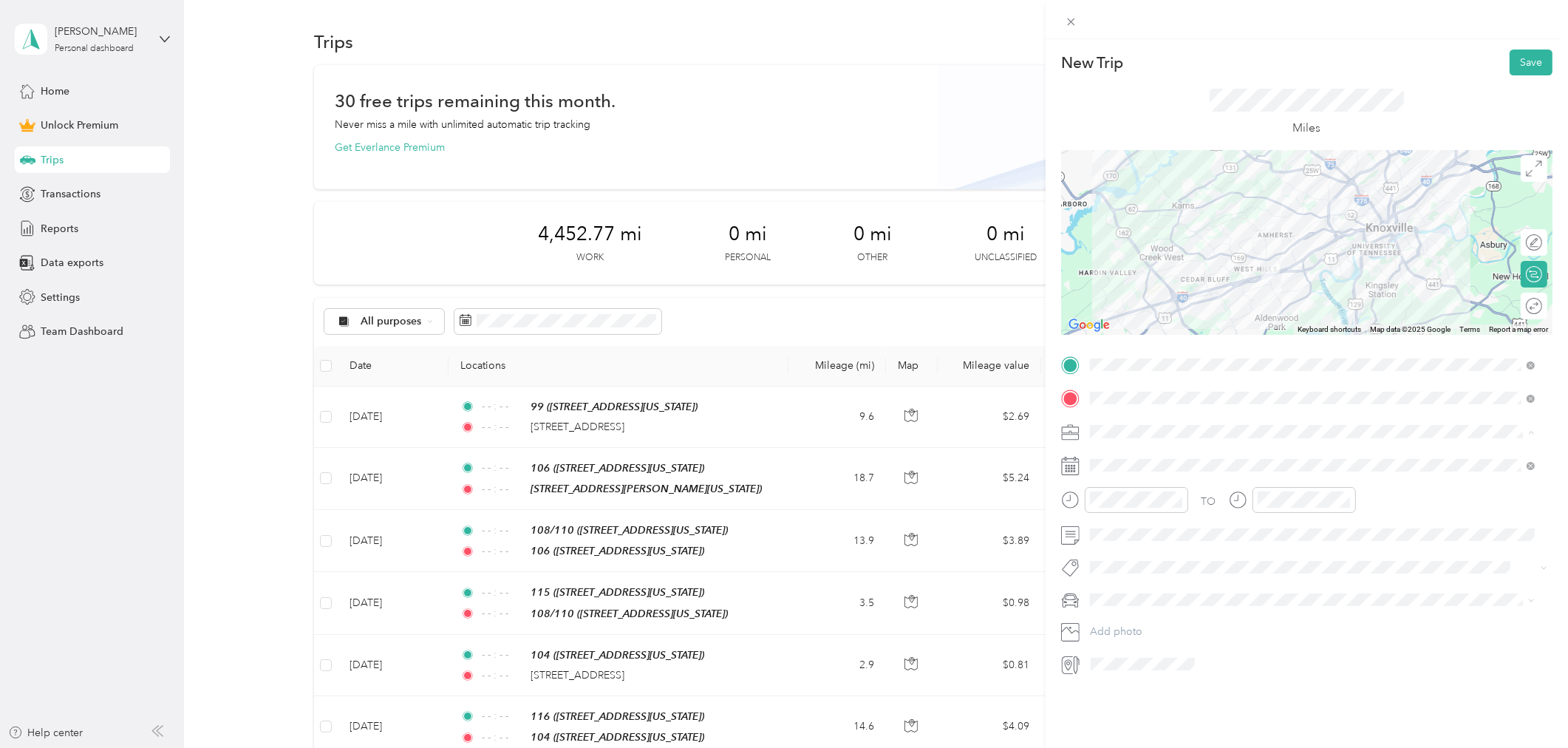
click at [1125, 458] on div "Work" at bounding box center [1313, 457] width 436 height 16
click at [1129, 552] on icon at bounding box center [1125, 549] width 15 height 15
click at [1155, 689] on div "30" at bounding box center [1158, 693] width 19 height 19
click at [1178, 499] on icon "close-circle" at bounding box center [1178, 499] width 10 height 10
click at [1341, 501] on icon "close-circle" at bounding box center [1346, 499] width 10 height 10
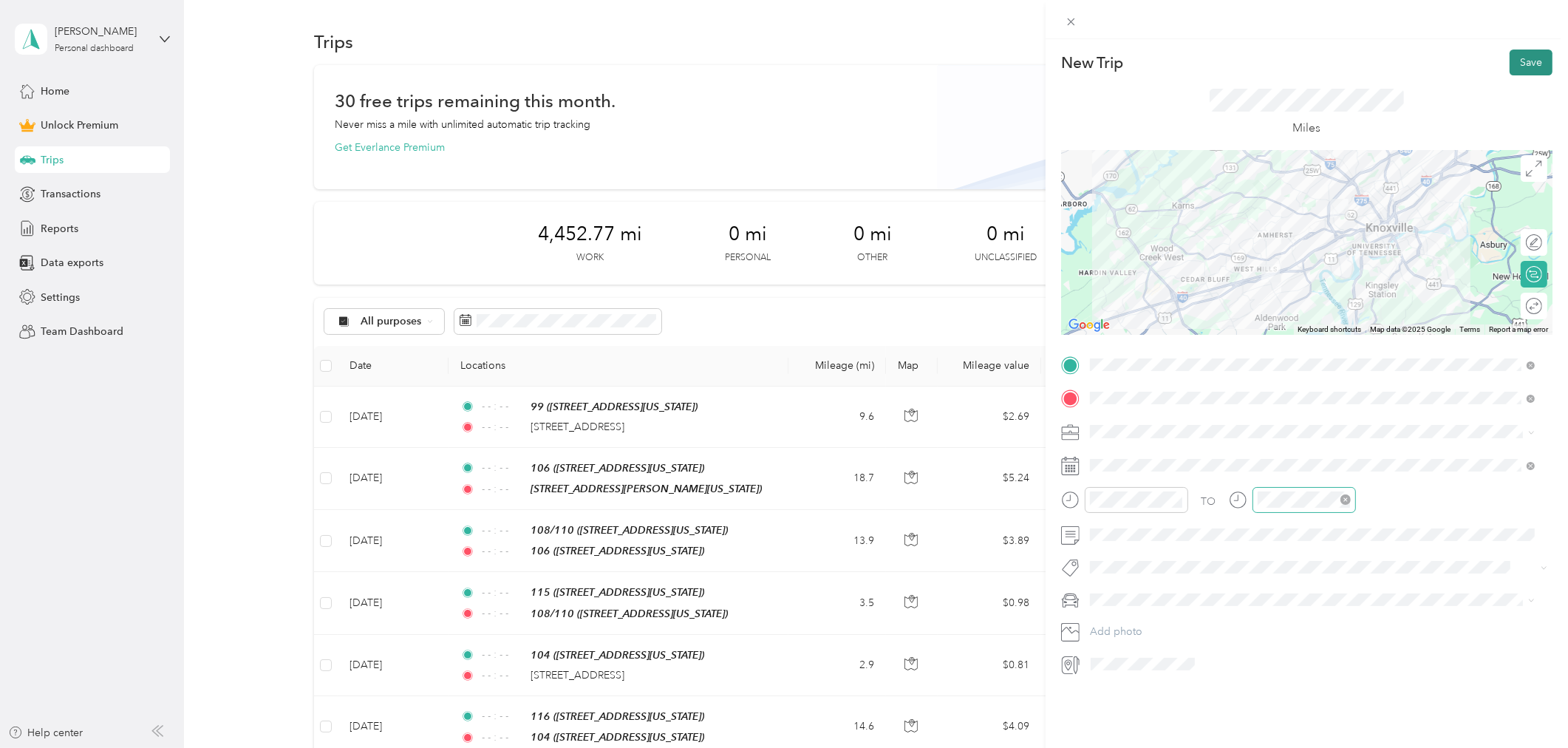
click at [1516, 55] on button "Save" at bounding box center [1530, 62] width 43 height 26
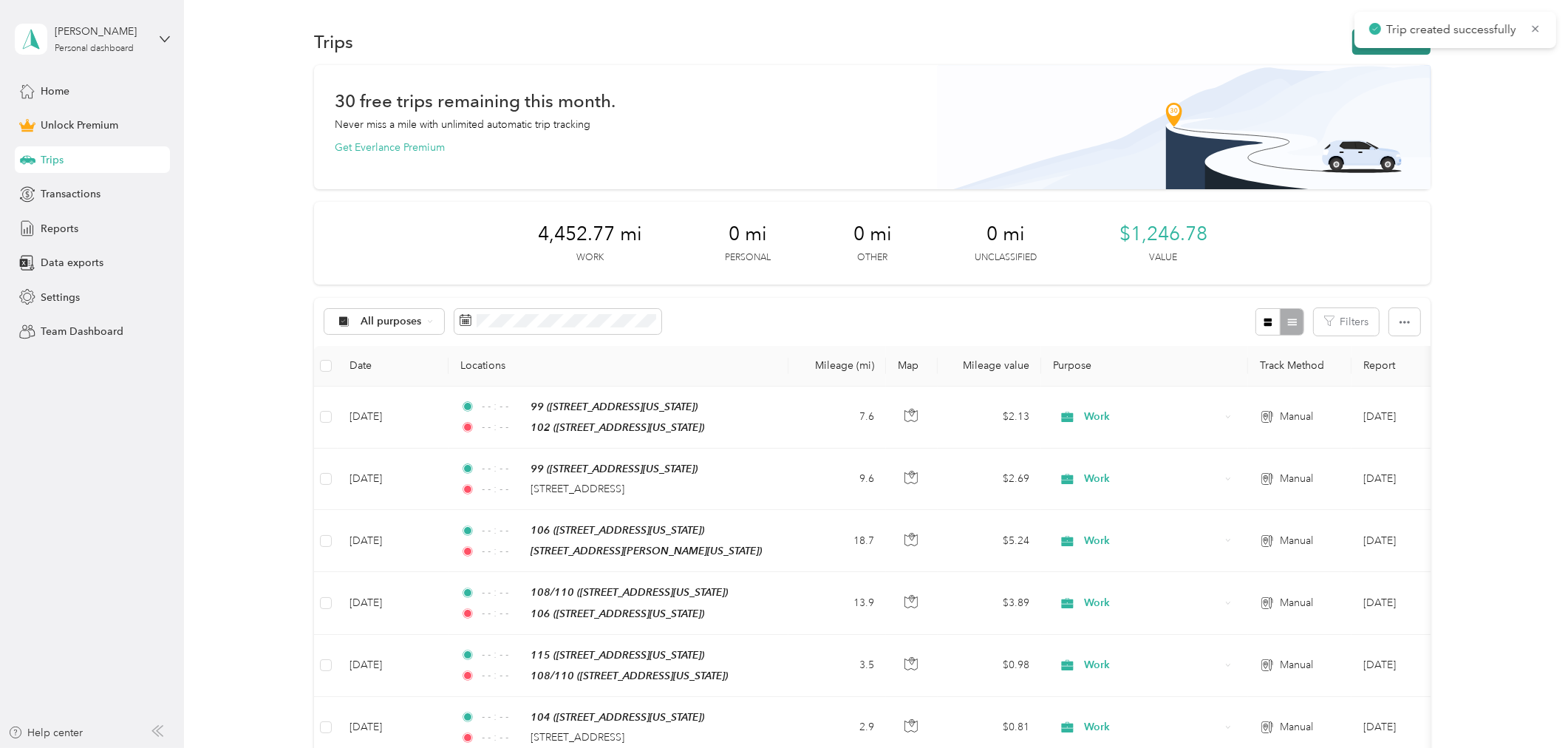
click at [1355, 49] on button "New trip" at bounding box center [1391, 42] width 78 height 26
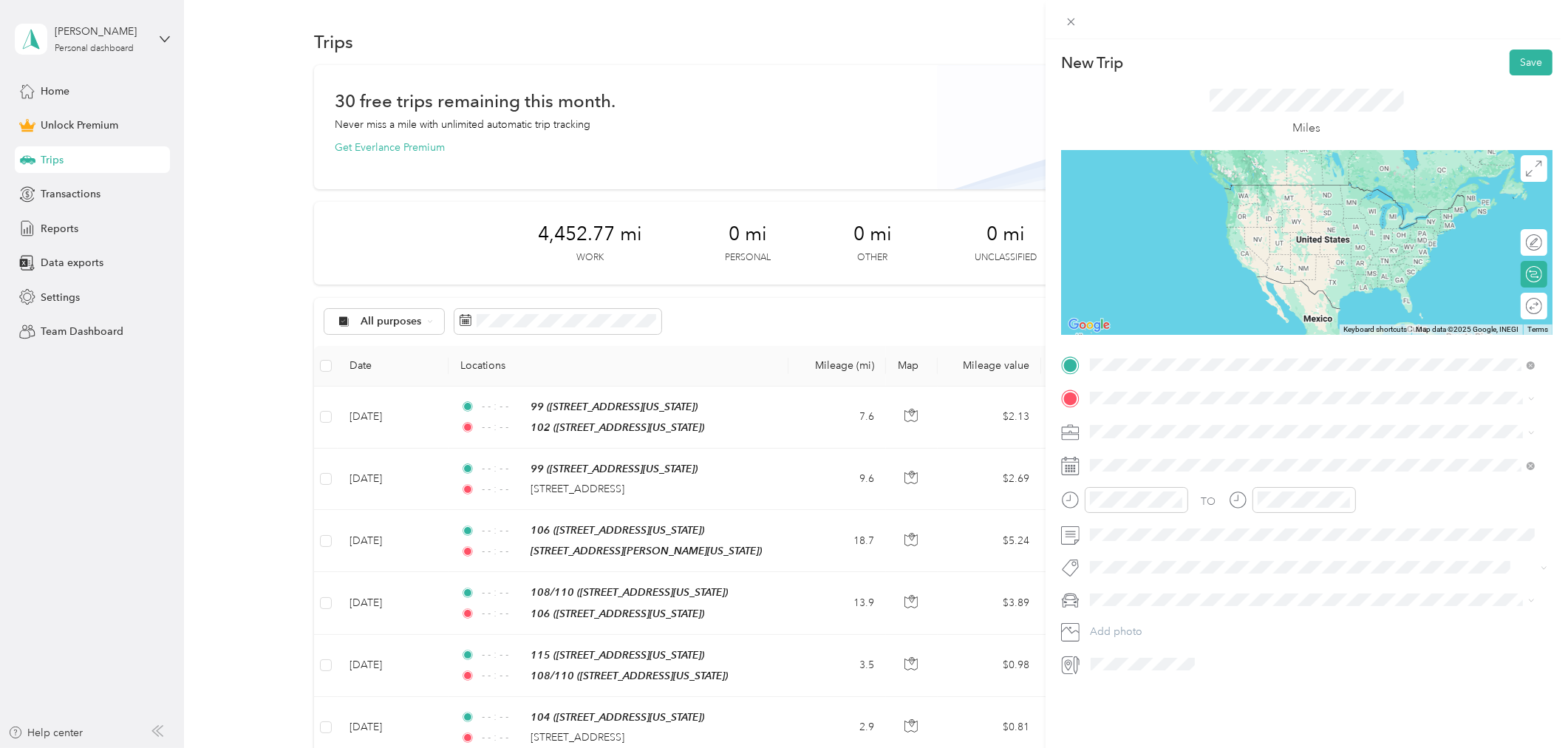
click at [1133, 438] on span "[STREET_ADDRESS][US_STATE]" at bounding box center [1191, 439] width 148 height 13
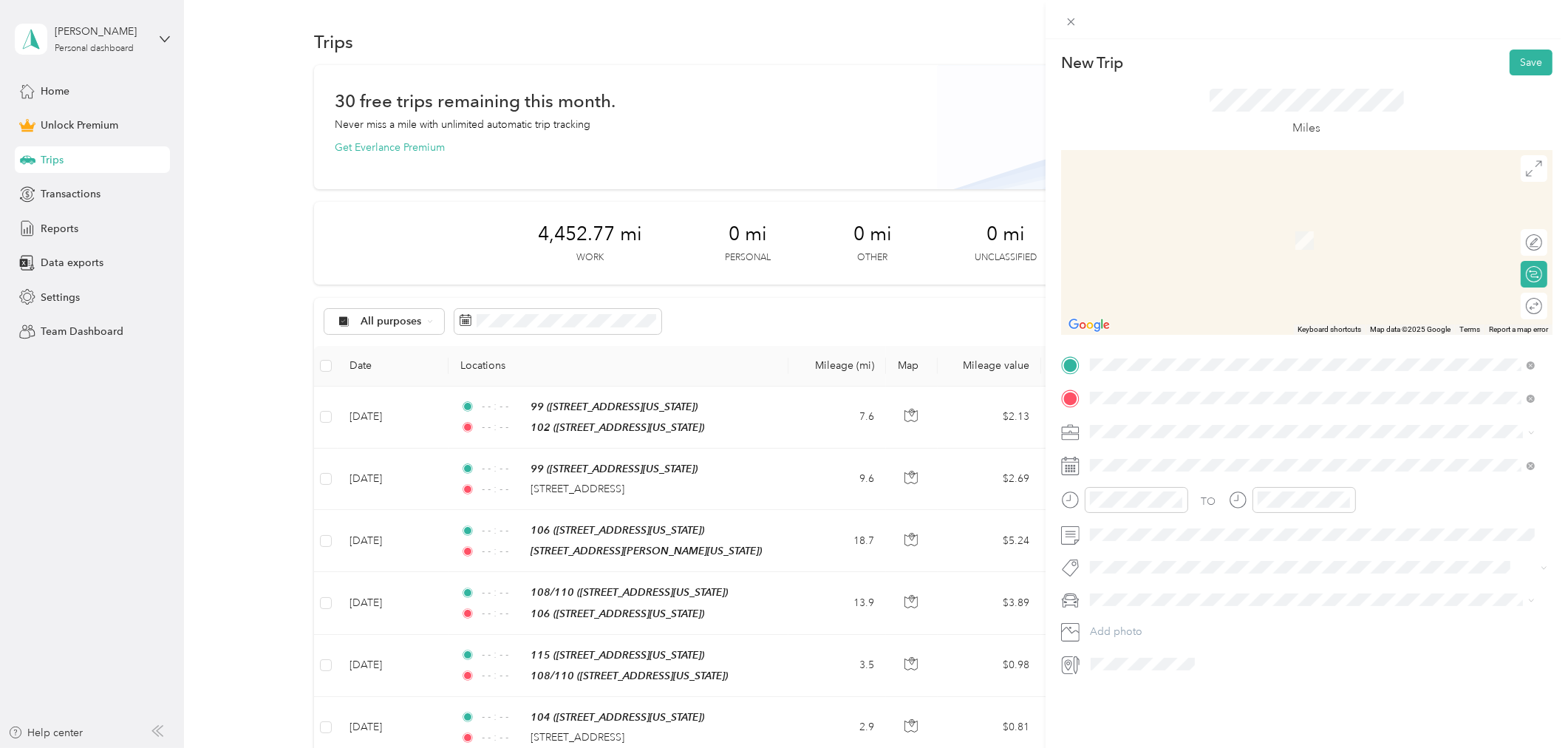
click at [1162, 452] on span "[STREET_ADDRESS][US_STATE]" at bounding box center [1191, 450] width 148 height 13
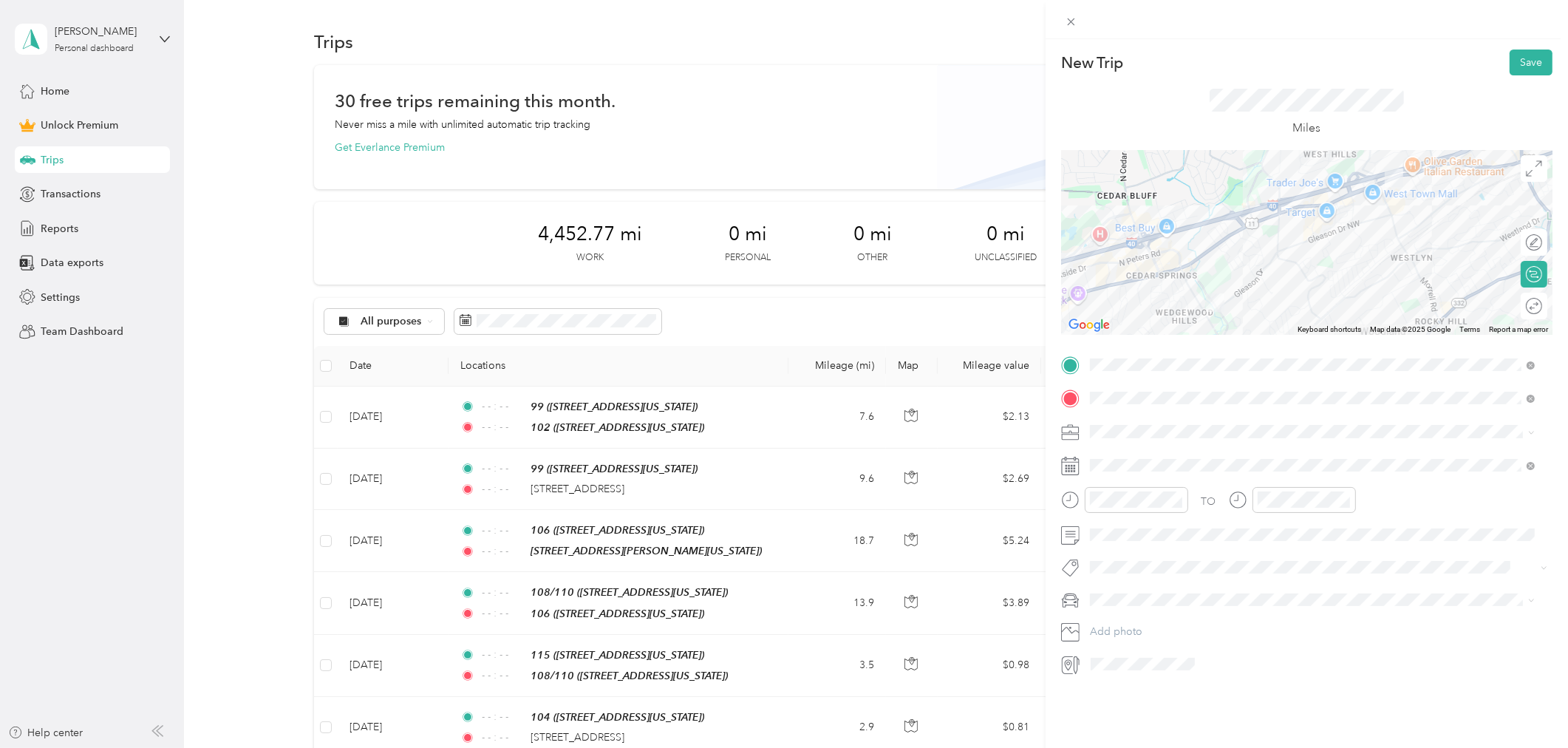
click at [1159, 452] on div "Work" at bounding box center [1313, 457] width 436 height 16
click at [1123, 553] on icon at bounding box center [1125, 549] width 15 height 15
click at [1162, 688] on div "30" at bounding box center [1158, 693] width 19 height 19
click at [1177, 496] on icon "close-circle" at bounding box center [1178, 499] width 10 height 10
click at [1341, 499] on icon "close-circle" at bounding box center [1346, 499] width 10 height 10
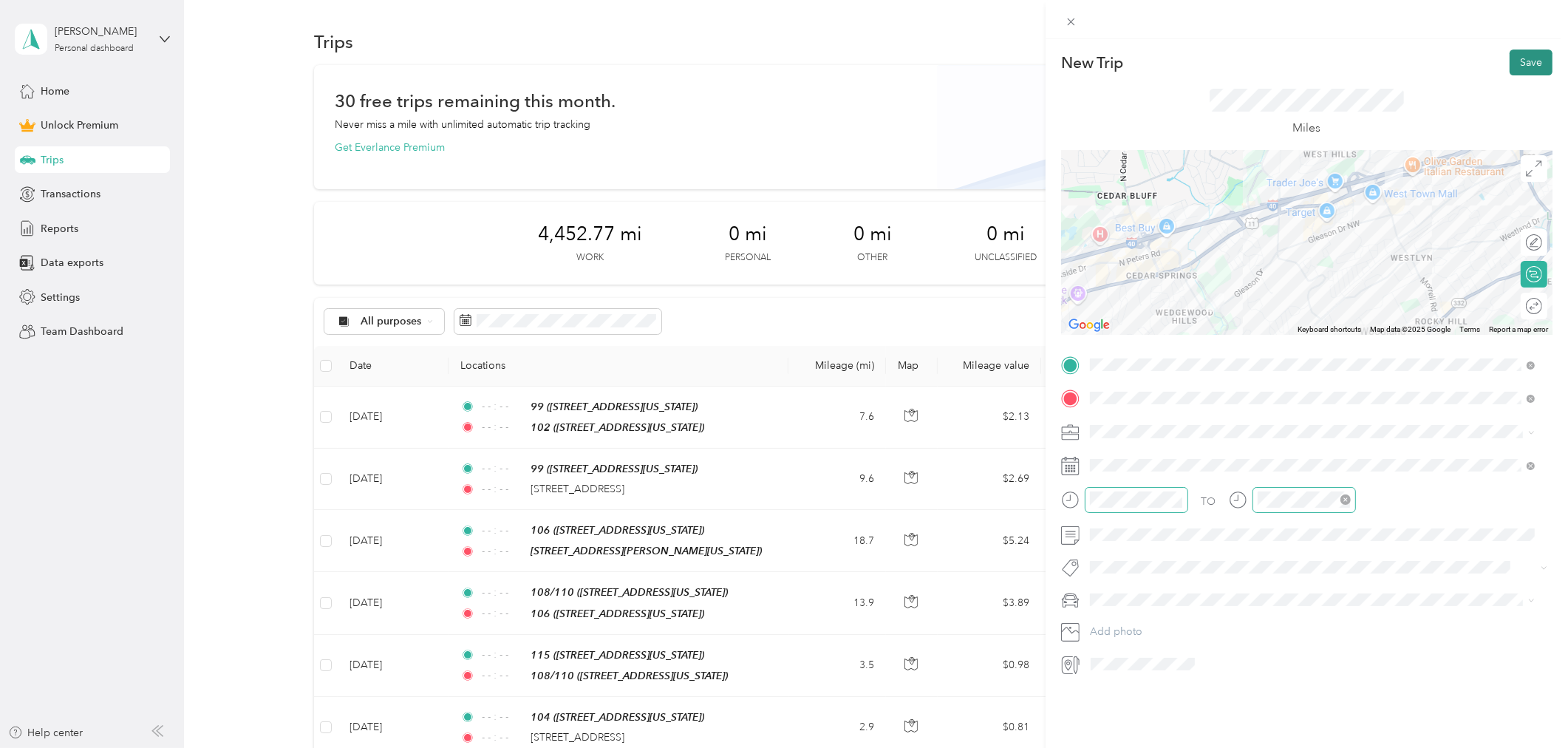
click at [1515, 65] on button "Save" at bounding box center [1530, 62] width 43 height 26
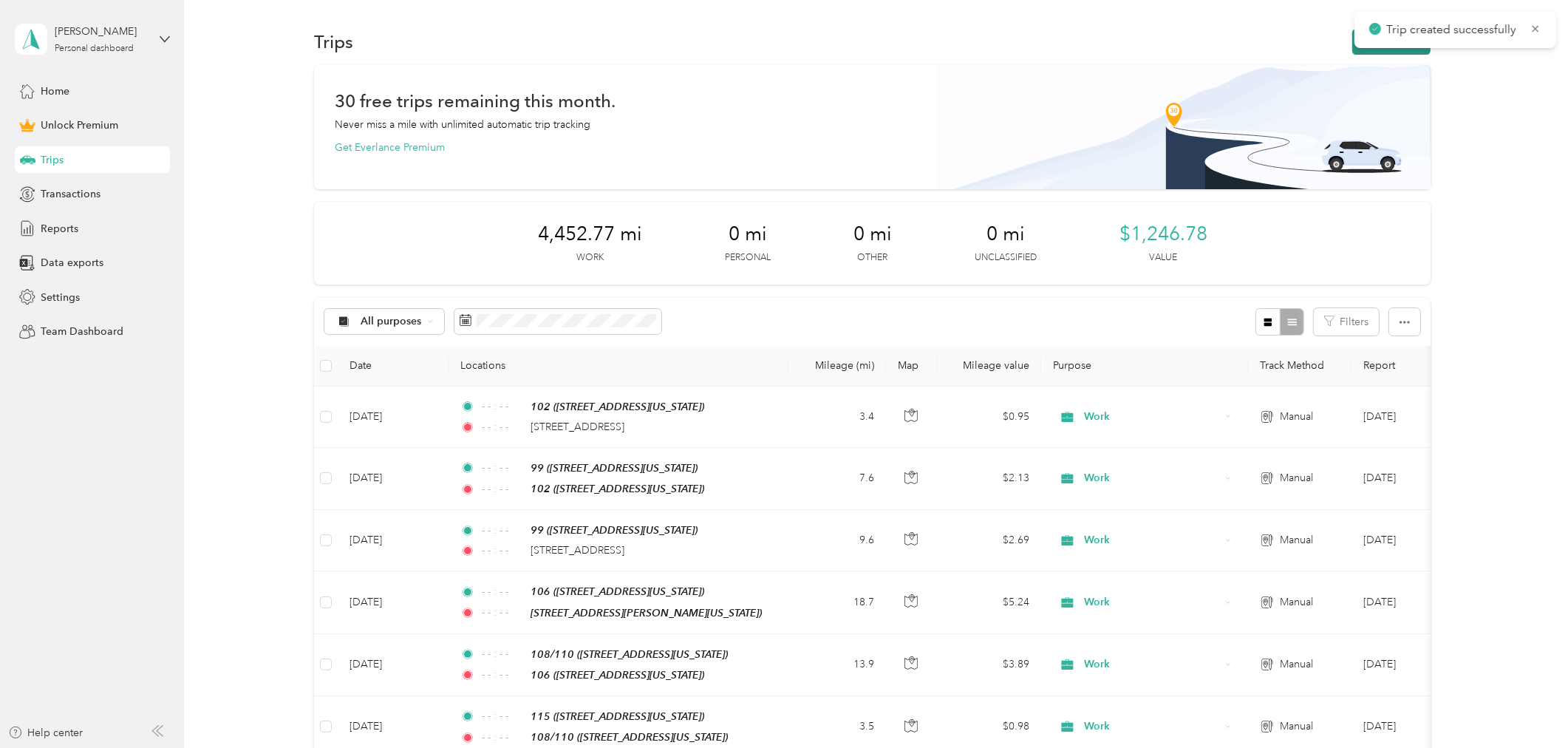
click at [1382, 54] on button "New trip" at bounding box center [1391, 42] width 78 height 26
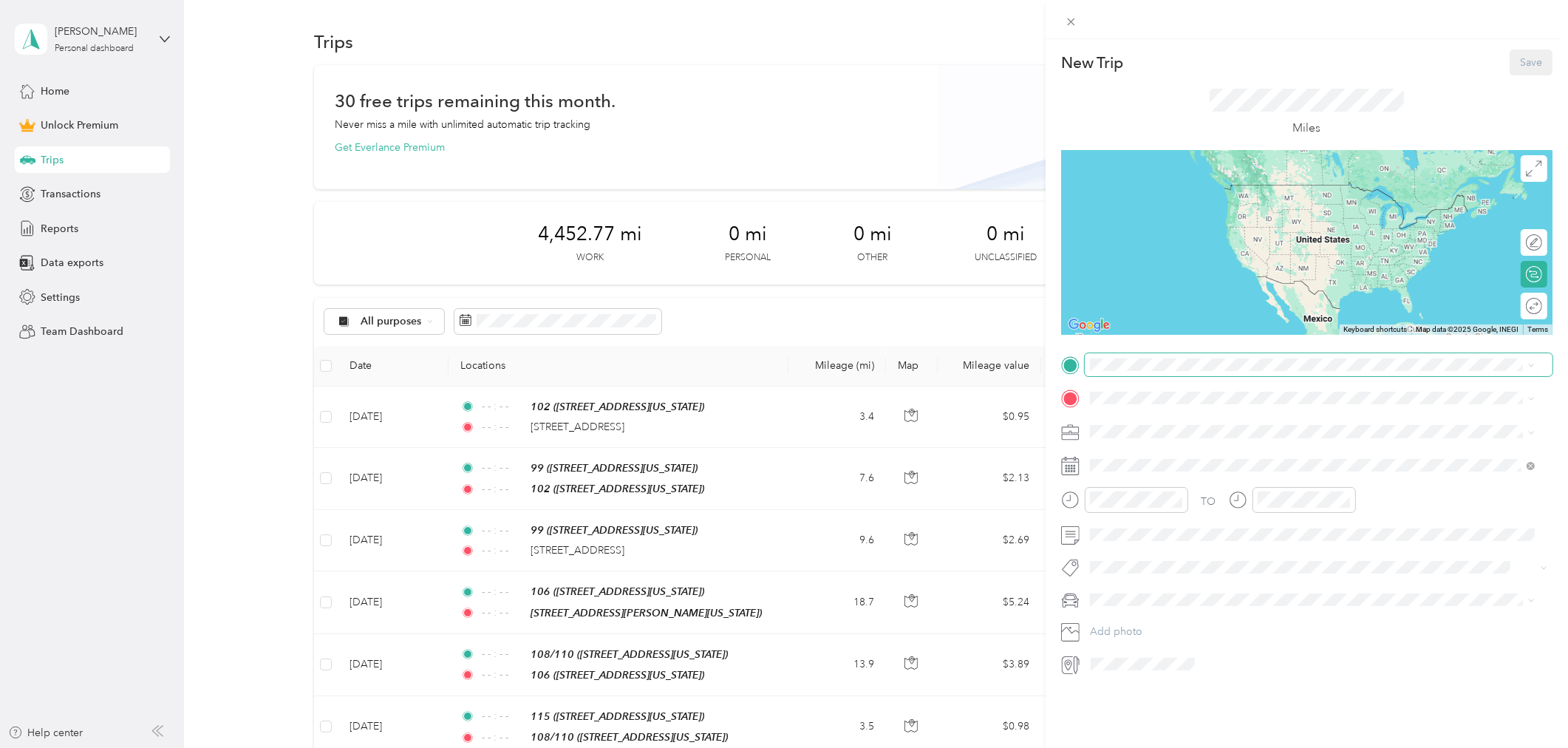
click at [1107, 371] on span at bounding box center [1318, 364] width 467 height 23
click at [1146, 426] on div "99" at bounding box center [1191, 421] width 148 height 13
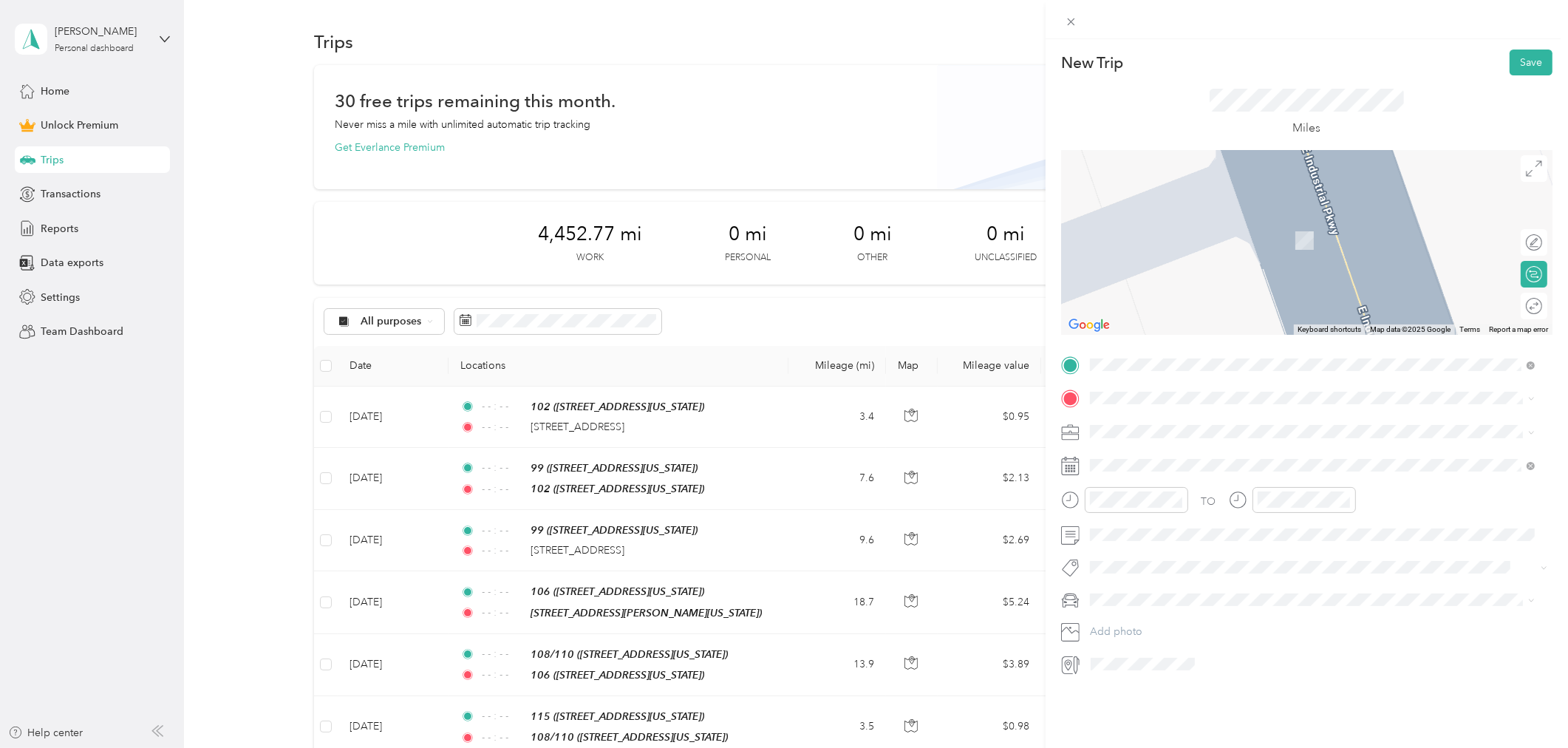
click at [1147, 458] on div "103" at bounding box center [1191, 454] width 148 height 13
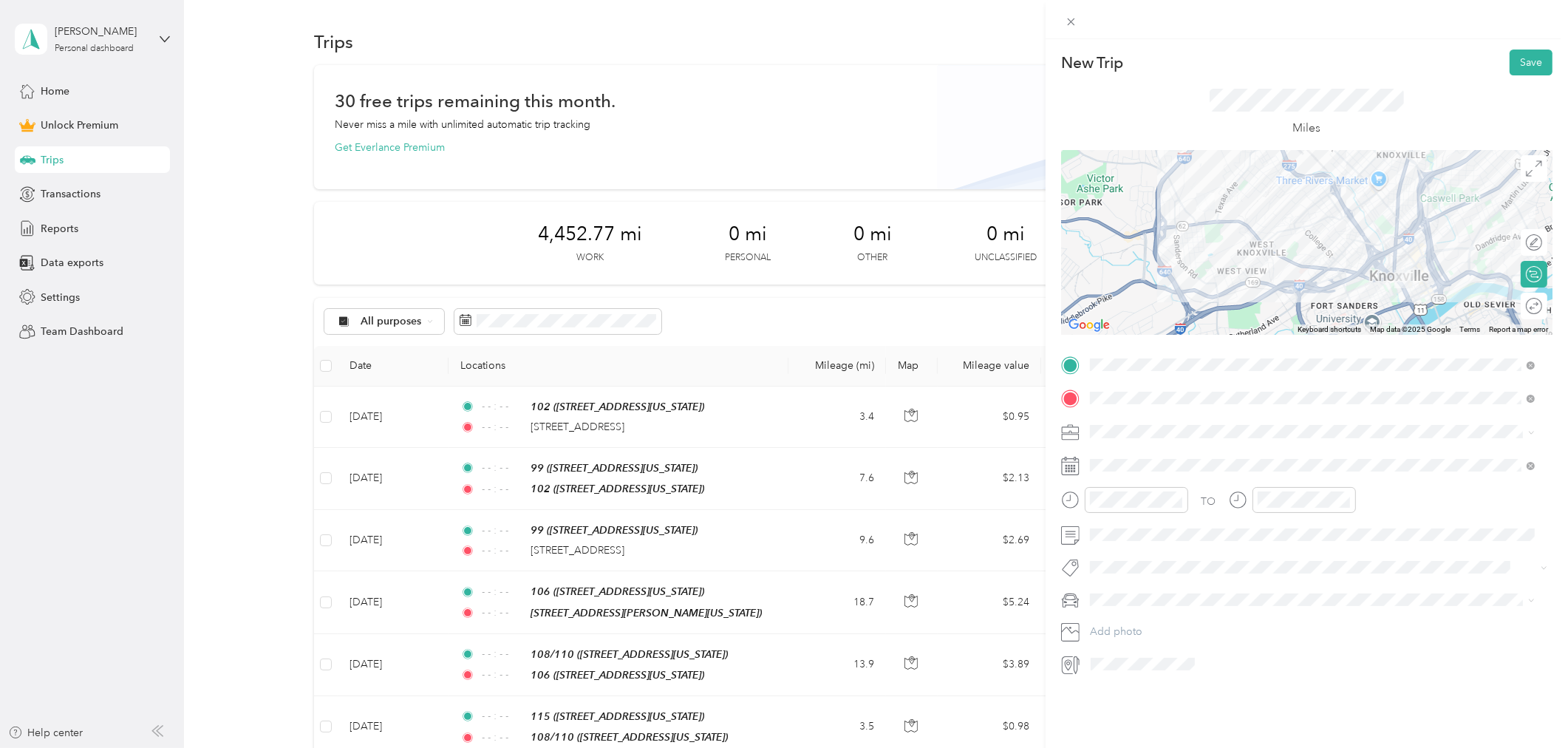
click at [1131, 463] on li "Work" at bounding box center [1312, 454] width 456 height 26
click at [1129, 549] on icon at bounding box center [1125, 549] width 15 height 15
click at [1179, 689] on div "1" at bounding box center [1177, 693] width 19 height 19
click at [1179, 503] on icon "close-circle" at bounding box center [1178, 499] width 10 height 10
click at [1346, 501] on icon "close-circle" at bounding box center [1346, 499] width 10 height 10
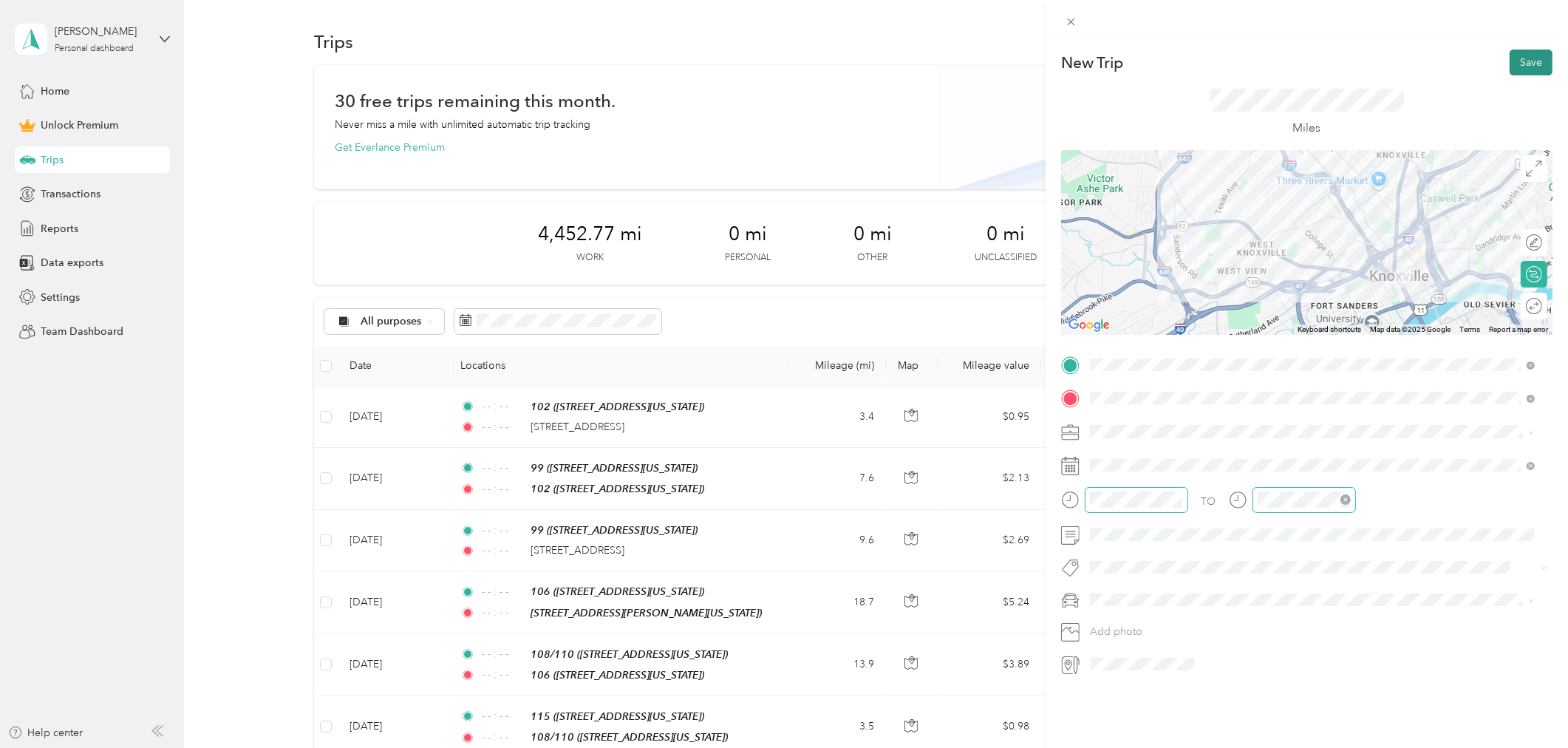
click at [1510, 63] on button "Save" at bounding box center [1530, 62] width 43 height 26
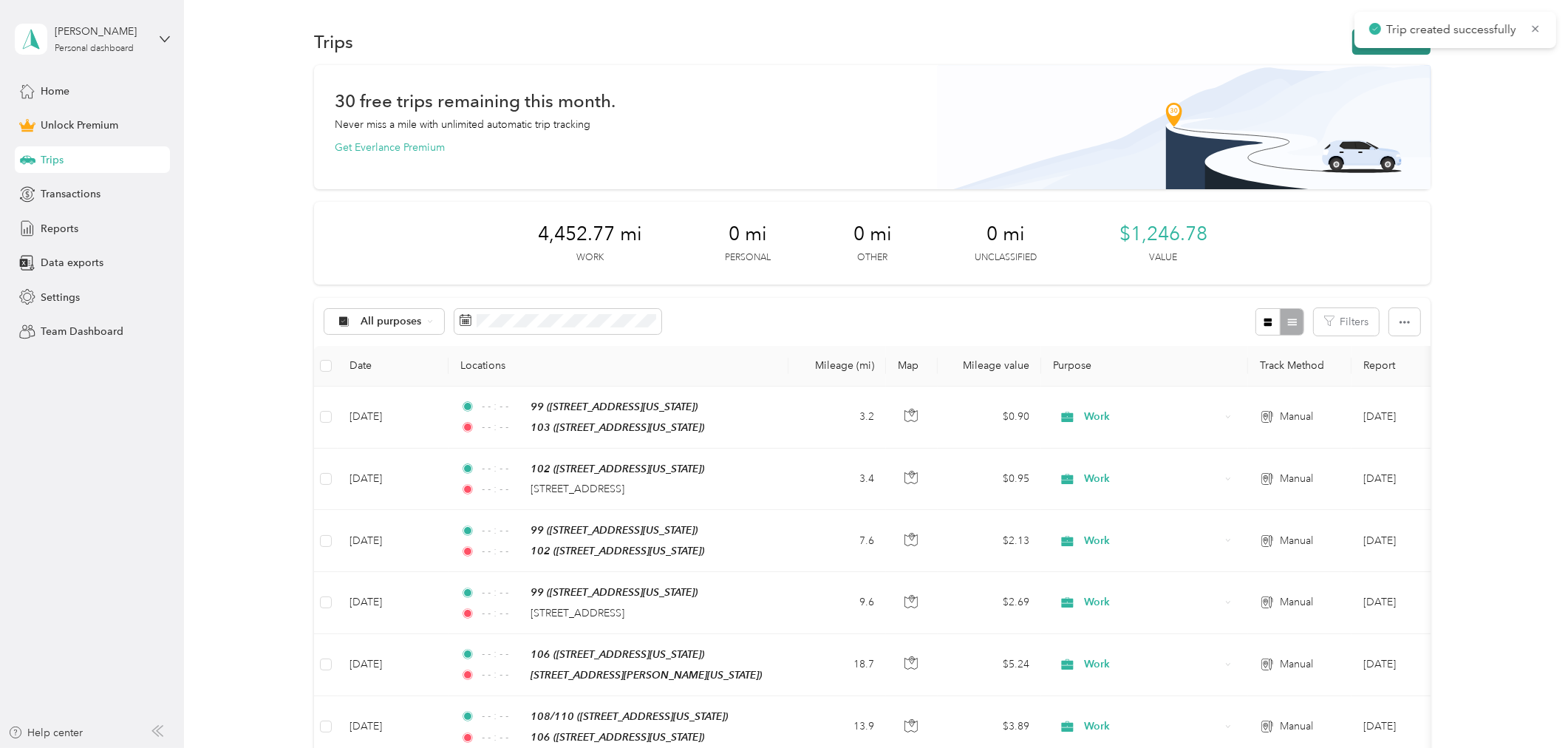
click at [1353, 50] on button "New trip" at bounding box center [1391, 42] width 78 height 26
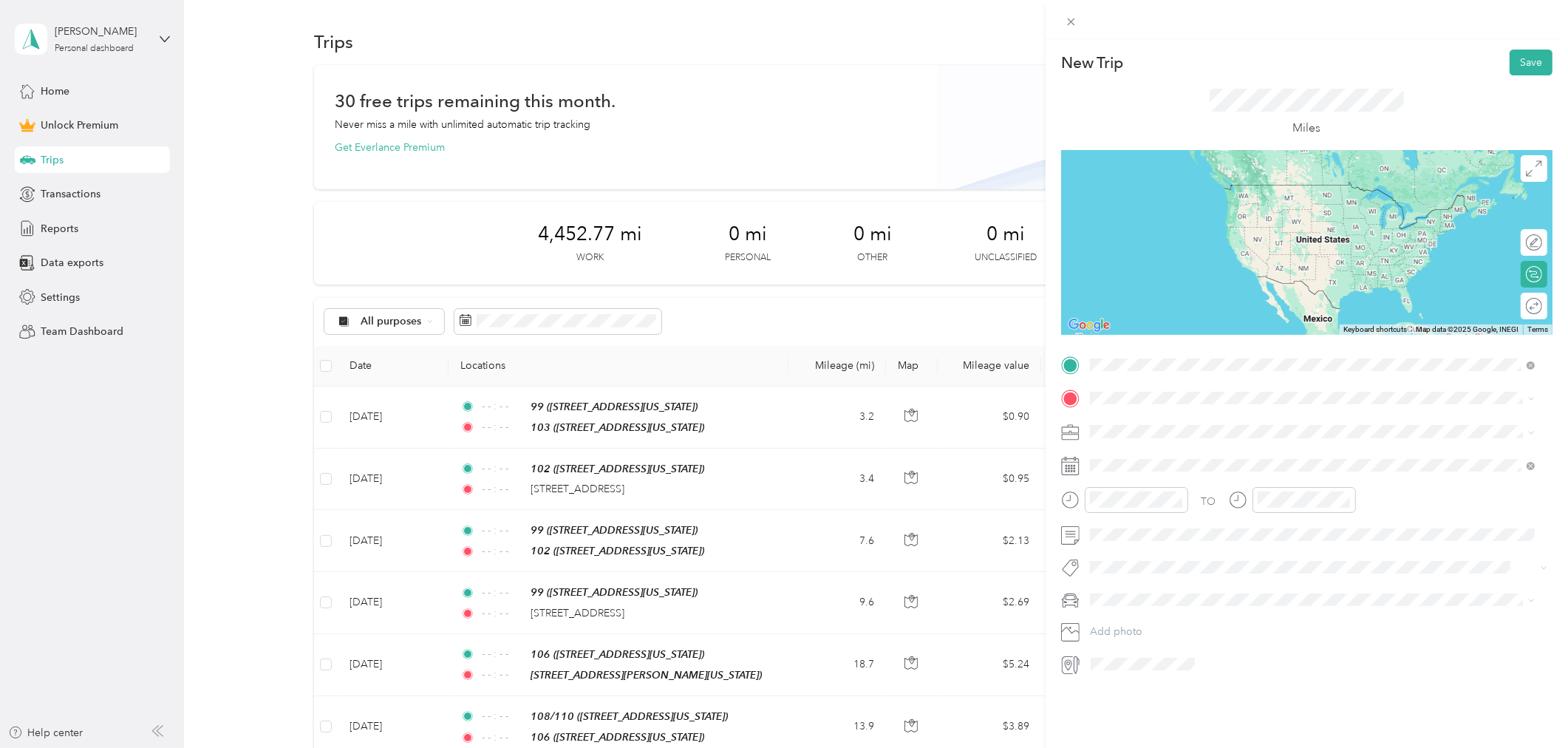
click at [1144, 423] on div "103" at bounding box center [1191, 423] width 148 height 13
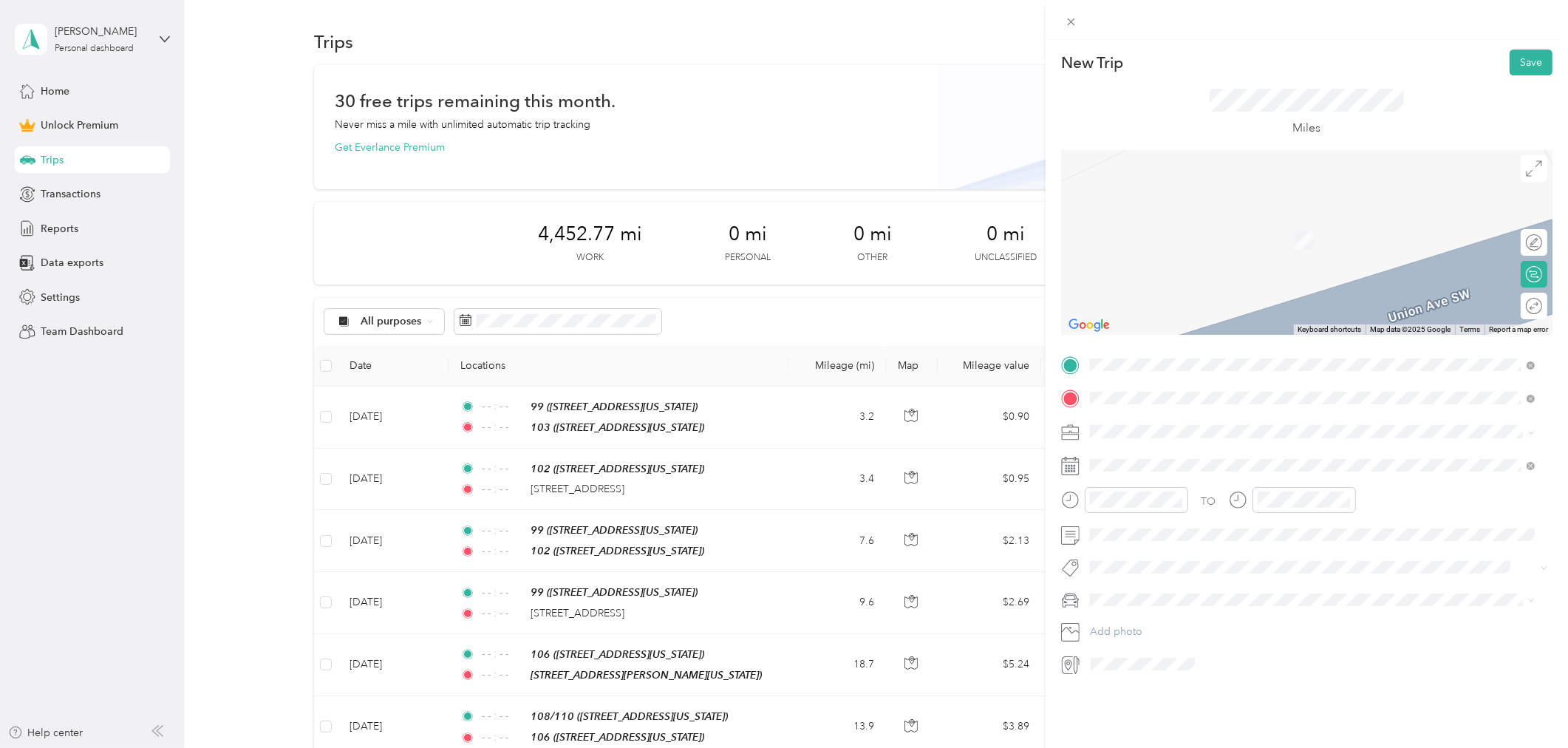
click at [1135, 458] on strong "118" at bounding box center [1127, 455] width 20 height 13
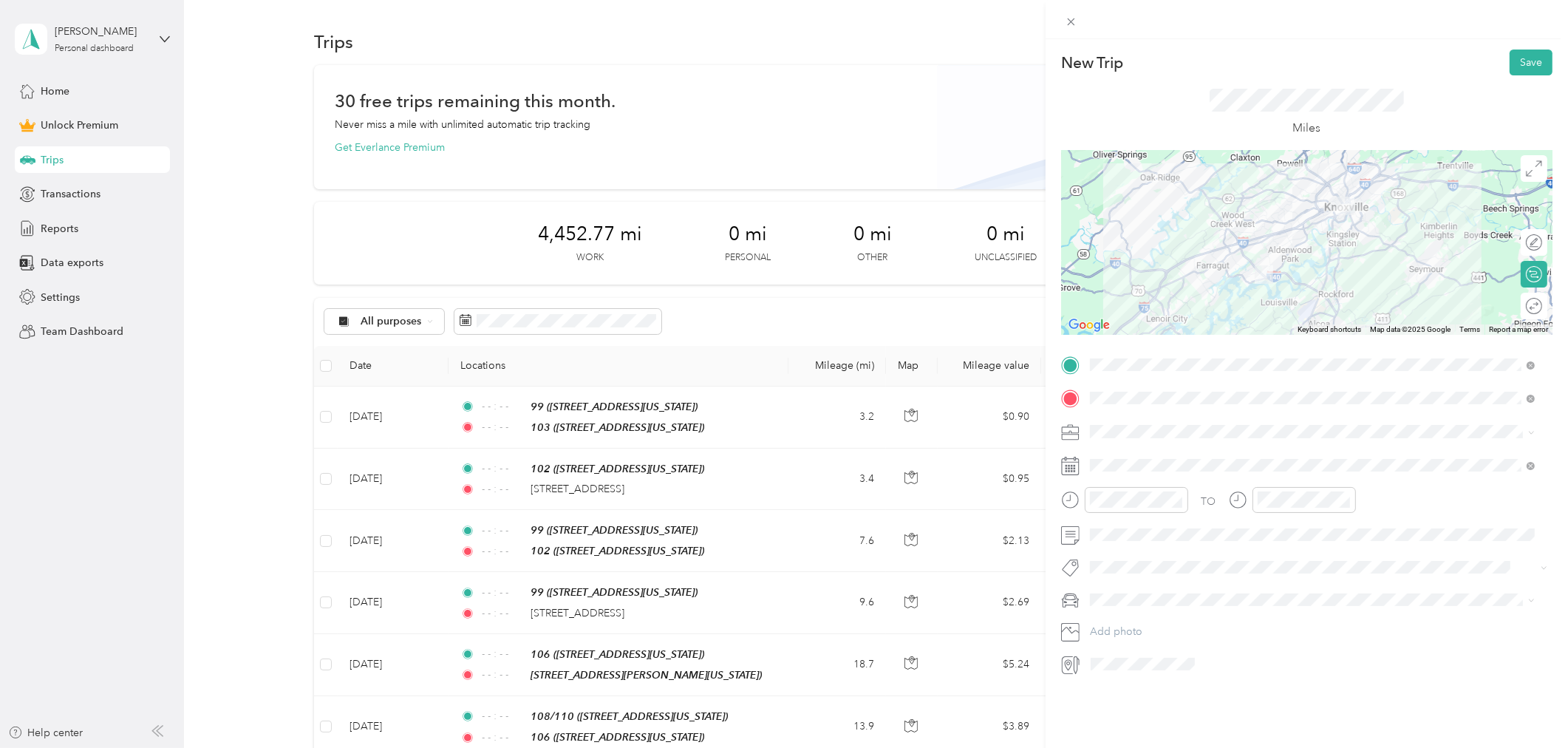
click at [1130, 462] on div "Work" at bounding box center [1313, 457] width 436 height 16
click at [1127, 553] on icon at bounding box center [1125, 549] width 7 height 13
click at [1172, 690] on div "1" at bounding box center [1177, 693] width 19 height 19
click at [1175, 496] on icon "close-circle" at bounding box center [1178, 499] width 10 height 10
click at [1347, 500] on icon "close-circle" at bounding box center [1346, 499] width 10 height 10
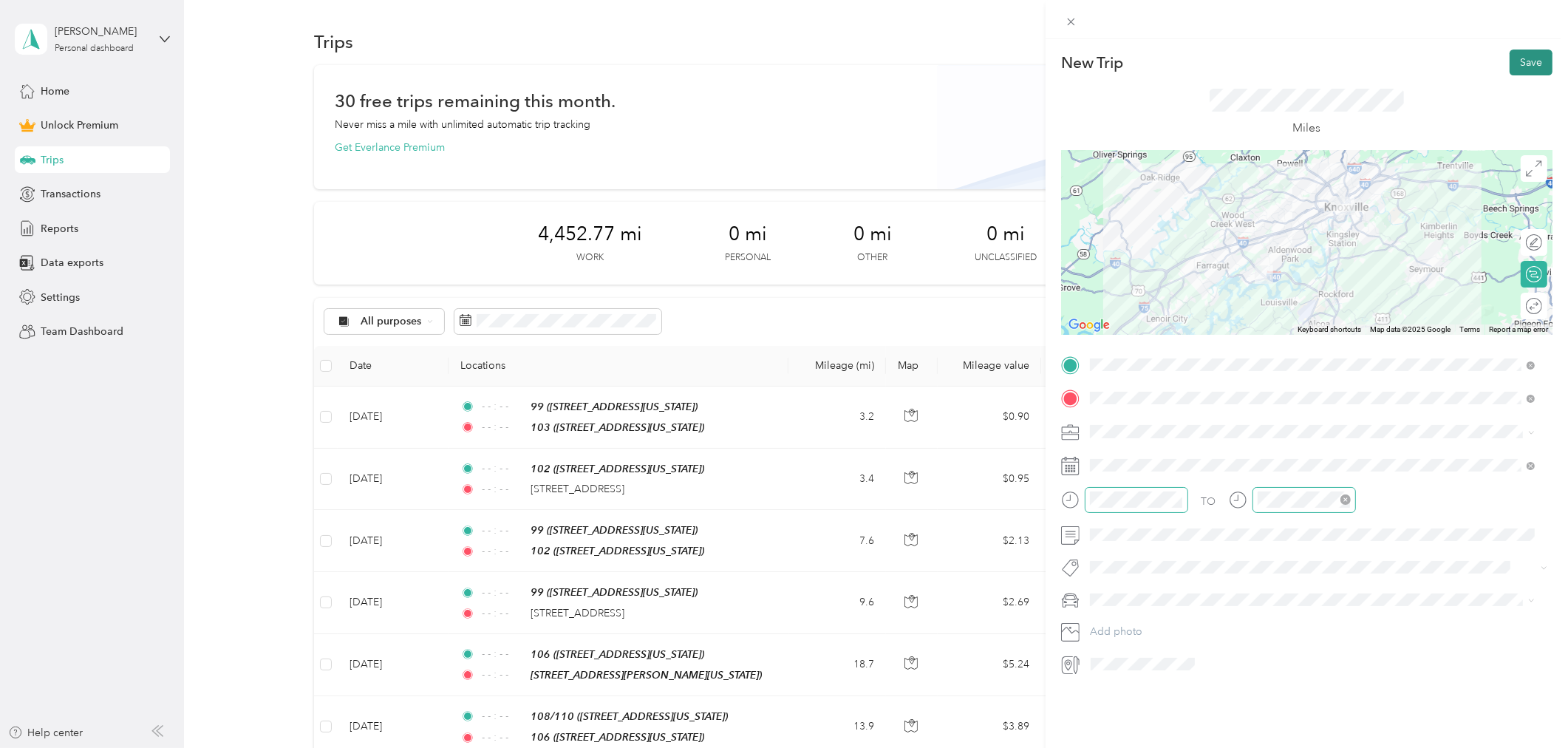
click at [1517, 61] on button "Save" at bounding box center [1530, 62] width 43 height 26
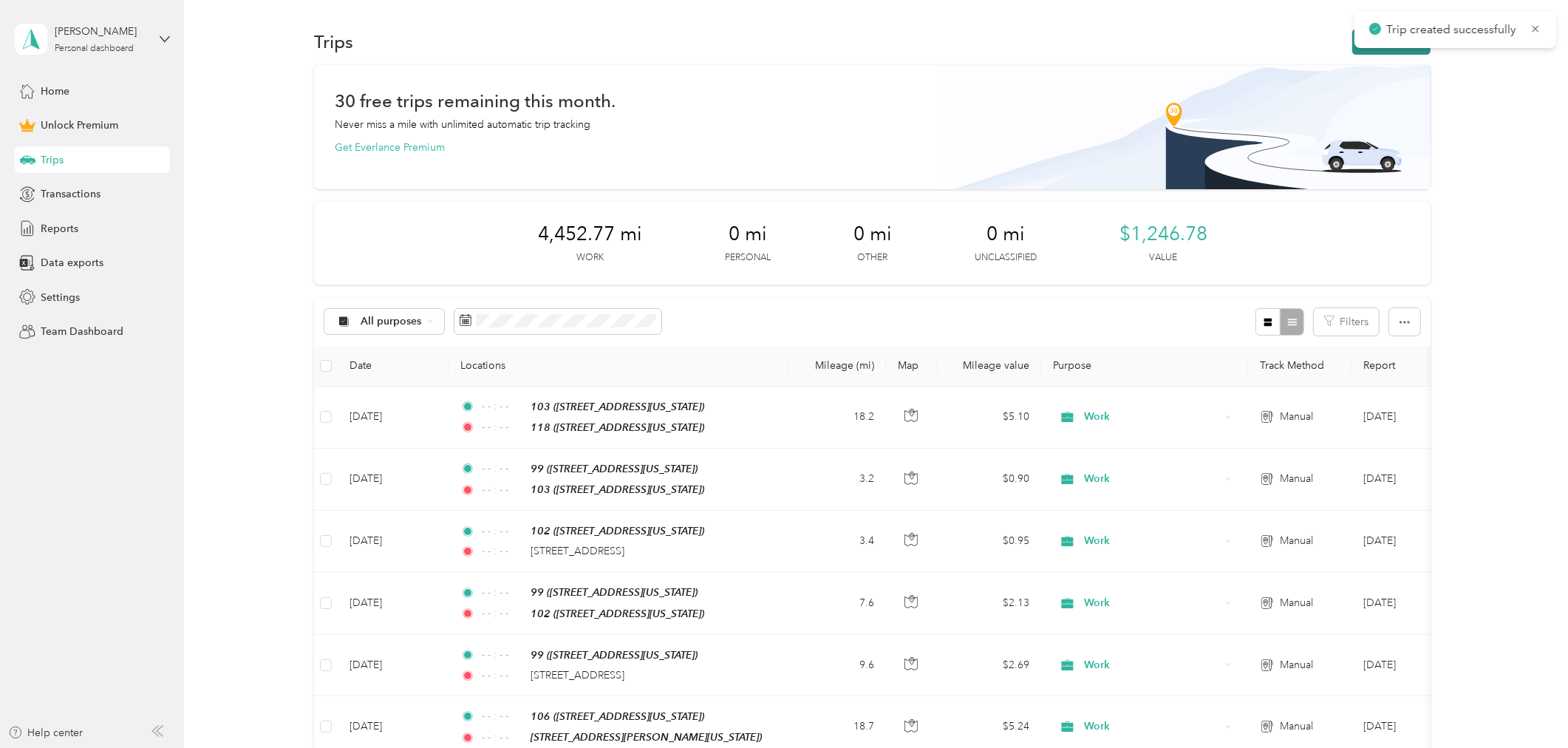
click at [1416, 48] on button "New trip" at bounding box center [1391, 42] width 78 height 26
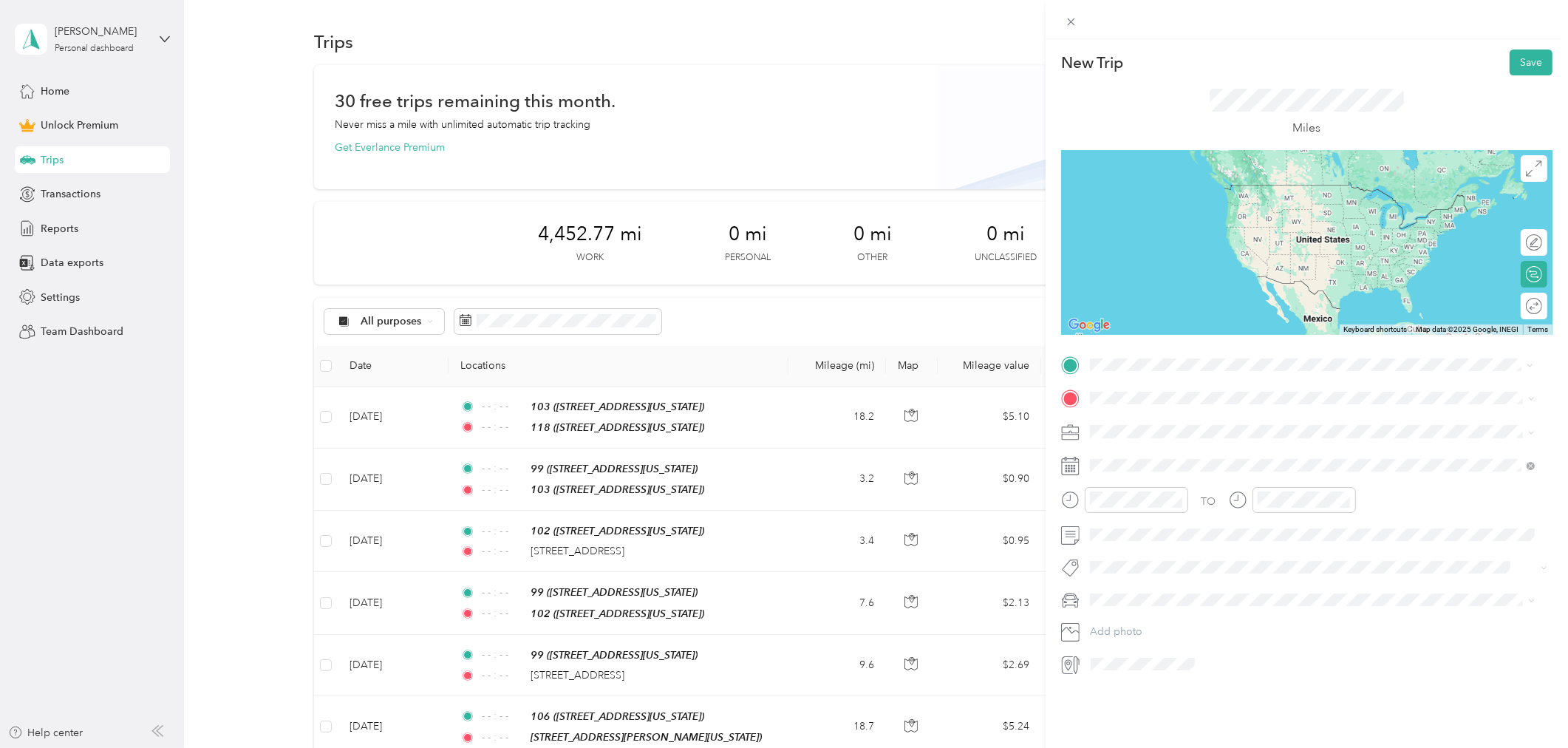
click at [1131, 427] on div "99" at bounding box center [1191, 423] width 148 height 13
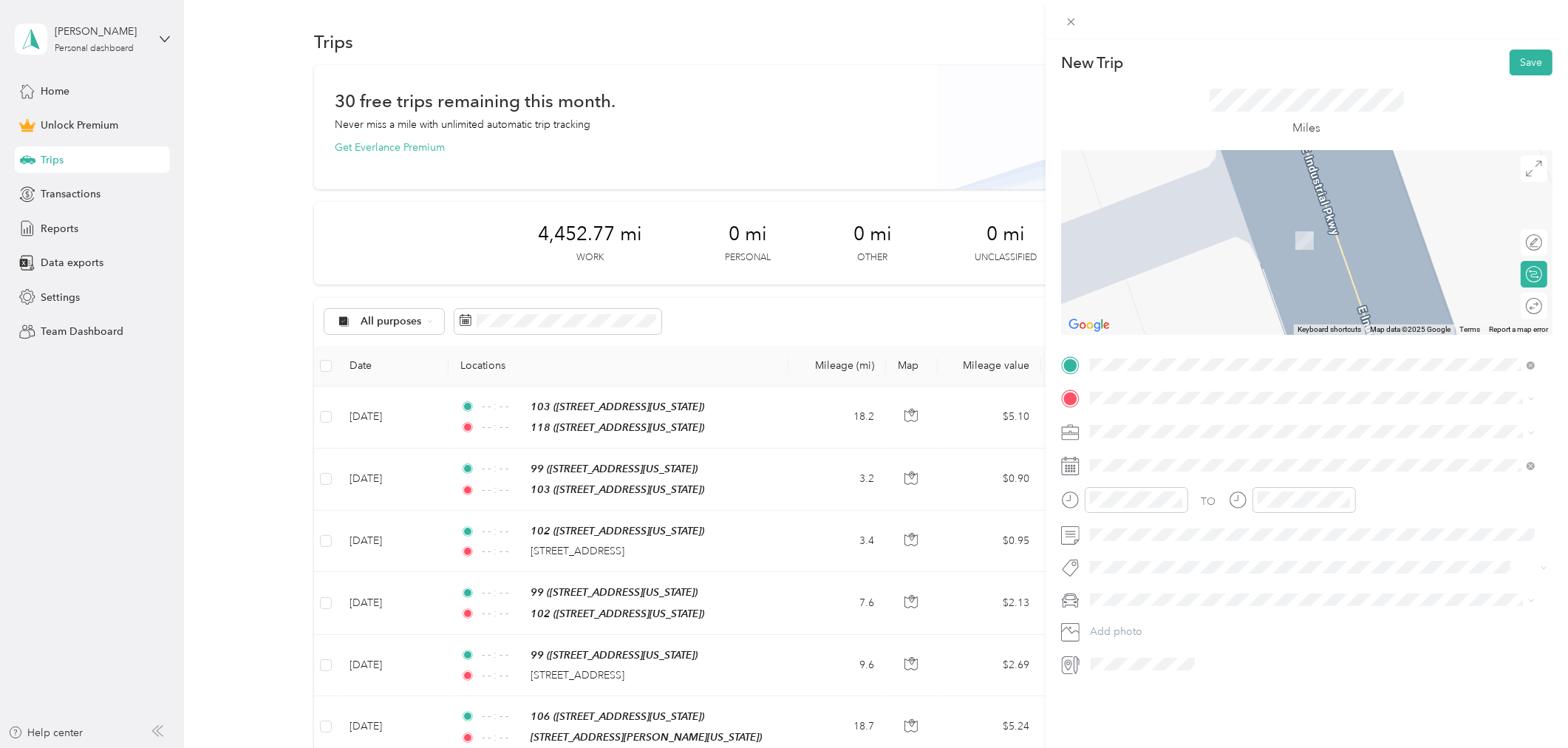
click at [1134, 459] on strong "107" at bounding box center [1127, 454] width 20 height 13
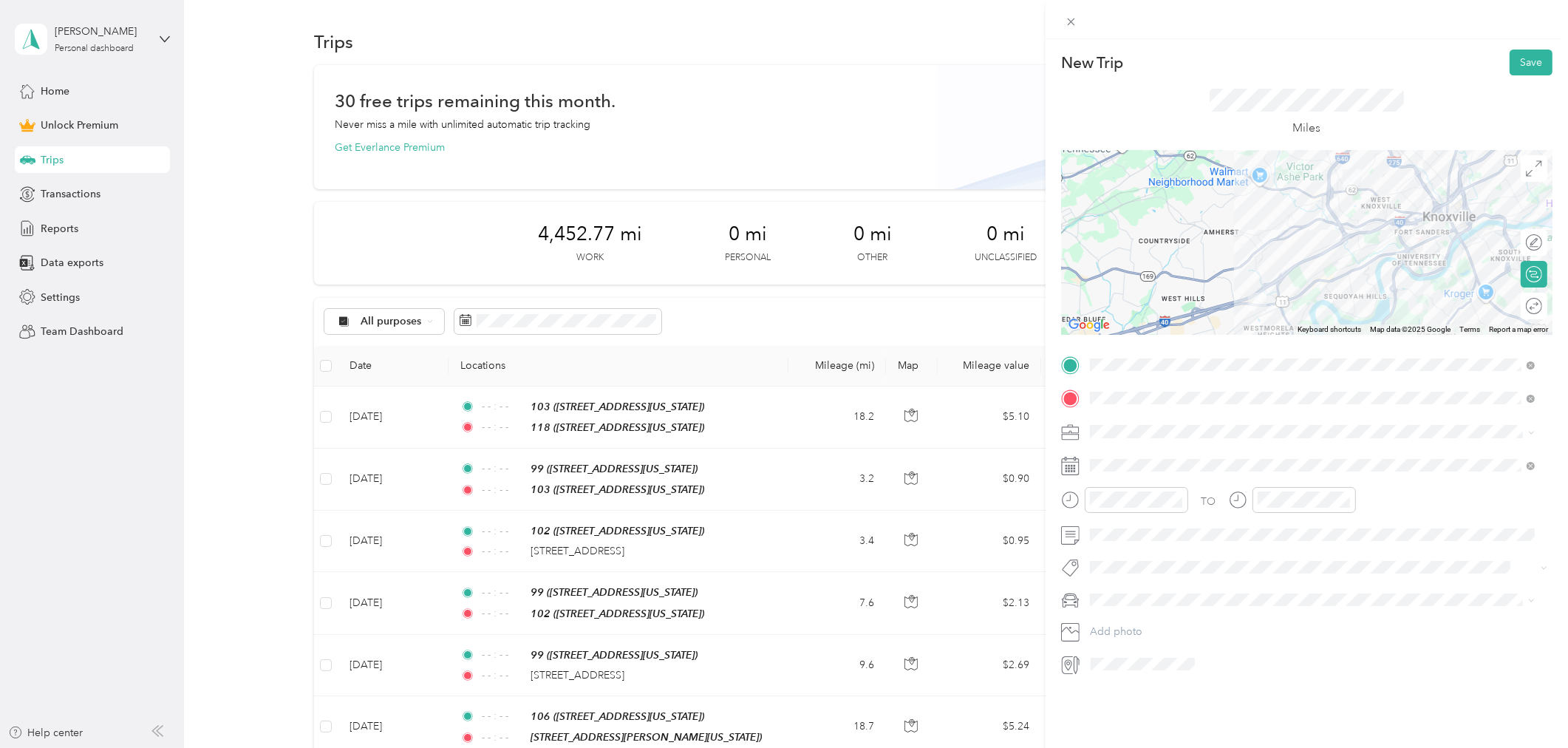
click at [1124, 440] on span at bounding box center [1318, 431] width 467 height 23
click at [1127, 462] on div "Work" at bounding box center [1313, 457] width 436 height 16
click at [1193, 592] on div "2" at bounding box center [1197, 600] width 19 height 19
click at [1179, 502] on icon "close-circle" at bounding box center [1178, 499] width 10 height 10
click at [1344, 500] on icon "close-circle" at bounding box center [1346, 499] width 10 height 10
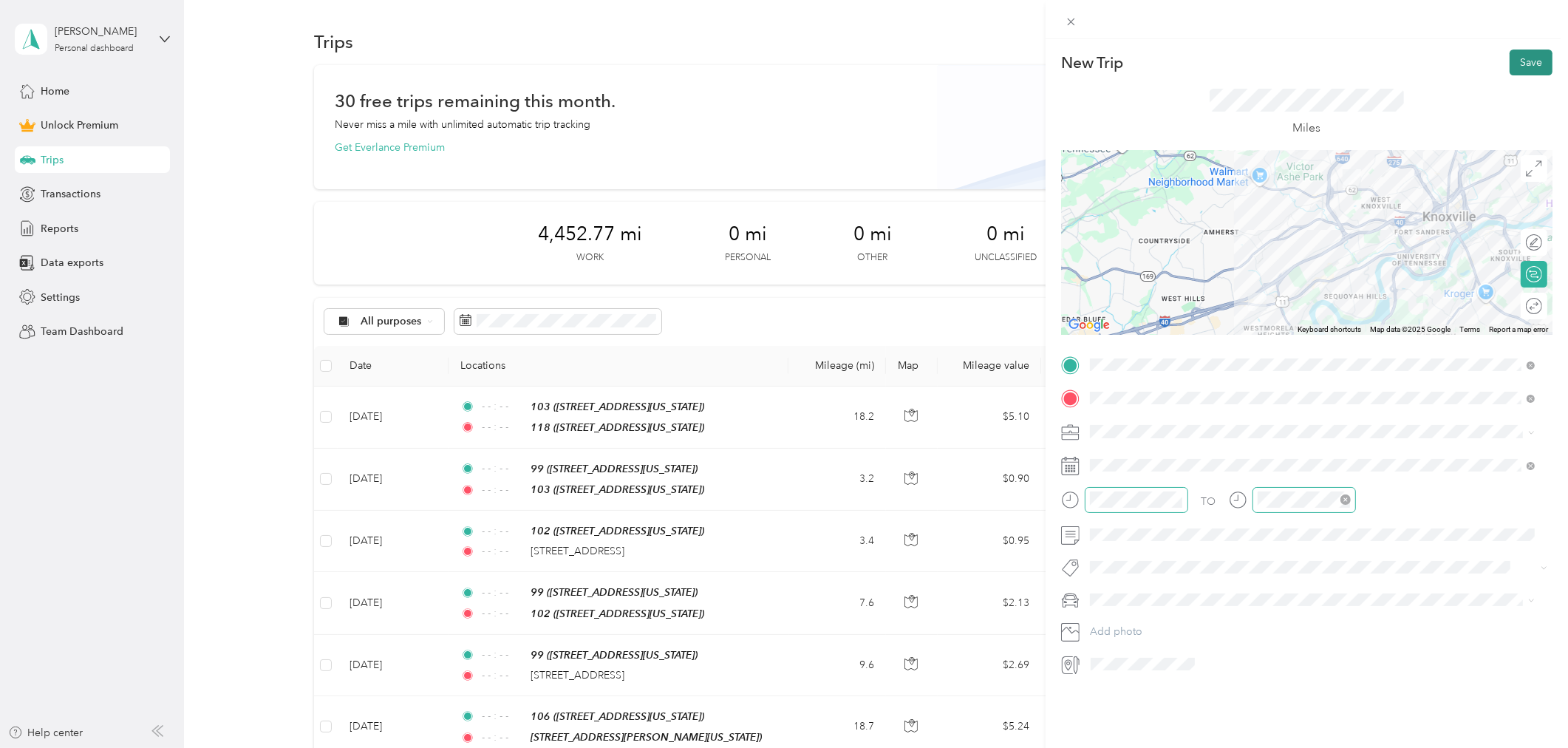
click at [1524, 62] on button "Save" at bounding box center [1530, 62] width 43 height 26
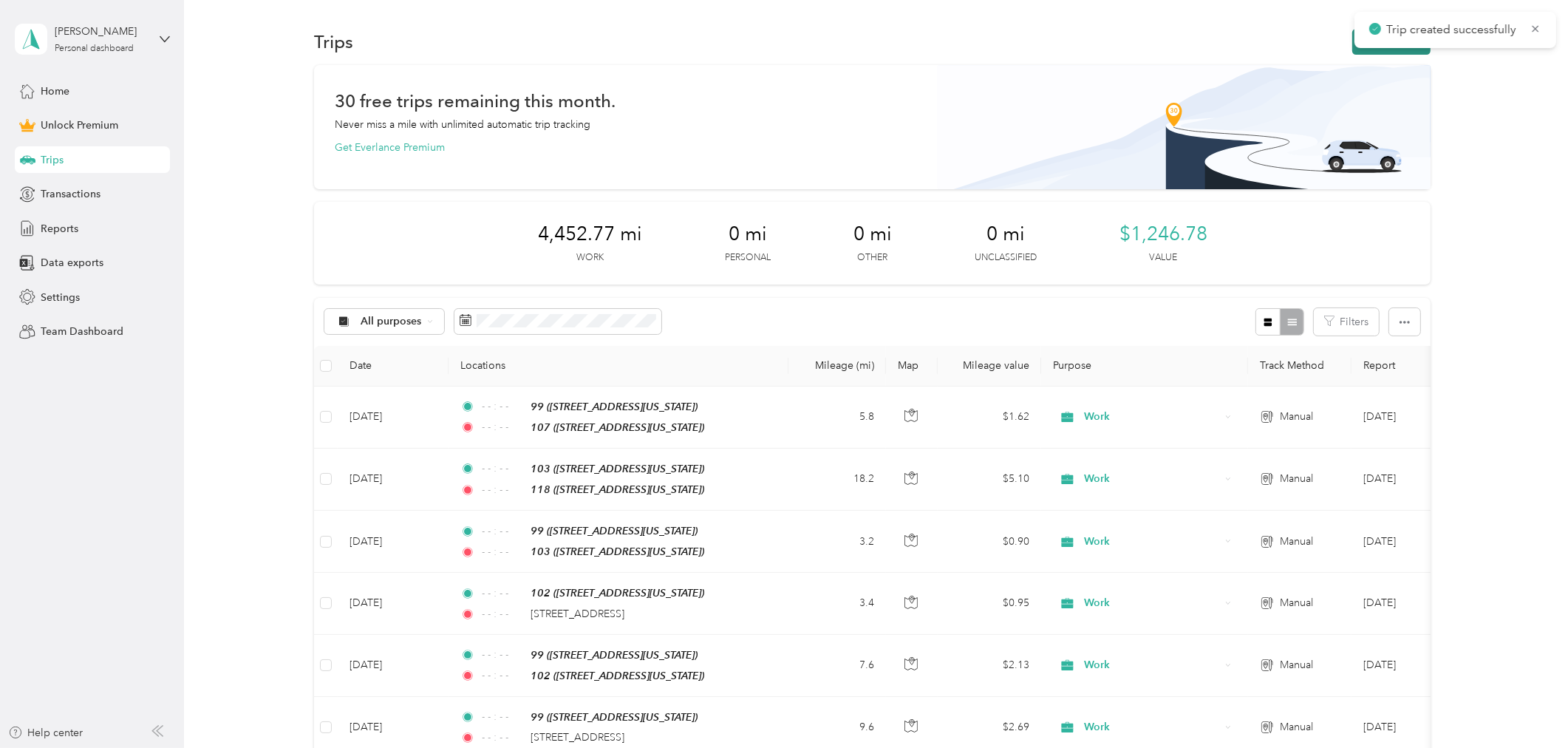
click at [1353, 48] on button "New trip" at bounding box center [1391, 42] width 78 height 26
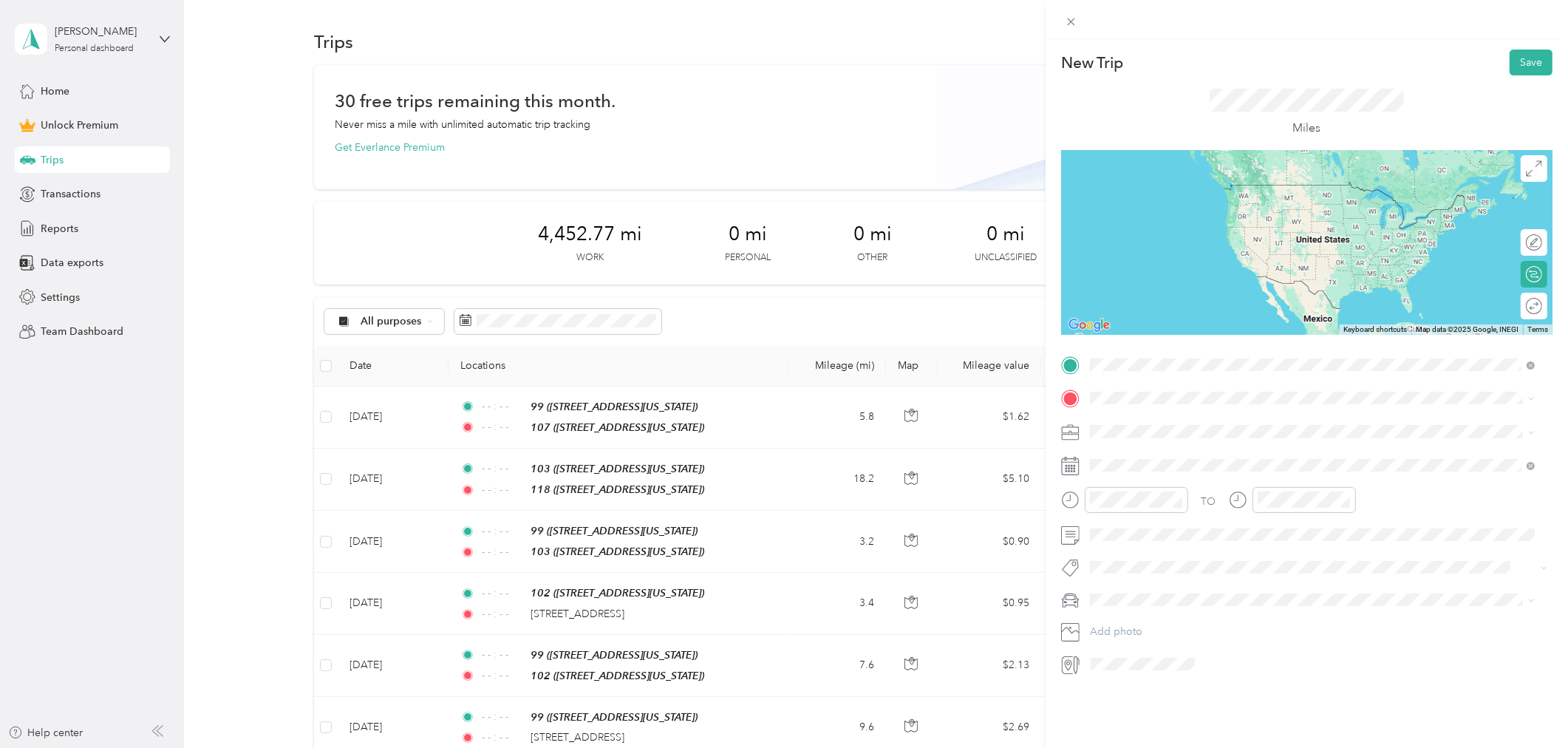
click at [1129, 429] on div "107 [STREET_ADDRESS][US_STATE]" at bounding box center [1191, 432] width 148 height 31
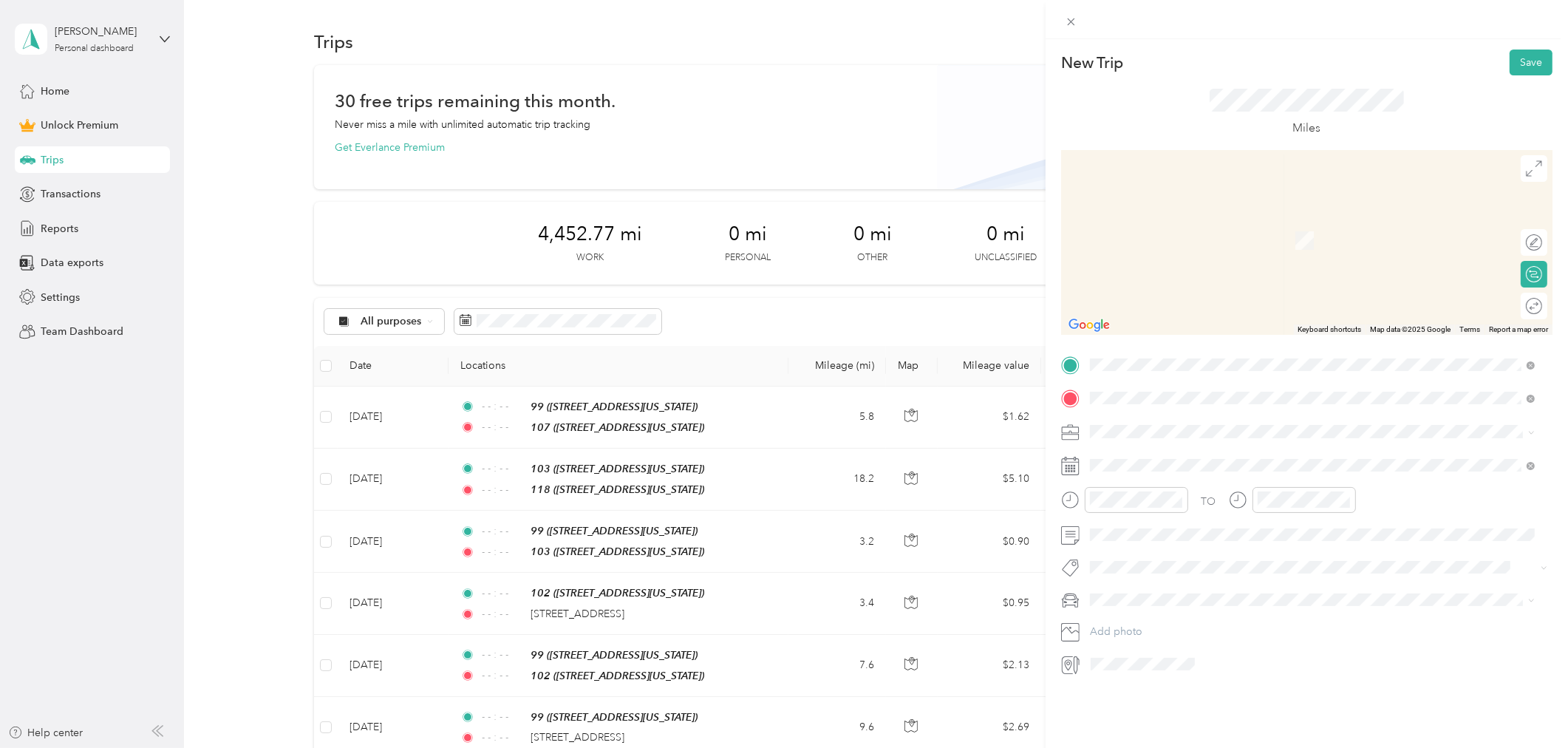
click at [1143, 456] on div "99" at bounding box center [1191, 455] width 148 height 13
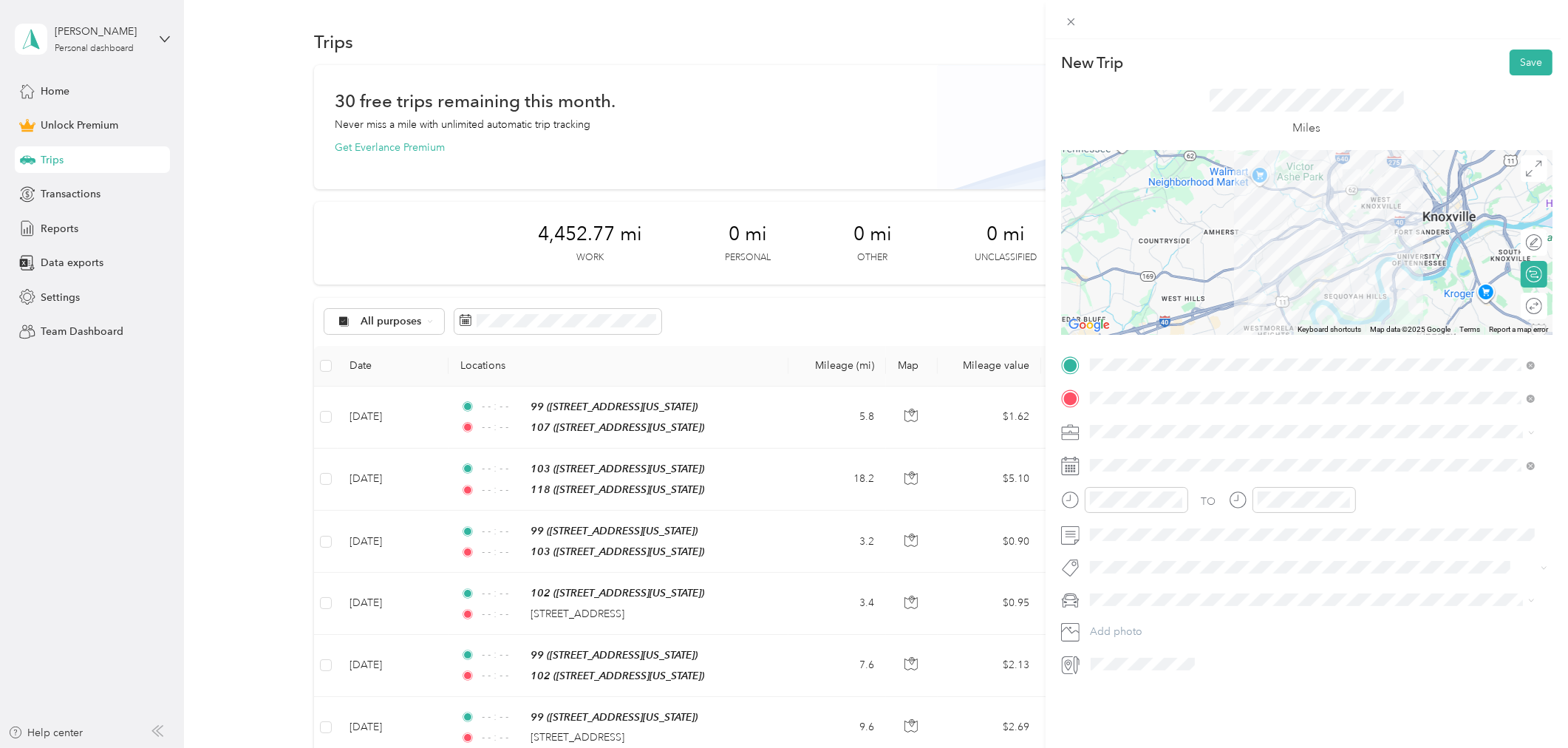
click at [1136, 424] on span at bounding box center [1318, 431] width 467 height 23
click at [1136, 453] on div "Work" at bounding box center [1313, 457] width 436 height 16
click at [1194, 596] on div "2" at bounding box center [1197, 600] width 19 height 19
click at [1178, 504] on icon "close-circle" at bounding box center [1178, 499] width 10 height 10
click at [1344, 502] on icon "close-circle" at bounding box center [1346, 499] width 10 height 10
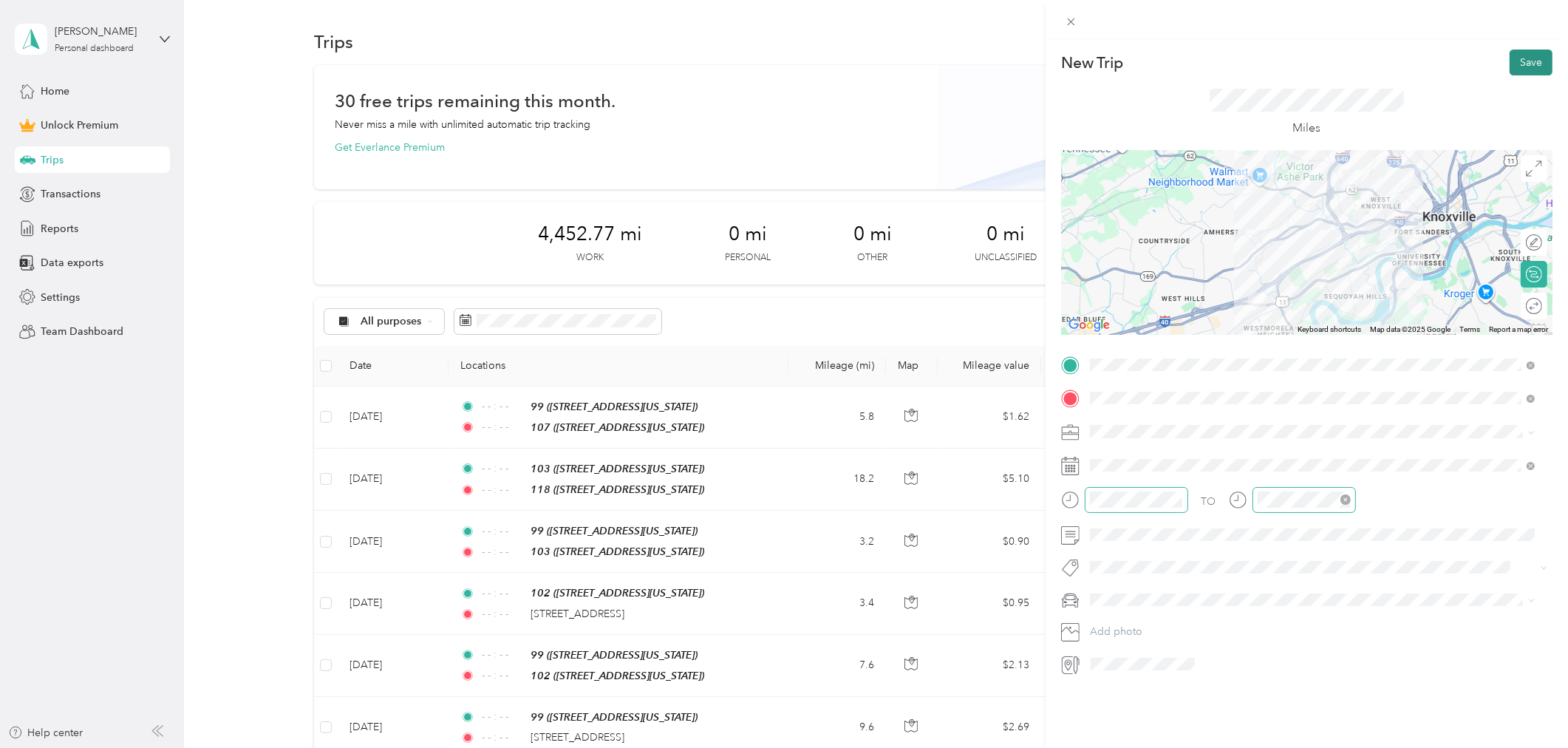
click at [1511, 67] on button "Save" at bounding box center [1530, 62] width 43 height 26
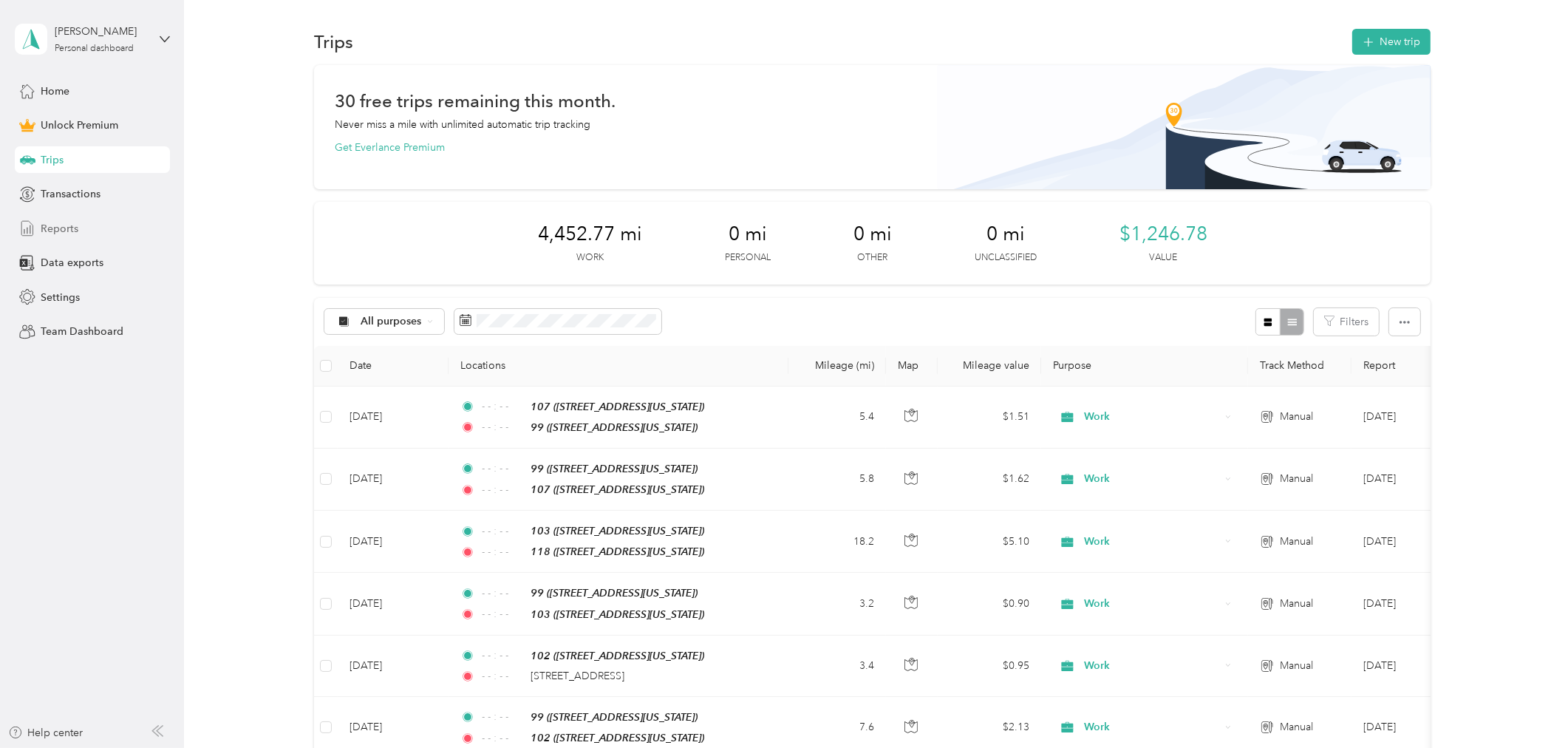
click at [50, 230] on span "Reports" at bounding box center [60, 229] width 38 height 16
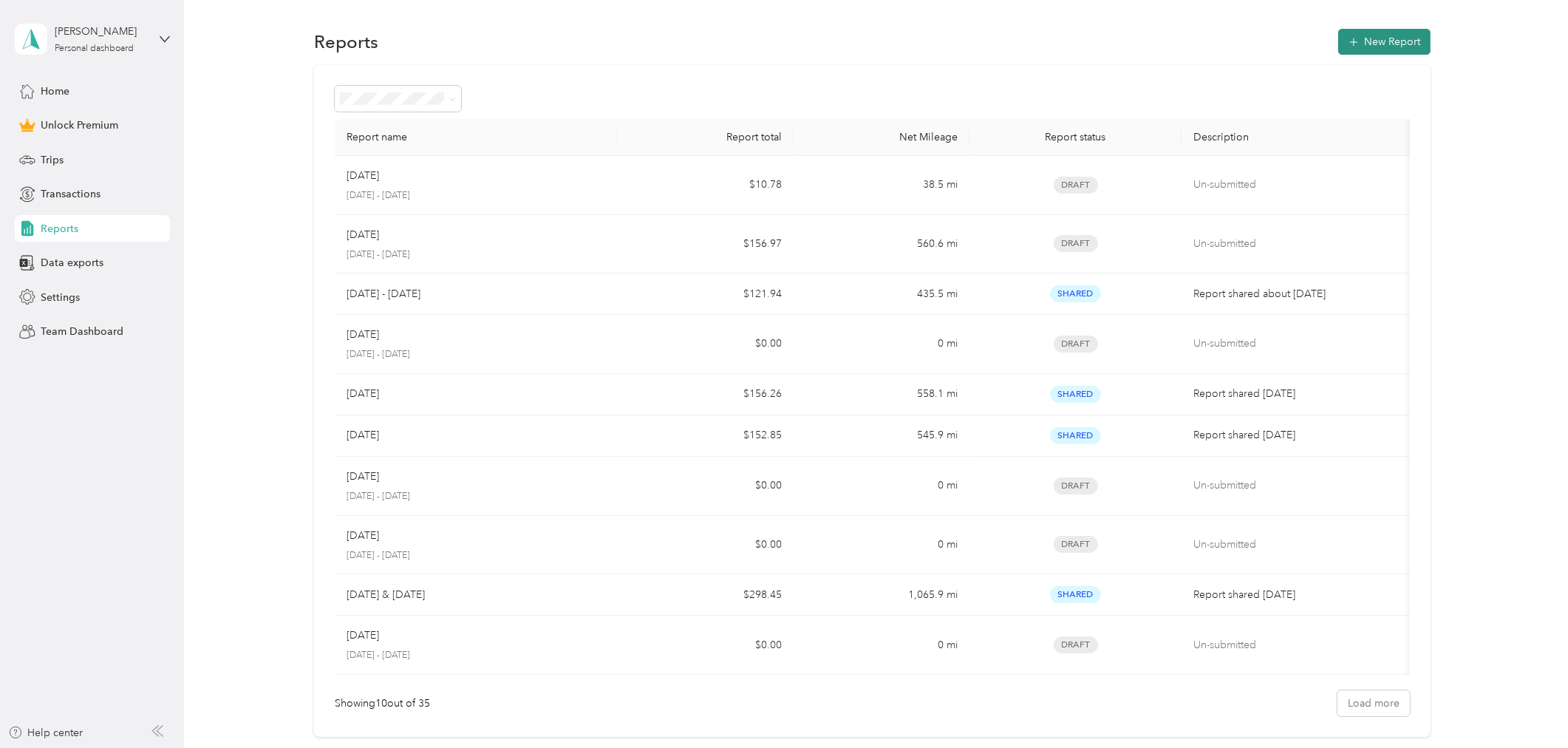
click at [1365, 42] on button "New Report" at bounding box center [1384, 42] width 92 height 26
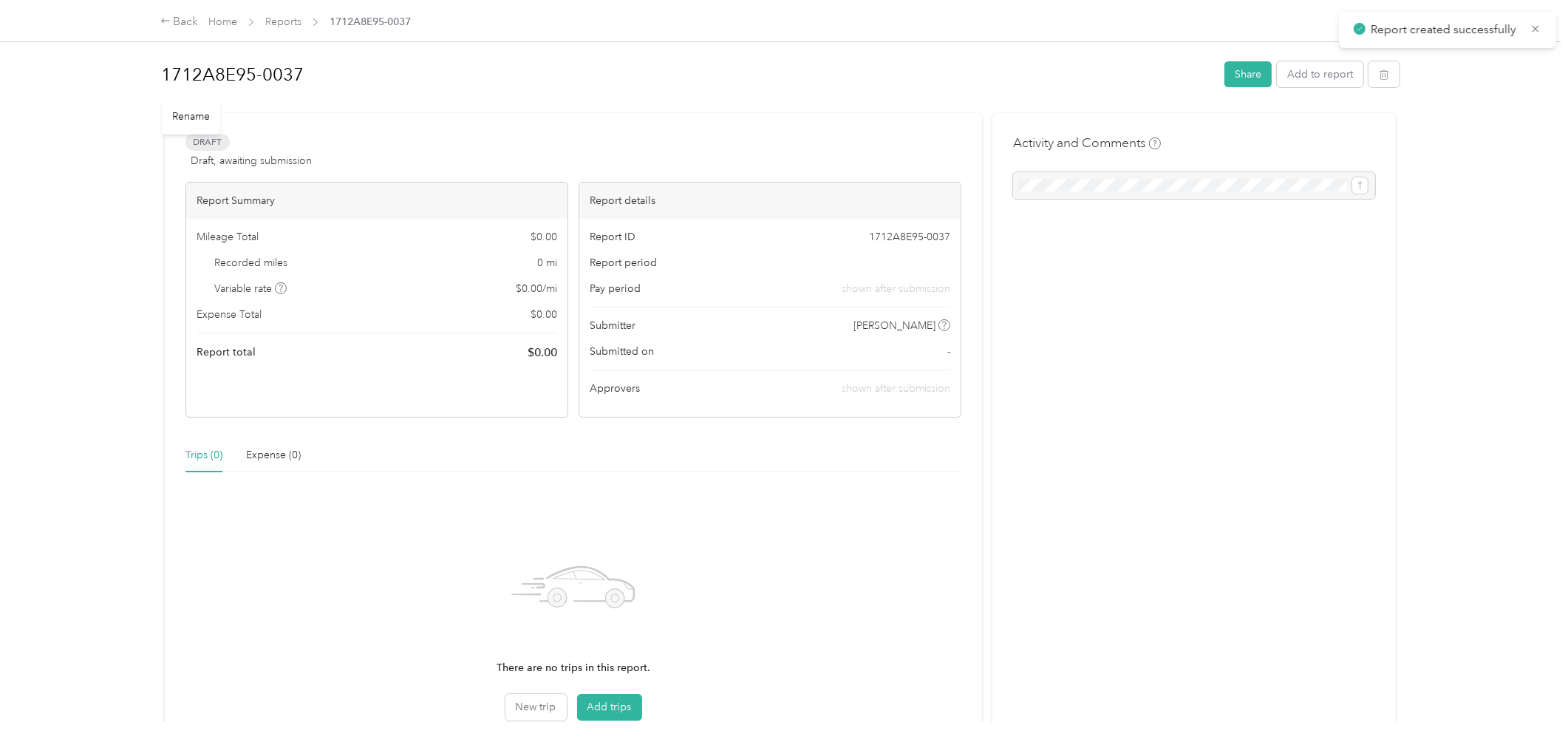
click at [288, 87] on h1 "1712A8E95-0037" at bounding box center [687, 74] width 1053 height 36
click at [1292, 77] on button "Add to report" at bounding box center [1320, 75] width 86 height 26
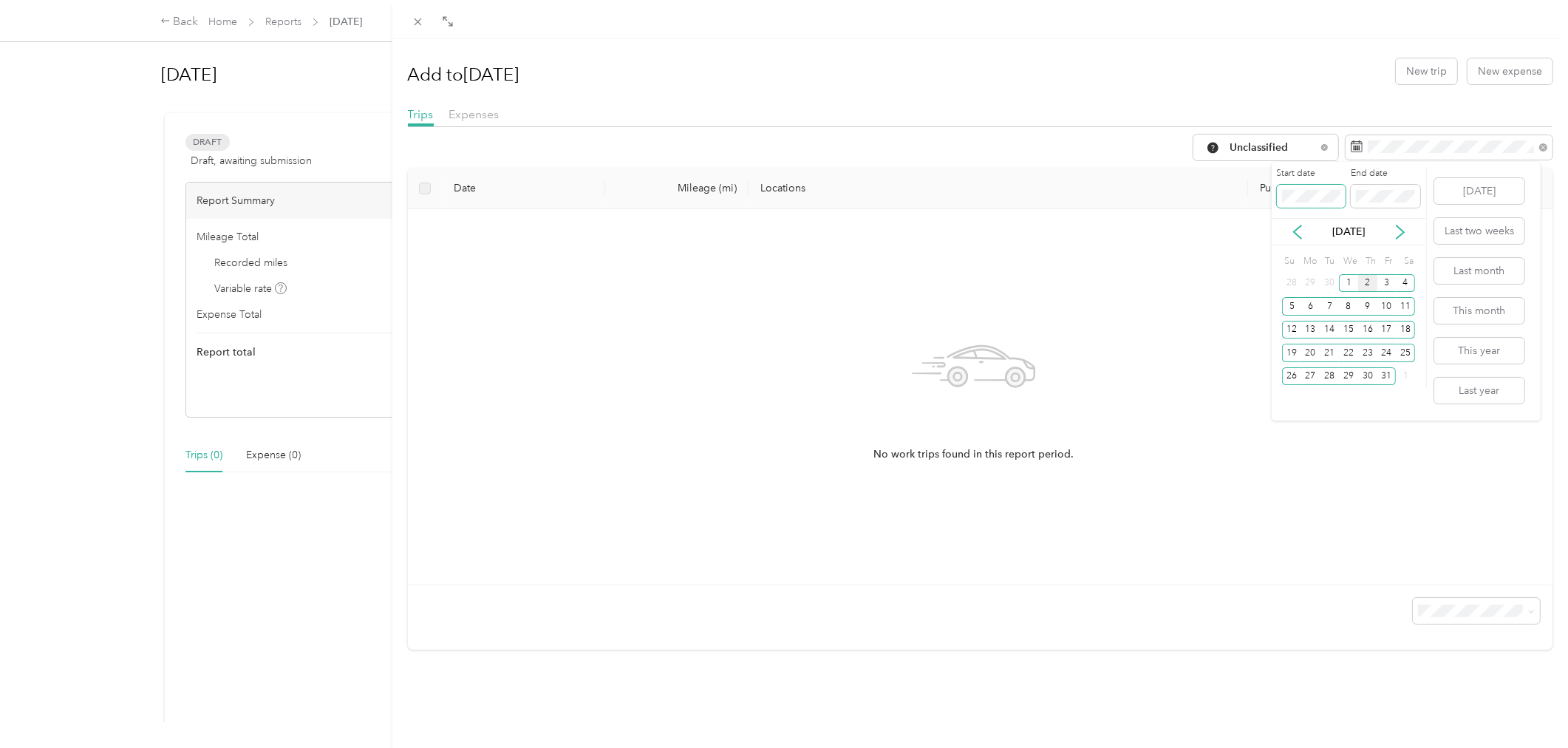
click at [1192, 747] on div "Drag to resize Click to close Add to [DATE] New trip New expense Trips Expenses…" at bounding box center [780, 748] width 1561 height 0
click at [1294, 231] on icon at bounding box center [1297, 231] width 7 height 13
click at [1310, 282] on div "1" at bounding box center [1310, 283] width 19 height 19
click at [1402, 233] on icon at bounding box center [1399, 231] width 7 height 13
click at [1369, 281] on div "2" at bounding box center [1368, 283] width 19 height 19
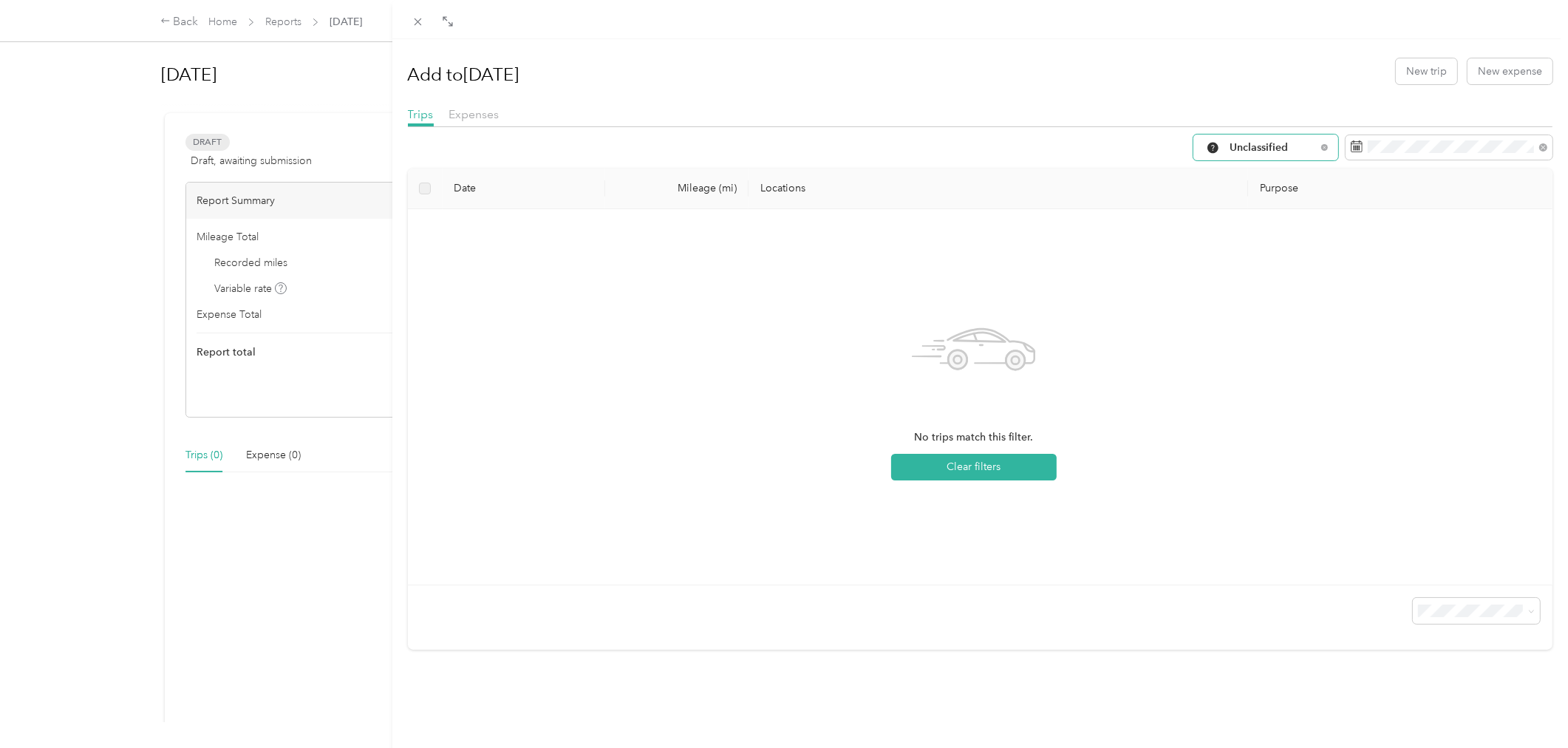
click at [1297, 145] on span "Unclassified" at bounding box center [1272, 148] width 86 height 10
click at [1264, 218] on span "Work" at bounding box center [1266, 226] width 97 height 16
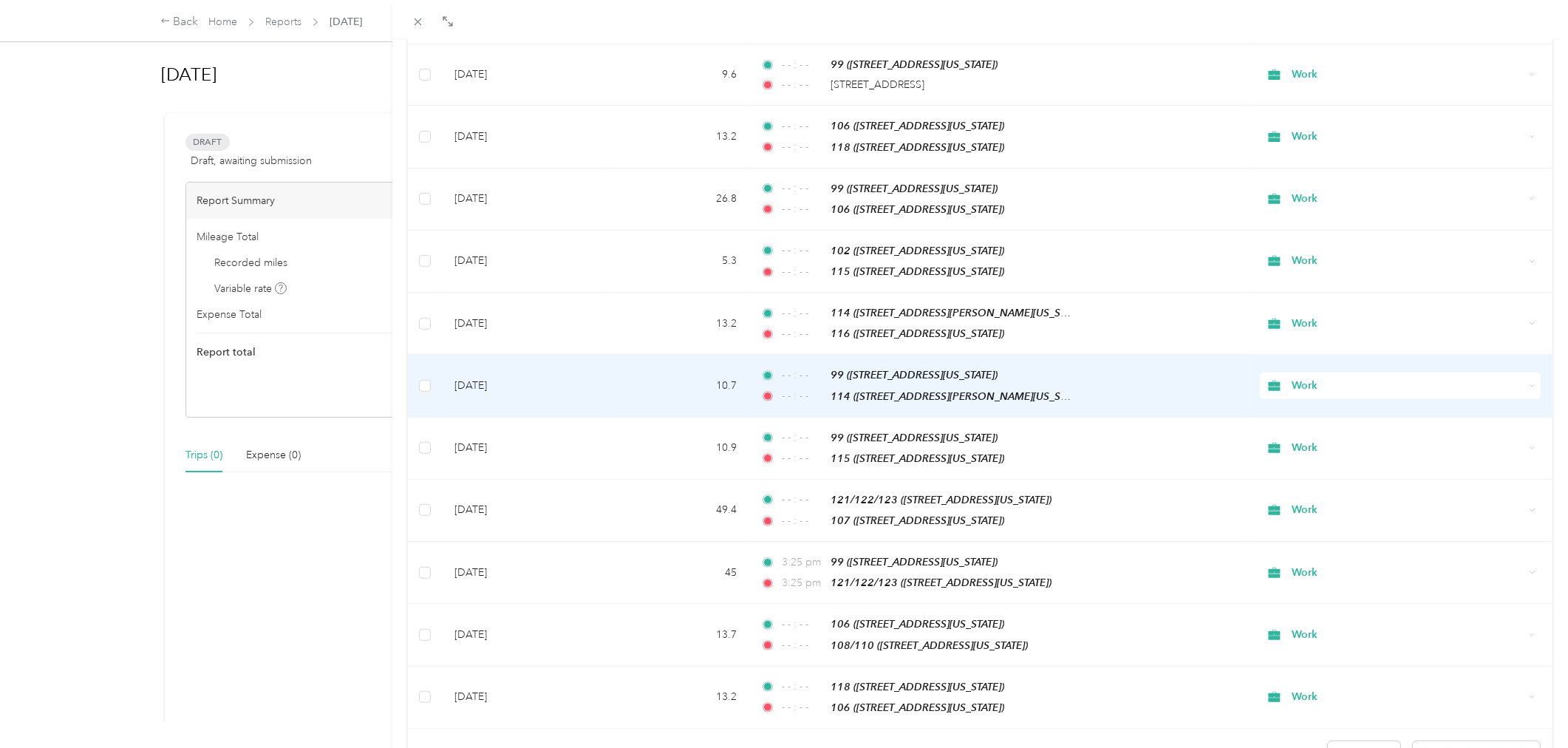
scroll to position [1095, 0]
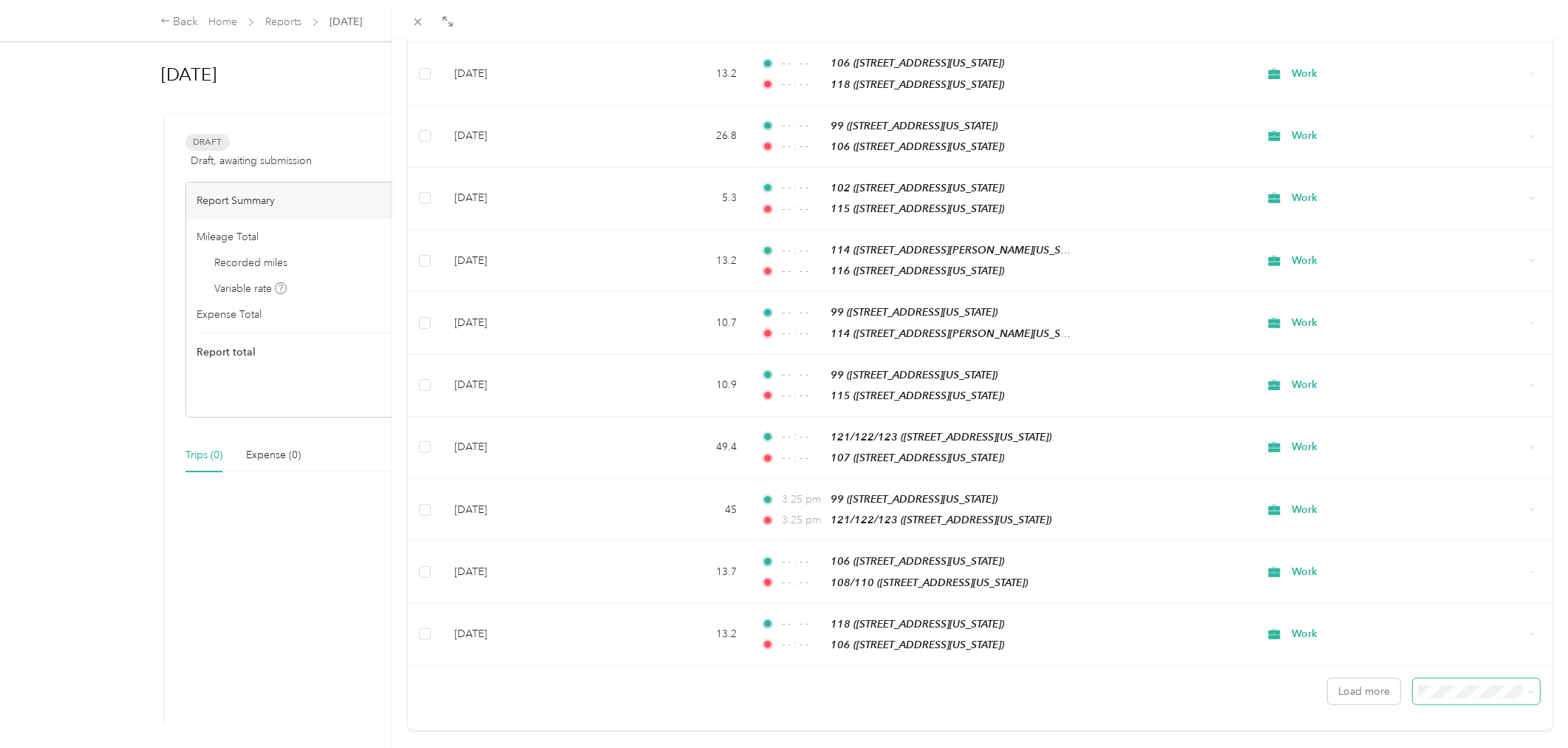
click at [1448, 679] on span at bounding box center [1476, 691] width 126 height 26
click at [1428, 638] on li "100 per load" at bounding box center [1464, 631] width 126 height 26
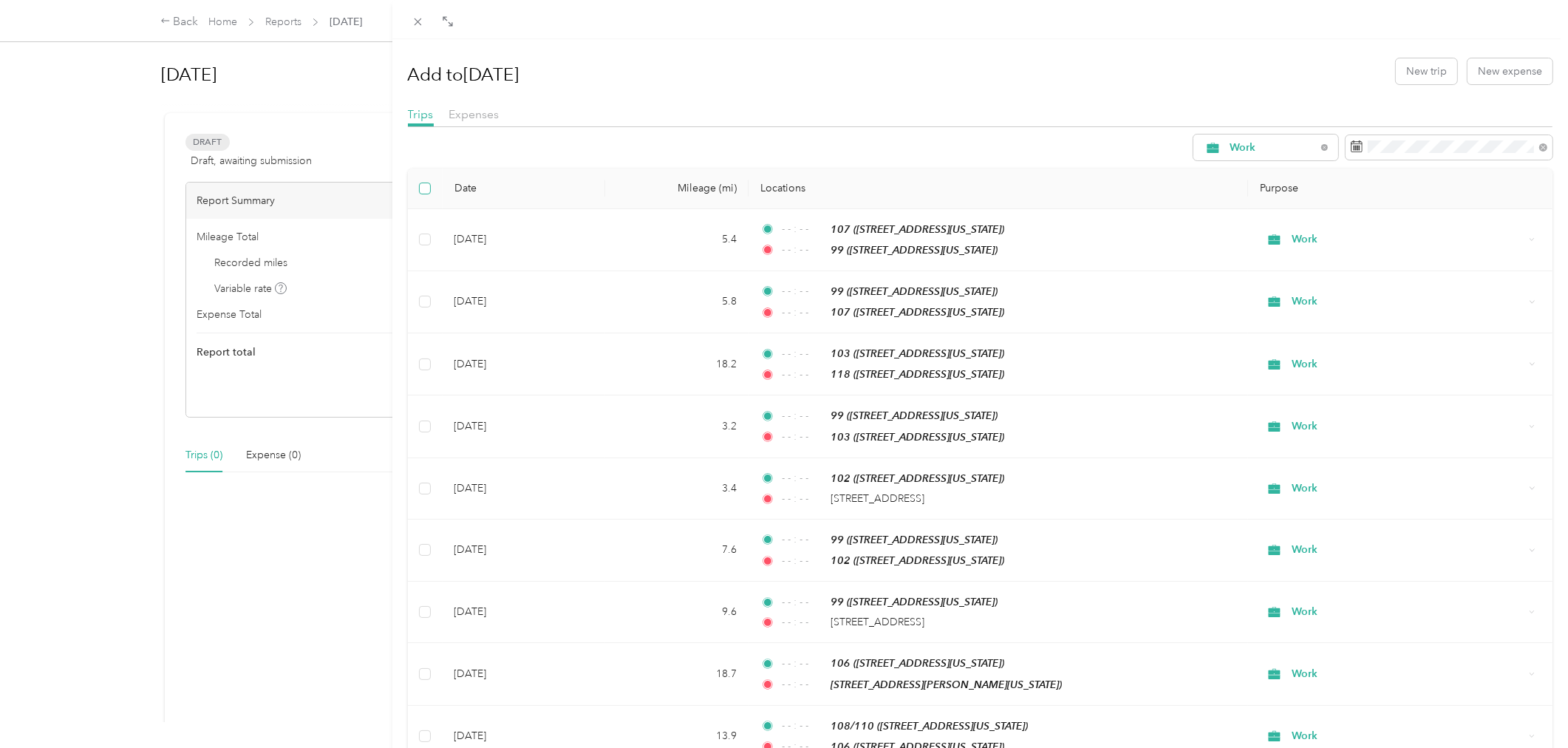
click at [419, 194] on label at bounding box center [425, 188] width 12 height 16
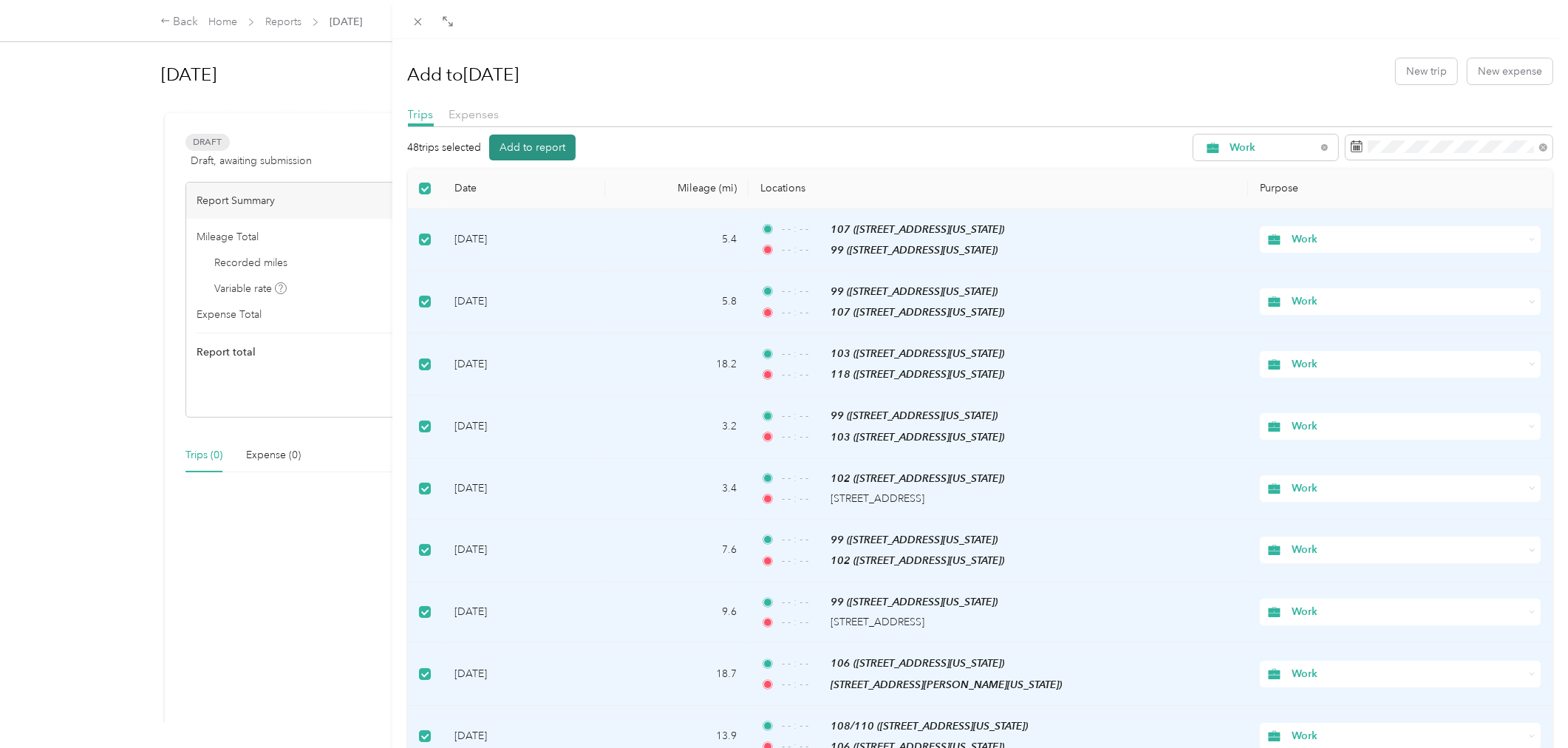
click at [506, 152] on button "Add to report" at bounding box center [532, 148] width 86 height 26
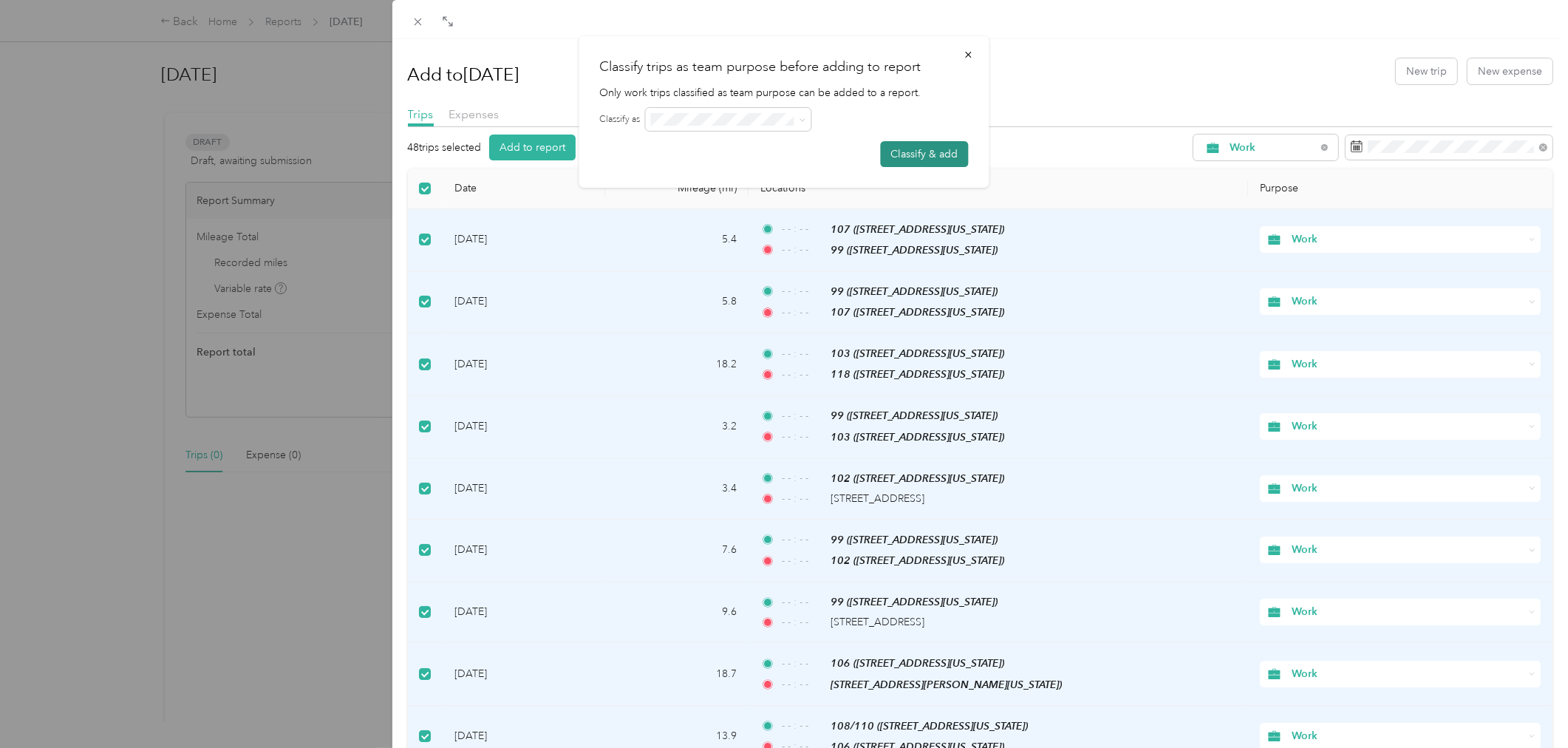
click at [911, 148] on button "Classify & add" at bounding box center [925, 154] width 88 height 26
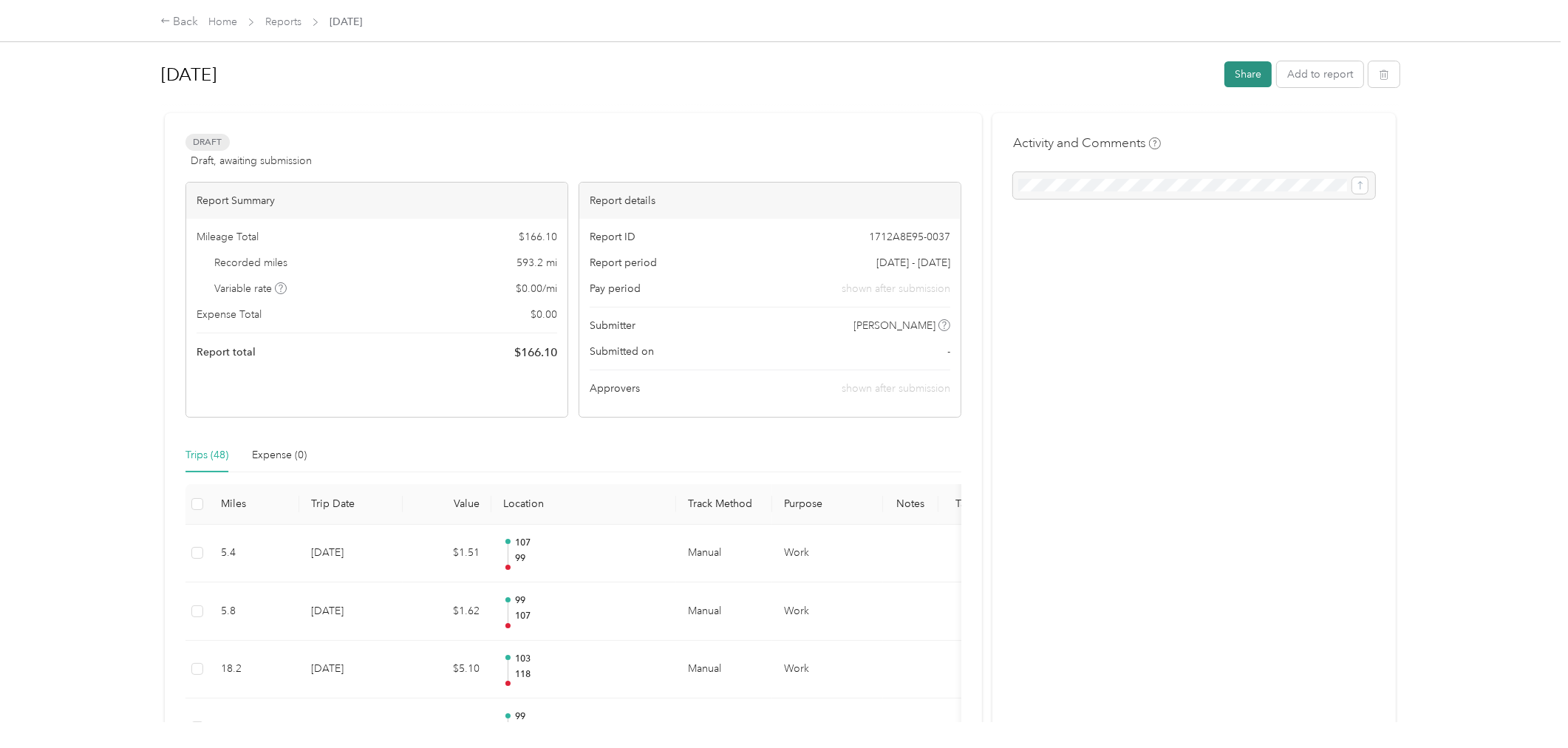
click at [1256, 79] on button "Share" at bounding box center [1248, 74] width 48 height 26
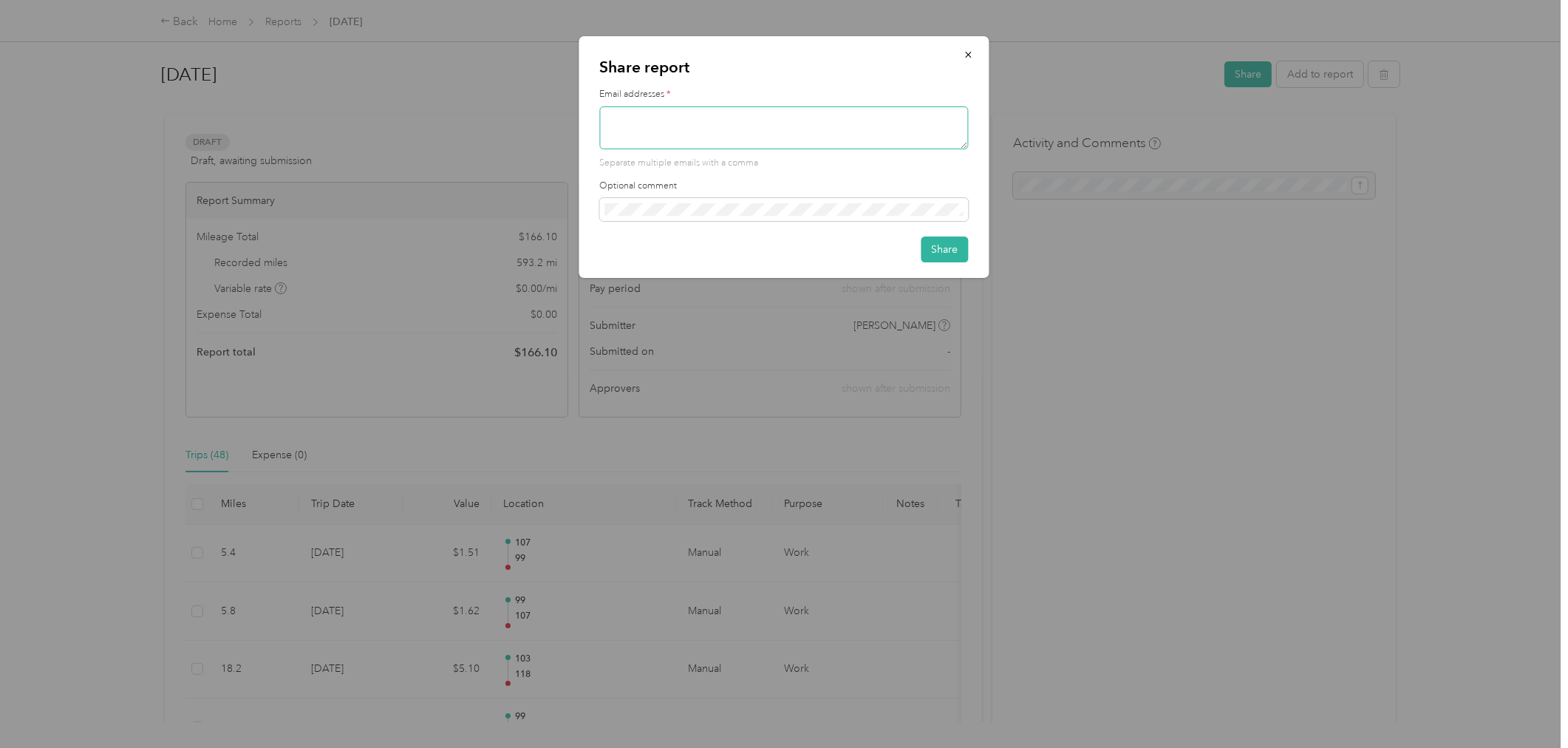
click at [704, 133] on textarea at bounding box center [785, 127] width 369 height 43
type textarea "[PERSON_NAME][EMAIL_ADDRESS][DOMAIN_NAME]"
click at [951, 256] on button "Share" at bounding box center [946, 249] width 48 height 26
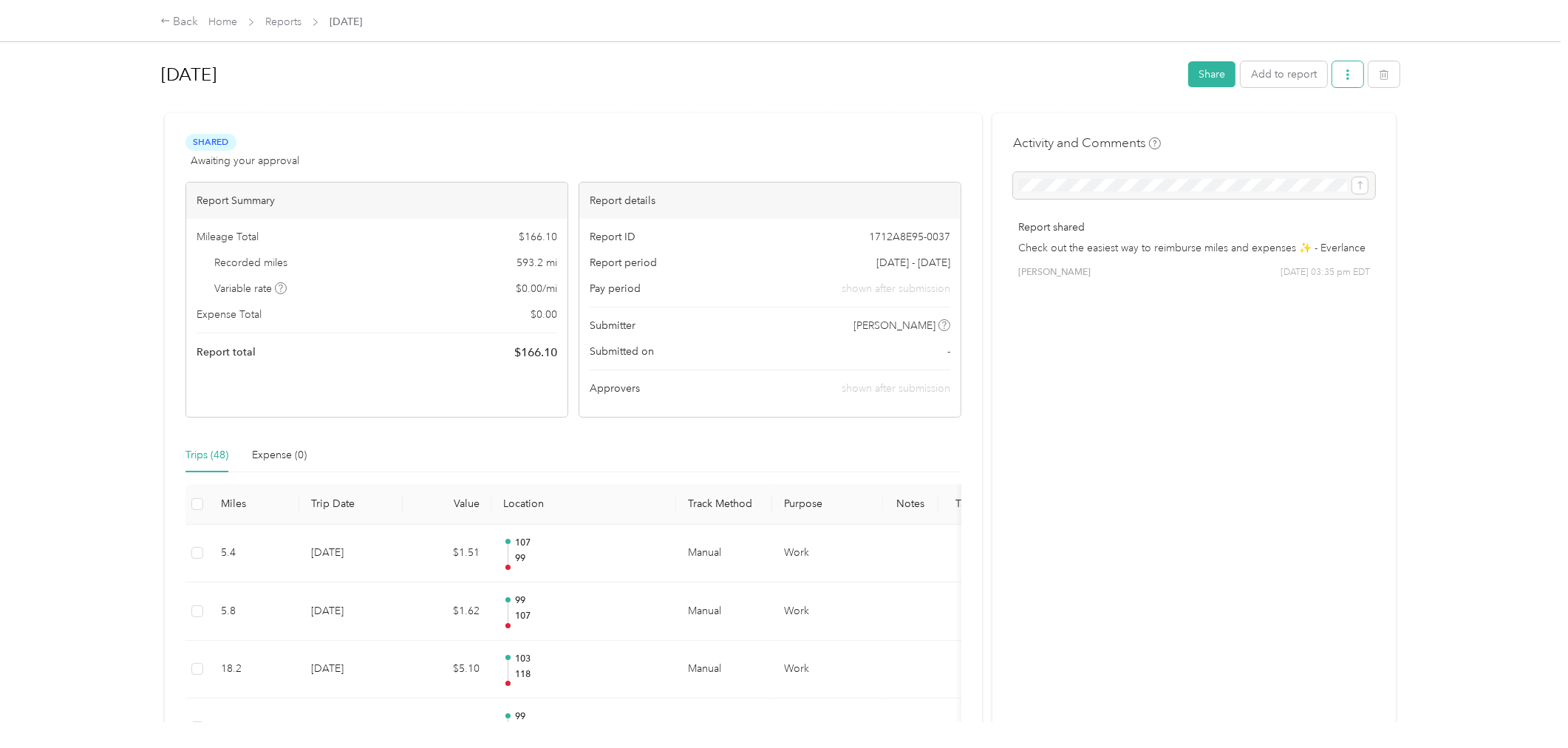
click at [1343, 72] on icon "button" at bounding box center [1348, 74] width 10 height 10
click at [1328, 119] on li "Download" at bounding box center [1304, 127] width 108 height 26
click at [1309, 129] on span "Download" at bounding box center [1300, 128] width 49 height 16
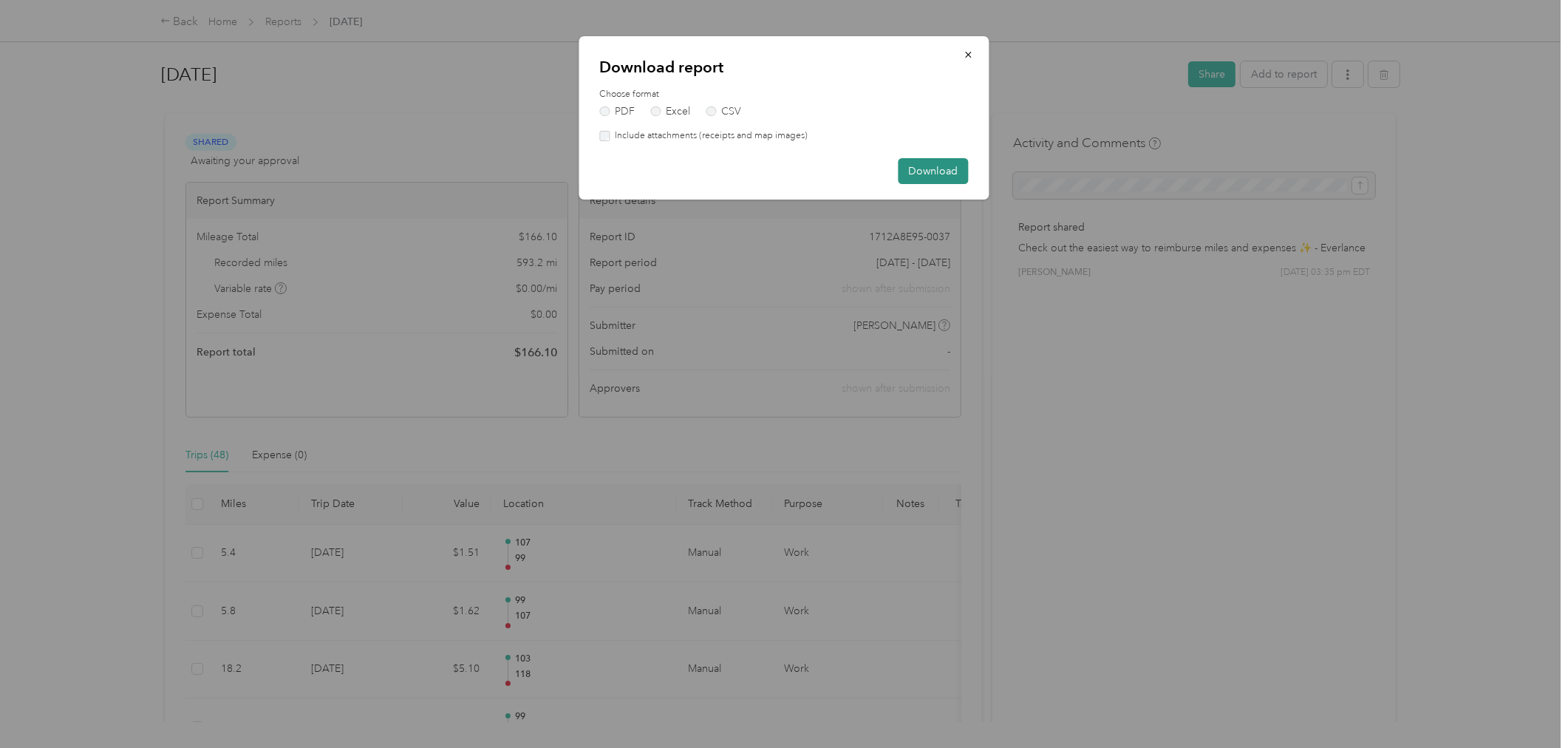
click at [954, 165] on button "Download" at bounding box center [933, 171] width 70 height 26
